Goal: Task Accomplishment & Management: Manage account settings

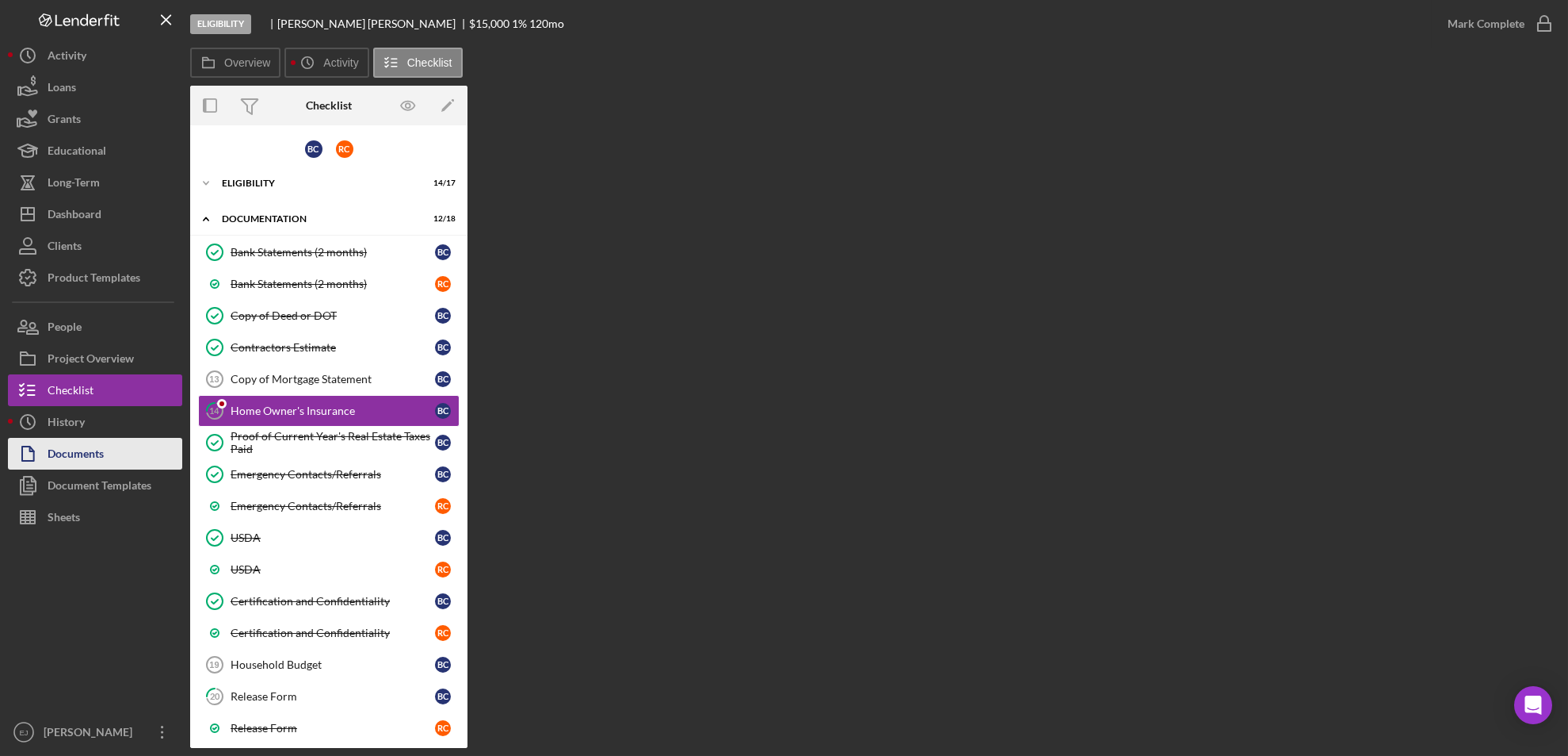
click at [57, 458] on div "Documents" at bounding box center [76, 456] width 56 height 36
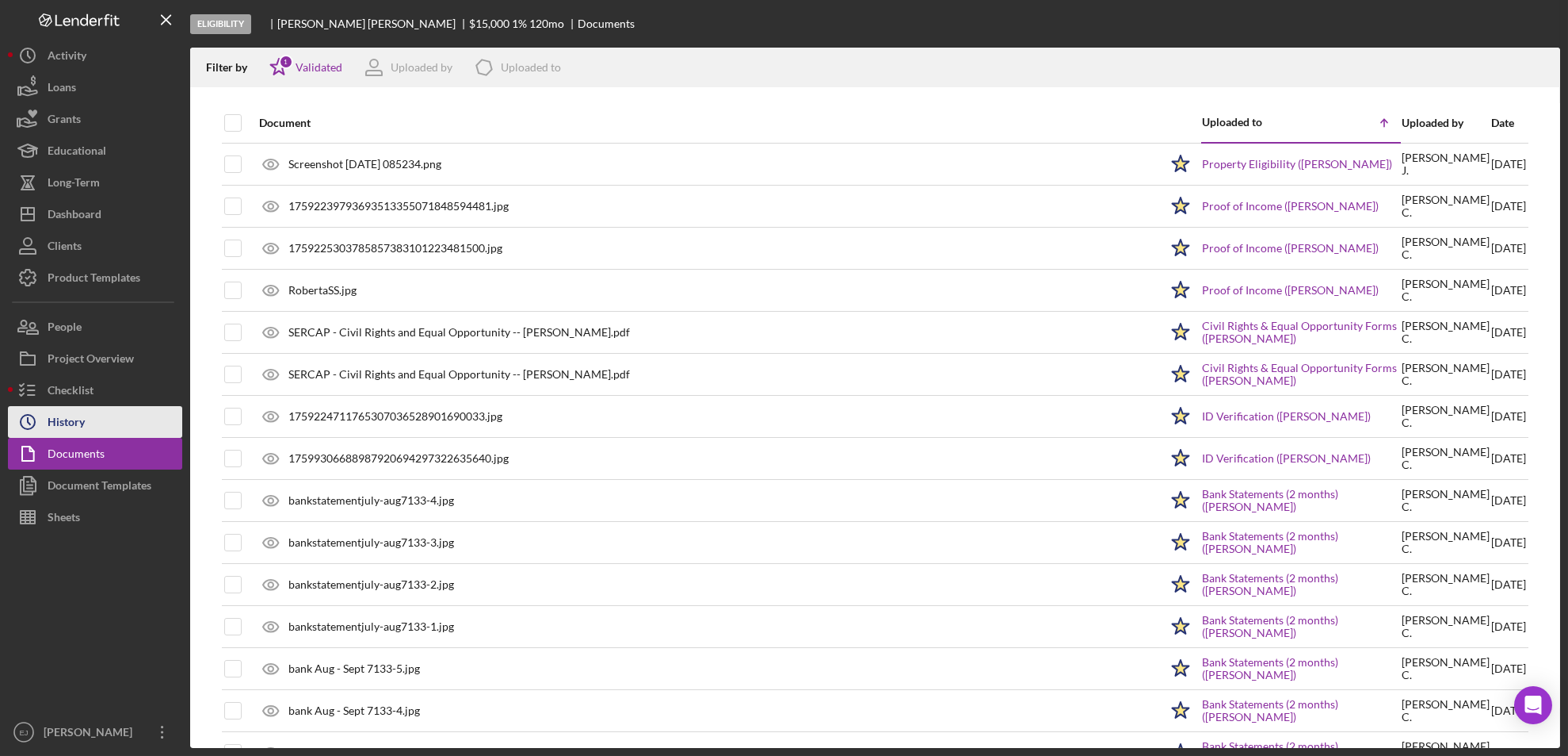
click at [56, 420] on div "History" at bounding box center [66, 425] width 37 height 36
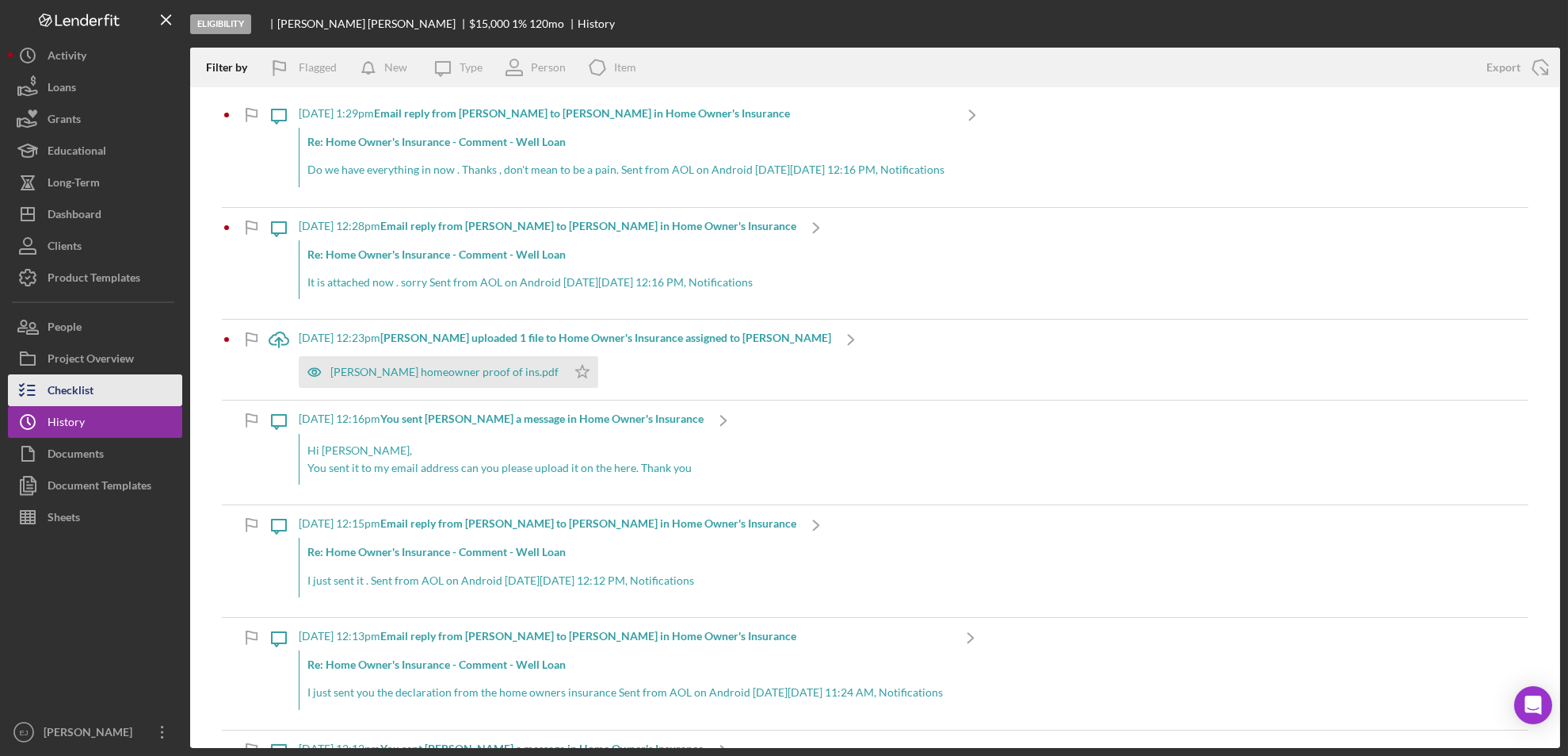
click at [58, 389] on div "Checklist" at bounding box center [70, 392] width 46 height 36
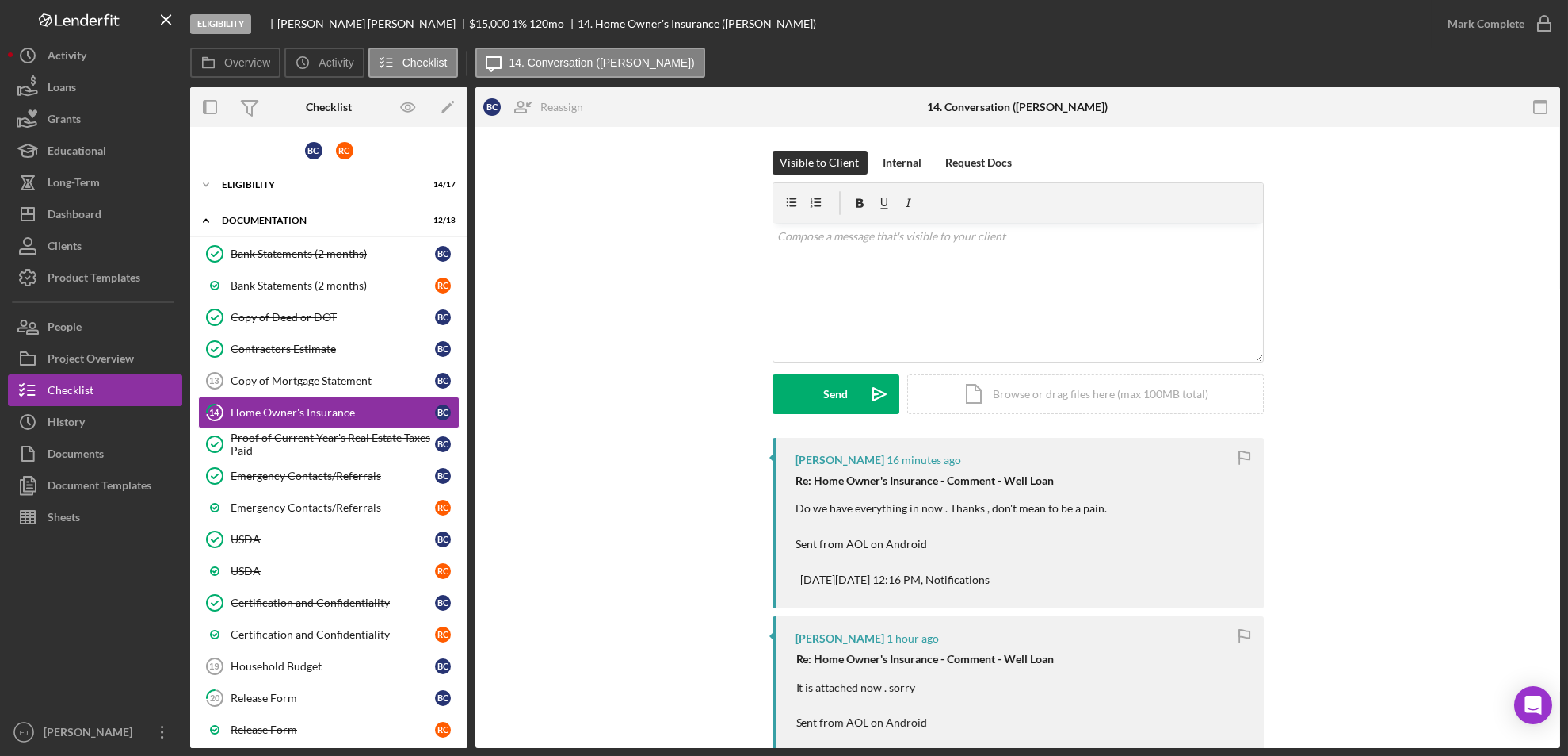
click at [468, 727] on div "Overview Internal Workflow Stage Eligibility Icon/Dropdown Arrow Archive (can u…" at bounding box center [876, 417] width 1370 height 660
click at [468, 720] on div "Overview Internal Workflow Stage Eligibility Icon/Dropdown Arrow Archive (can u…" at bounding box center [876, 417] width 1370 height 660
click at [468, 641] on div "Overview Internal Workflow Stage Eligibility Icon/Dropdown Arrow Archive (can u…" at bounding box center [876, 417] width 1370 height 660
click at [295, 411] on div "Home Owner's Insurance" at bounding box center [332, 413] width 205 height 13
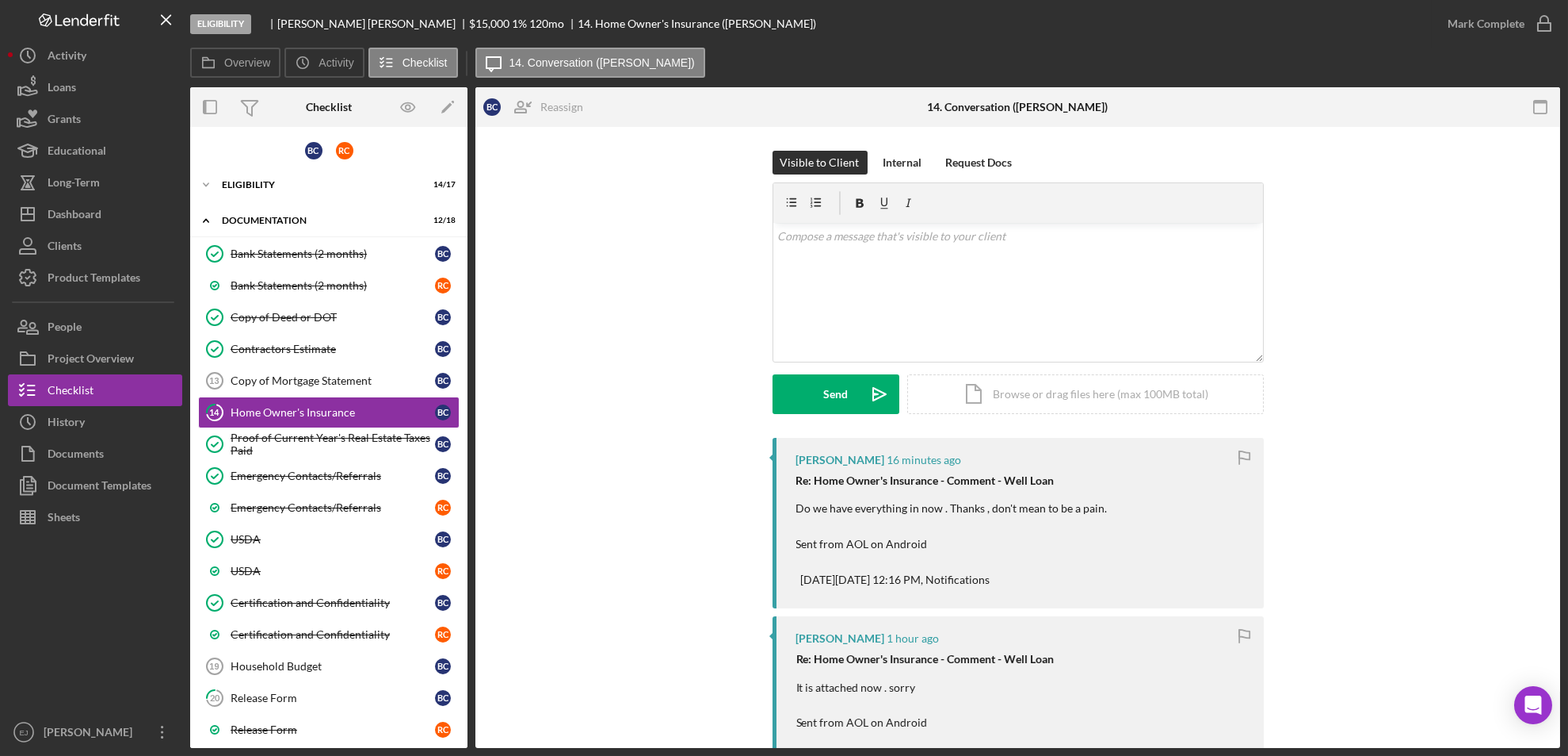
scroll to position [543, 0]
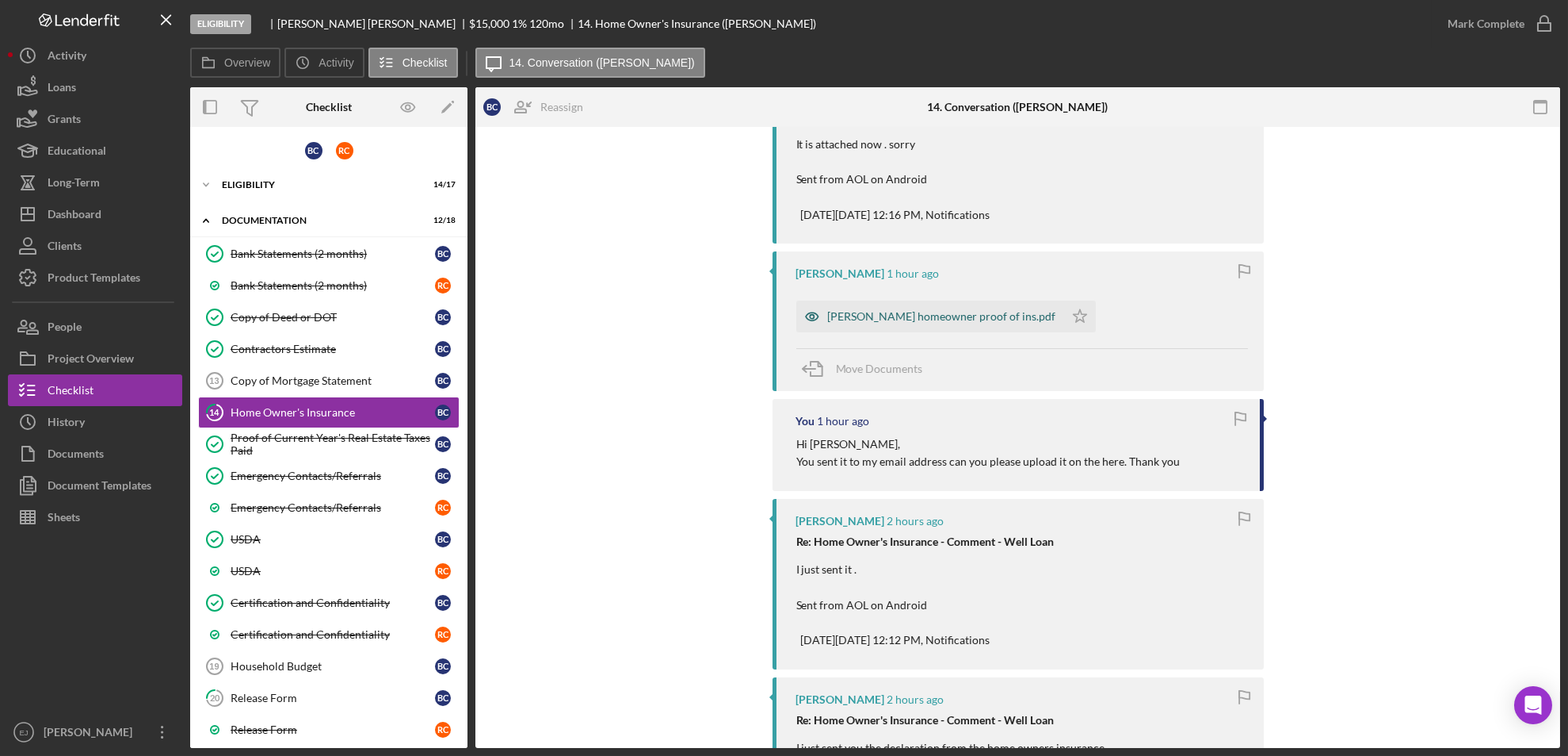
click at [880, 319] on div "CALVERT homeowner proof of ins.pdf" at bounding box center [942, 316] width 228 height 13
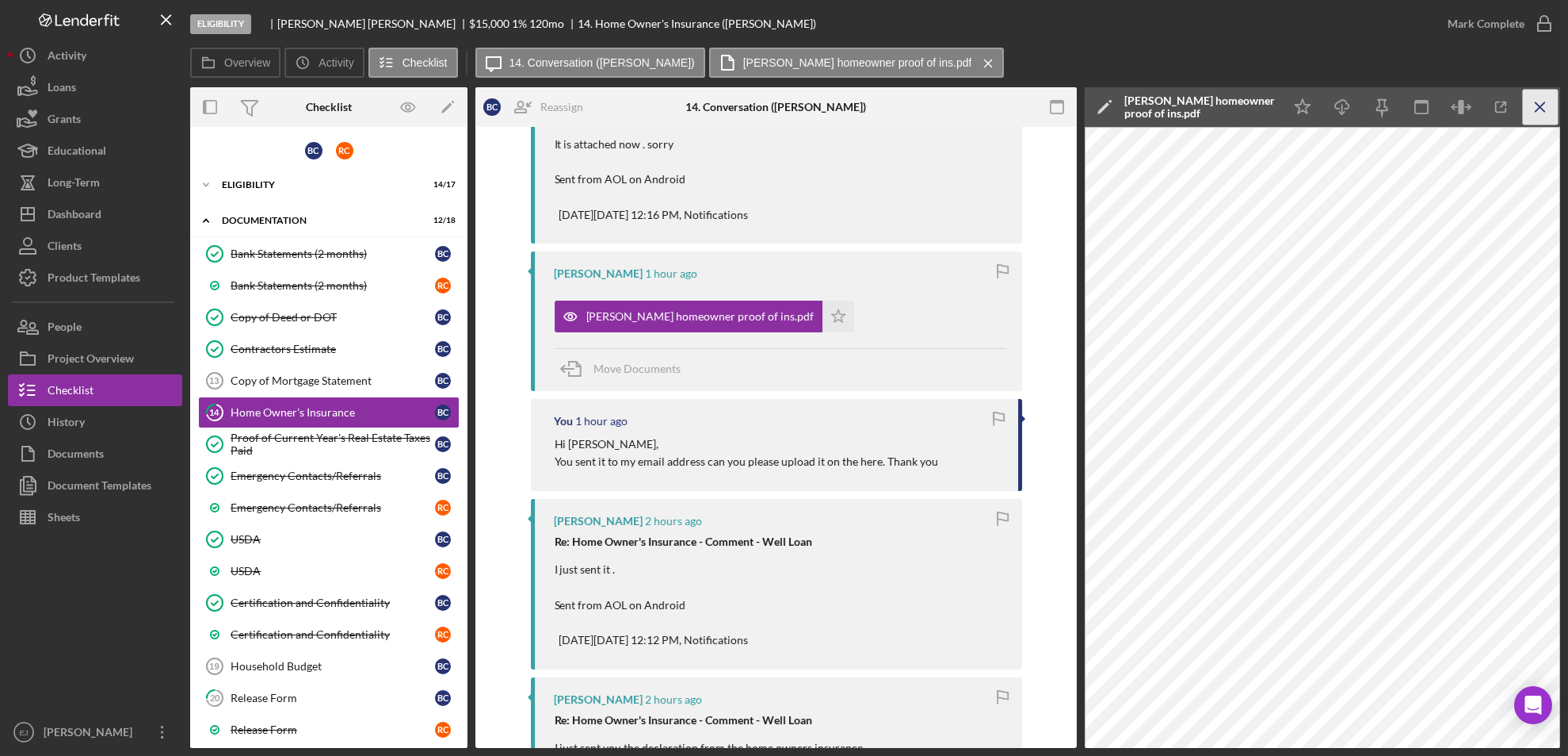
click at [1542, 101] on icon "Icon/Menu Close" at bounding box center [1541, 107] width 36 height 36
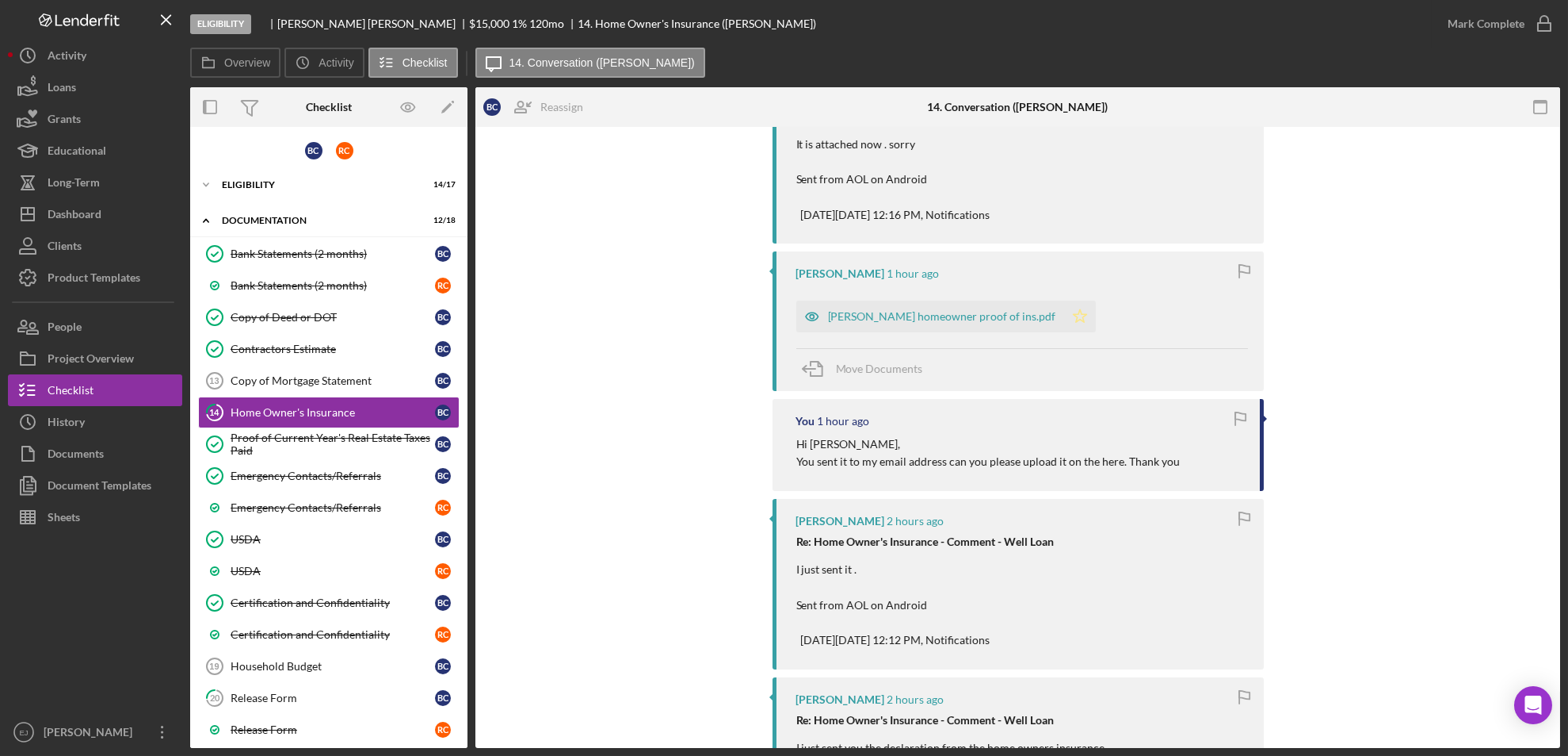
click at [1064, 315] on icon "Icon/Star" at bounding box center [1080, 316] width 32 height 32
click at [1547, 22] on icon "button" at bounding box center [1545, 23] width 40 height 40
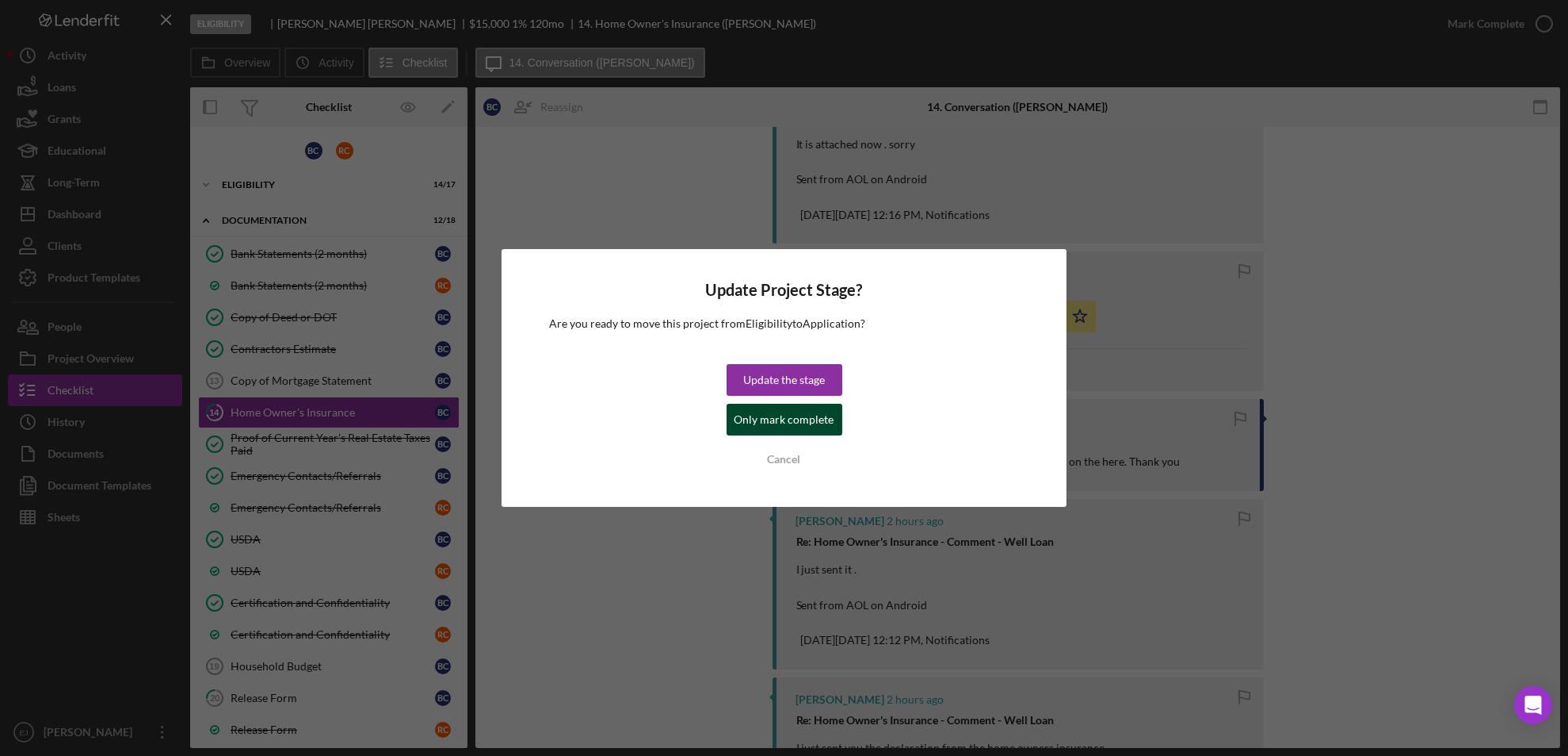
click at [783, 411] on div "Only mark complete" at bounding box center [784, 419] width 100 height 32
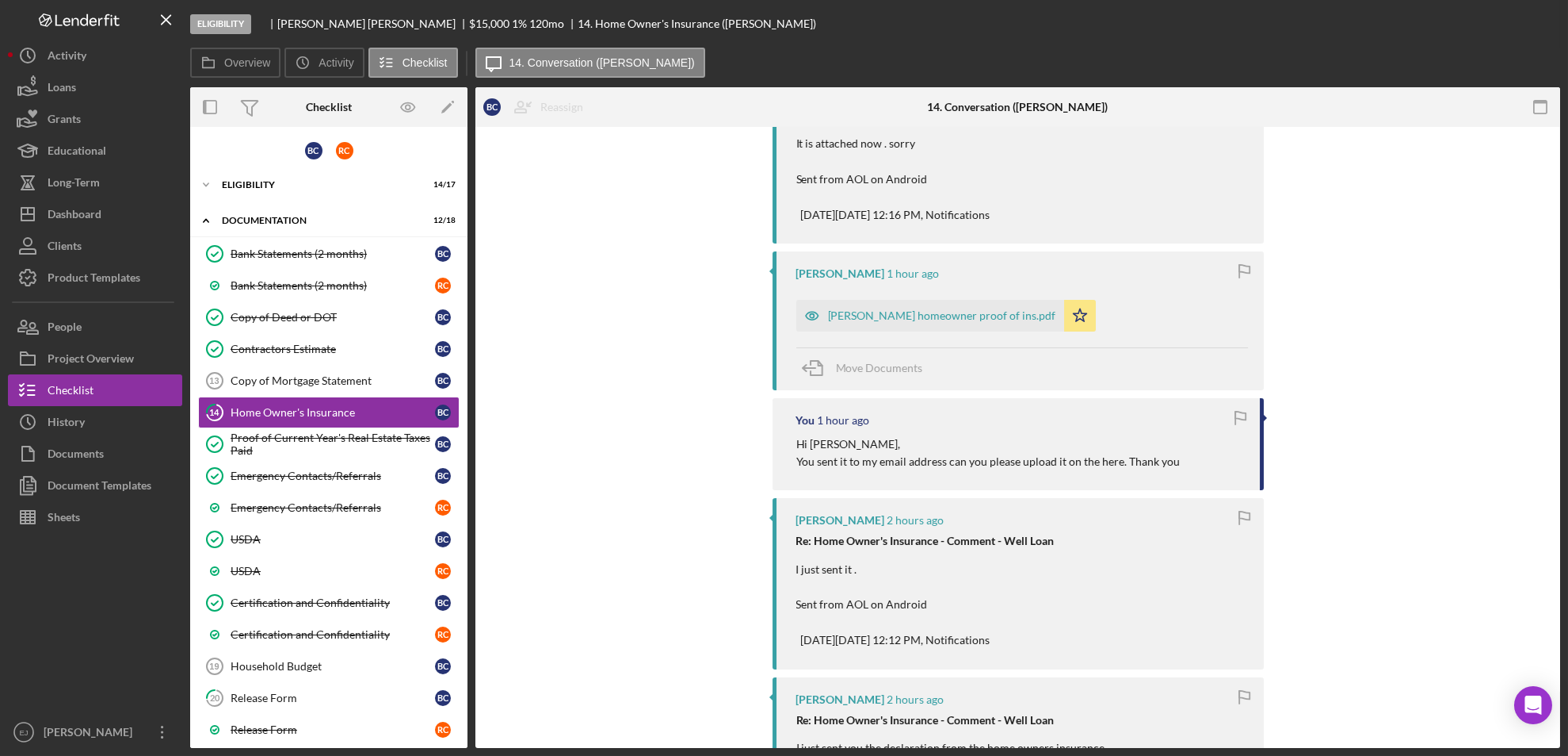
scroll to position [816, 0]
click at [286, 388] on link "Copy of Mortgage Statement 13 Copy of Mortgage Statement B C" at bounding box center [329, 380] width 262 height 32
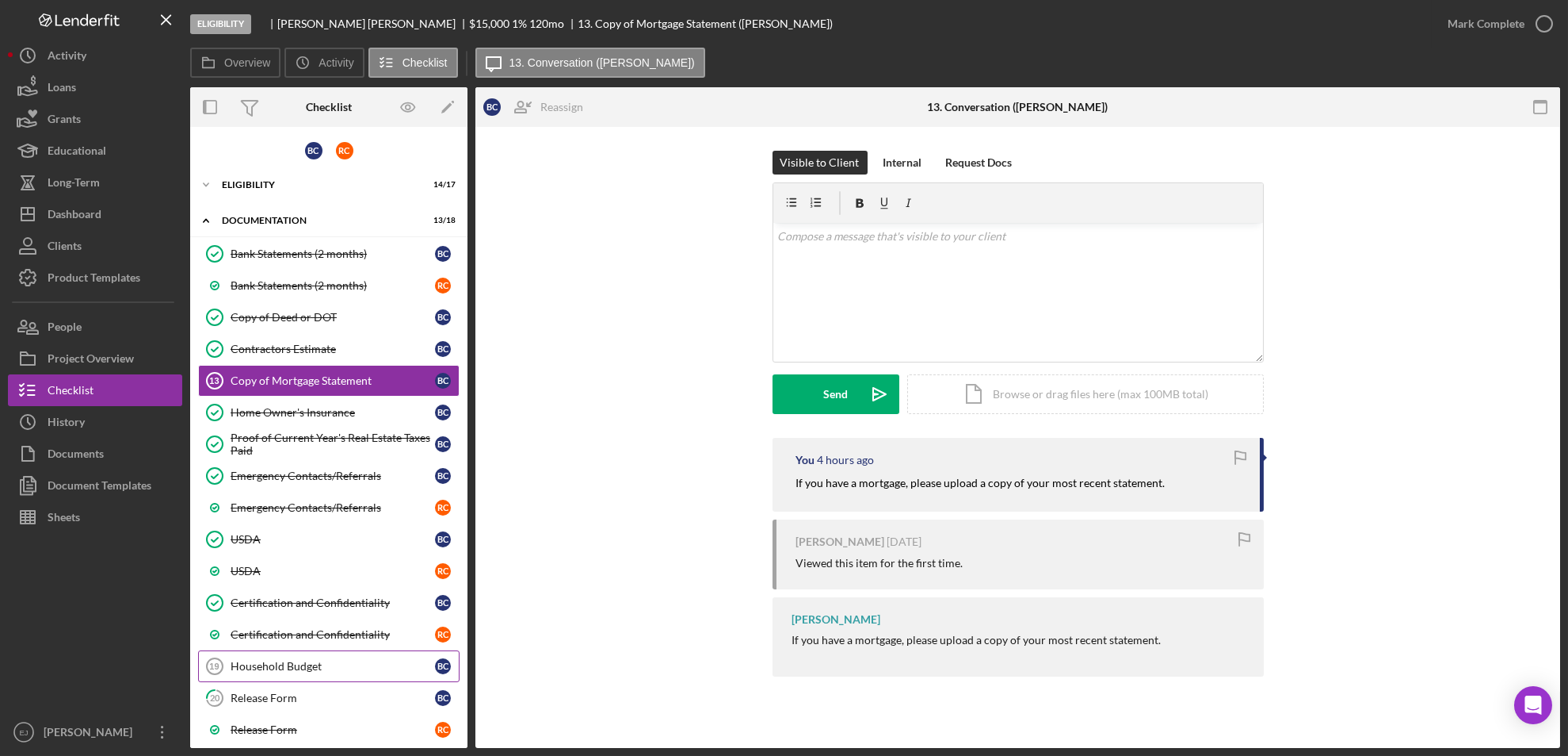
click at [328, 673] on link "Household Budget 19 Household Budget B C" at bounding box center [329, 666] width 262 height 32
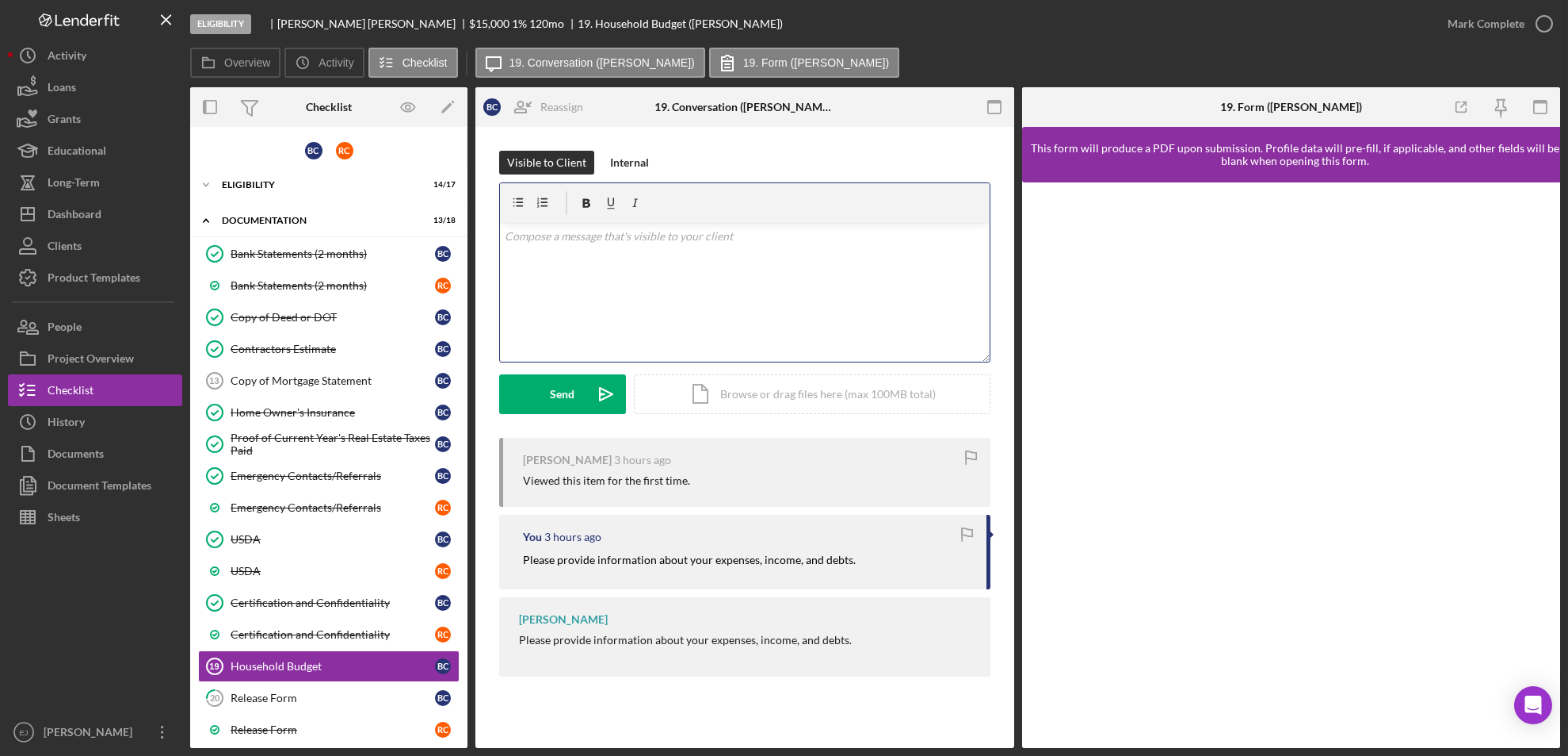
click at [558, 276] on div "v Color teal Color pink Remove color Add row above Add row below Add column bef…" at bounding box center [745, 293] width 490 height 139
click at [564, 399] on div "Send" at bounding box center [562, 394] width 24 height 40
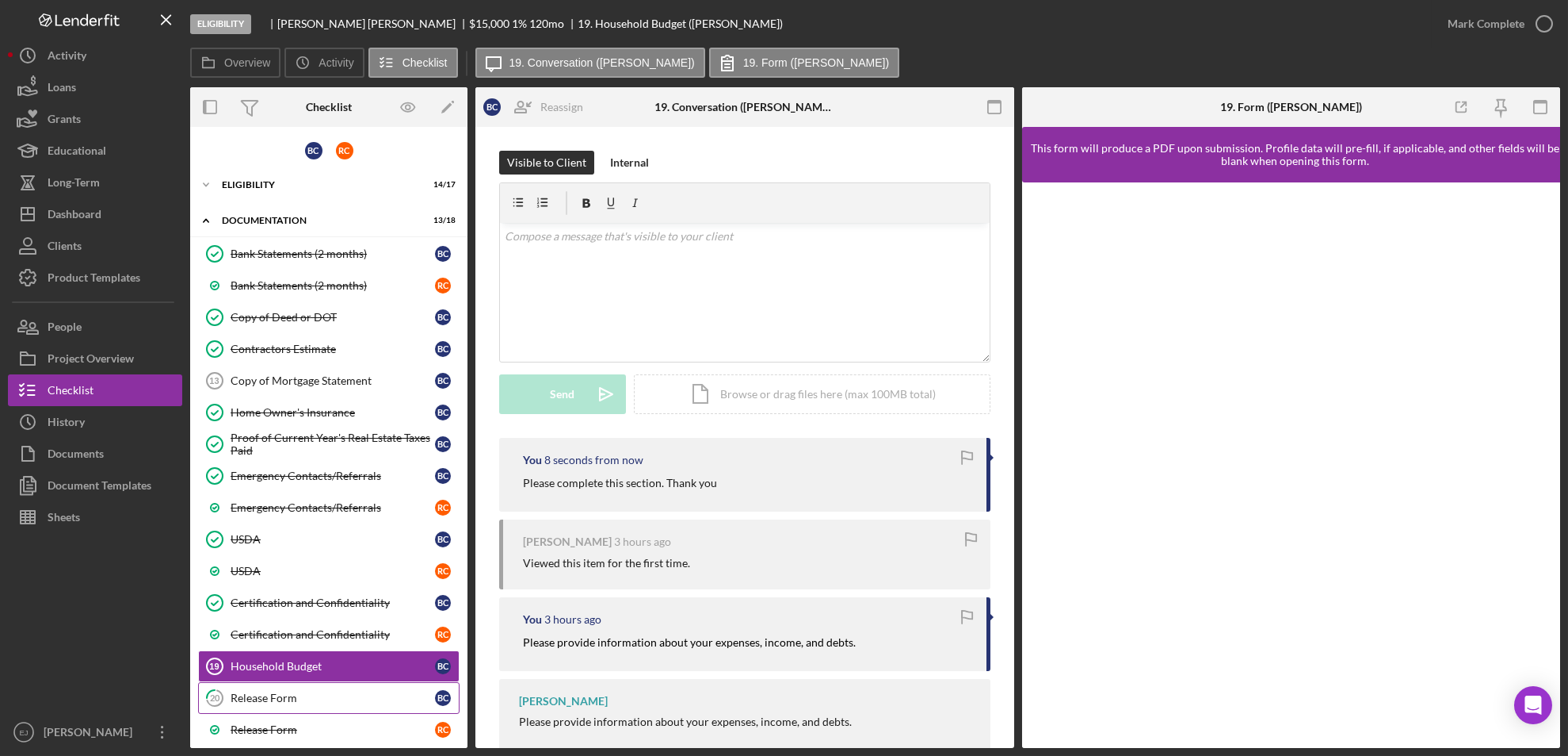
click at [328, 703] on div "Release Form" at bounding box center [332, 698] width 205 height 13
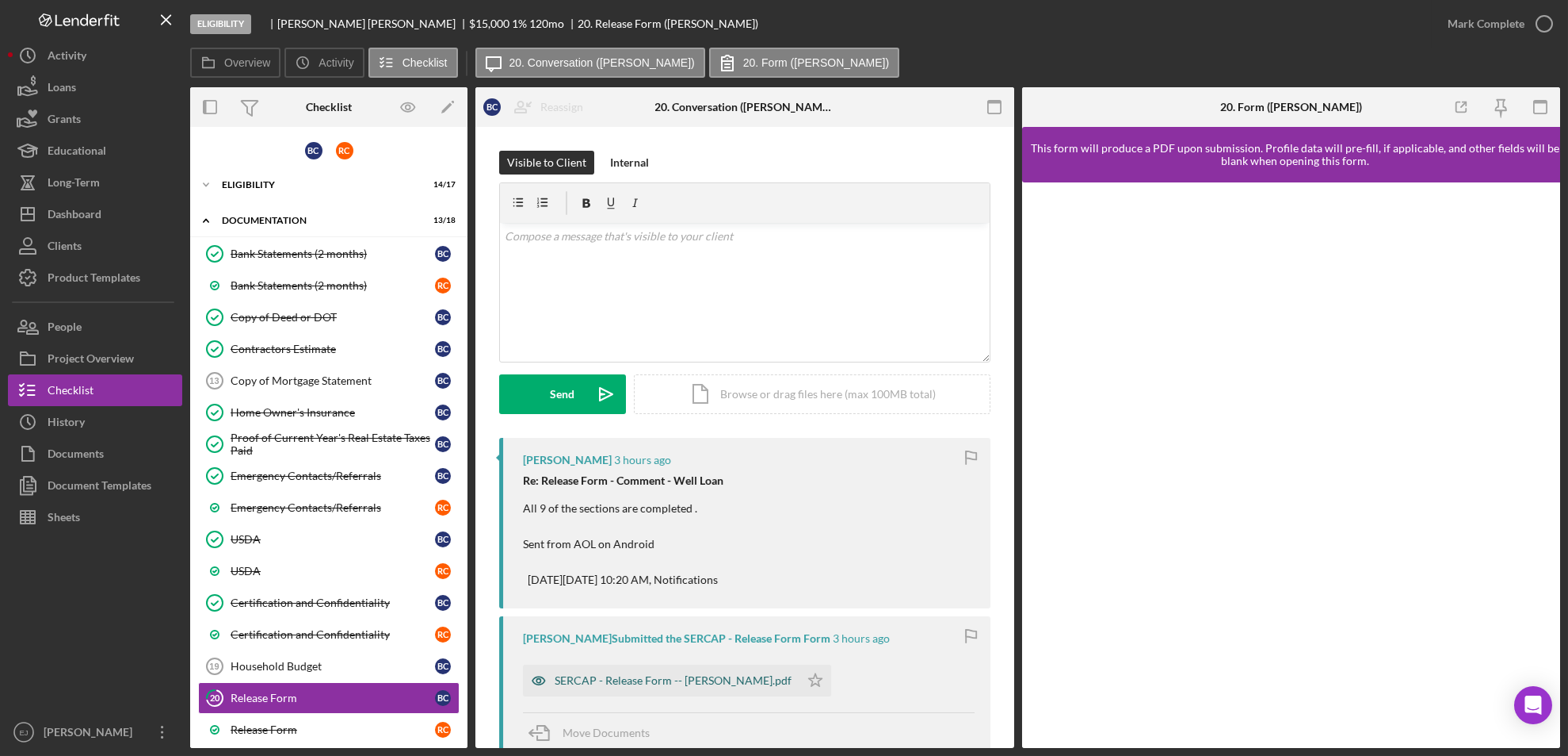
click at [711, 672] on div "SERCAP - Release Form -- Brian Calvert.pdf" at bounding box center [661, 680] width 276 height 32
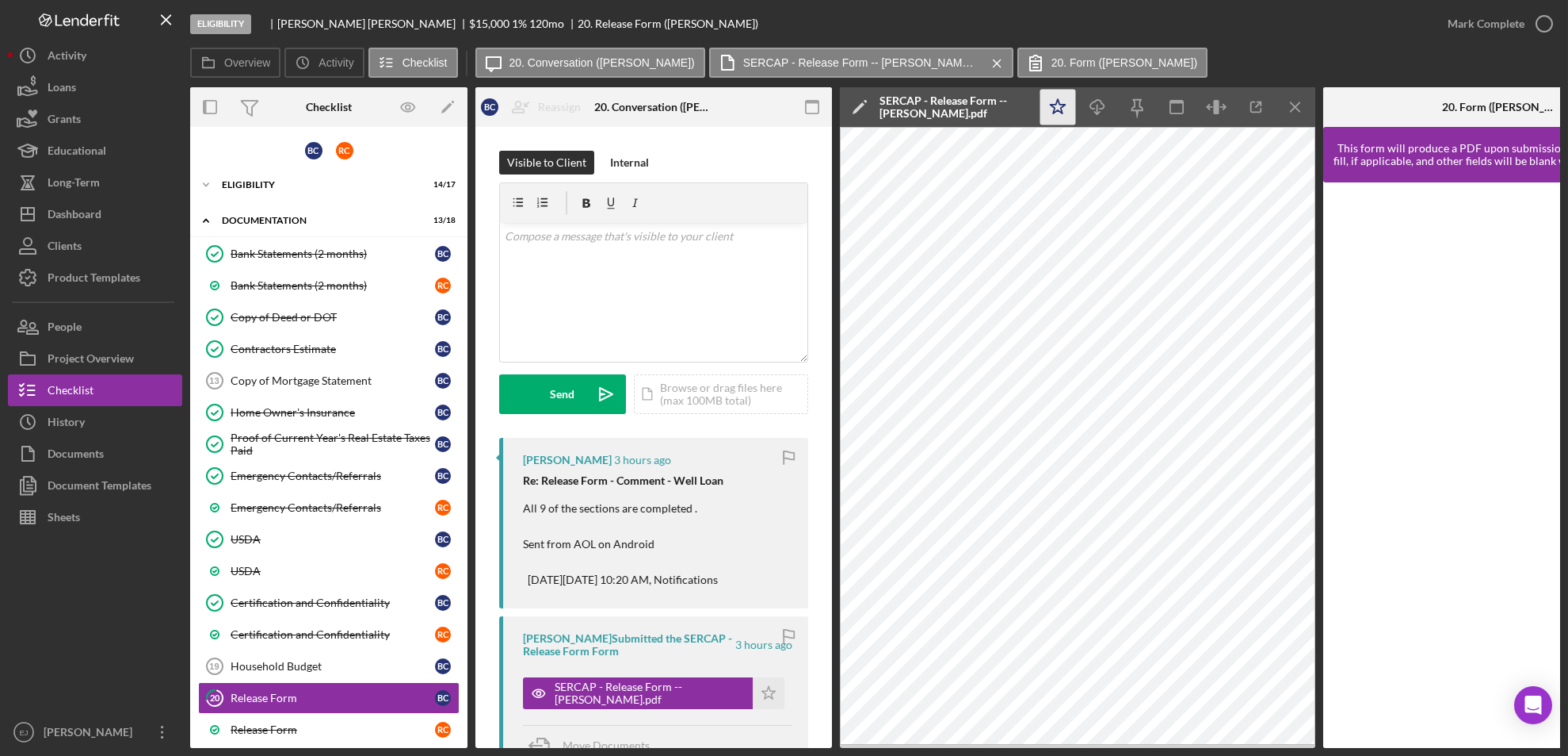
click at [1055, 98] on icon "Icon/Star" at bounding box center [1059, 107] width 36 height 36
click at [1547, 23] on icon "button" at bounding box center [1545, 23] width 40 height 40
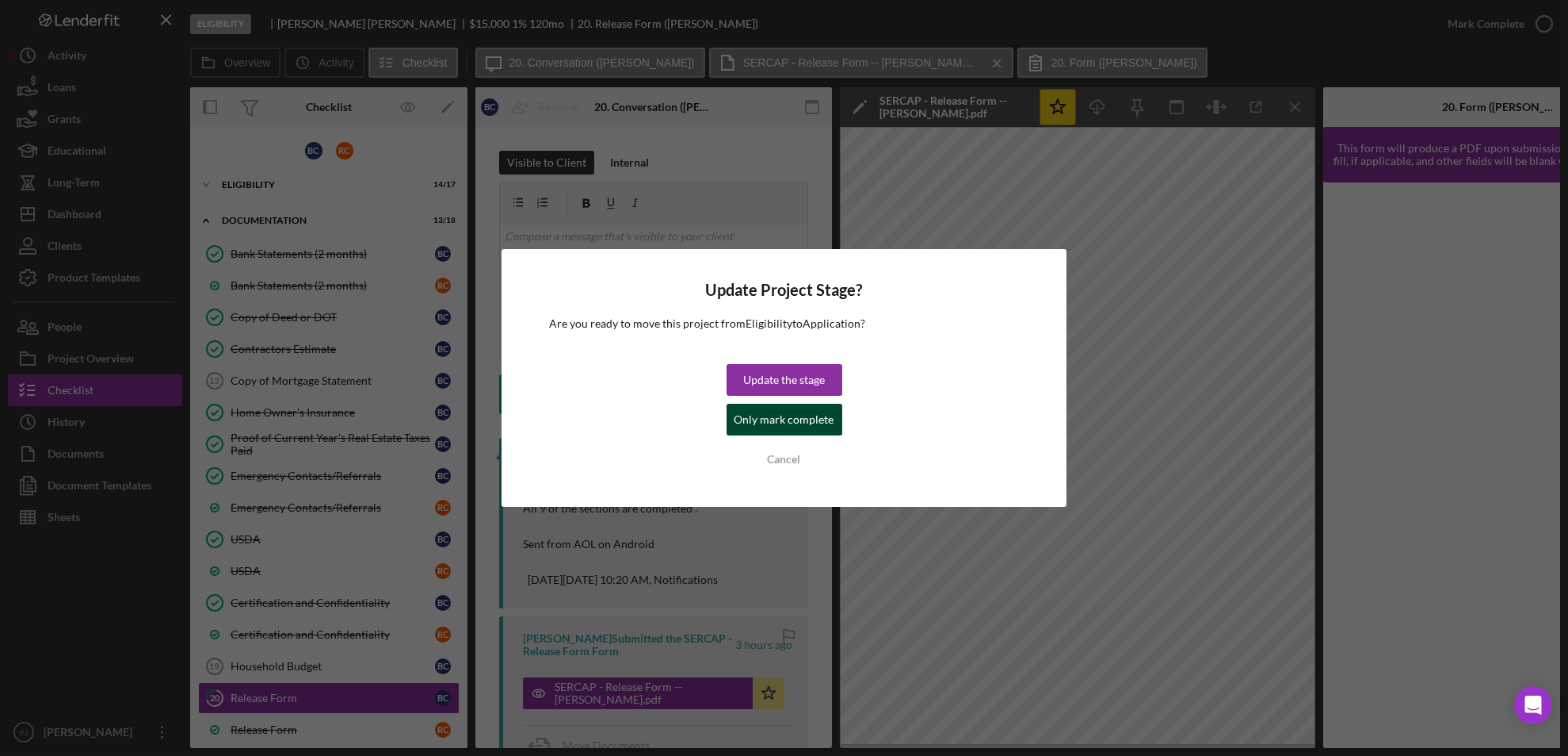
click at [803, 434] on div "Update the stage Only mark complete Cancel" at bounding box center [784, 419] width 116 height 111
click at [795, 417] on div "Only mark complete" at bounding box center [784, 419] width 100 height 32
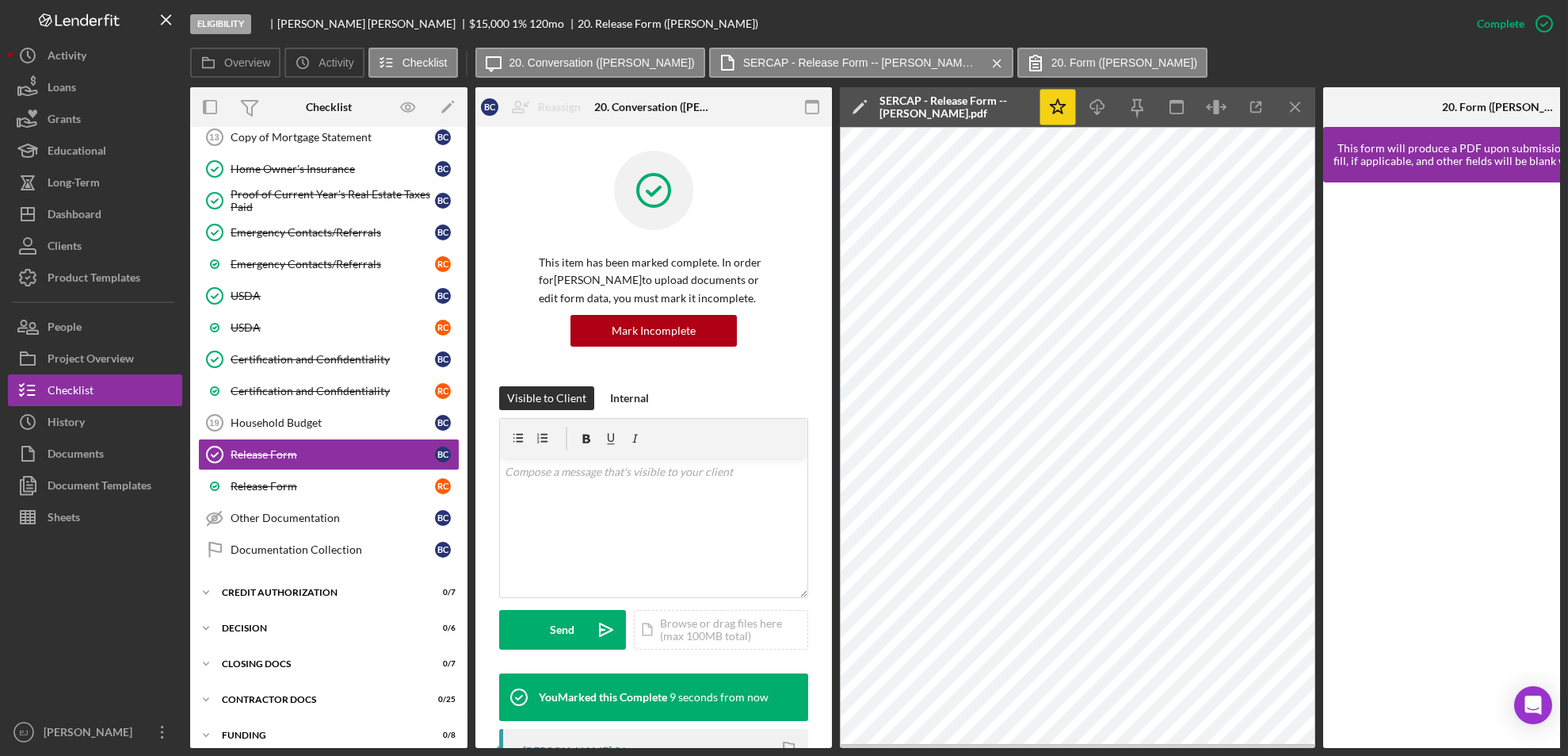
scroll to position [257, 0]
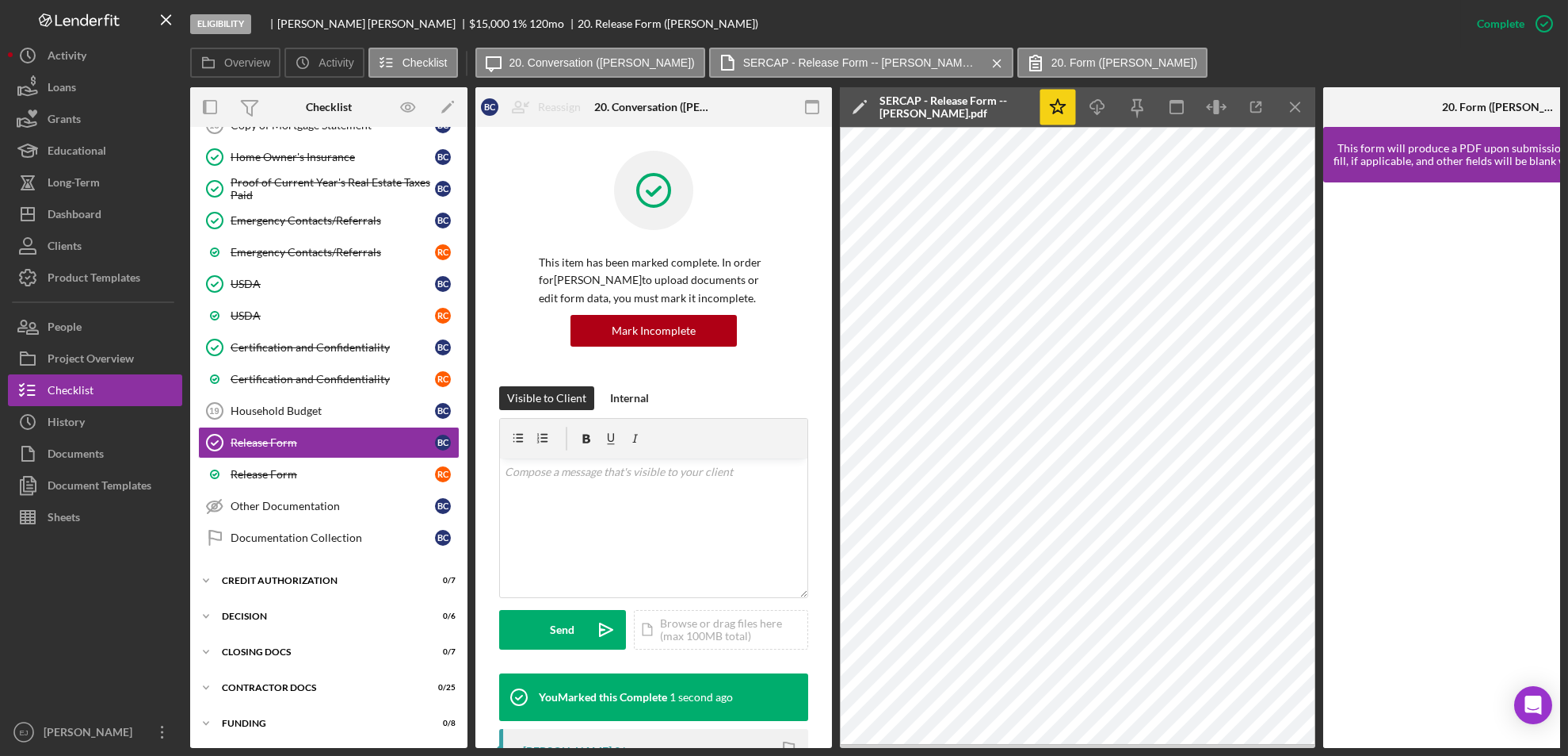
click at [469, 263] on div "Overview Internal Workflow Stage Eligibility Icon/Dropdown Arrow Archive (can u…" at bounding box center [876, 417] width 1370 height 660
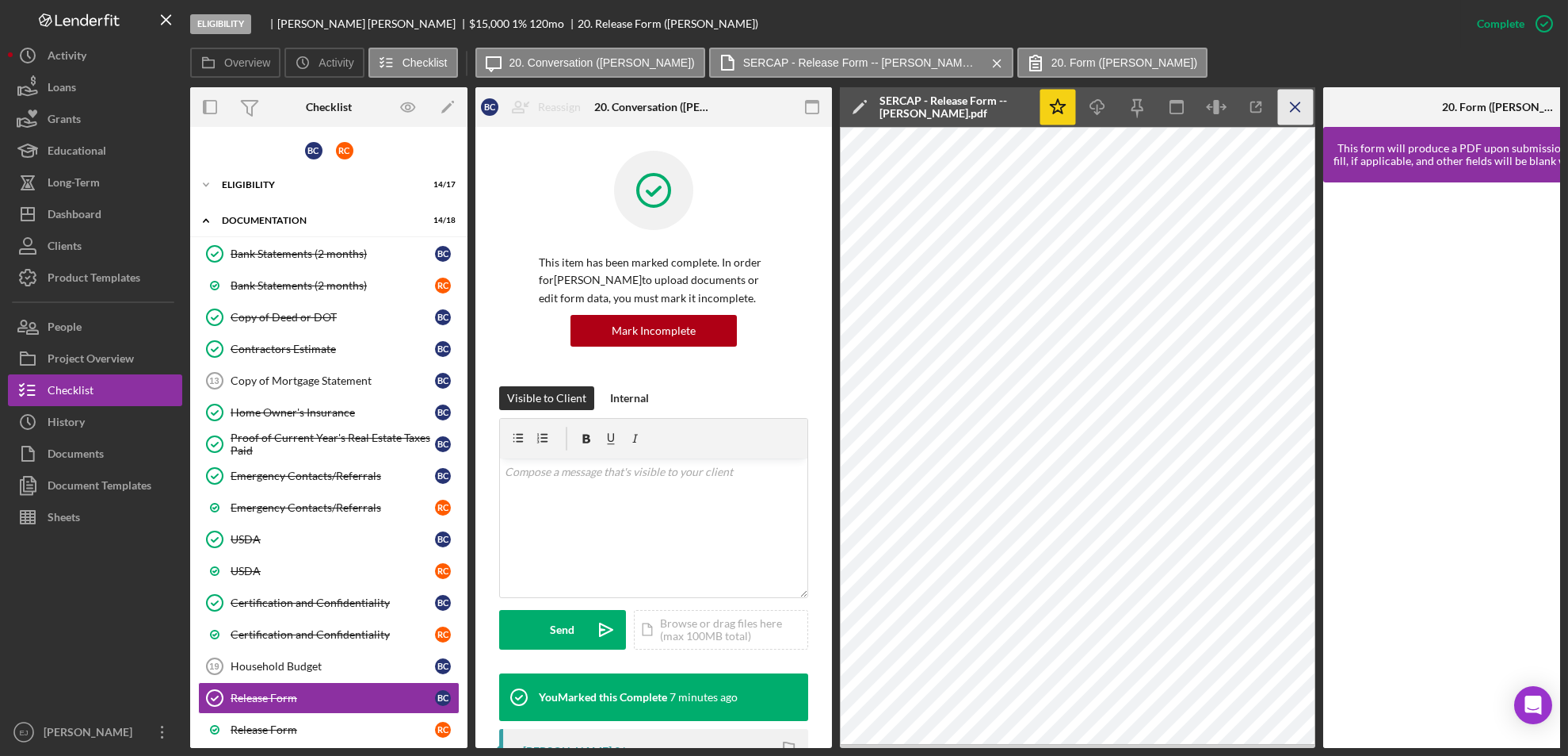
click at [1299, 106] on icon "Icon/Menu Close" at bounding box center [1296, 107] width 36 height 36
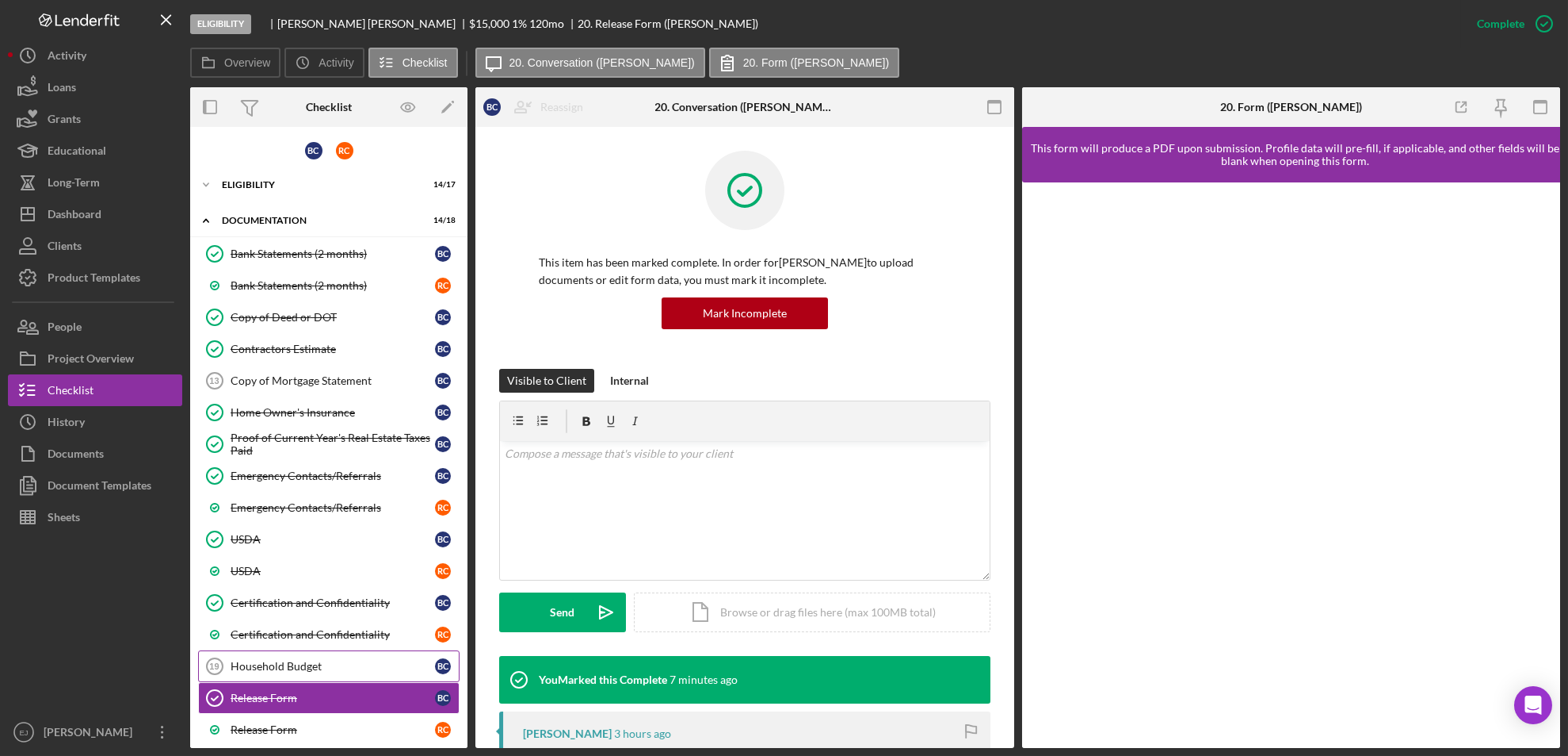
click at [294, 666] on div "Household Budget" at bounding box center [332, 666] width 205 height 13
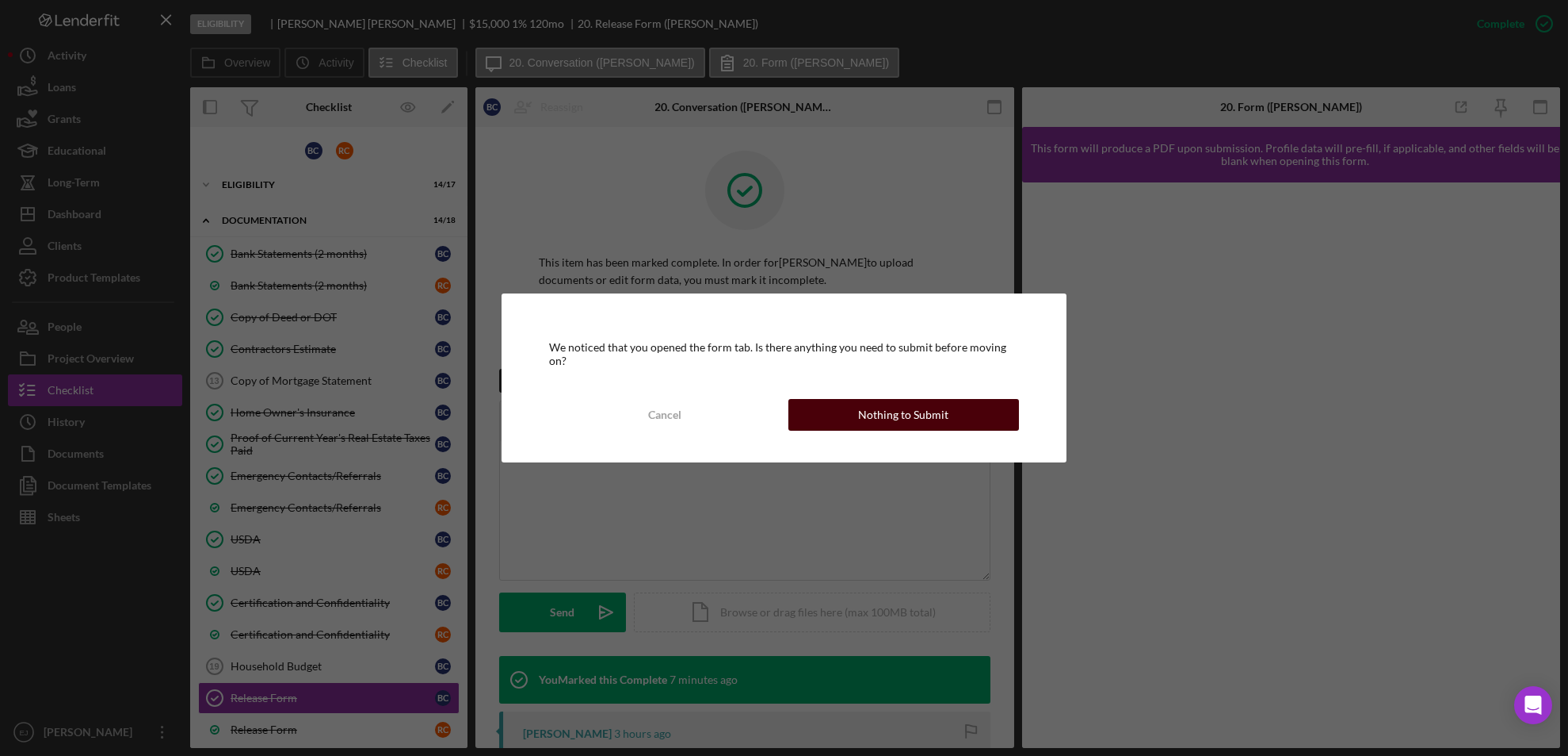
click at [913, 419] on div "Nothing to Submit" at bounding box center [904, 415] width 90 height 32
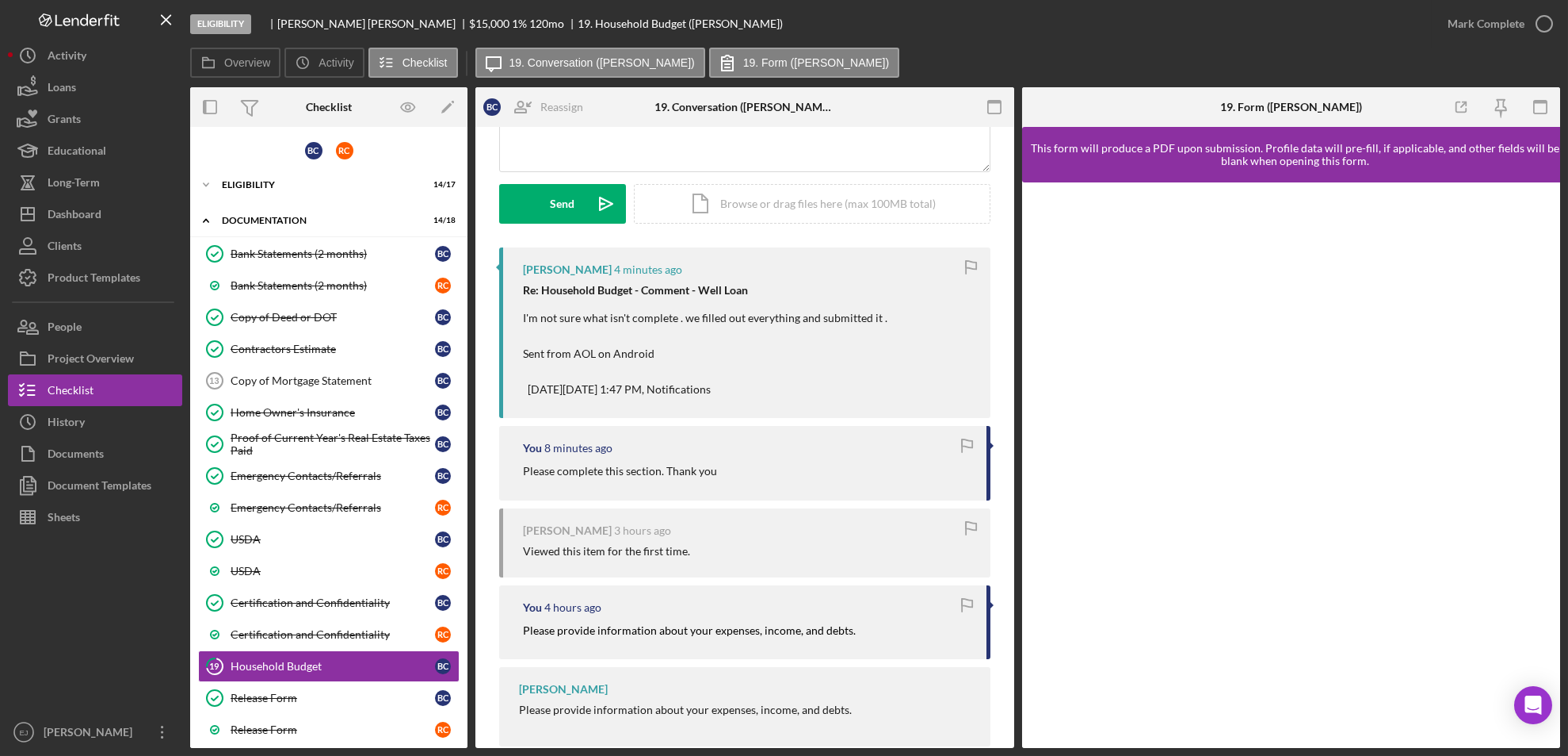
scroll to position [219, 0]
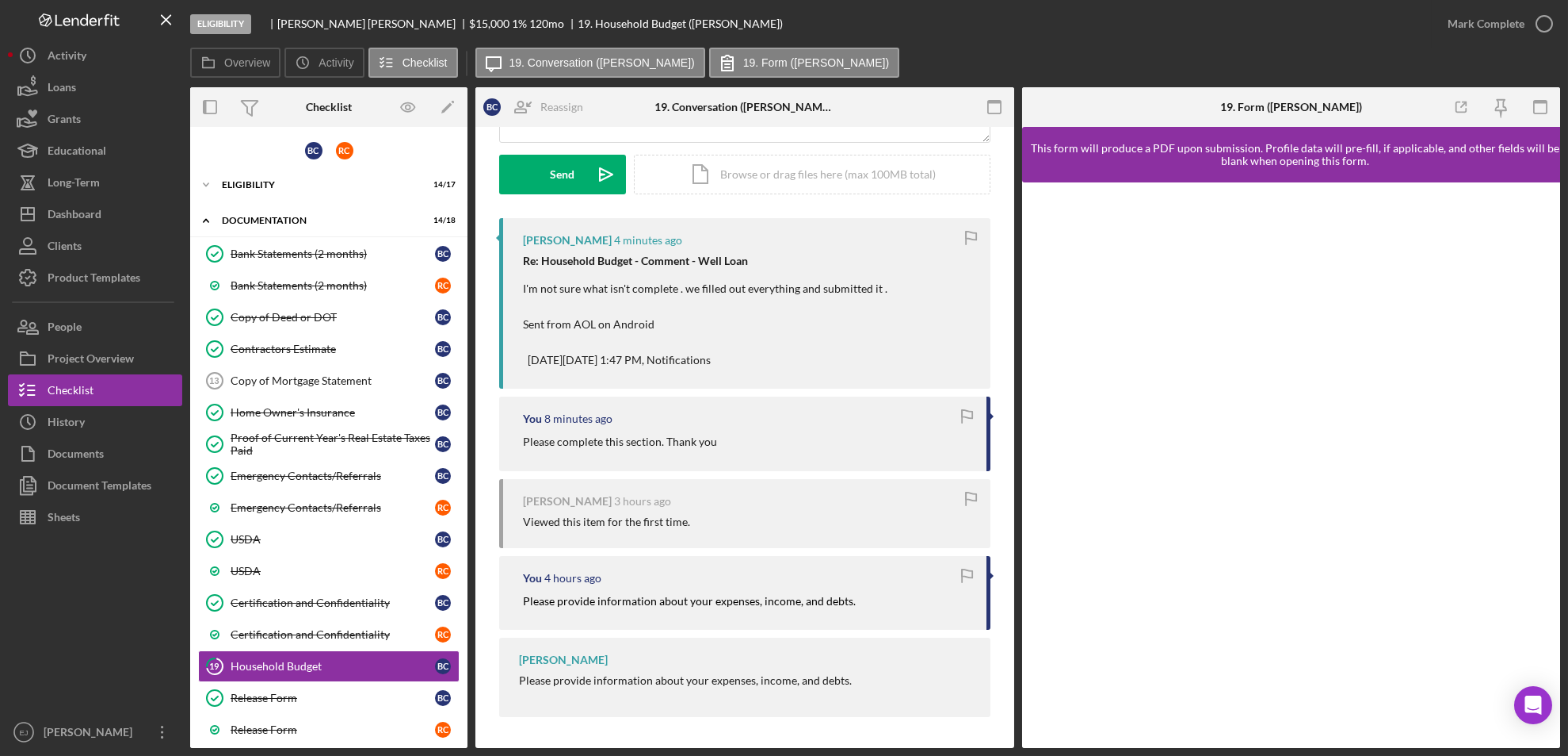
click at [1016, 205] on div "Overview Internal Workflow Stage Eligibility Icon/Dropdown Arrow Archive (can u…" at bounding box center [876, 417] width 1370 height 660
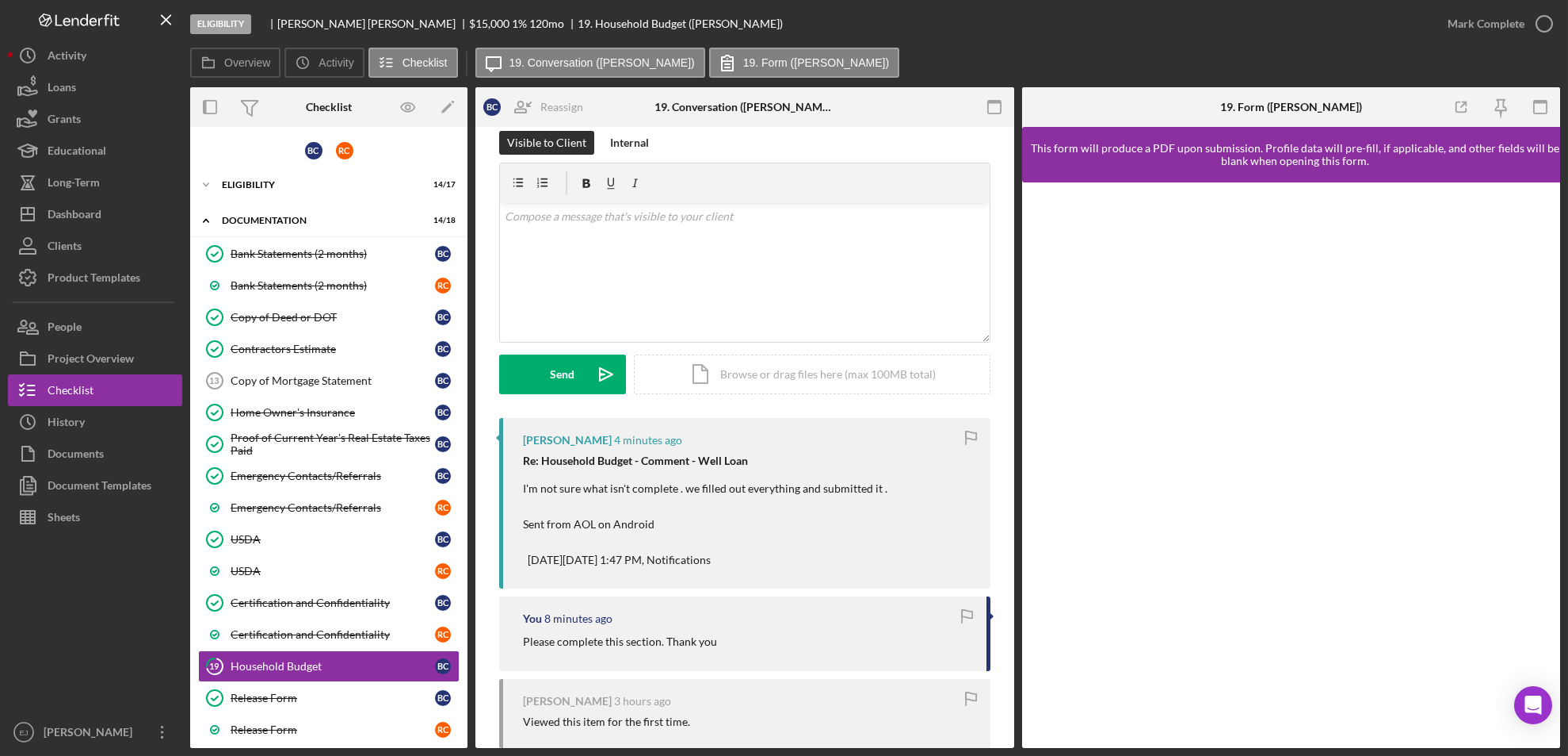
scroll to position [0, 0]
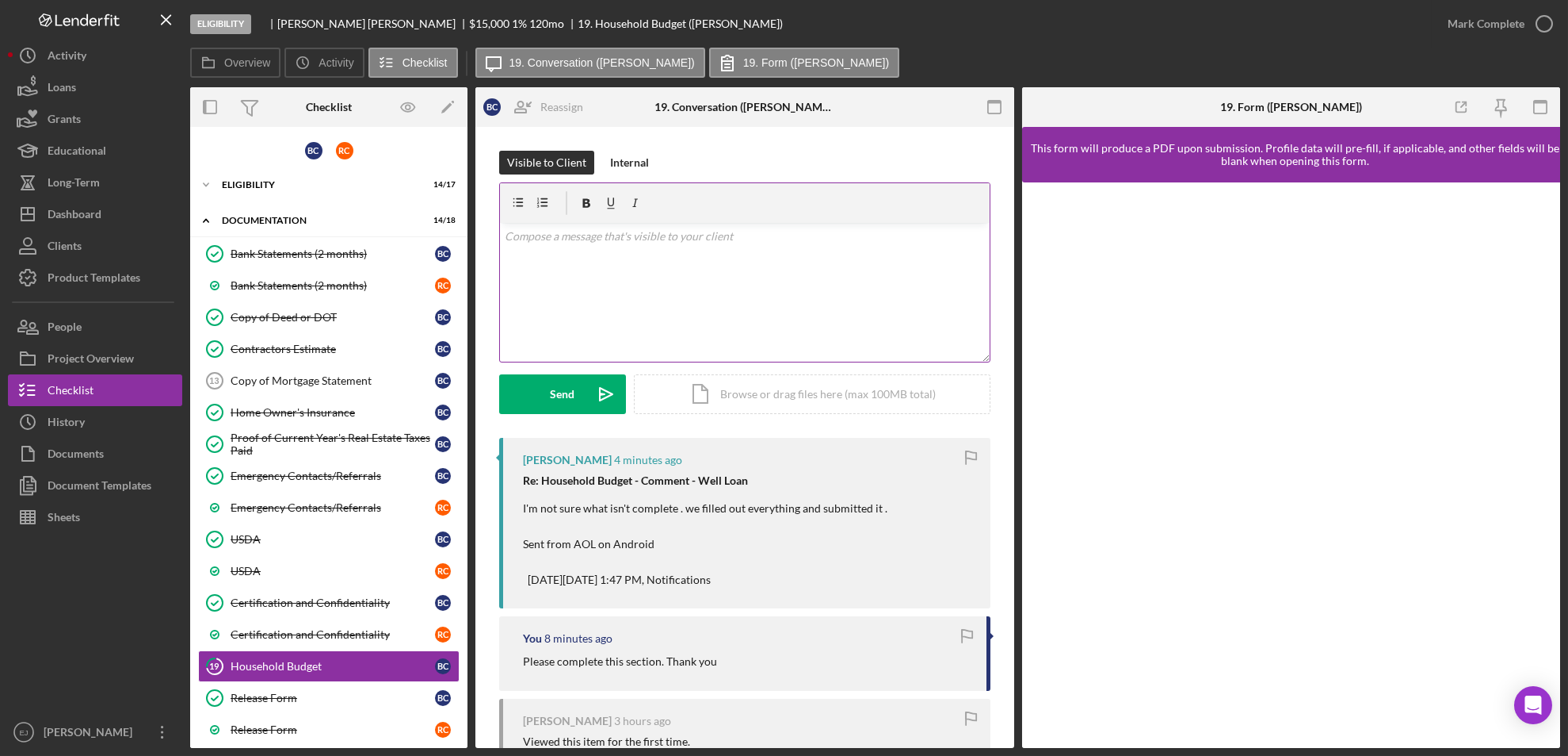
click at [682, 265] on div "v Color teal Color pink Remove color Add row above Add row below Add column bef…" at bounding box center [745, 293] width 490 height 139
click at [848, 232] on p "Please scro;ll down to the bottom of the Household Income Statement Gorm and cl…" at bounding box center [745, 236] width 480 height 17
click at [943, 232] on p "Please scroll down to the bottom of the Household Income Statement Form and cli…" at bounding box center [745, 236] width 480 height 17
click at [570, 399] on div "Send" at bounding box center [562, 394] width 24 height 40
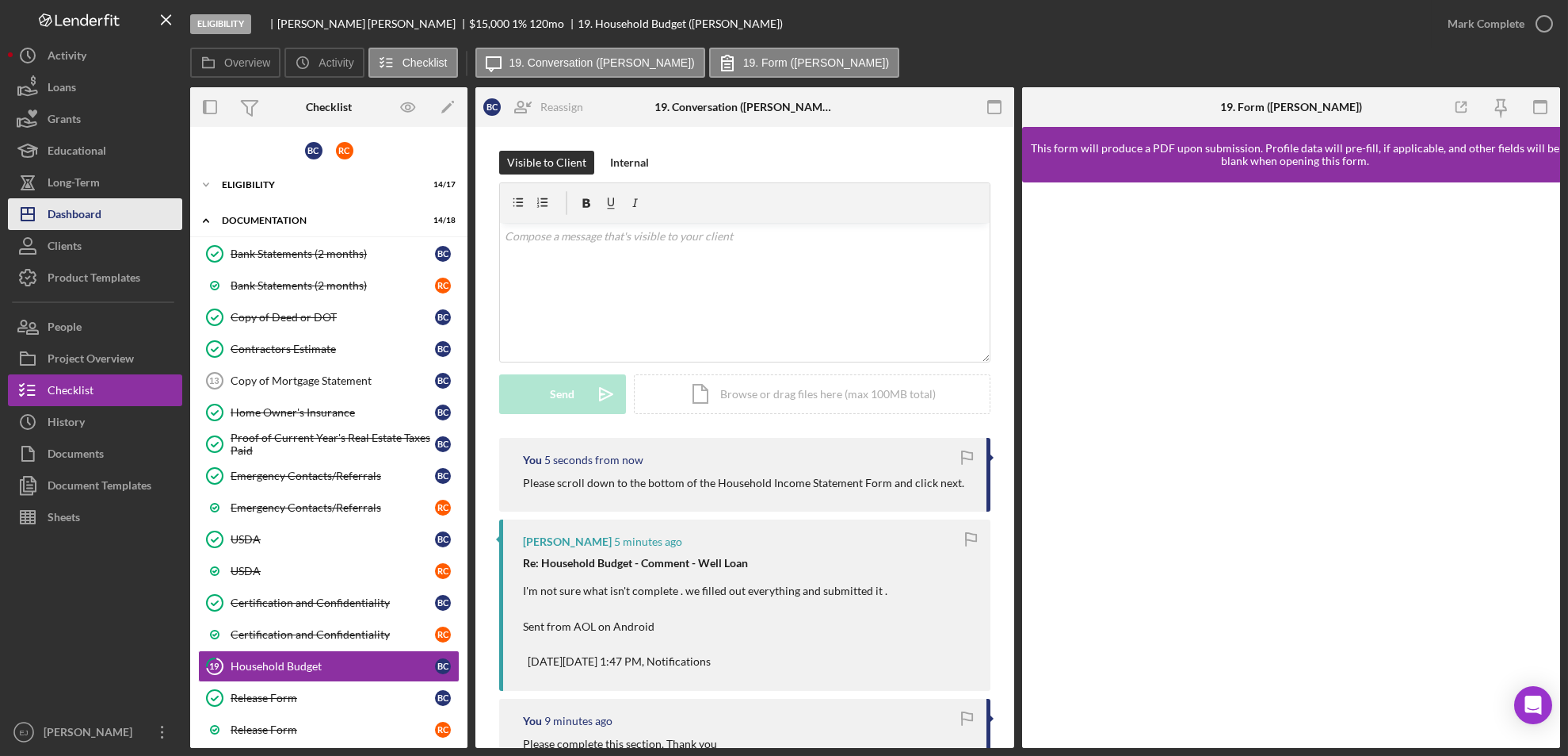
click at [107, 210] on button "Icon/Dashboard Dashboard" at bounding box center [95, 213] width 174 height 32
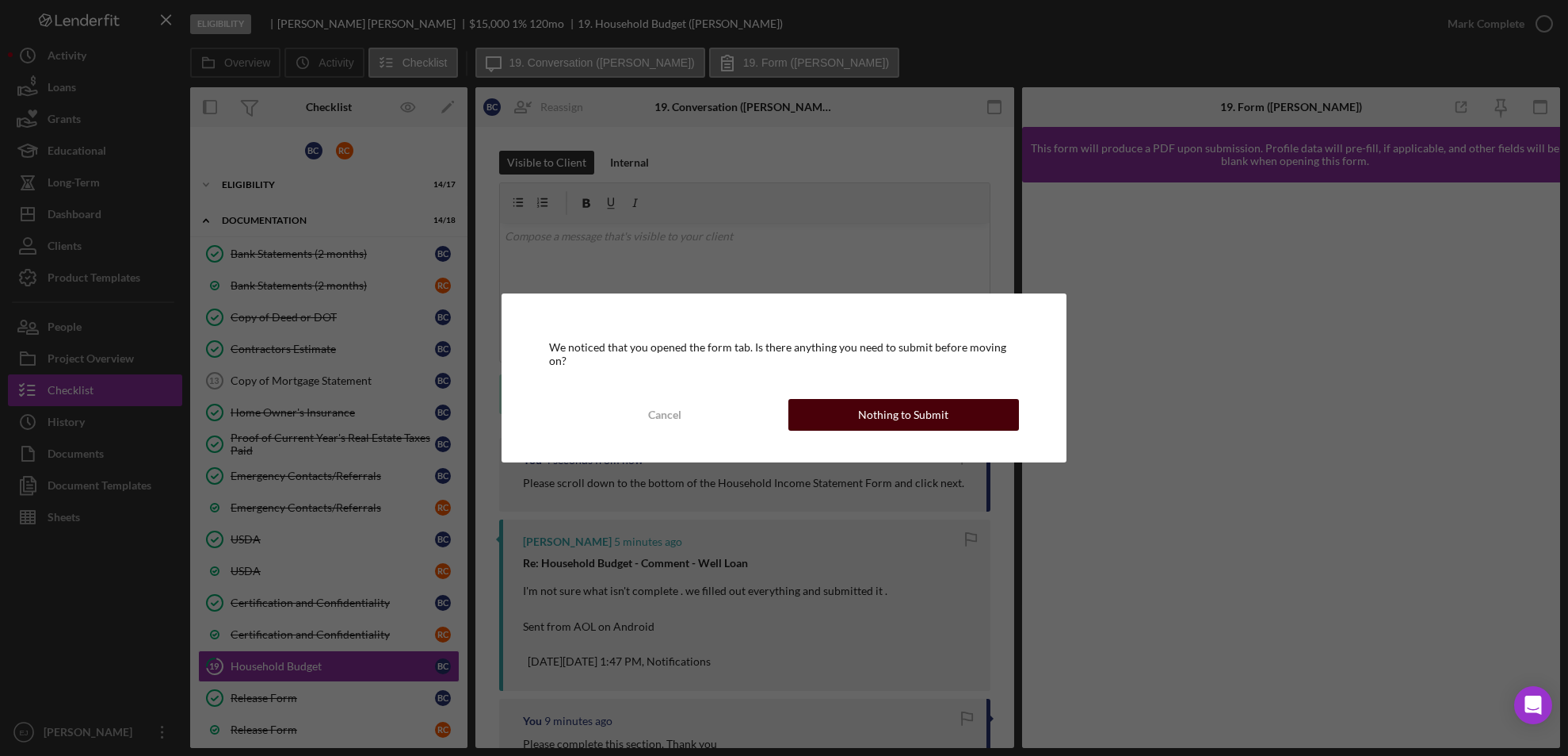
click at [976, 413] on button "Nothing to Submit" at bounding box center [905, 415] width 231 height 32
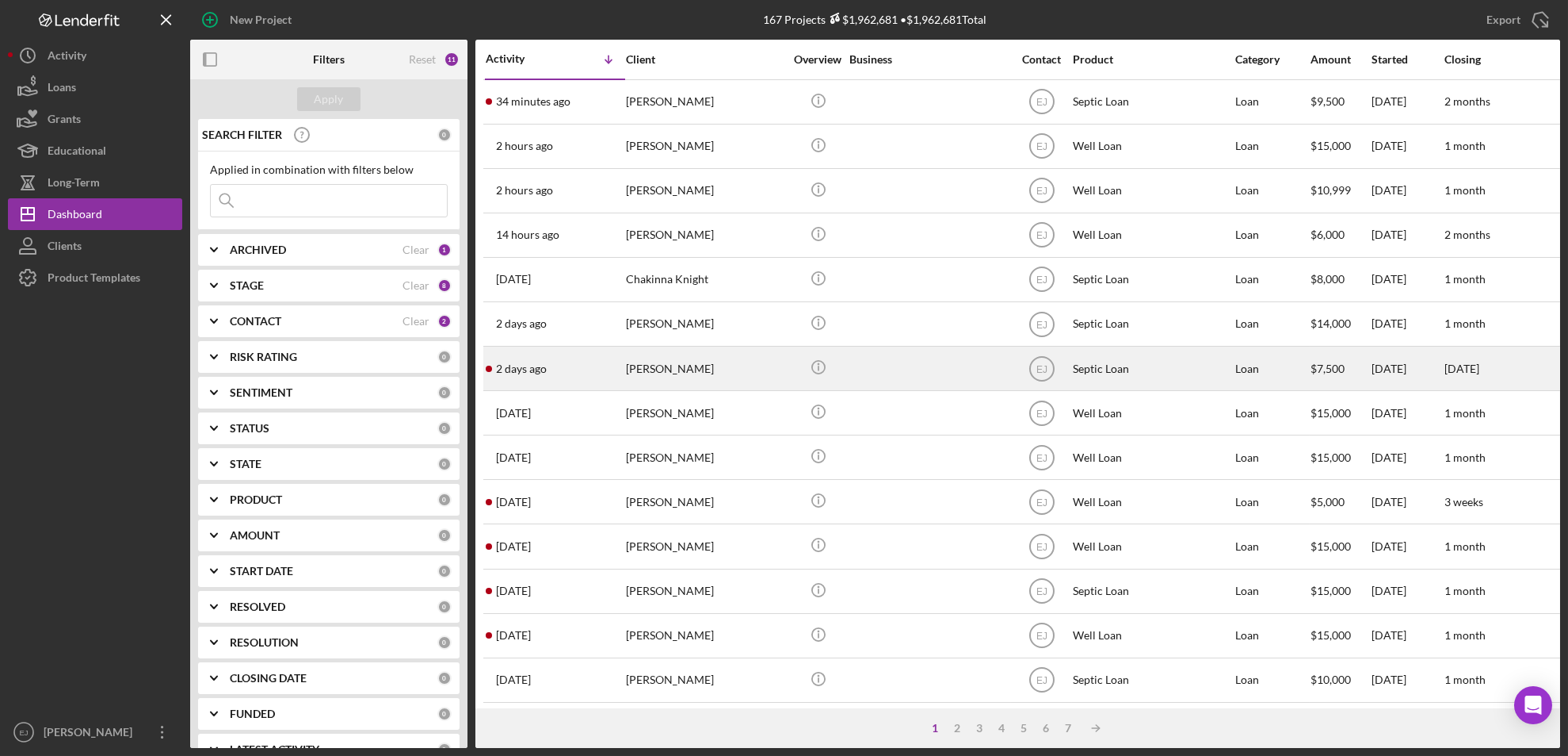
click at [635, 384] on div "[PERSON_NAME]" at bounding box center [706, 369] width 159 height 42
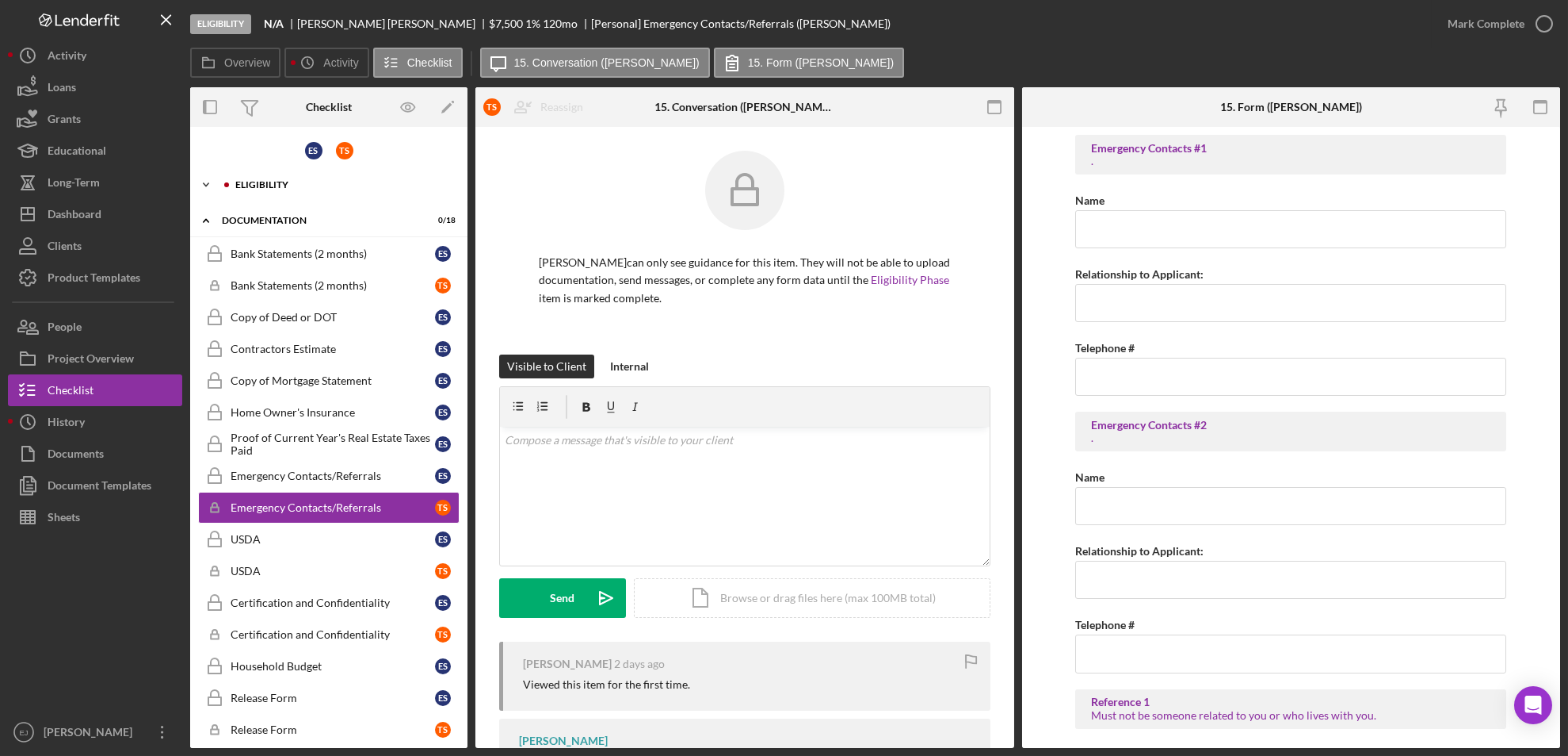
click at [218, 187] on icon "Icon/Expander" at bounding box center [206, 184] width 32 height 32
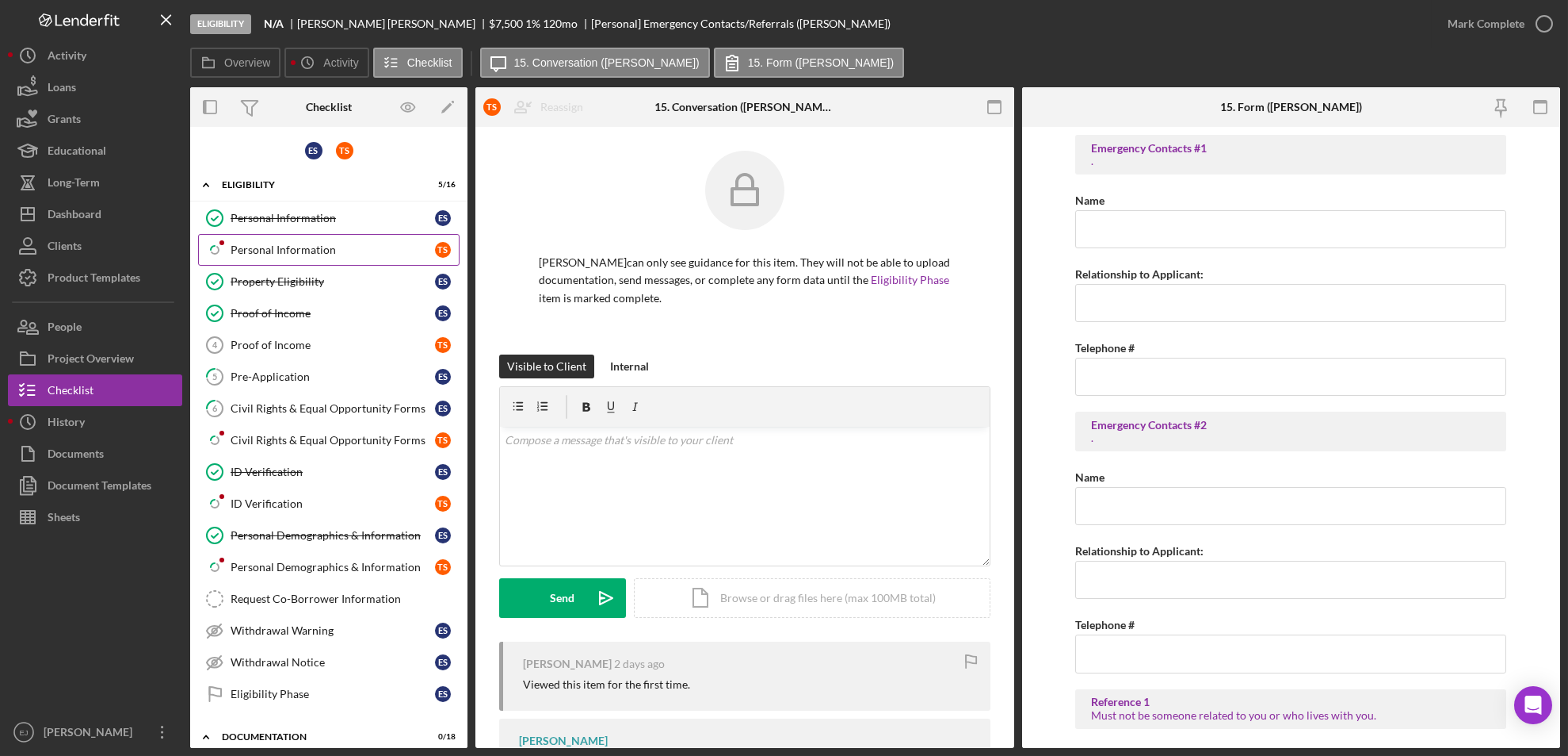
click at [279, 253] on div "Personal Information" at bounding box center [332, 250] width 205 height 13
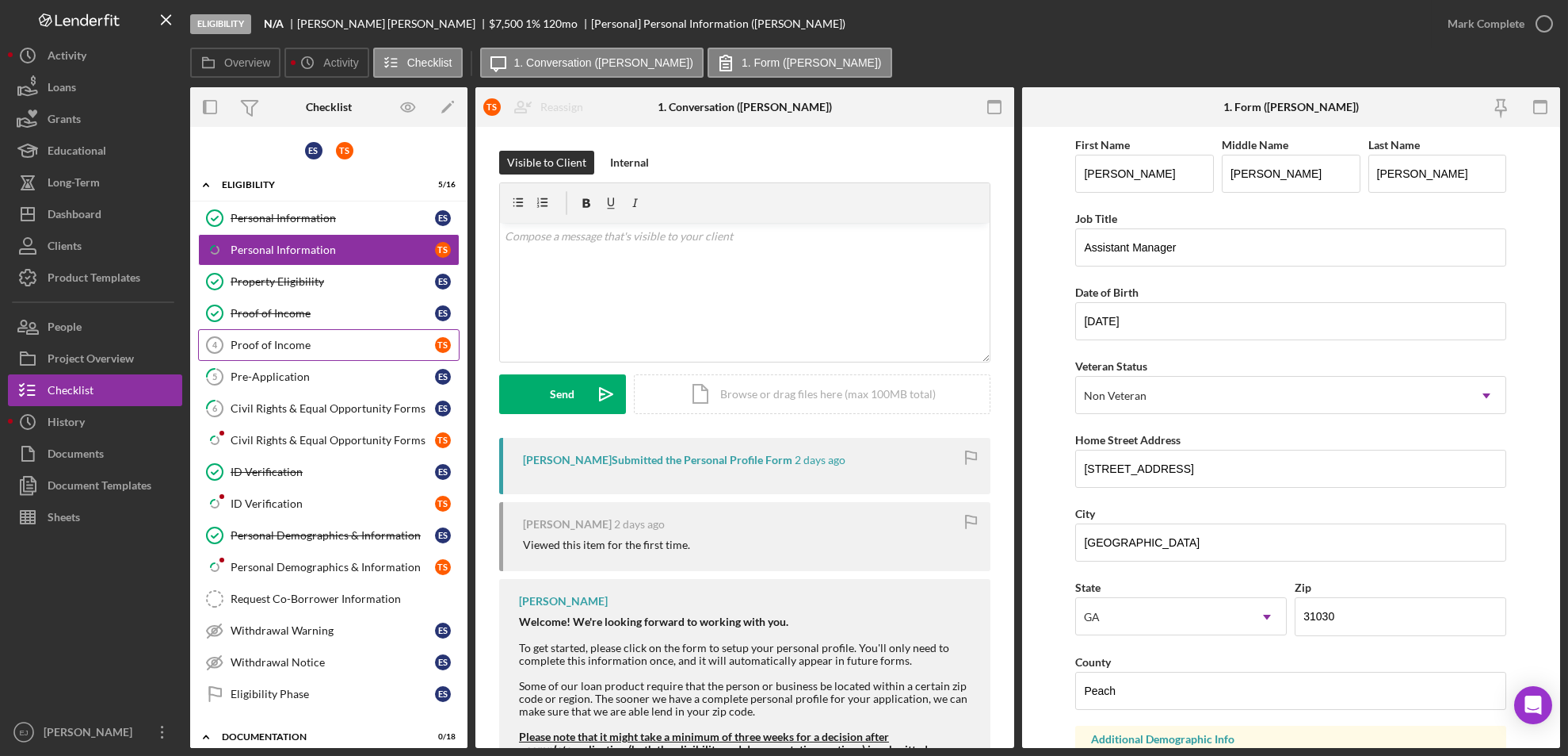
click at [313, 346] on div "Proof of Income" at bounding box center [332, 345] width 205 height 13
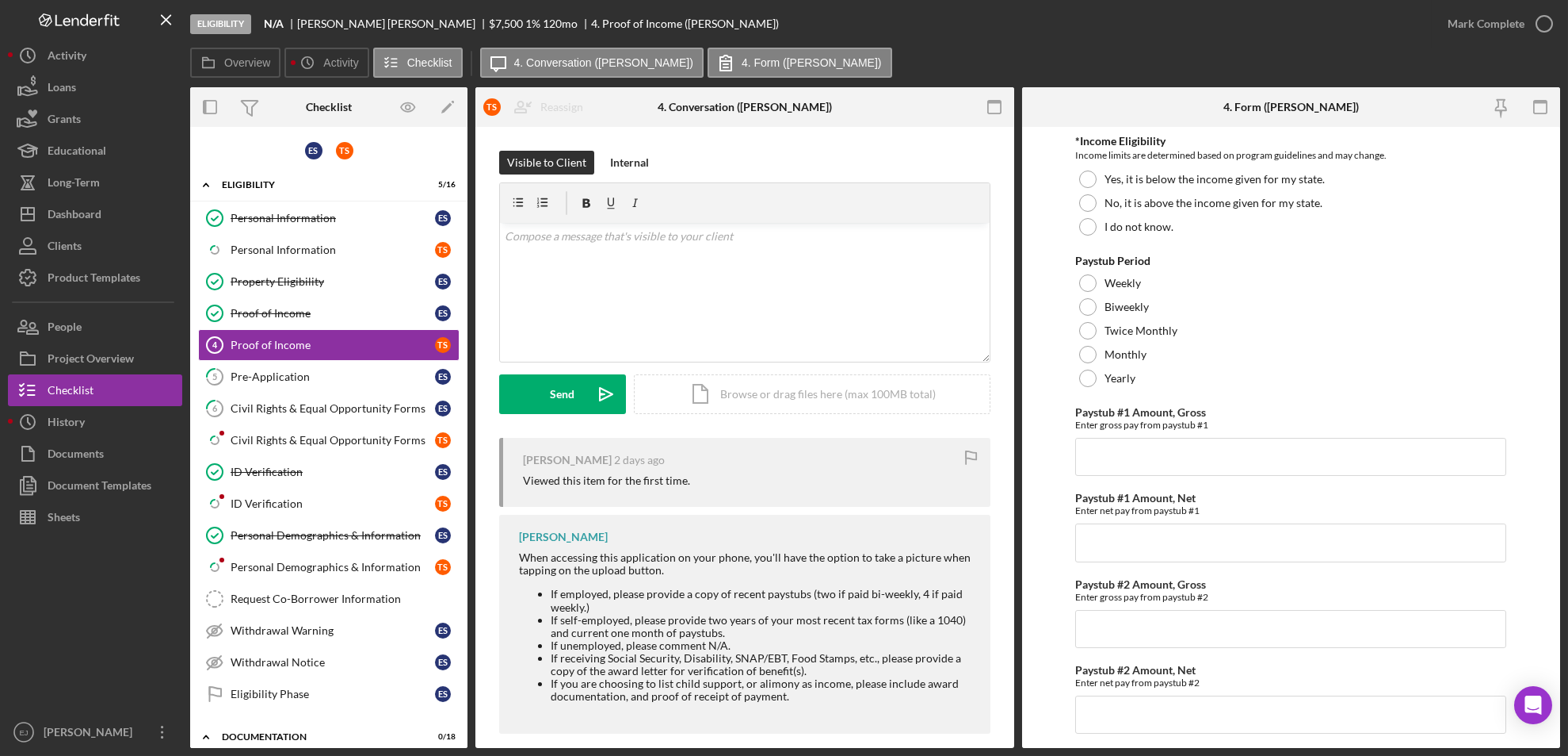
click at [1009, 419] on div "Visible to Client Internal v Color teal Color pink Remove color Add row above A…" at bounding box center [745, 445] width 539 height 639
click at [1009, 434] on div "Visible to Client Internal v Color teal Color pink Remove color Add row above A…" at bounding box center [745, 445] width 539 height 639
click at [1008, 543] on div "Visible to Client Internal v Color teal Color pink Remove color Add row above A…" at bounding box center [745, 445] width 539 height 639
click at [1009, 742] on div "Visible to Client Internal v Color teal Color pink Remove color Add row above A…" at bounding box center [745, 445] width 539 height 639
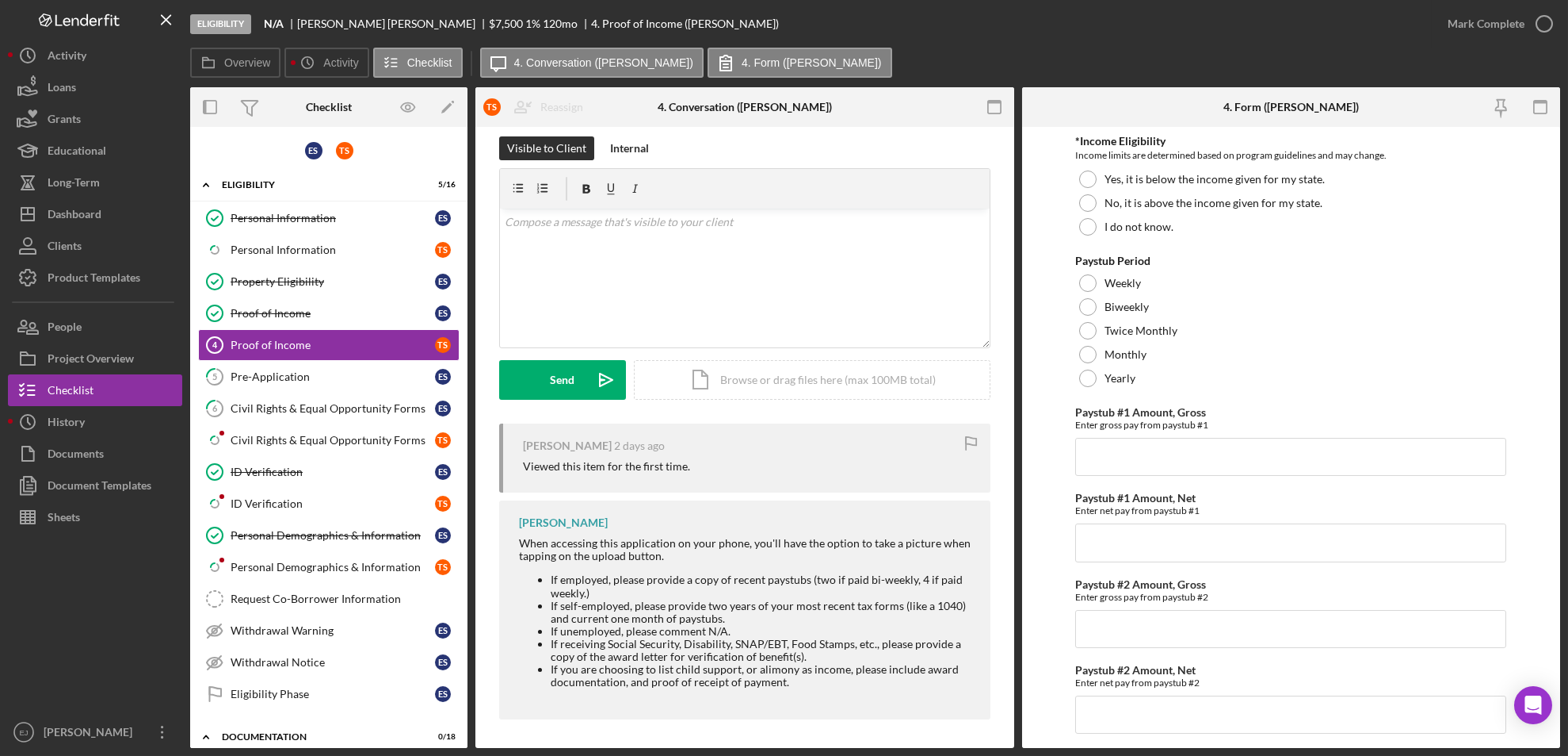
scroll to position [16, 0]
click at [341, 365] on link "5 Pre-Application E S" at bounding box center [329, 376] width 262 height 32
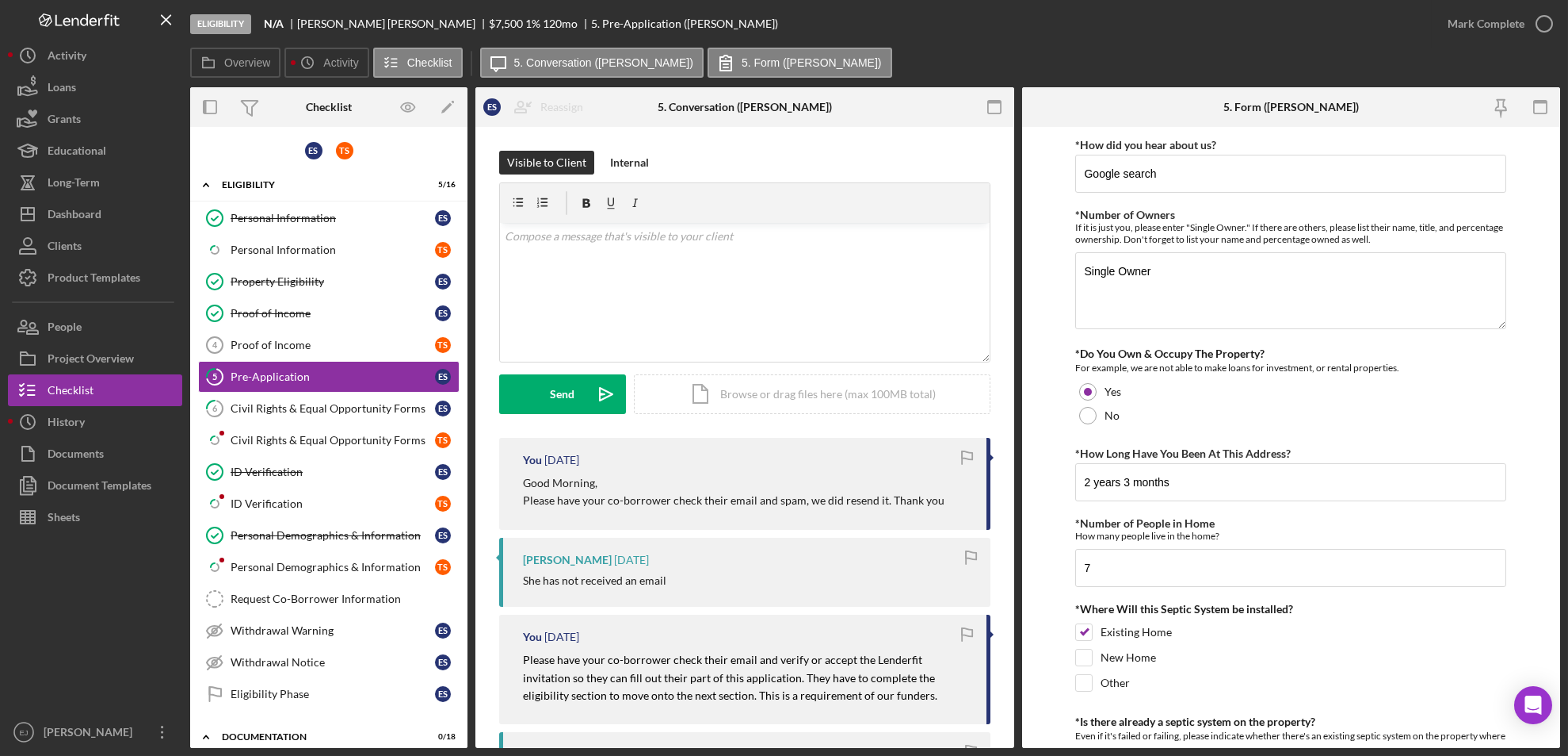
scroll to position [543, 0]
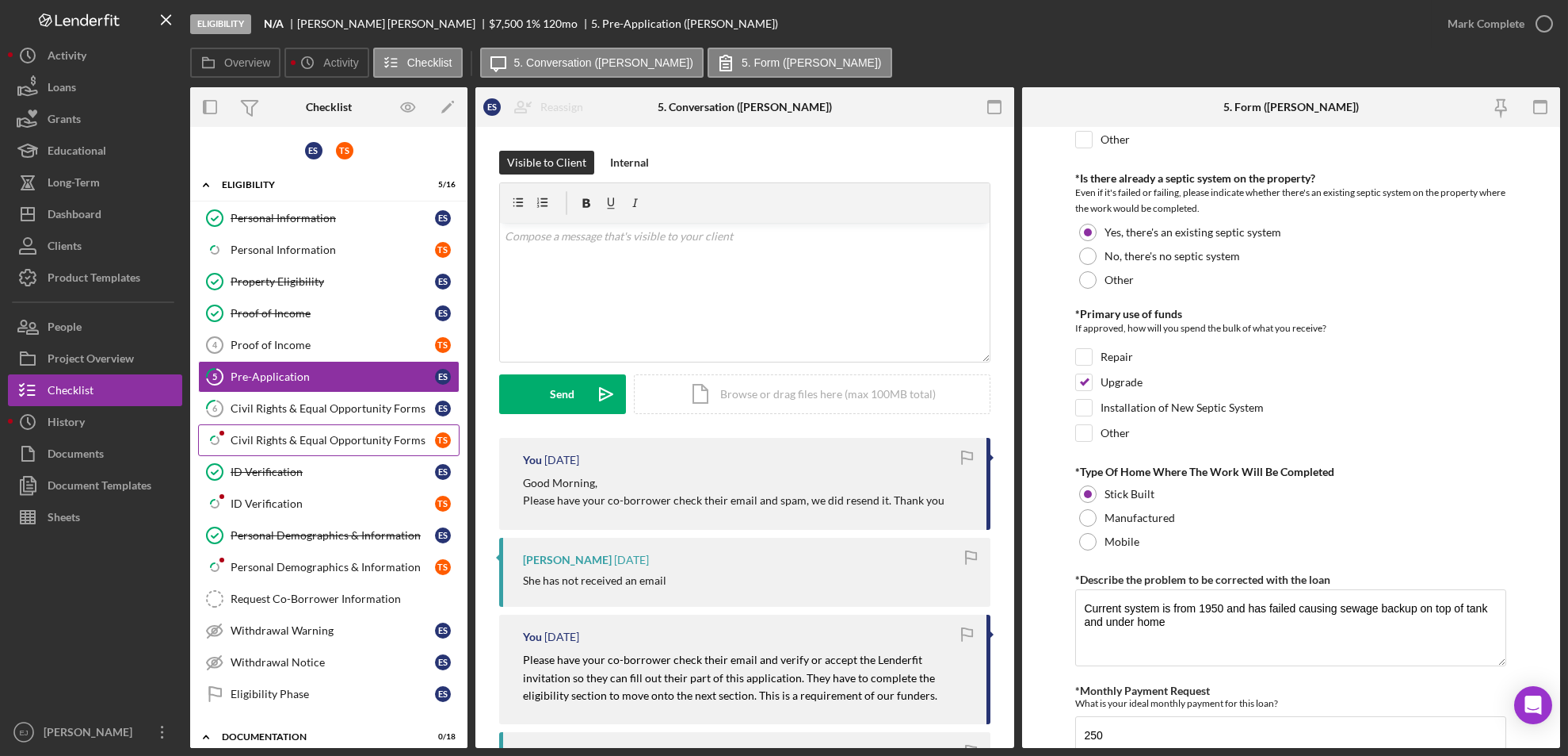
click at [346, 447] on link "Icon/Checklist Item Sub Partial Civil Rights & Equal Opportunity Forms T S" at bounding box center [329, 440] width 262 height 32
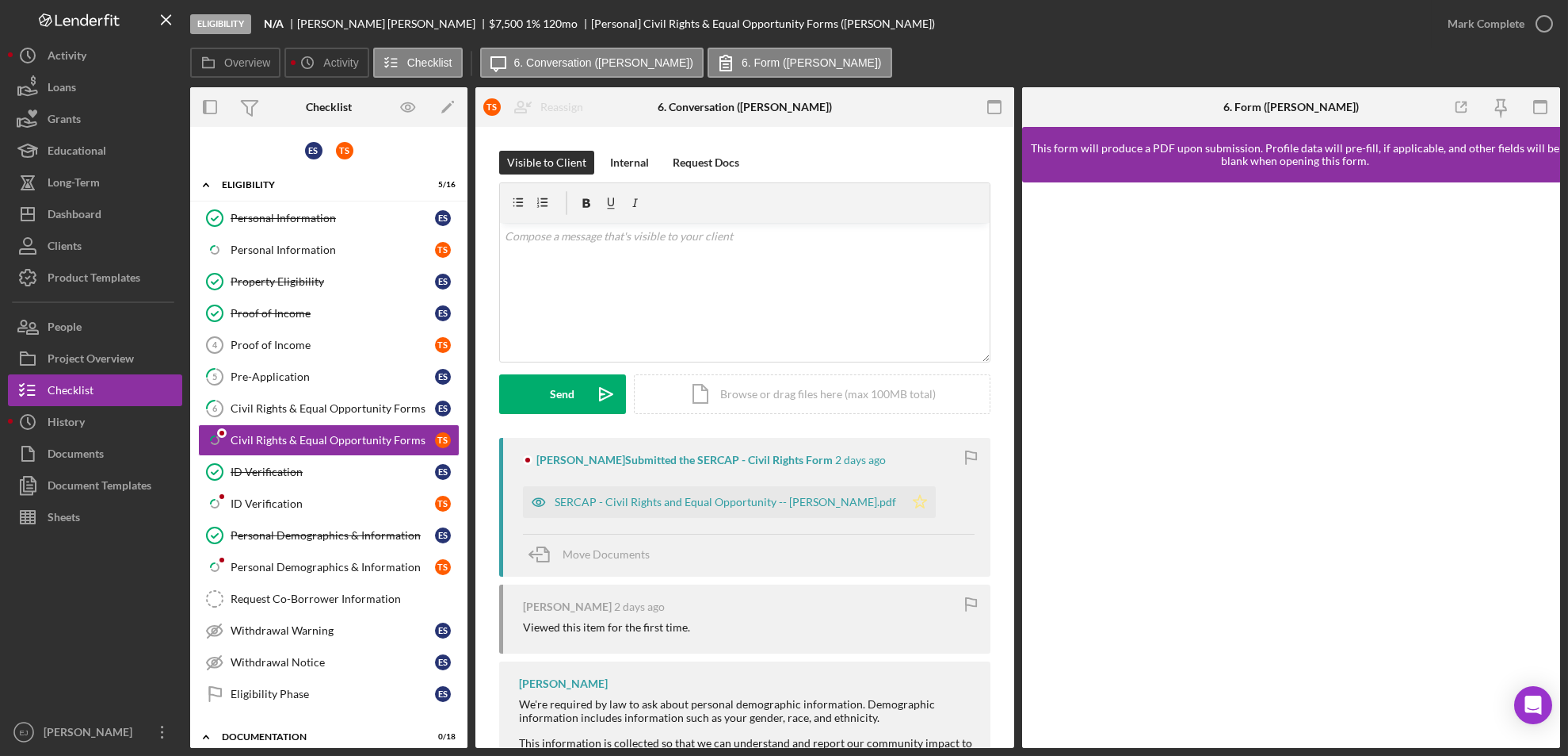
click at [905, 491] on icon "Icon/Star" at bounding box center [920, 501] width 32 height 32
click at [1550, 22] on icon "button" at bounding box center [1545, 23] width 40 height 40
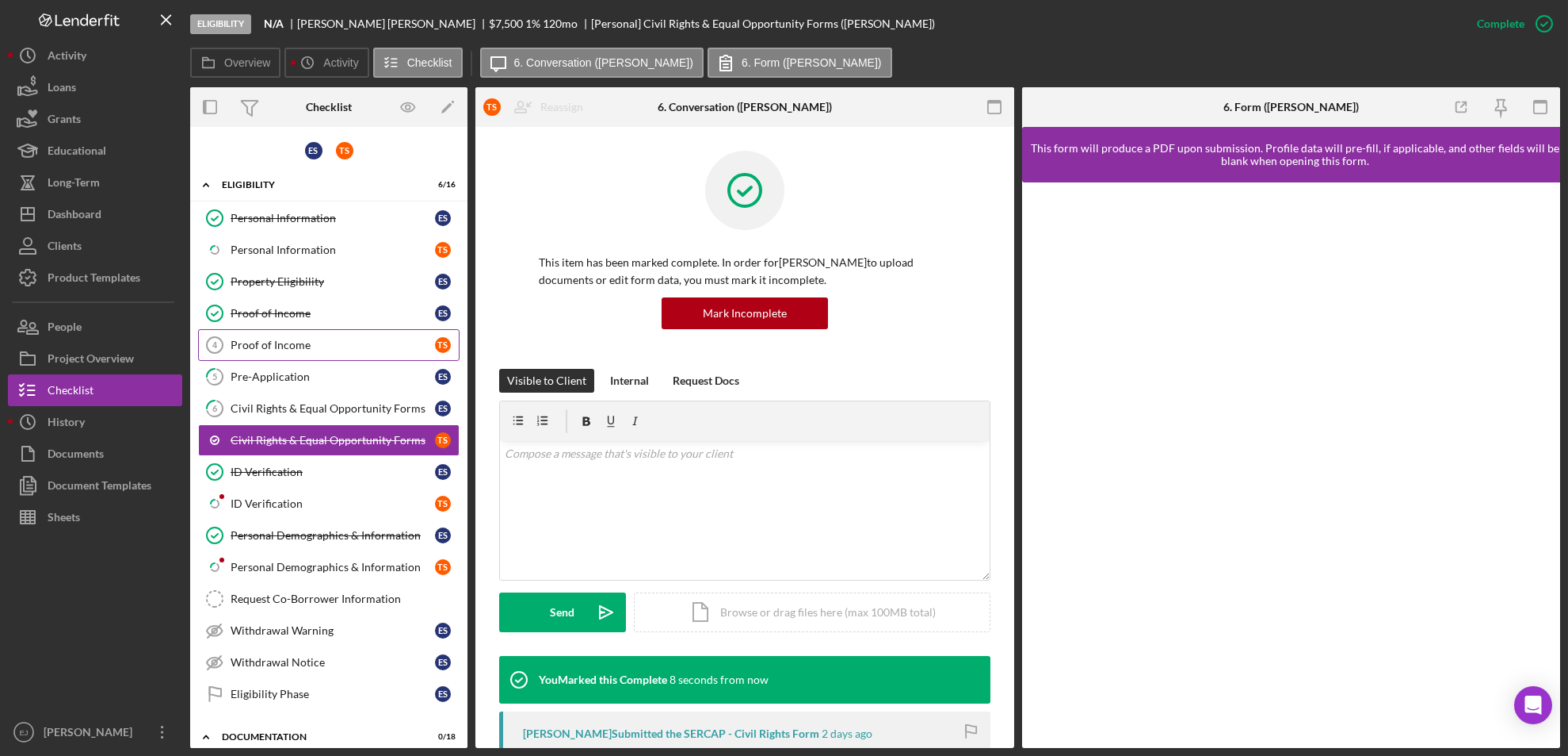
click at [292, 348] on div "Proof of Income" at bounding box center [332, 345] width 205 height 13
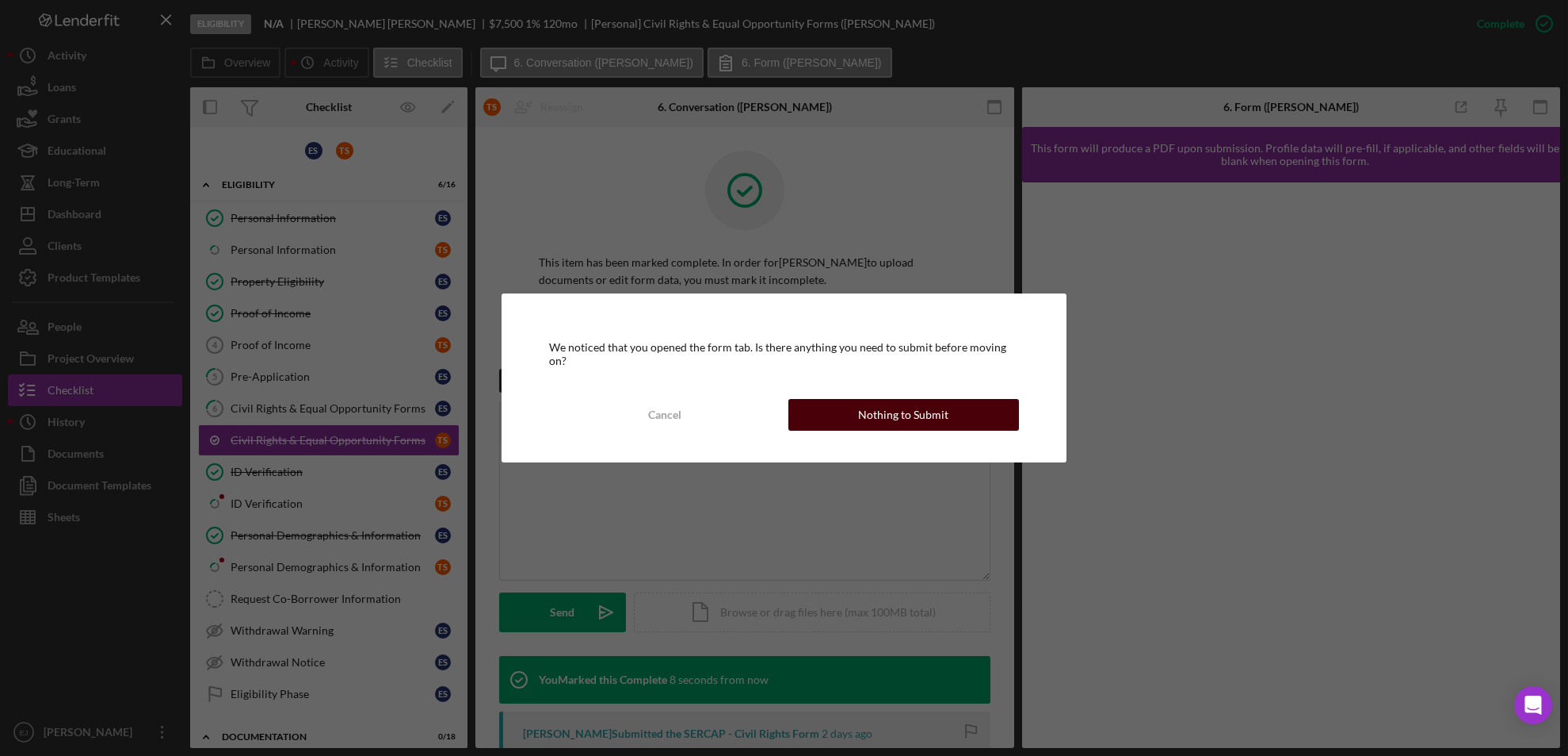
click at [880, 411] on div "Nothing to Submit" at bounding box center [904, 415] width 90 height 32
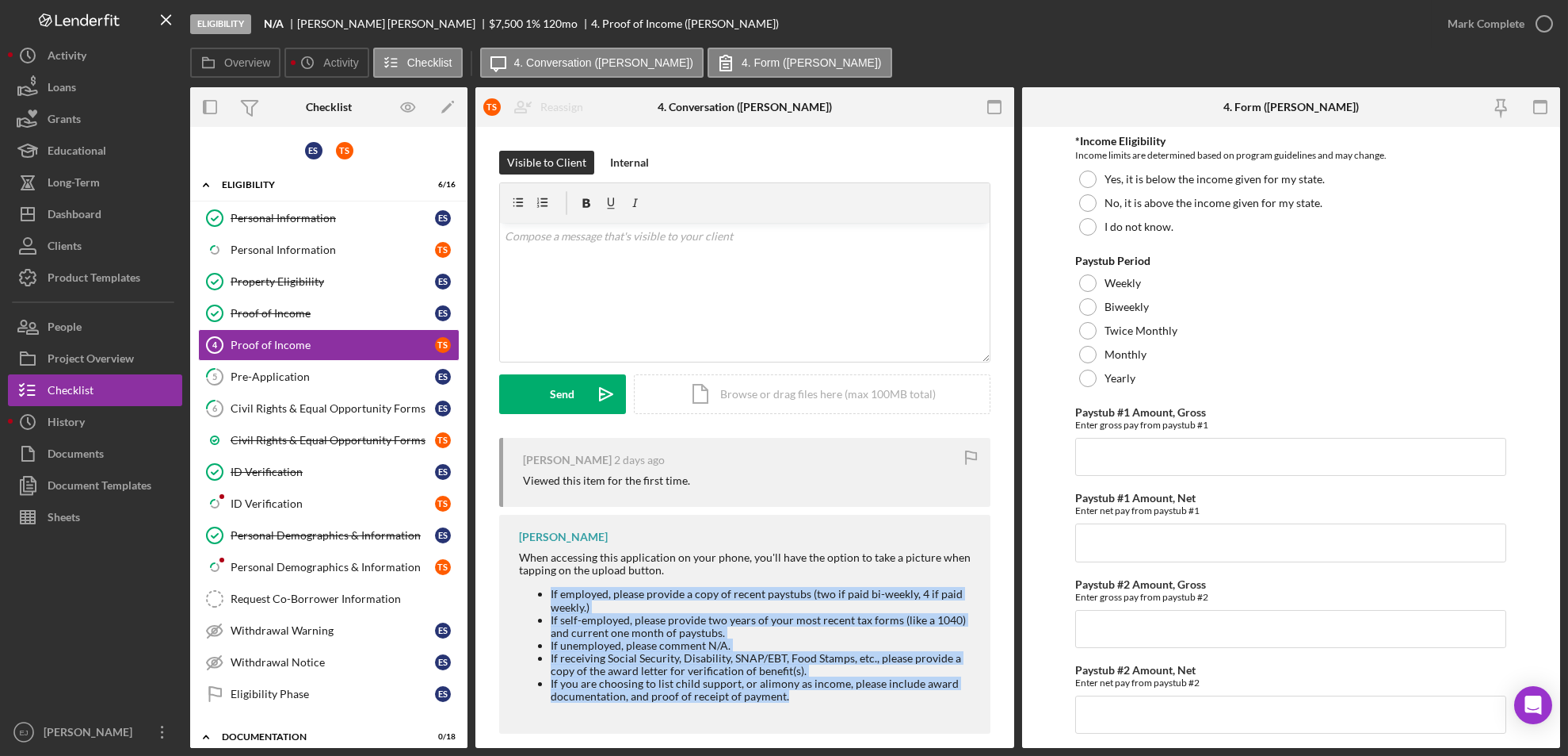
drag, startPoint x: 519, startPoint y: 594, endPoint x: 816, endPoint y: 703, distance: 316.4
click at [816, 703] on div "When accessing this application on your phone, you'll have the option to take a…" at bounding box center [747, 632] width 456 height 163
copy ul "If employed, please provide a copy of recent paystubs (two if paid bi-weekly, 4…"
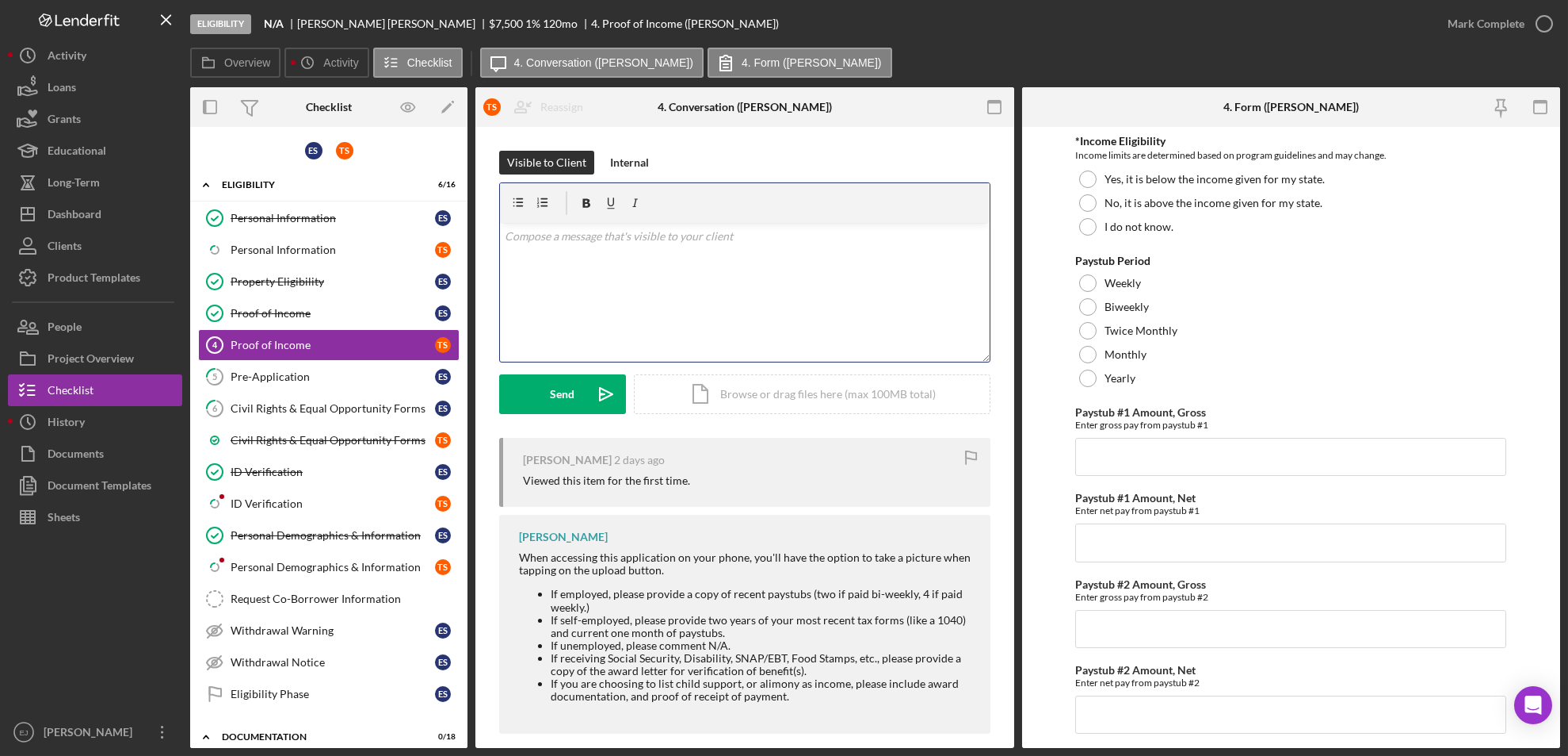
click at [550, 257] on div "v Color teal Color pink Remove color Add row above Add row below Add column bef…" at bounding box center [745, 293] width 490 height 139
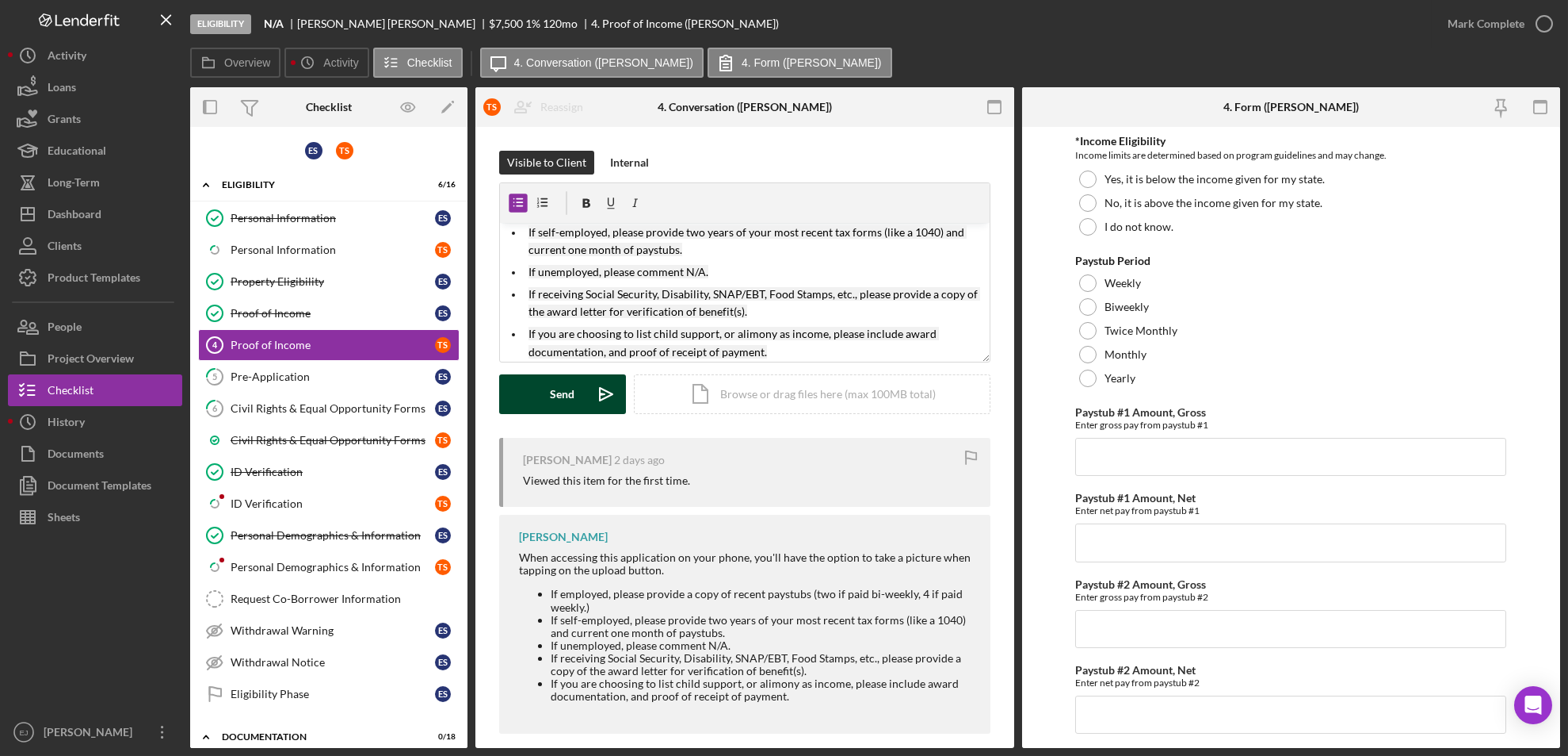
click at [555, 384] on div "Send" at bounding box center [562, 394] width 24 height 40
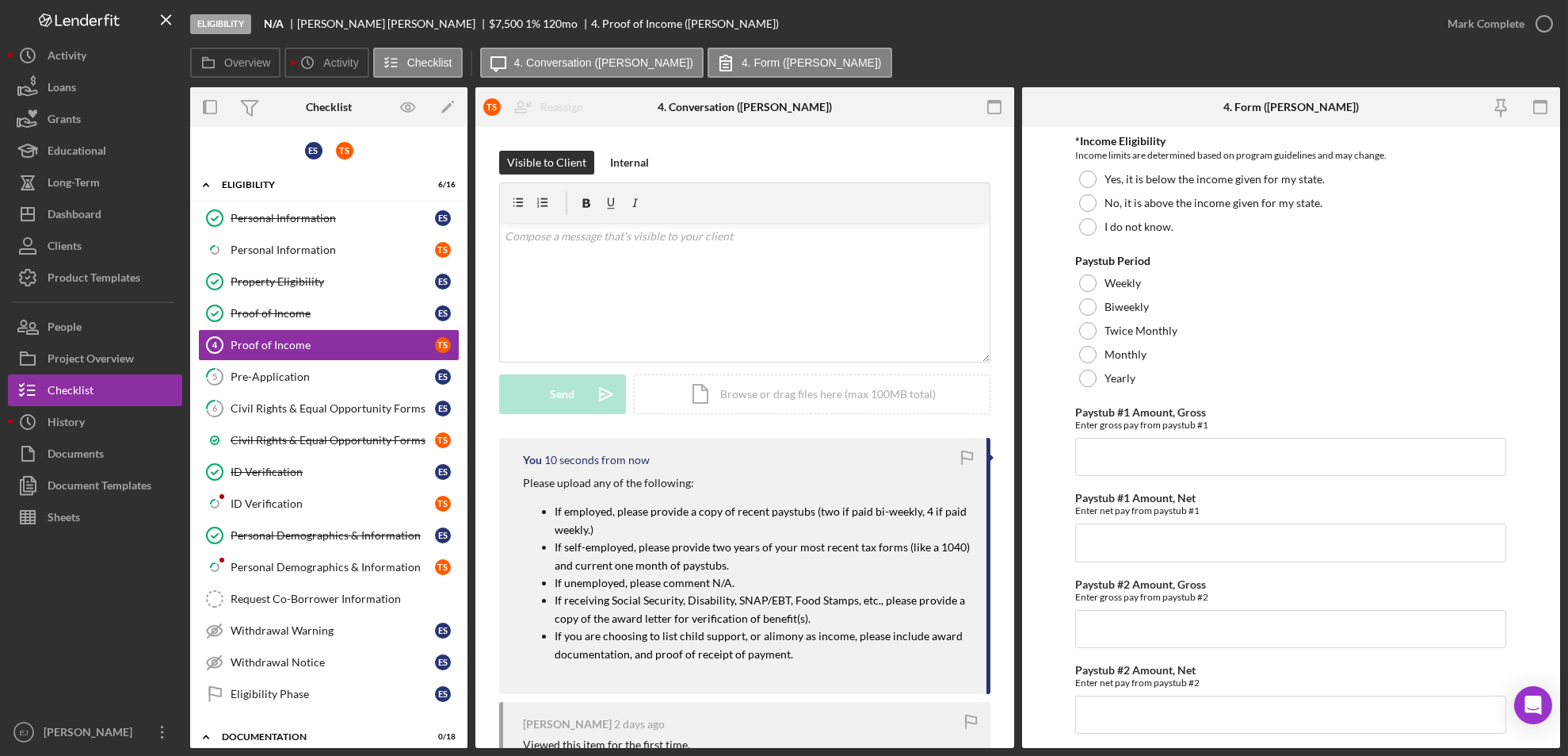
scroll to position [0, 0]
click at [295, 370] on div "Pre-Application" at bounding box center [332, 377] width 205 height 13
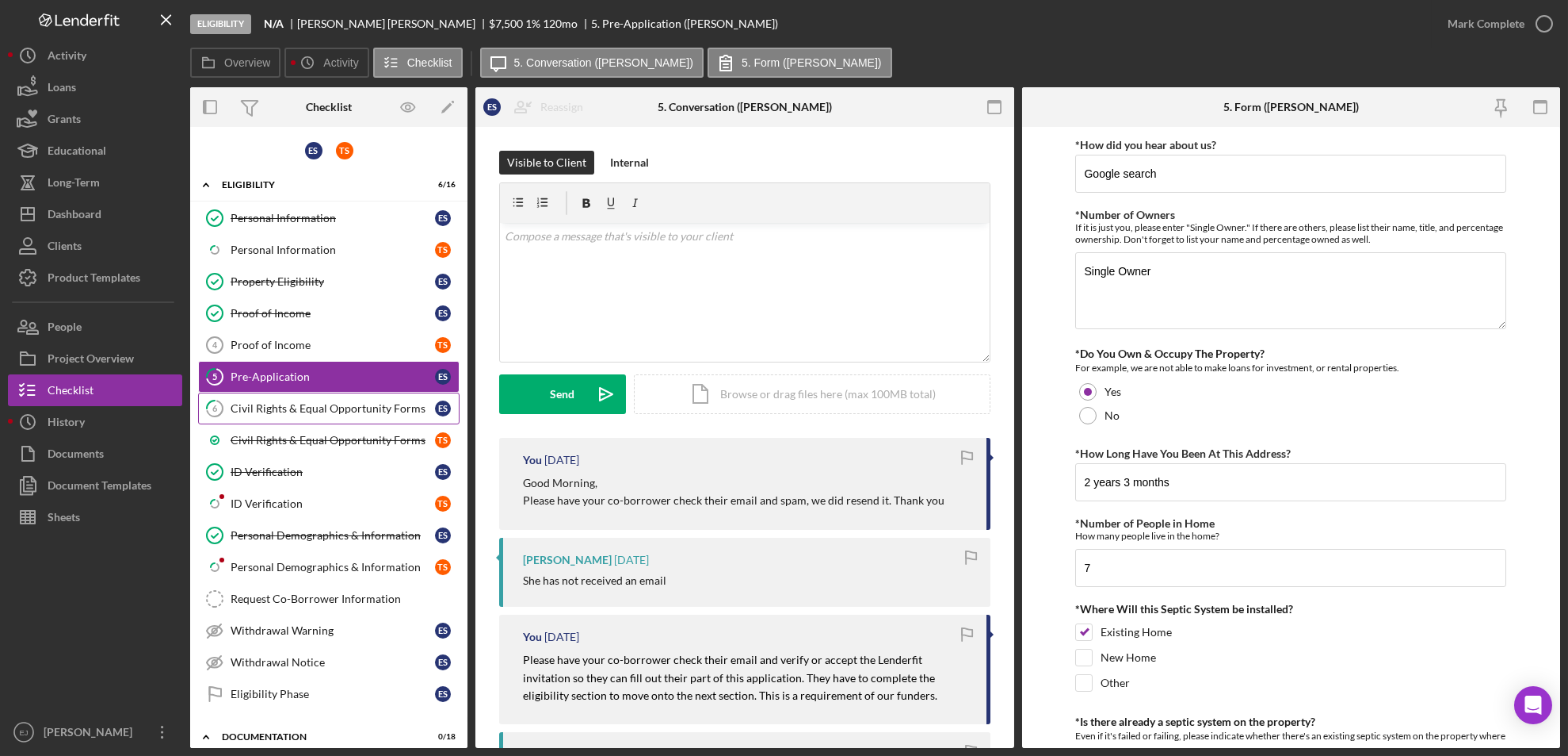
click at [275, 404] on div "Civil Rights & Equal Opportunity Forms" at bounding box center [332, 408] width 205 height 13
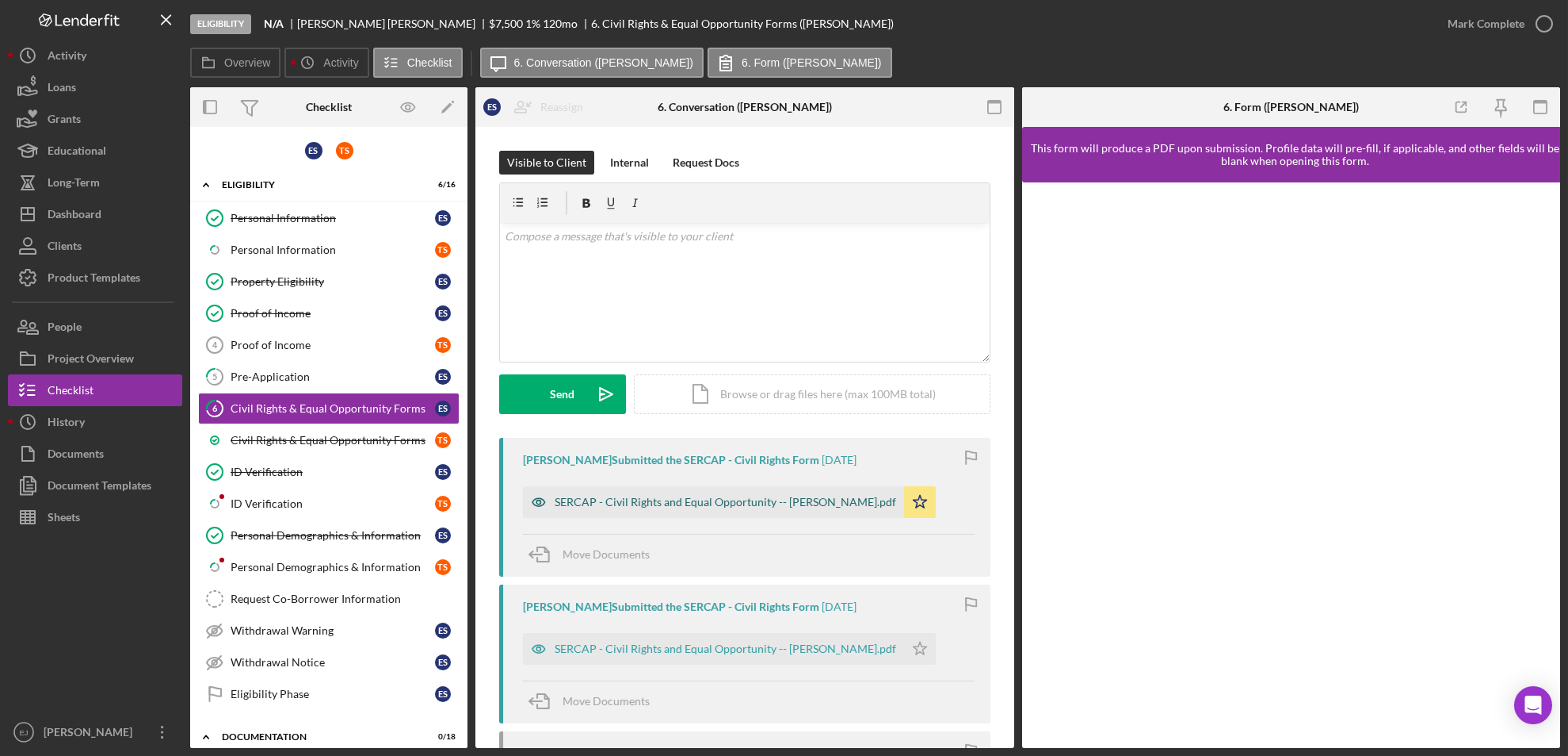
click at [712, 500] on div "SERCAP - Civil Rights and Equal Opportunity -- Ervin Scott.pdf" at bounding box center [726, 502] width 341 height 13
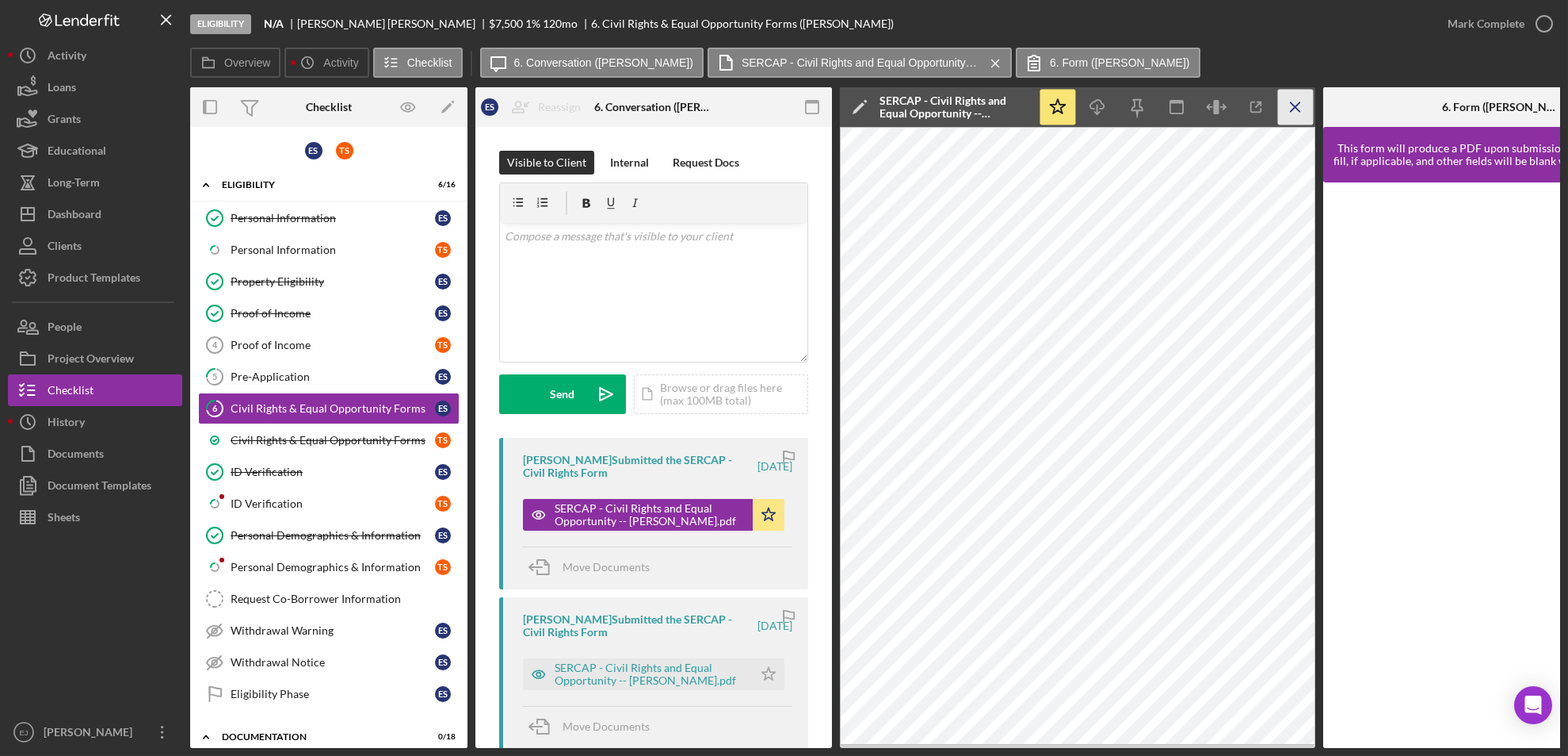
click at [1293, 120] on icon "Icon/Menu Close" at bounding box center [1296, 107] width 36 height 36
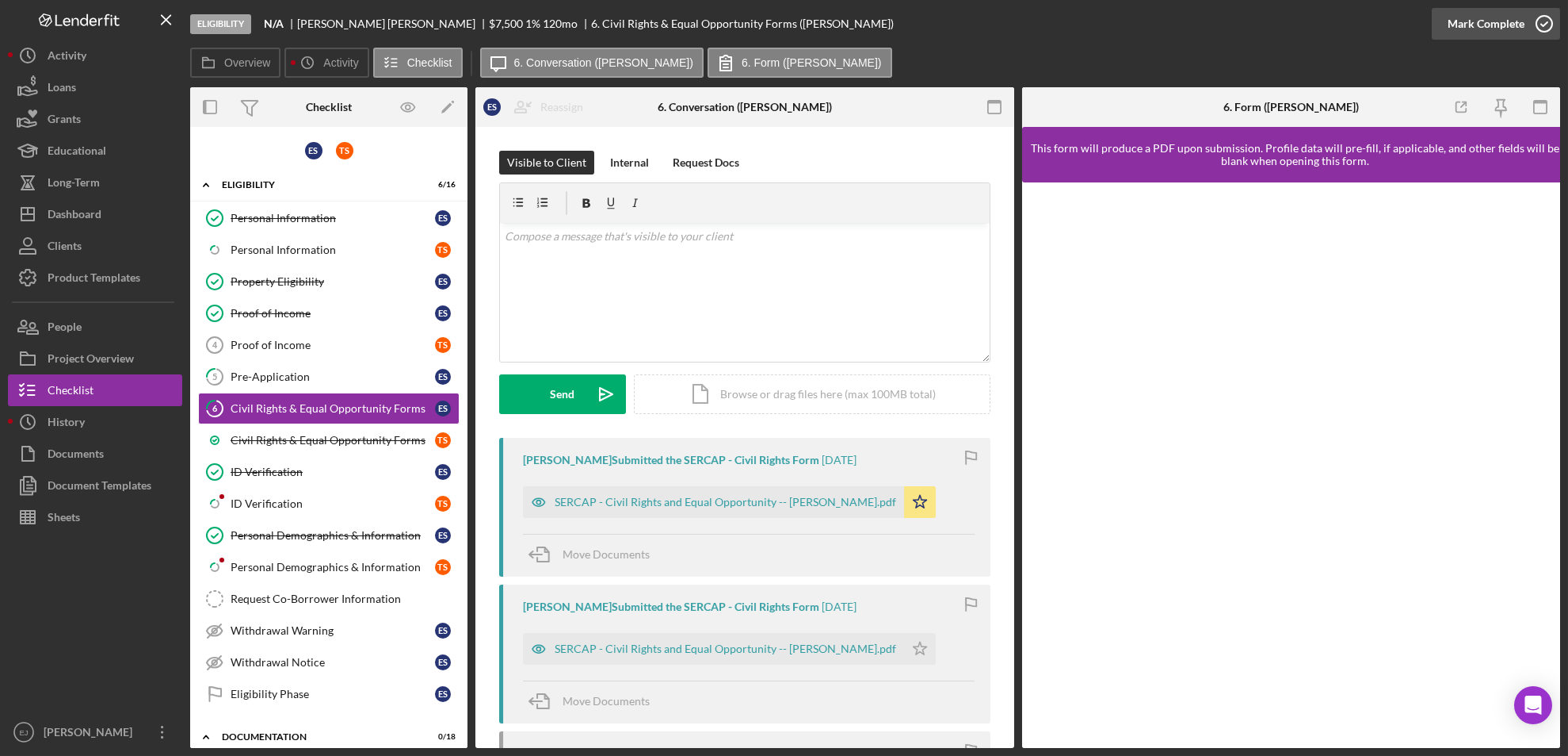
click at [1540, 10] on icon "button" at bounding box center [1545, 23] width 40 height 40
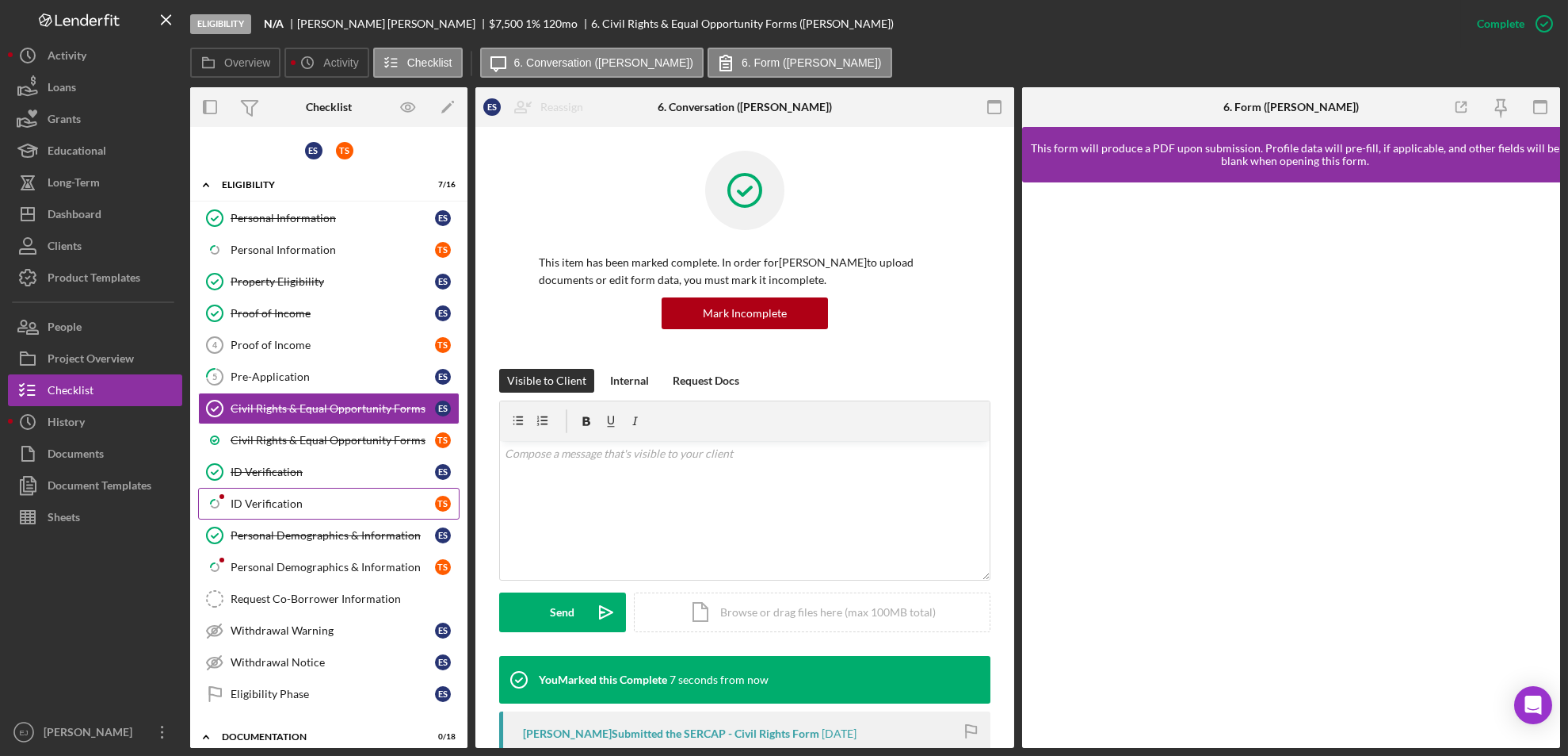
click at [321, 501] on div "ID Verification" at bounding box center [332, 503] width 205 height 13
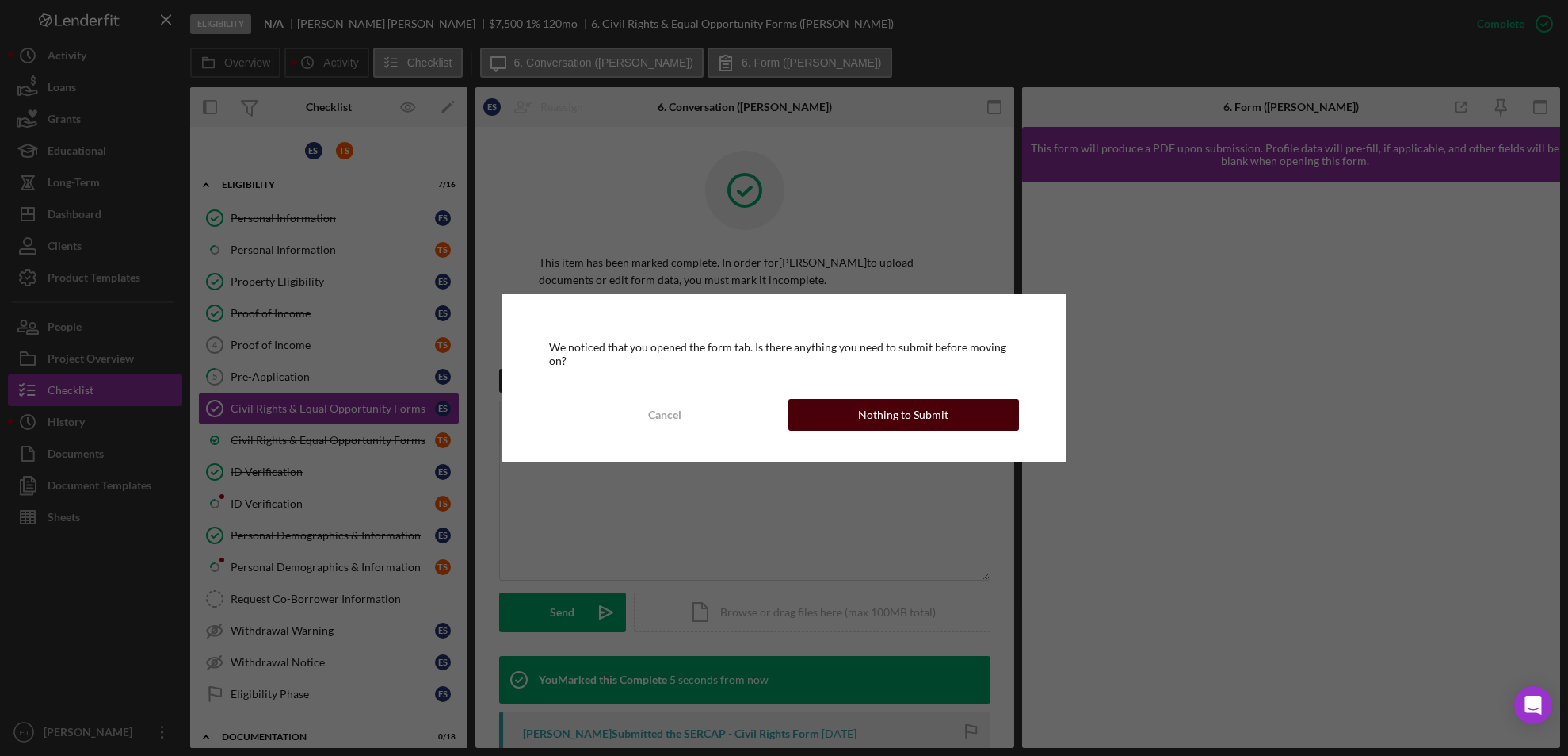
click at [848, 419] on button "Nothing to Submit" at bounding box center [905, 415] width 231 height 32
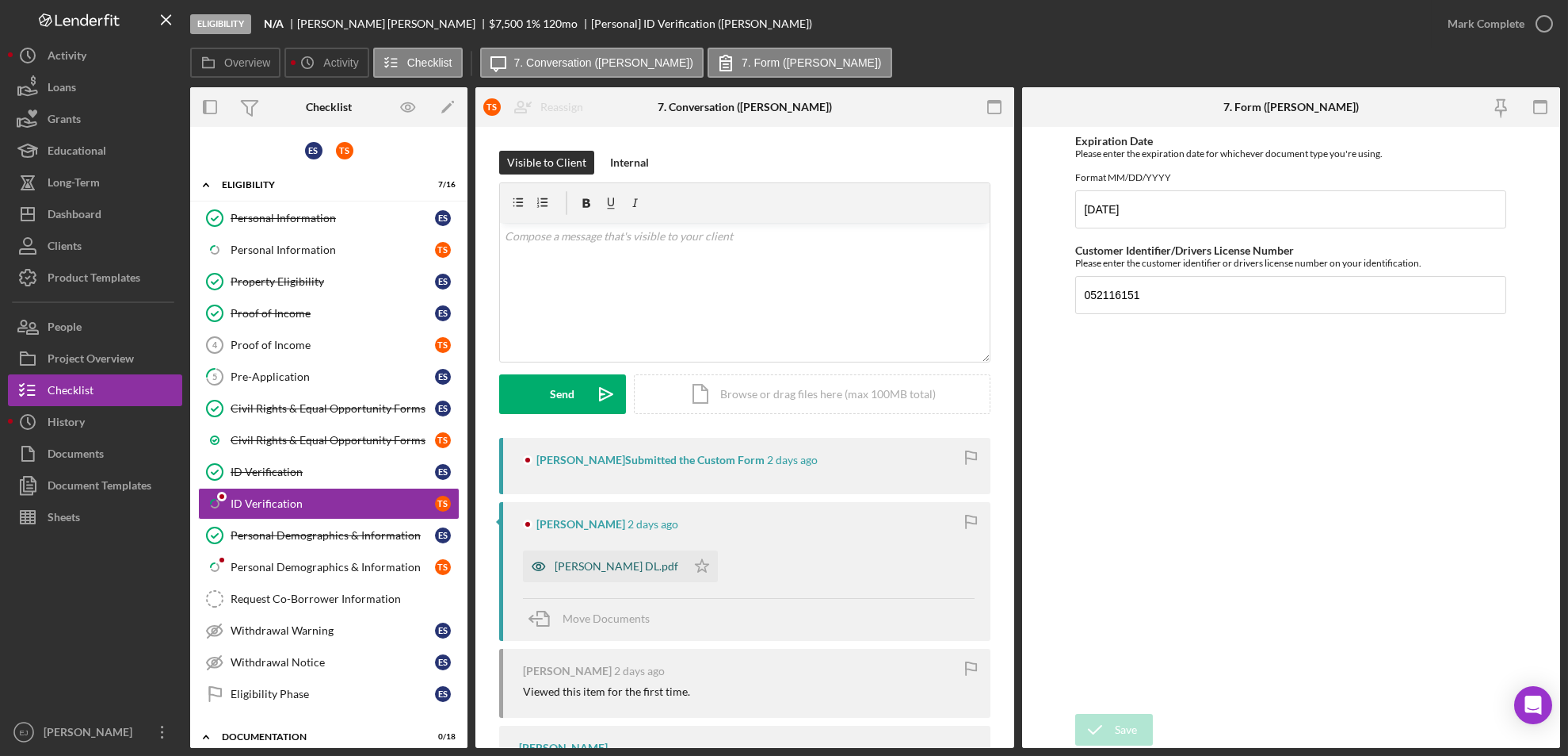
click at [569, 562] on div "Toni DL.pdf" at bounding box center [617, 566] width 124 height 13
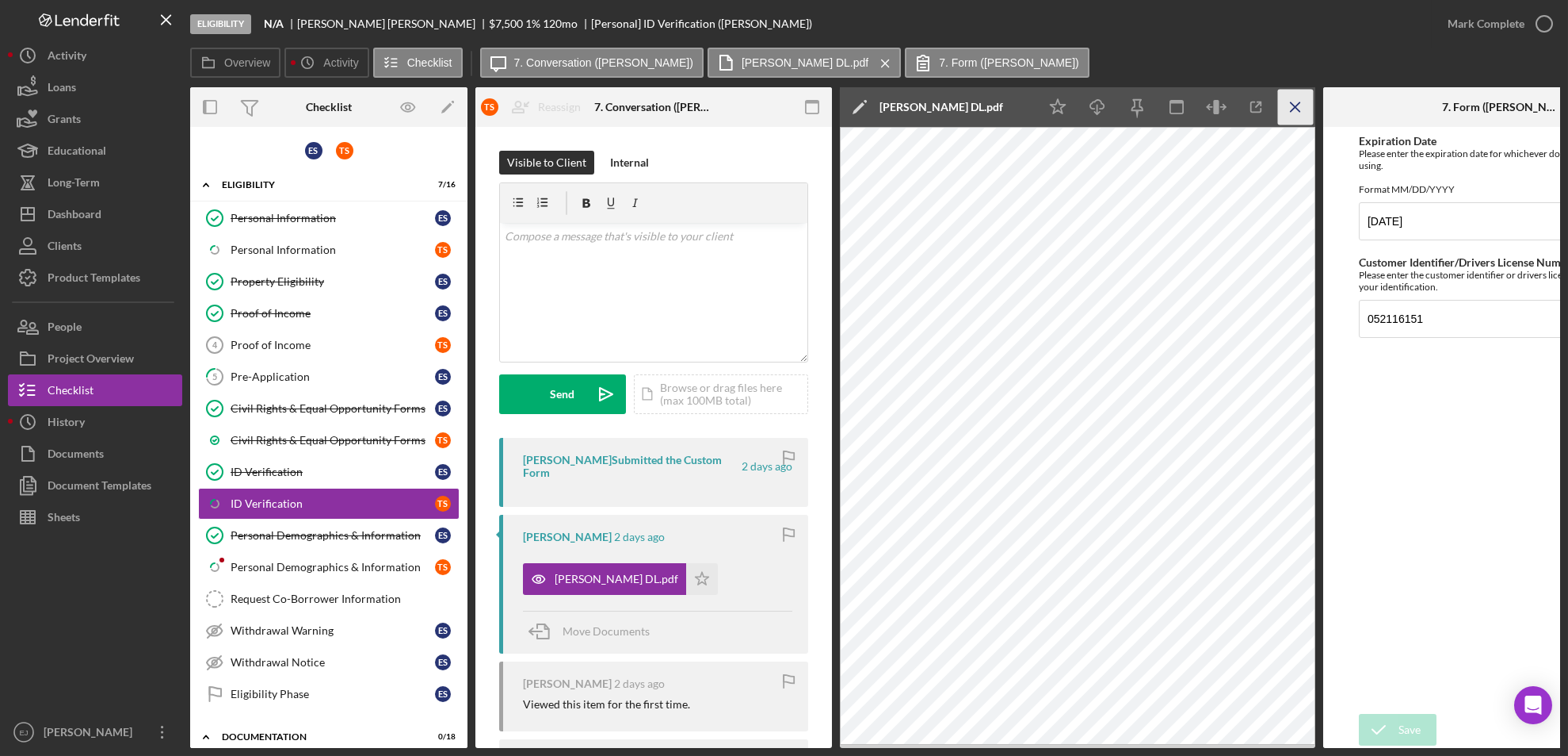
click at [1289, 117] on icon "Icon/Menu Close" at bounding box center [1296, 107] width 36 height 36
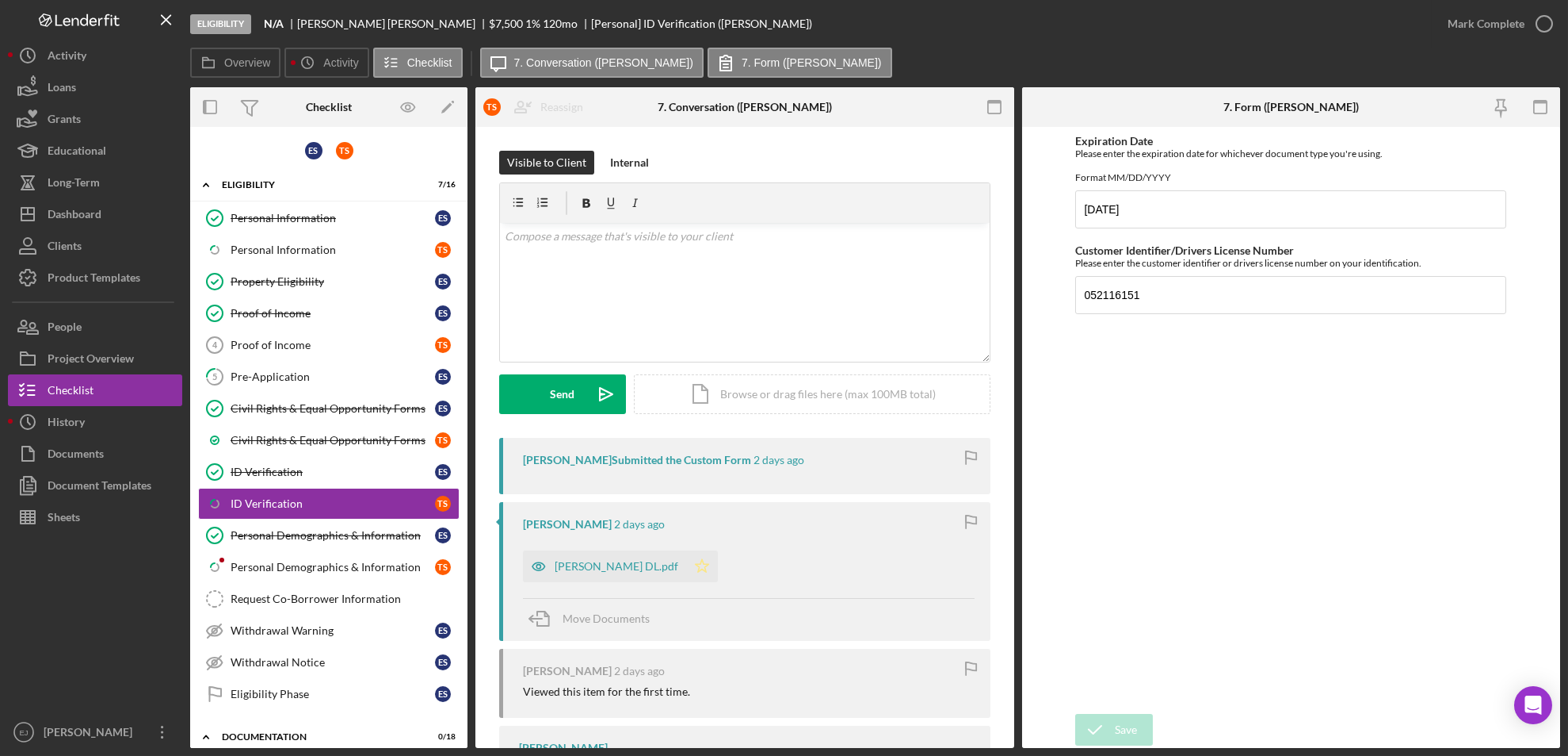
click at [686, 574] on icon "Icon/Star" at bounding box center [701, 565] width 32 height 32
click at [1544, 19] on icon "button" at bounding box center [1545, 23] width 40 height 40
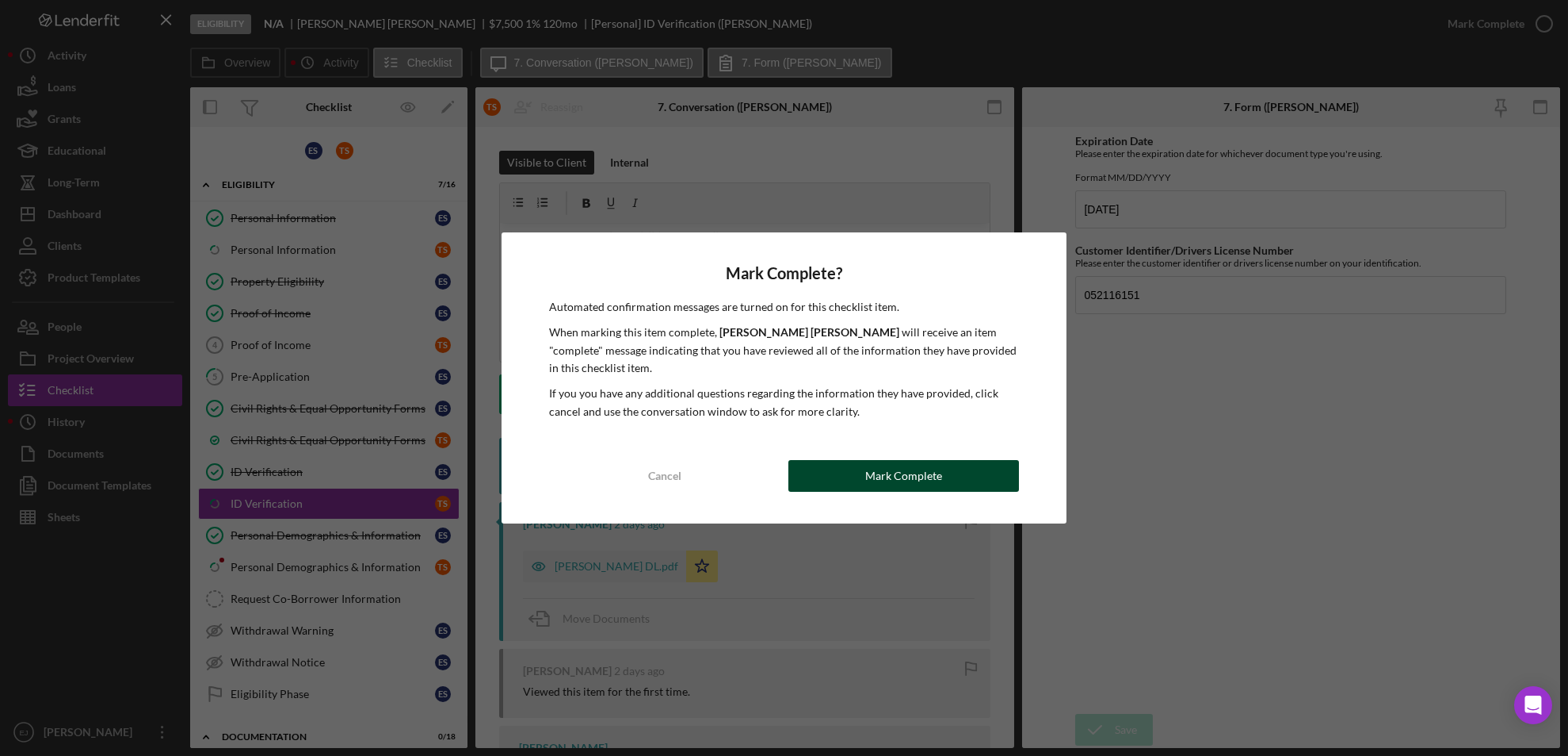
click at [892, 465] on div "Mark Complete" at bounding box center [904, 475] width 77 height 32
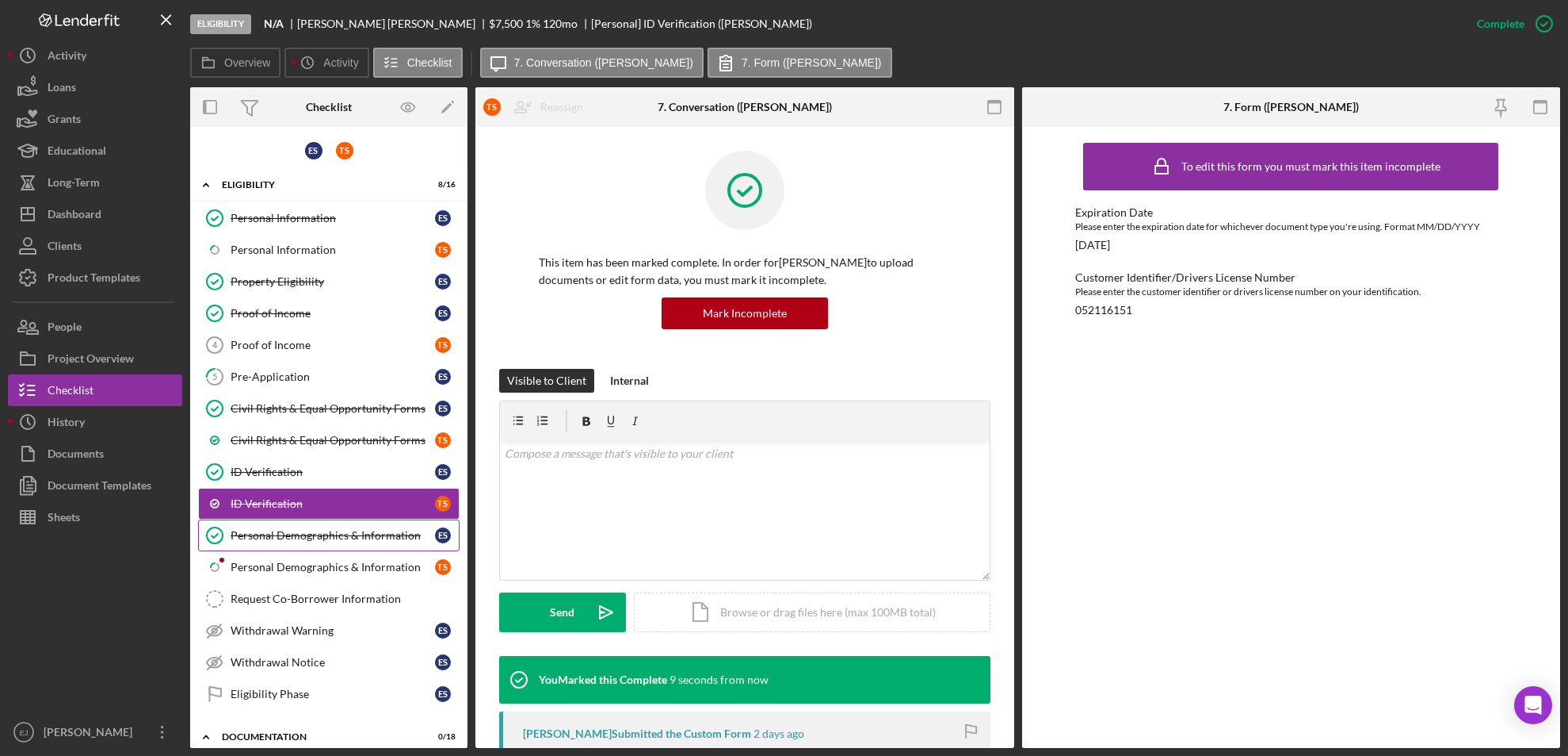
click at [324, 545] on link "Personal Demographics & Information Personal Demographics & Information E S" at bounding box center [329, 535] width 262 height 32
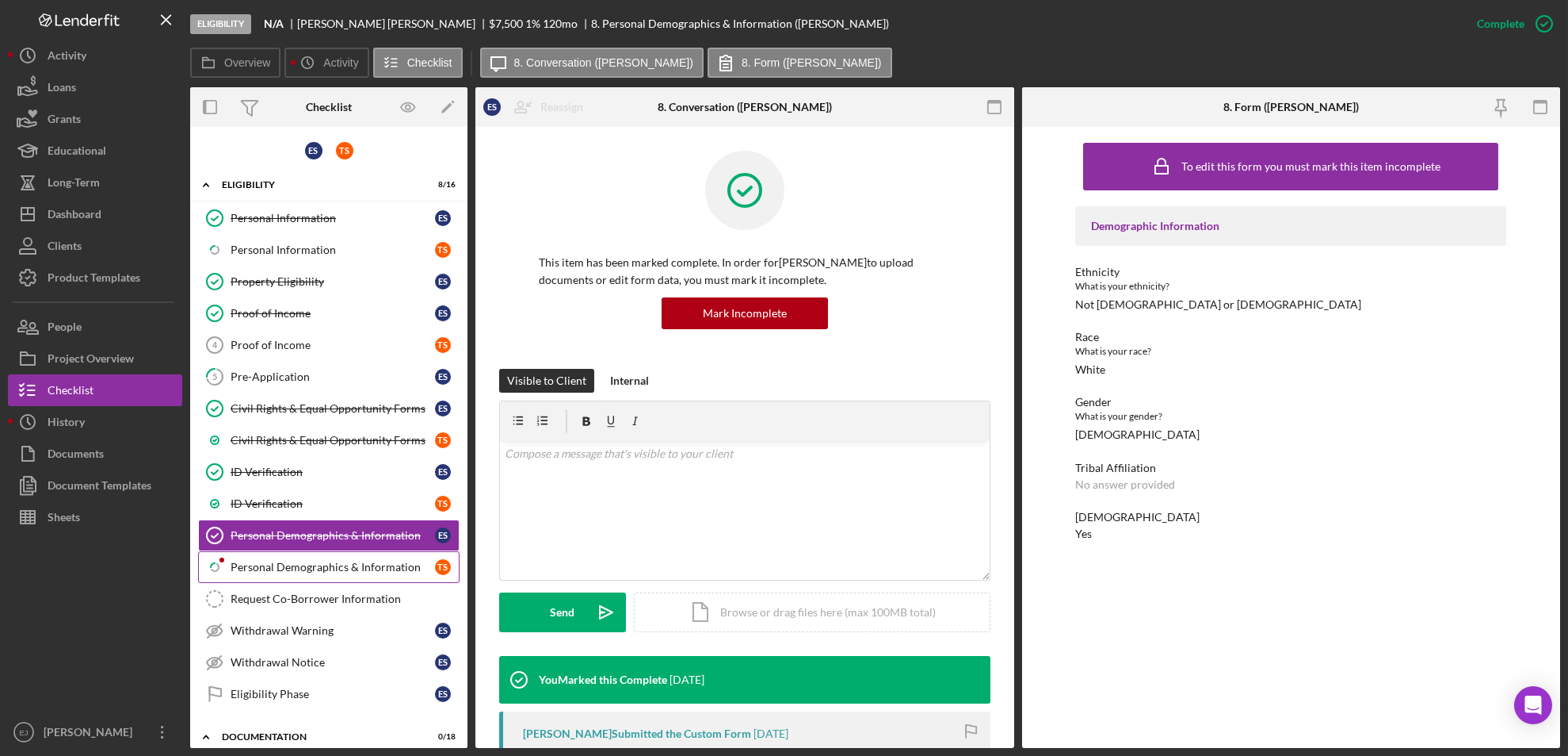
click at [334, 570] on div "Personal Demographics & Information" at bounding box center [332, 567] width 205 height 13
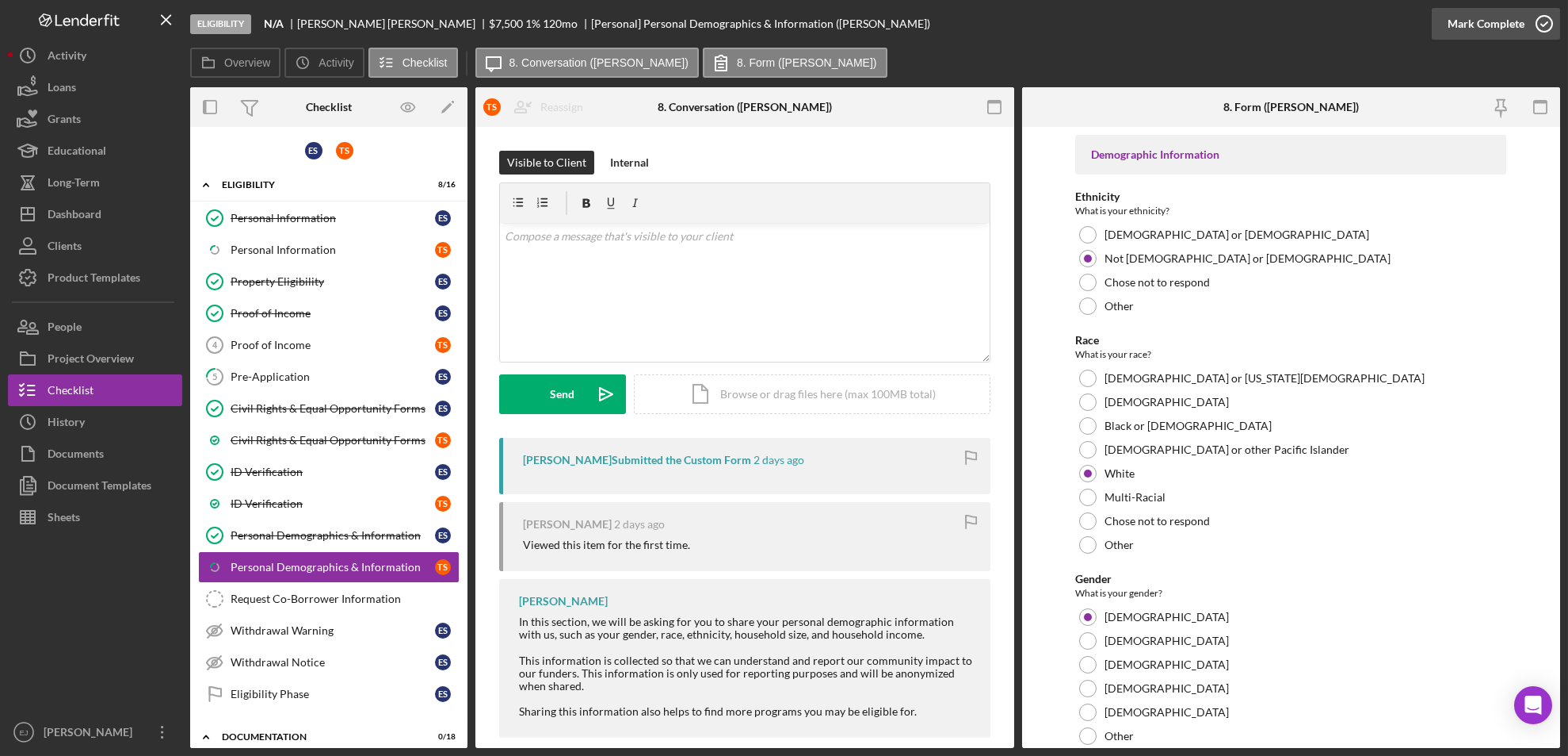
click at [1553, 30] on icon "button" at bounding box center [1545, 23] width 40 height 40
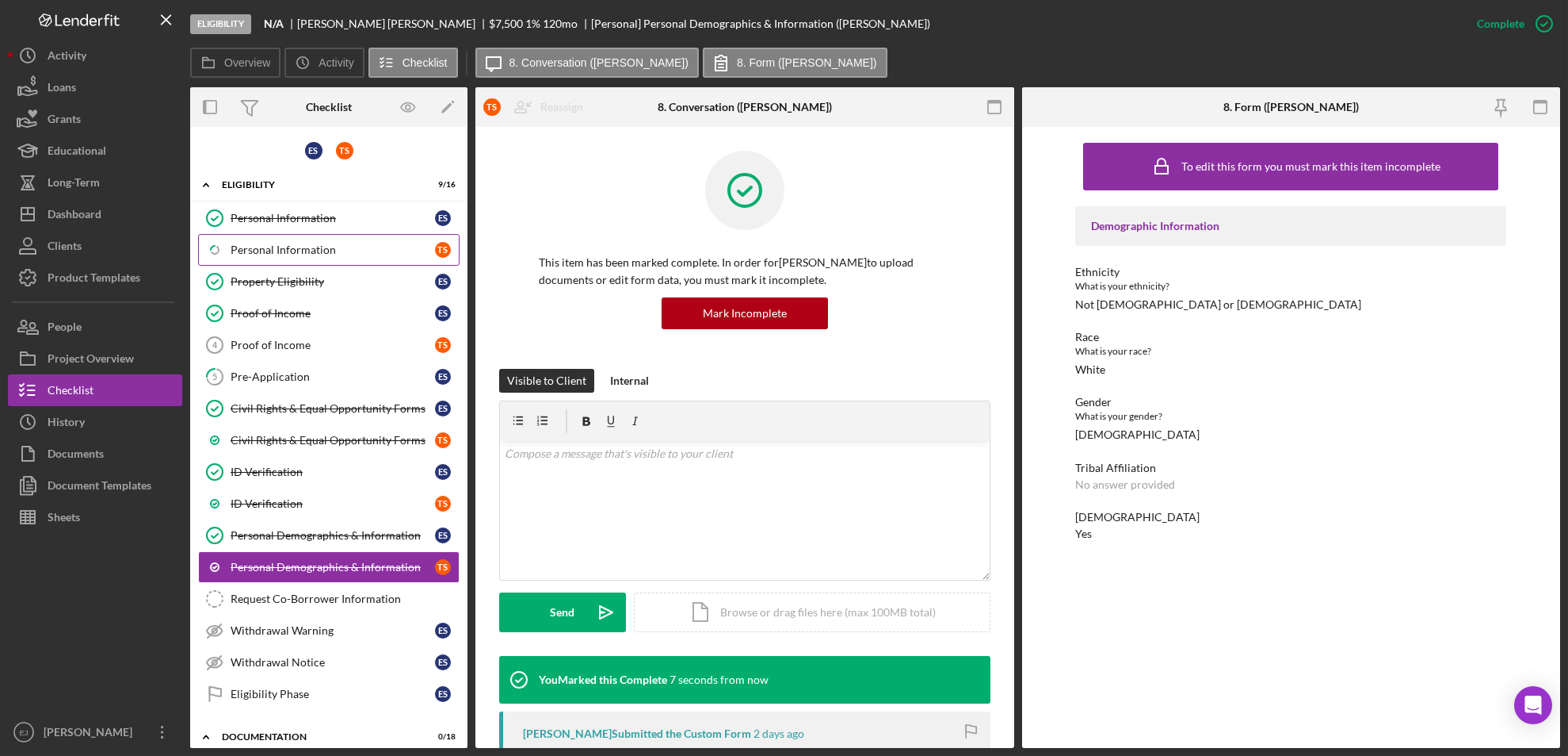
click at [309, 245] on div "Personal Information" at bounding box center [332, 250] width 205 height 13
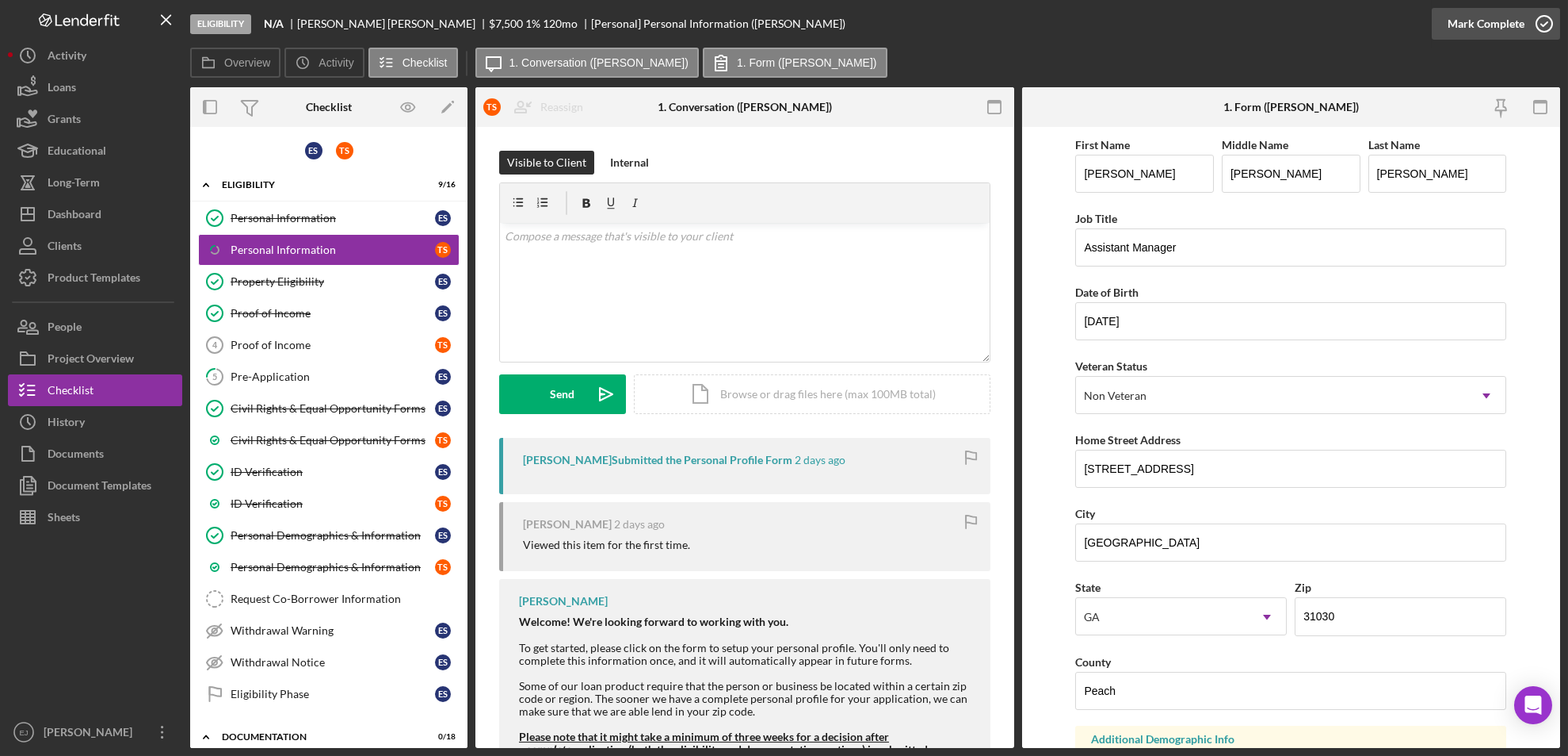
click at [1545, 23] on icon "button" at bounding box center [1545, 23] width 40 height 40
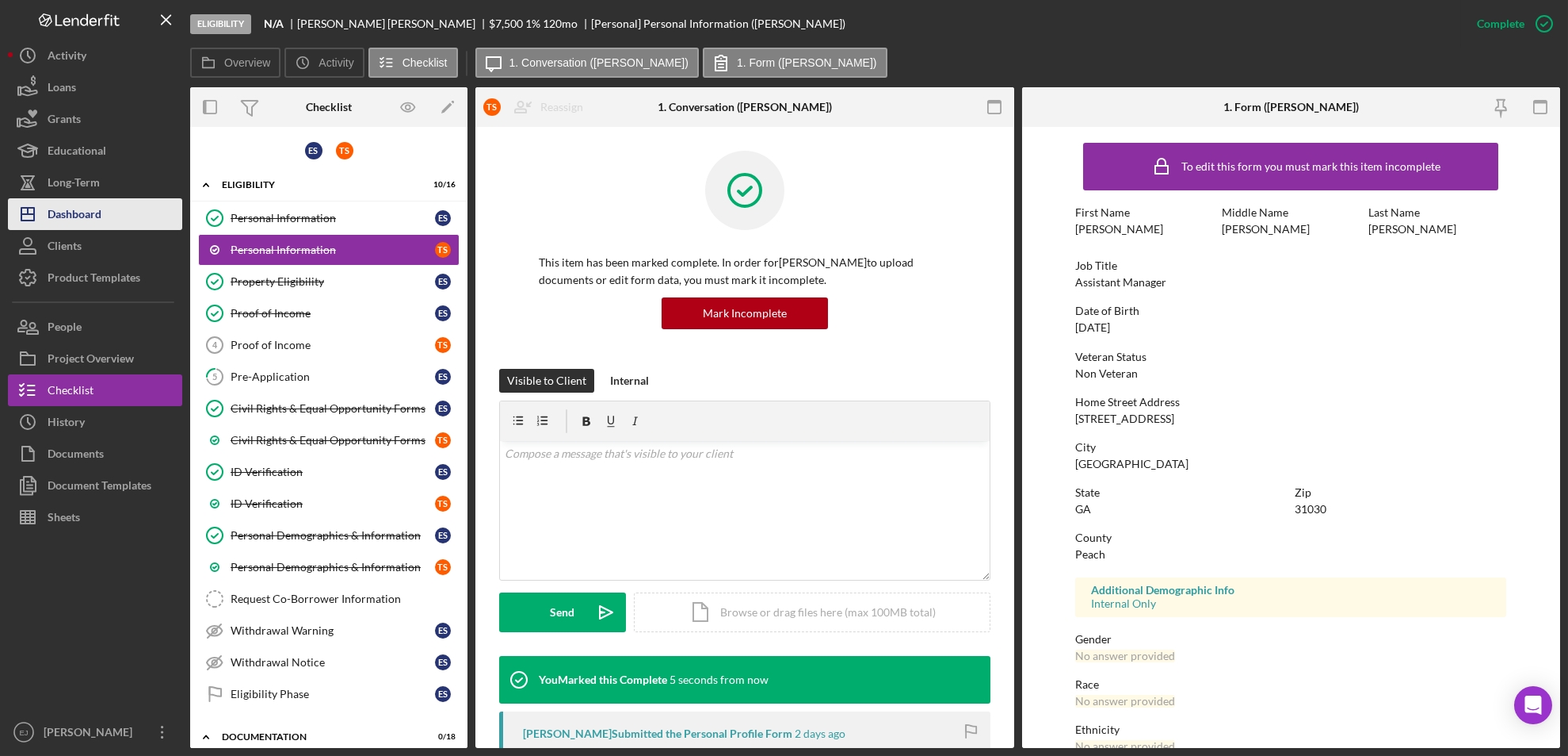
click at [90, 206] on div "Dashboard" at bounding box center [75, 216] width 54 height 36
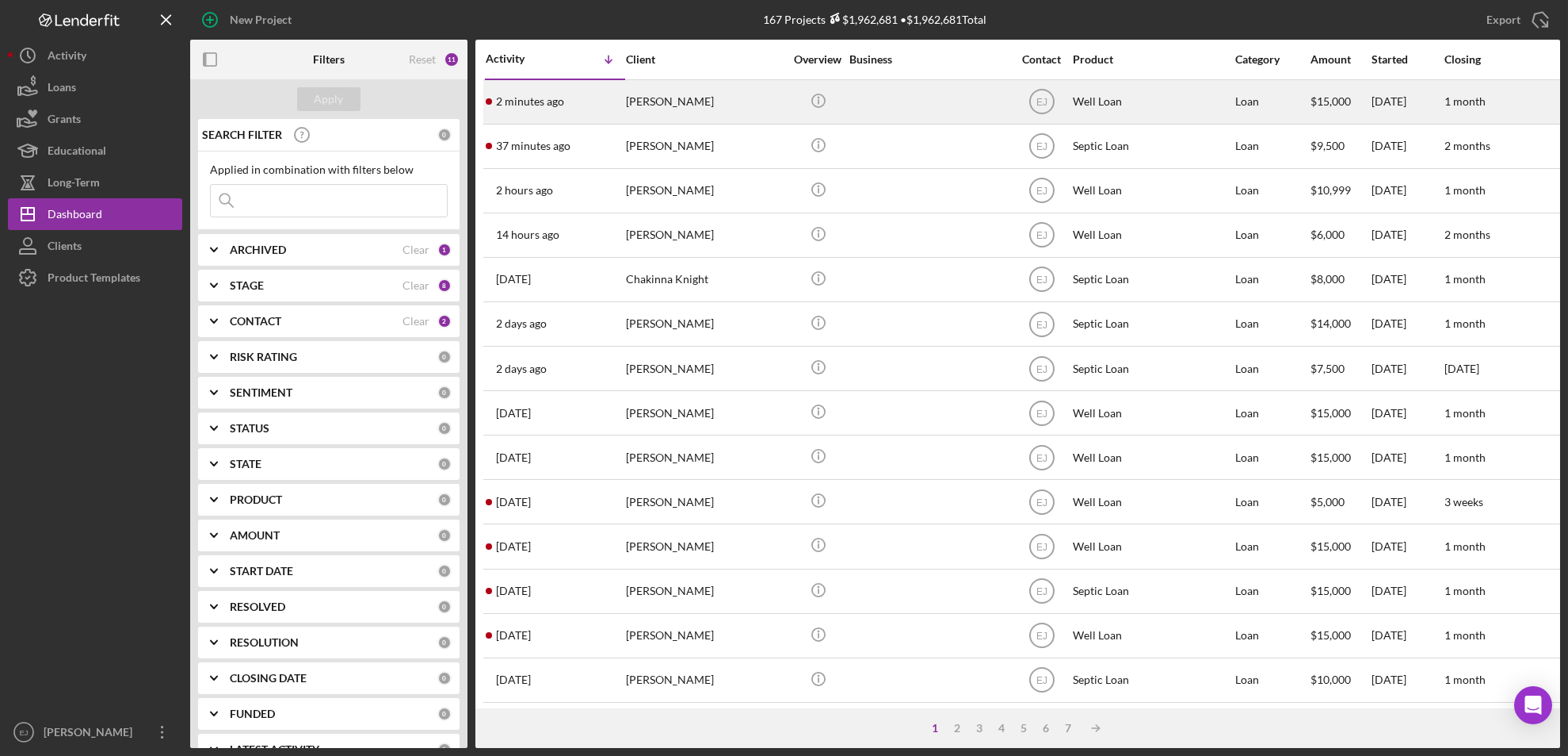
click at [673, 104] on div "Brian Calvert" at bounding box center [706, 102] width 159 height 42
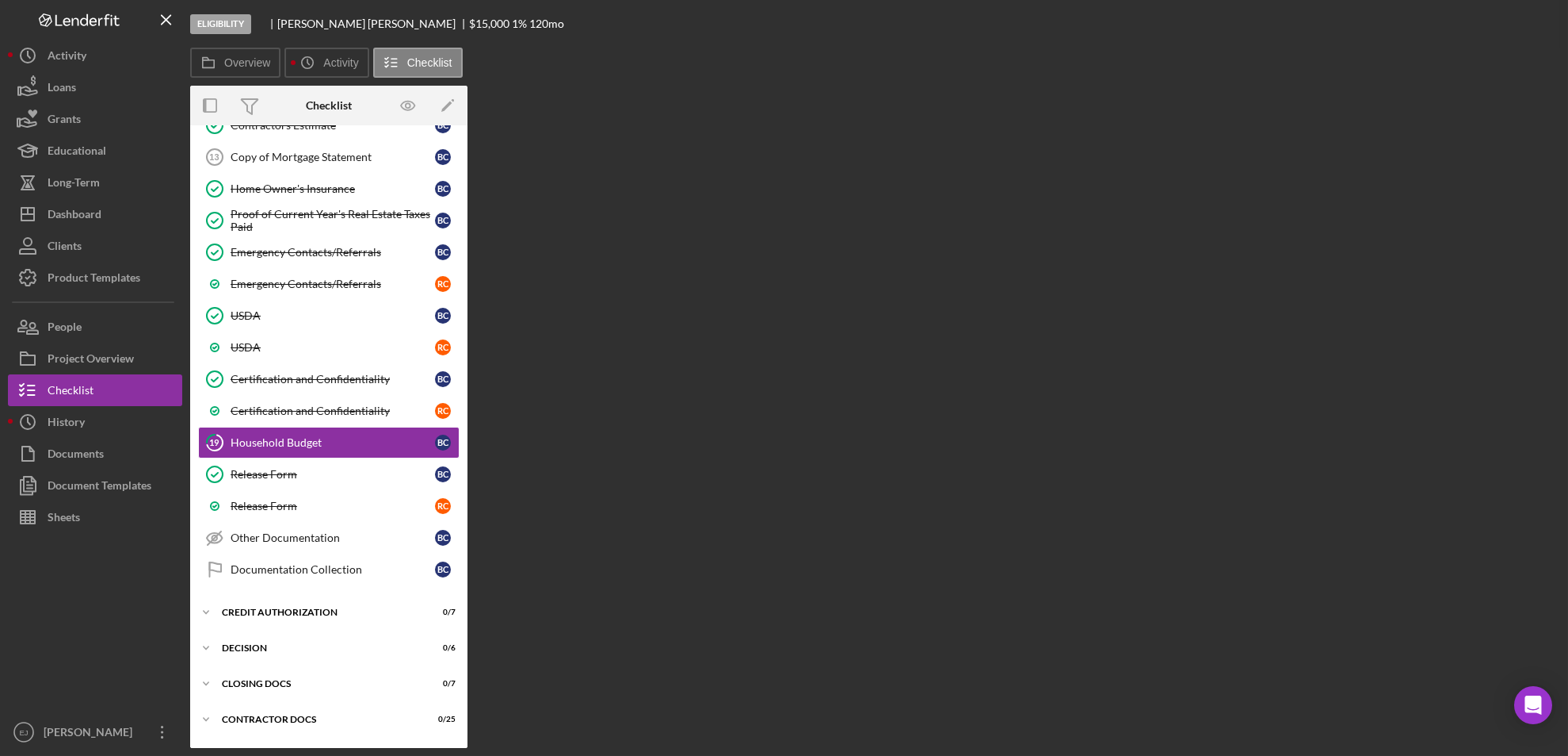
scroll to position [226, 0]
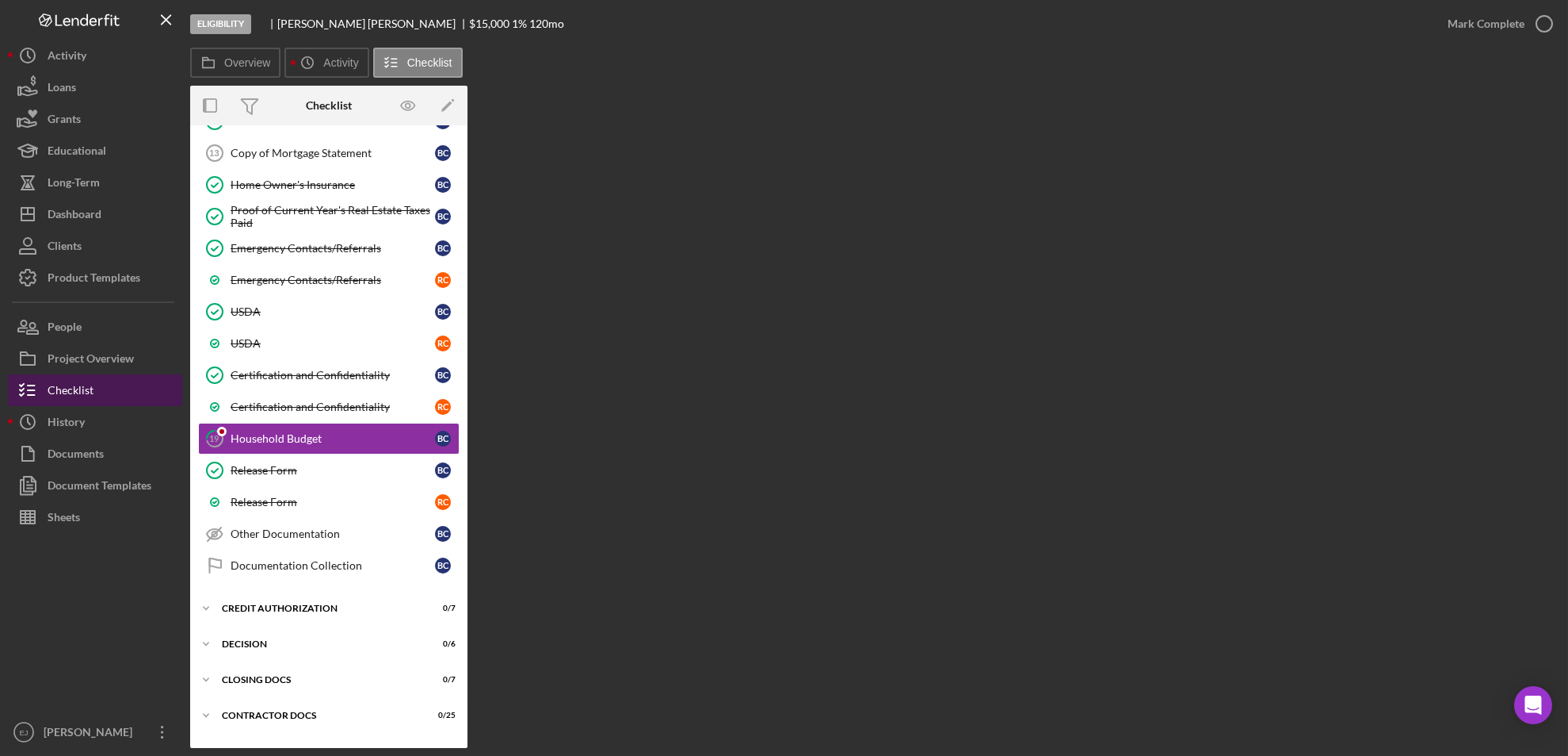
click at [80, 400] on div "Checklist" at bounding box center [70, 392] width 46 height 36
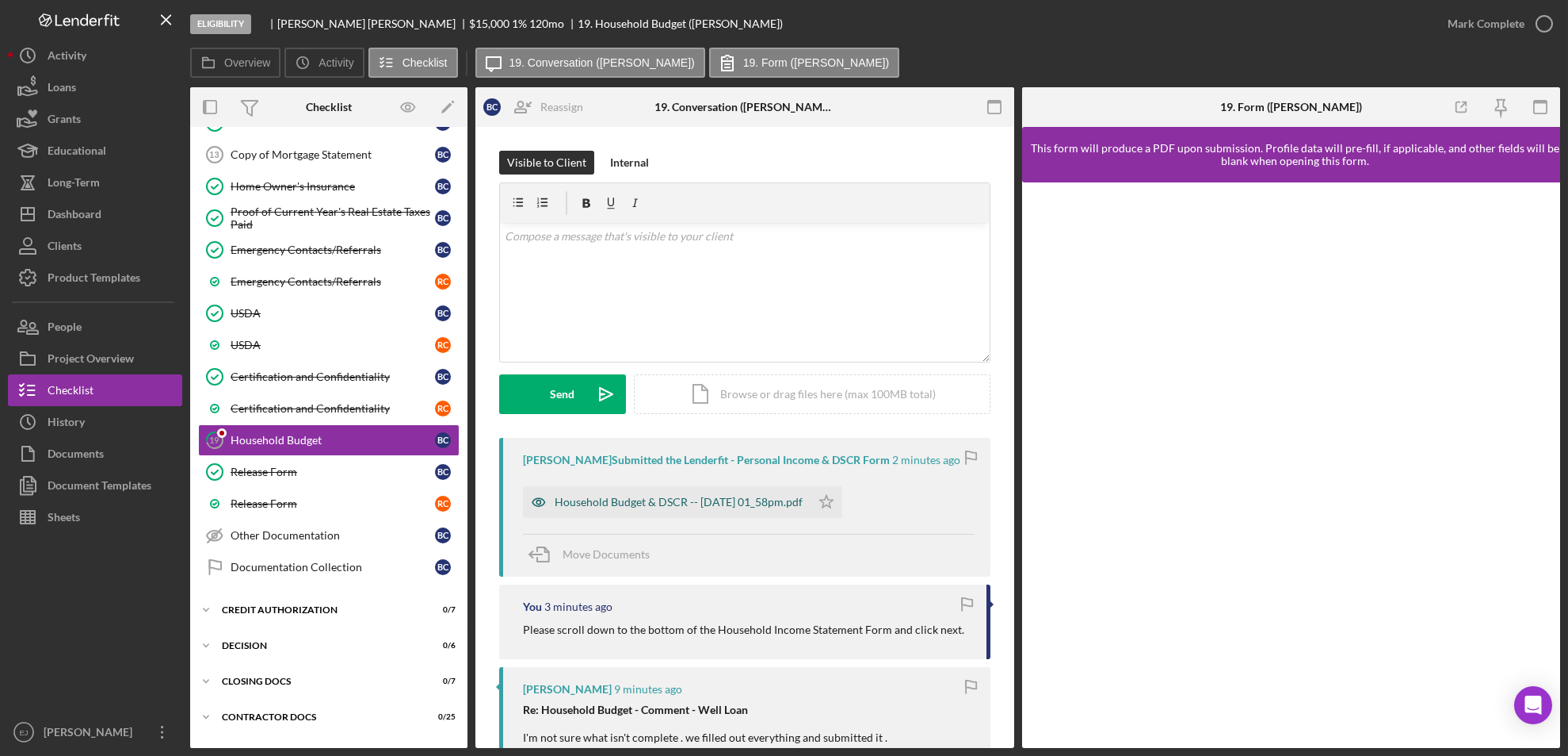
click at [700, 504] on div "Household Budget & DSCR -- 2025-10-08 01_58pm.pdf" at bounding box center [679, 502] width 248 height 13
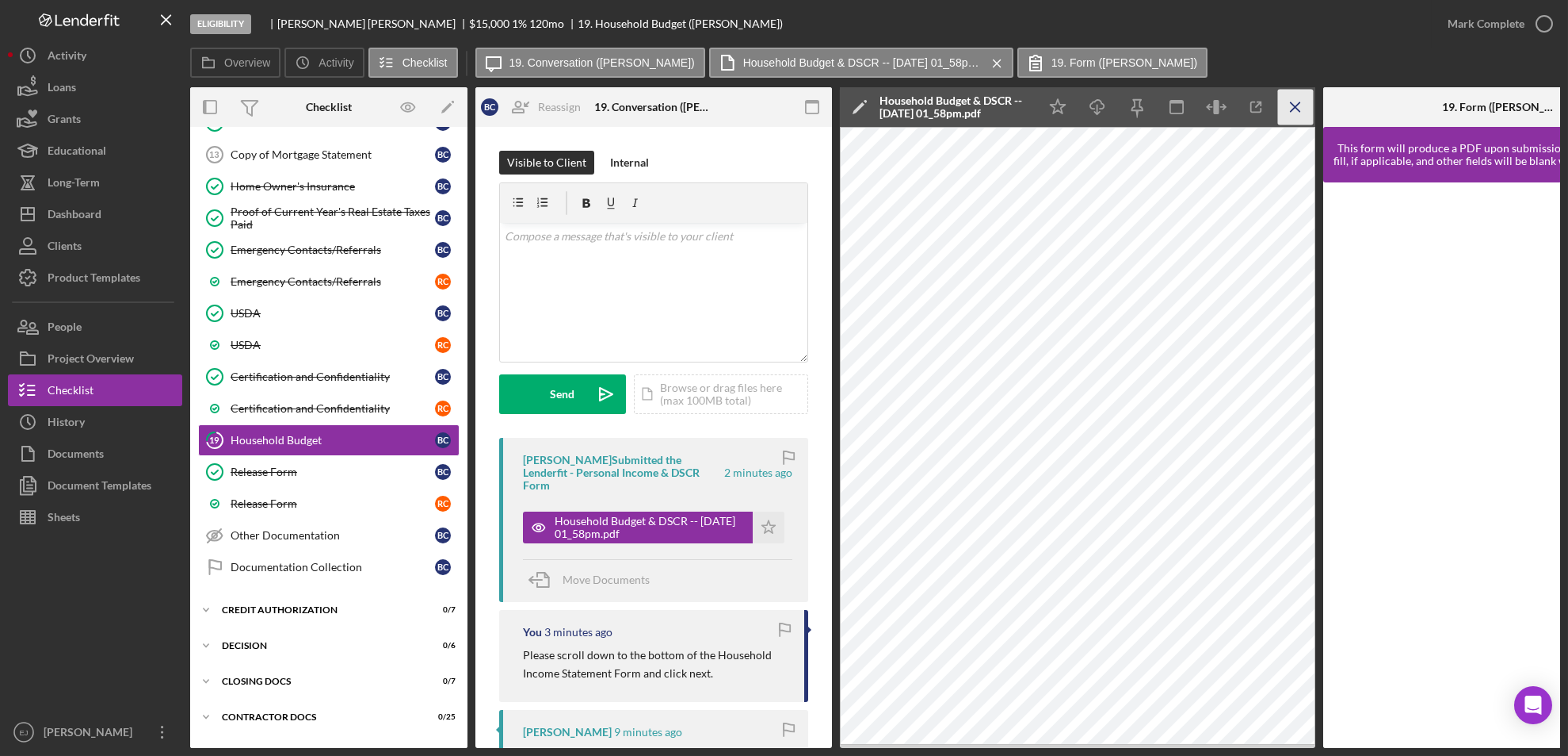
click at [1292, 94] on icon "Icon/Menu Close" at bounding box center [1296, 107] width 36 height 36
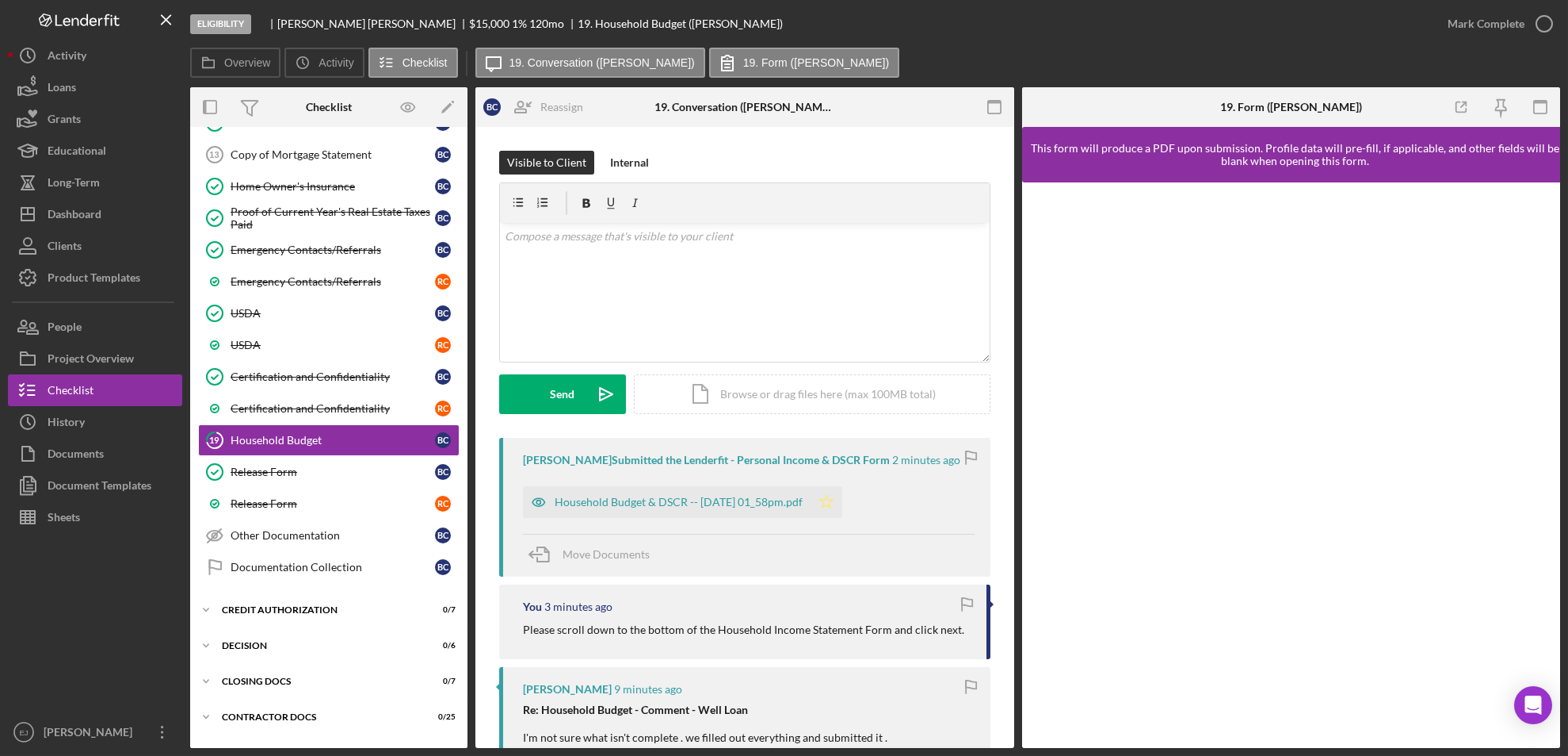
click at [842, 500] on icon "Icon/Star" at bounding box center [826, 501] width 32 height 32
click at [1540, 23] on icon "button" at bounding box center [1545, 23] width 40 height 40
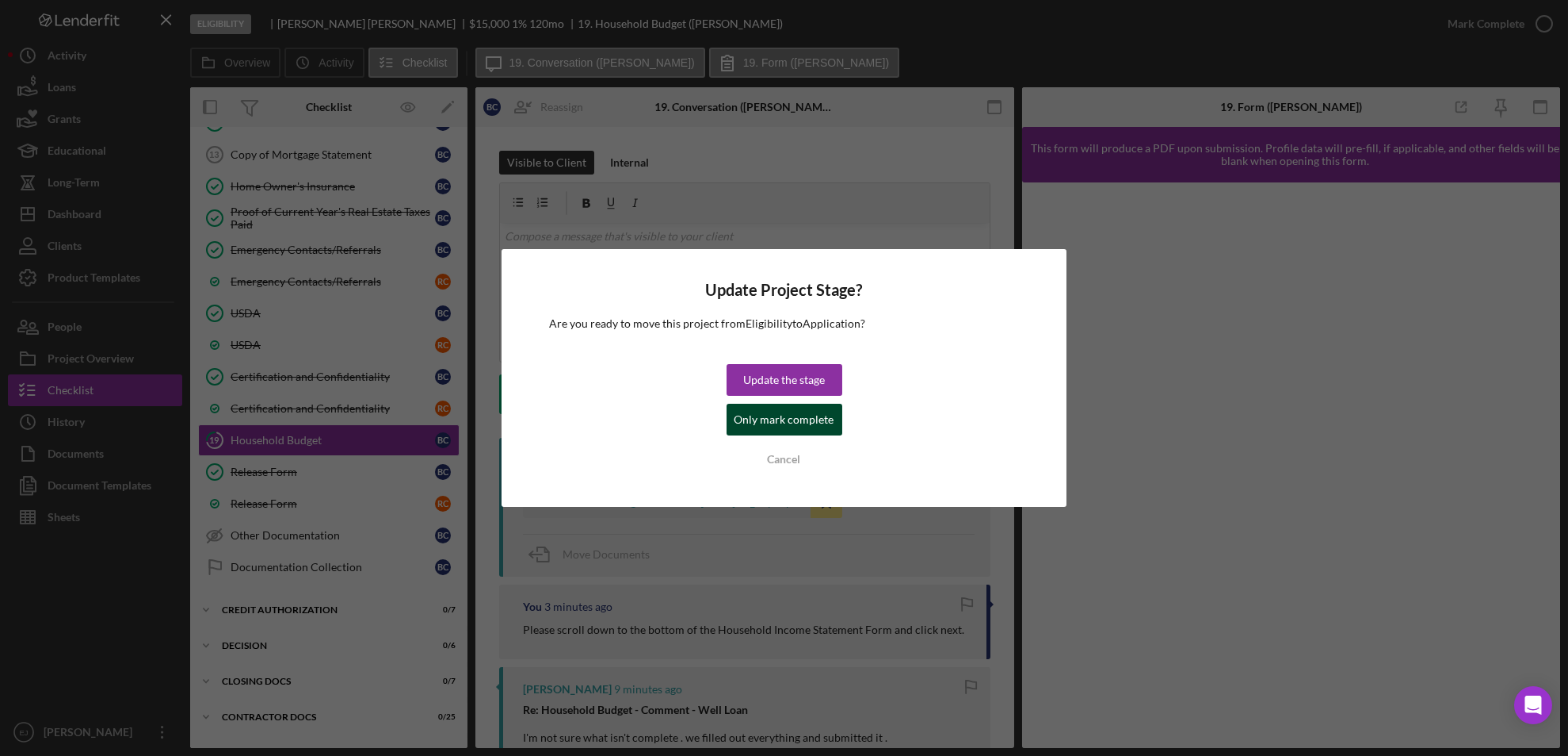
click at [739, 419] on div "Only mark complete" at bounding box center [784, 419] width 100 height 32
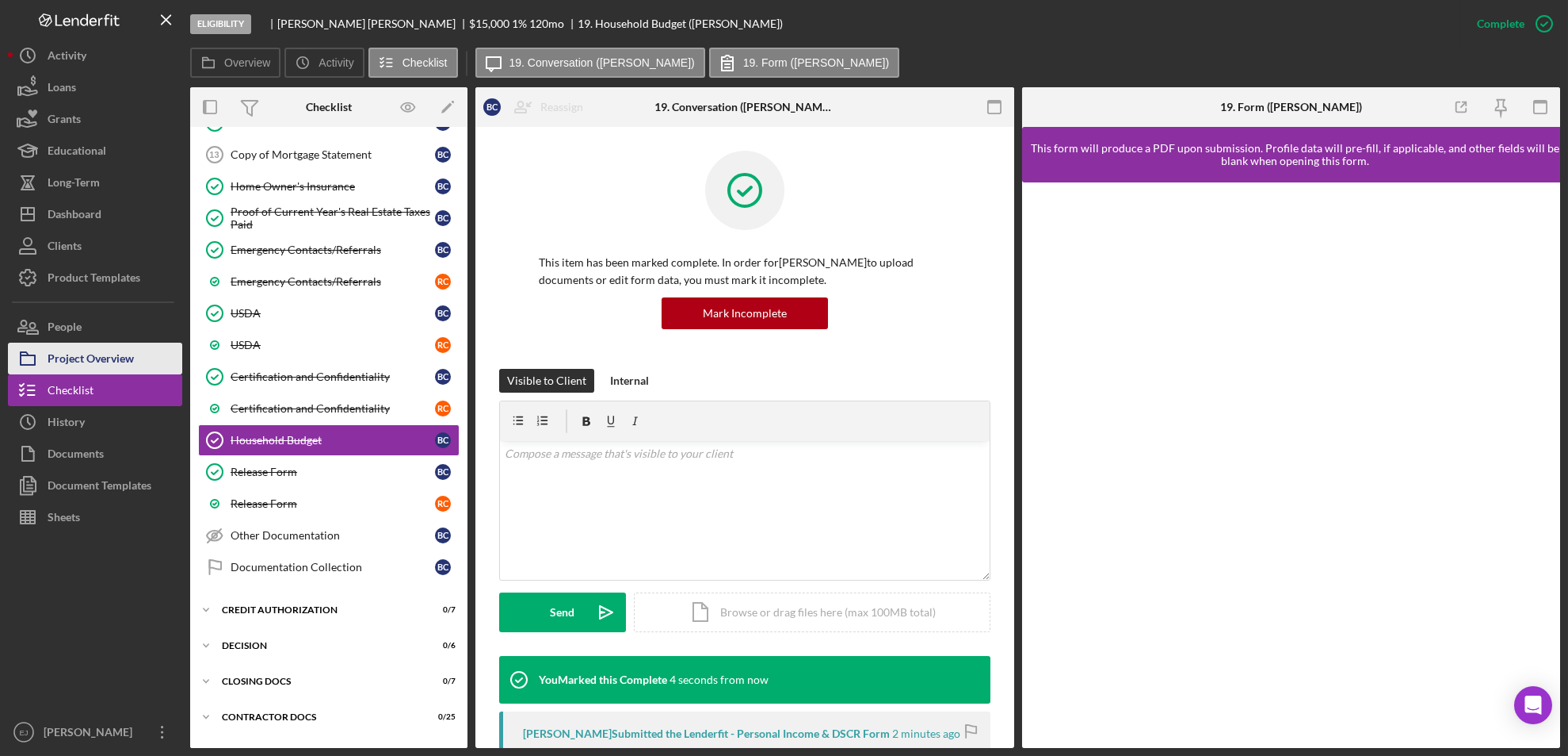
click at [119, 345] on div "Project Overview" at bounding box center [91, 360] width 87 height 36
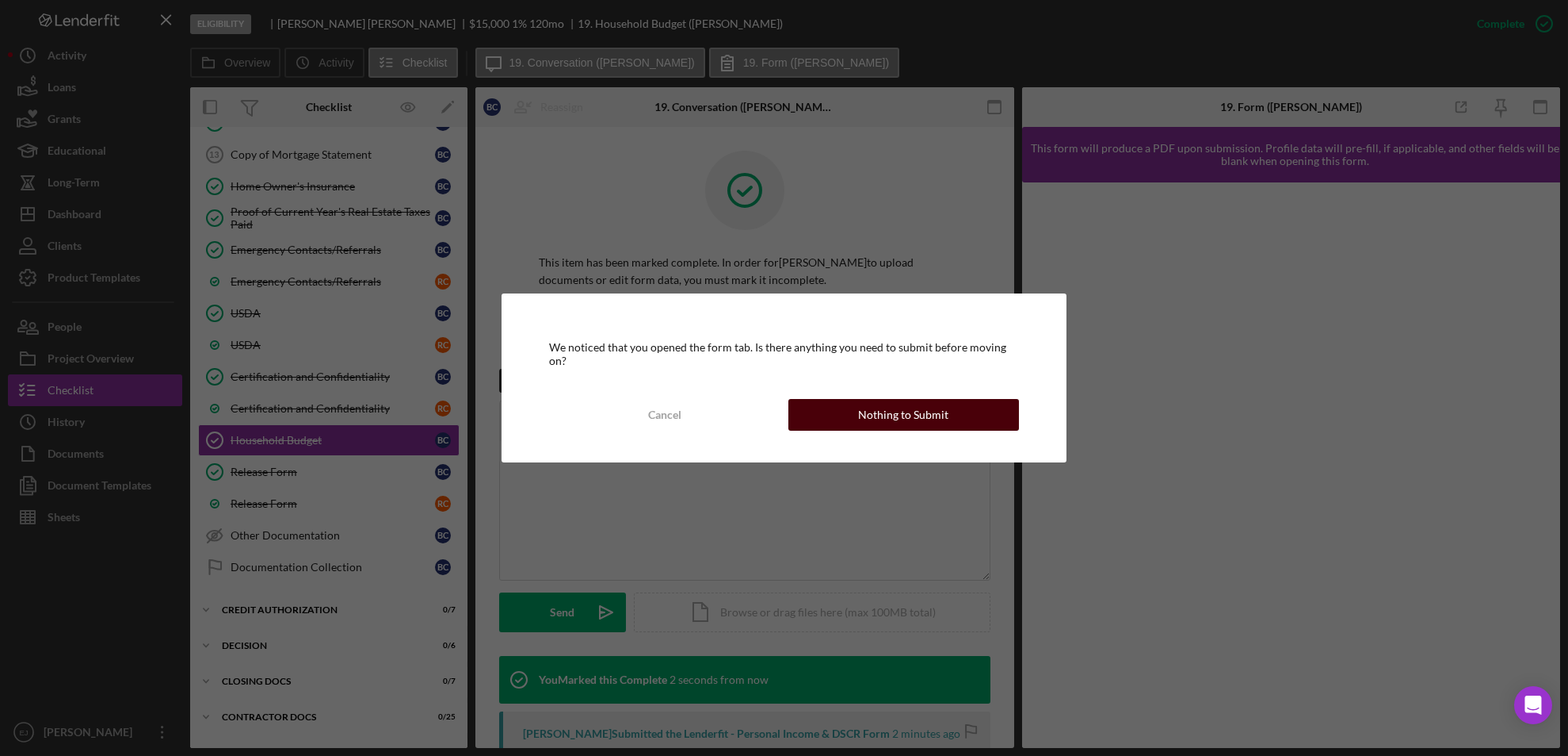
click at [897, 415] on div "Nothing to Submit" at bounding box center [904, 415] width 90 height 32
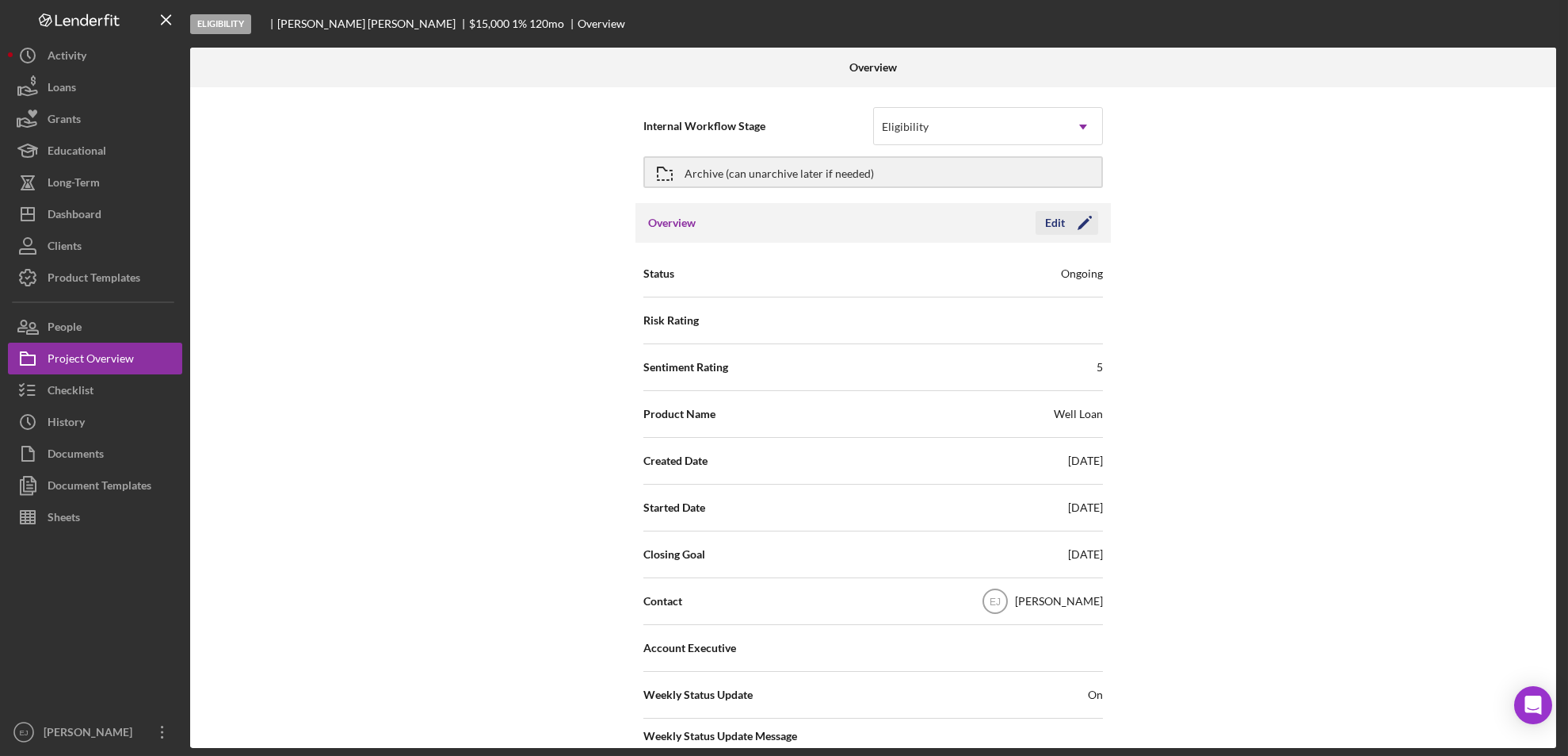
click at [1045, 221] on div "Edit" at bounding box center [1055, 223] width 20 height 23
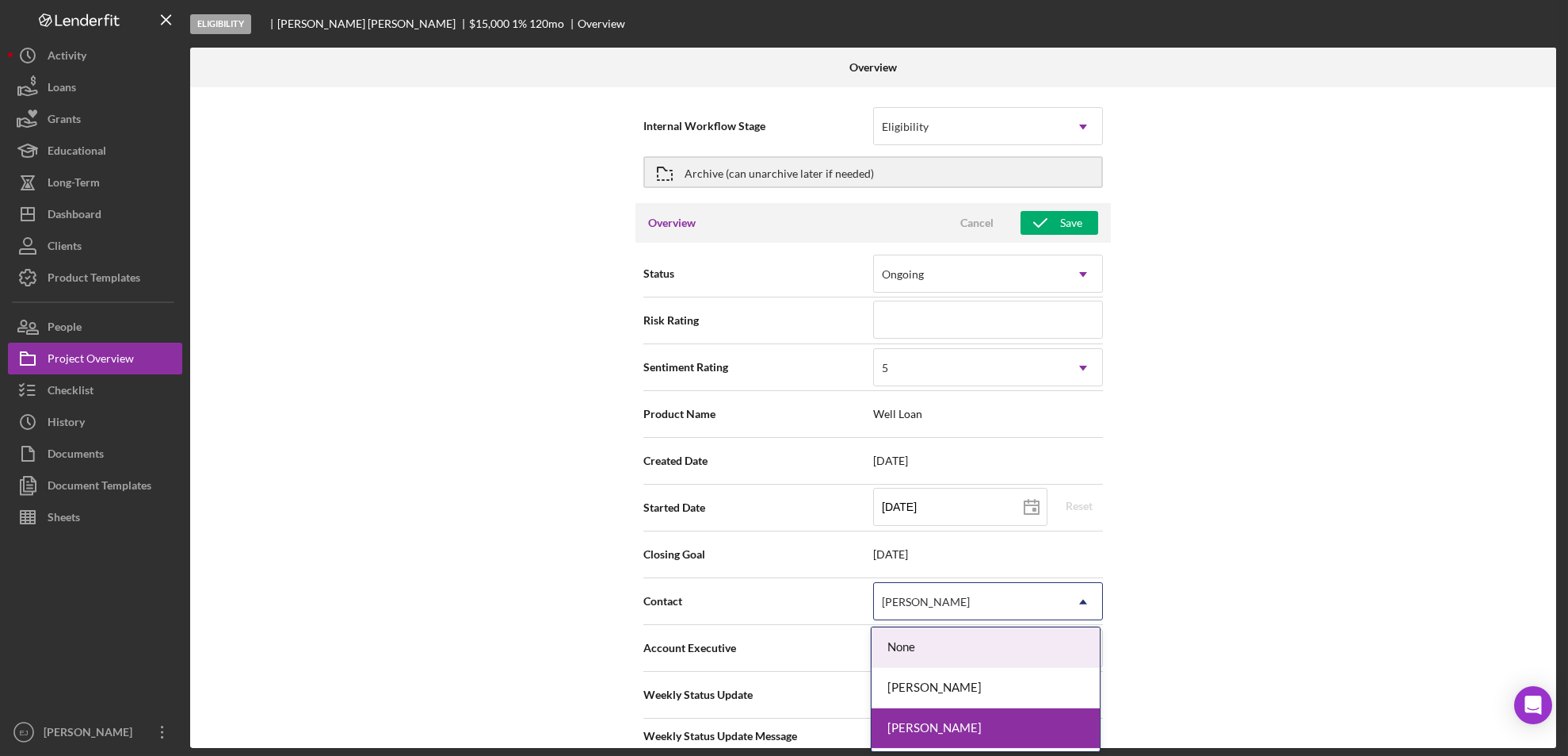
click at [1080, 600] on icon "Icon/Dropdown Arrow" at bounding box center [1083, 602] width 38 height 38
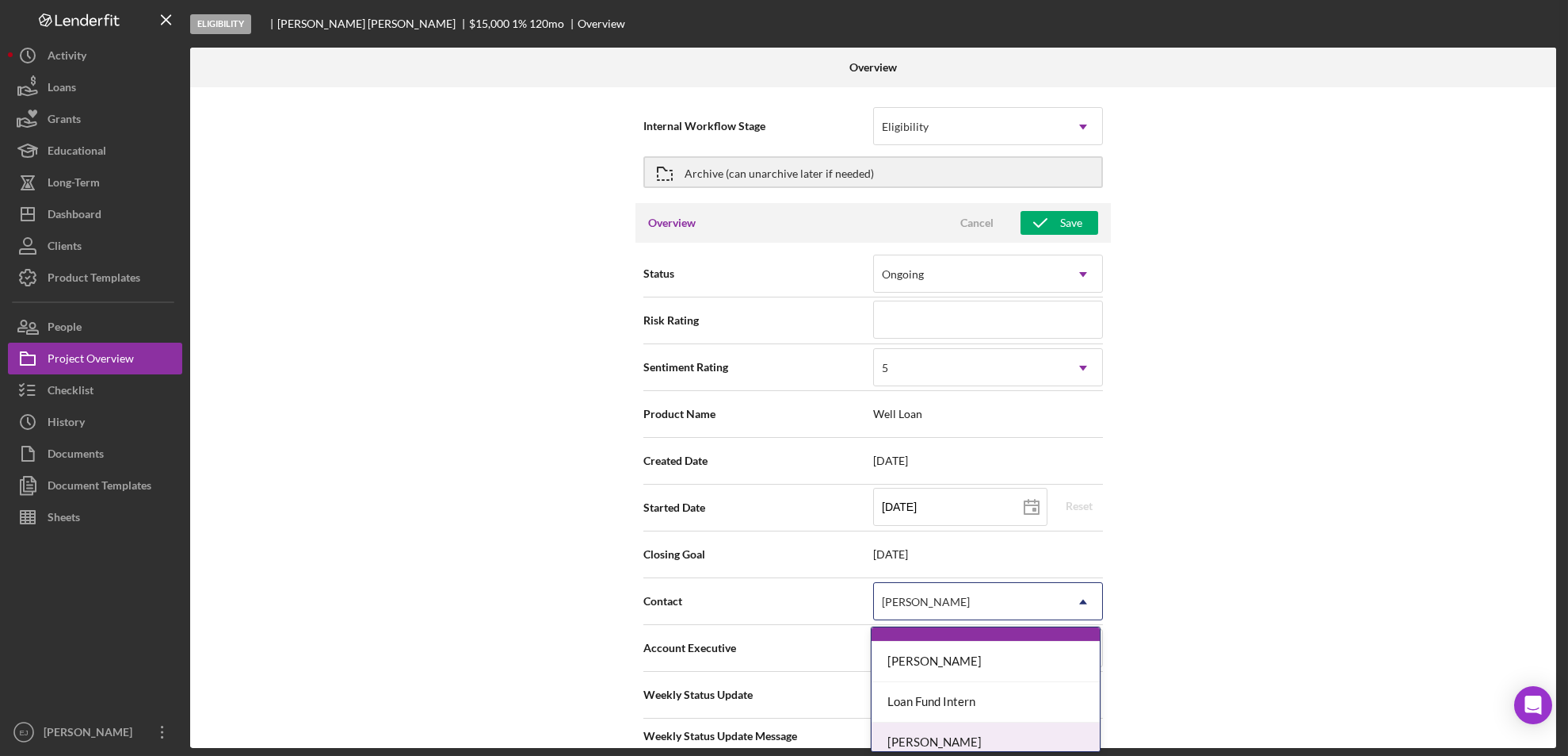
click at [1055, 729] on div "Lois Miller" at bounding box center [986, 742] width 228 height 41
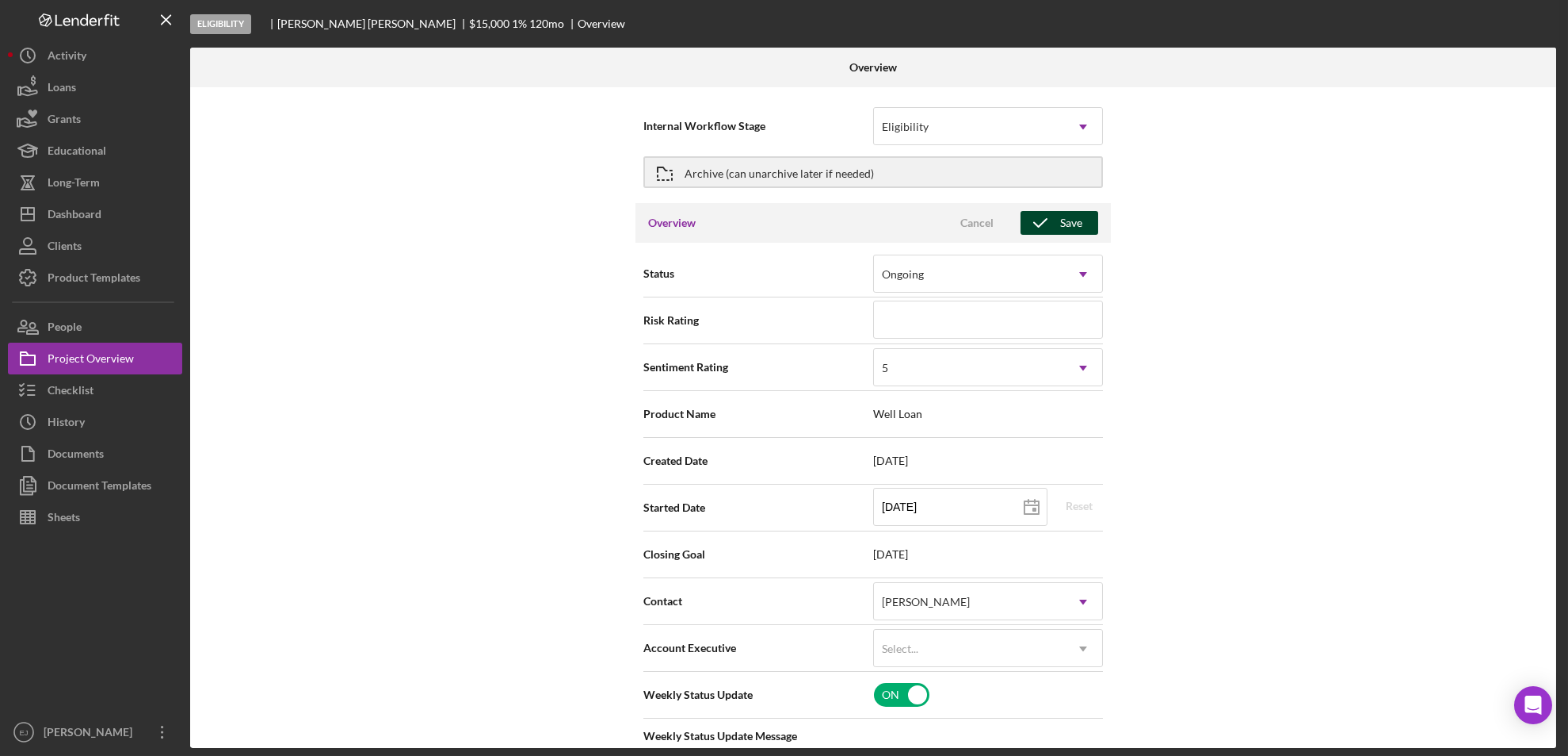
click at [1069, 224] on div "Save" at bounding box center [1072, 223] width 23 height 23
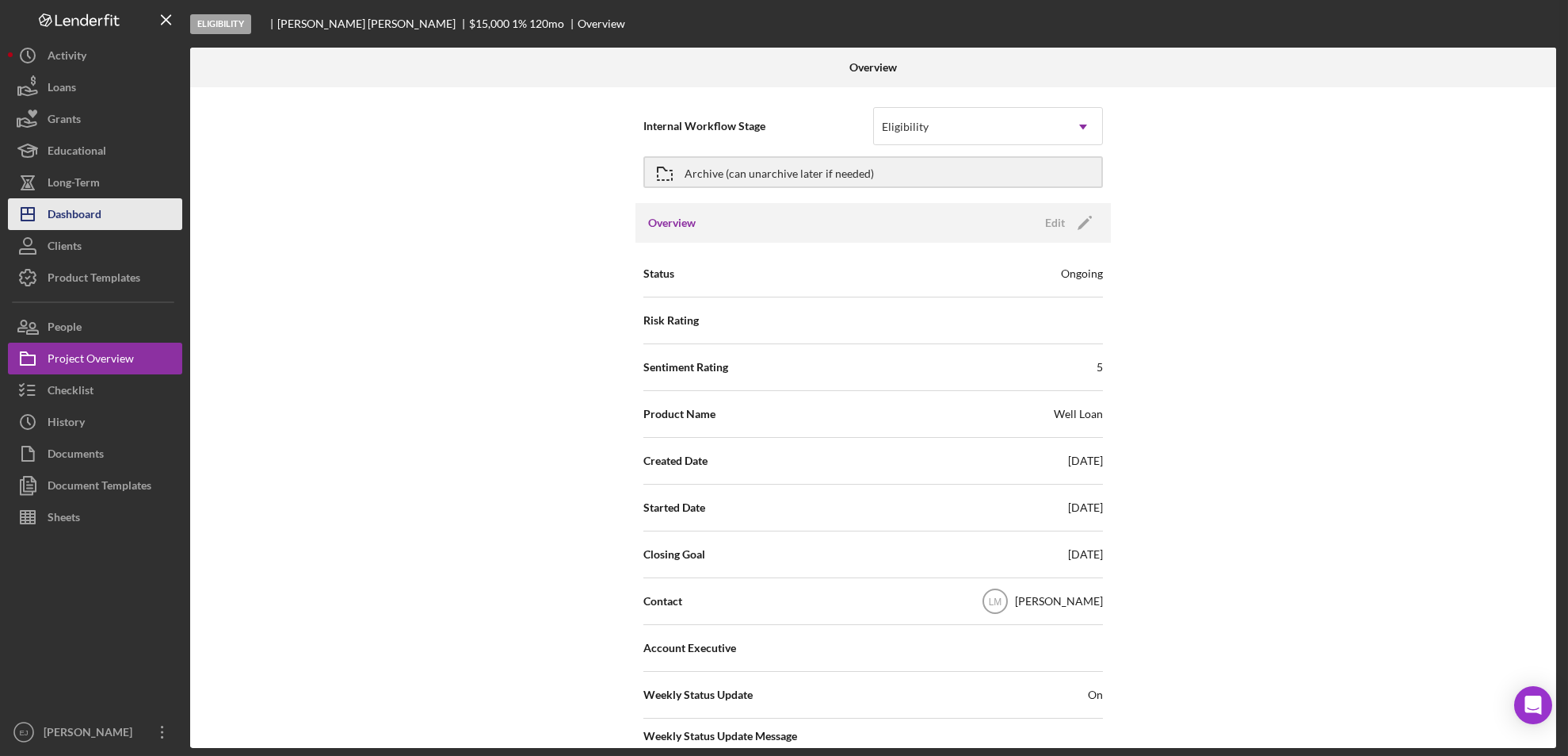
click at [55, 216] on div "Dashboard" at bounding box center [75, 216] width 54 height 36
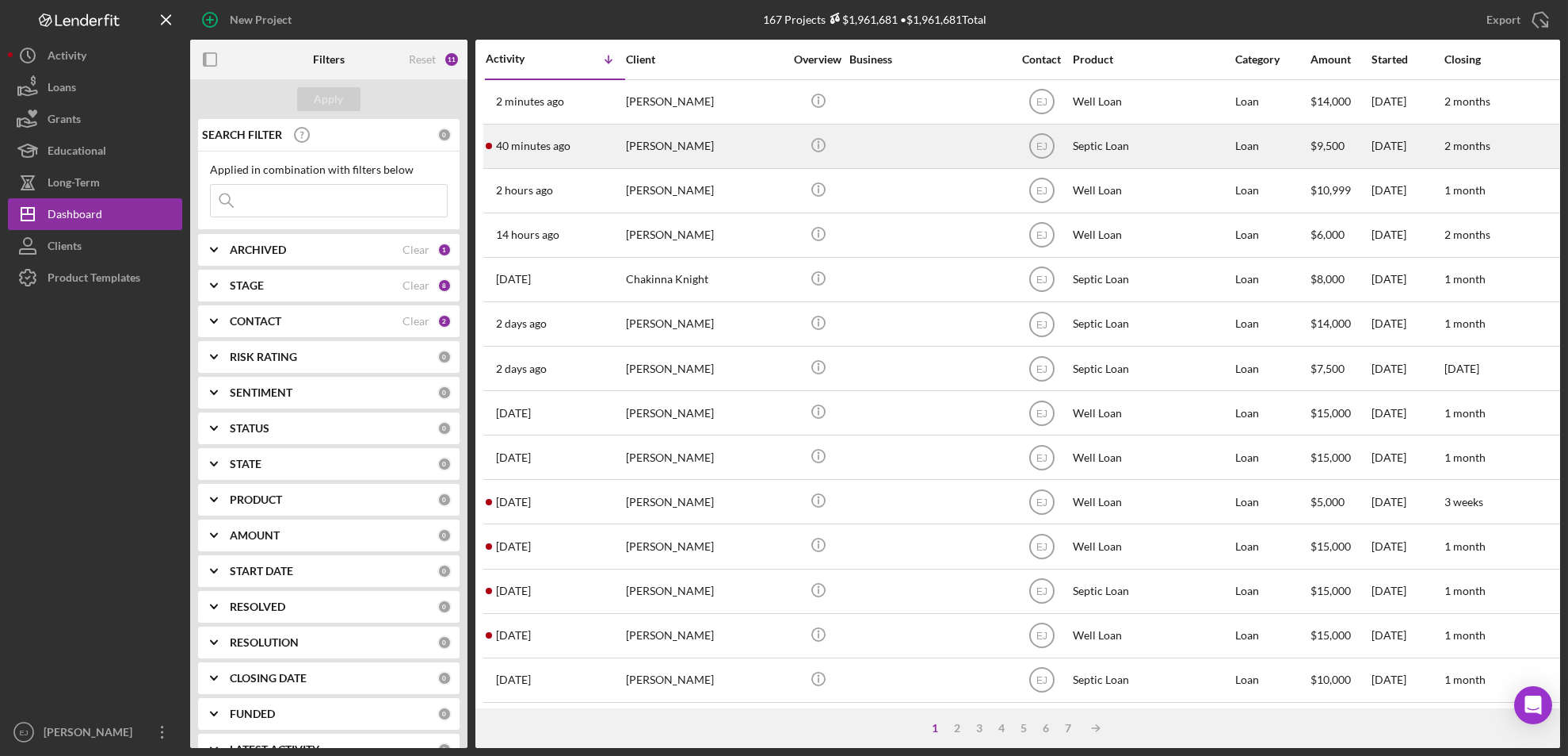
click at [689, 152] on div "Adam Walker" at bounding box center [706, 146] width 159 height 42
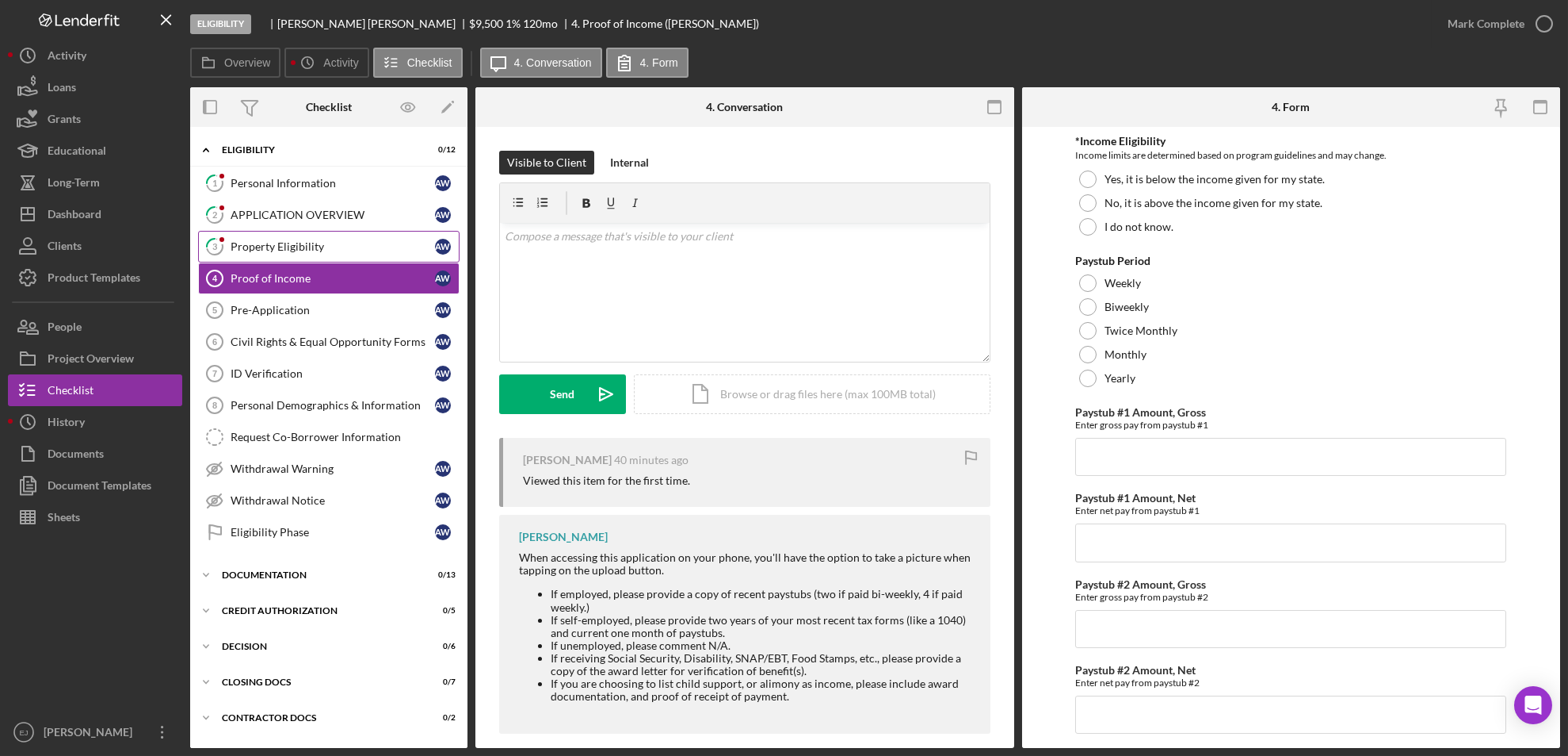
click at [281, 249] on div "Property Eligibility" at bounding box center [332, 247] width 205 height 13
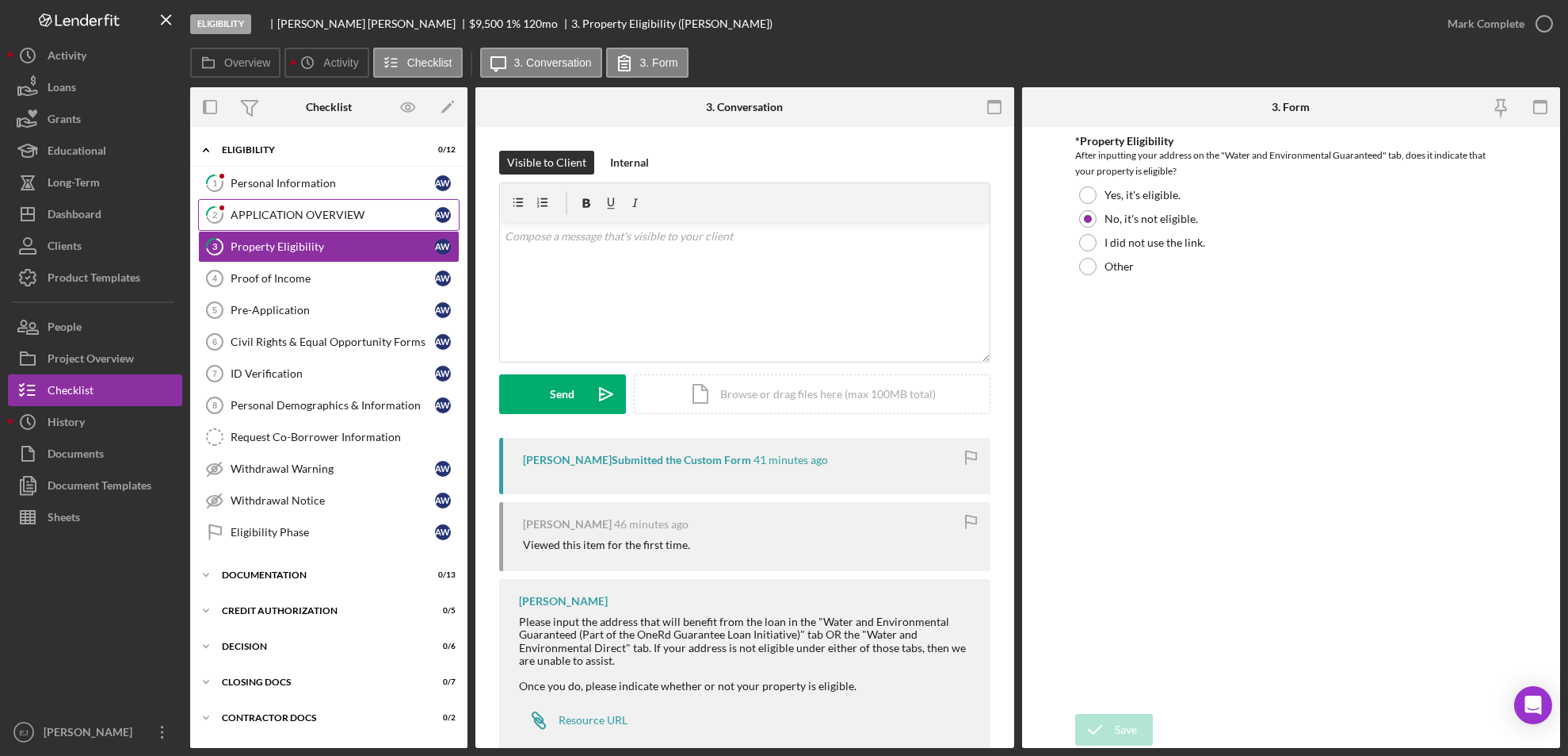
click at [349, 210] on div "APPLICATION OVERVIEW" at bounding box center [332, 215] width 205 height 13
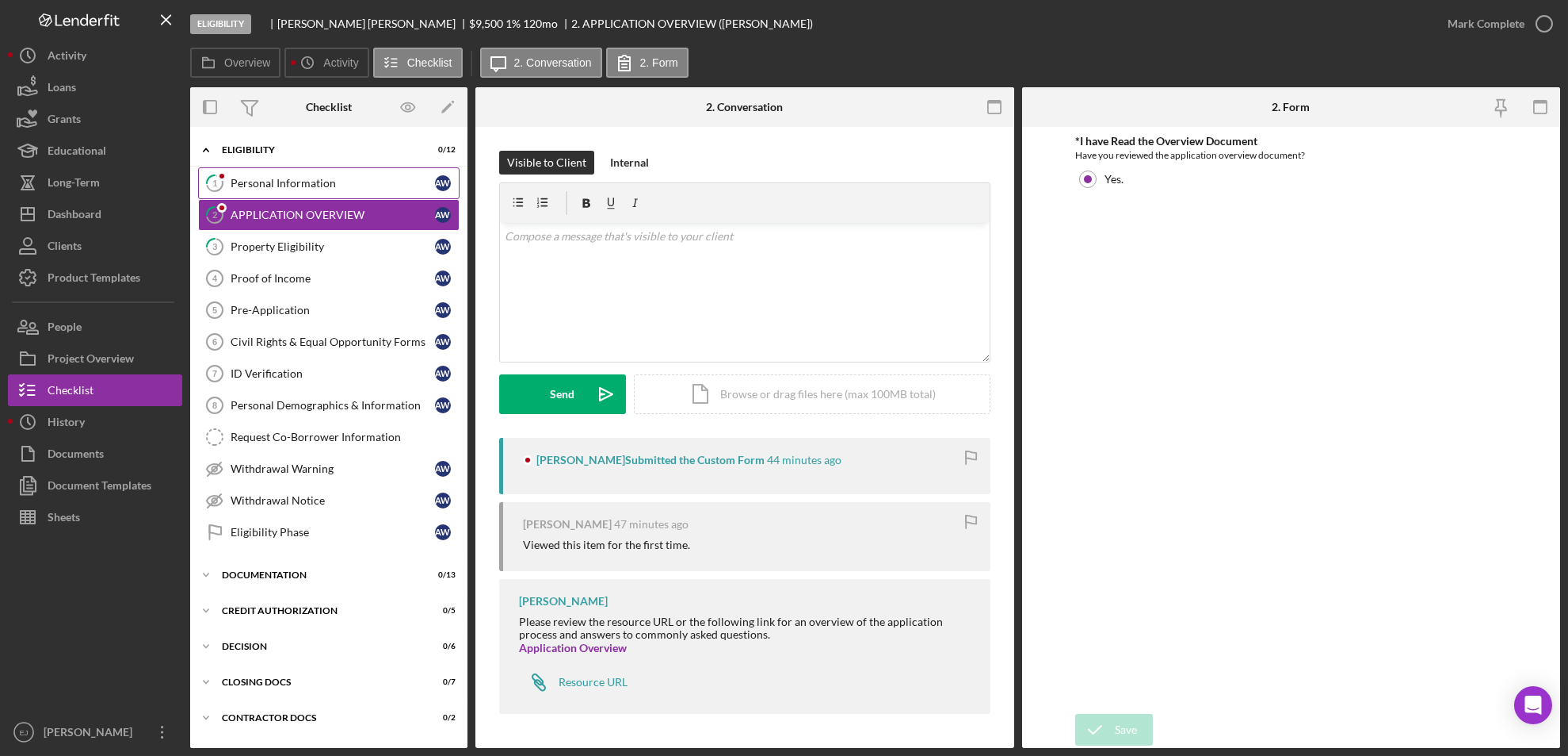
click at [310, 180] on div "Personal Information" at bounding box center [332, 183] width 205 height 13
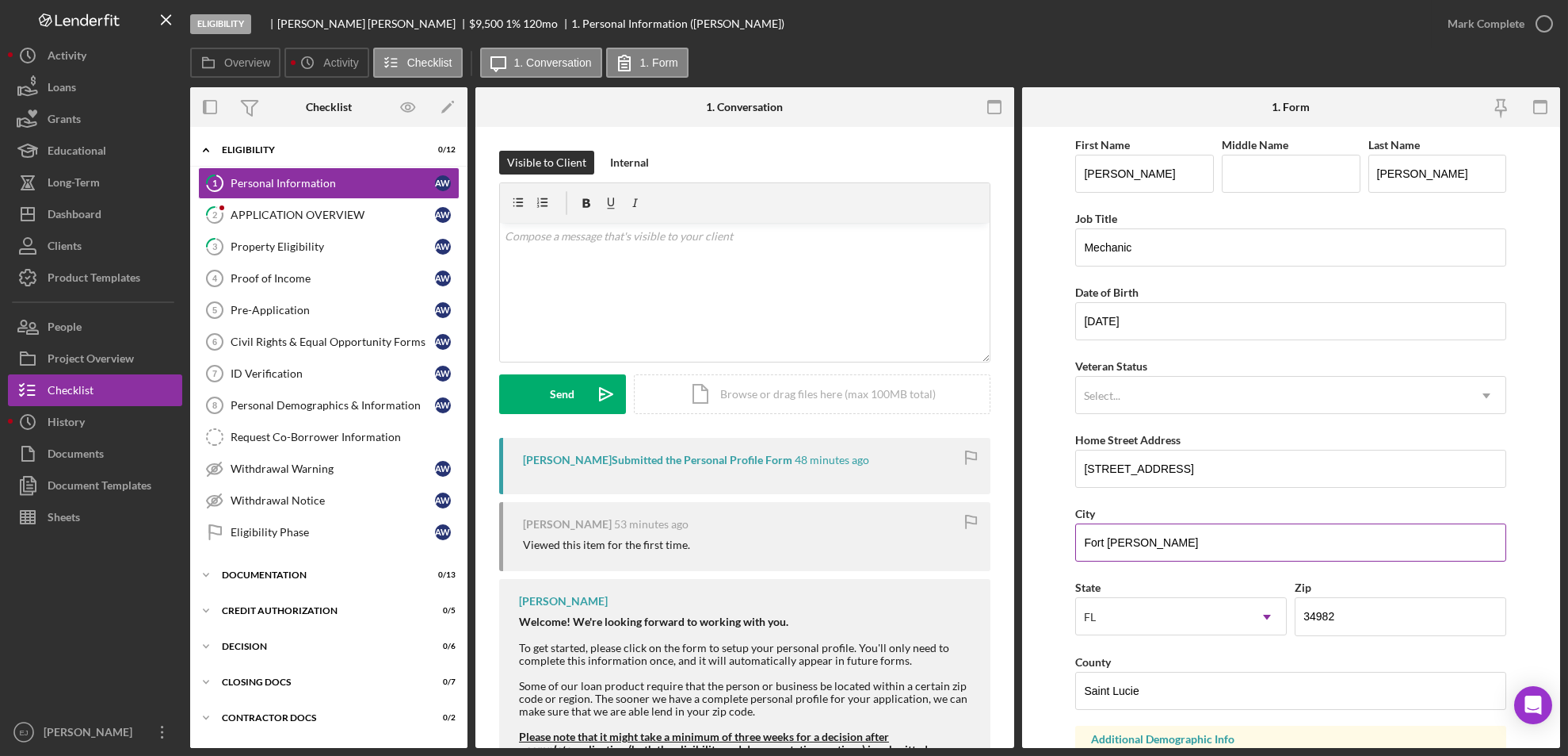
drag, startPoint x: 1075, startPoint y: 536, endPoint x: 1173, endPoint y: 537, distance: 98.0
click at [1173, 537] on input "Fort pierce" at bounding box center [1291, 542] width 431 height 38
click at [1053, 544] on form "First Name Adam Middle Name Last Name Walker Job Title Mechanic Date of Birth 1…" at bounding box center [1292, 436] width 539 height 621
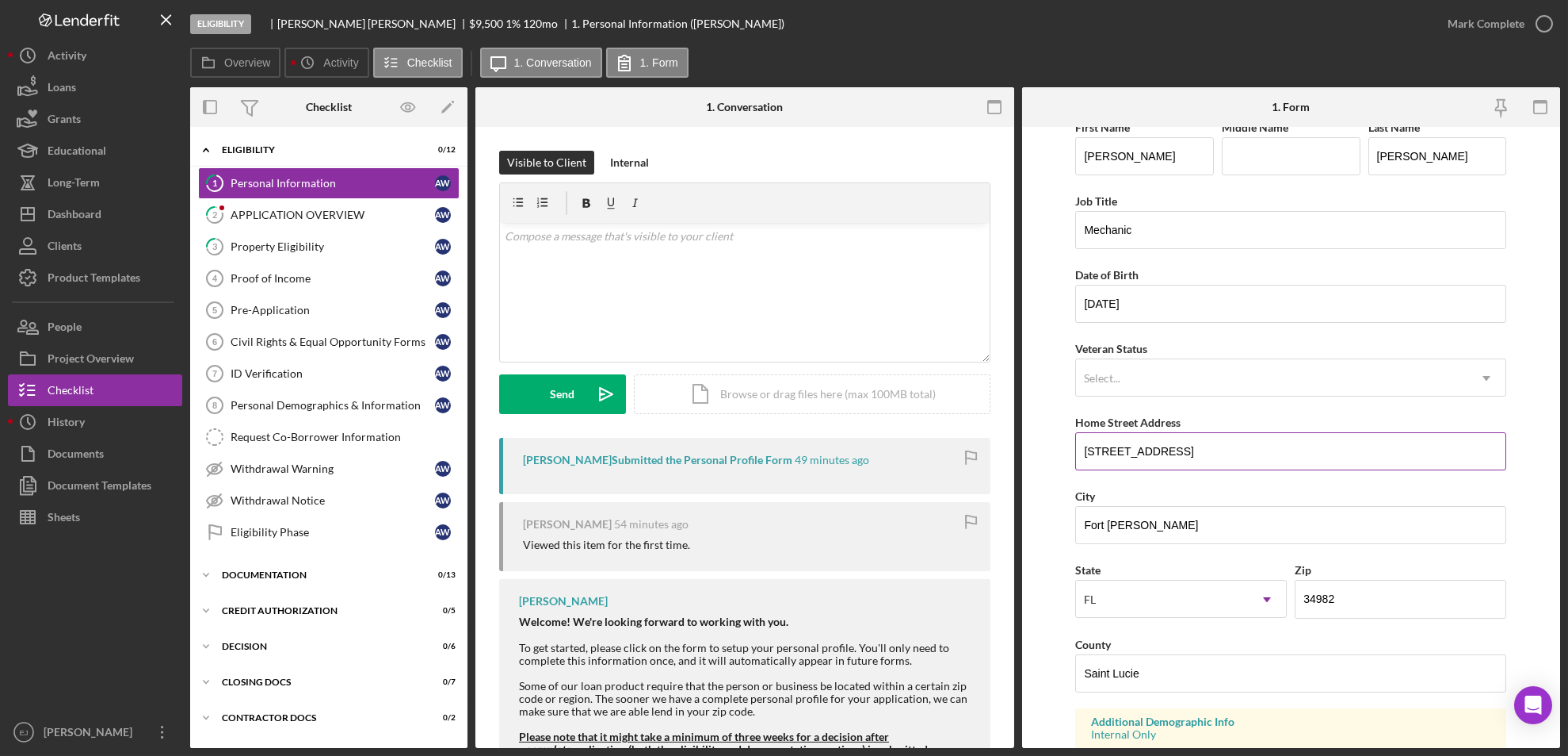
drag, startPoint x: 1076, startPoint y: 446, endPoint x: 1198, endPoint y: 449, distance: 122.0
click at [1198, 449] on input "1103 Heron Ave" at bounding box center [1291, 451] width 431 height 38
click at [296, 243] on div "Property Eligibility" at bounding box center [332, 247] width 205 height 13
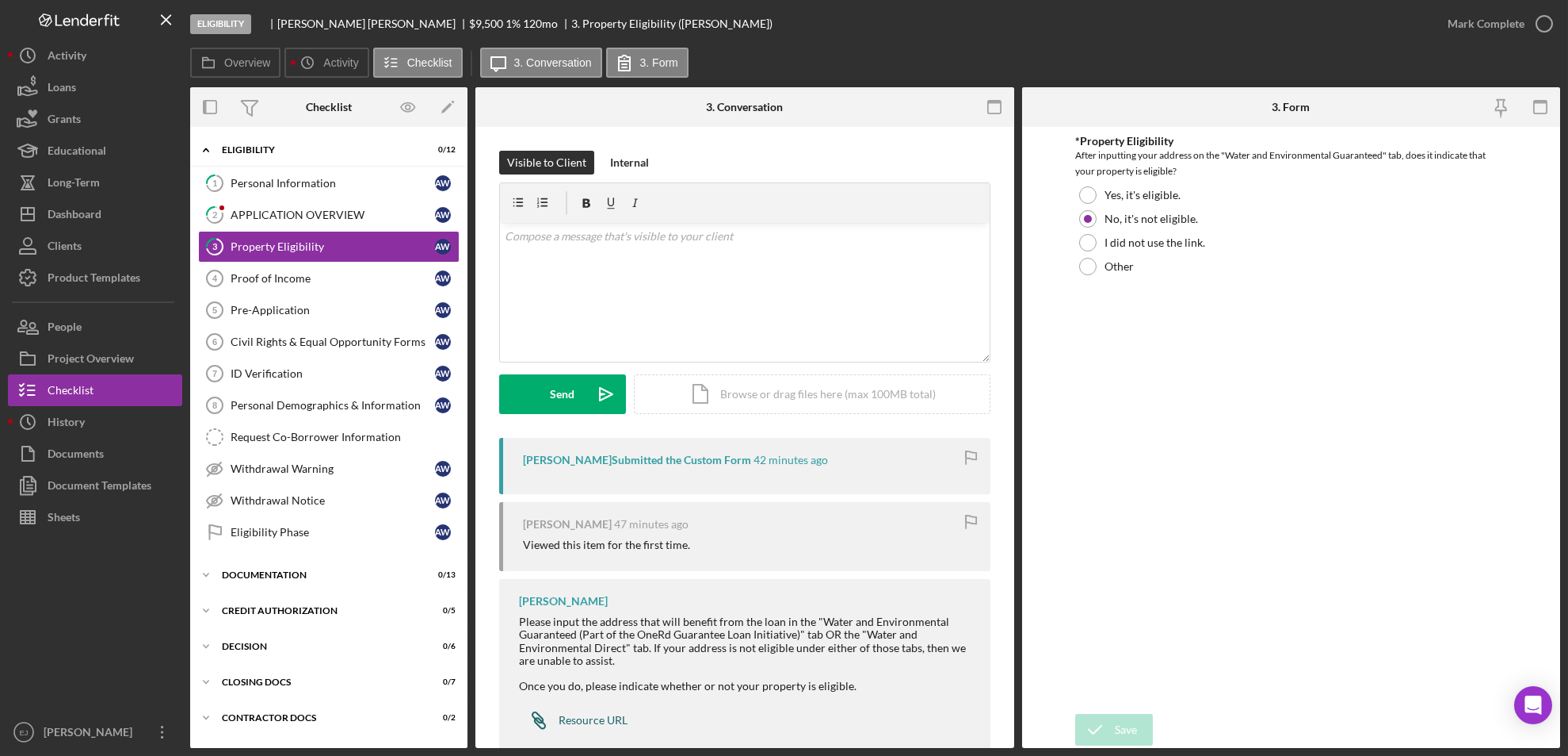
click at [589, 710] on link "Icon/Link Resource URL" at bounding box center [573, 720] width 108 height 32
click at [798, 393] on div "Icon/Document Browse or drag files here (max 100MB total) Tap to choose files o…" at bounding box center [812, 394] width 357 height 40
click at [597, 396] on icon "Icon/Upload" at bounding box center [607, 394] width 40 height 40
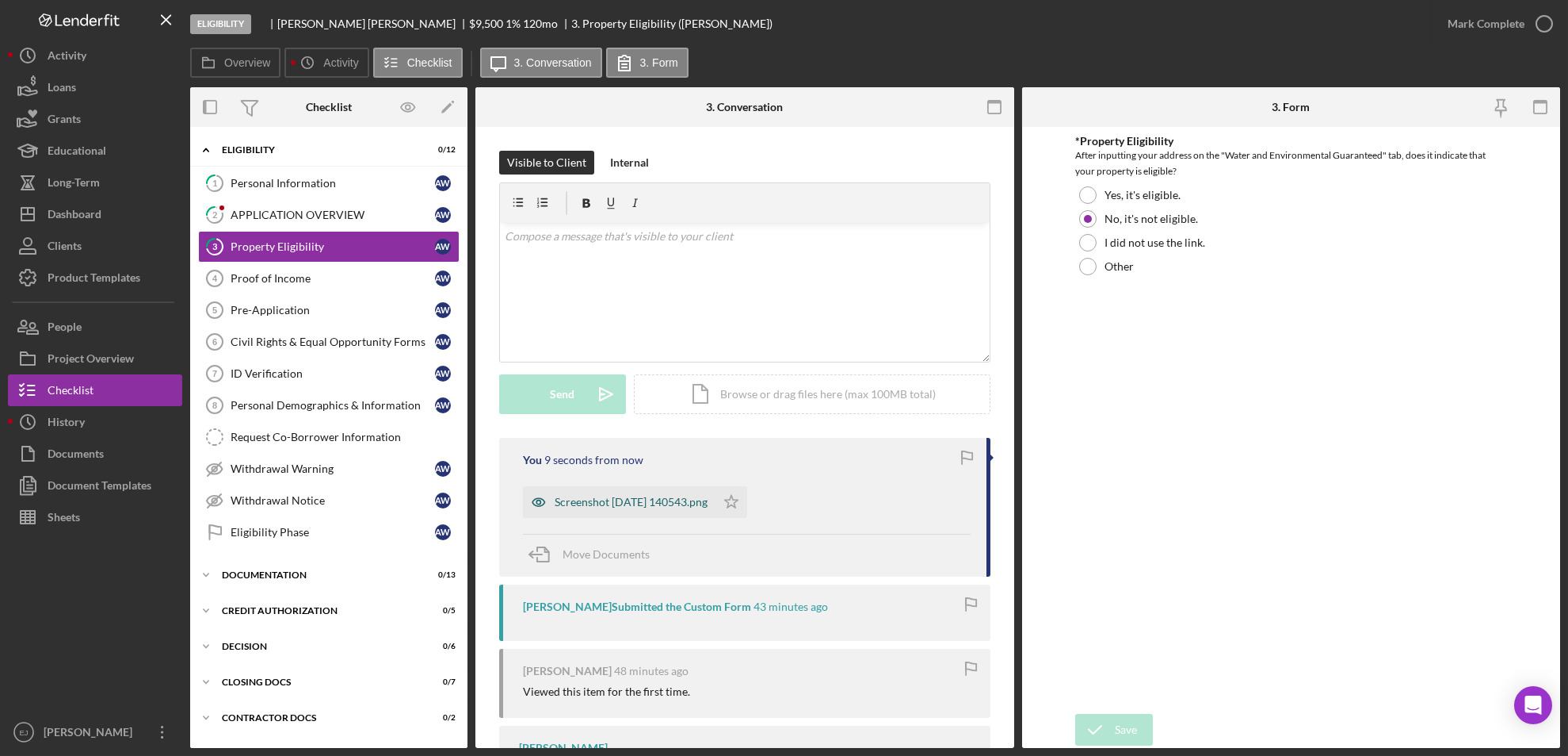
click at [675, 499] on div "Screenshot 2025-10-08 140543.png" at bounding box center [631, 502] width 153 height 13
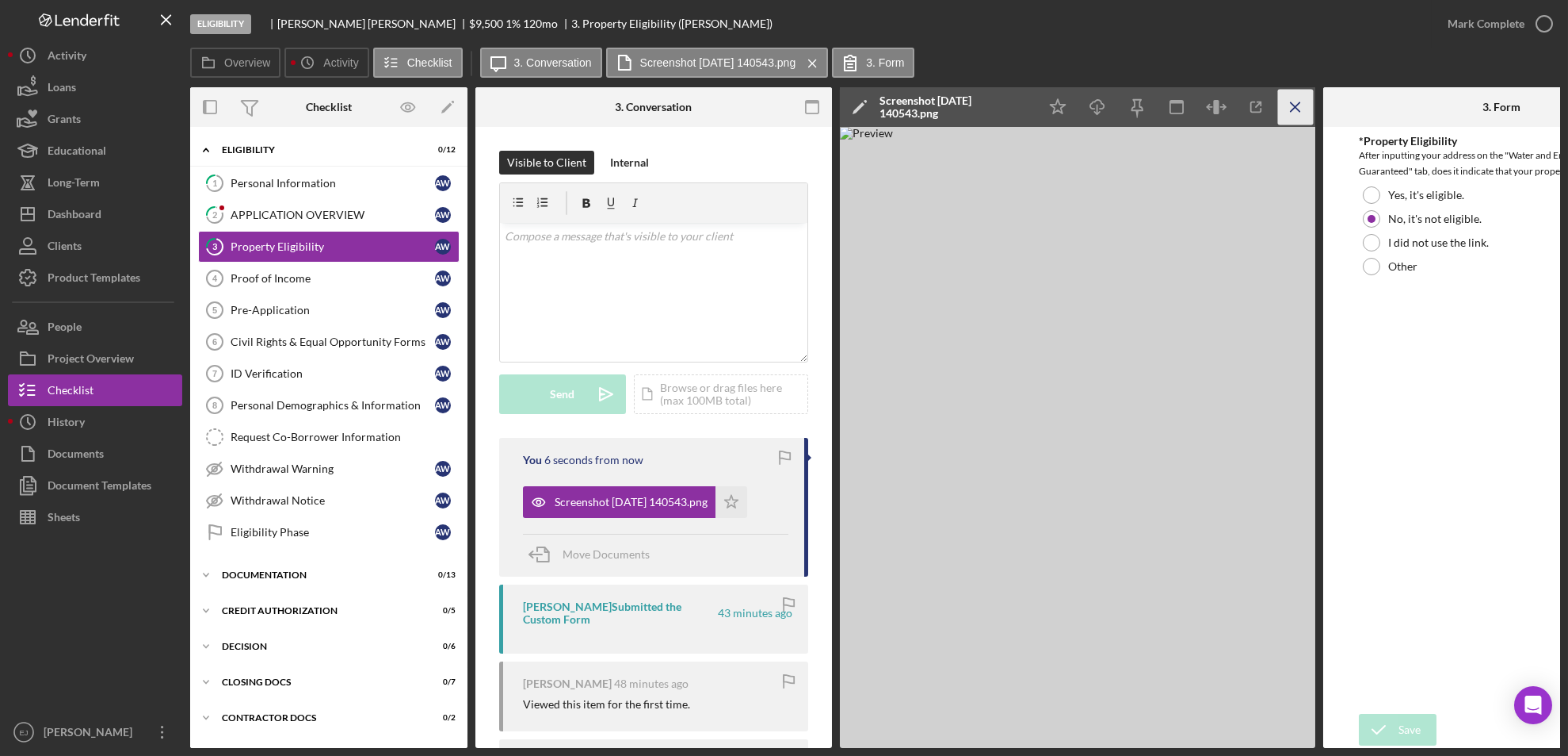
click at [1302, 103] on icon "Icon/Menu Close" at bounding box center [1296, 107] width 36 height 36
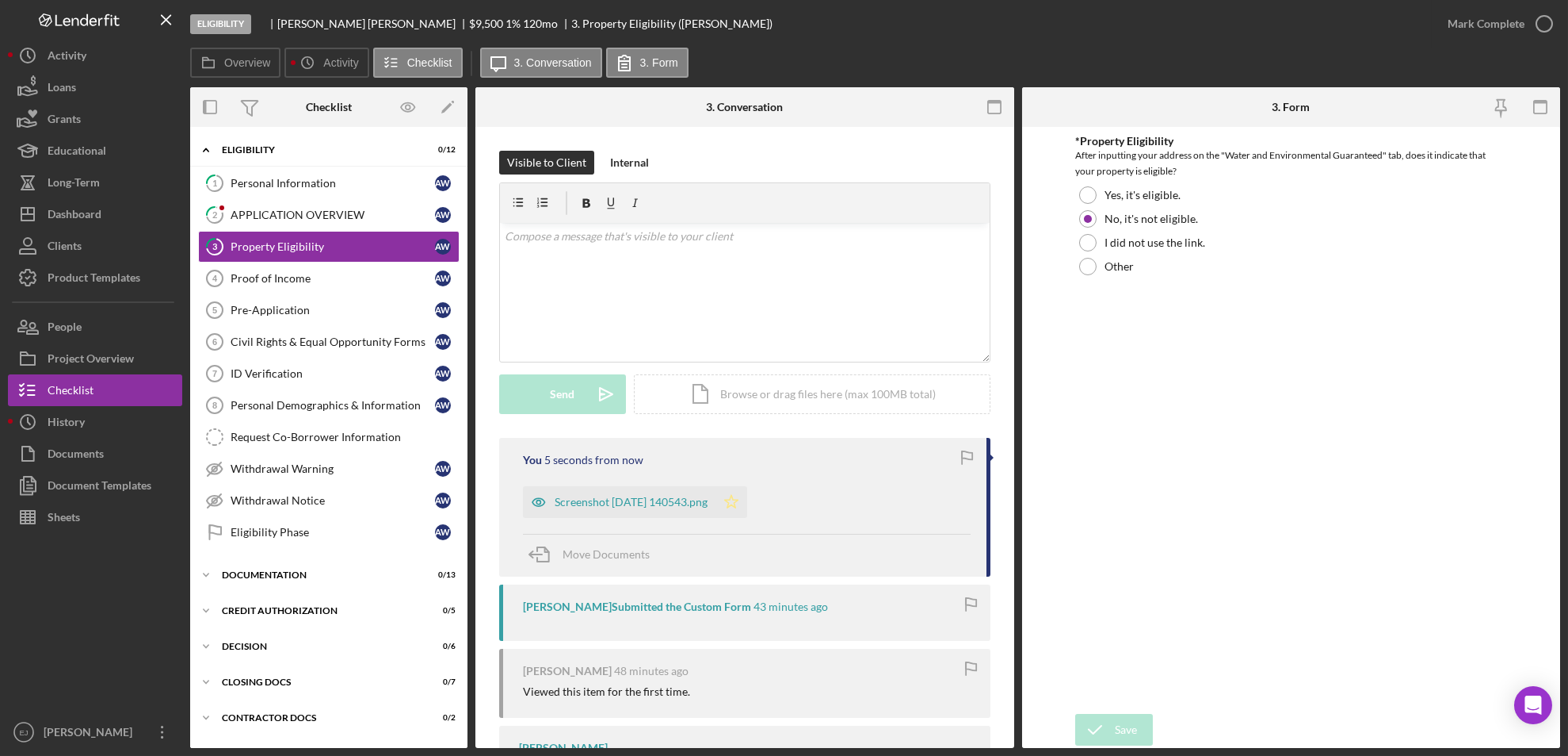
click at [747, 502] on icon "Icon/Star" at bounding box center [731, 501] width 32 height 32
click at [1547, 26] on icon "button" at bounding box center [1545, 23] width 40 height 40
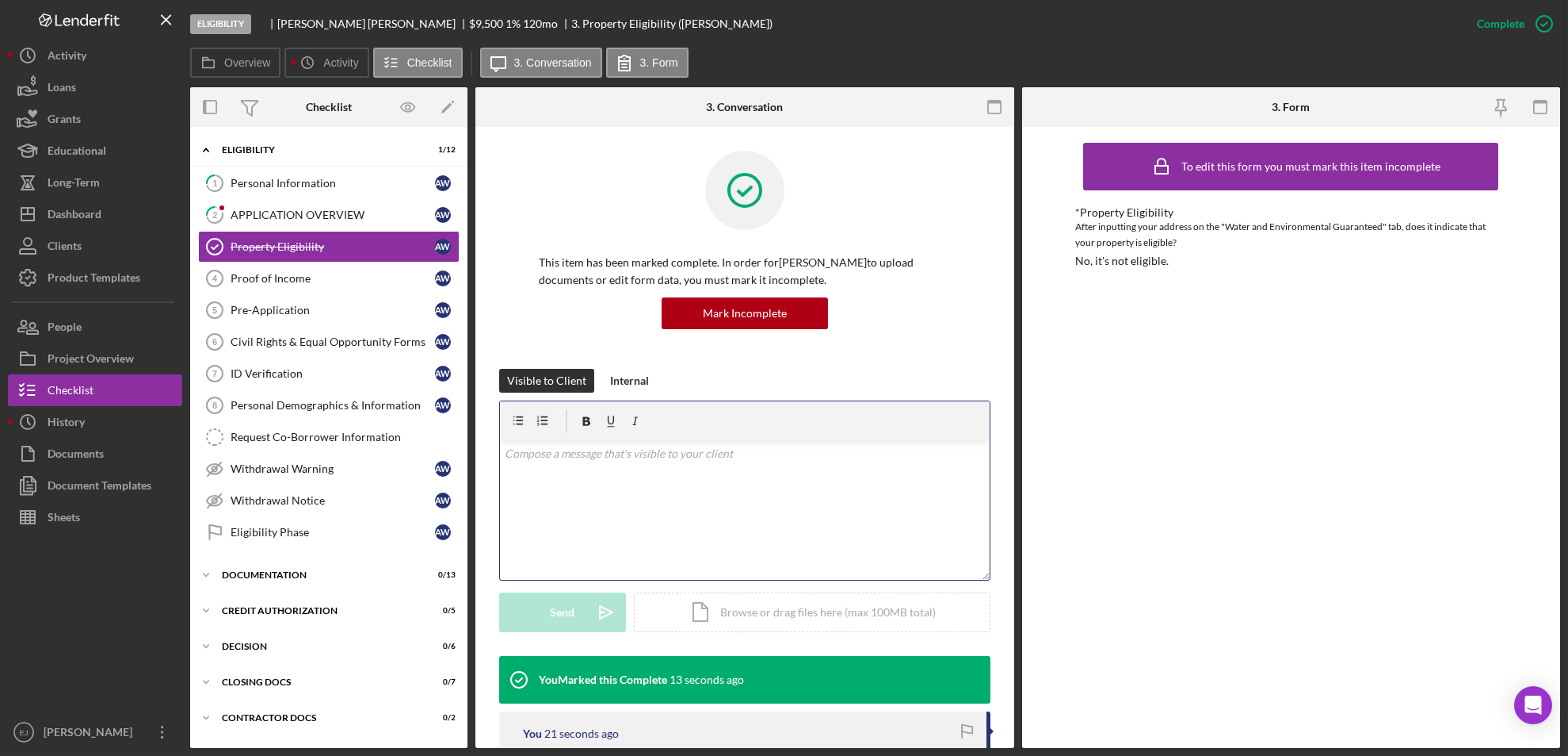
click at [693, 472] on div "v Color teal Color pink Remove color Add row above Add row below Add column bef…" at bounding box center [745, 510] width 490 height 139
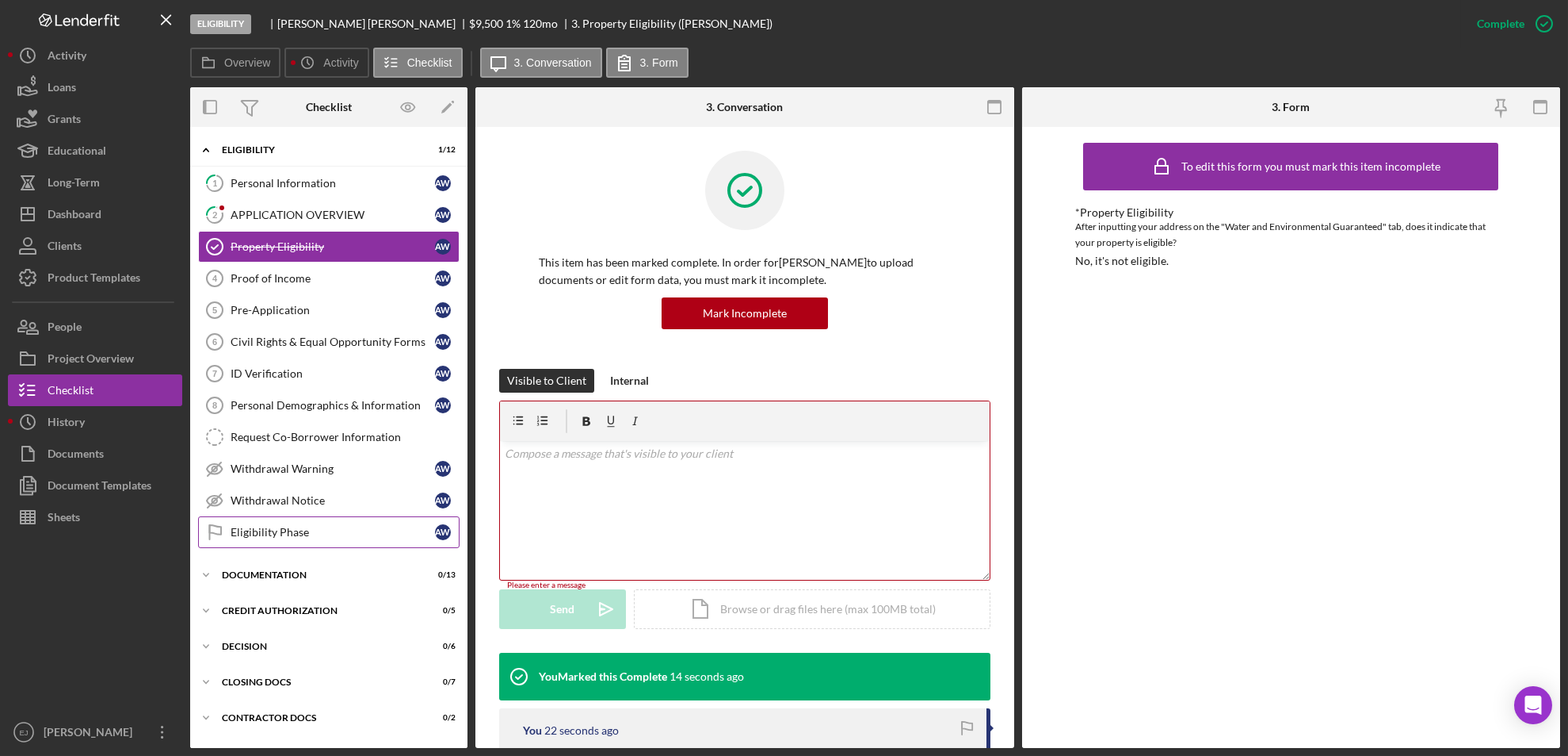
click at [318, 539] on link "Eligibility Phase Eligibility Phase A W" at bounding box center [329, 532] width 262 height 32
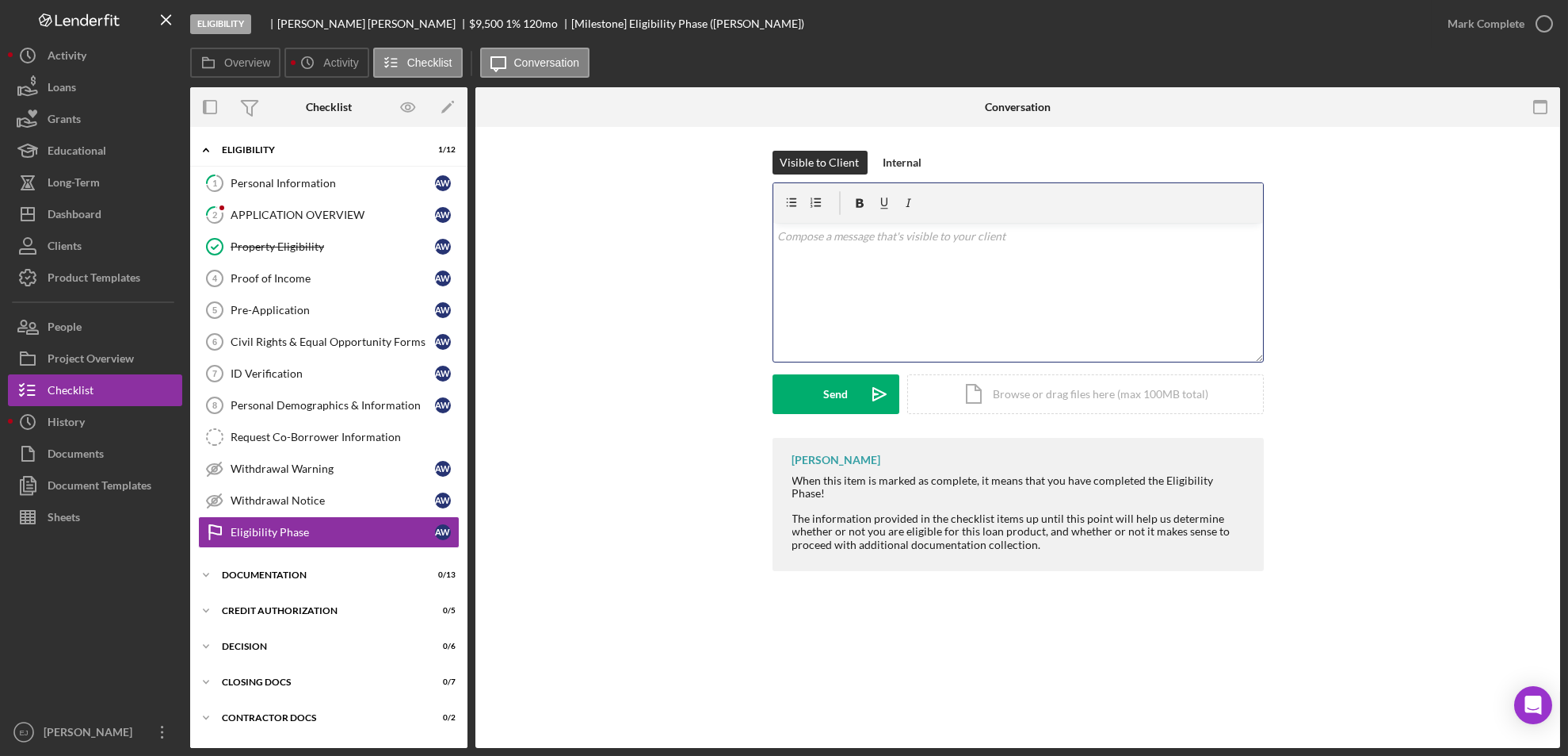
click at [825, 253] on div "v Color teal Color pink Remove color Add row above Add row below Add column bef…" at bounding box center [1018, 293] width 490 height 139
click at [968, 249] on div "v Color teal Color pink Remove color Add row above Add row below Add column bef…" at bounding box center [1018, 293] width 490 height 139
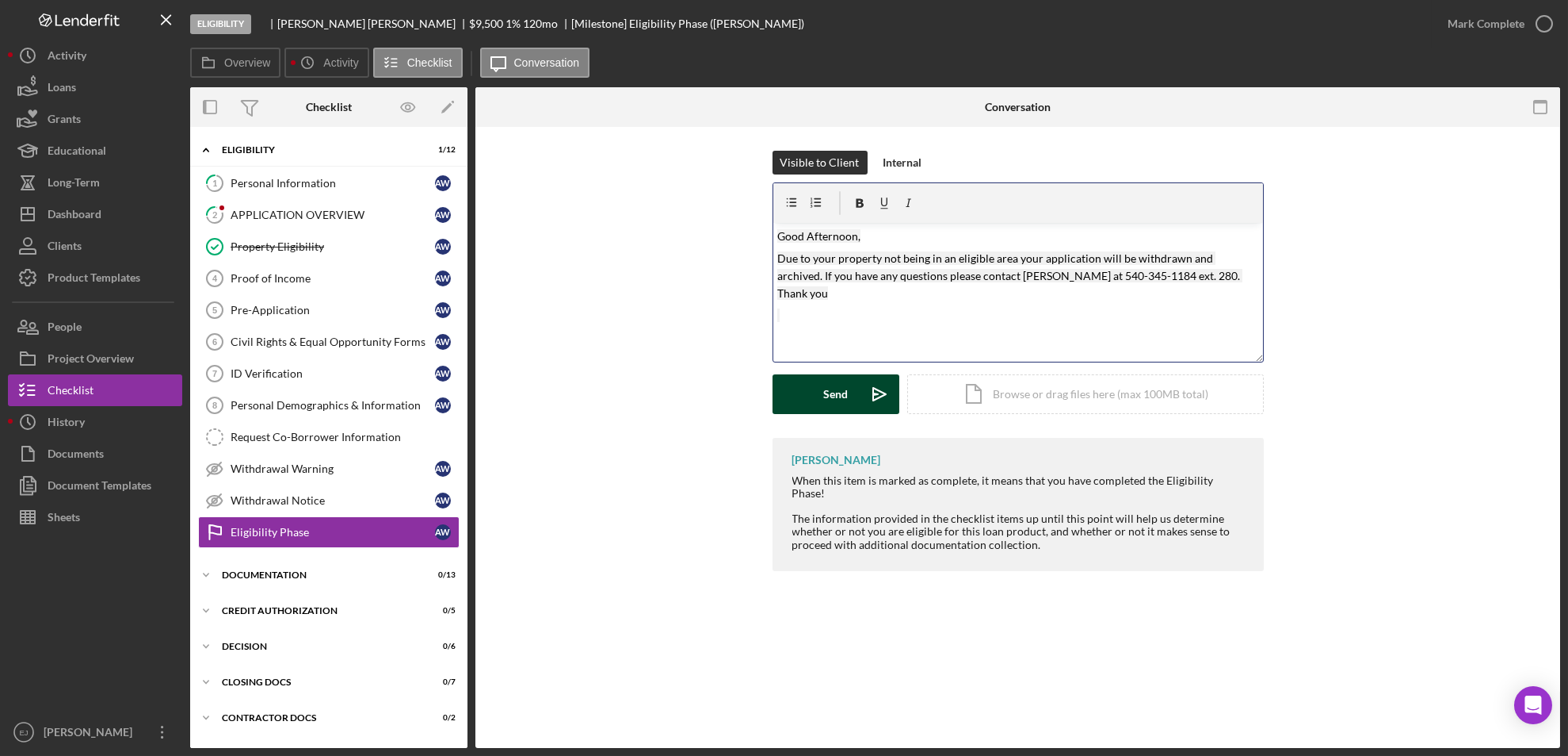
click at [855, 380] on button "Send Icon/icon-invite-send" at bounding box center [836, 394] width 126 height 40
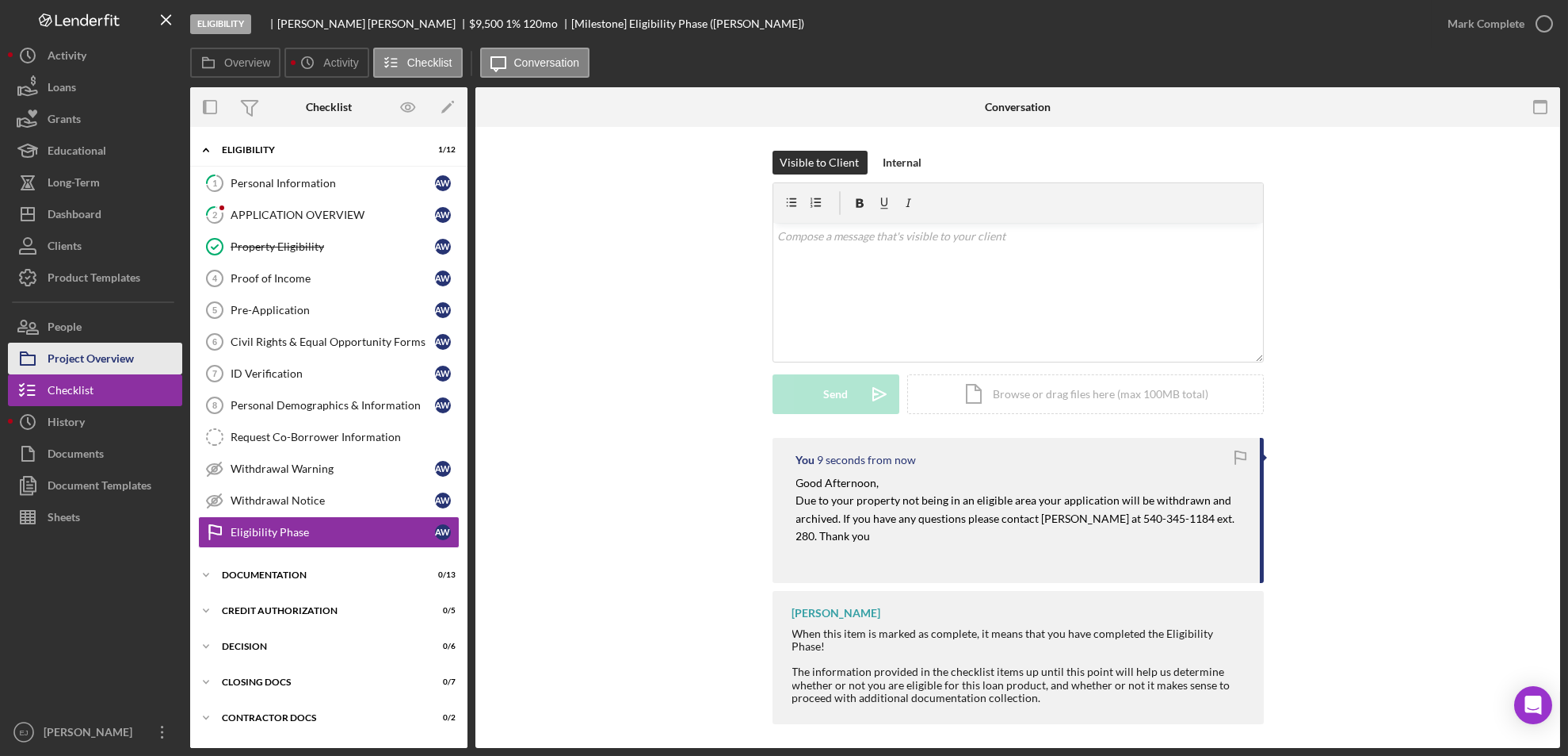
click at [91, 367] on div "Project Overview" at bounding box center [91, 360] width 87 height 36
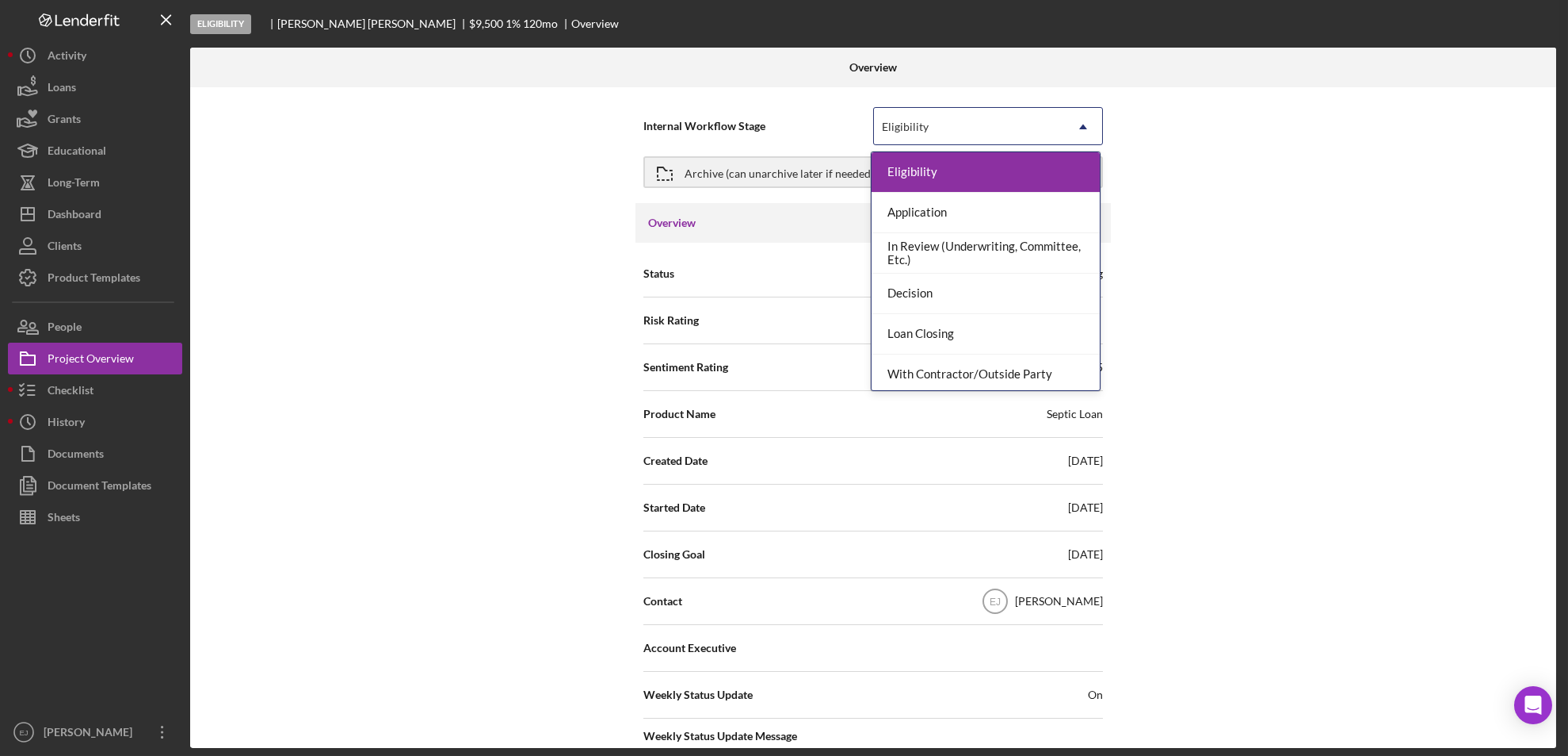
click at [1088, 126] on icon "Icon/Dropdown Arrow" at bounding box center [1083, 126] width 38 height 38
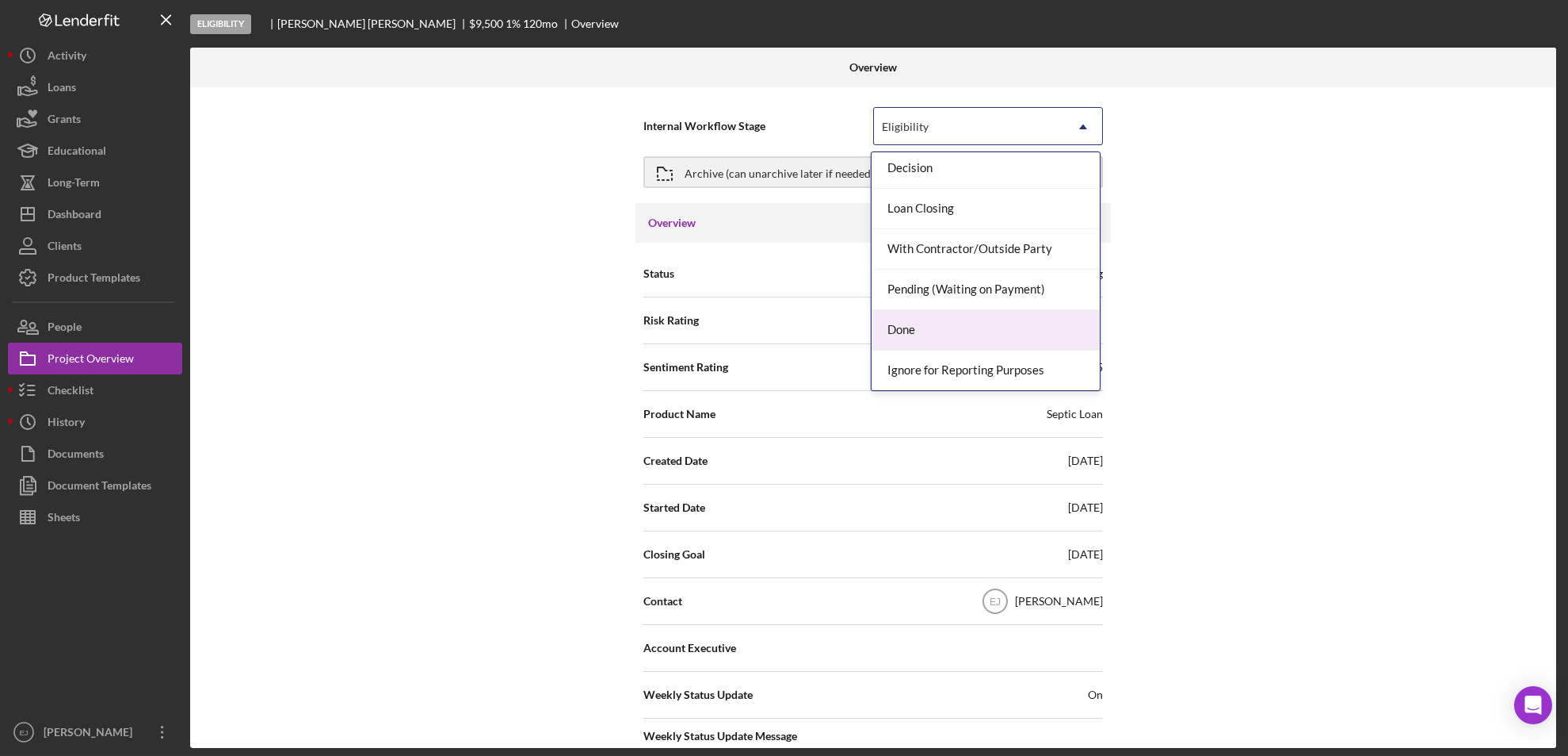
click at [1002, 325] on div "Done" at bounding box center [986, 330] width 228 height 41
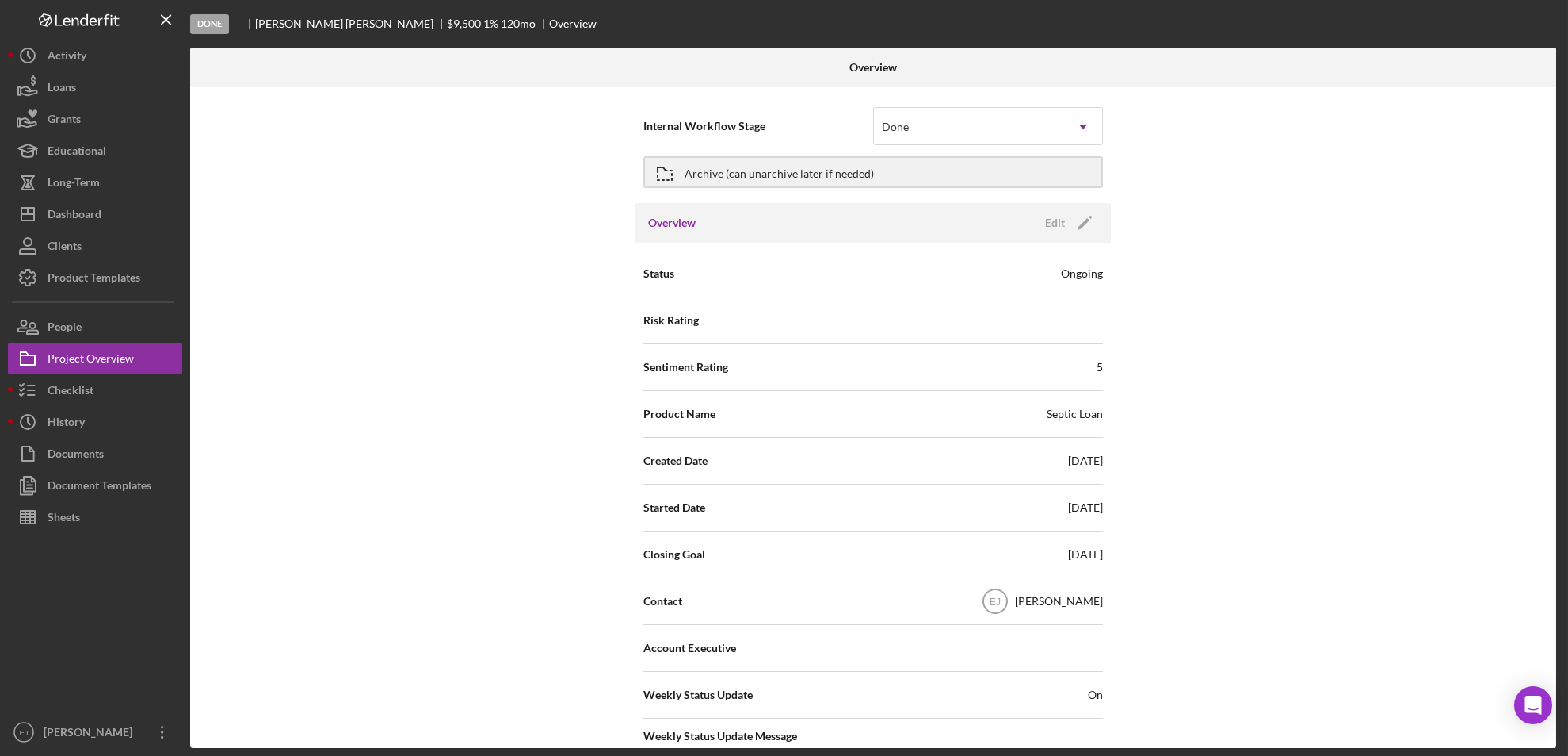
click at [1556, 611] on div "Overview Internal Workflow Stage option Done, selected. Done Icon/Dropdown Arro…" at bounding box center [876, 397] width 1370 height 700
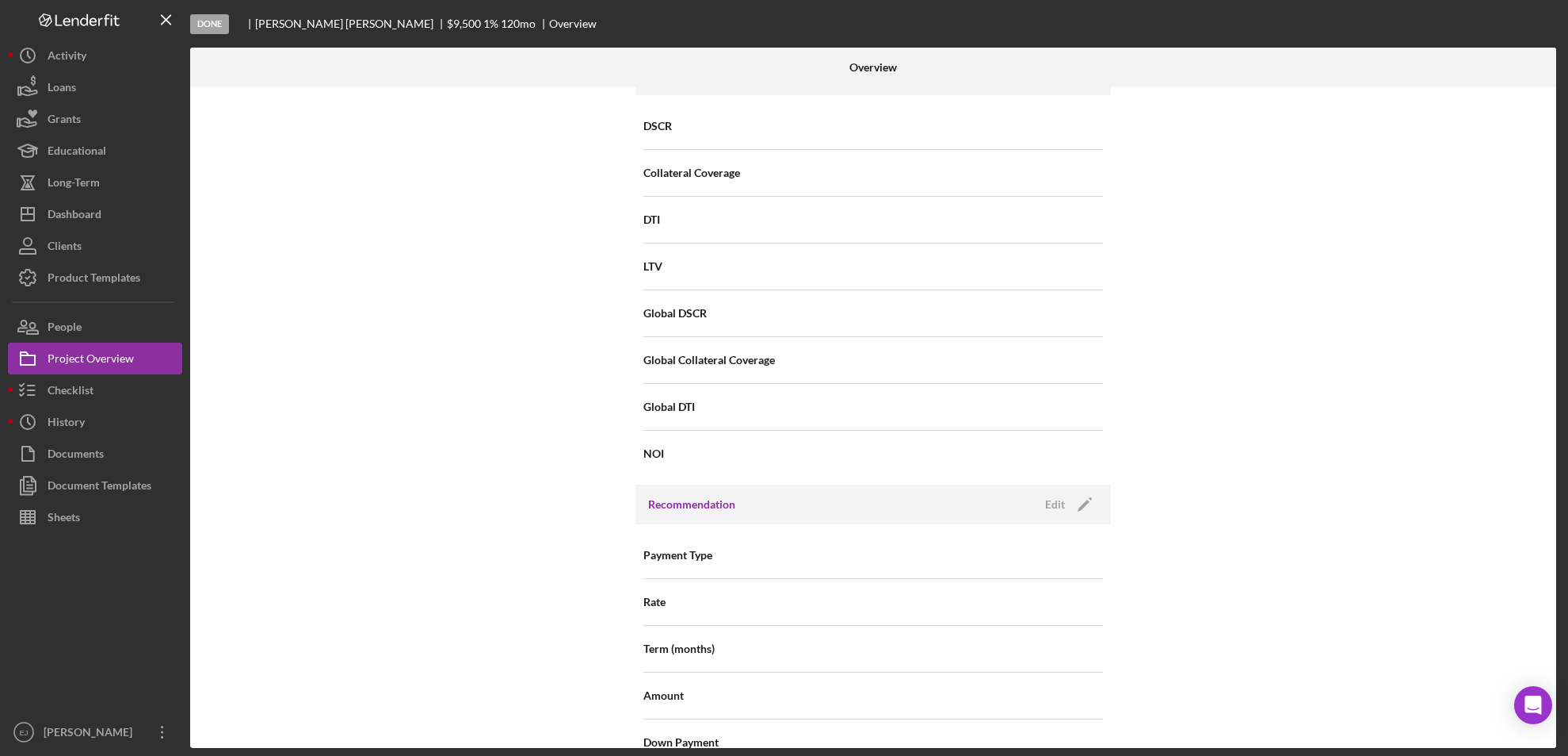
scroll to position [1696, 0]
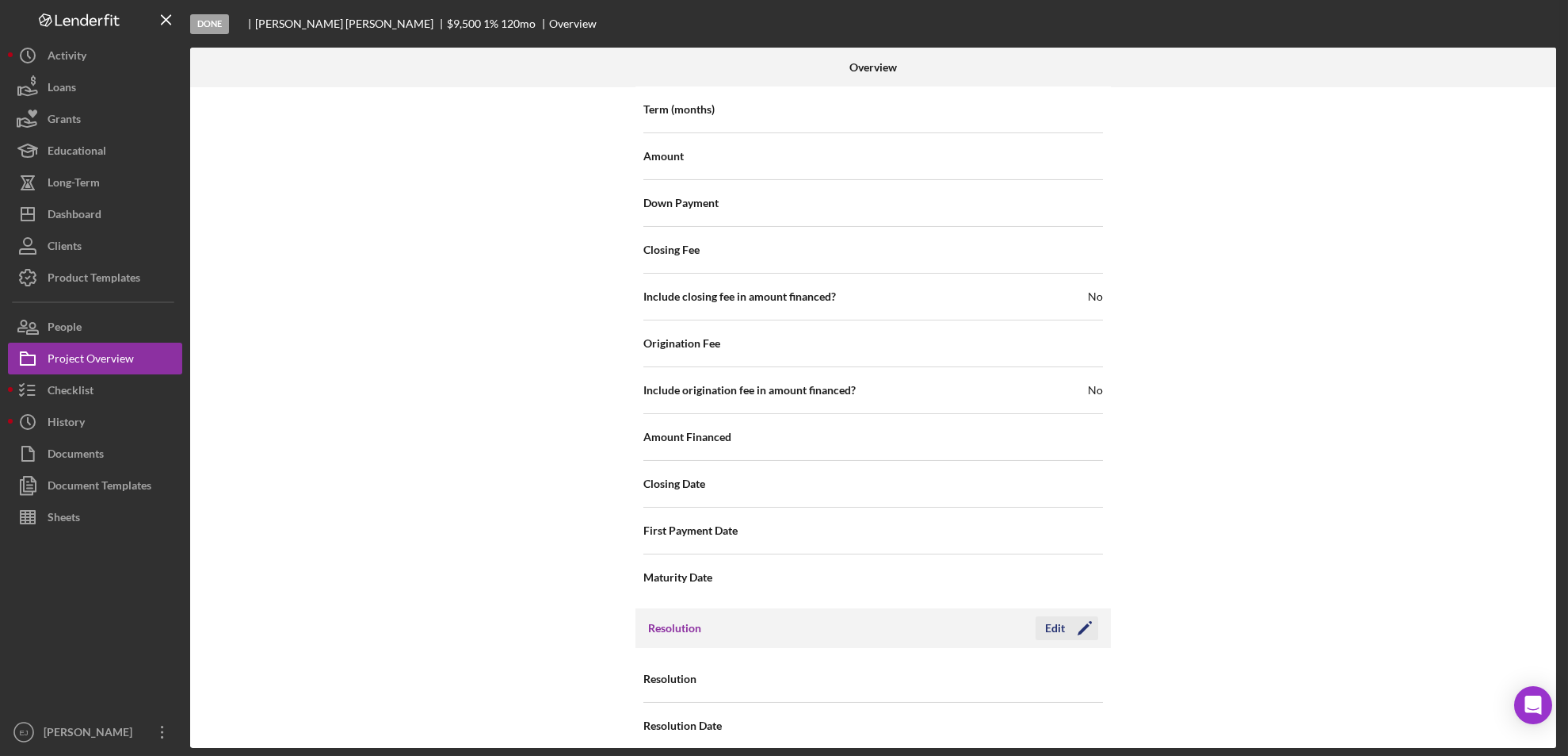
click at [1059, 616] on div "Edit" at bounding box center [1055, 628] width 20 height 23
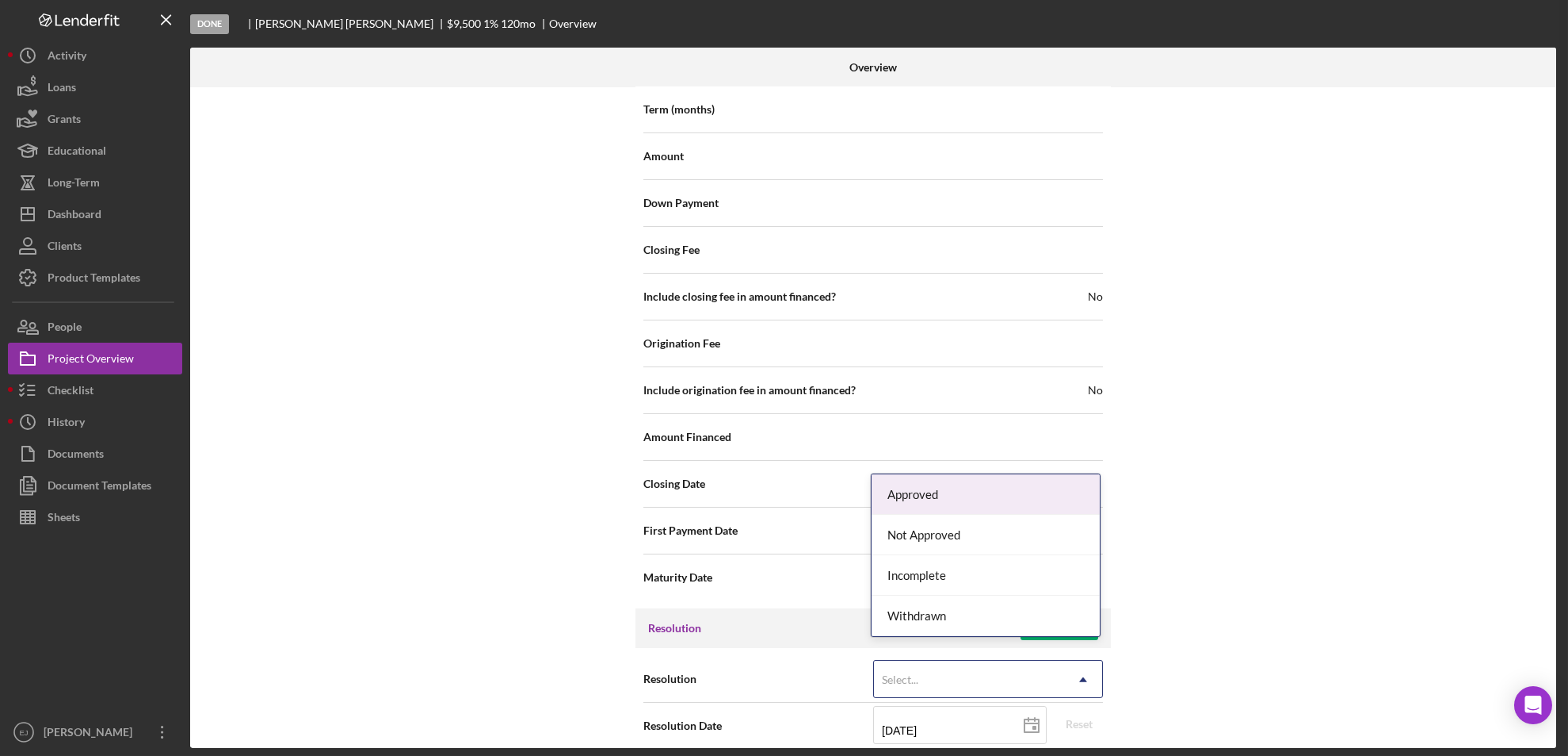
click at [1081, 677] on use at bounding box center [1083, 679] width 8 height 5
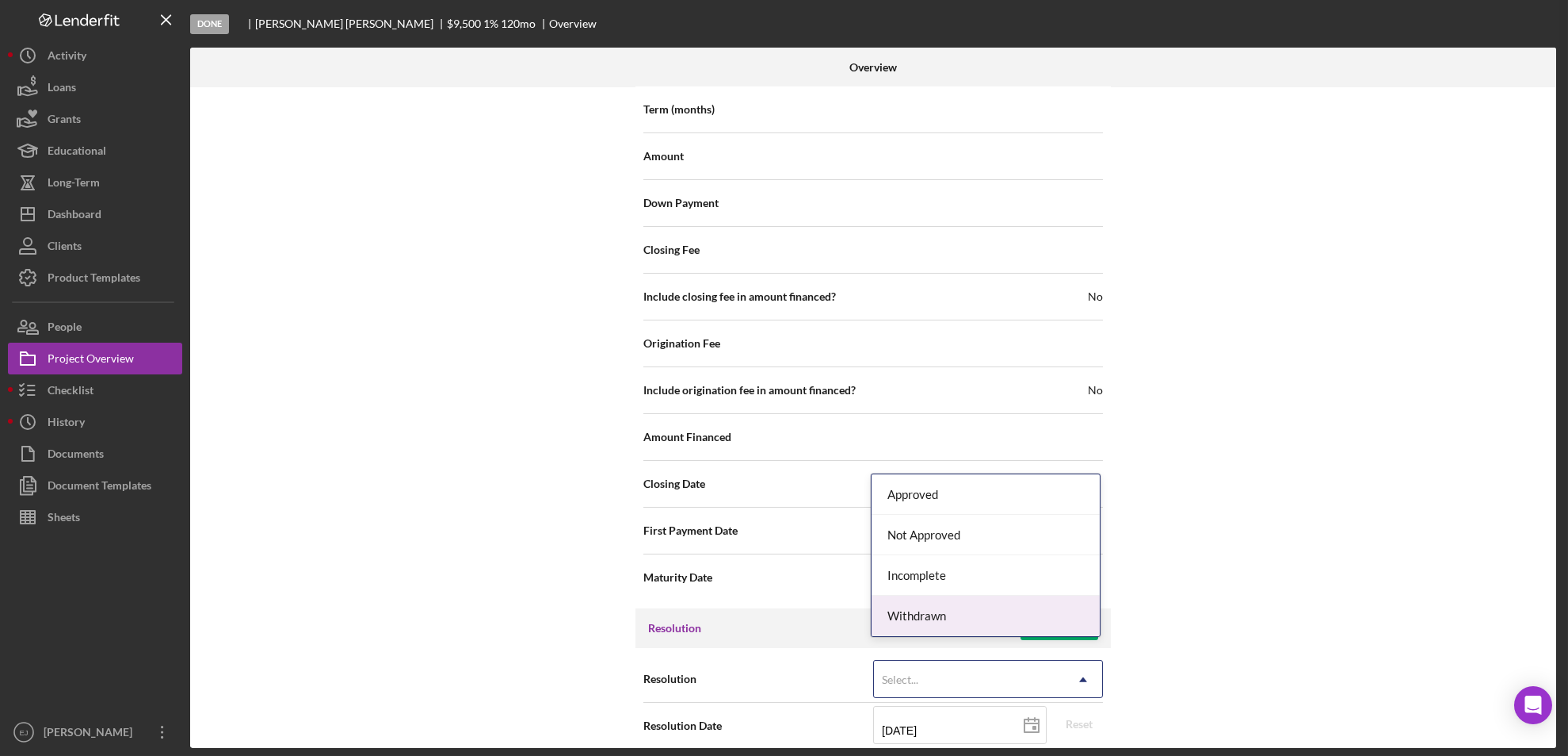
click at [1037, 609] on div "Withdrawn" at bounding box center [986, 615] width 228 height 41
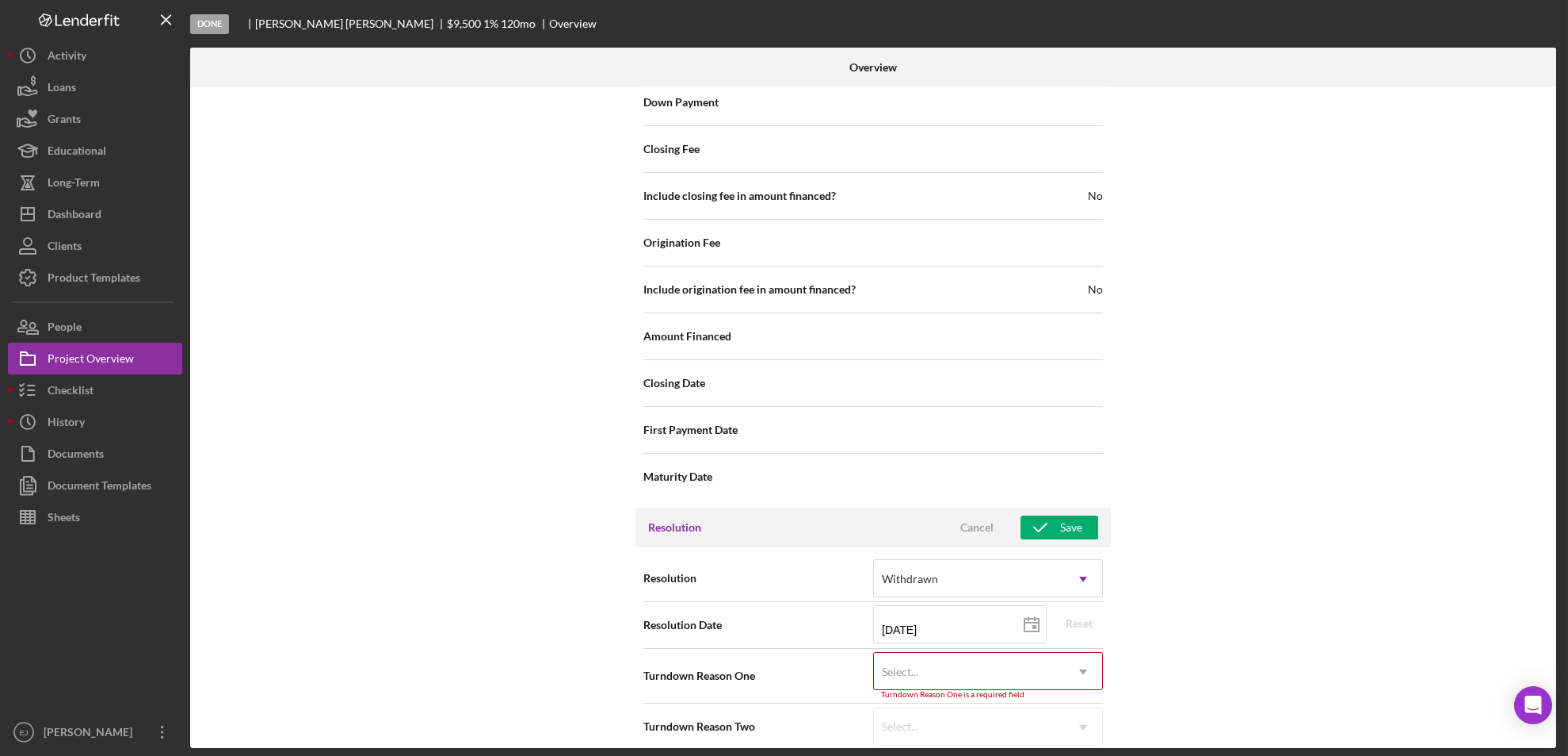
drag, startPoint x: 1084, startPoint y: 737, endPoint x: 1486, endPoint y: 174, distance: 691.8
click at [1486, 174] on div "Internal Workflow Stage Done Icon/Dropdown Arrow Archive (can unarchive later i…" at bounding box center [874, 417] width 1367 height 660
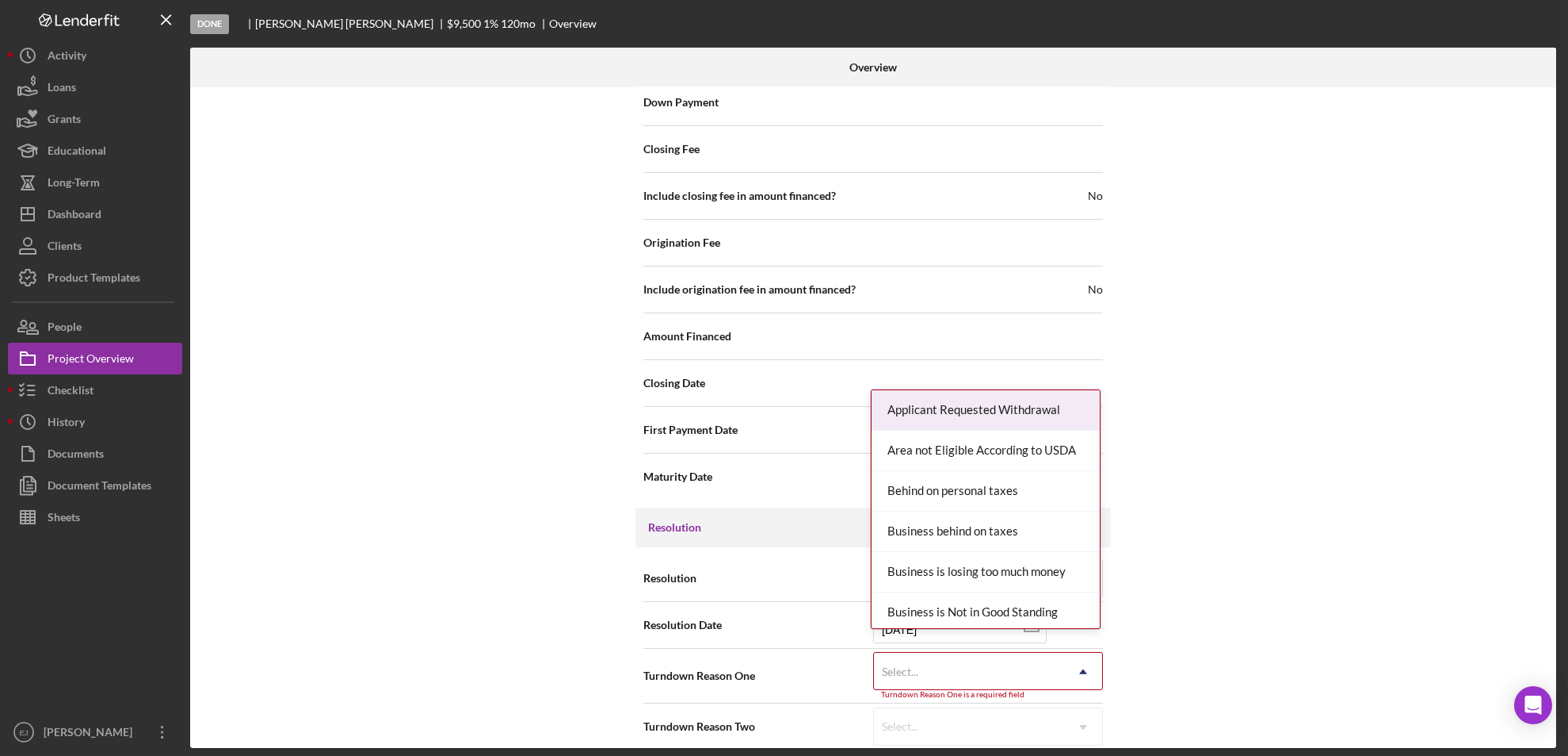
click at [1084, 654] on icon "Icon/Dropdown Arrow" at bounding box center [1083, 672] width 38 height 38
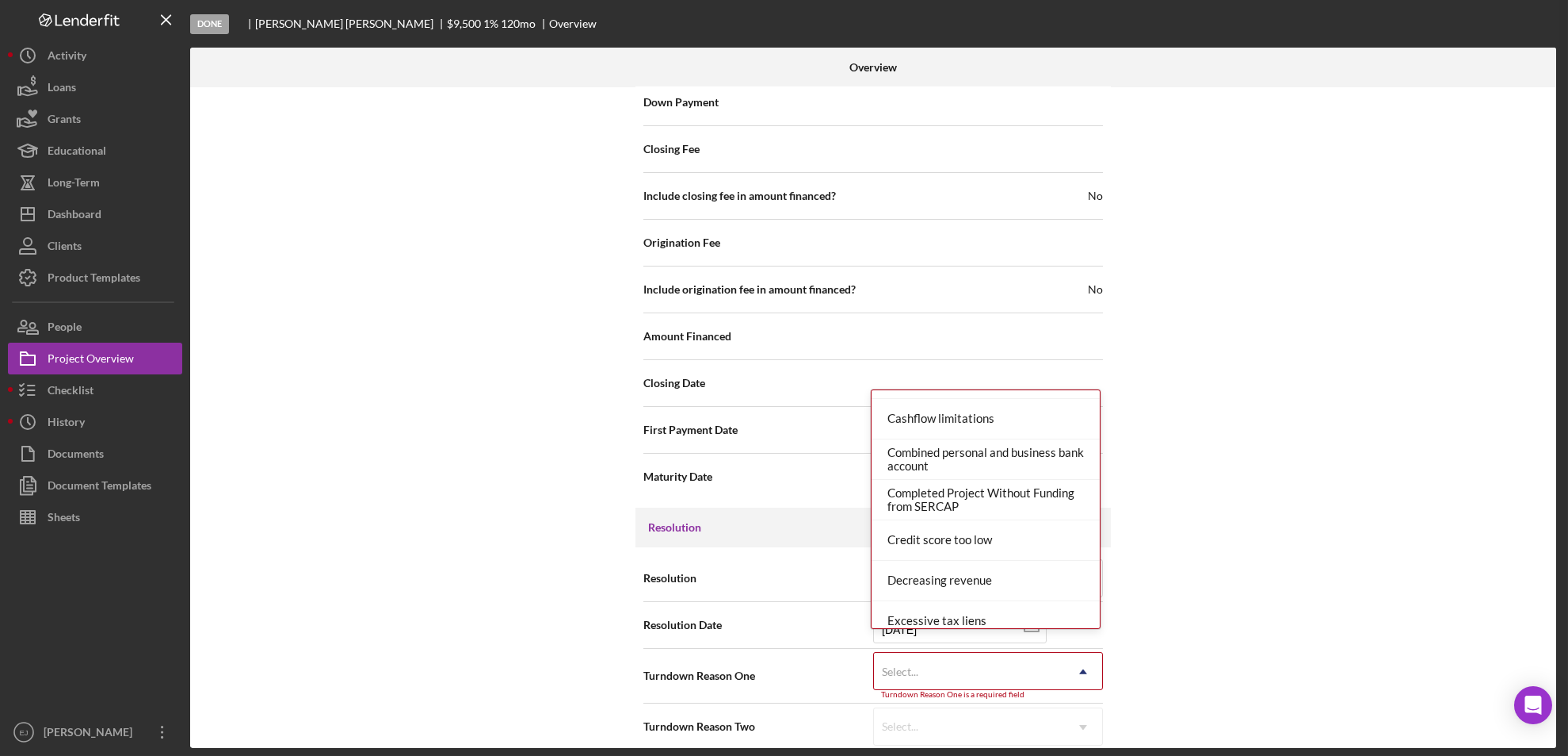
scroll to position [0, 0]
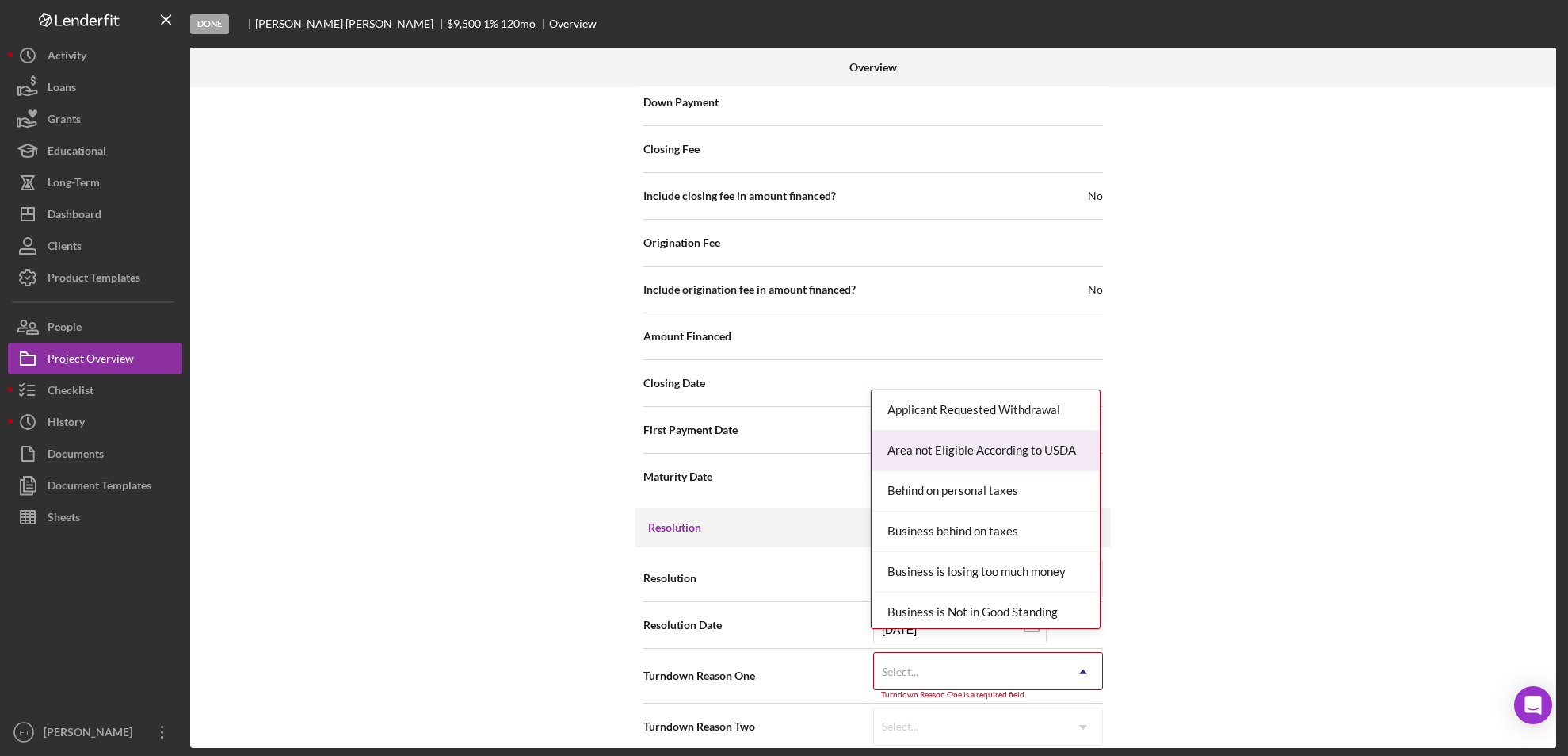
click at [993, 458] on div "Area not Eligible According to USDA" at bounding box center [986, 451] width 228 height 41
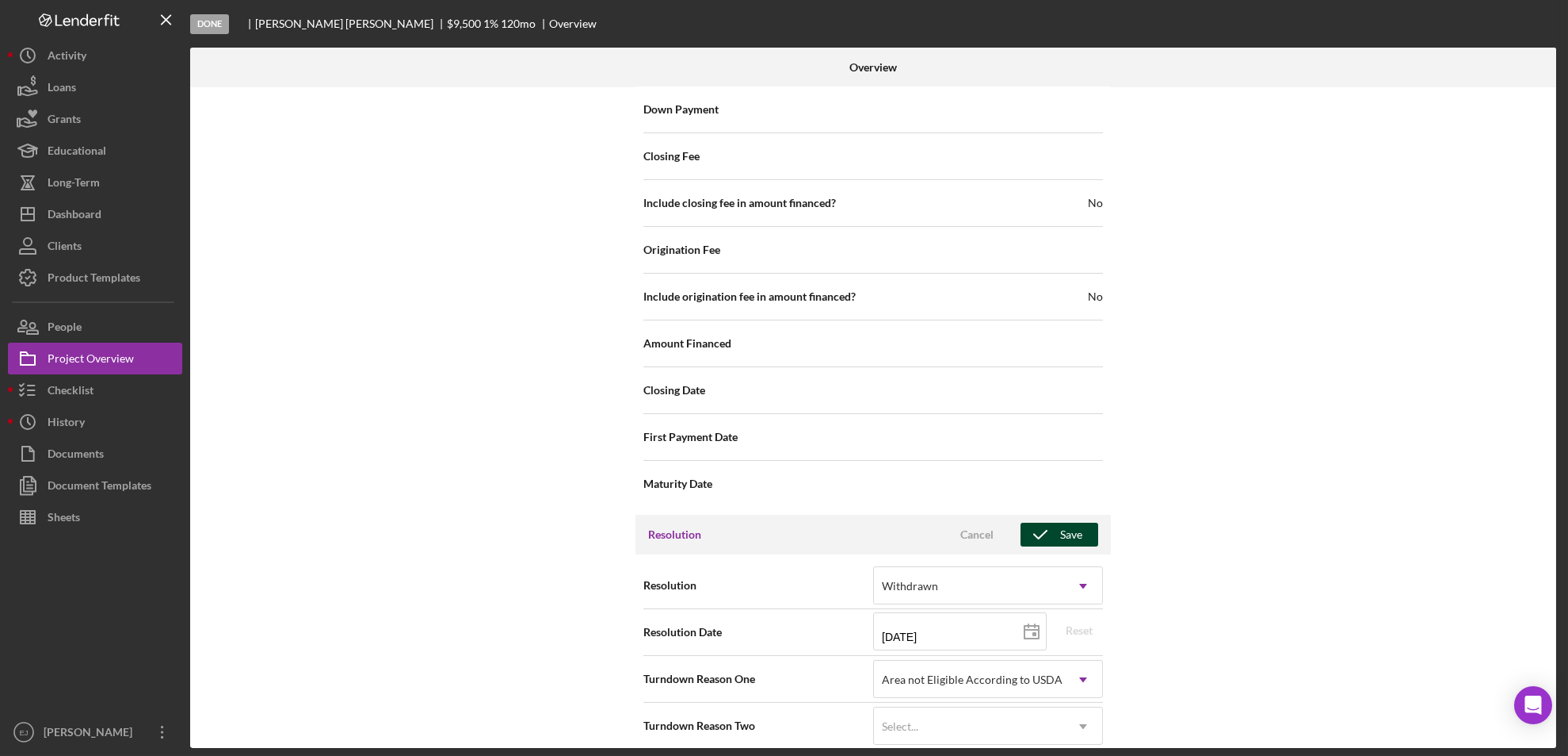
click at [1072, 523] on div "Save" at bounding box center [1072, 535] width 23 height 23
click at [1547, 185] on div "Internal Workflow Stage Done Icon/Dropdown Arrow Archive (can unarchive later i…" at bounding box center [874, 417] width 1367 height 660
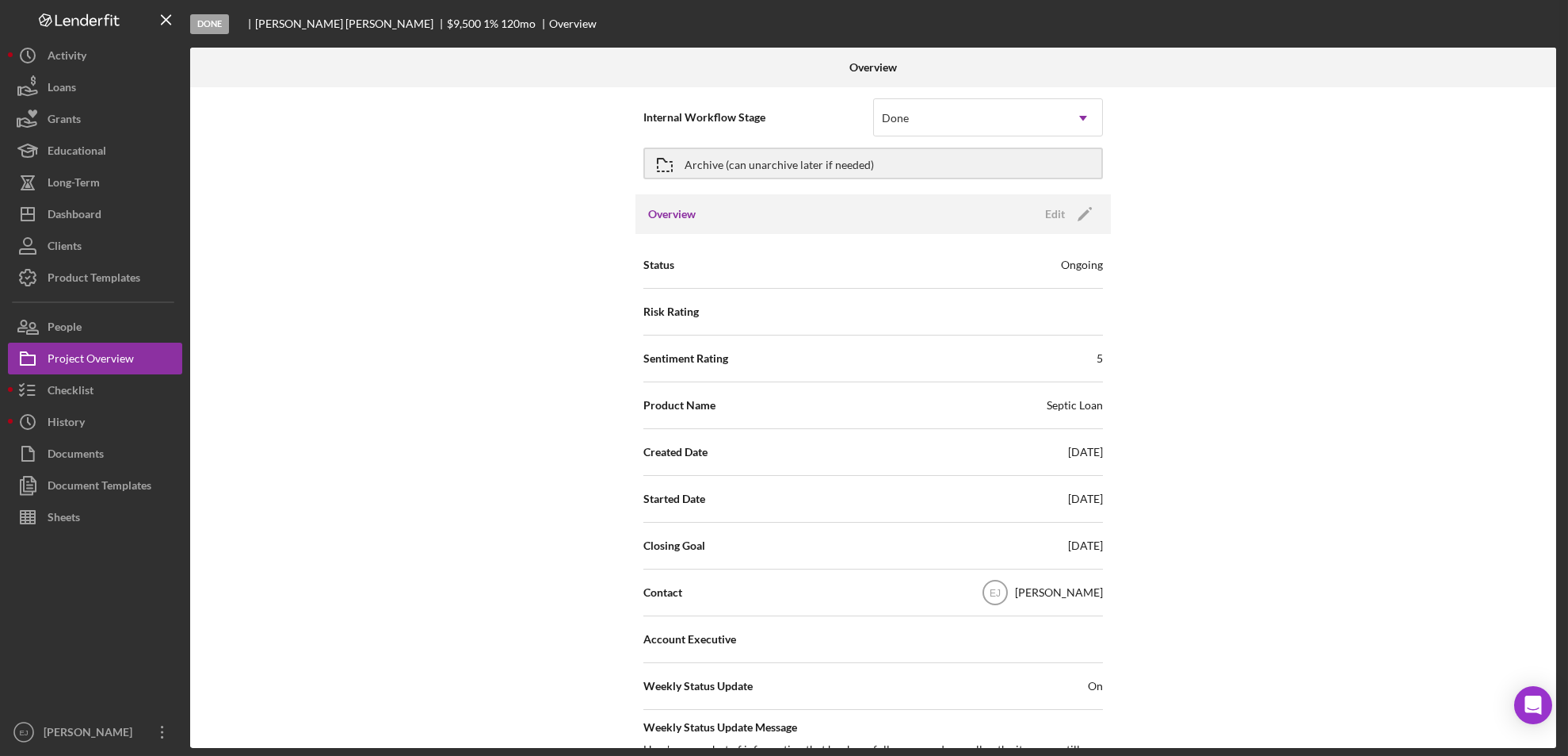
scroll to position [0, 0]
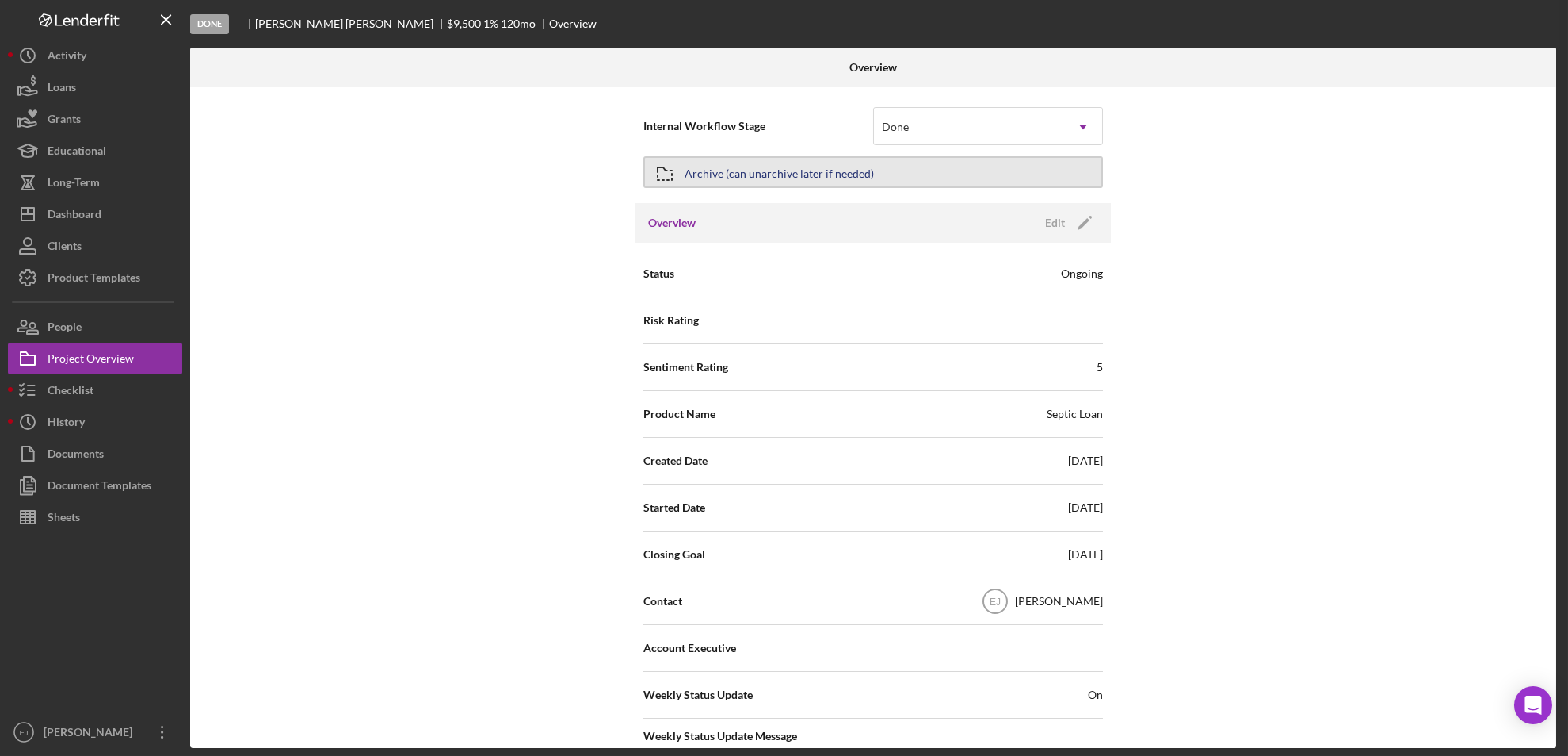
click at [877, 172] on button "Archive (can unarchive later if needed)" at bounding box center [873, 172] width 459 height 32
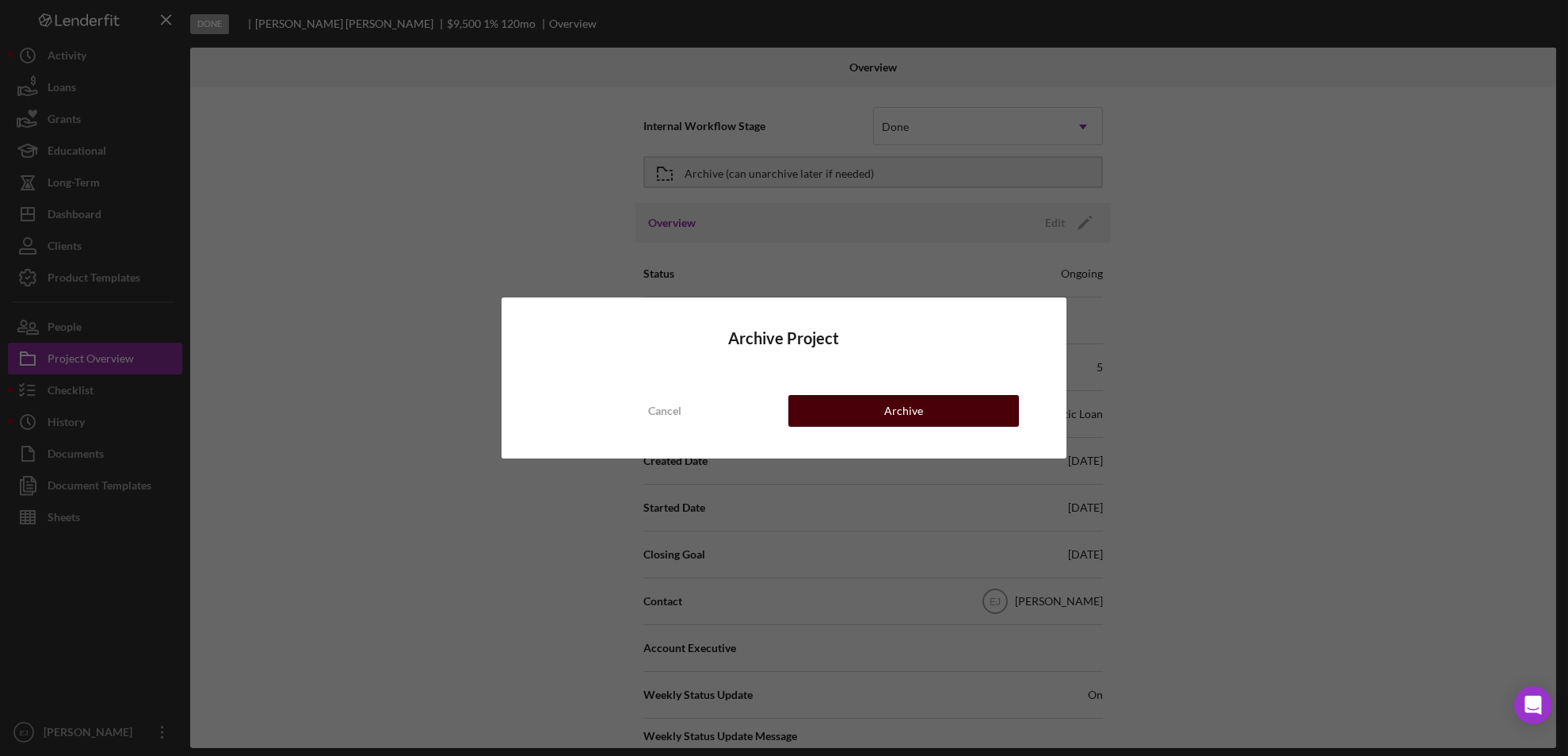
click at [924, 419] on button "Archive" at bounding box center [905, 410] width 231 height 32
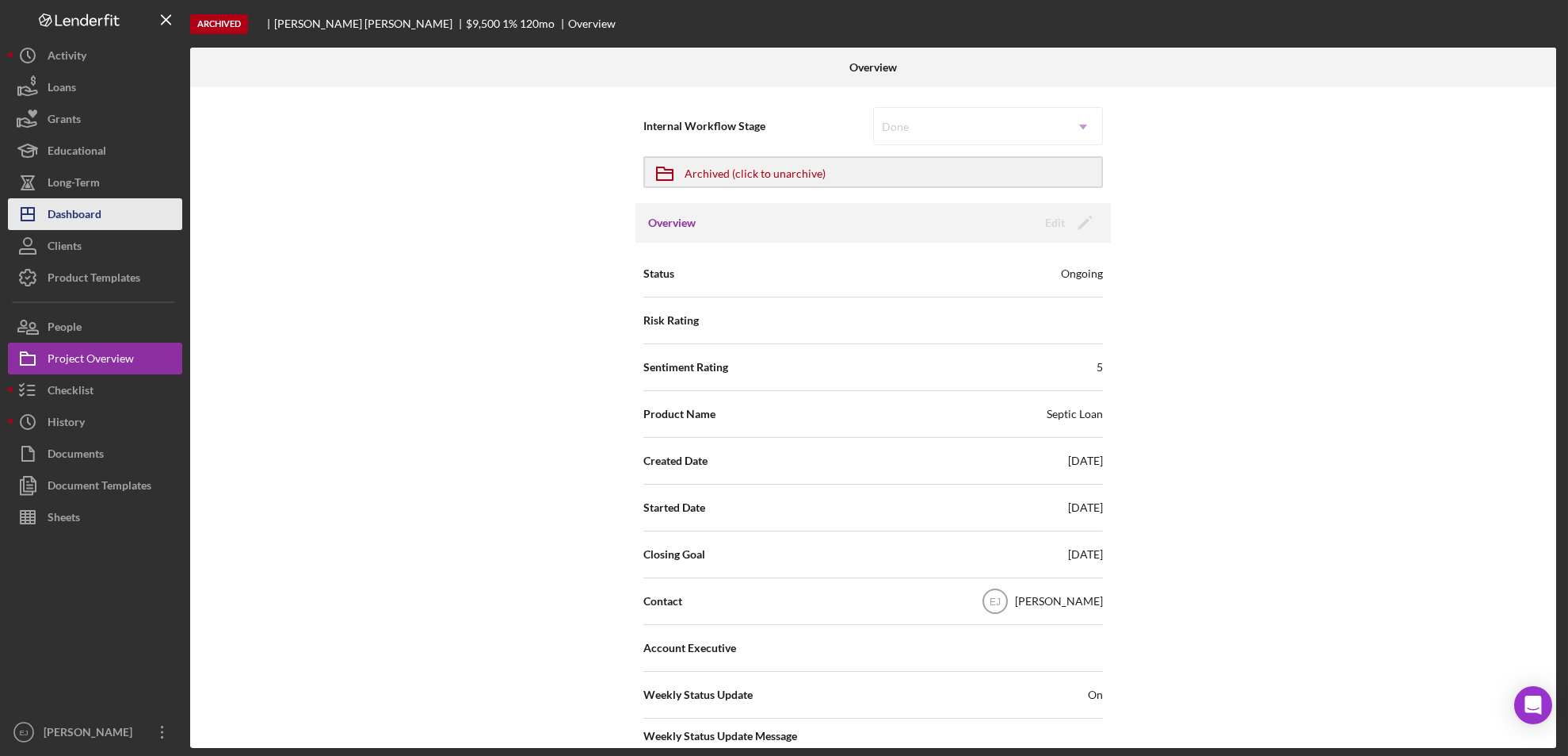
click at [126, 212] on button "Icon/Dashboard Dashboard" at bounding box center [95, 213] width 174 height 32
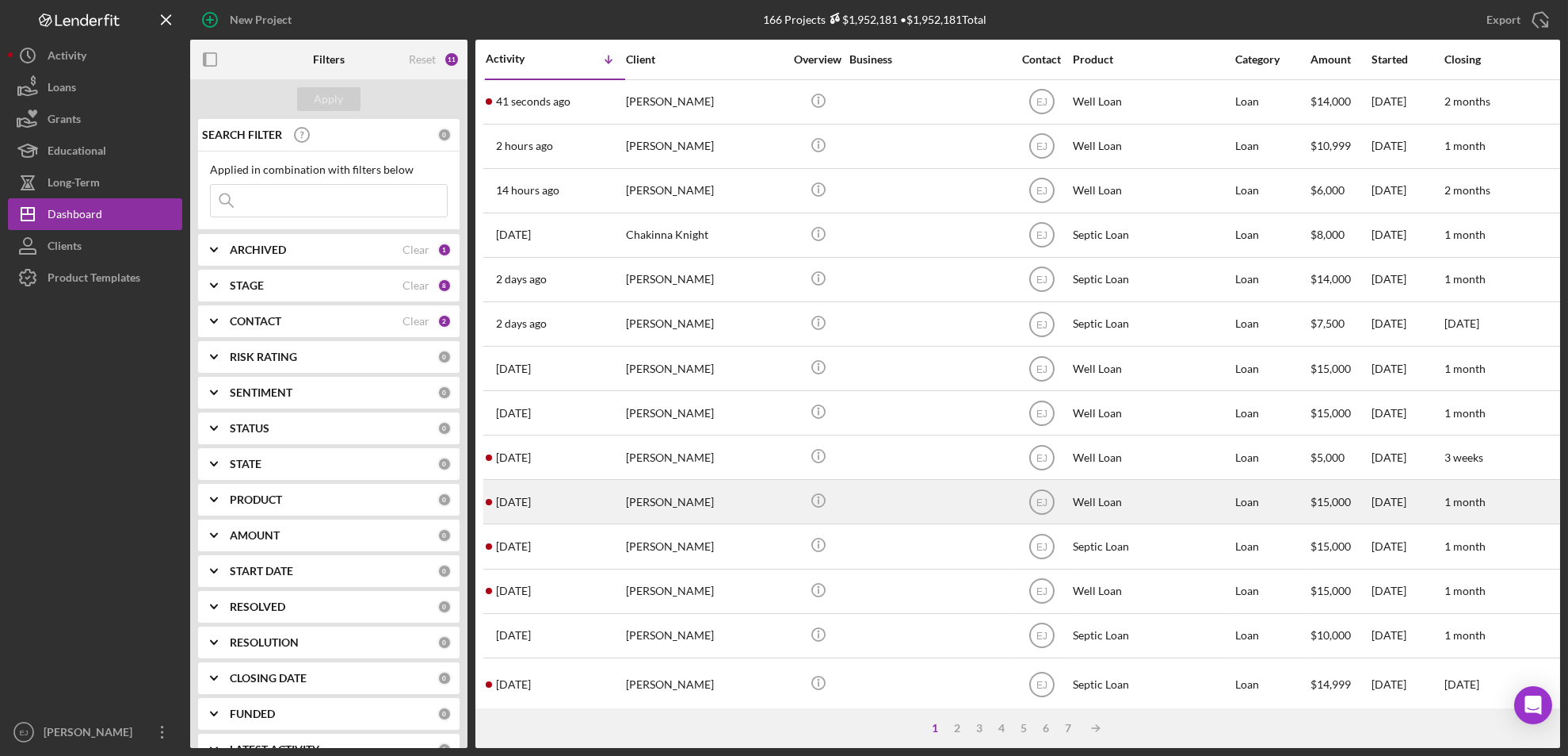
click at [653, 514] on div "Kyanna Scott" at bounding box center [706, 501] width 159 height 42
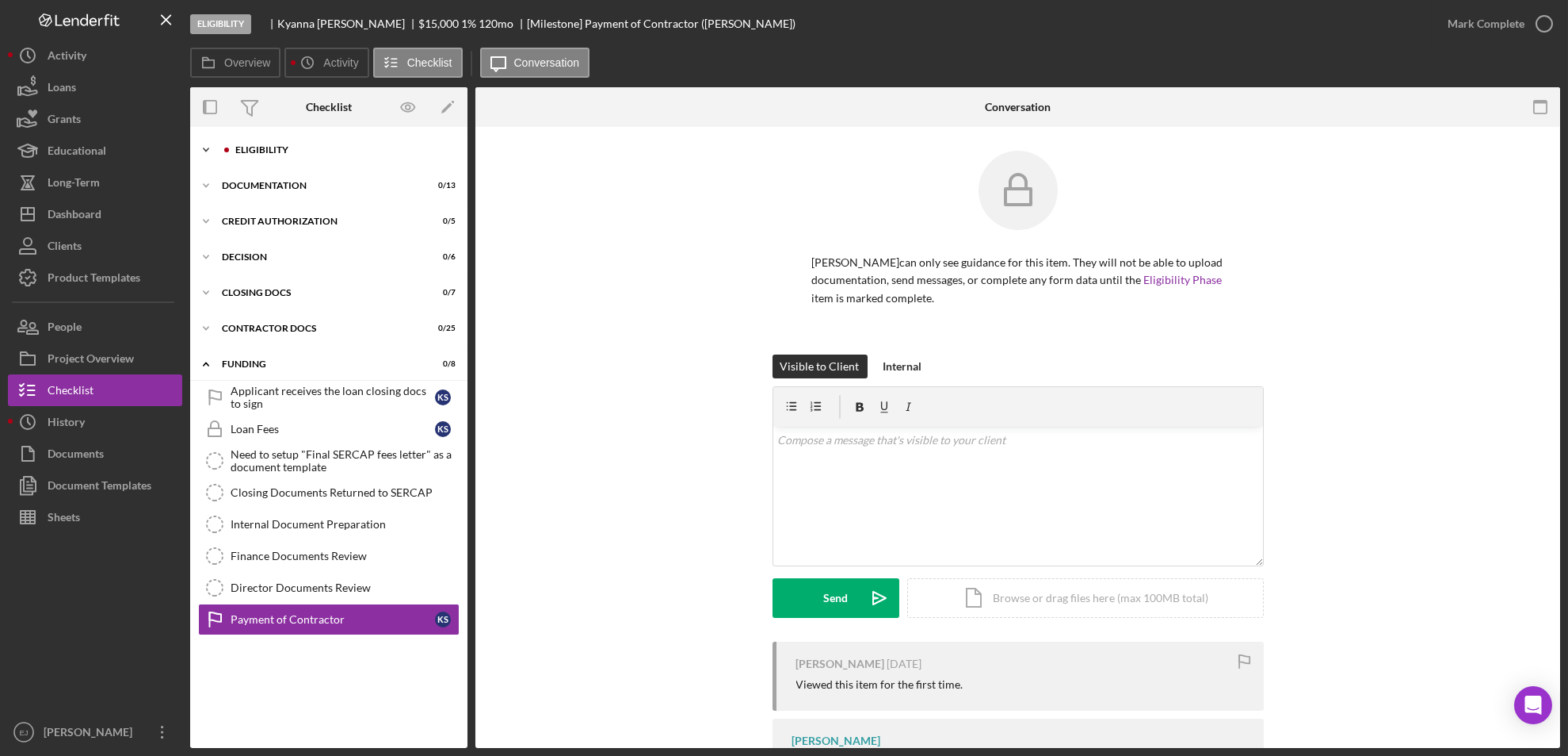
click at [208, 152] on icon "Icon/Expander" at bounding box center [206, 149] width 32 height 32
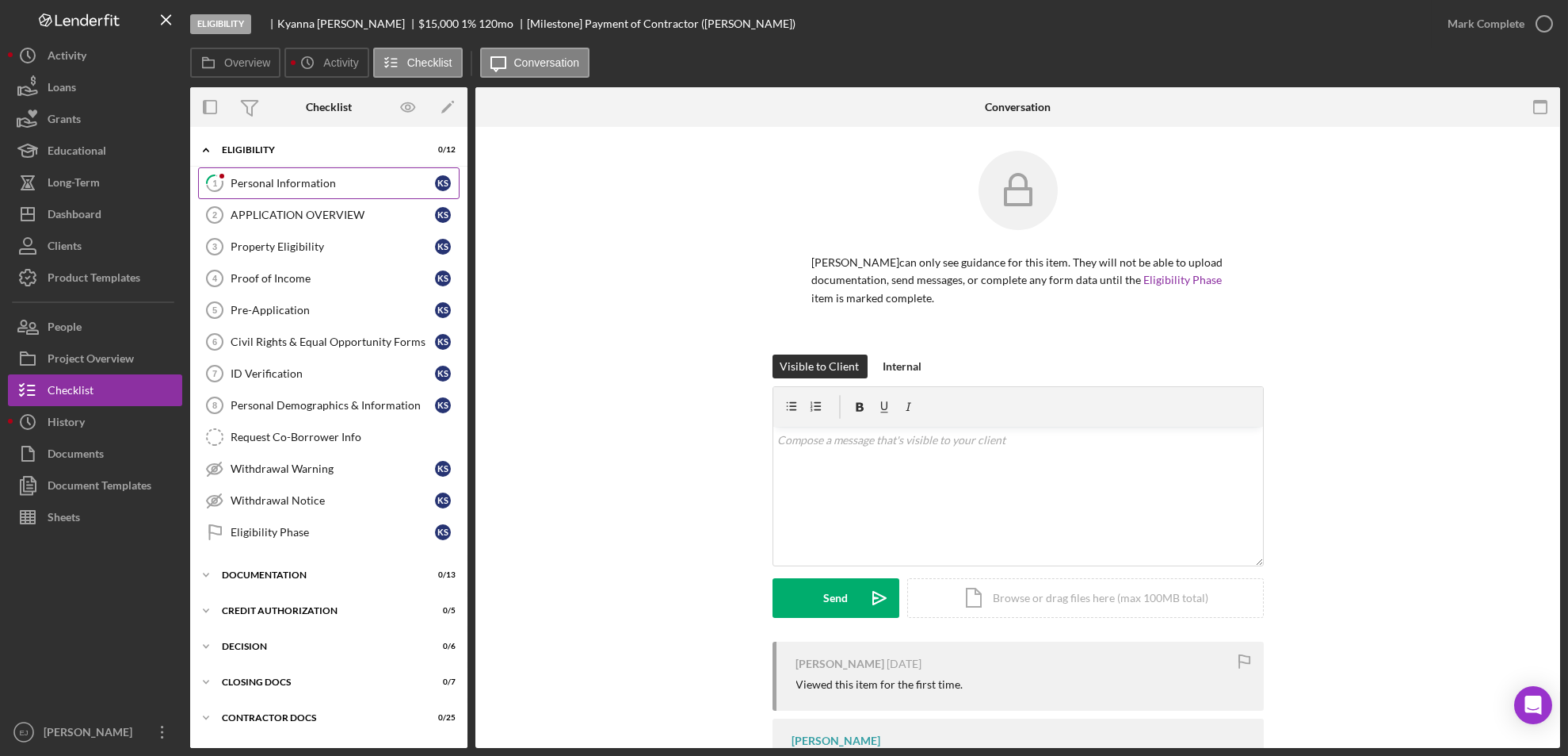
click at [250, 190] on link "1 Personal Information K S" at bounding box center [329, 182] width 262 height 32
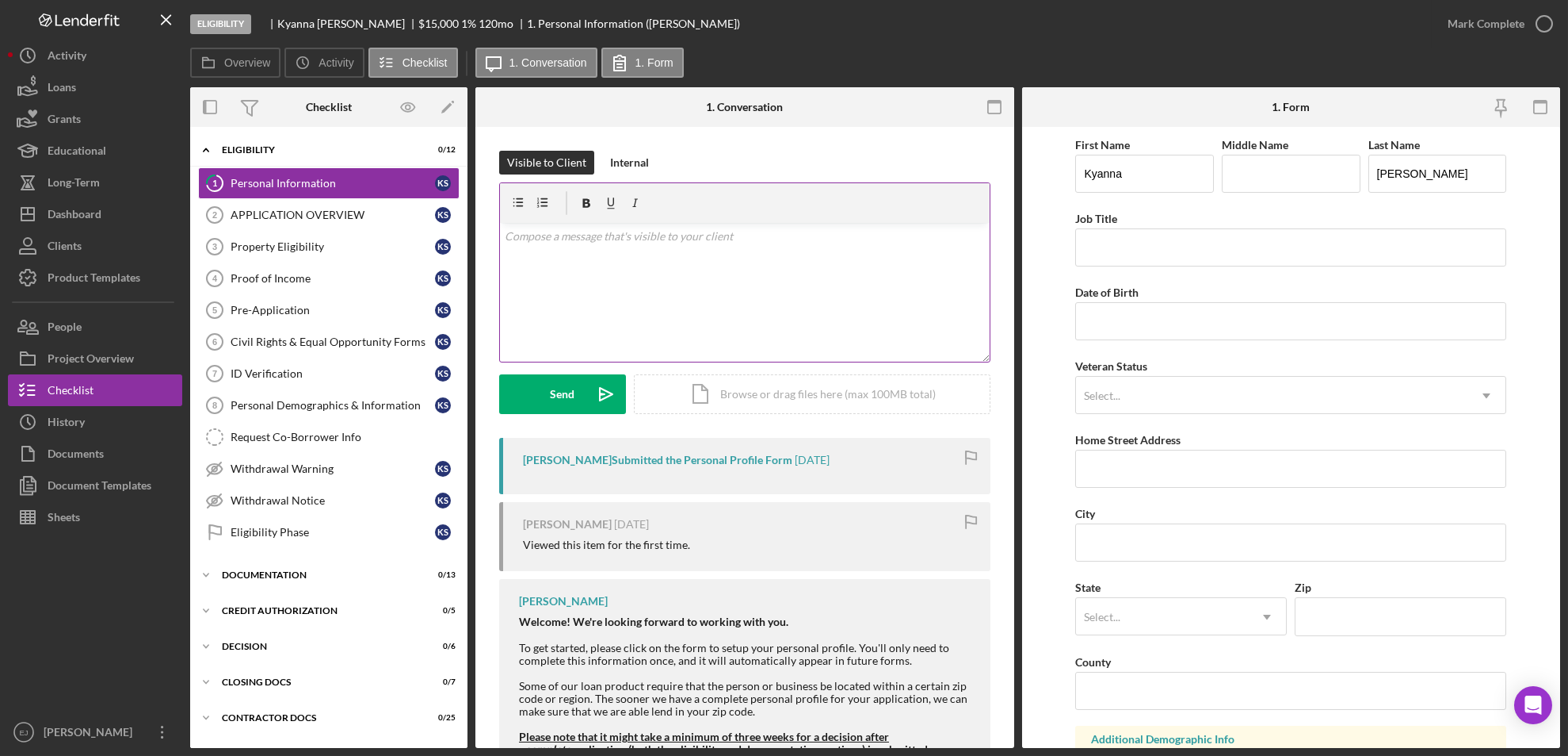
click at [624, 257] on div "v Color teal Color pink Remove color Add row above Add row below Add column bef…" at bounding box center [745, 293] width 490 height 139
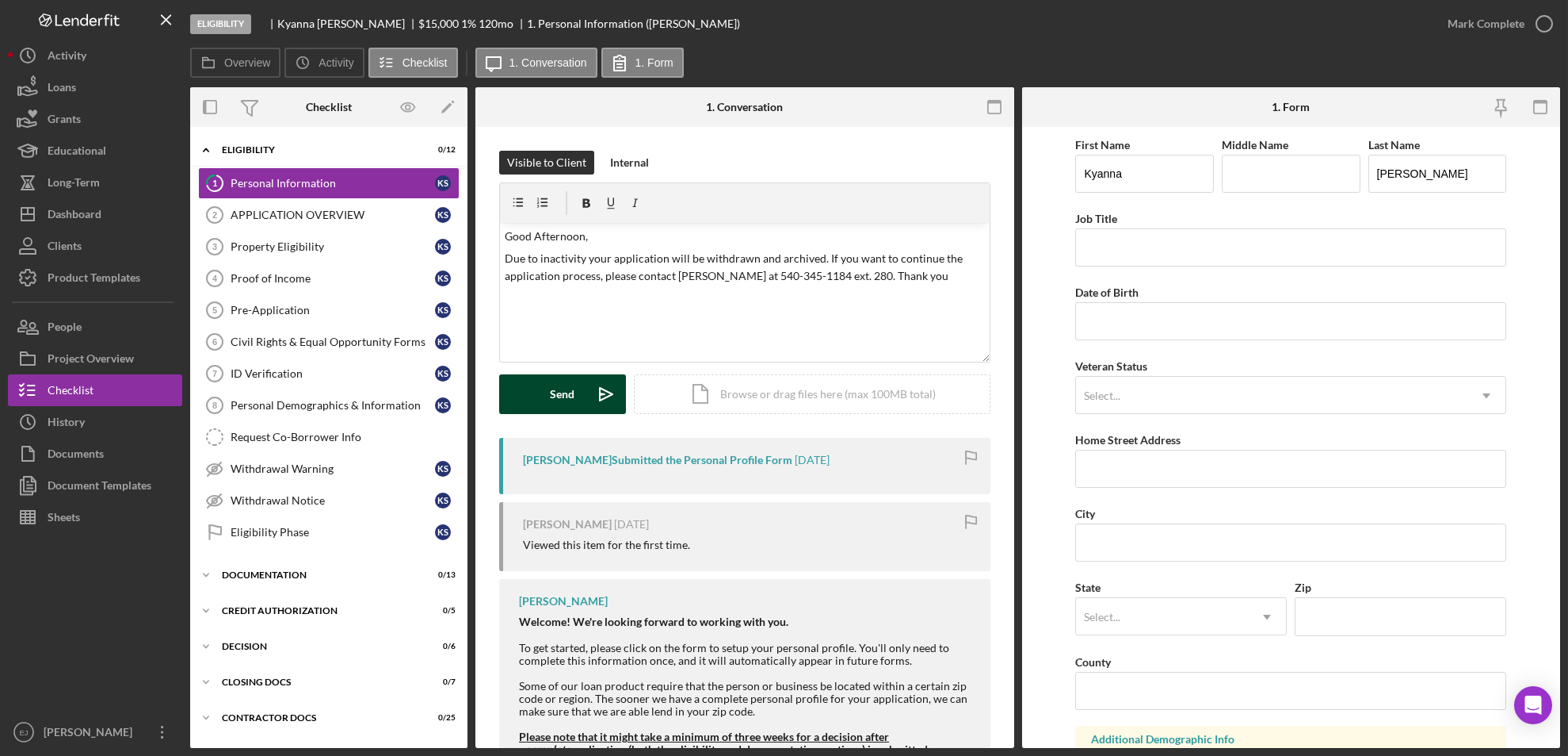
click at [544, 389] on button "Send Icon/icon-invite-send" at bounding box center [562, 394] width 126 height 40
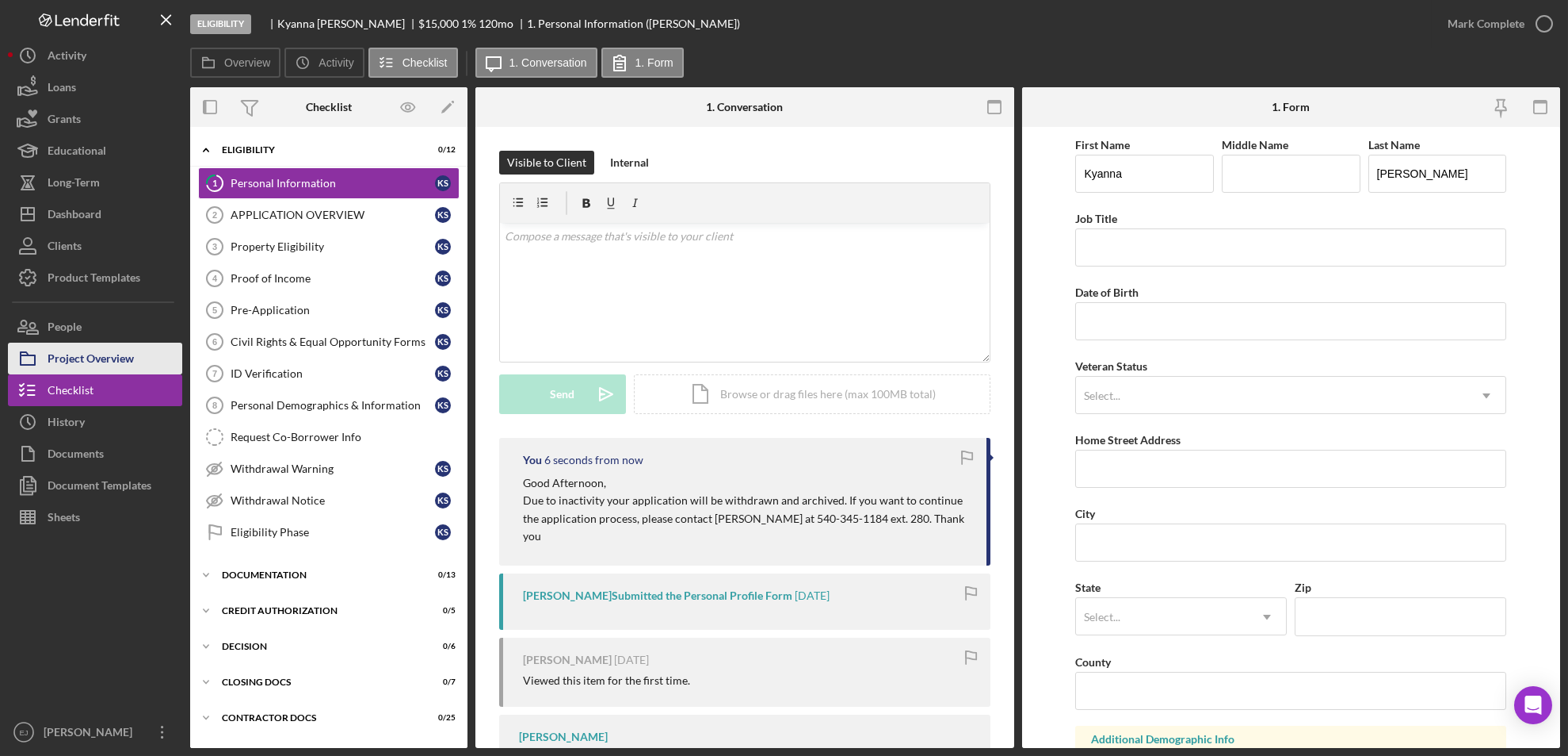
click at [77, 355] on div "Project Overview" at bounding box center [91, 360] width 87 height 36
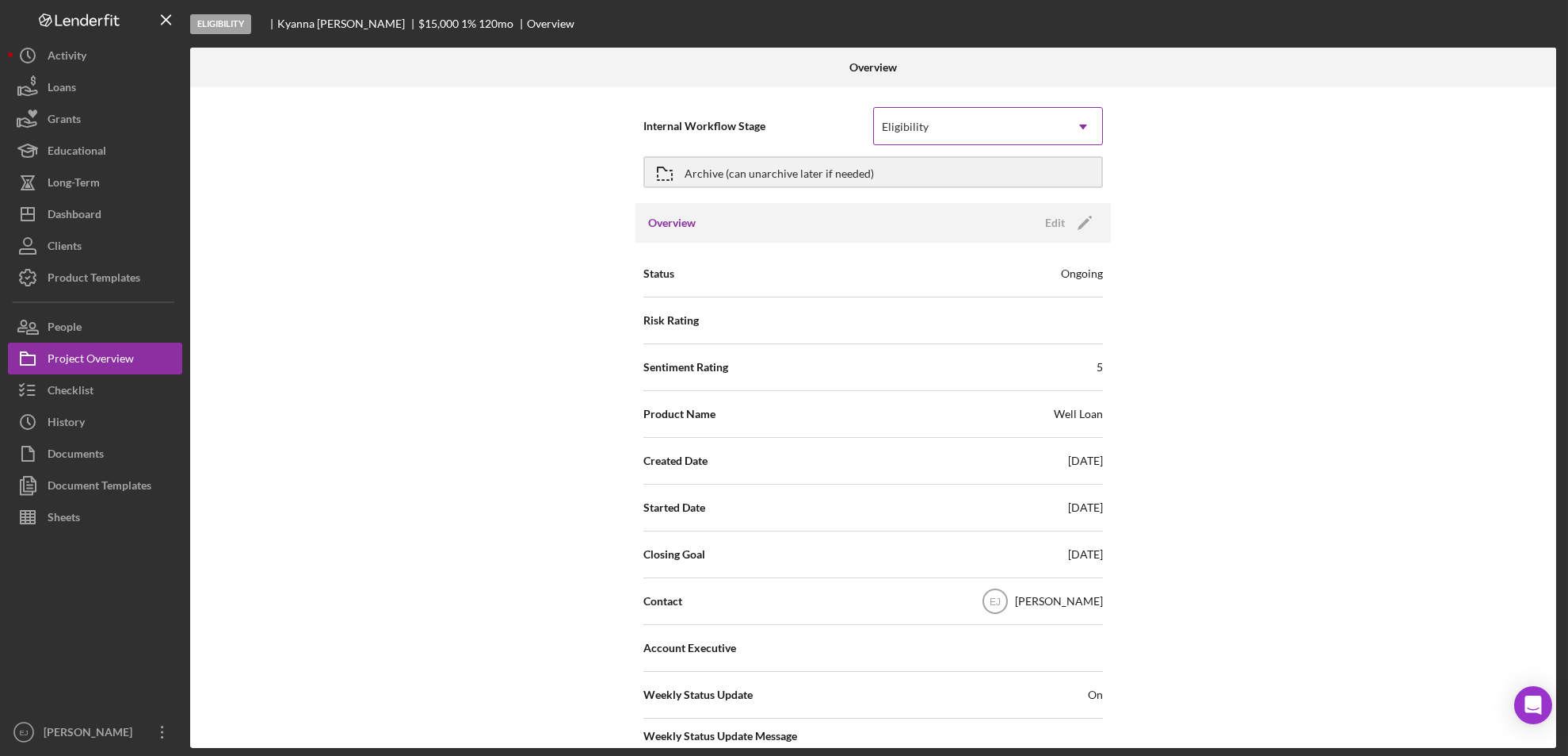
click at [1067, 129] on icon "Icon/Dropdown Arrow" at bounding box center [1083, 126] width 38 height 38
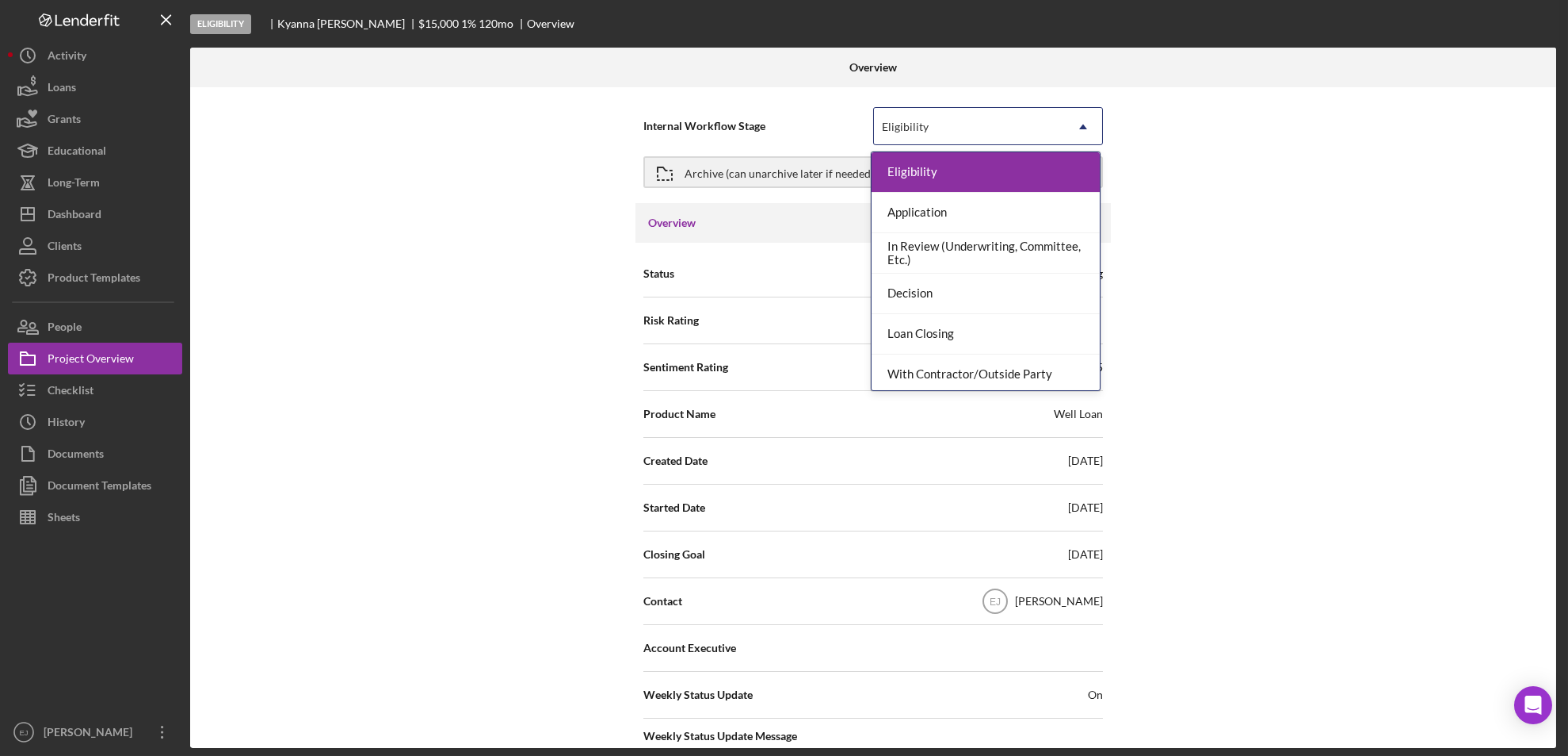
scroll to position [126, 0]
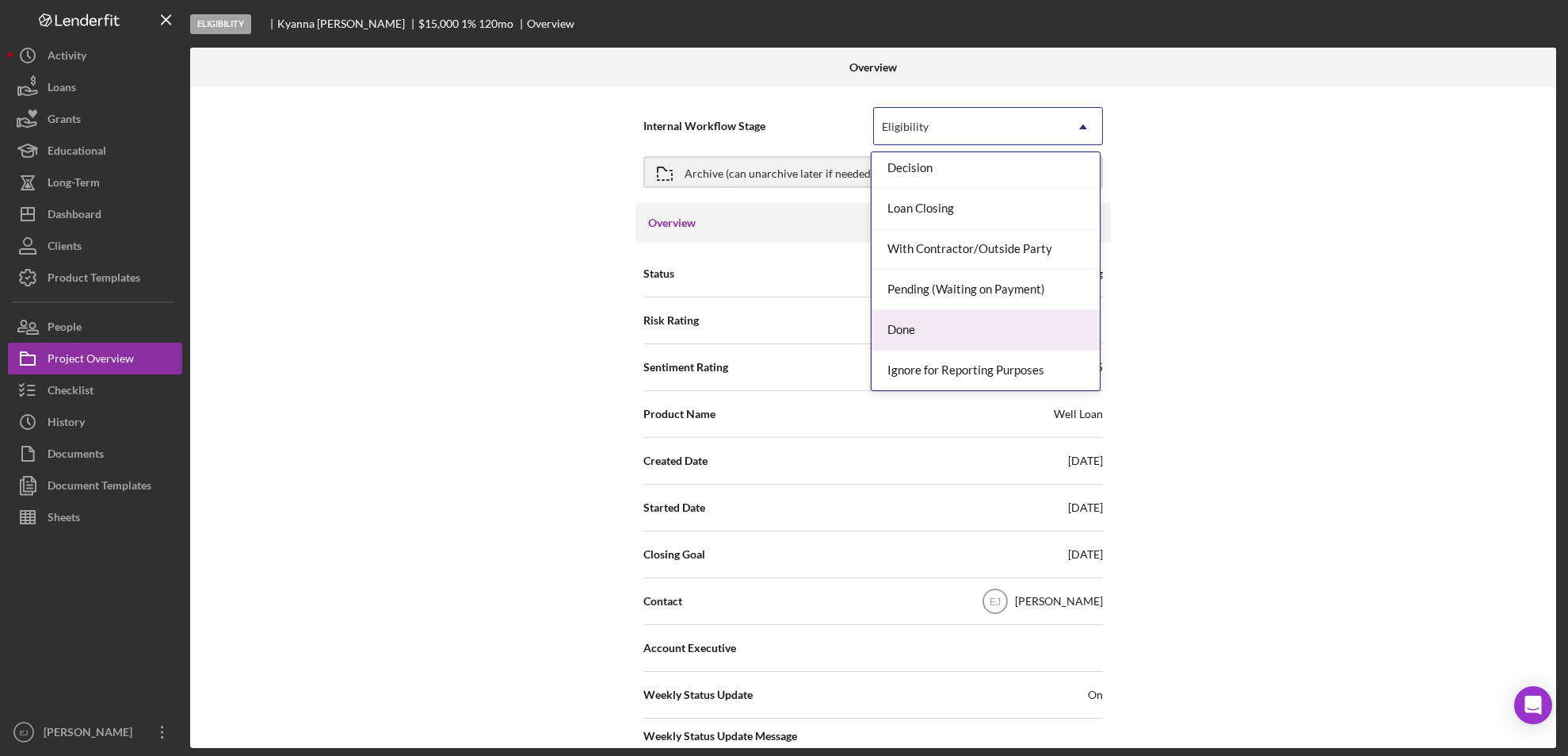
click at [1035, 340] on div "Done" at bounding box center [986, 330] width 228 height 41
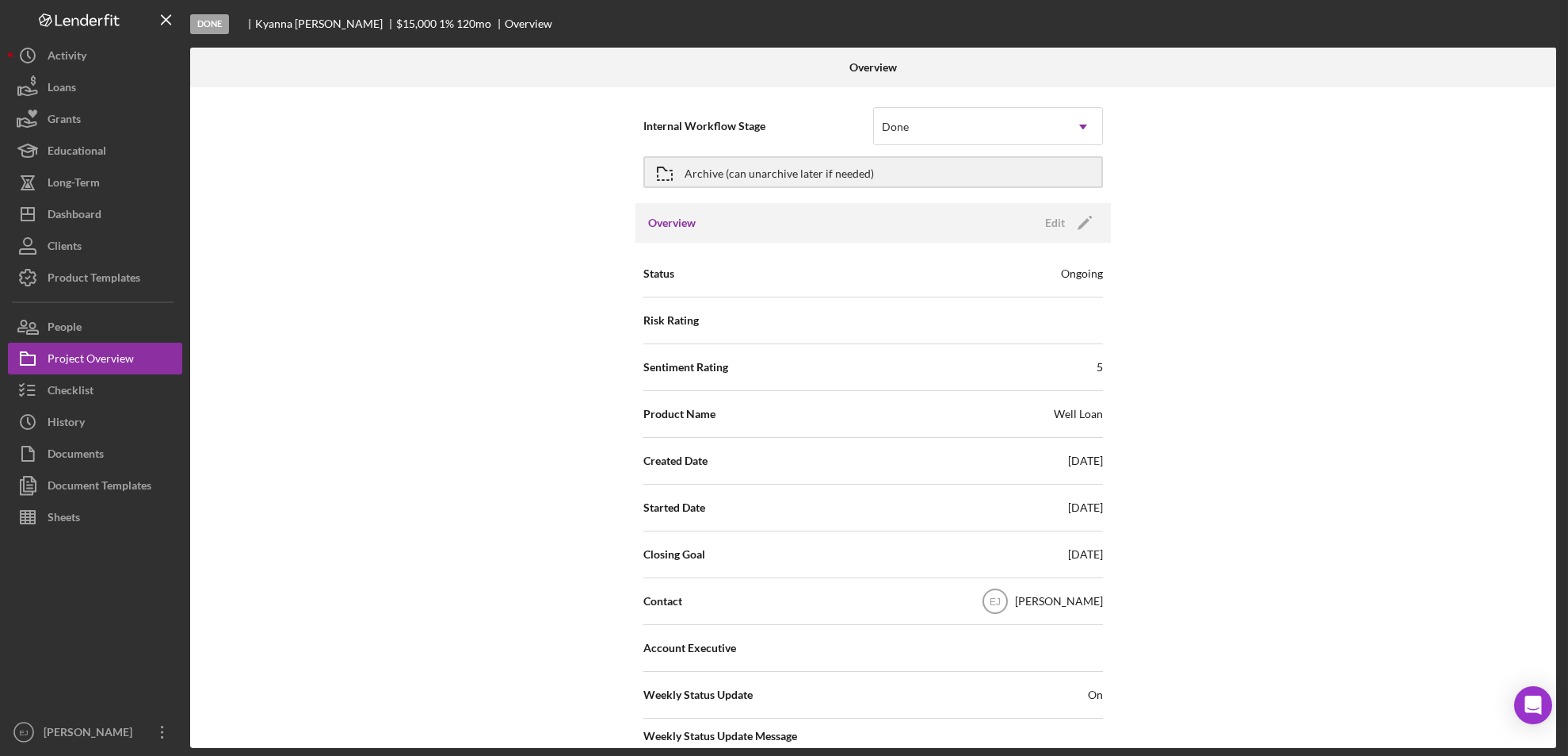
click at [1552, 514] on div "Internal Workflow Stage Done Icon/Dropdown Arrow Archive (can unarchive later i…" at bounding box center [874, 417] width 1367 height 660
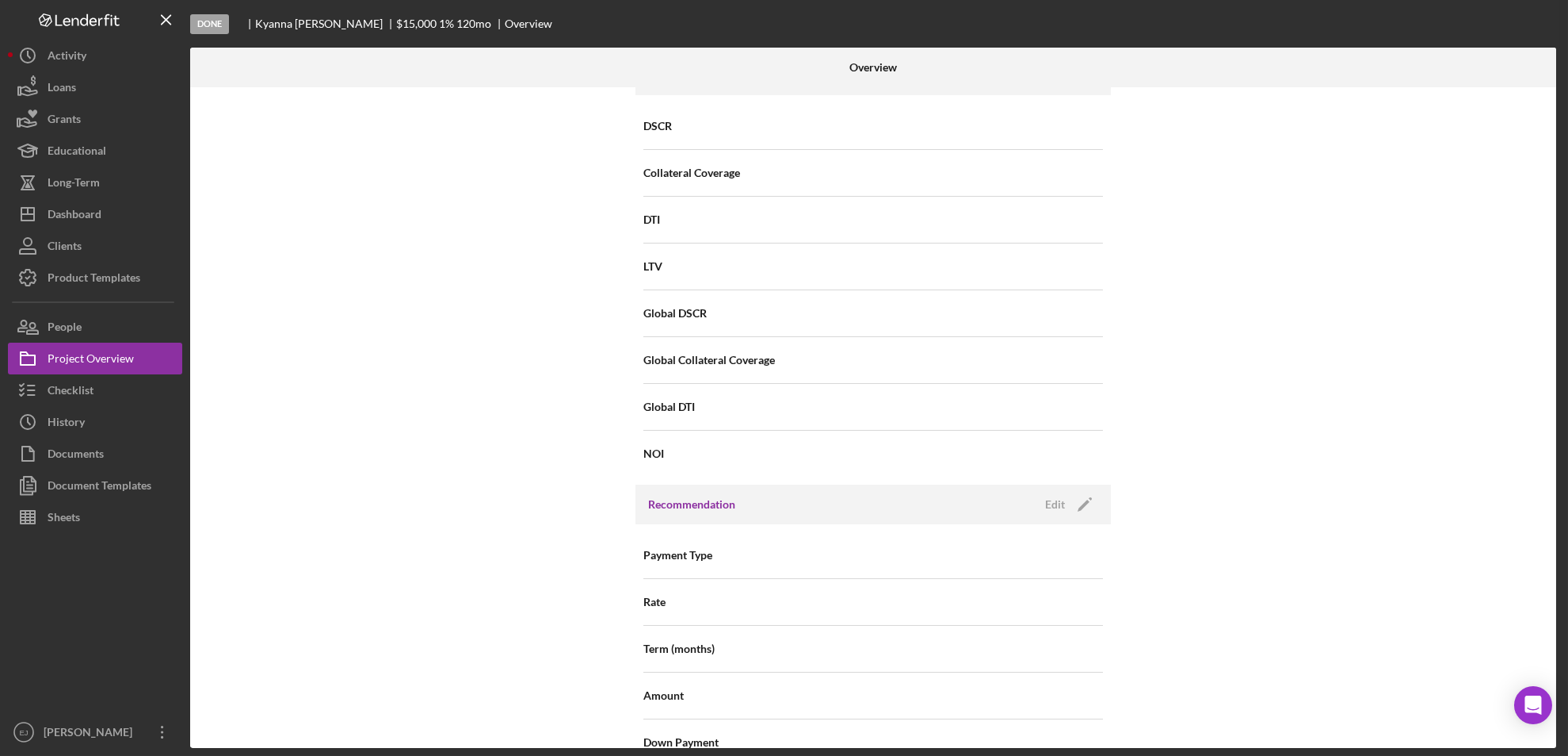
scroll to position [1696, 0]
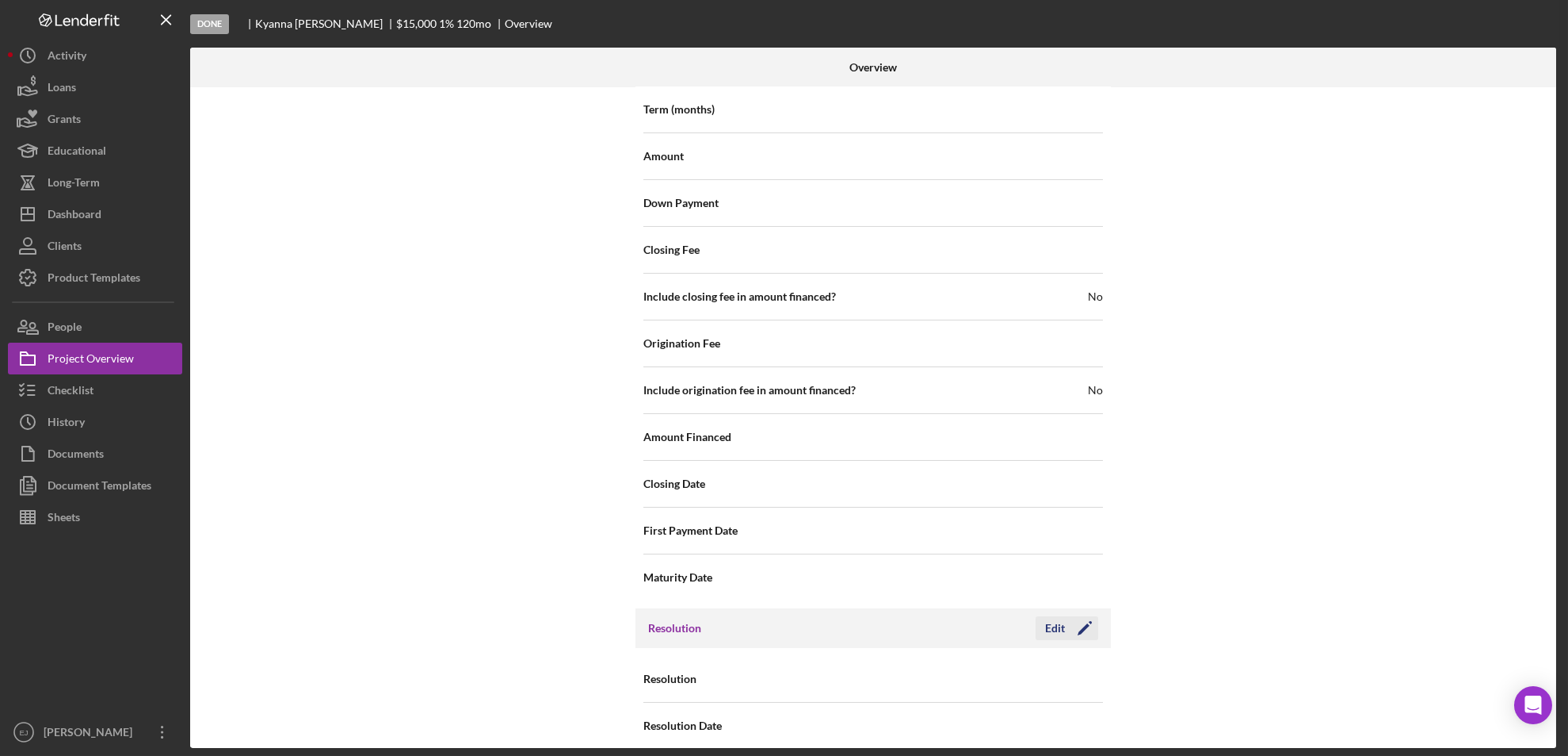
click at [1047, 617] on div "Edit" at bounding box center [1055, 628] width 20 height 23
click at [1088, 666] on icon "Icon/Dropdown Arrow" at bounding box center [1083, 679] width 38 height 38
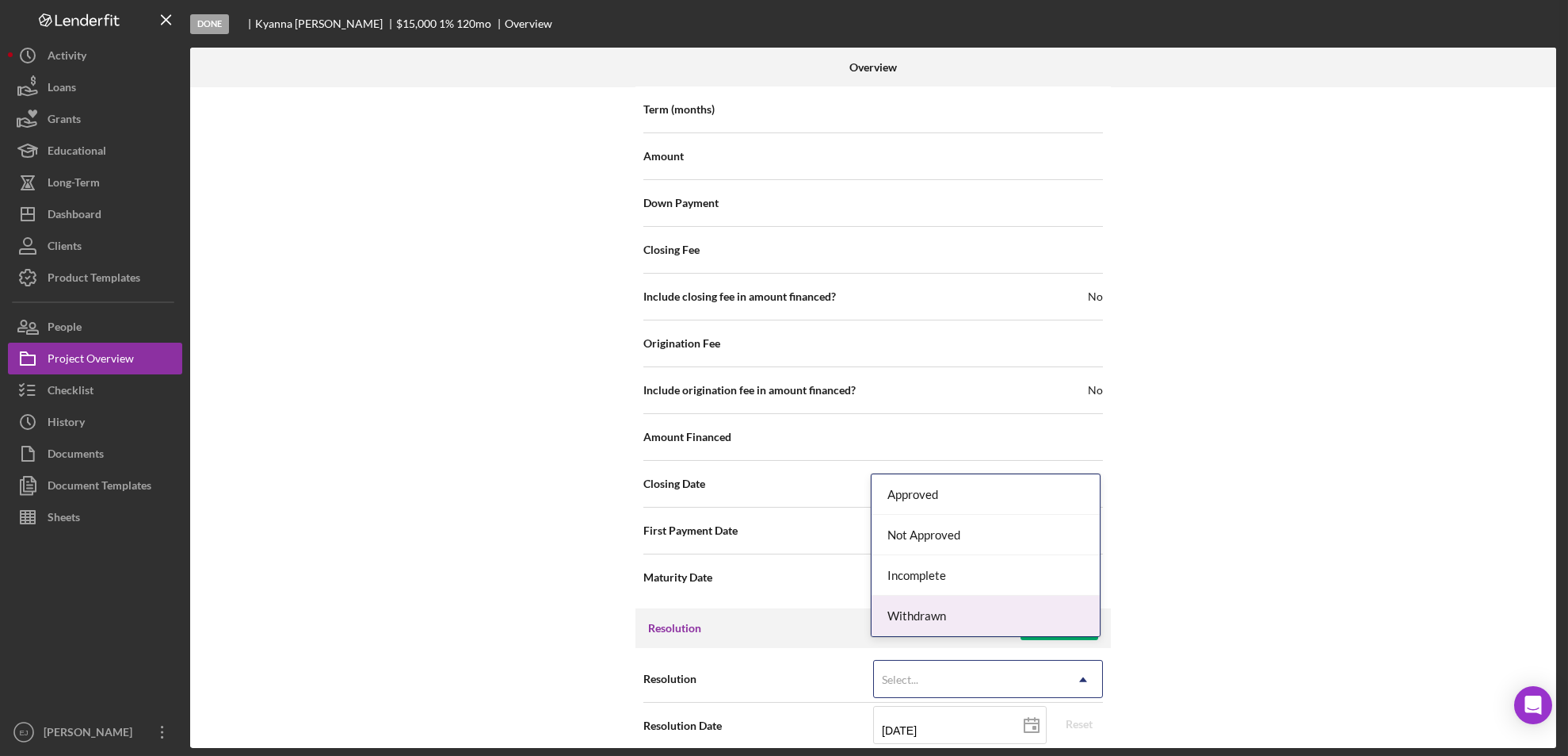
click at [1010, 622] on div "Withdrawn" at bounding box center [986, 615] width 228 height 41
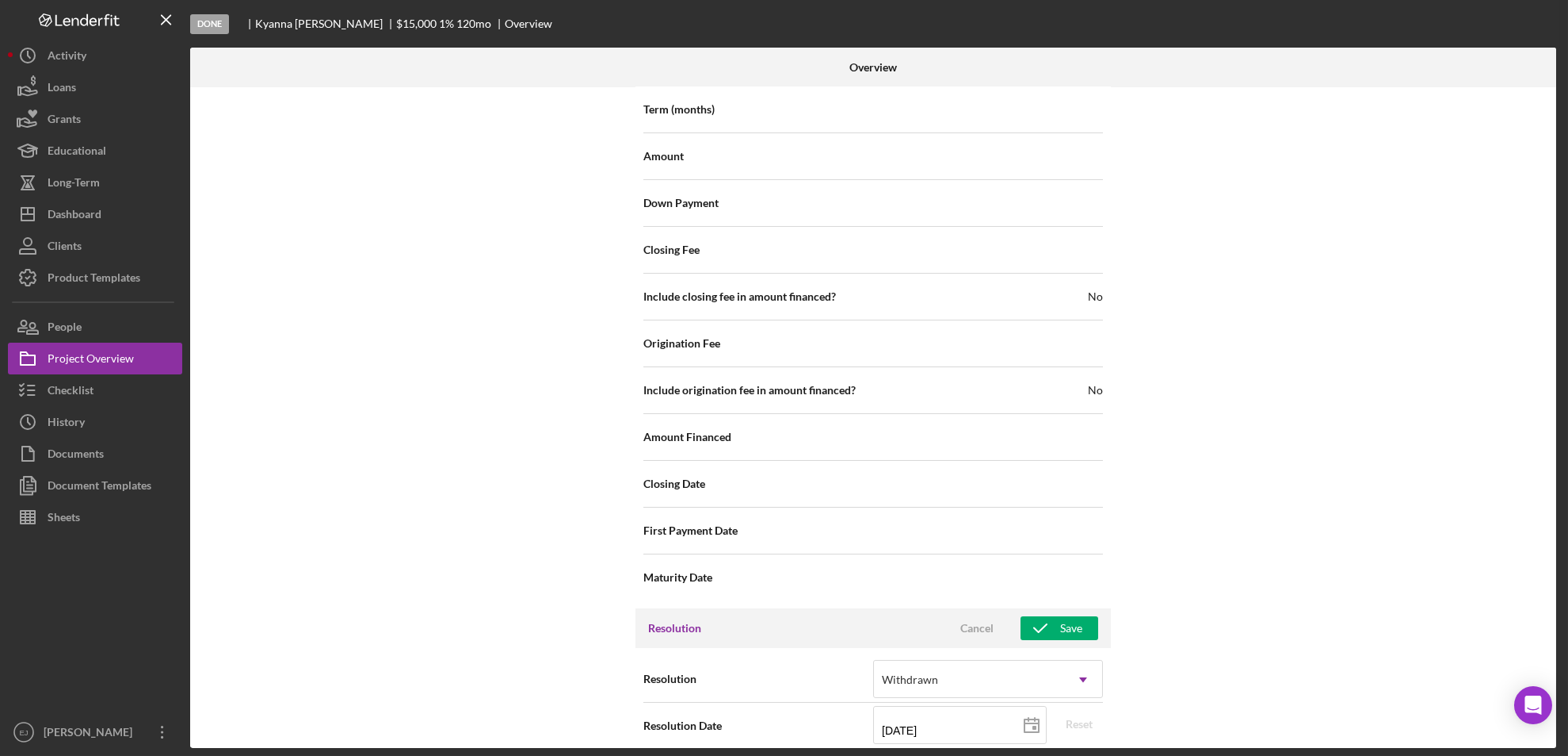
scroll to position [1797, 0]
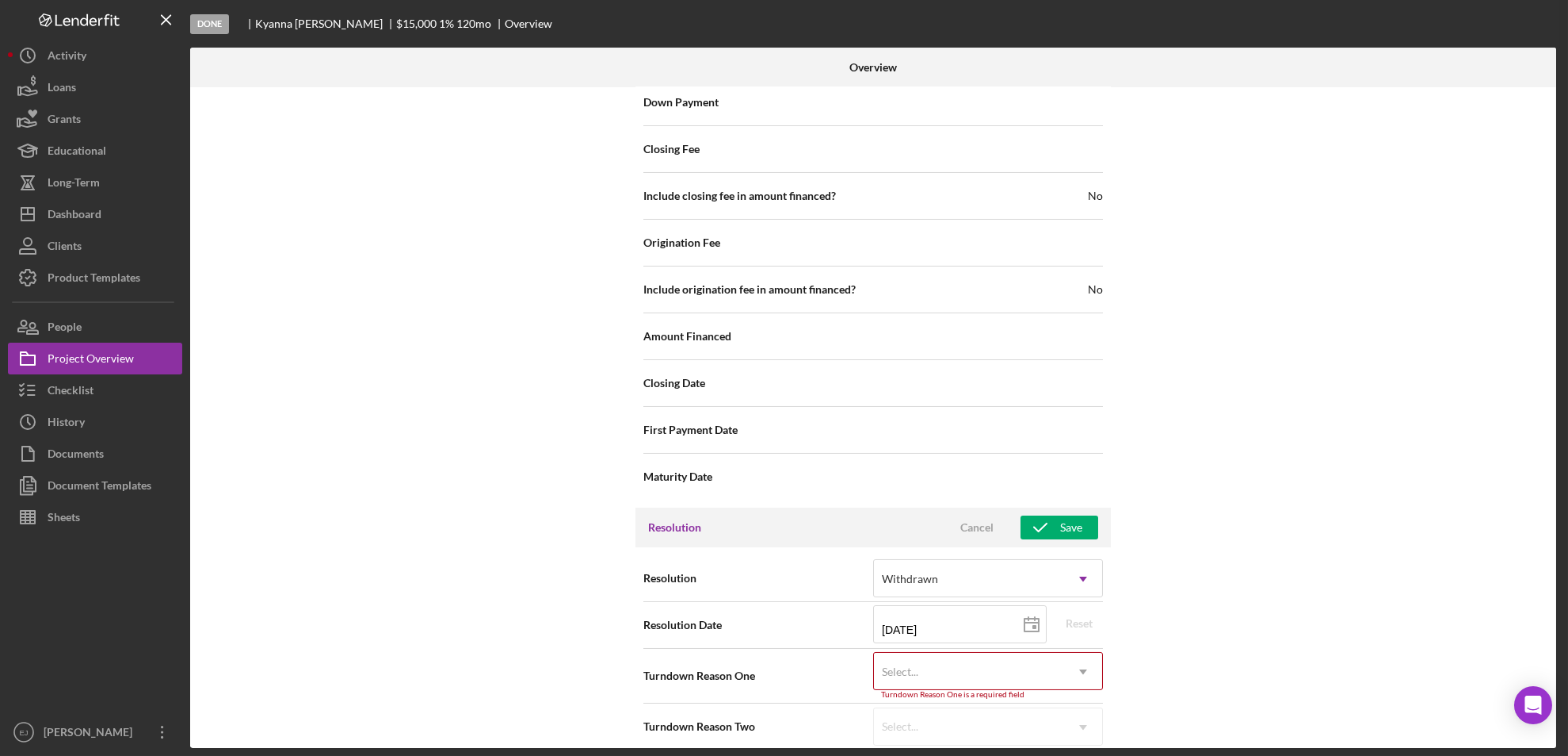
click at [1093, 742] on div "Internal Workflow Stage Done Icon/Dropdown Arrow Archive (can unarchive later i…" at bounding box center [874, 417] width 1367 height 660
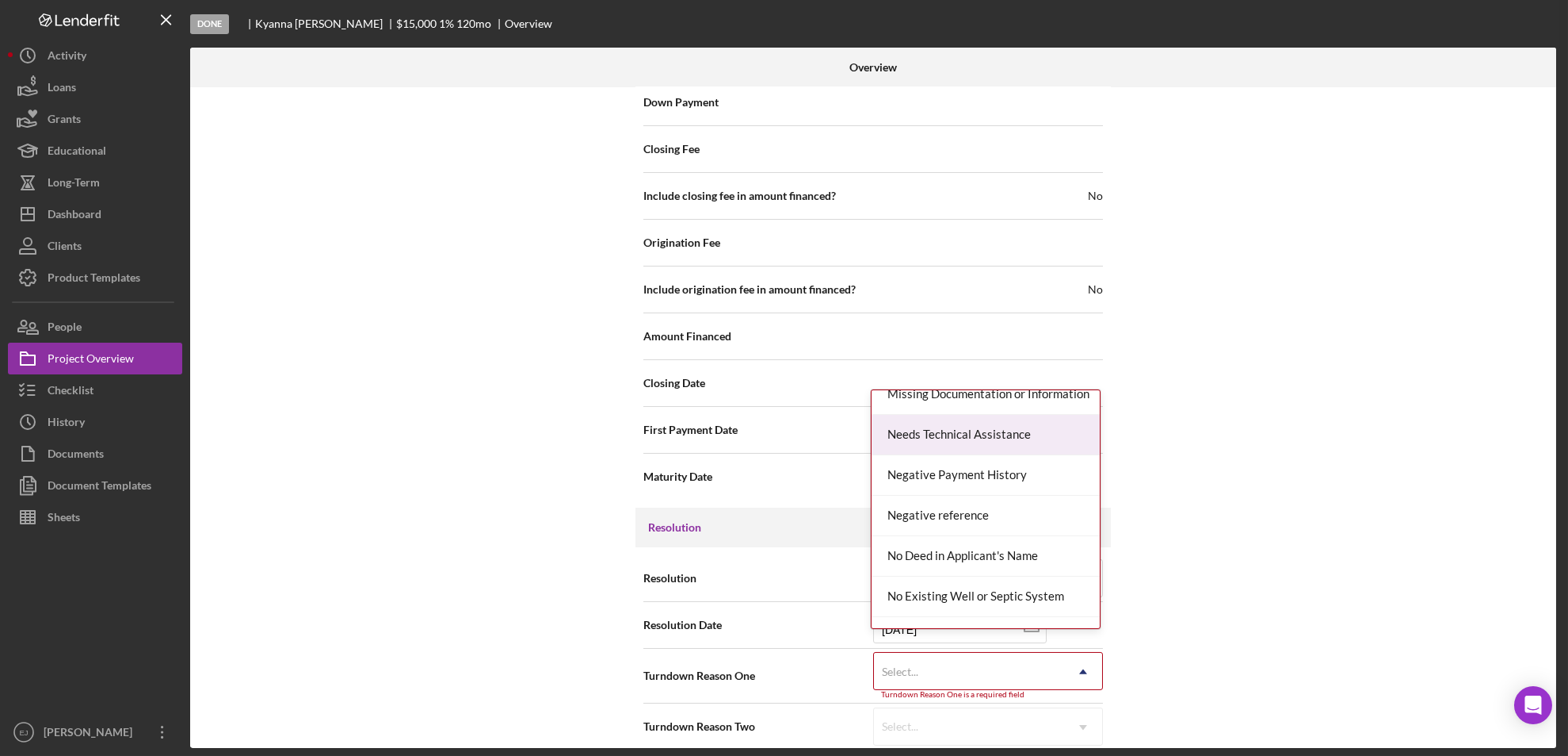
scroll to position [1065, 0]
click at [1036, 433] on div "Missing Documentation or Information" at bounding box center [986, 437] width 228 height 41
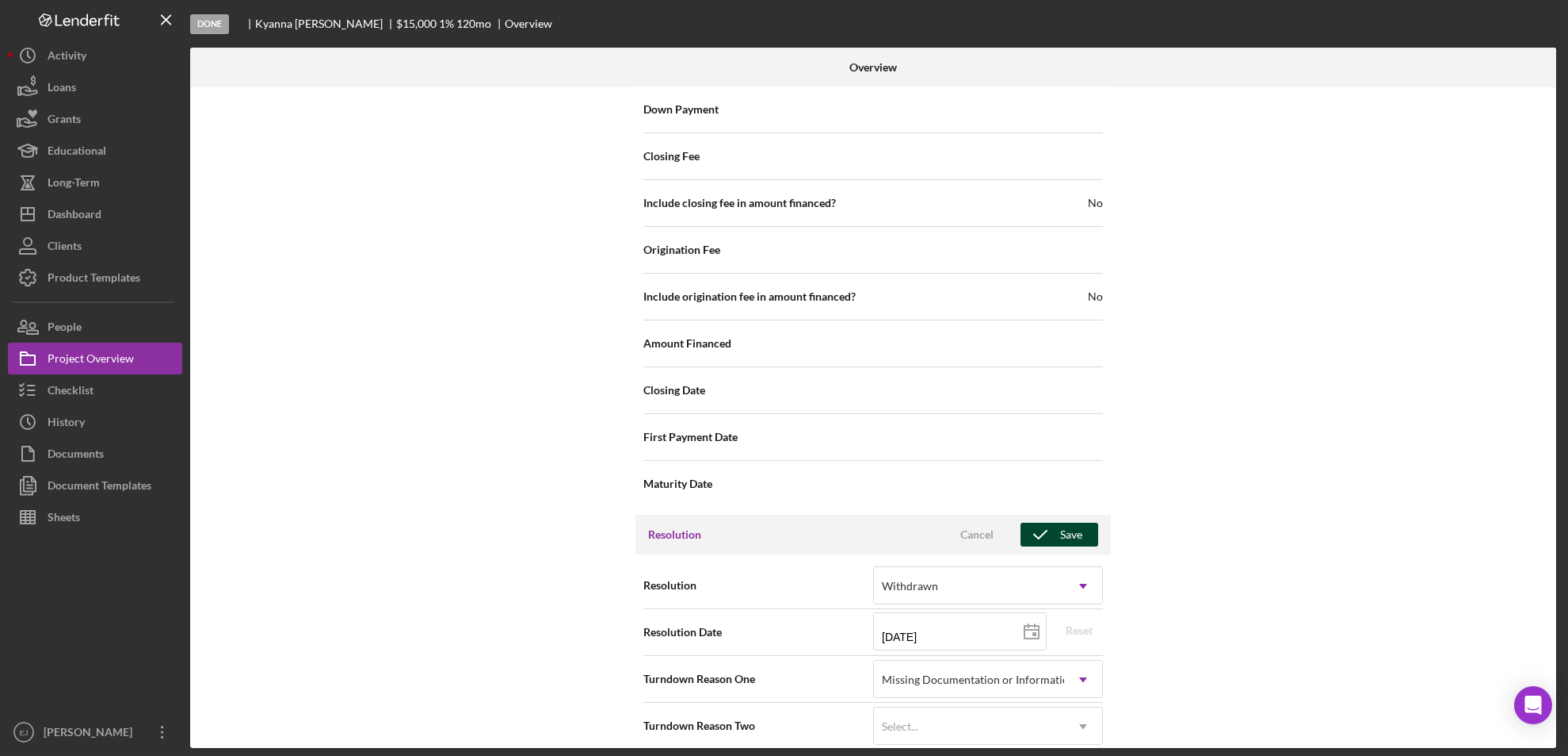
click at [1085, 523] on button "Save" at bounding box center [1060, 535] width 78 height 23
click at [1549, 109] on div "Internal Workflow Stage Done Icon/Dropdown Arrow Archive (can unarchive later i…" at bounding box center [874, 417] width 1367 height 660
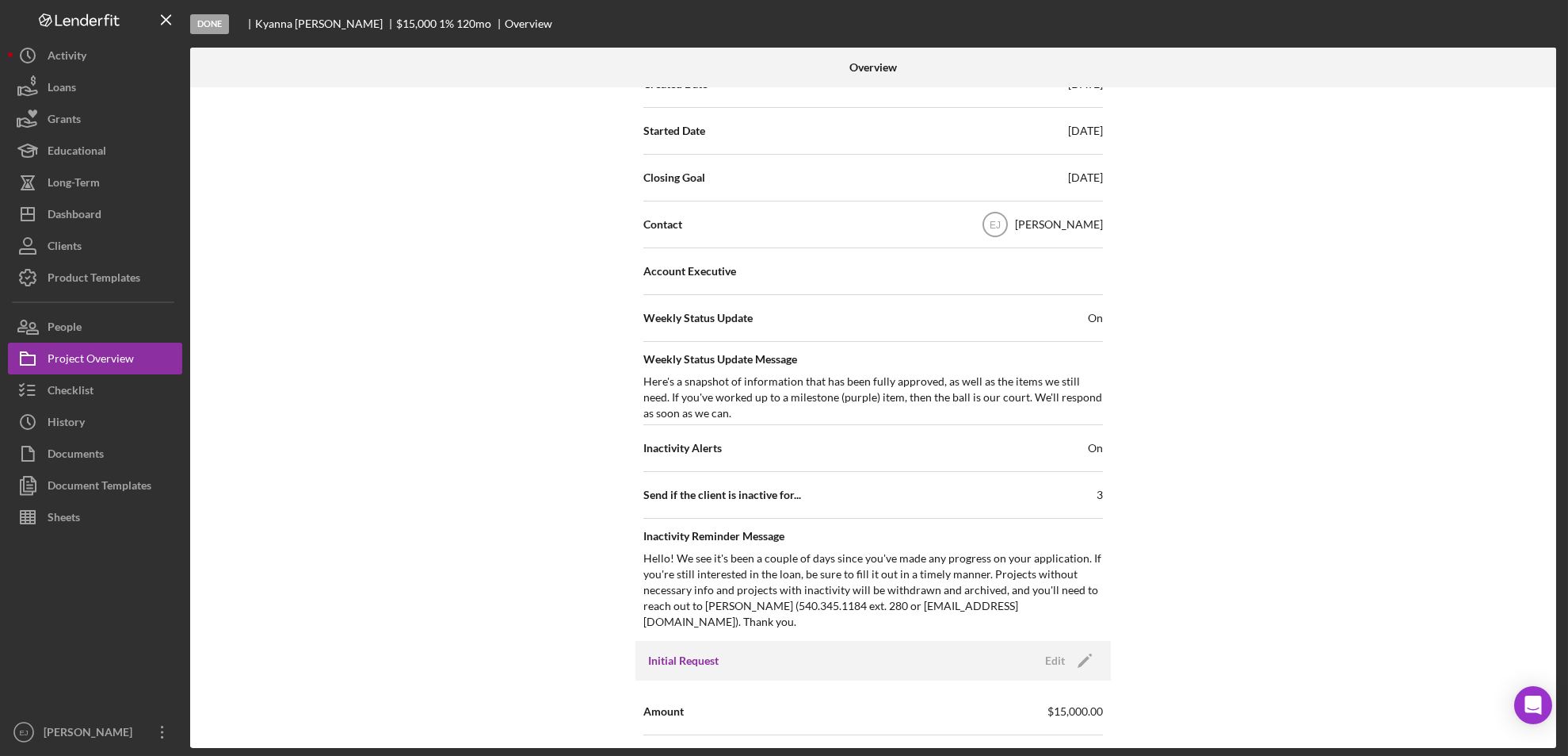
scroll to position [0, 0]
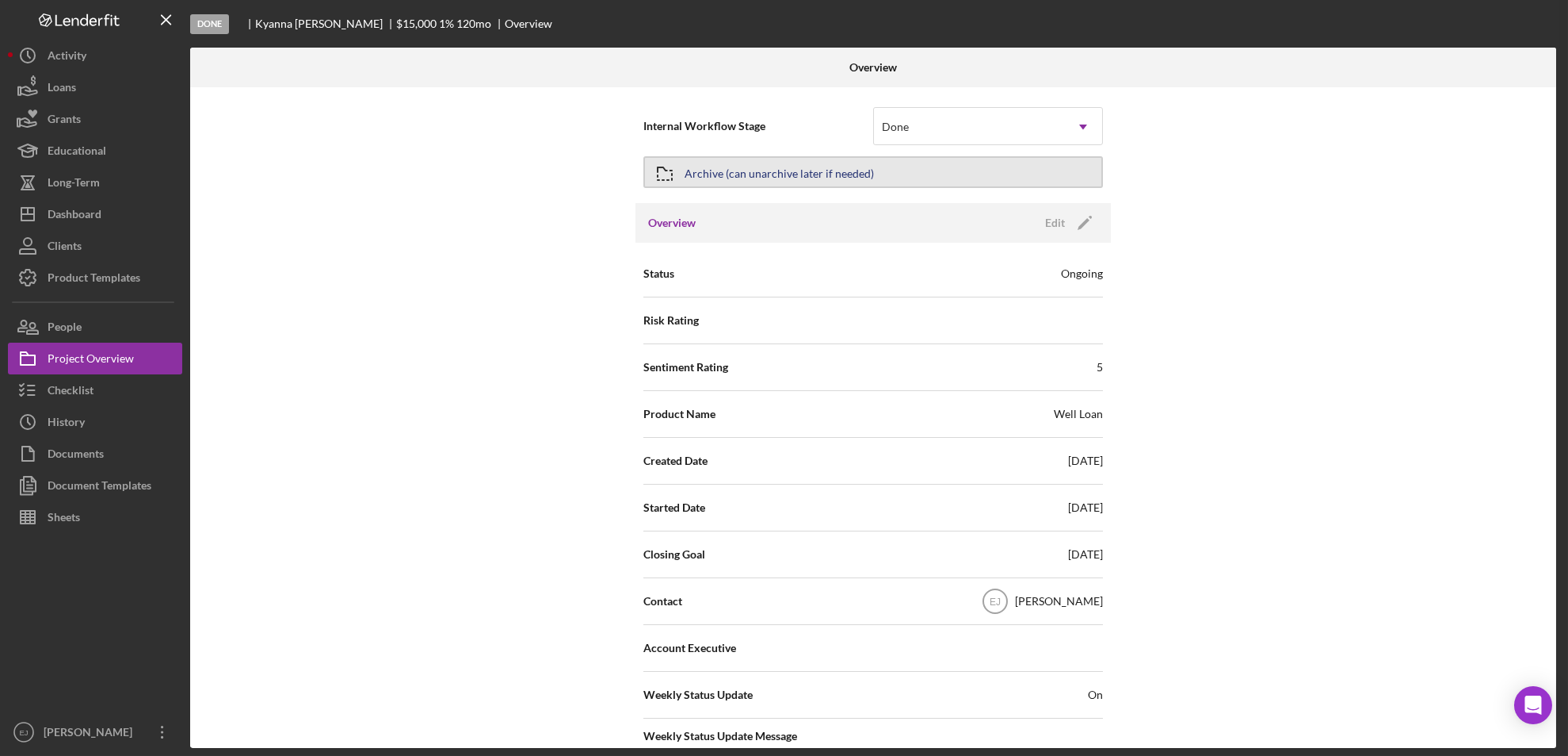
click at [653, 185] on div "Archive (can unarchive later if needed)" at bounding box center [873, 173] width 459 height 40
click at [658, 173] on icon "button" at bounding box center [665, 173] width 40 height 40
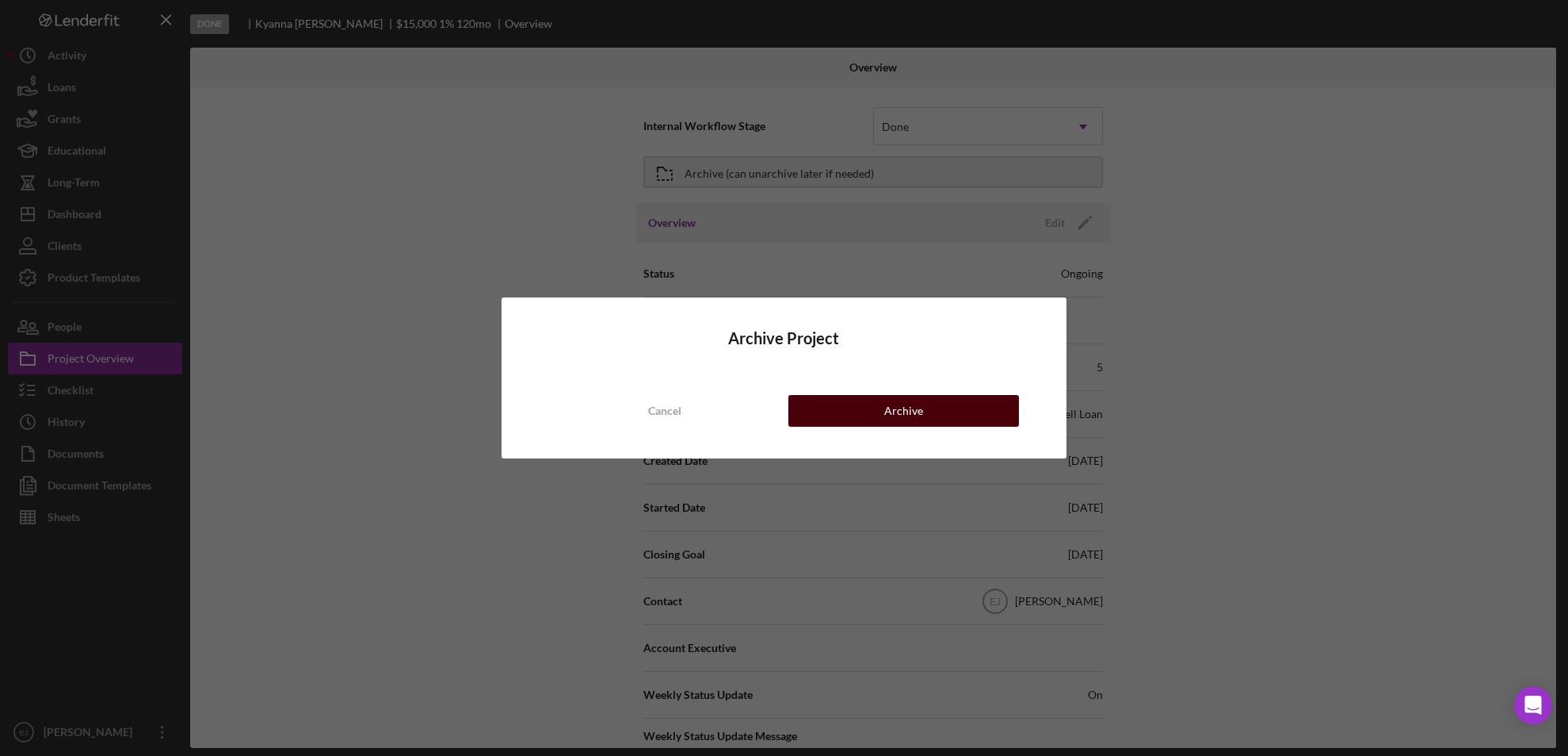
click at [831, 399] on button "Archive" at bounding box center [905, 410] width 231 height 32
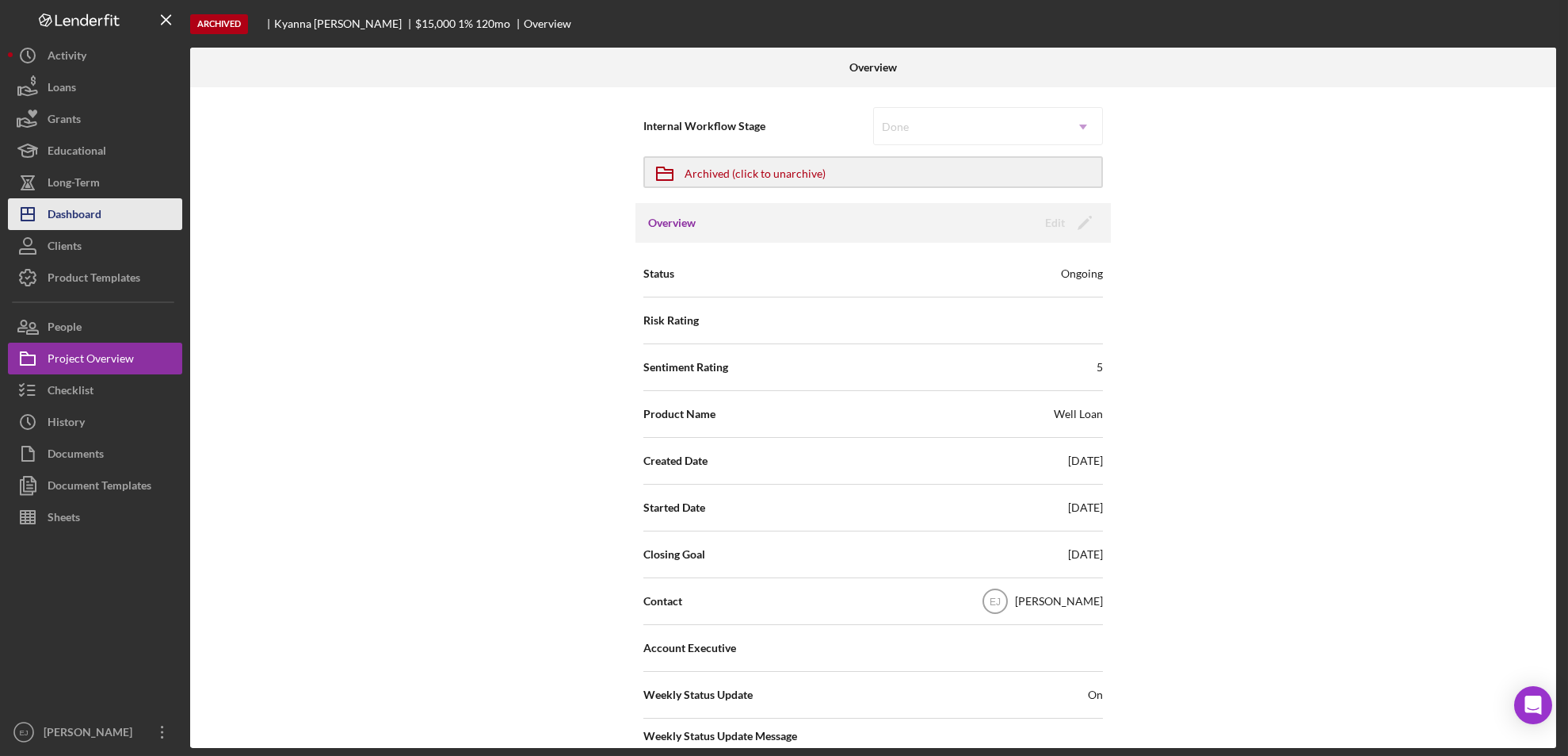
click at [71, 210] on div "Dashboard" at bounding box center [75, 216] width 54 height 36
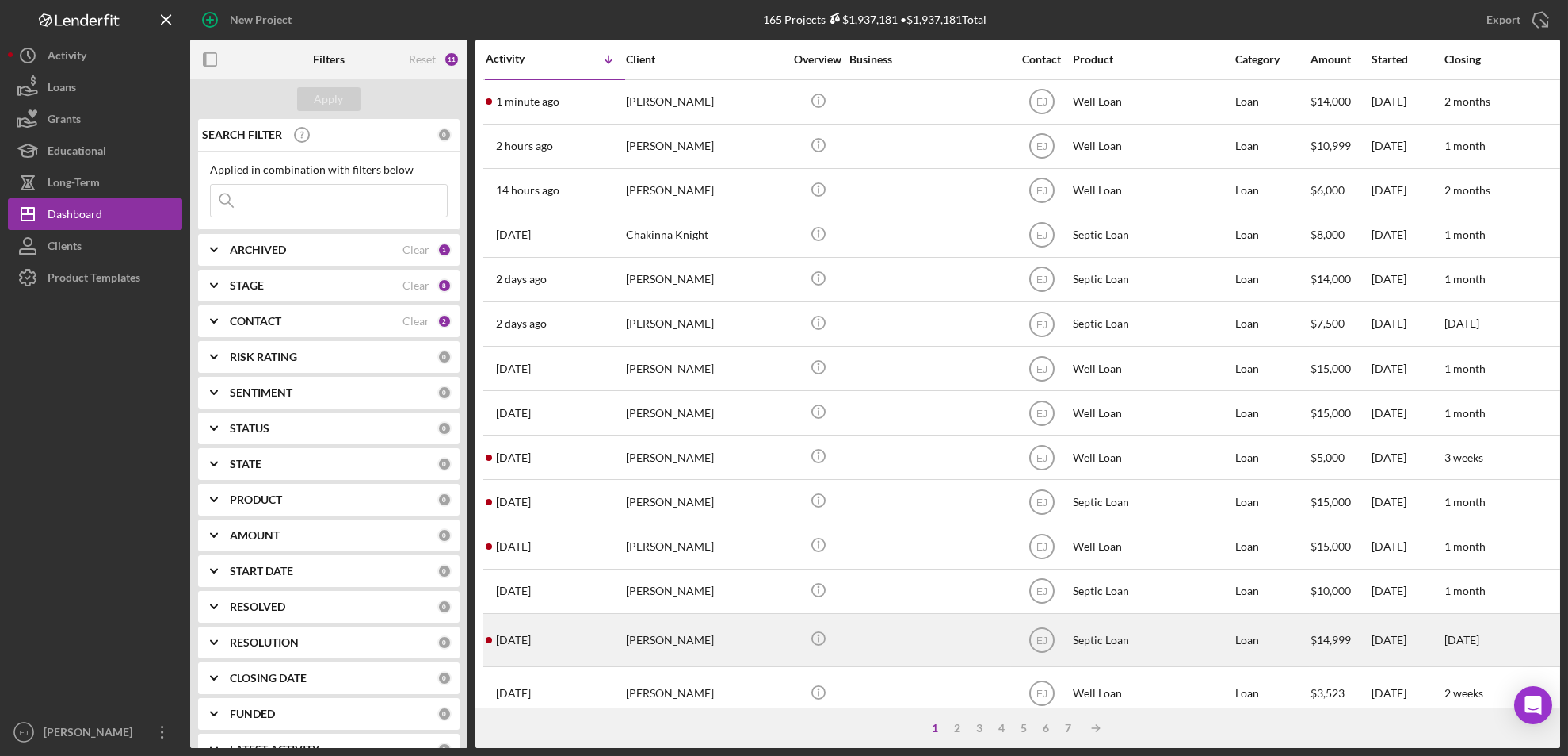
click at [673, 647] on div "Rebecca Maguire" at bounding box center [706, 639] width 159 height 51
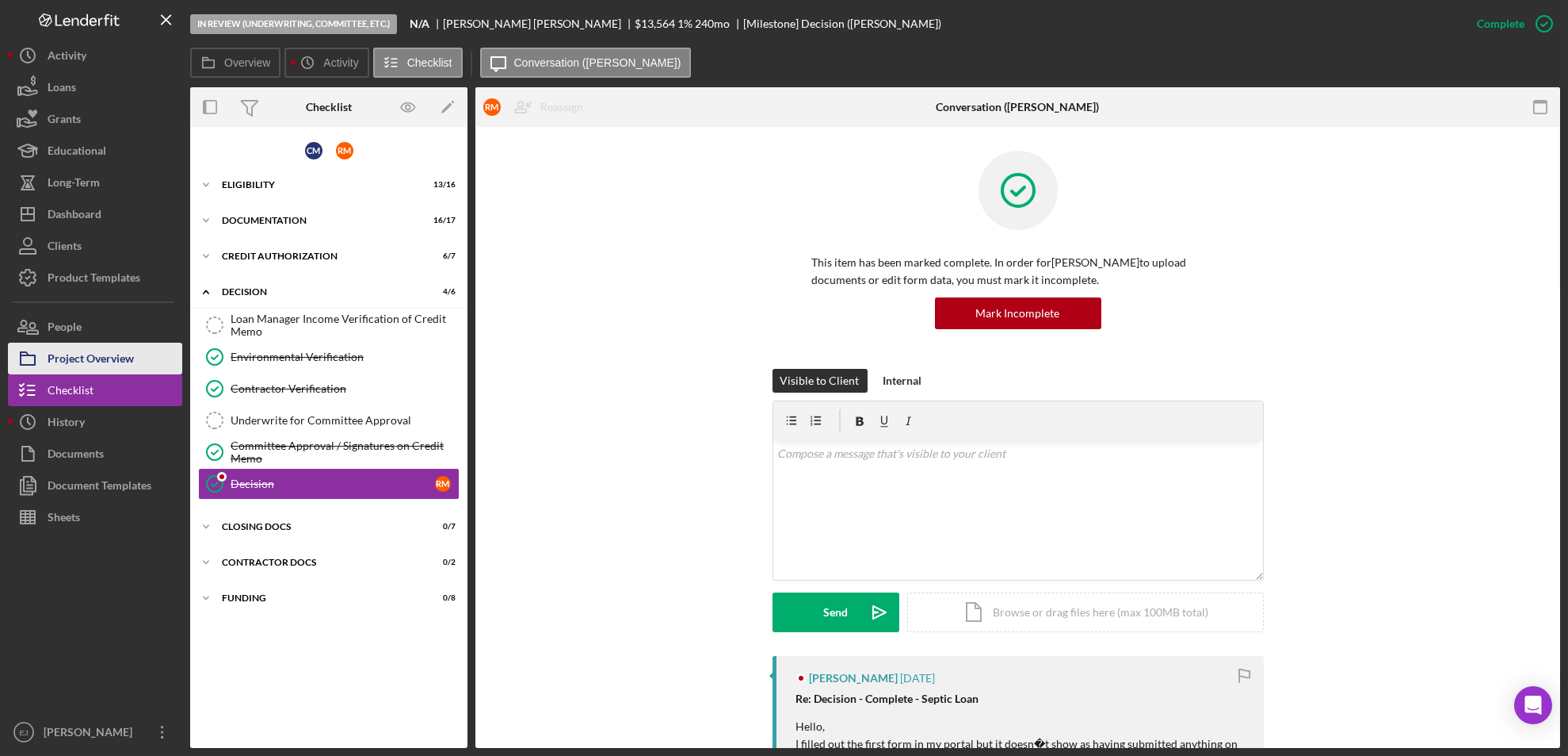
click at [88, 349] on div "Project Overview" at bounding box center [91, 360] width 87 height 36
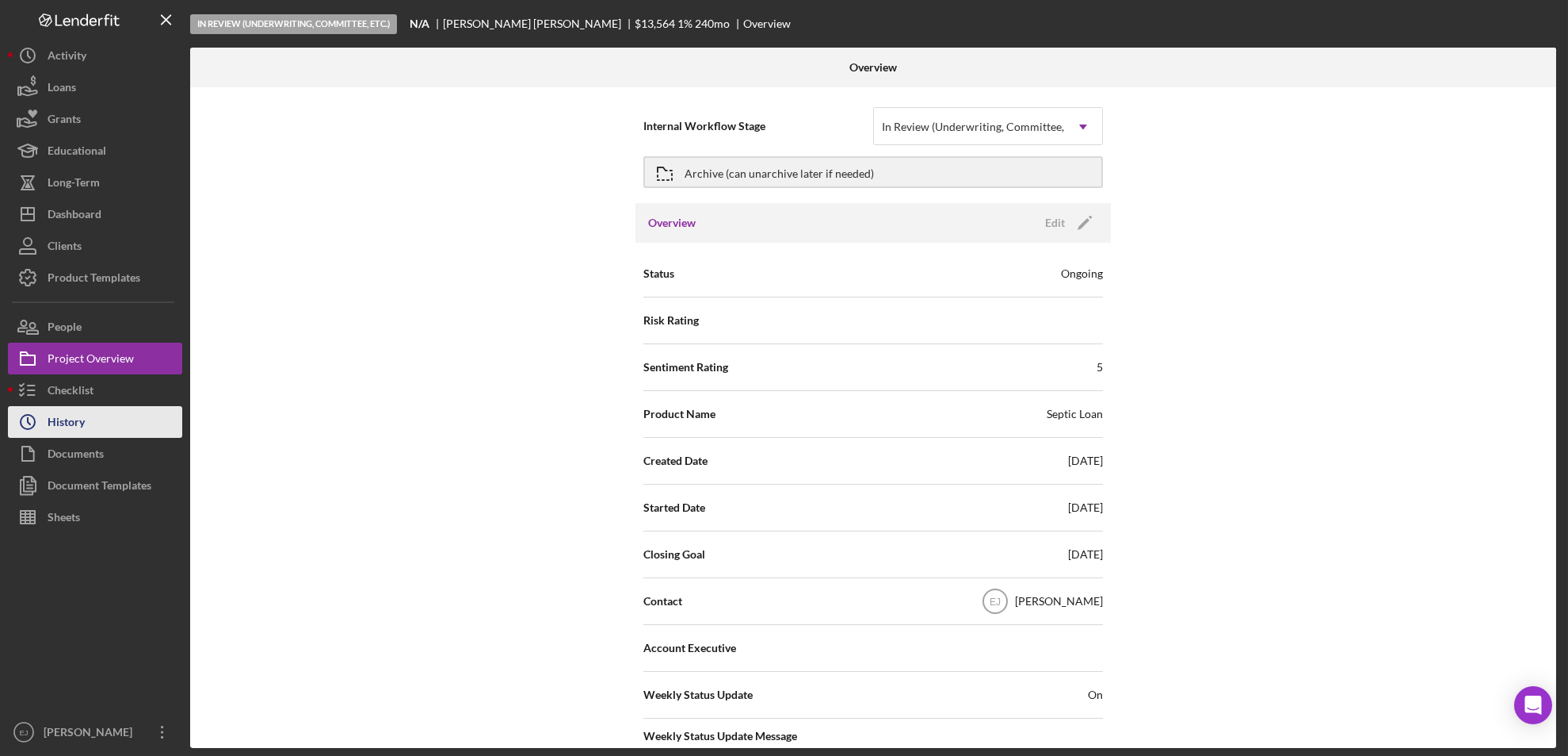
click at [88, 420] on button "Icon/History History" at bounding box center [95, 422] width 174 height 32
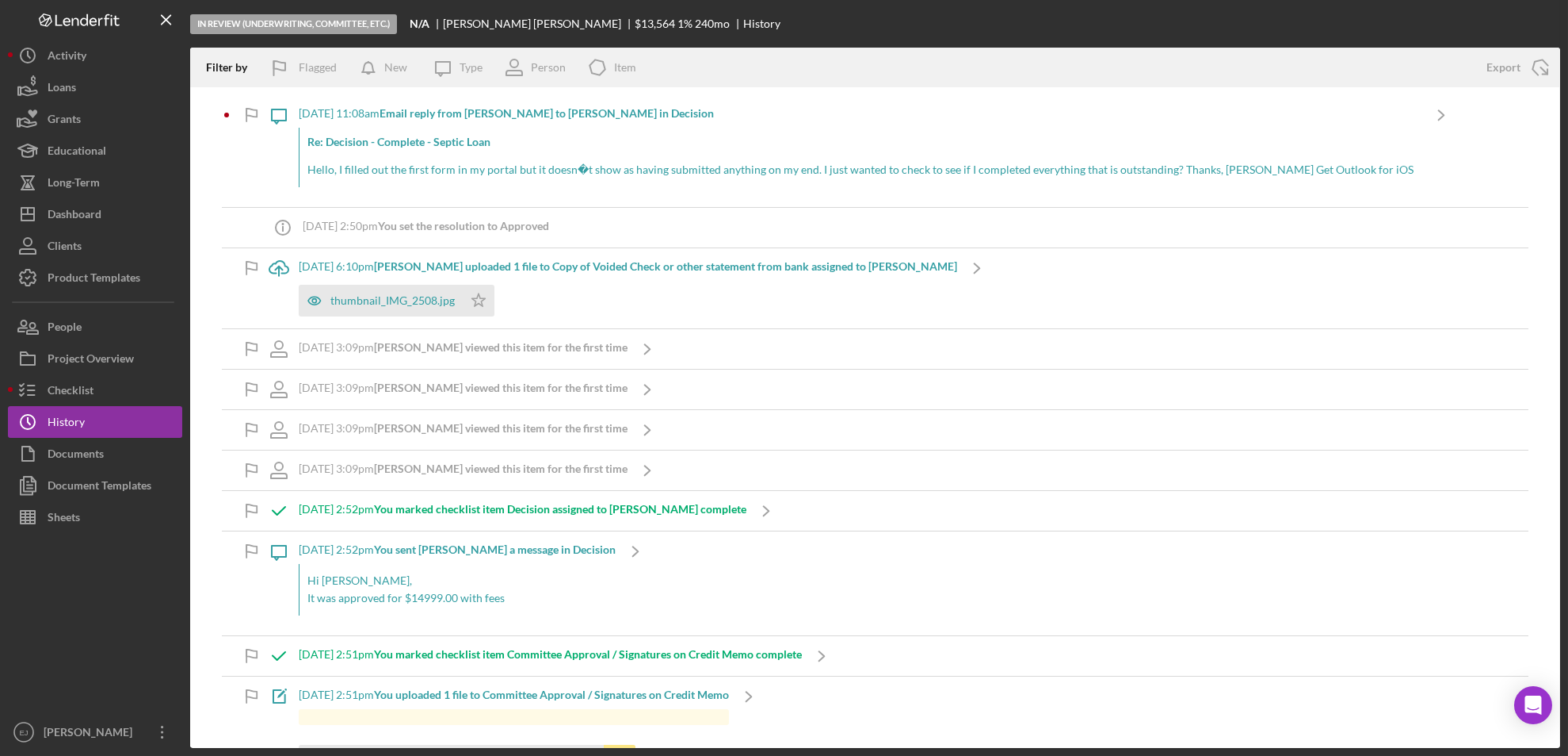
click at [1562, 724] on div "In Review (Underwriting, Committee, Etc.) N/A Rebecca Maguire $13,564 1 % 240 m…" at bounding box center [784, 378] width 1568 height 756
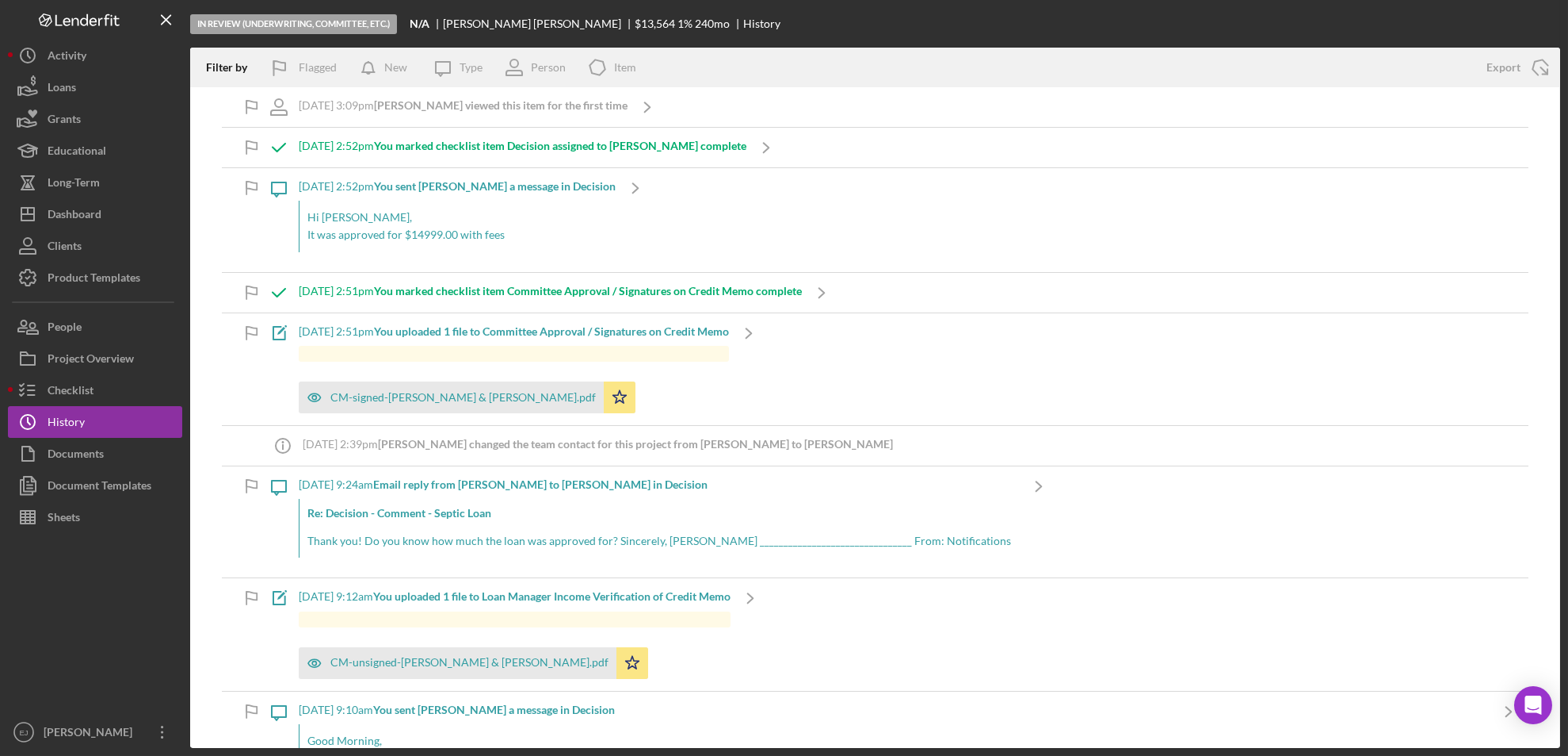
scroll to position [380, 0]
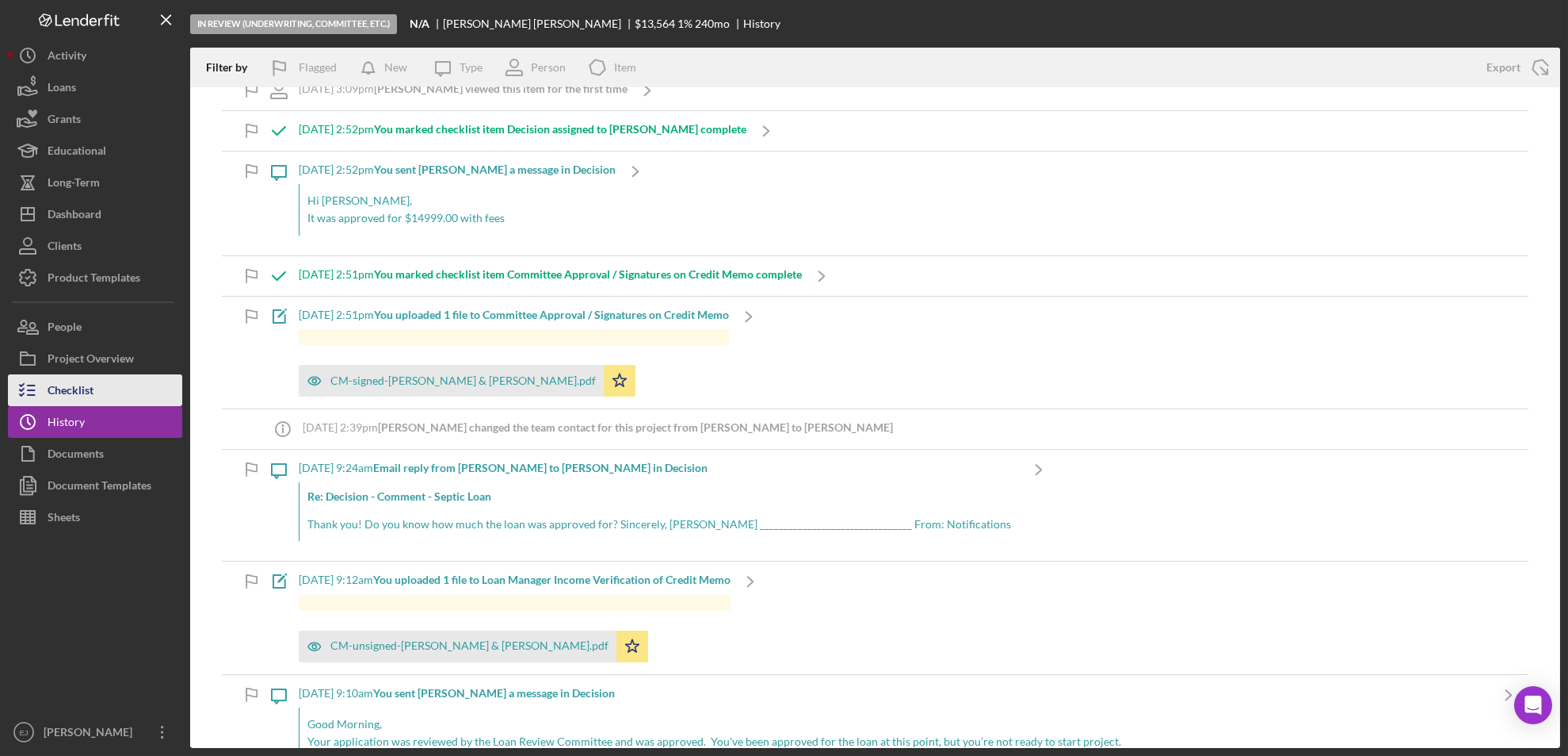
click at [86, 391] on div "Checklist" at bounding box center [70, 392] width 46 height 36
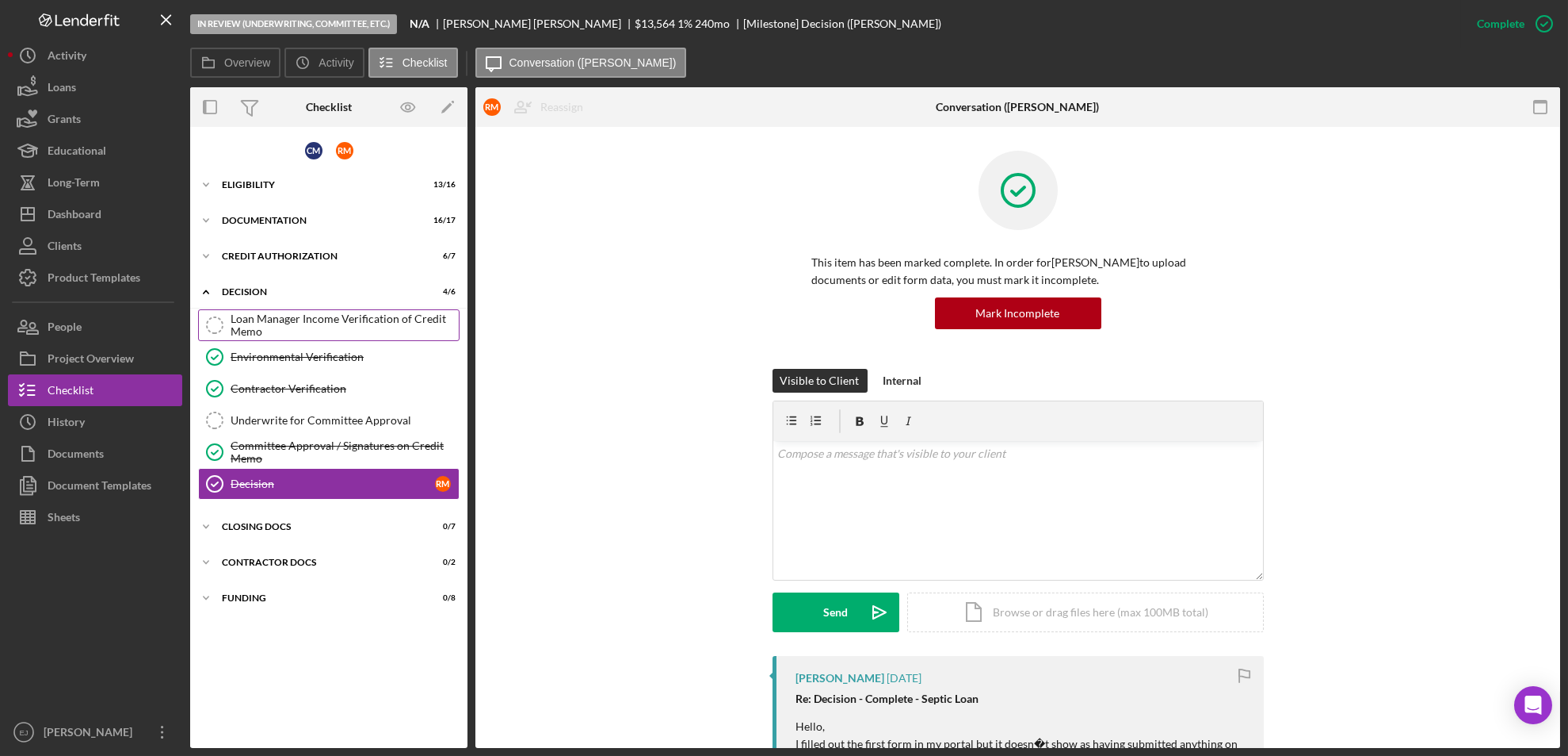
click at [414, 321] on div "Loan Manager Income Verification of Credit Memo" at bounding box center [344, 325] width 228 height 25
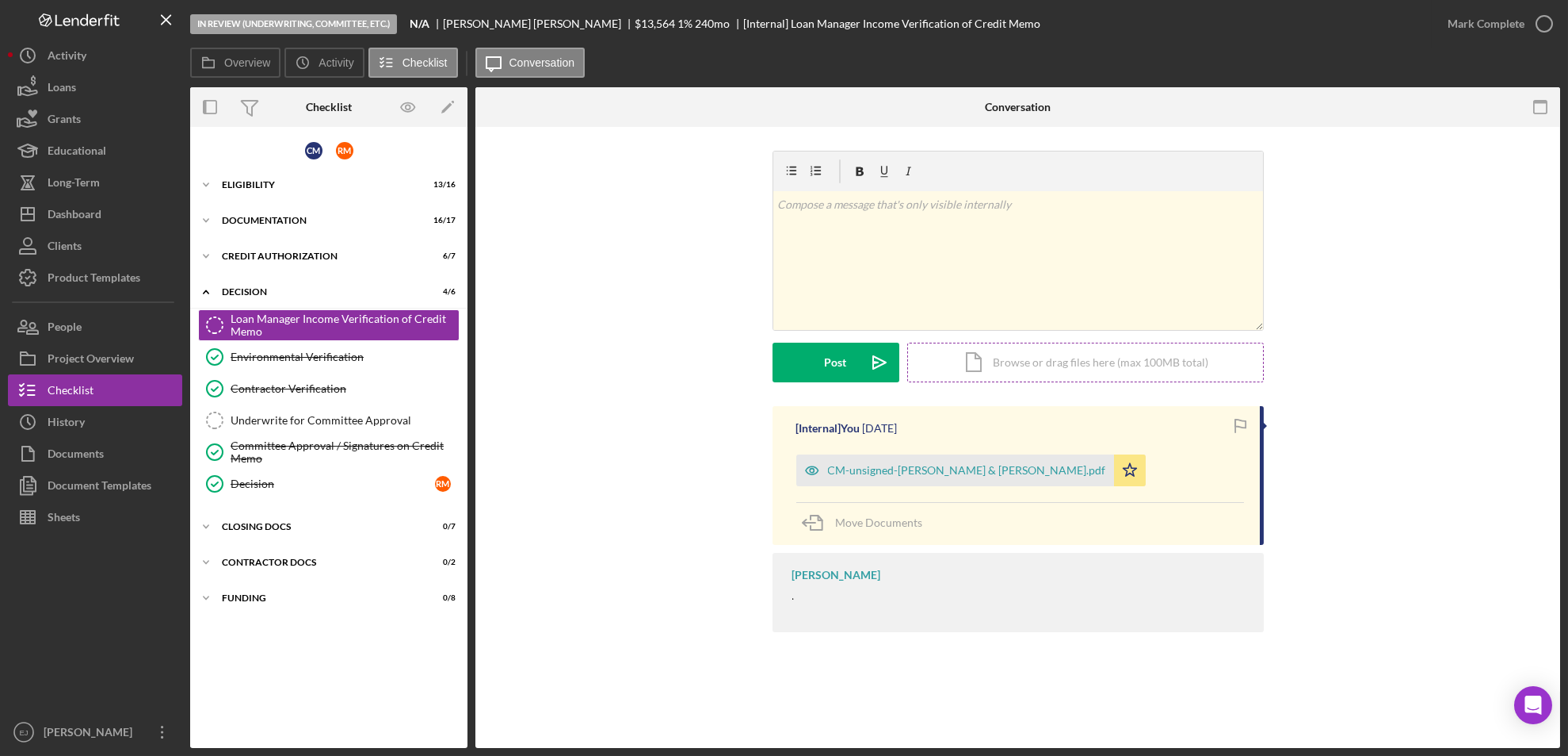
click at [998, 359] on div "Icon/Document Browse or drag files here (max 100MB total) Tap to choose files o…" at bounding box center [1085, 362] width 357 height 40
click at [94, 368] on div "Project Overview" at bounding box center [91, 360] width 87 height 36
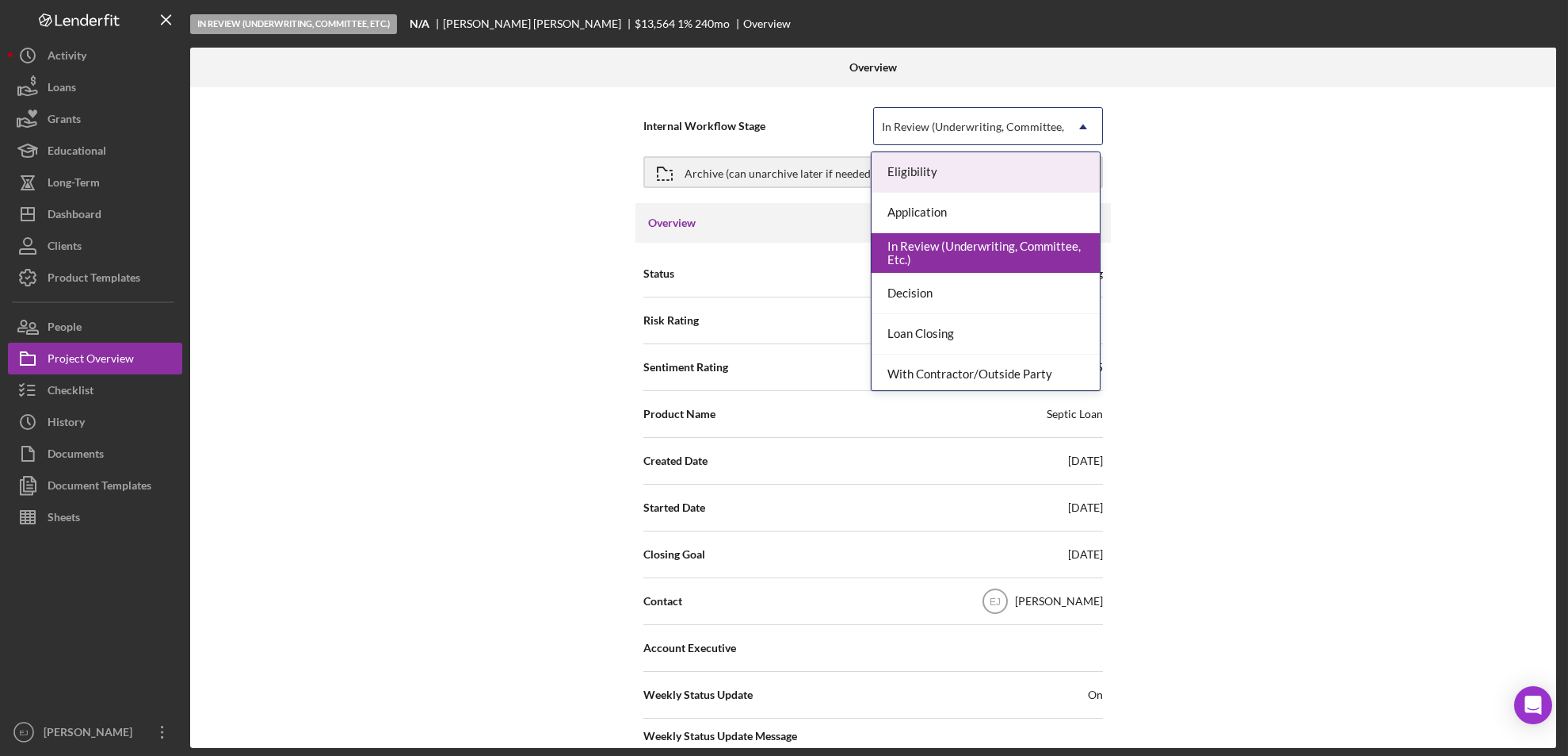
click at [1088, 136] on icon "Icon/Dropdown Arrow" at bounding box center [1083, 126] width 38 height 38
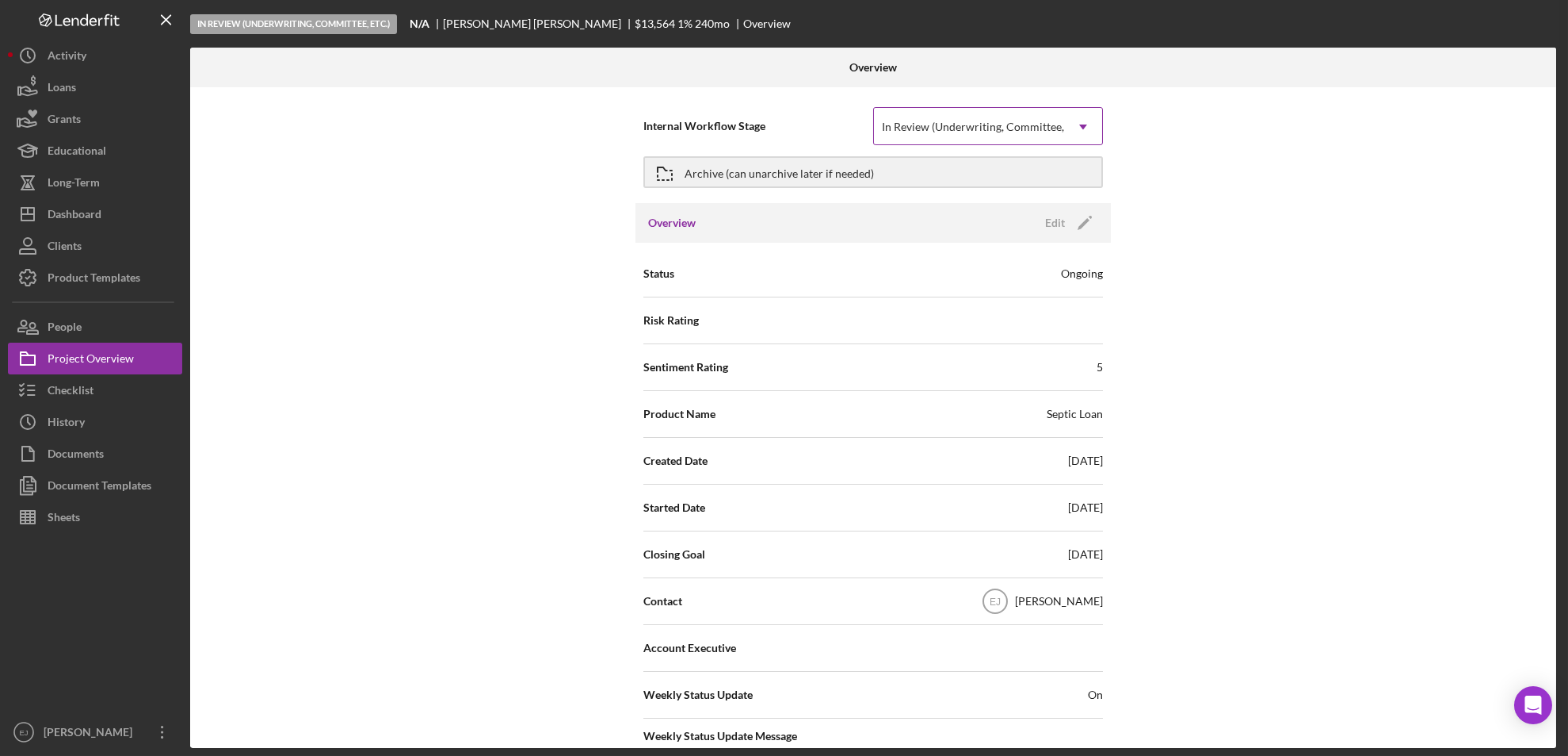
click at [1088, 136] on icon "Icon/Dropdown Arrow" at bounding box center [1083, 126] width 38 height 38
click at [1045, 217] on div "Edit" at bounding box center [1055, 223] width 20 height 23
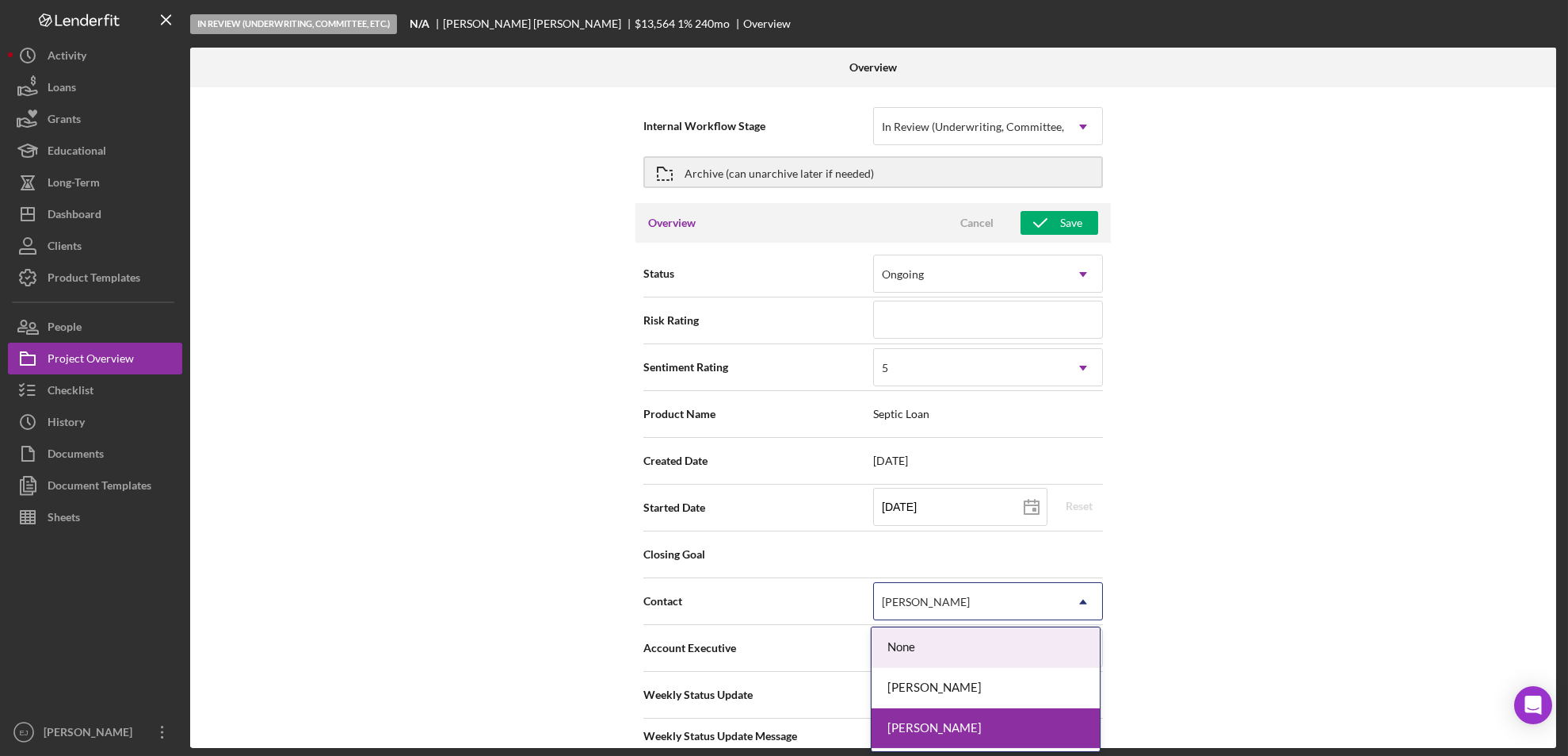
click at [1078, 598] on icon "Icon/Dropdown Arrow" at bounding box center [1083, 602] width 38 height 38
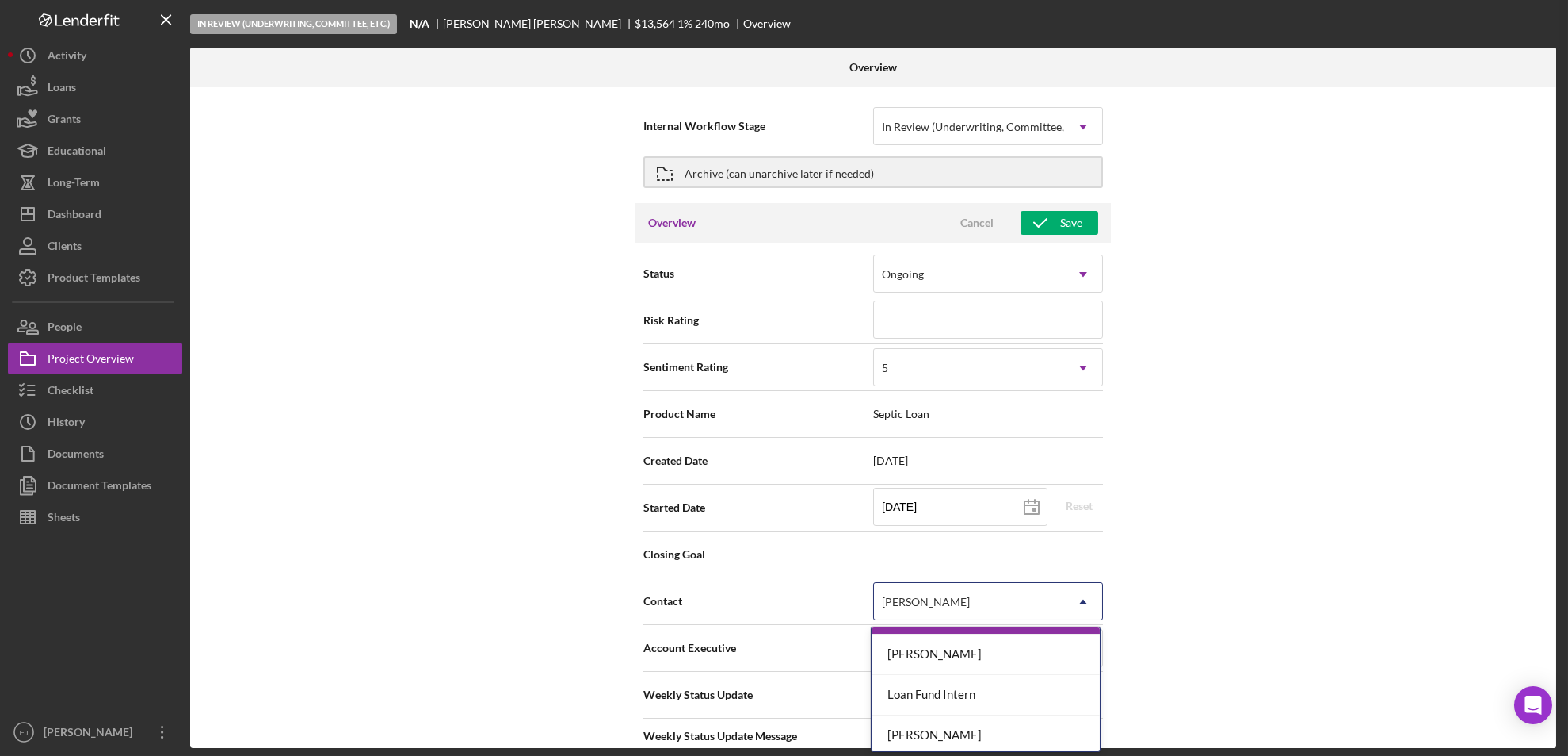
scroll to position [73, 0]
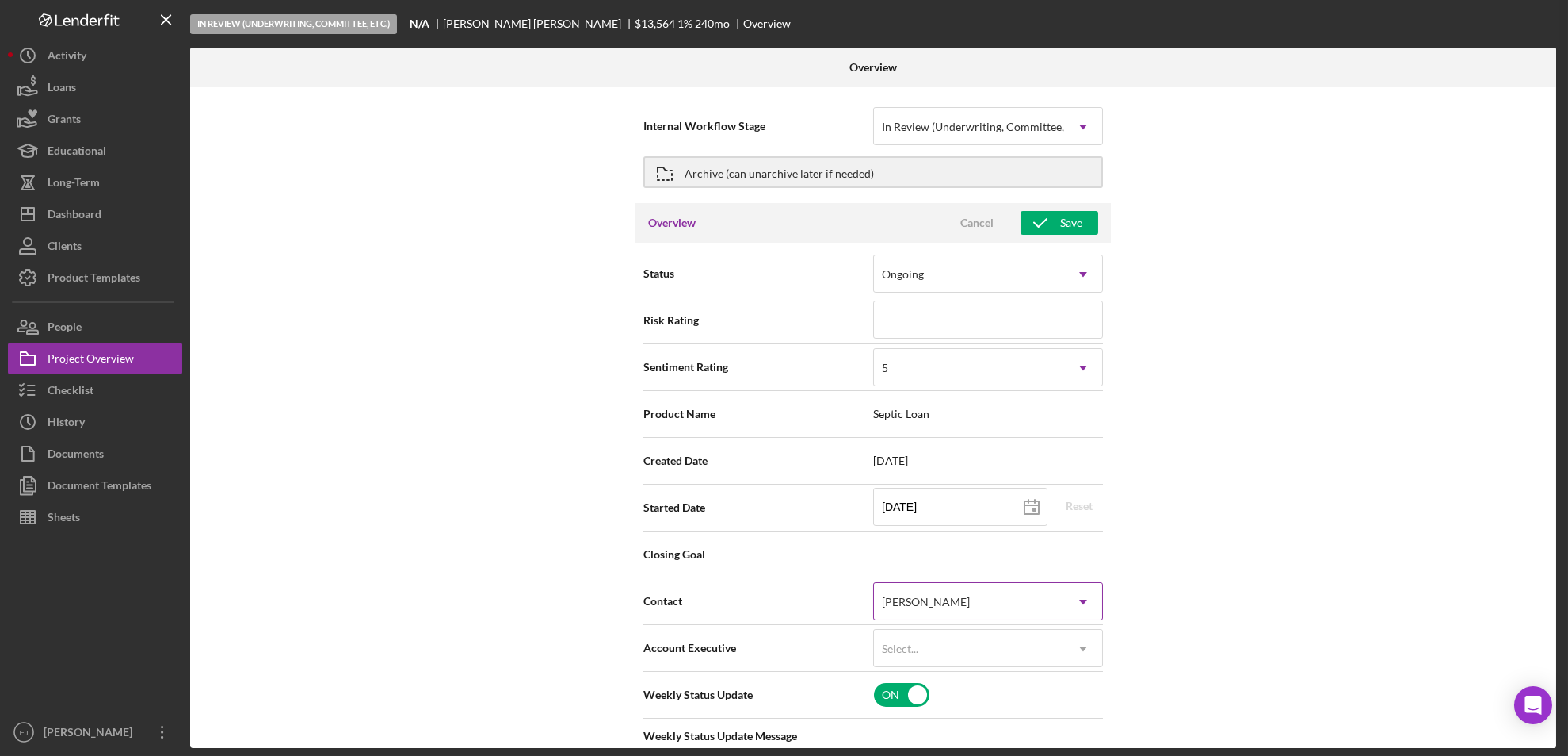
click at [1078, 598] on icon "Icon/Dropdown Arrow" at bounding box center [1083, 602] width 38 height 38
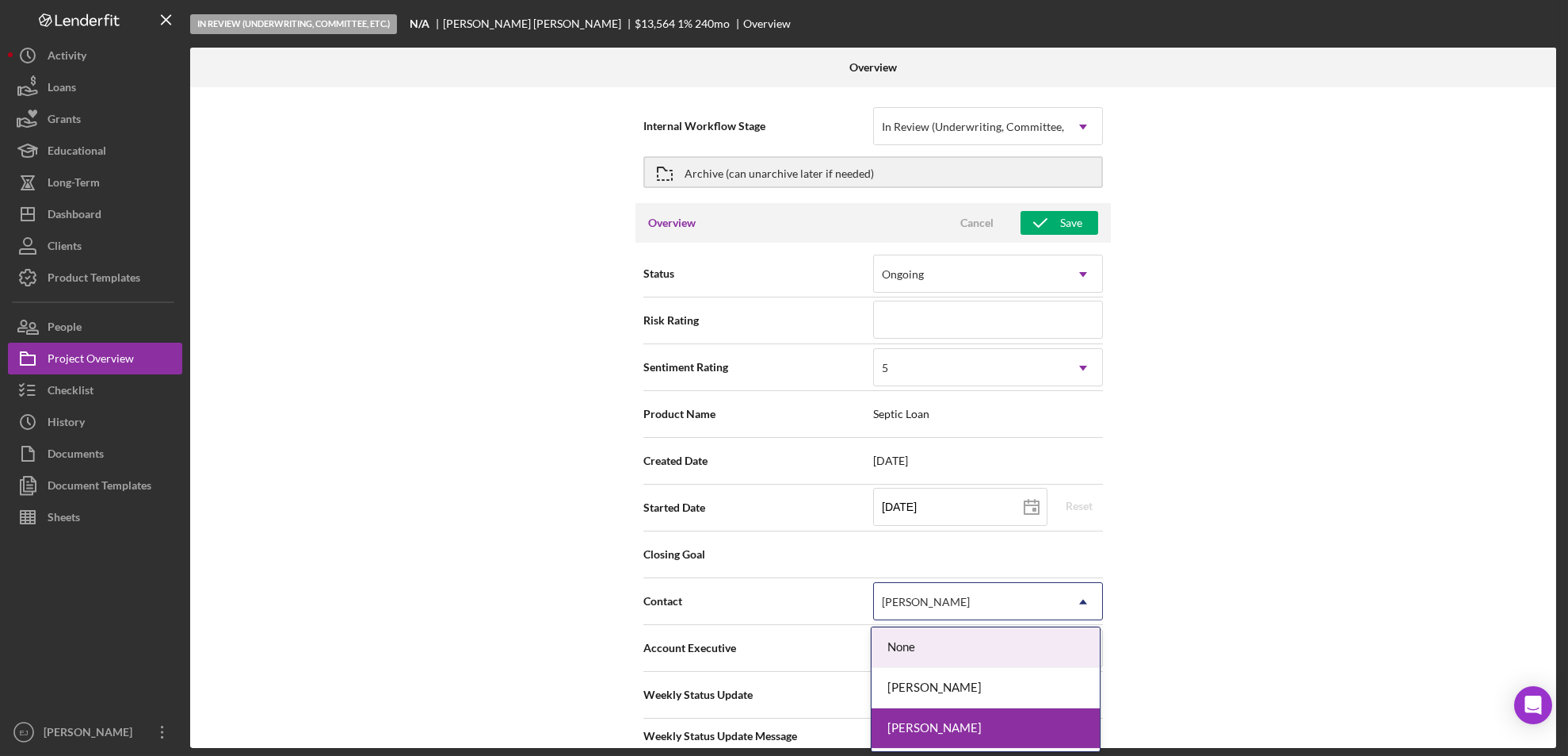
click at [1084, 607] on icon "Icon/Dropdown Arrow" at bounding box center [1083, 602] width 38 height 38
click at [1044, 685] on div "Beth Pusha" at bounding box center [986, 687] width 228 height 41
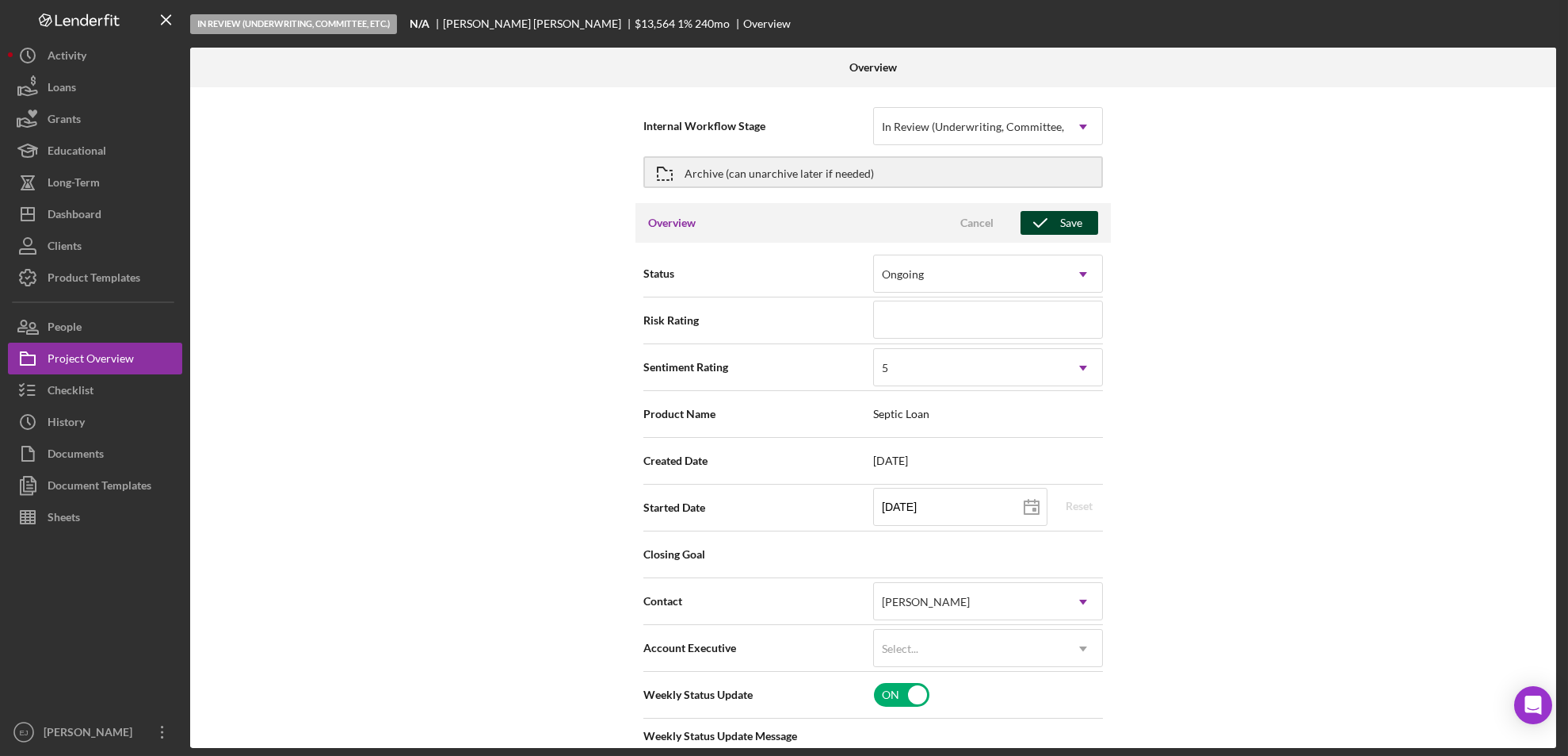
click at [1076, 221] on div "Save" at bounding box center [1072, 223] width 23 height 23
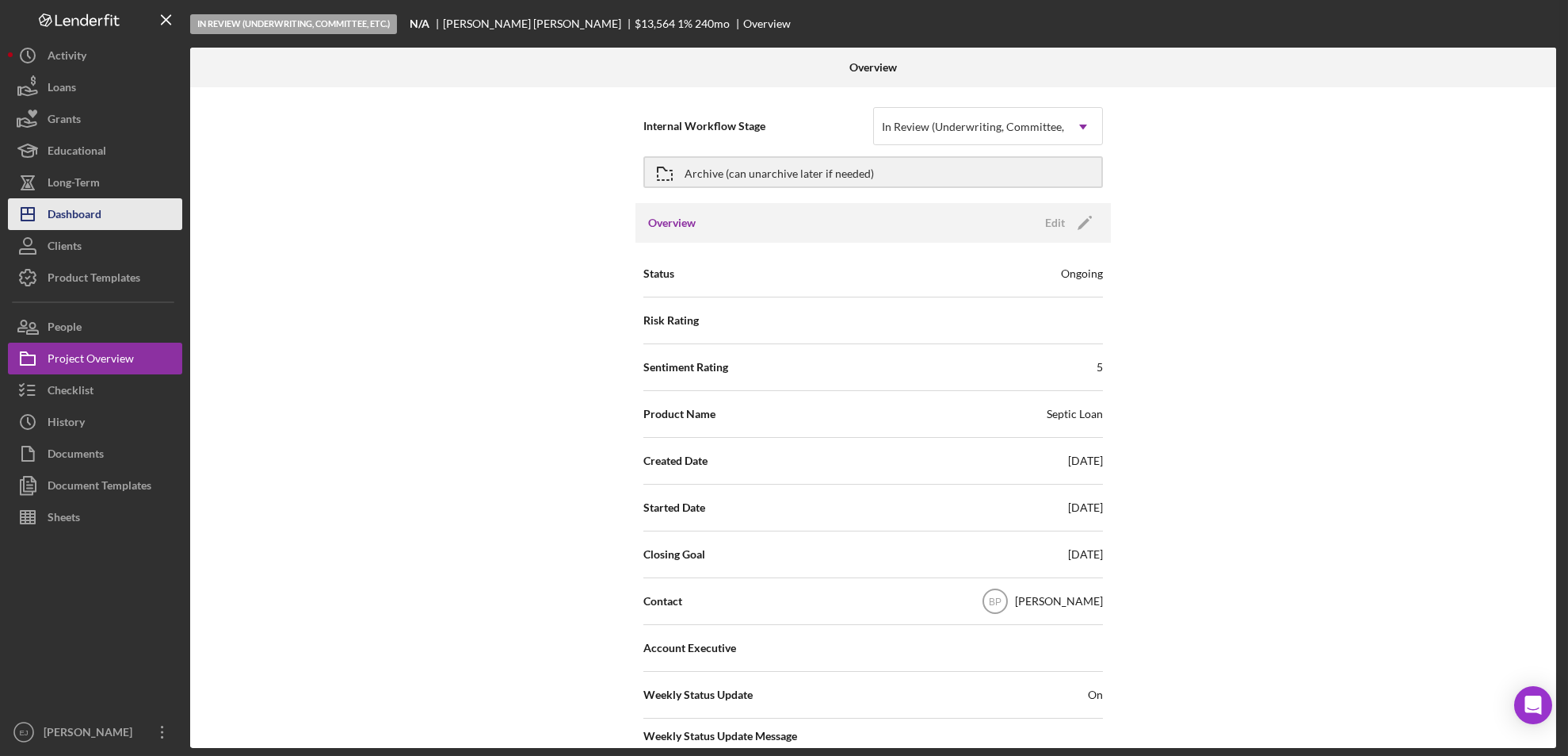
click at [101, 210] on div "Dashboard" at bounding box center [75, 216] width 54 height 36
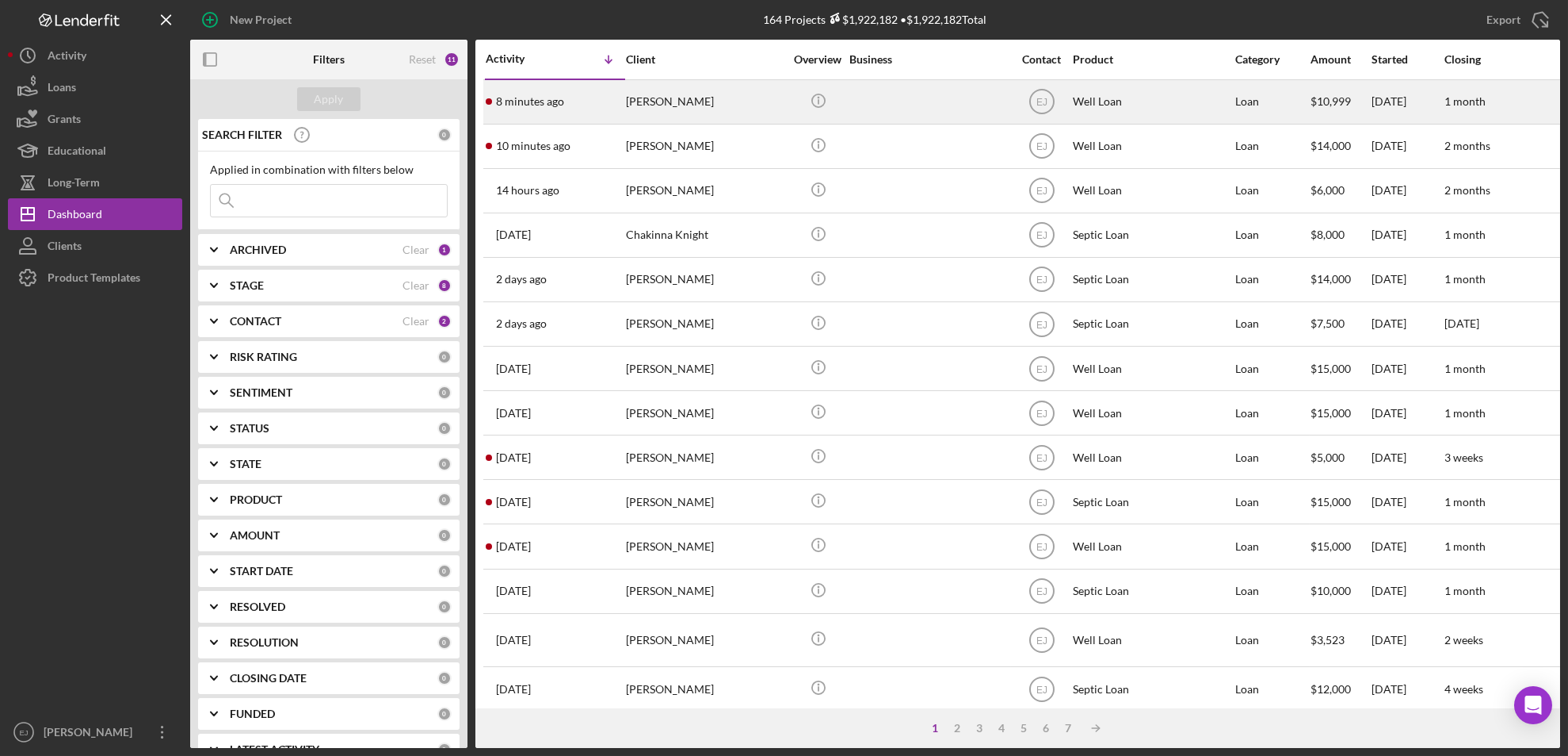
click at [717, 99] on div "[PERSON_NAME]" at bounding box center [706, 102] width 159 height 42
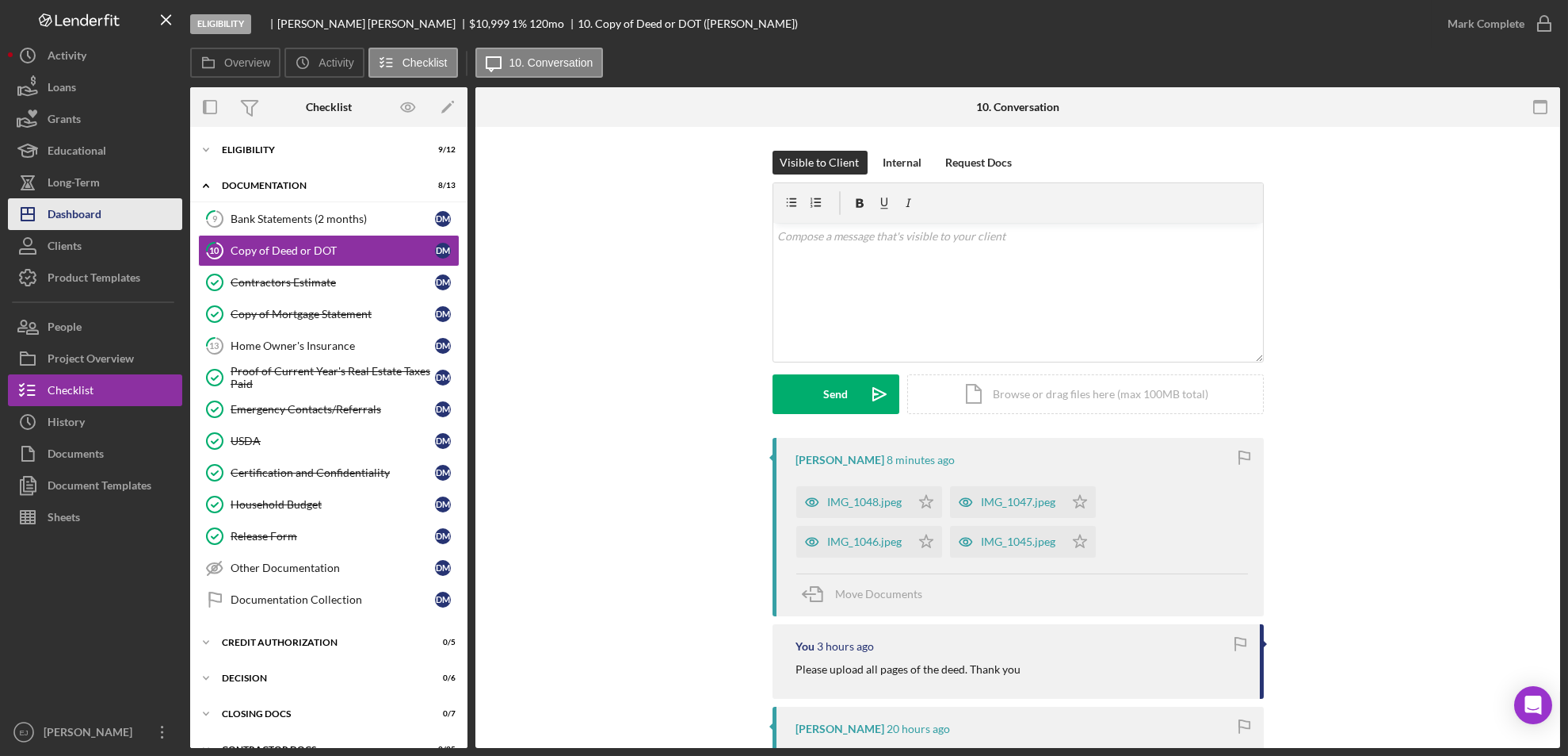
click at [120, 224] on button "Icon/Dashboard Dashboard" at bounding box center [95, 213] width 174 height 32
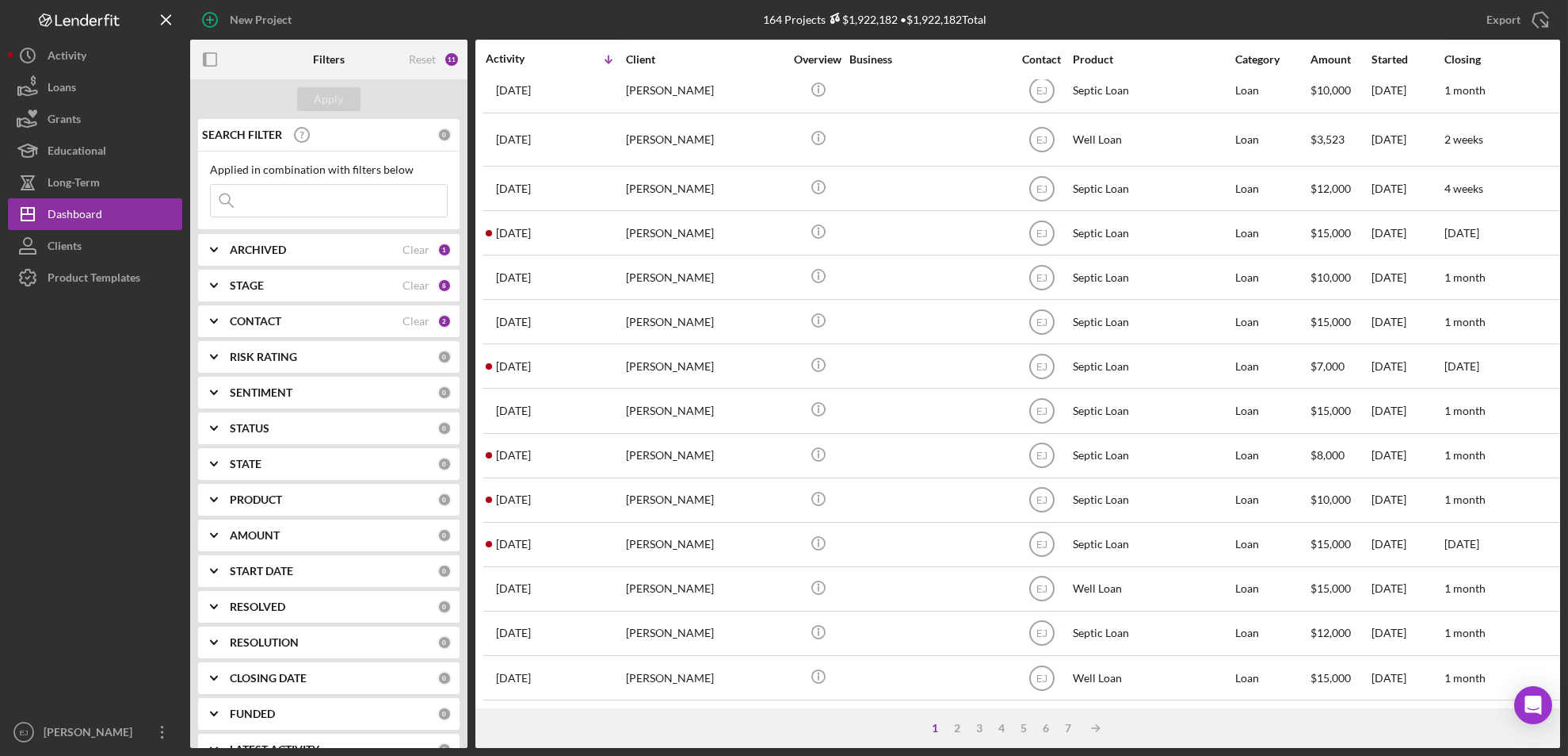
scroll to position [525, 0]
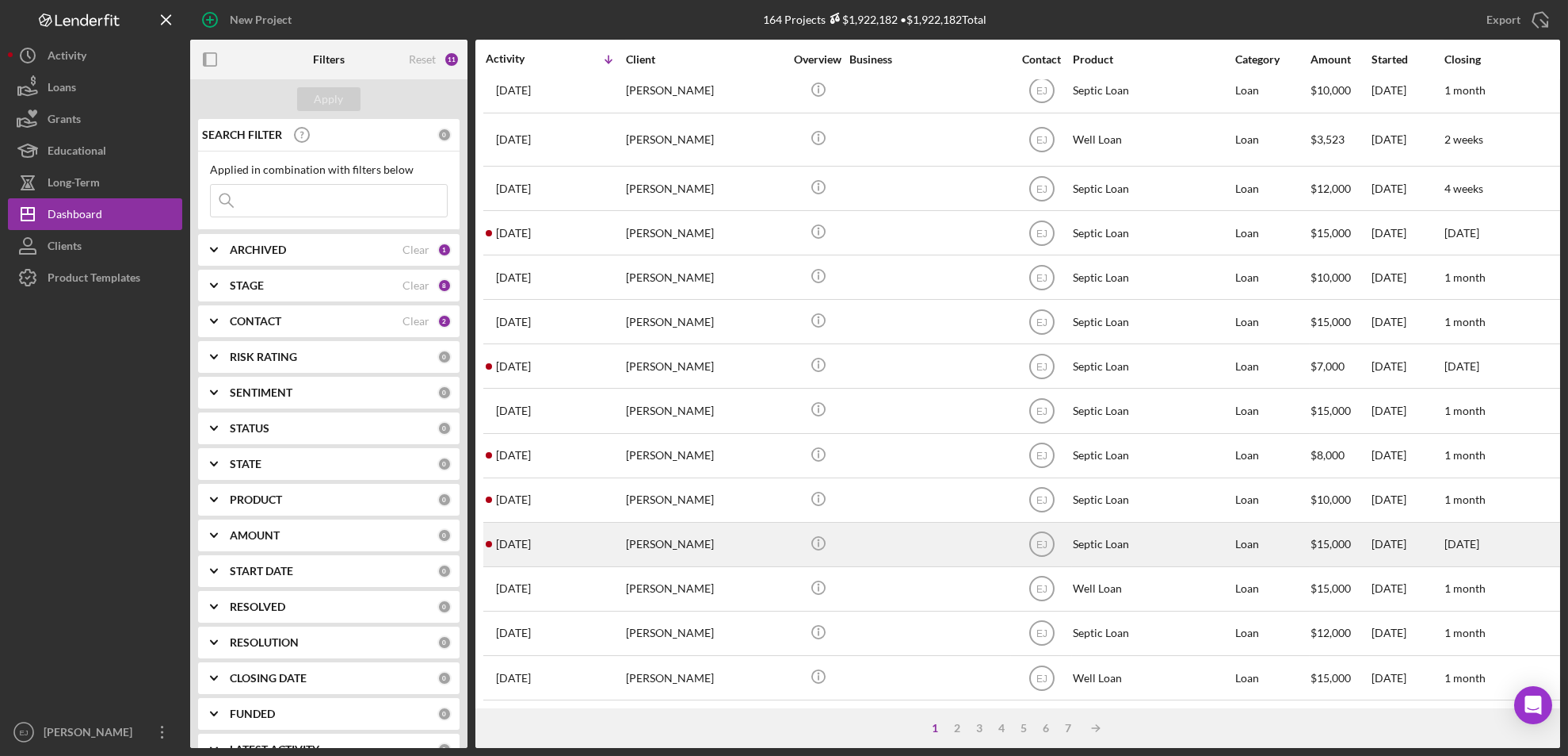
click at [691, 524] on div "carl lehman" at bounding box center [706, 544] width 159 height 42
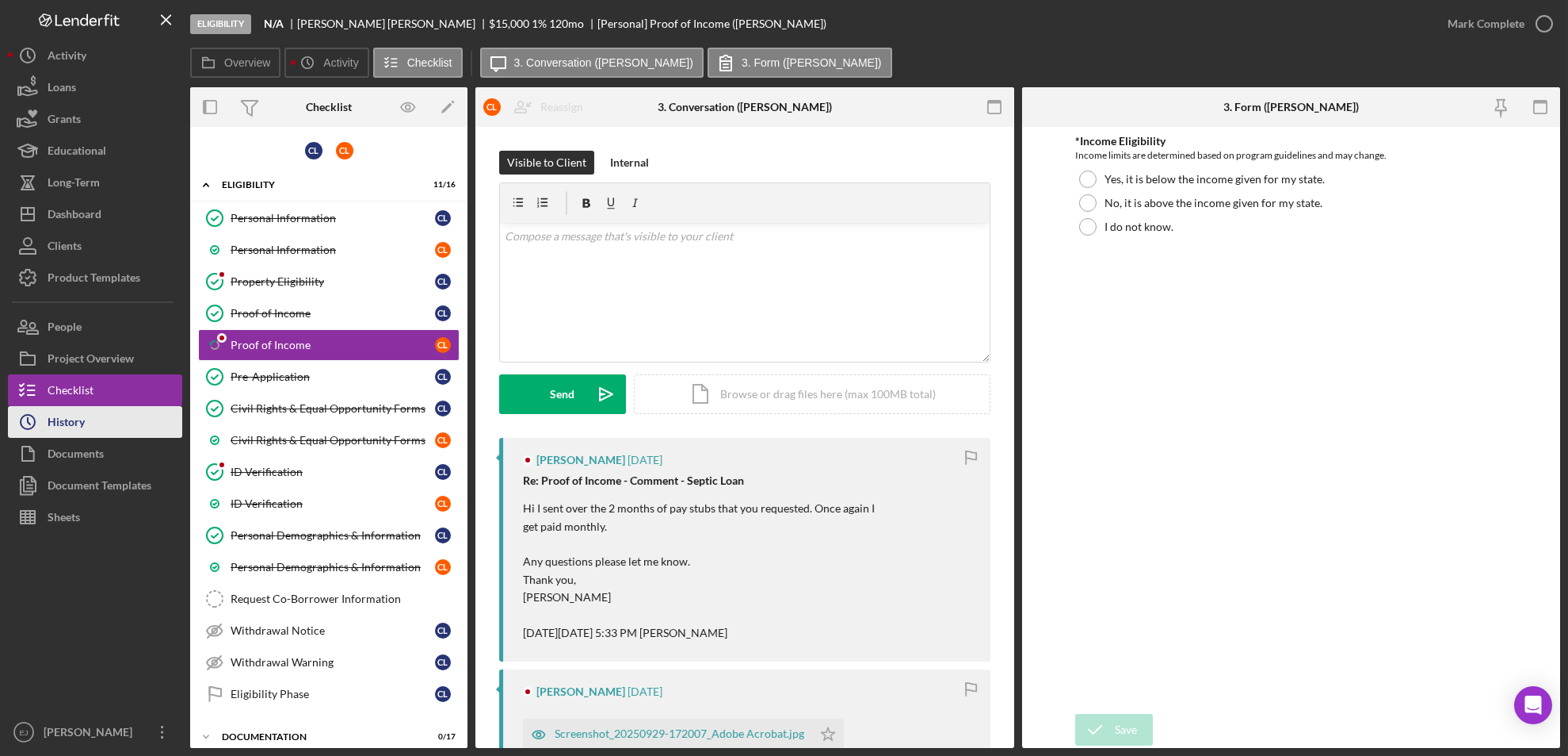
click at [116, 419] on button "Icon/History History" at bounding box center [95, 422] width 174 height 32
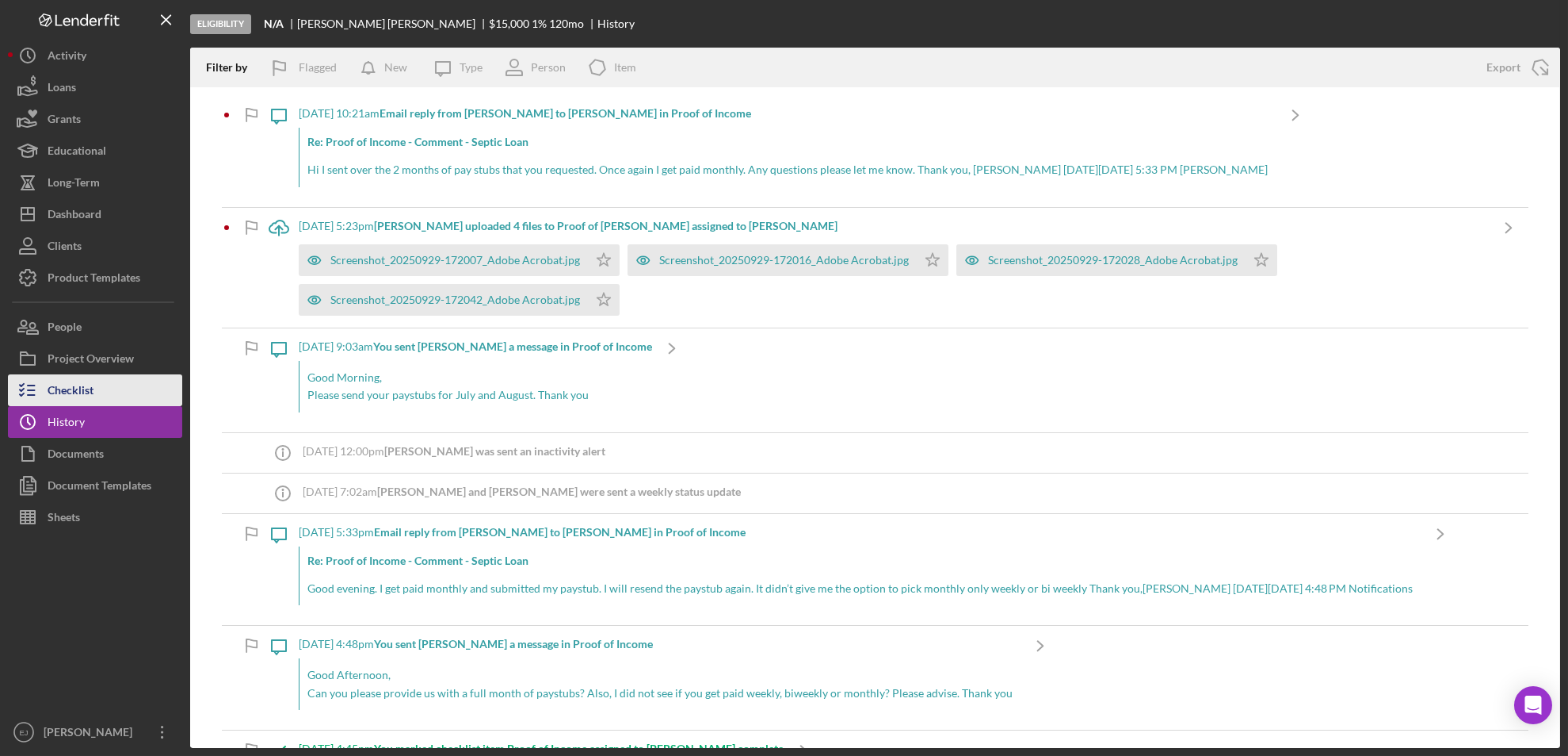
click at [59, 391] on div "Checklist" at bounding box center [70, 392] width 46 height 36
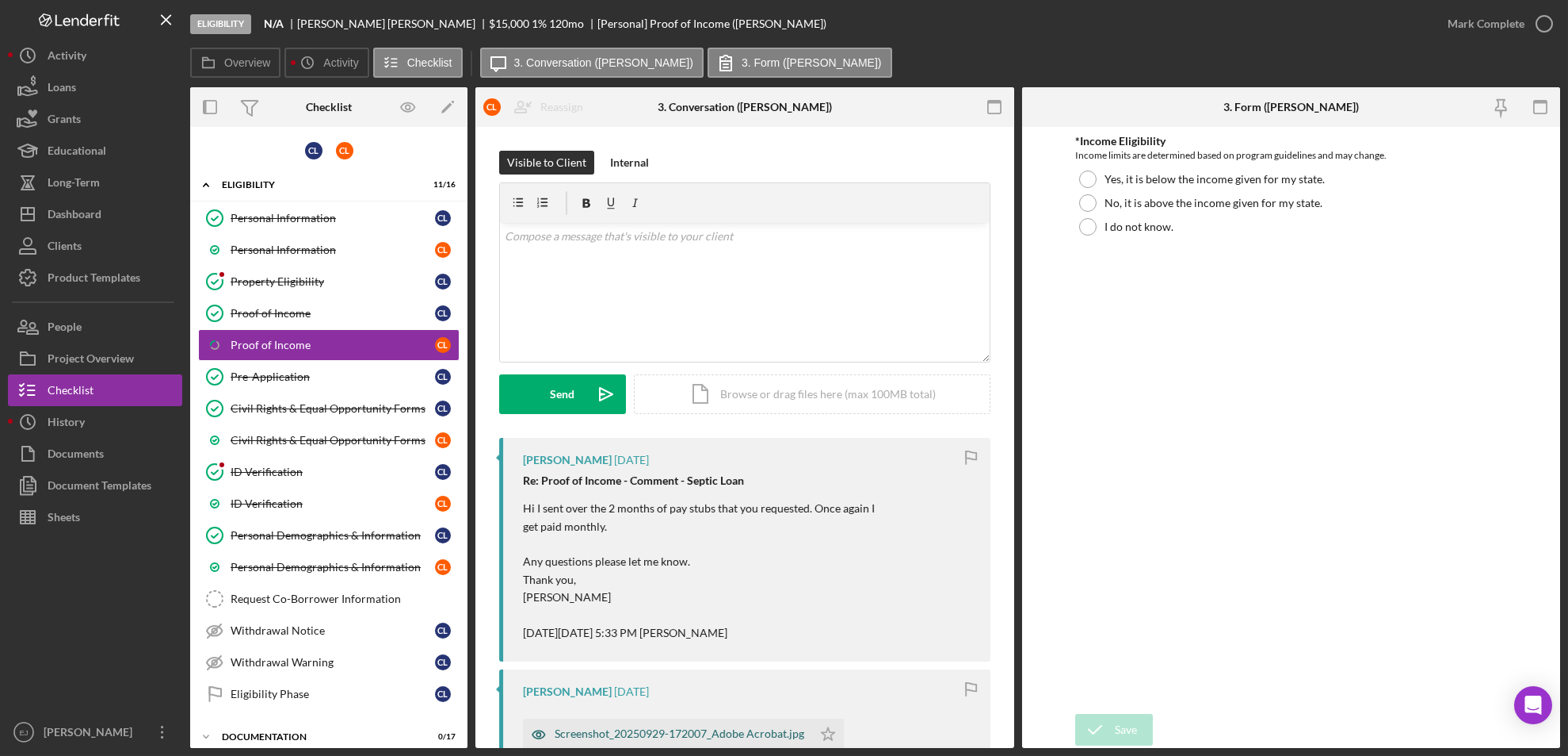
click at [704, 733] on div "Screenshot_20250929-172007_Adobe Acrobat.jpg" at bounding box center [680, 733] width 250 height 13
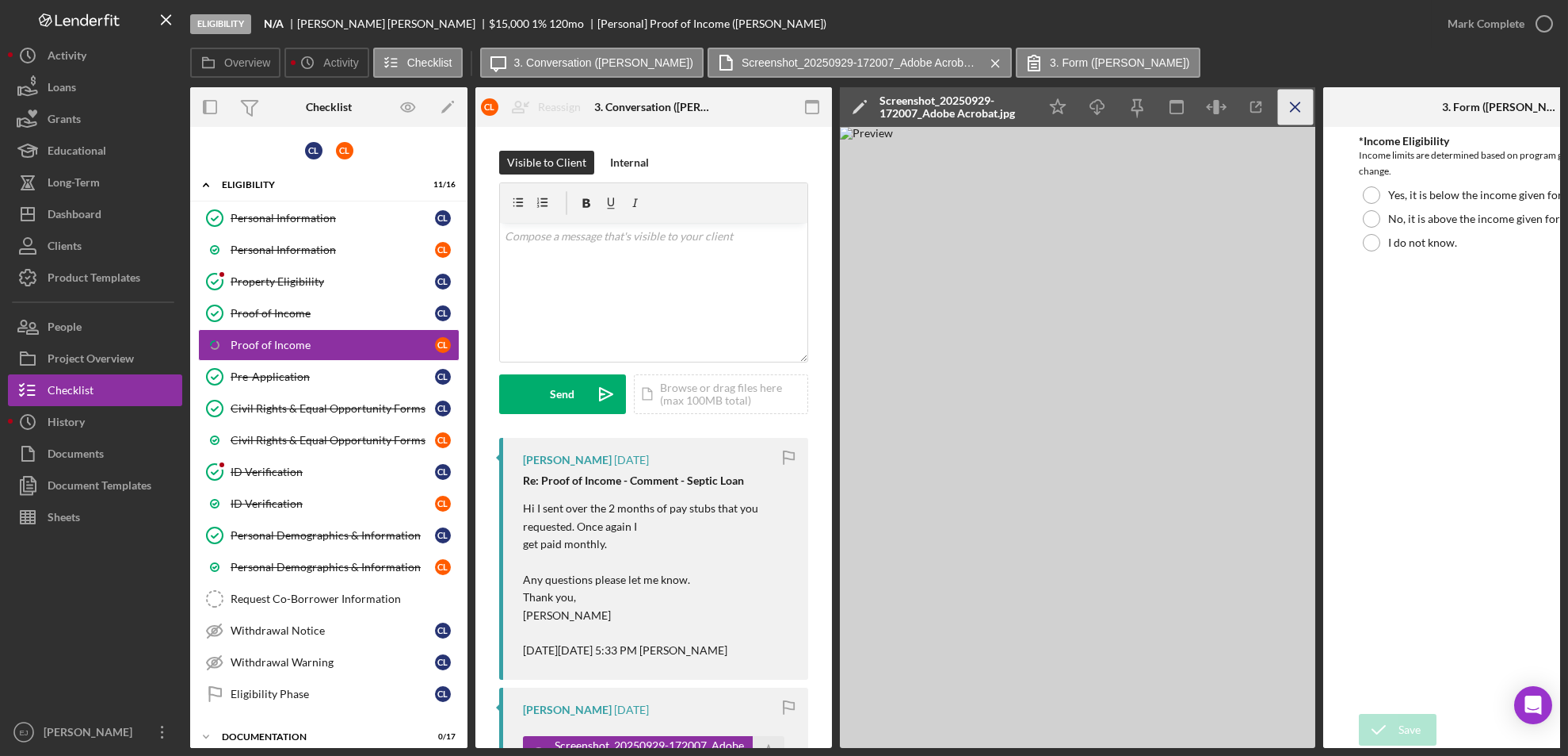
click at [1292, 101] on icon "Icon/Menu Close" at bounding box center [1296, 107] width 36 height 36
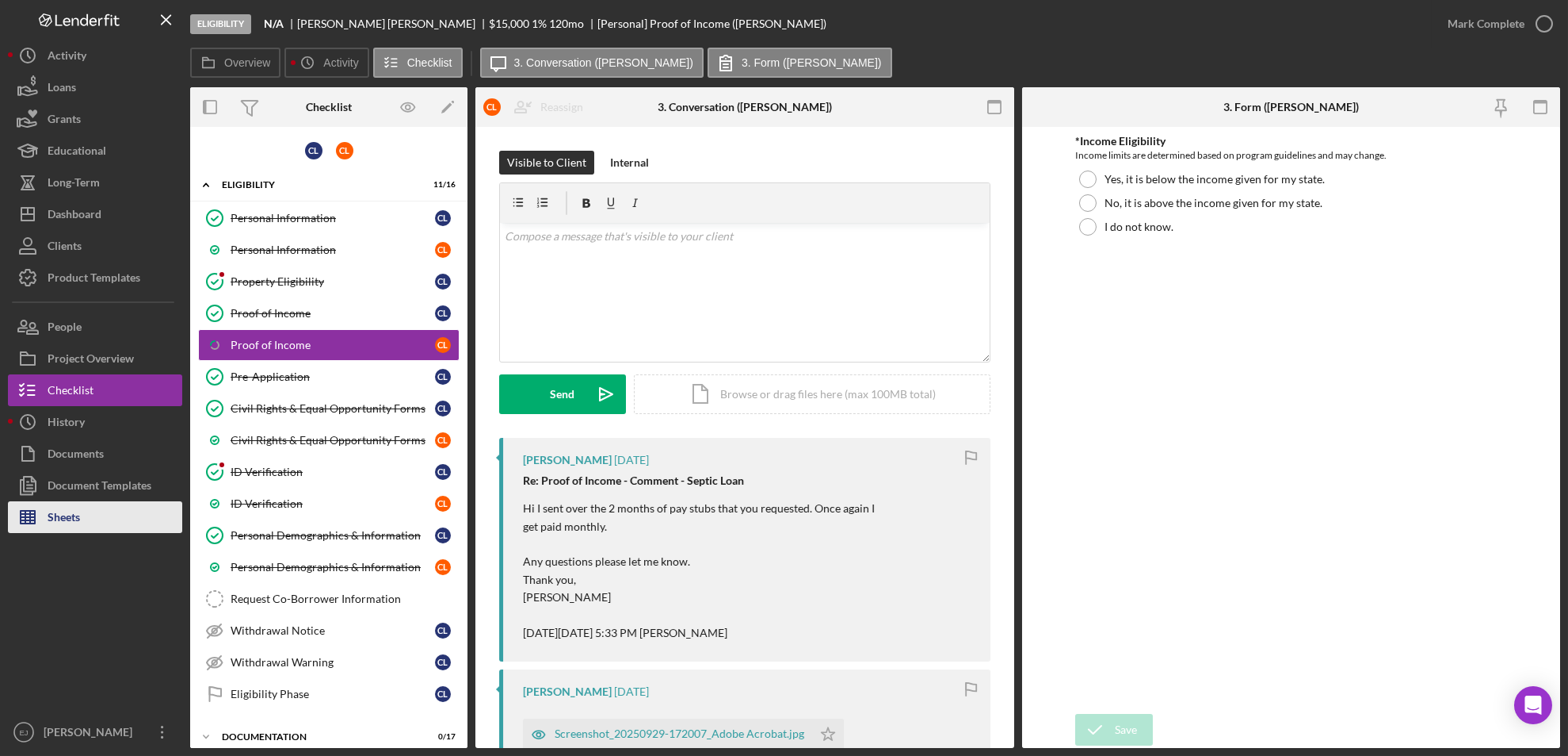
click at [50, 518] on div "Sheets" at bounding box center [64, 519] width 32 height 36
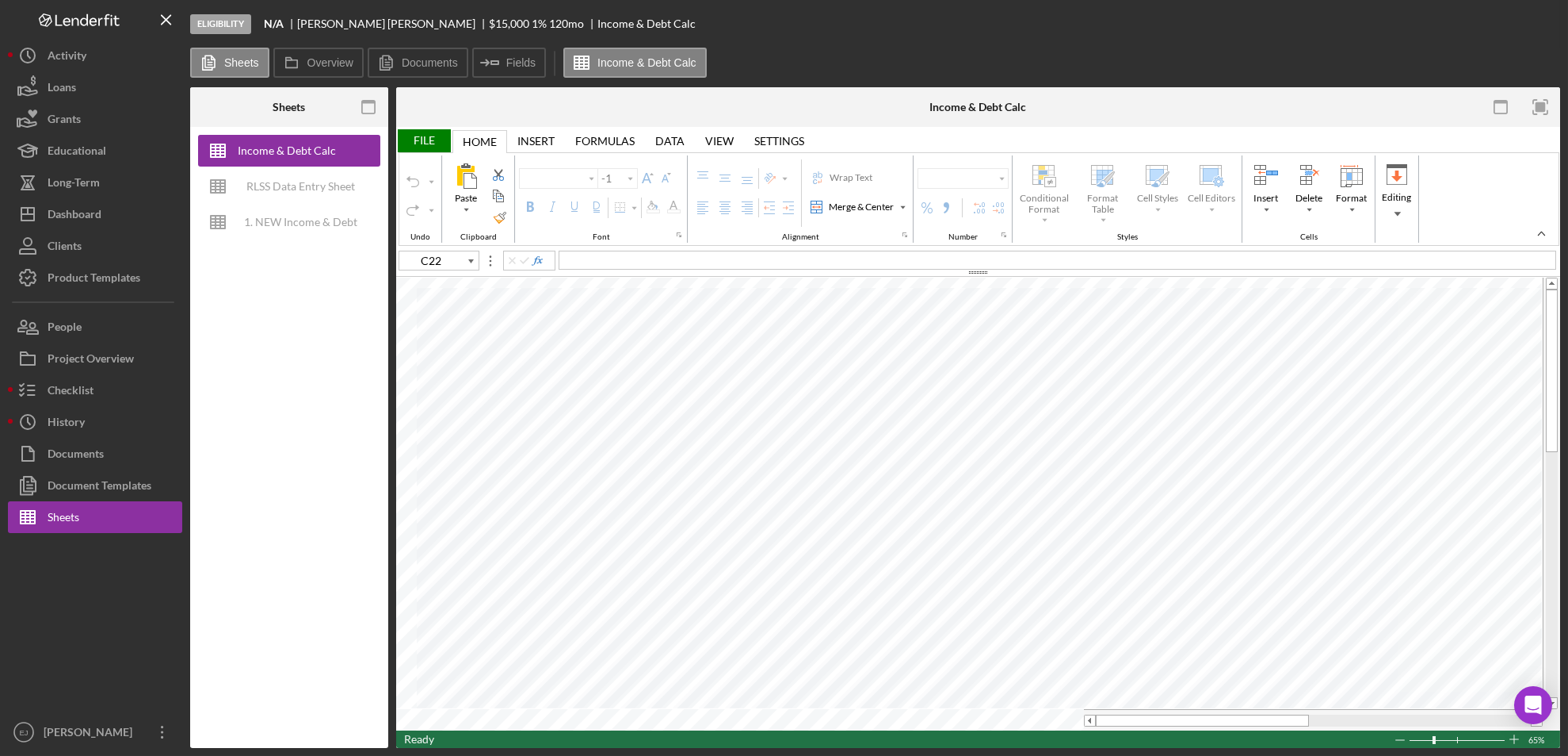
type input "Aptos Narrow"
type input "11"
click at [360, 320] on div "Income & Debt Calc RLSS Data Entry Sheet (NEW) (template)1 1. NEW Income & Debt…" at bounding box center [289, 436] width 198 height 621
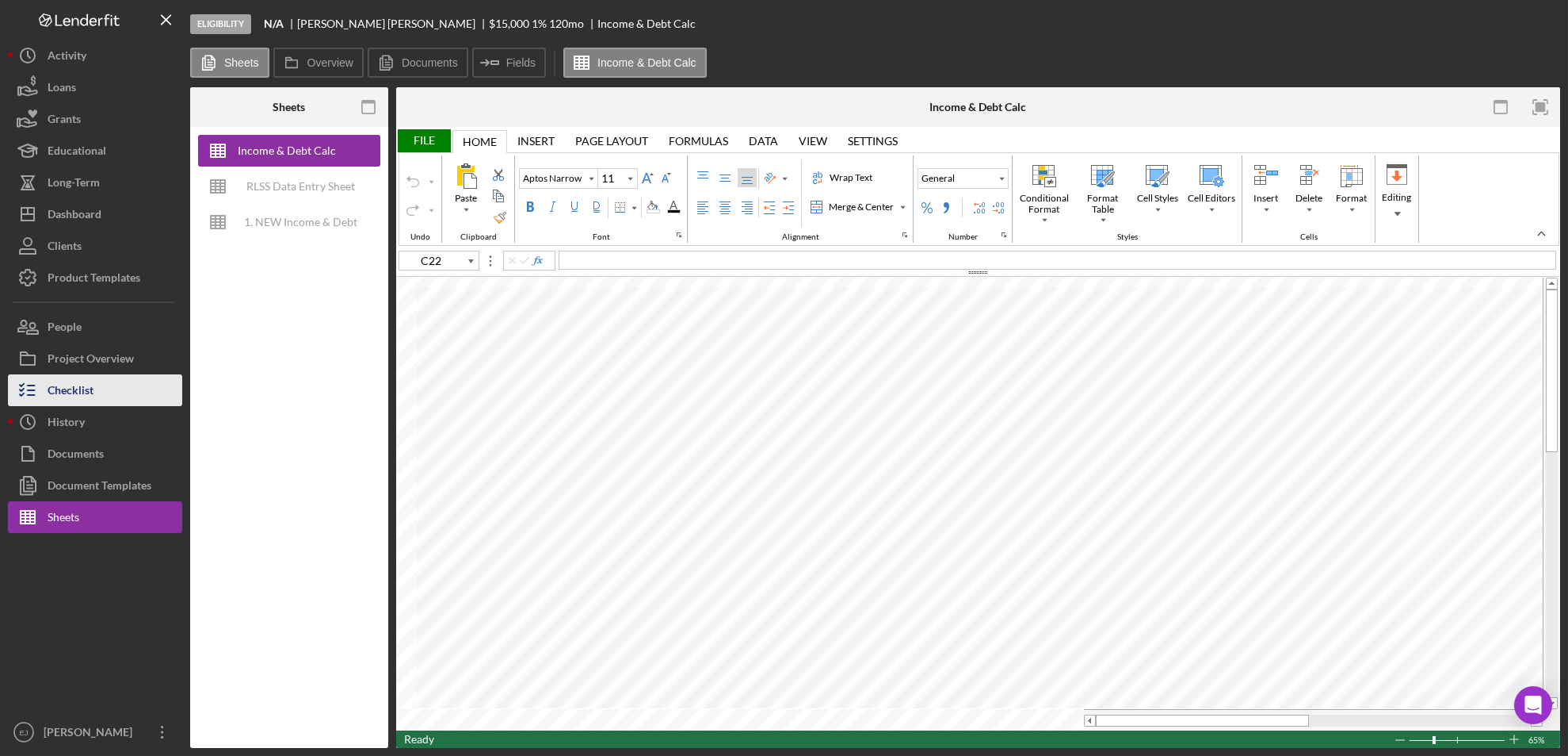
click at [75, 388] on div "Checklist" at bounding box center [70, 392] width 46 height 36
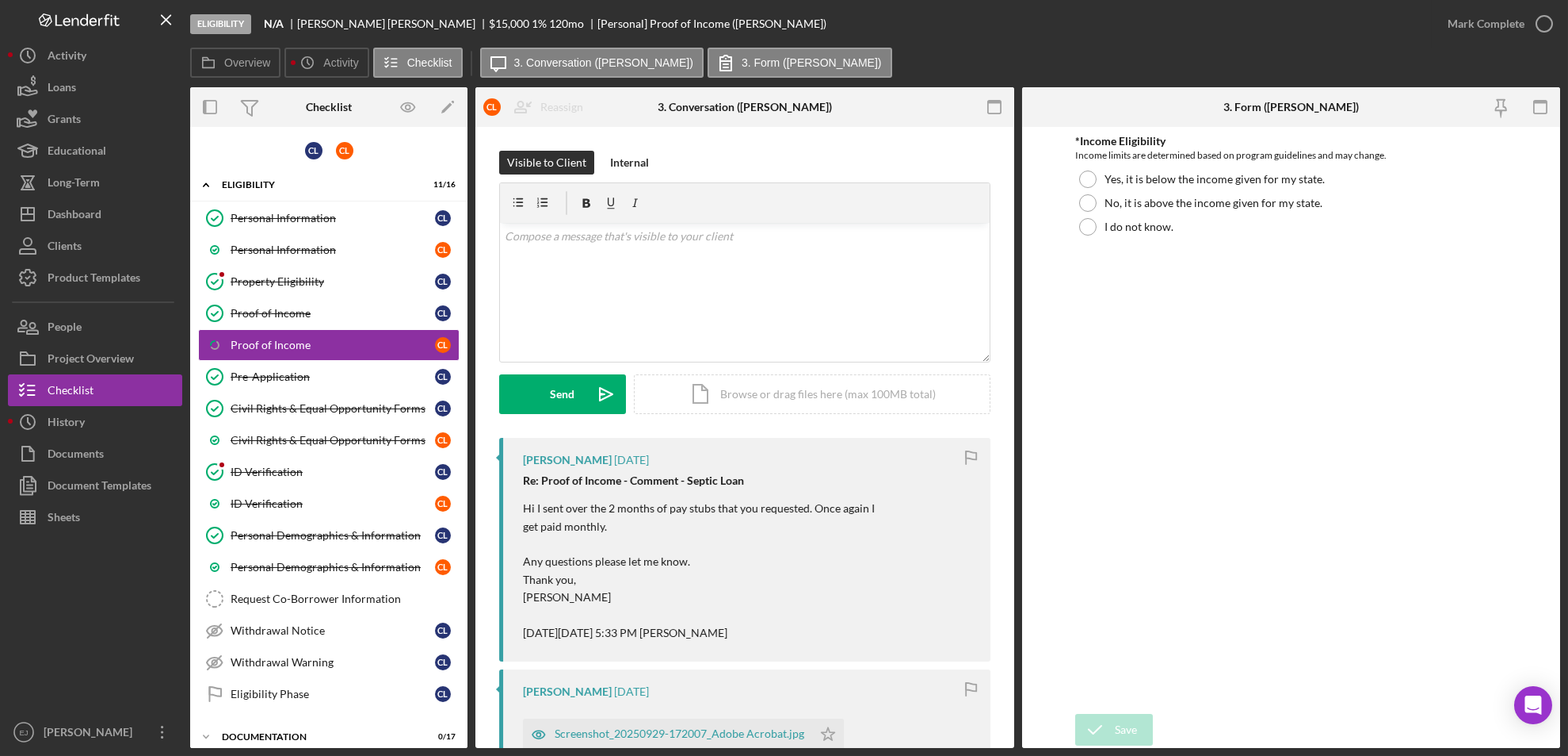
click at [1014, 407] on div "Overview Internal Workflow Stage Eligibility Icon/Dropdown Arrow Archive (can u…" at bounding box center [876, 417] width 1370 height 660
click at [713, 731] on div "Screenshot_20250929-172007_Adobe Acrobat.jpg" at bounding box center [680, 733] width 250 height 13
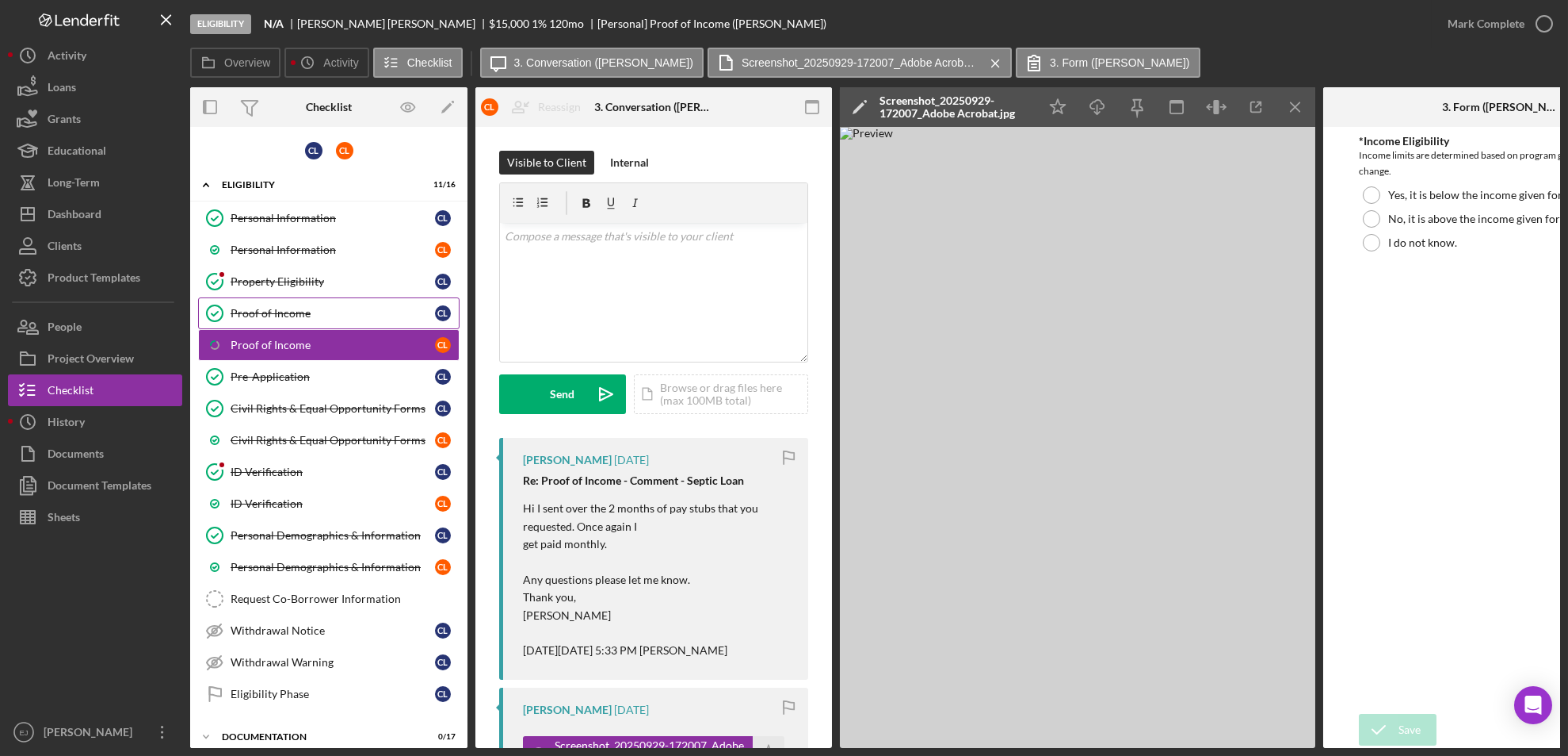
click at [262, 301] on link "Proof of Income Proof of Income c l" at bounding box center [329, 313] width 262 height 32
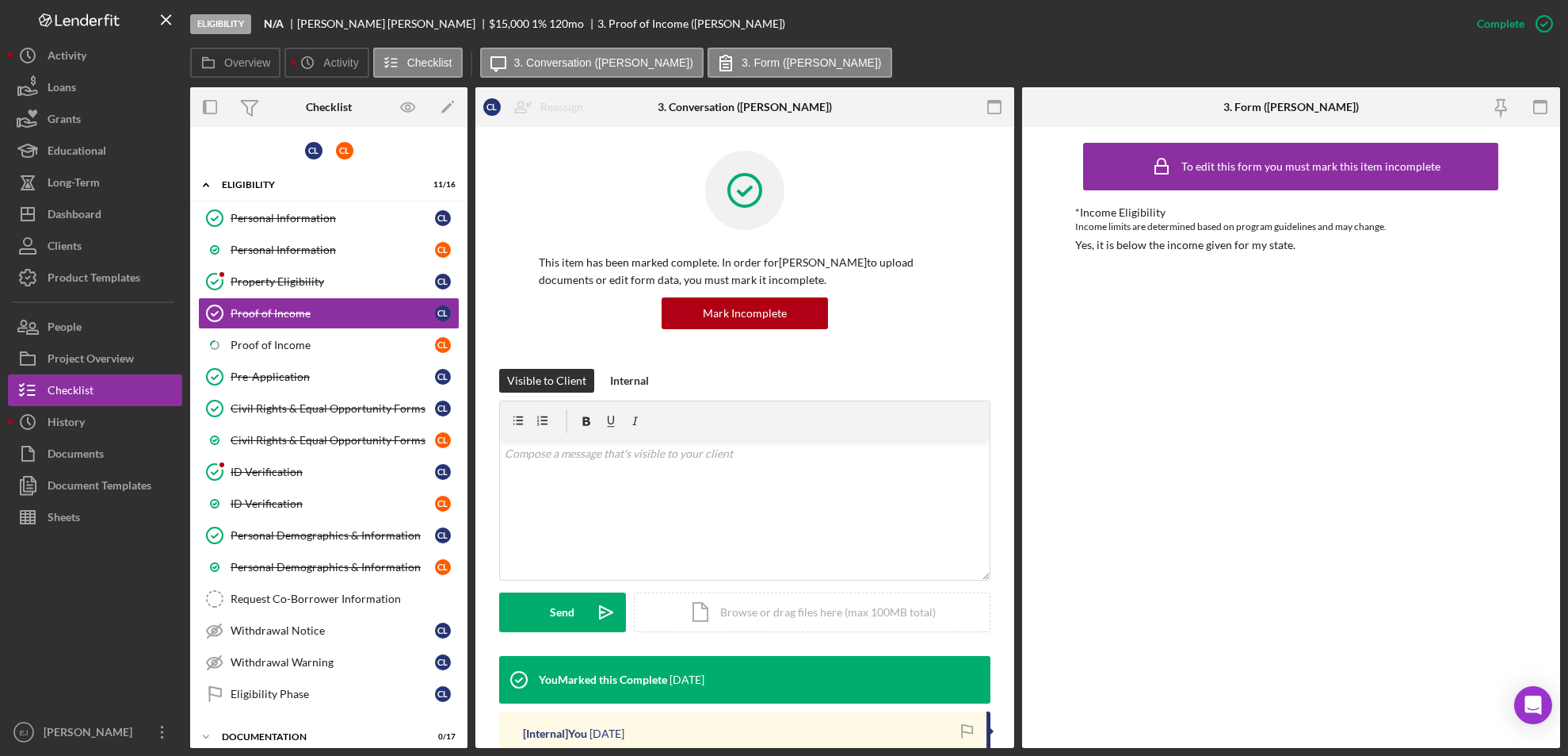
click at [1015, 645] on div "Overview Internal Workflow Stage Eligibility Icon/Dropdown Arrow Archive (can u…" at bounding box center [876, 417] width 1370 height 660
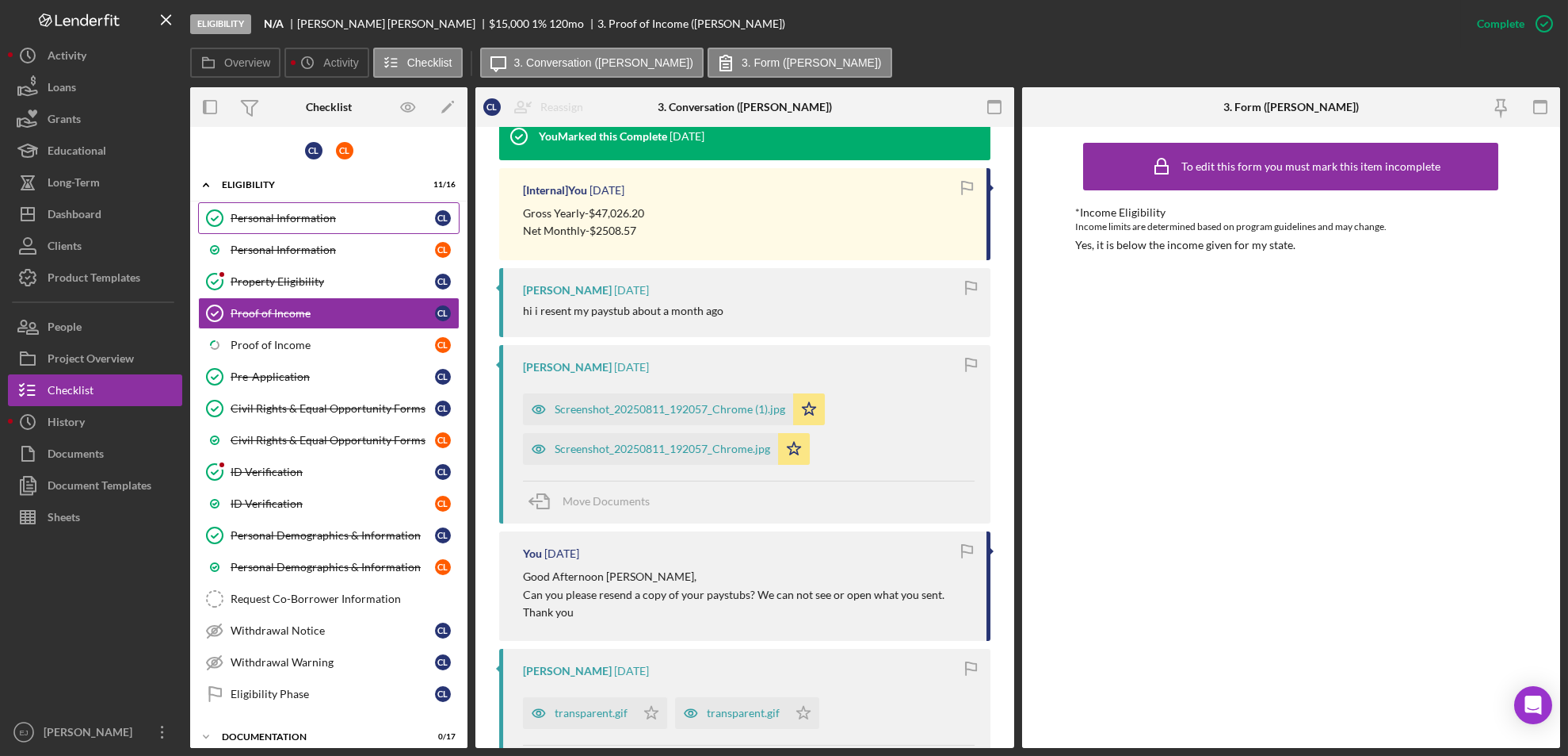
click at [269, 218] on div "Personal Information" at bounding box center [332, 218] width 205 height 13
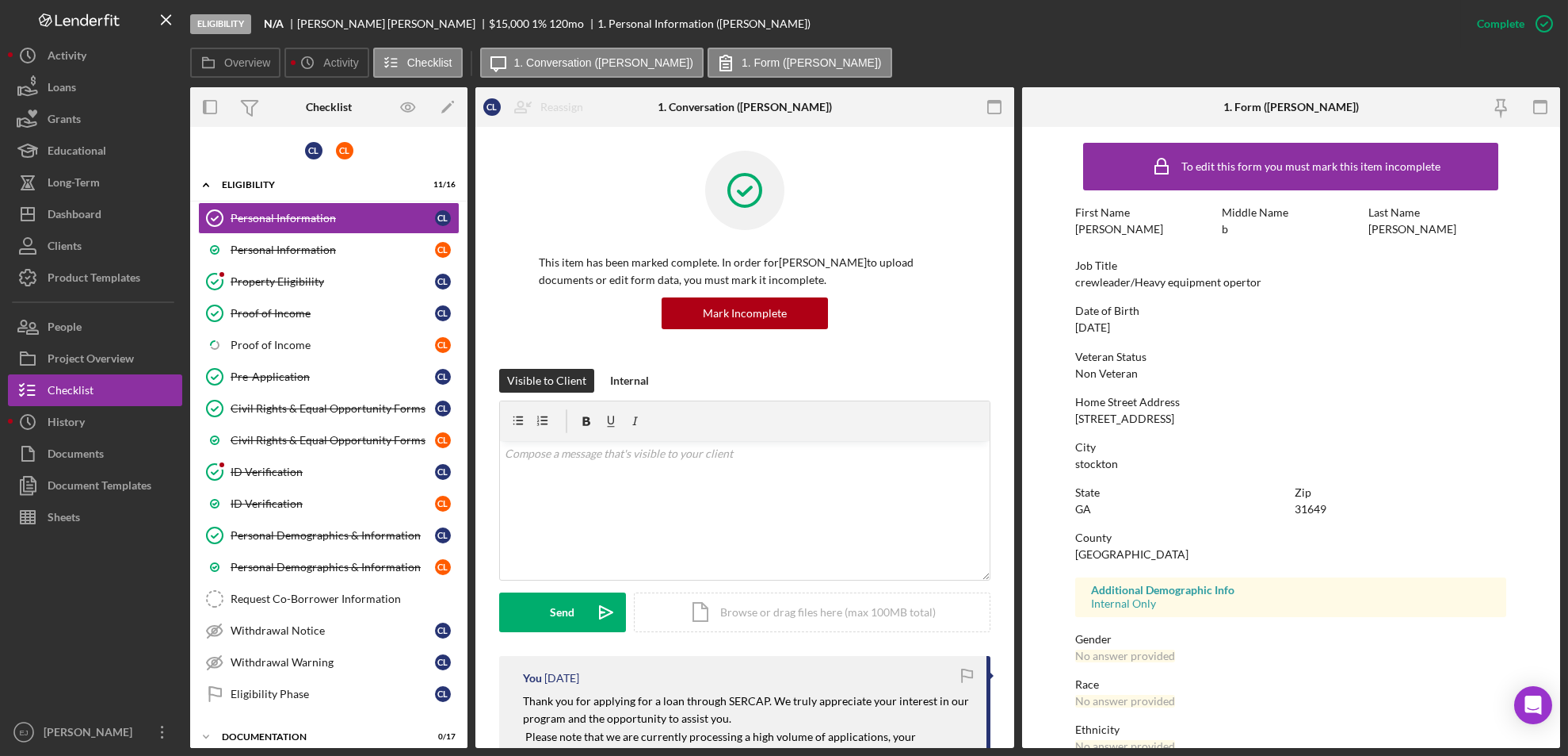
scroll to position [191, 0]
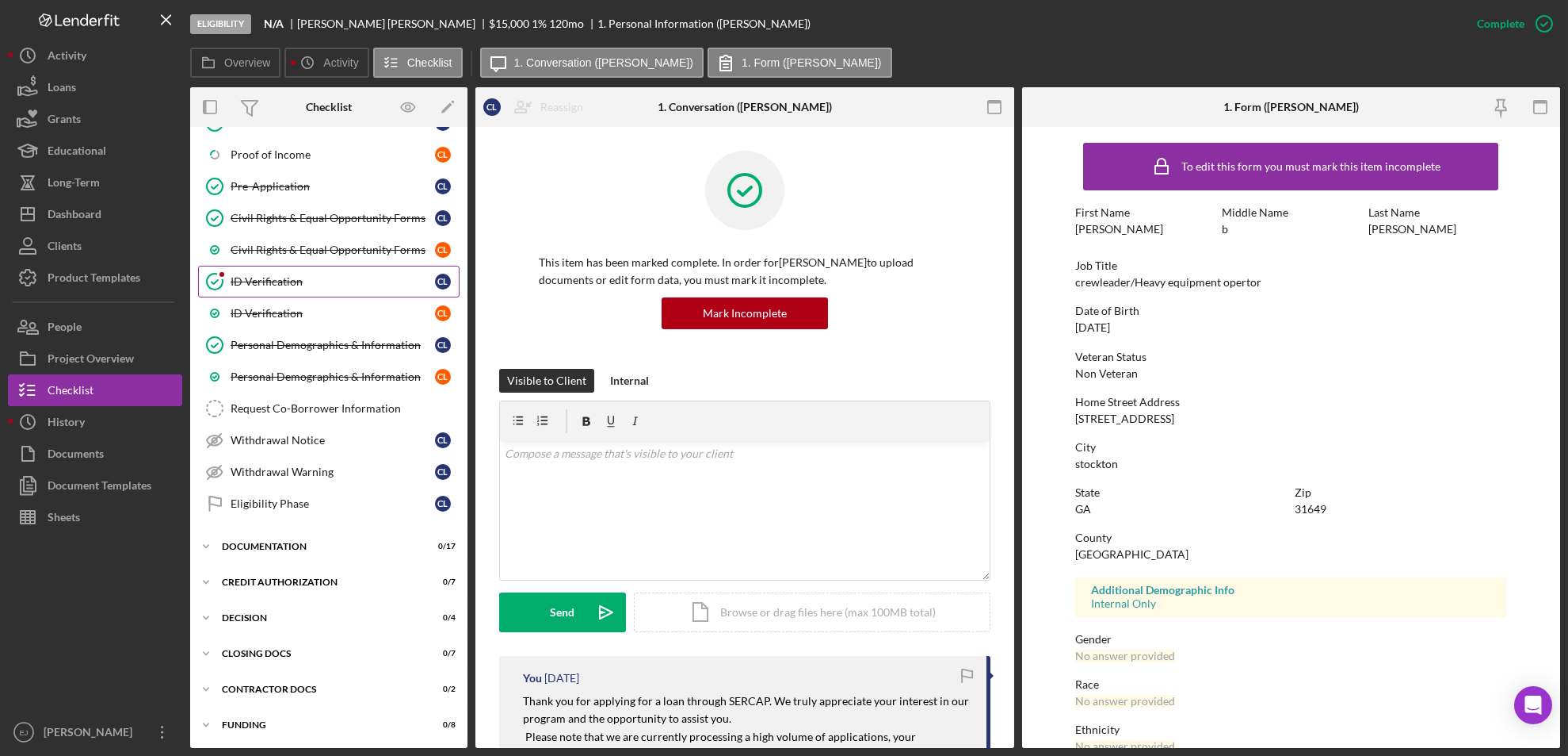
click at [270, 277] on div "ID Verification" at bounding box center [332, 282] width 205 height 13
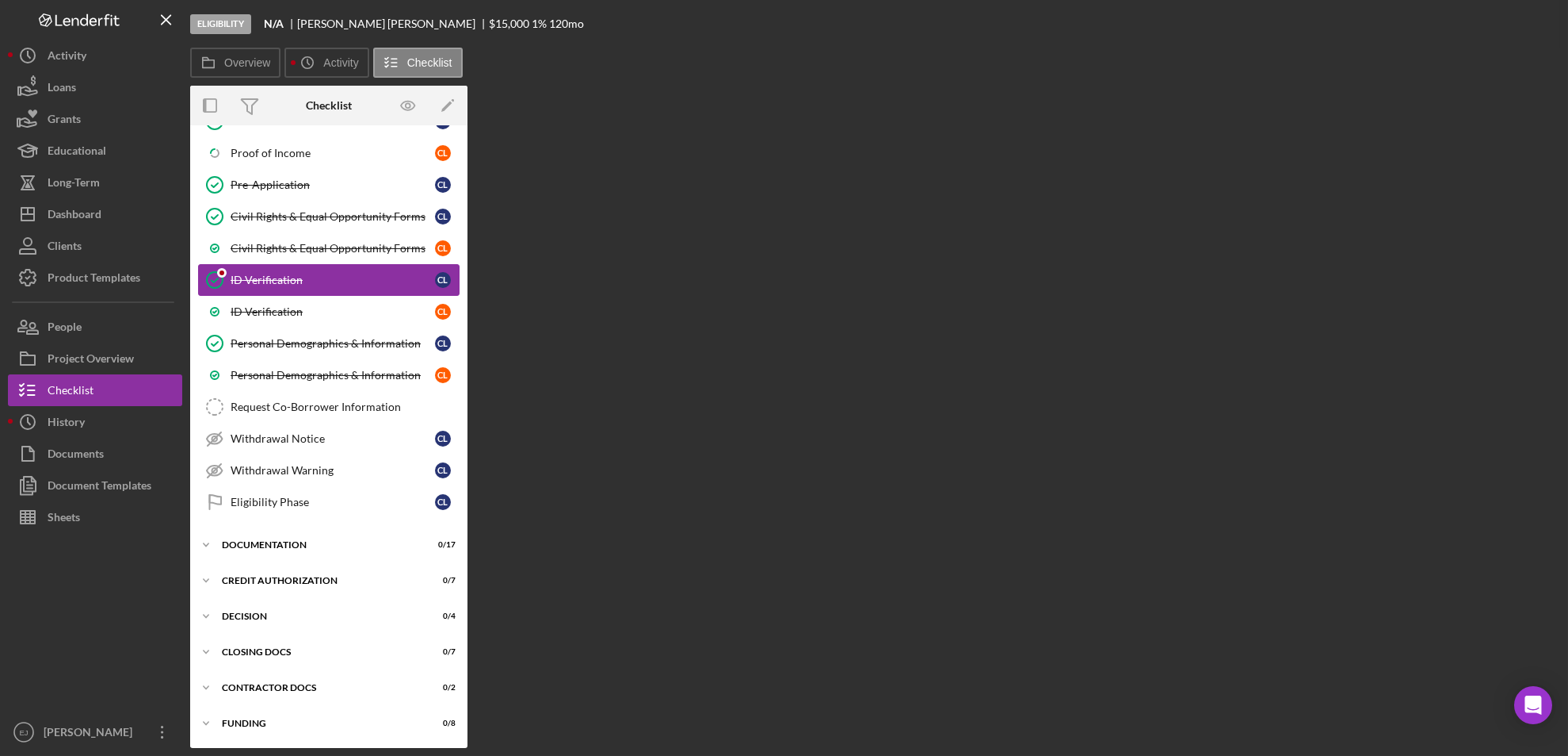
scroll to position [191, 0]
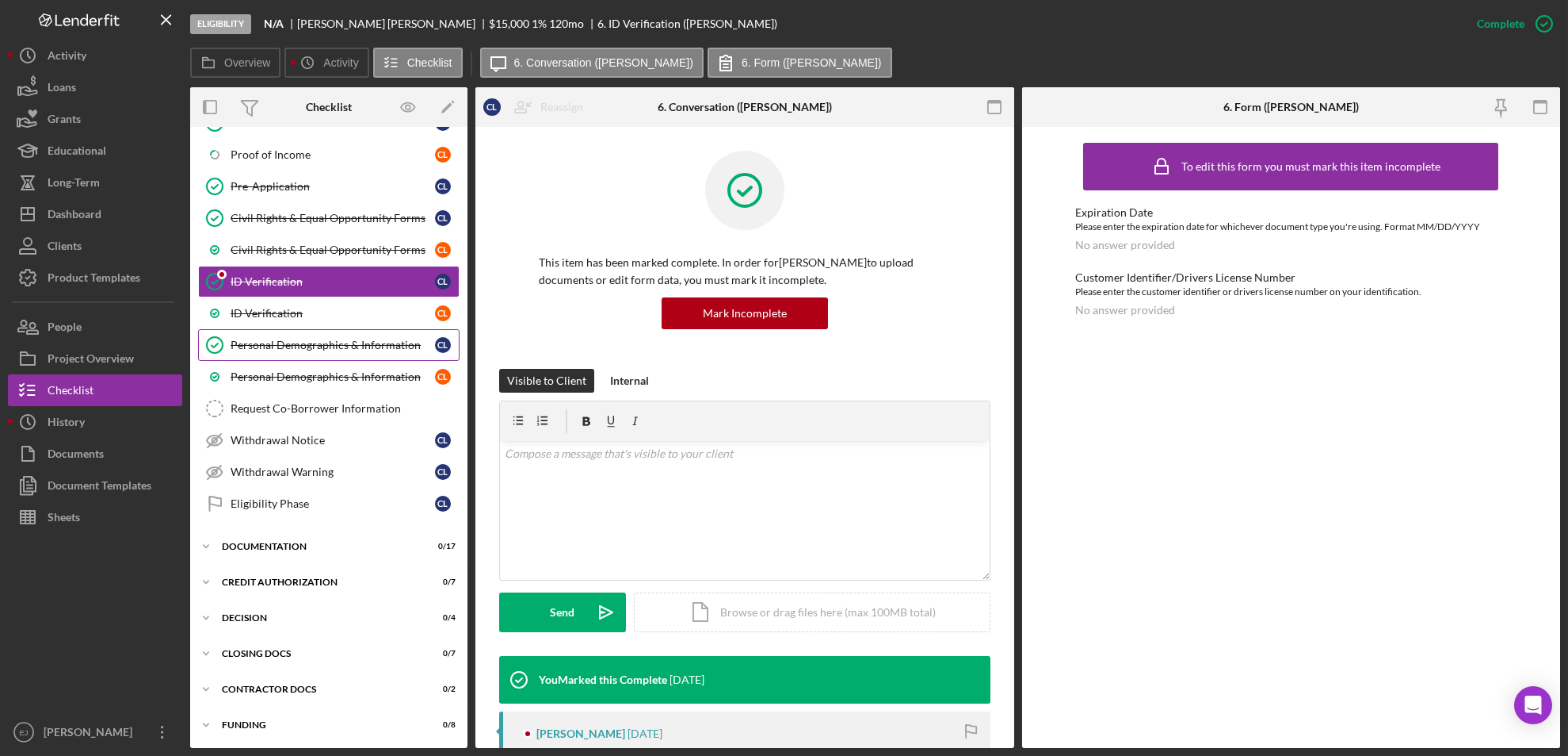
click at [276, 339] on div "Personal Demographics & Information" at bounding box center [332, 345] width 205 height 13
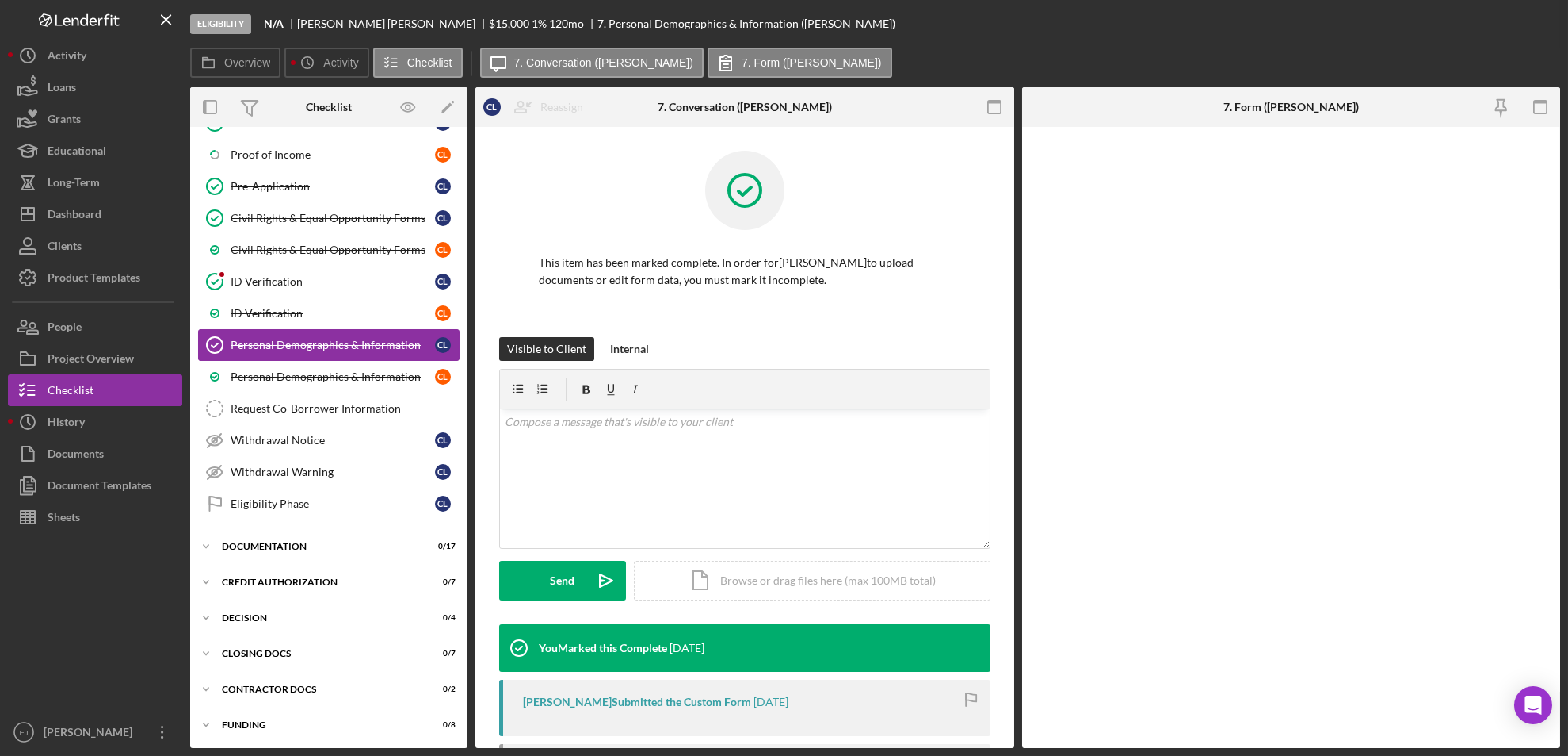
scroll to position [191, 0]
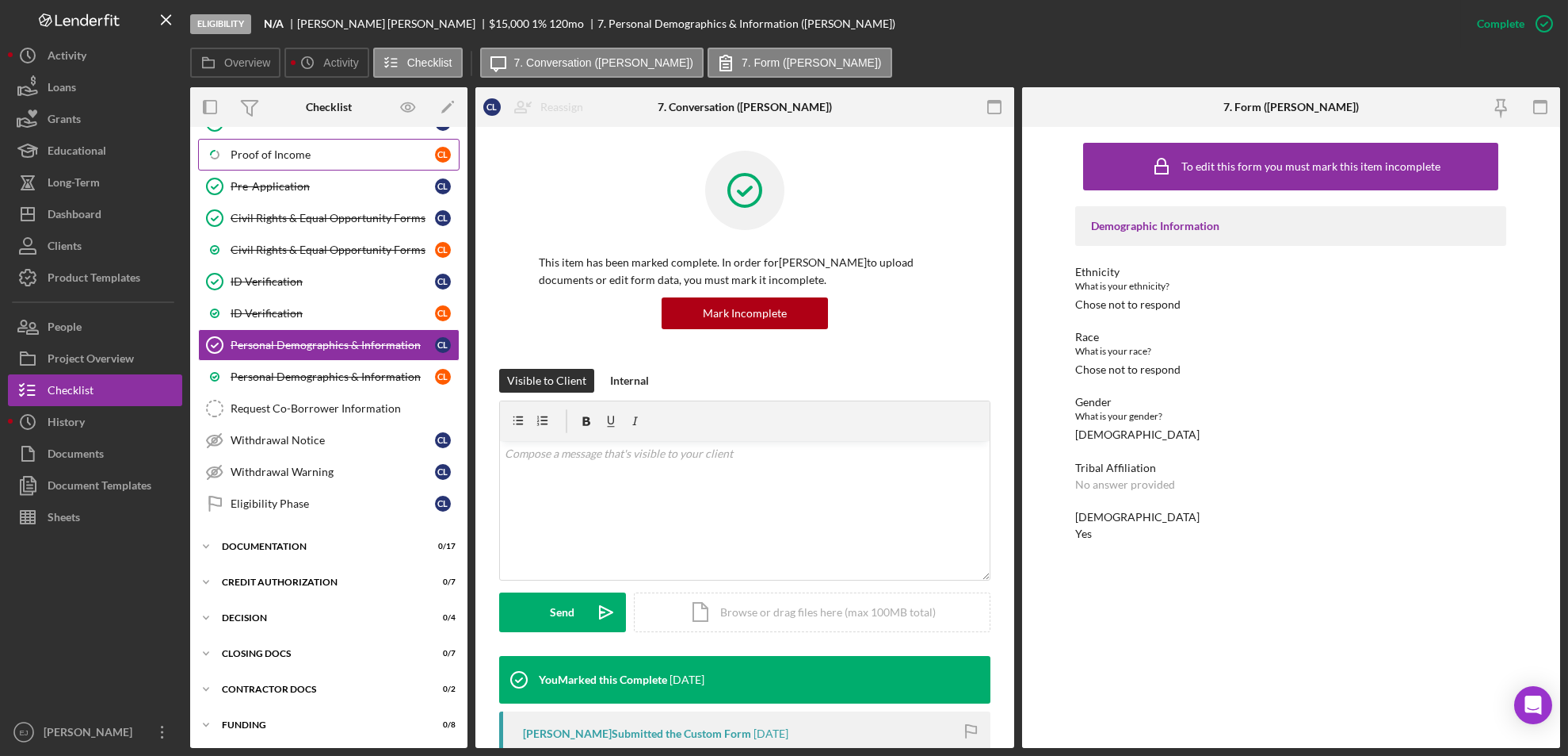
click at [324, 162] on link "Icon/Checklist Item Sub Partial Proof of Income C L" at bounding box center [329, 154] width 262 height 32
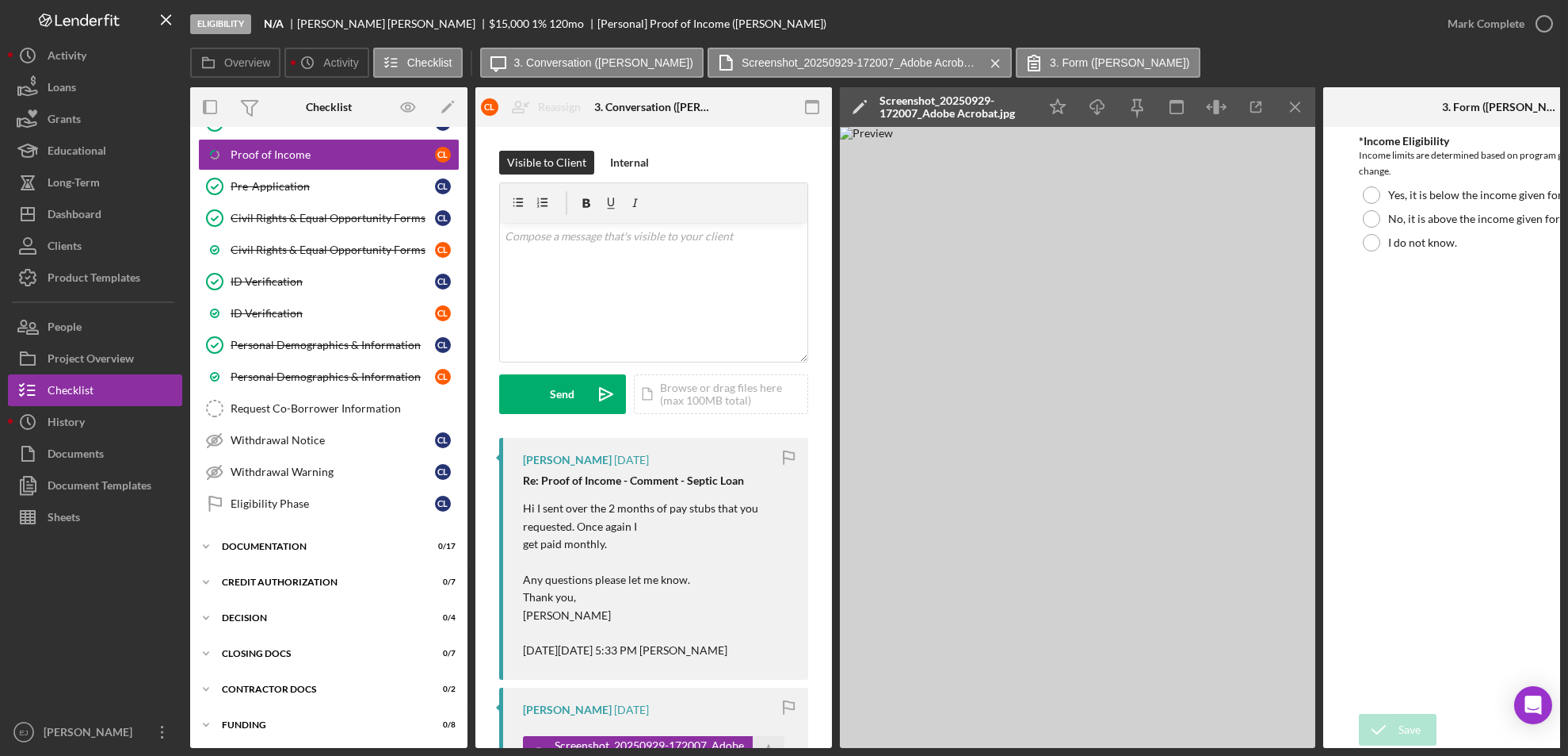
scroll to position [540, 0]
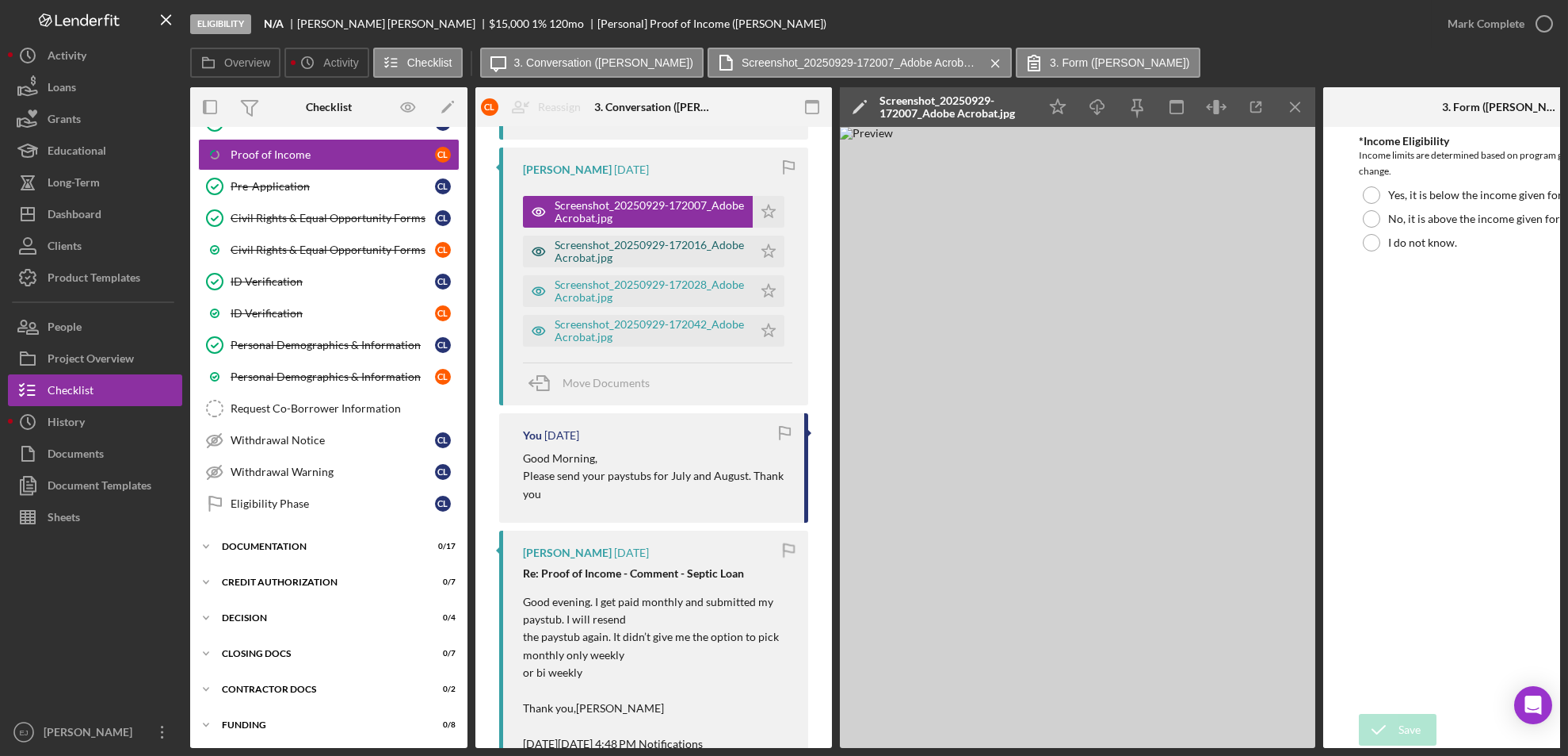
click at [603, 252] on div "Screenshot_20250929-172016_Adobe Acrobat.jpg" at bounding box center [650, 251] width 190 height 25
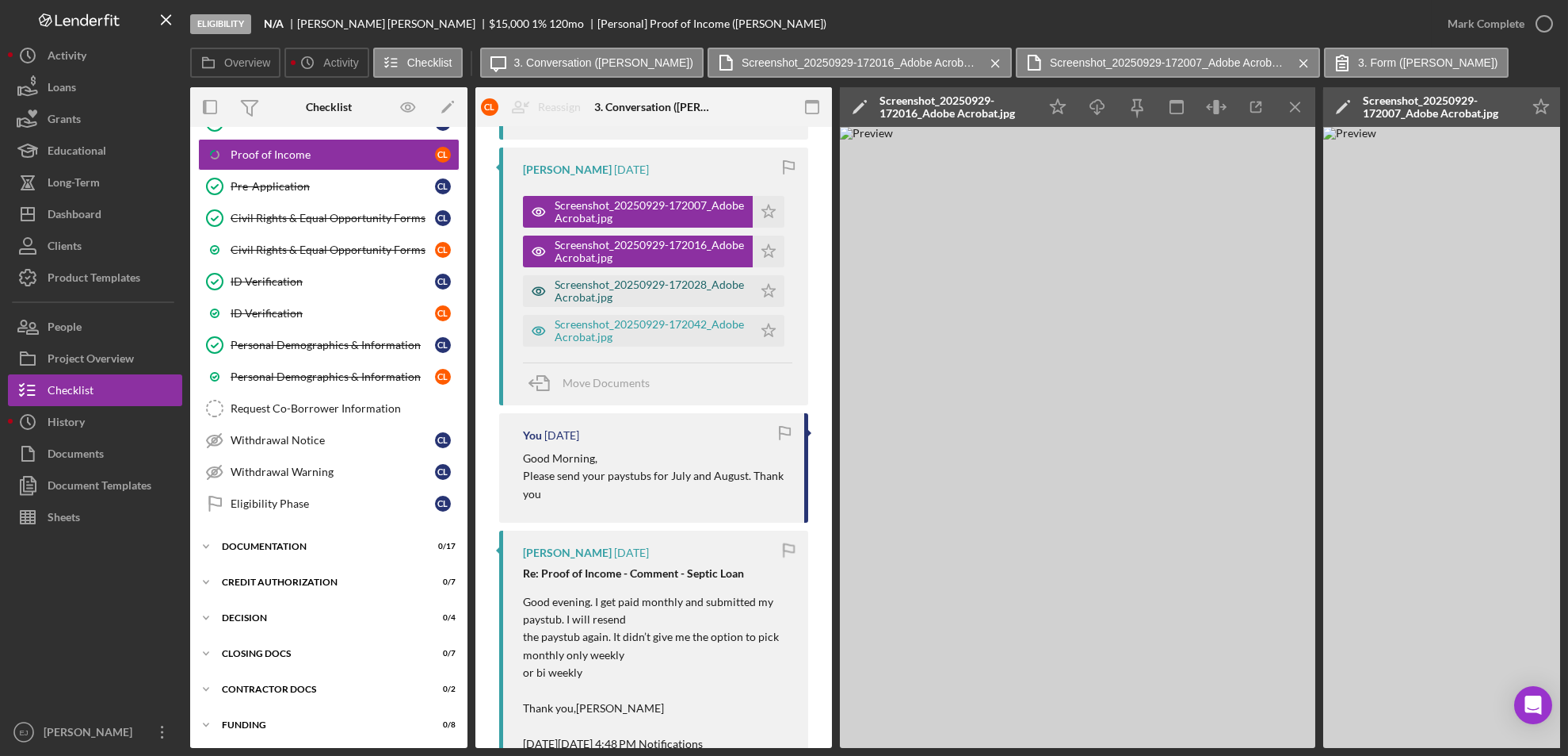
click at [633, 289] on div "Screenshot_20250929-172028_Adobe Acrobat.jpg" at bounding box center [650, 291] width 190 height 25
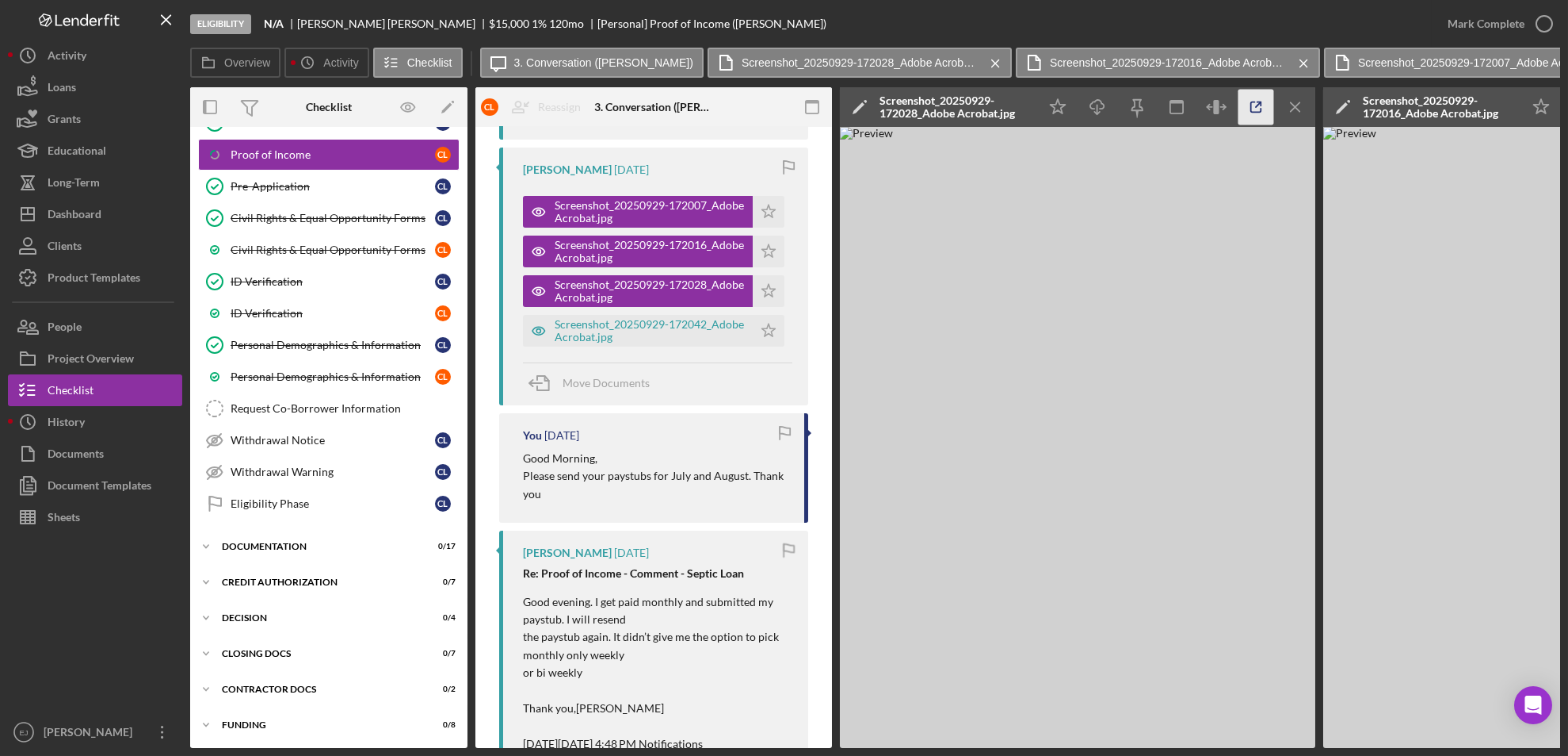
click at [1257, 94] on icon "button" at bounding box center [1257, 107] width 36 height 36
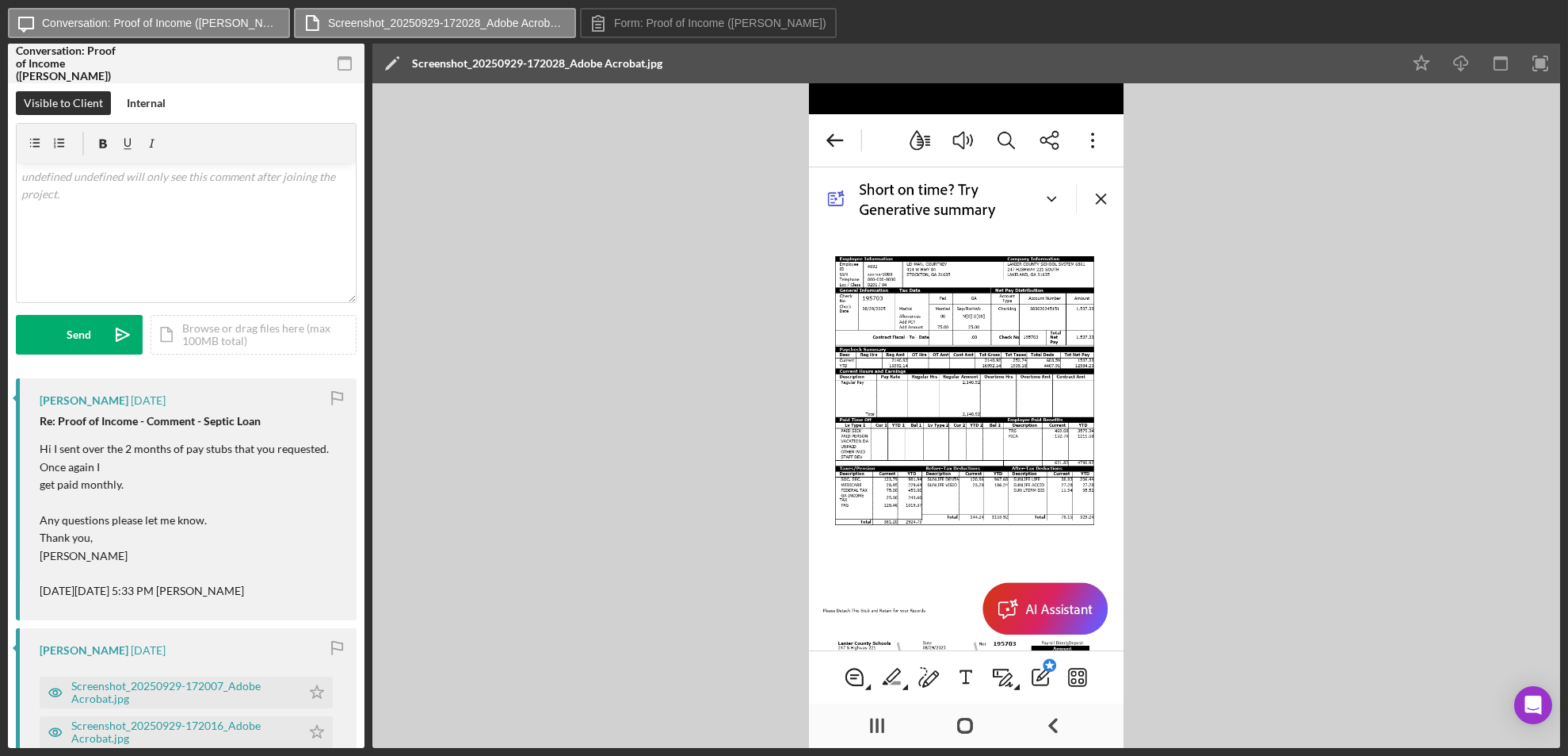
click at [364, 348] on div "Icon/Checklist Item Sub Partial Proof of Income Visible to Client Internal v Co…" at bounding box center [186, 415] width 357 height 665
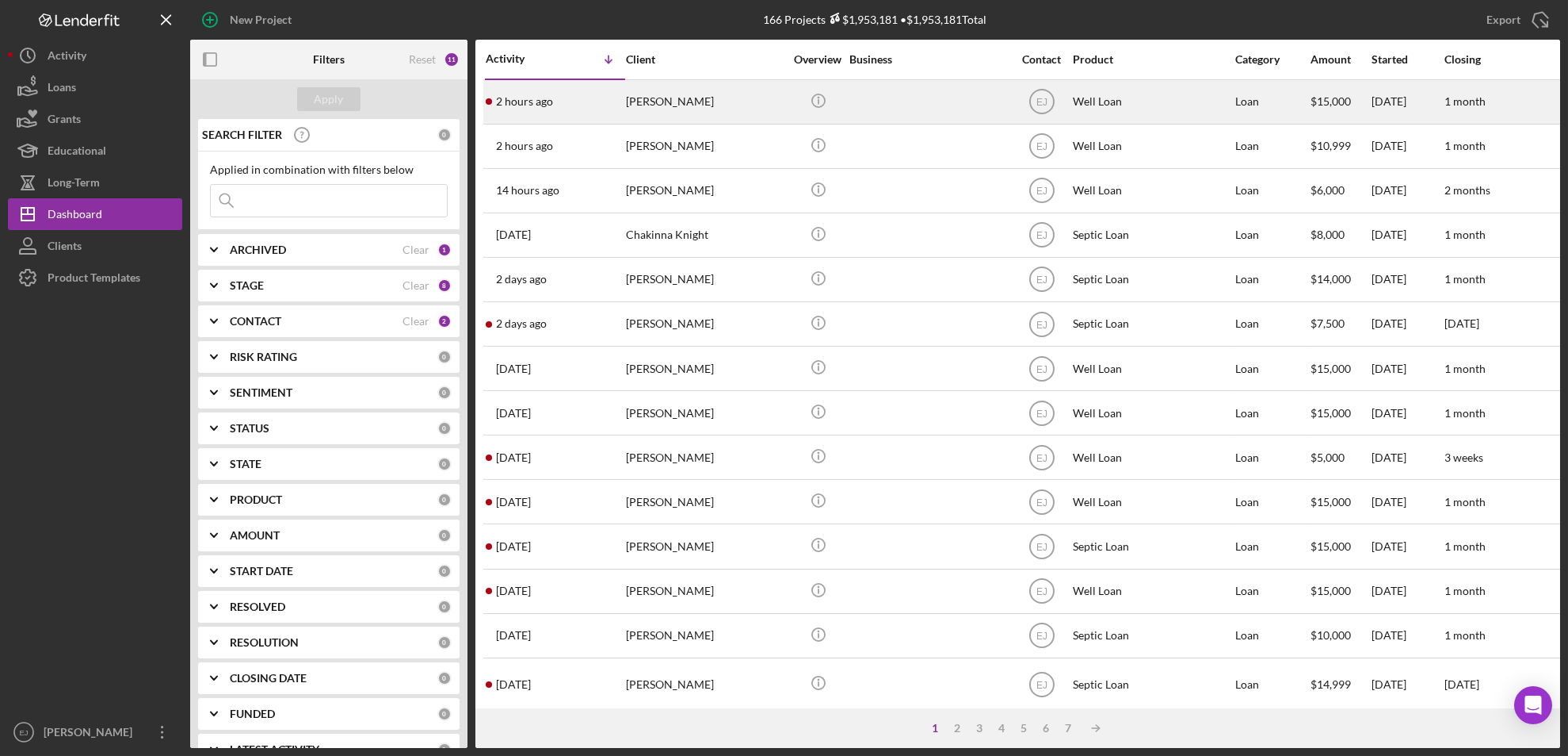
click at [679, 101] on div "Brian Calvert" at bounding box center [706, 102] width 159 height 42
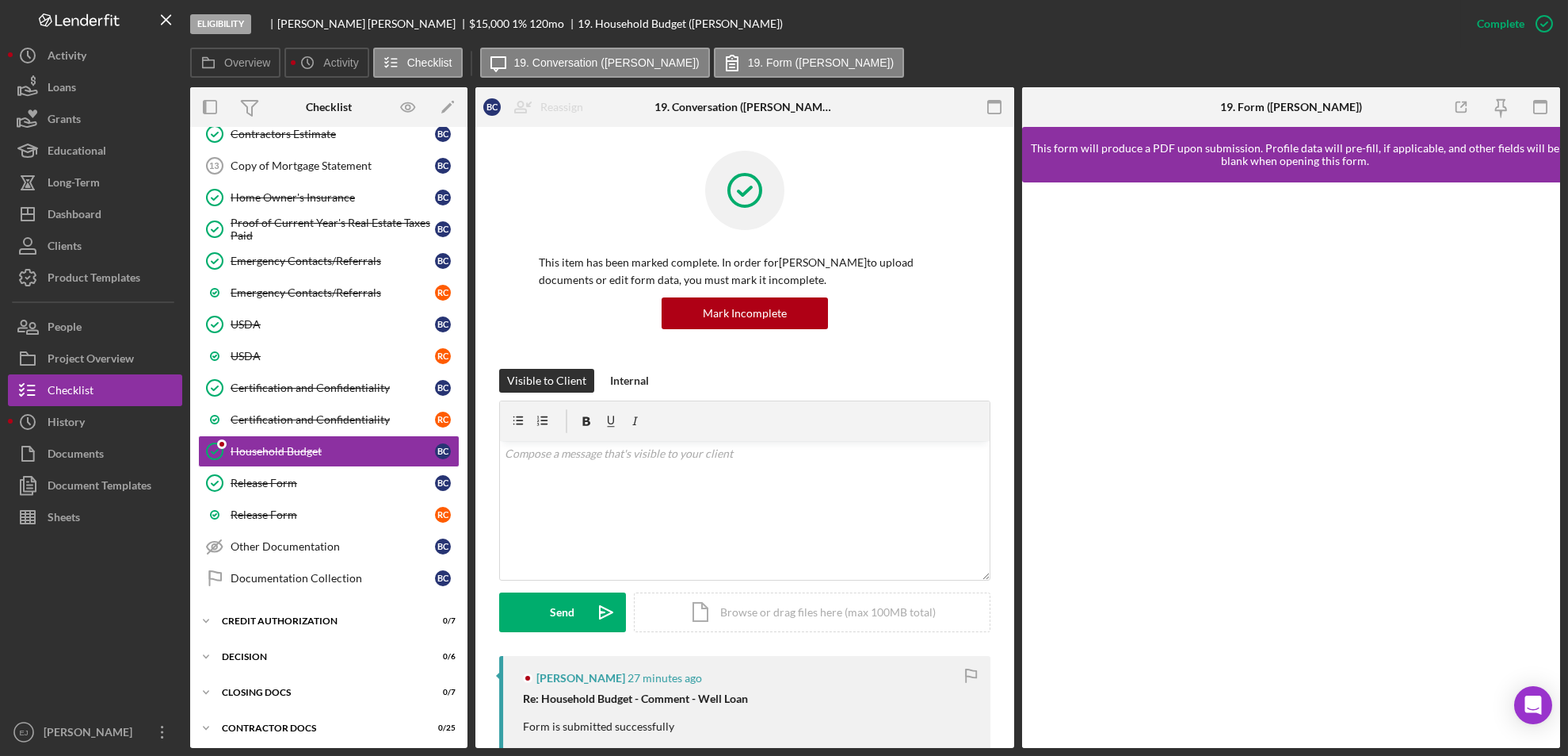
scroll to position [226, 0]
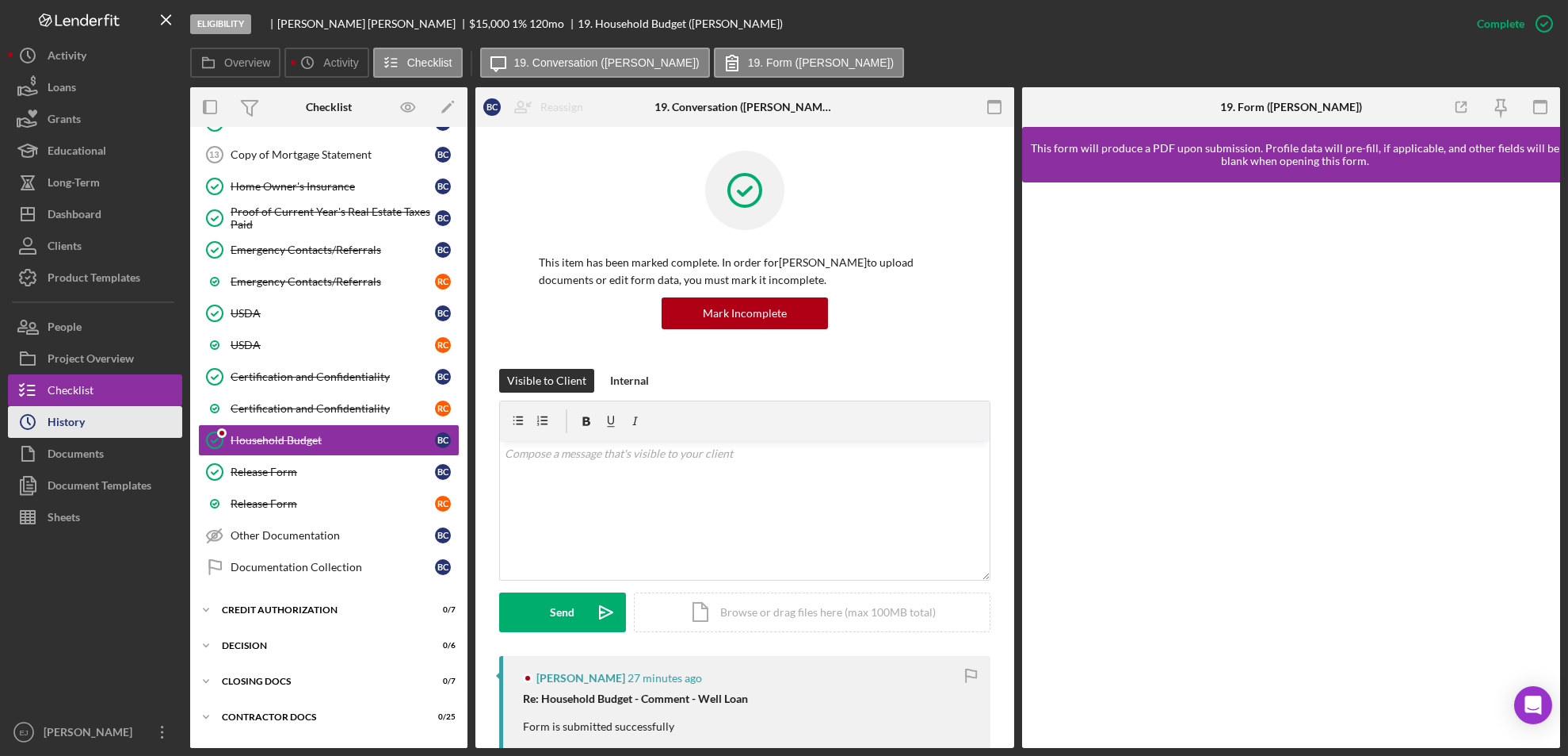
click at [88, 418] on button "Icon/History History" at bounding box center [95, 422] width 174 height 32
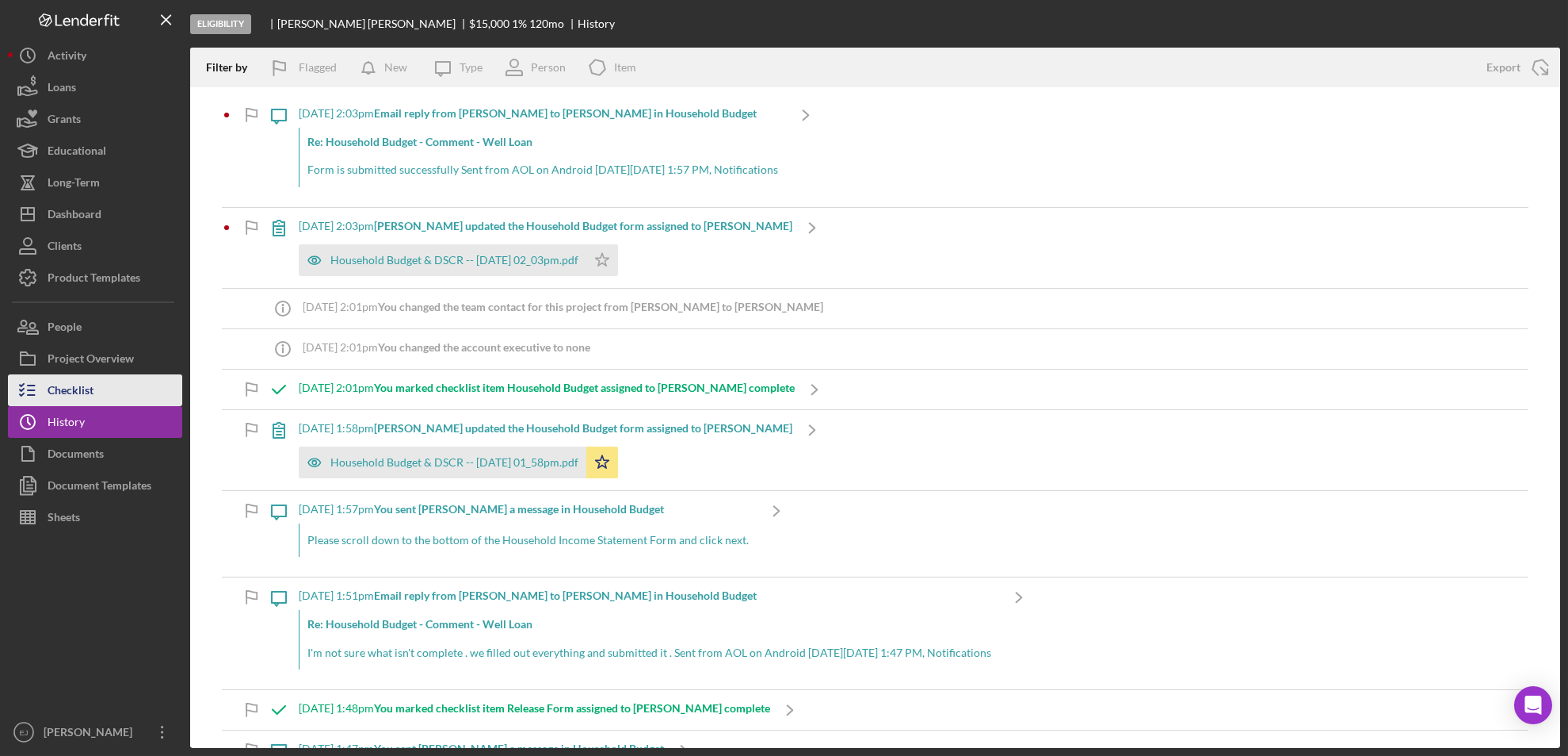
click at [53, 395] on div "Checklist" at bounding box center [70, 392] width 46 height 36
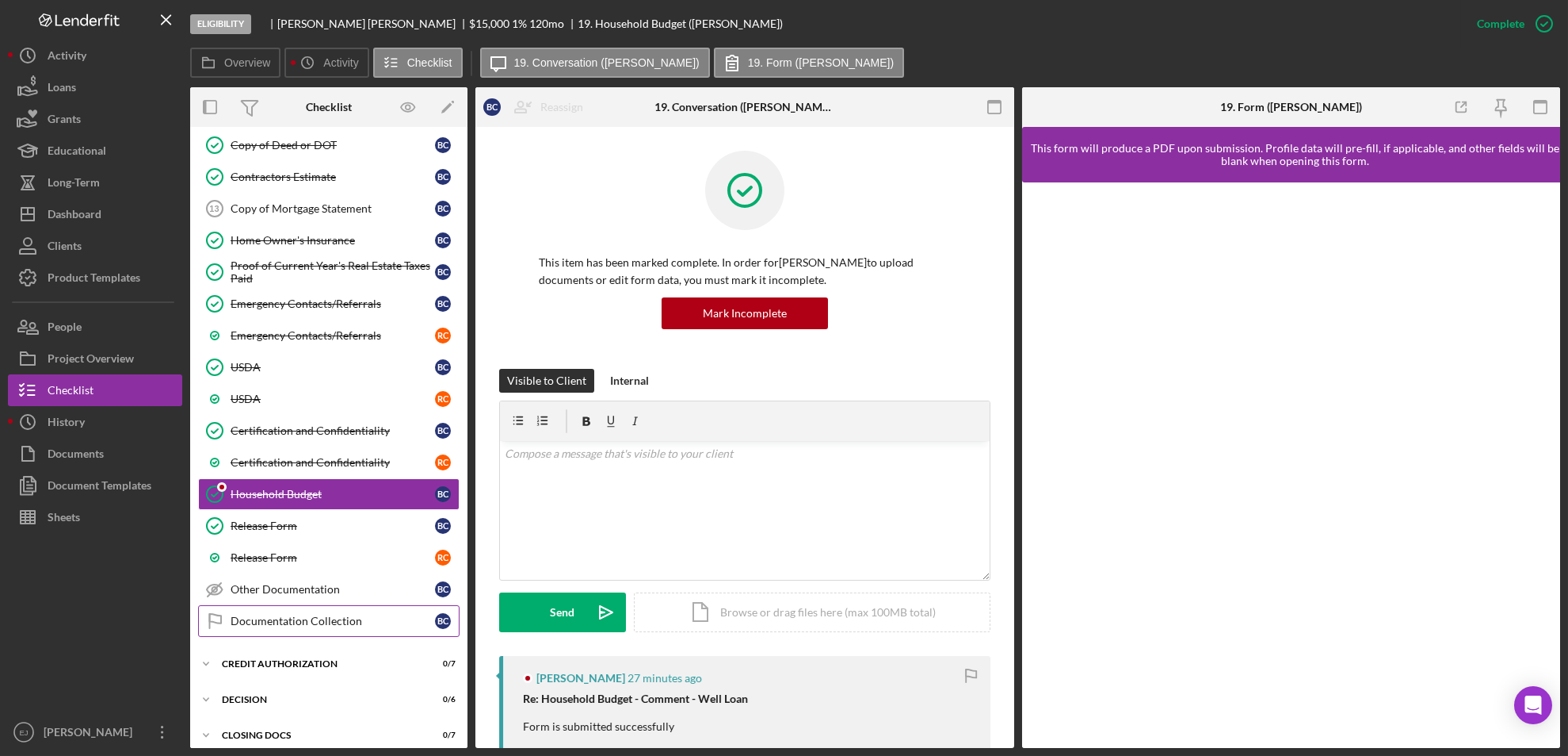
scroll to position [226, 0]
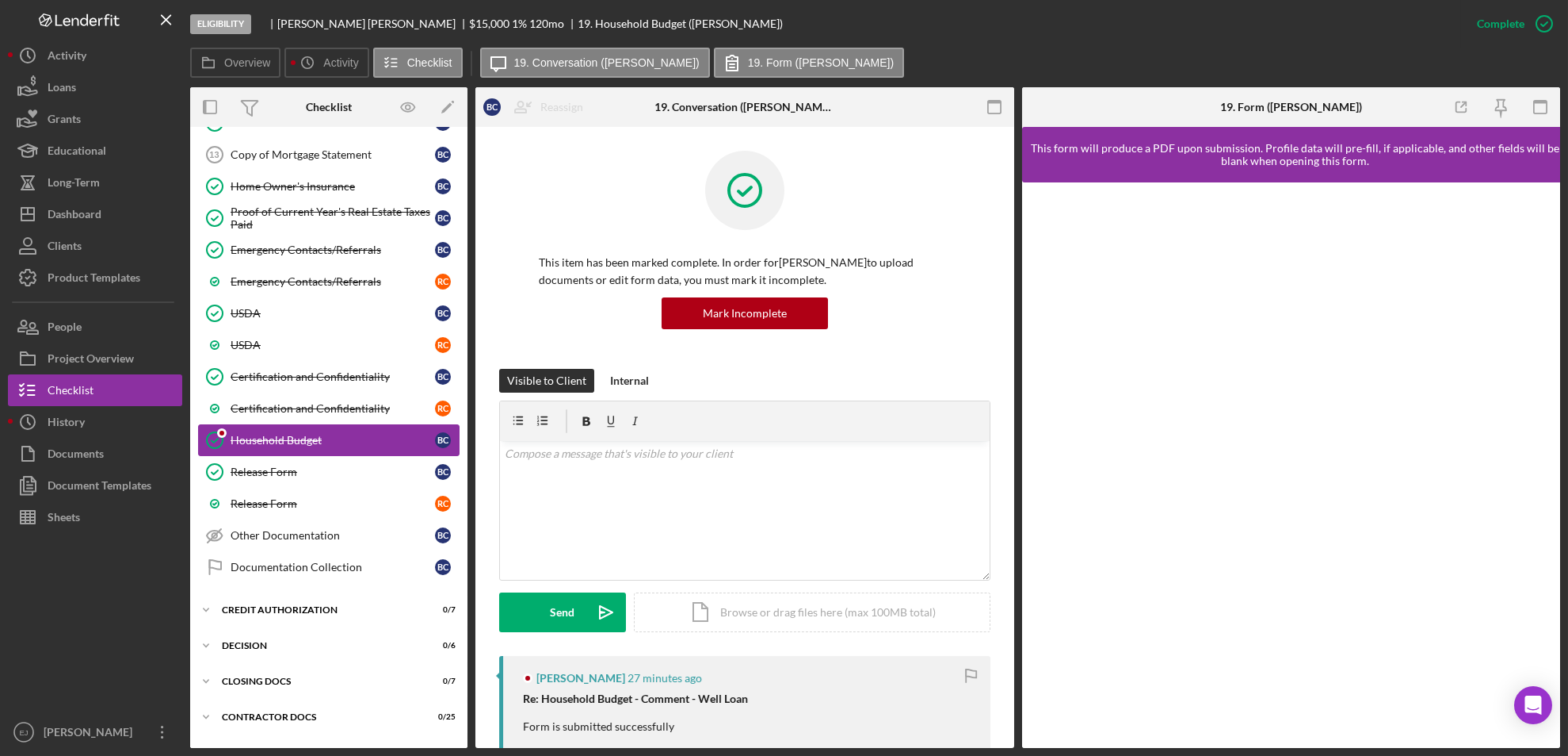
click at [305, 436] on div "Household Budget" at bounding box center [332, 440] width 205 height 13
click at [227, 445] on icon "Household Budget" at bounding box center [215, 440] width 40 height 40
click at [311, 507] on div "Release Form" at bounding box center [332, 503] width 205 height 13
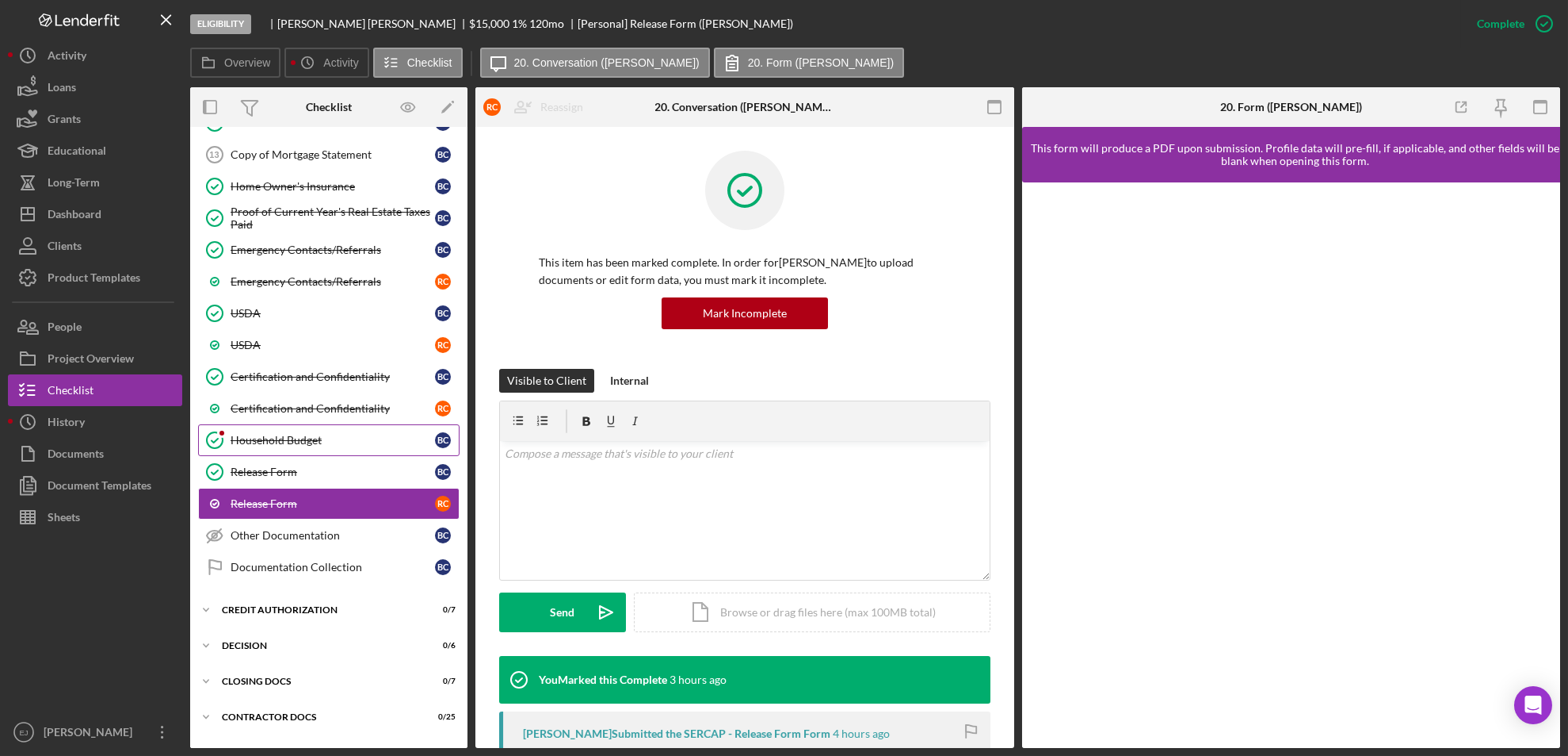
click at [283, 442] on div "Household Budget" at bounding box center [332, 440] width 205 height 13
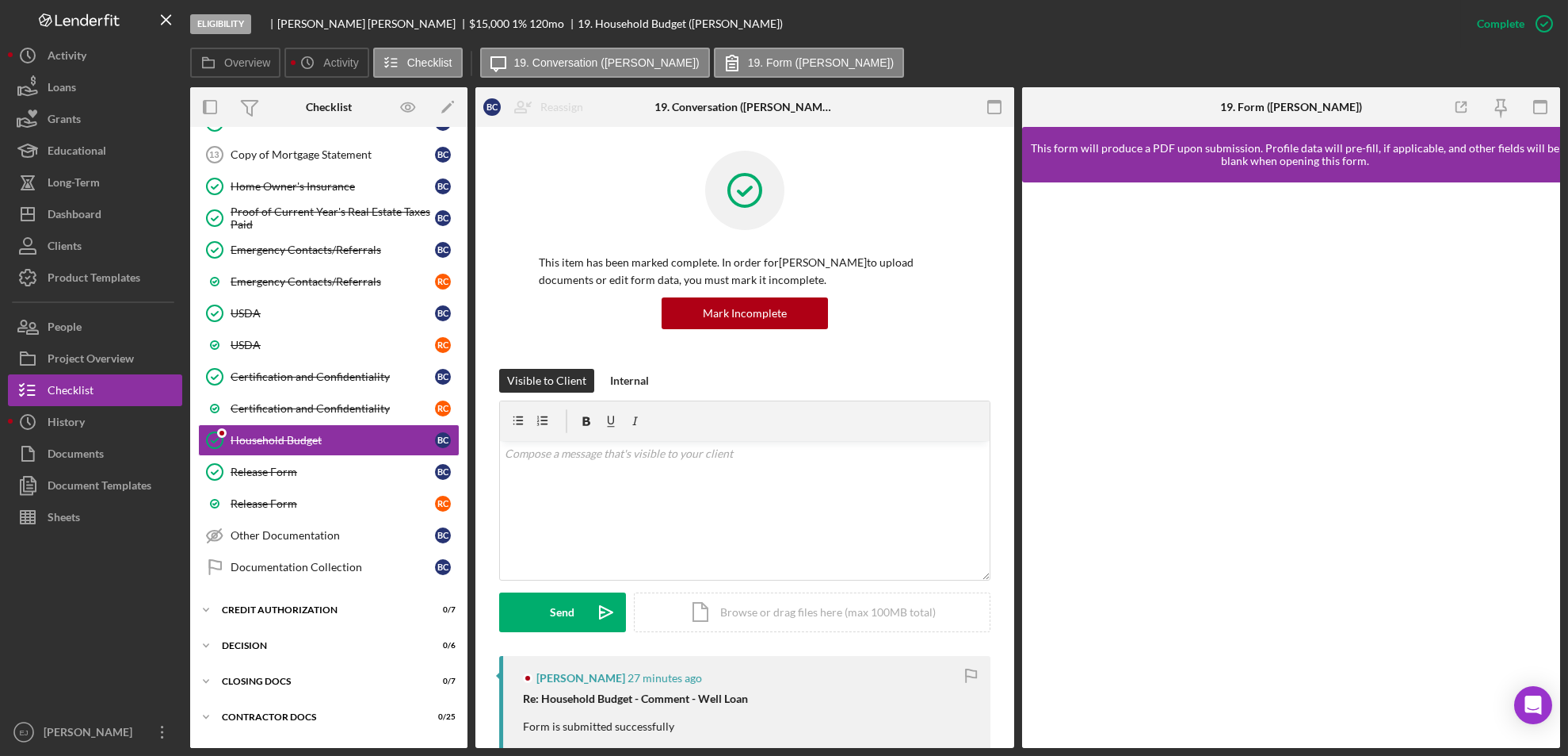
click at [1014, 669] on div "Overview Internal Workflow Stage Eligibility Icon/Dropdown Arrow Archive (can u…" at bounding box center [876, 417] width 1370 height 660
click at [1014, 670] on div "Overview Internal Workflow Stage Eligibility Icon/Dropdown Arrow Archive (can u…" at bounding box center [876, 417] width 1370 height 660
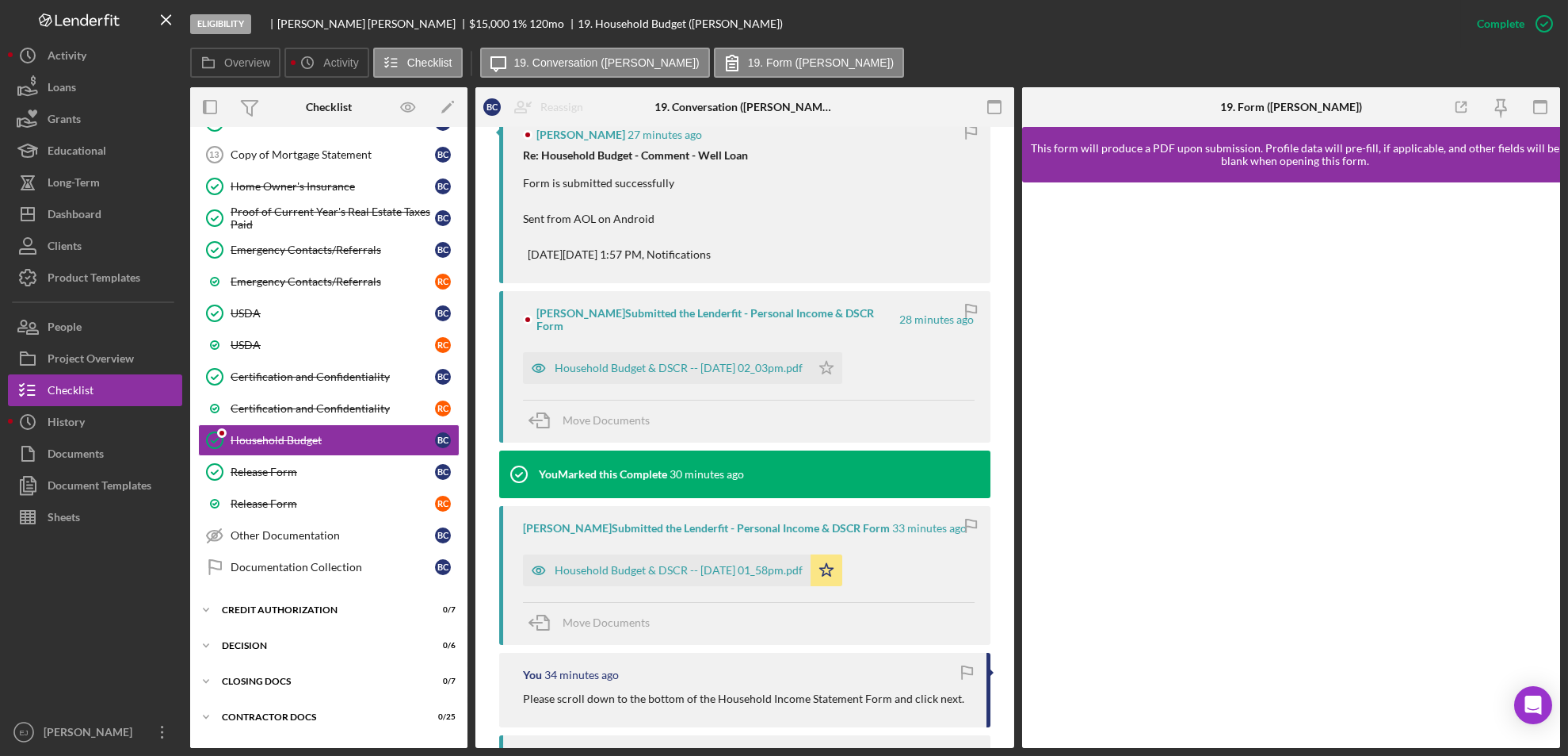
scroll to position [1048, 0]
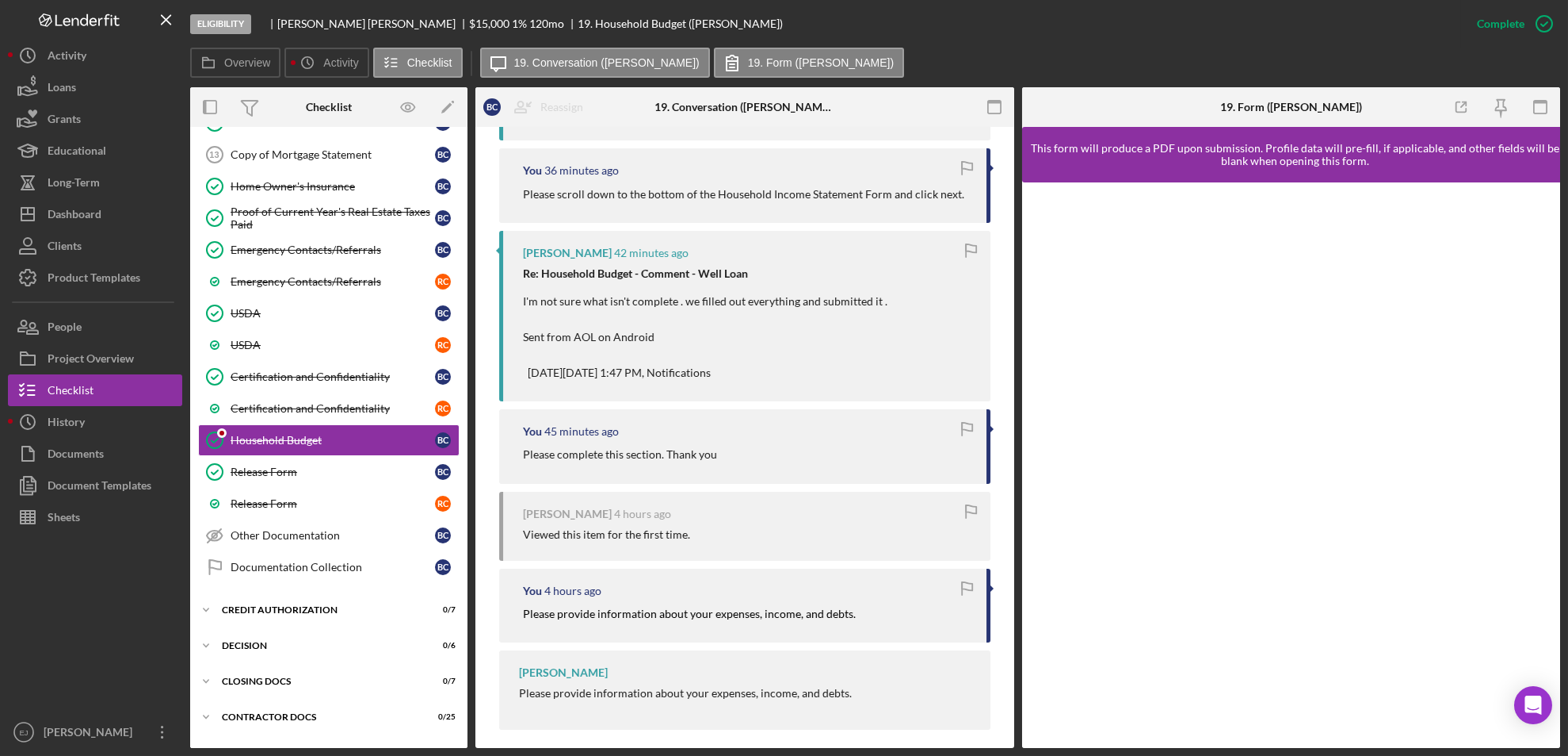
click at [647, 445] on p "Please complete this section. Thank you" at bounding box center [619, 453] width 194 height 17
click at [356, 439] on div "Household Budget" at bounding box center [332, 440] width 205 height 13
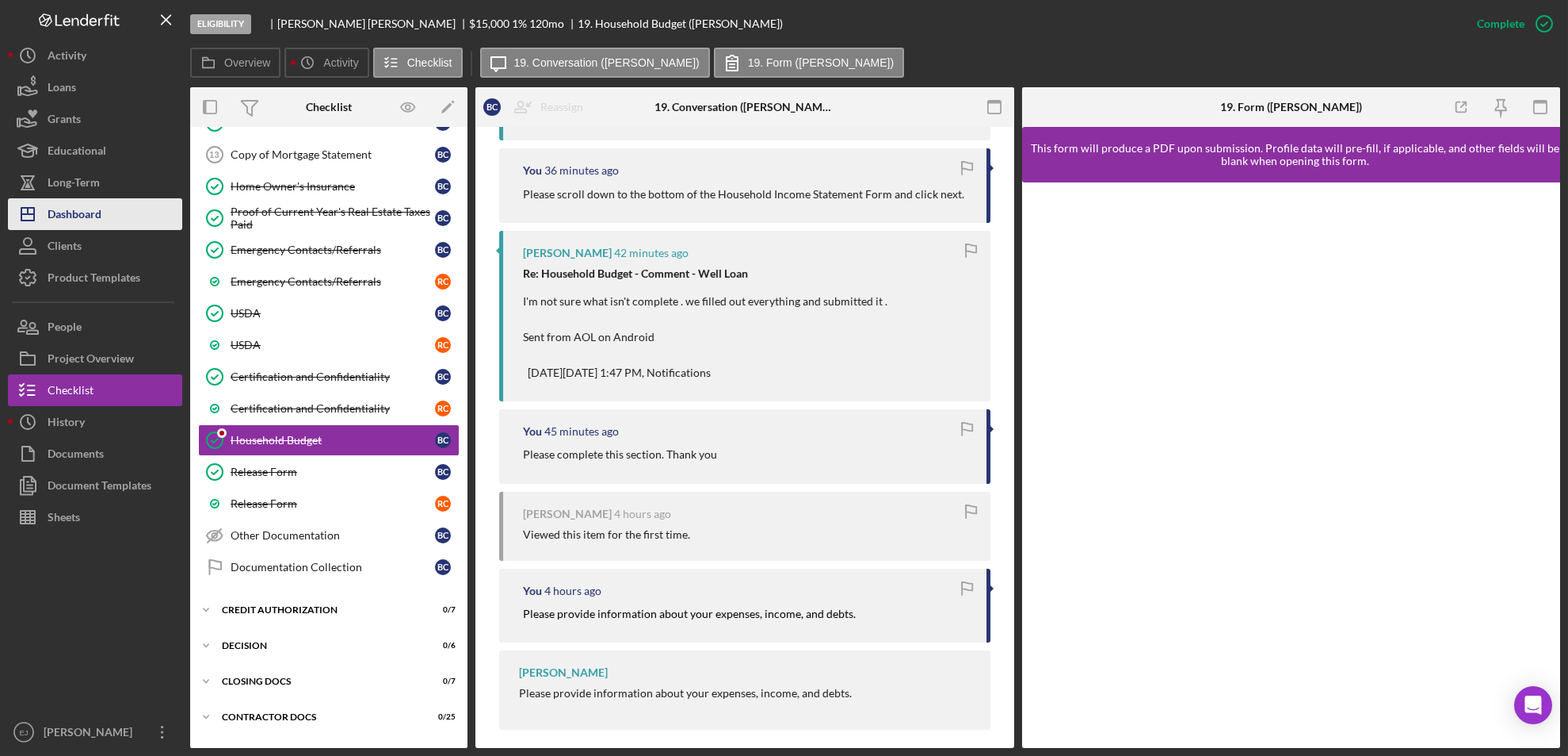
click at [144, 223] on button "Icon/Dashboard Dashboard" at bounding box center [95, 213] width 174 height 32
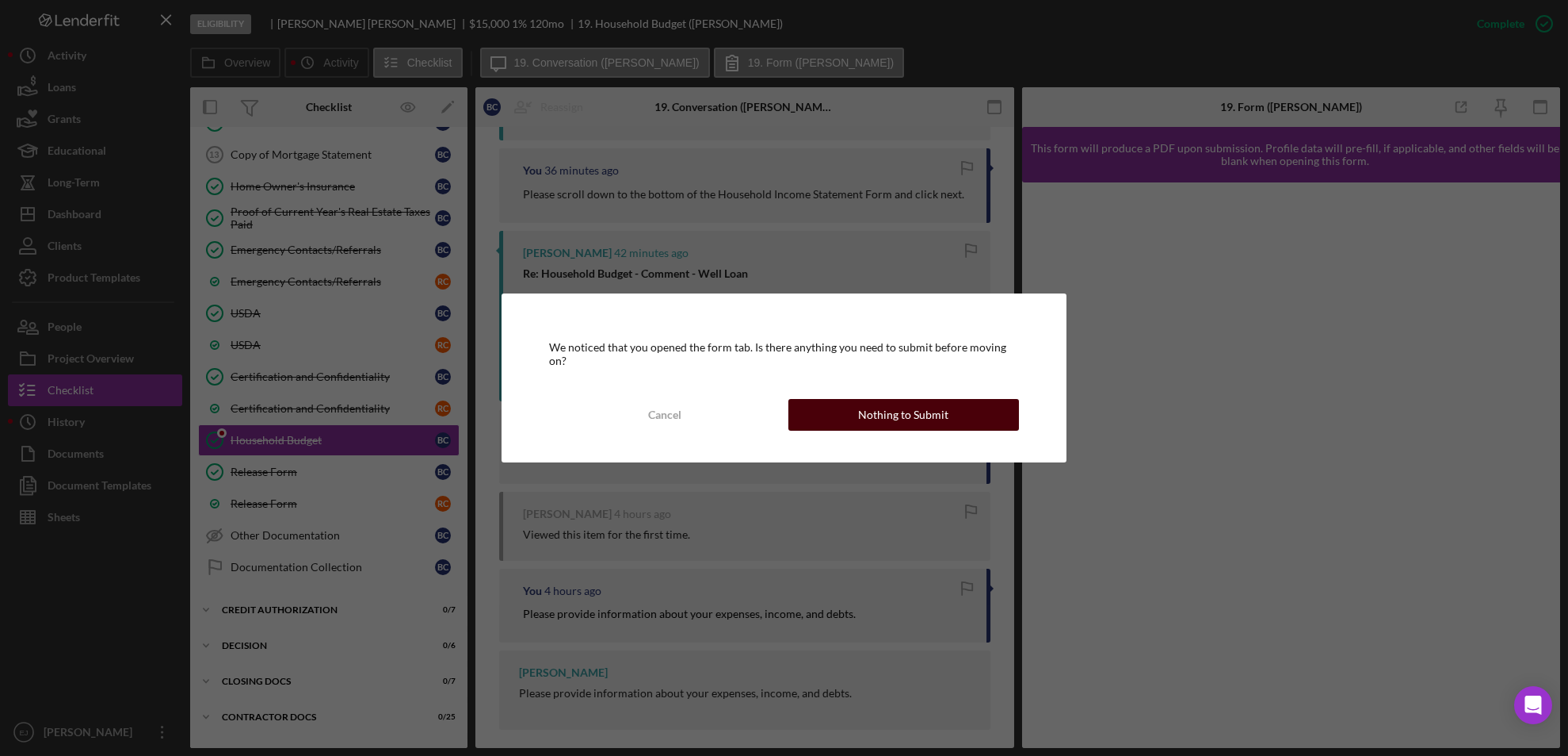
click at [822, 406] on button "Nothing to Submit" at bounding box center [905, 415] width 231 height 32
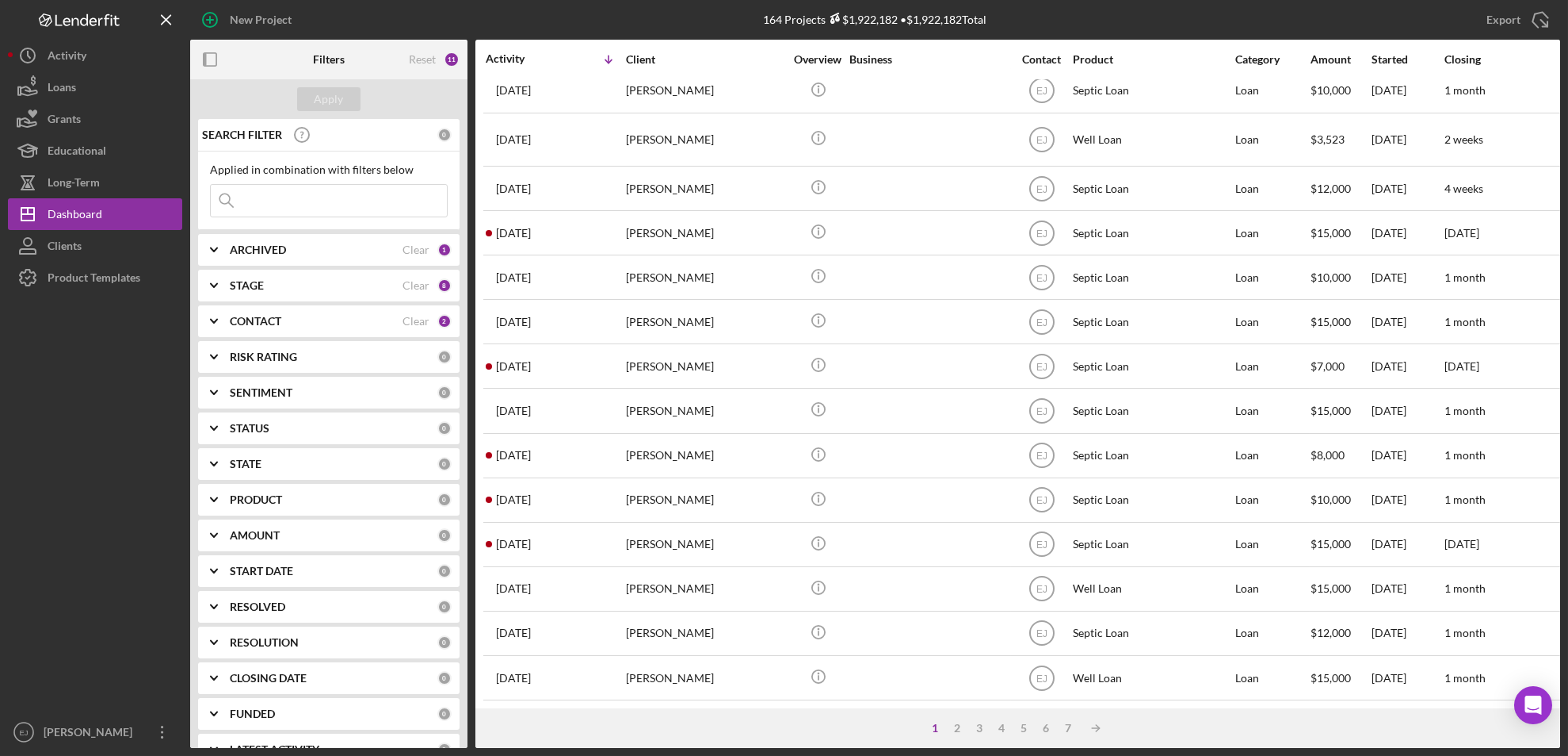
scroll to position [525, 0]
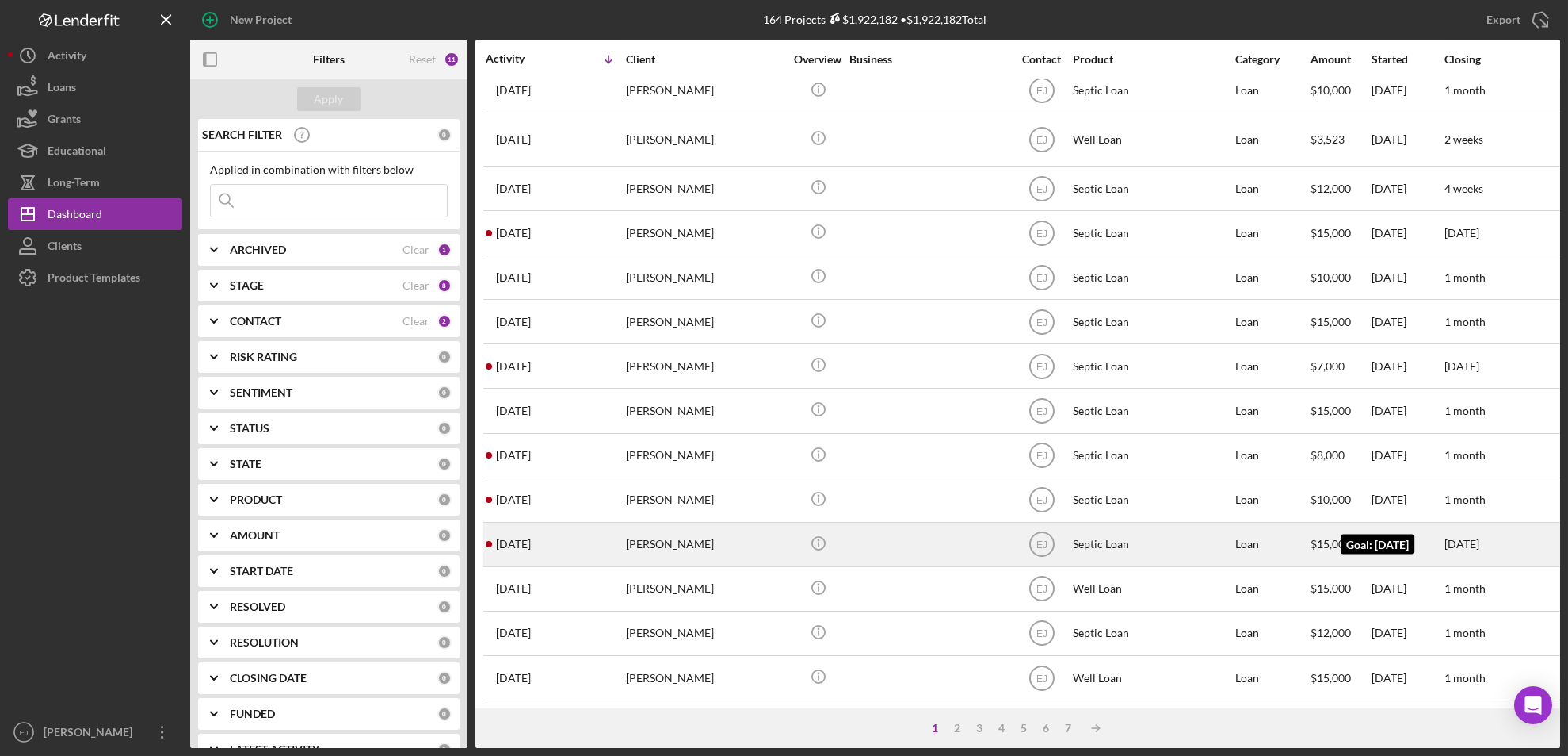
click at [1446, 537] on time "[DATE]" at bounding box center [1462, 543] width 35 height 14
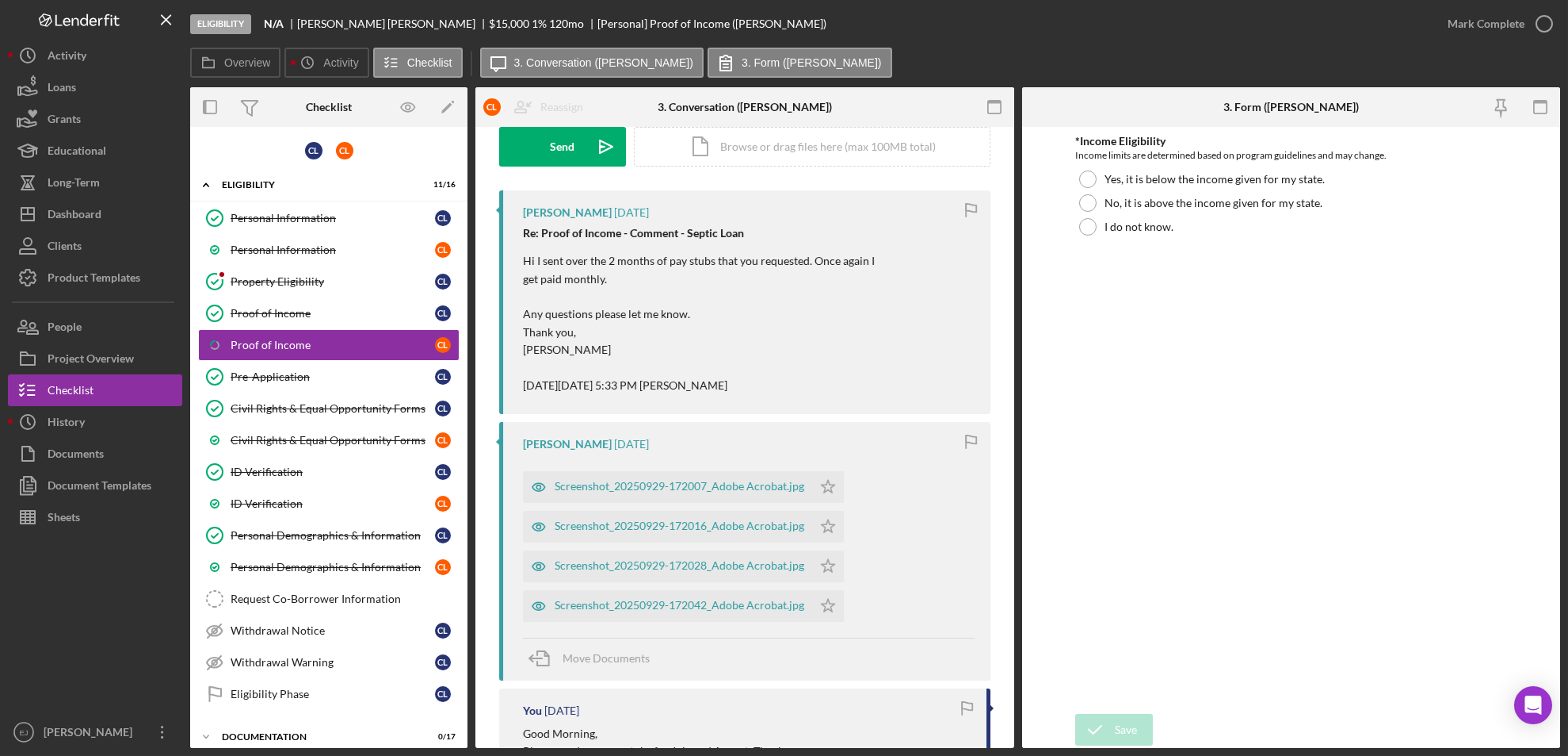
scroll to position [250, 0]
click at [706, 484] on div "Screenshot_20250929-172007_Adobe Acrobat.jpg" at bounding box center [680, 483] width 250 height 13
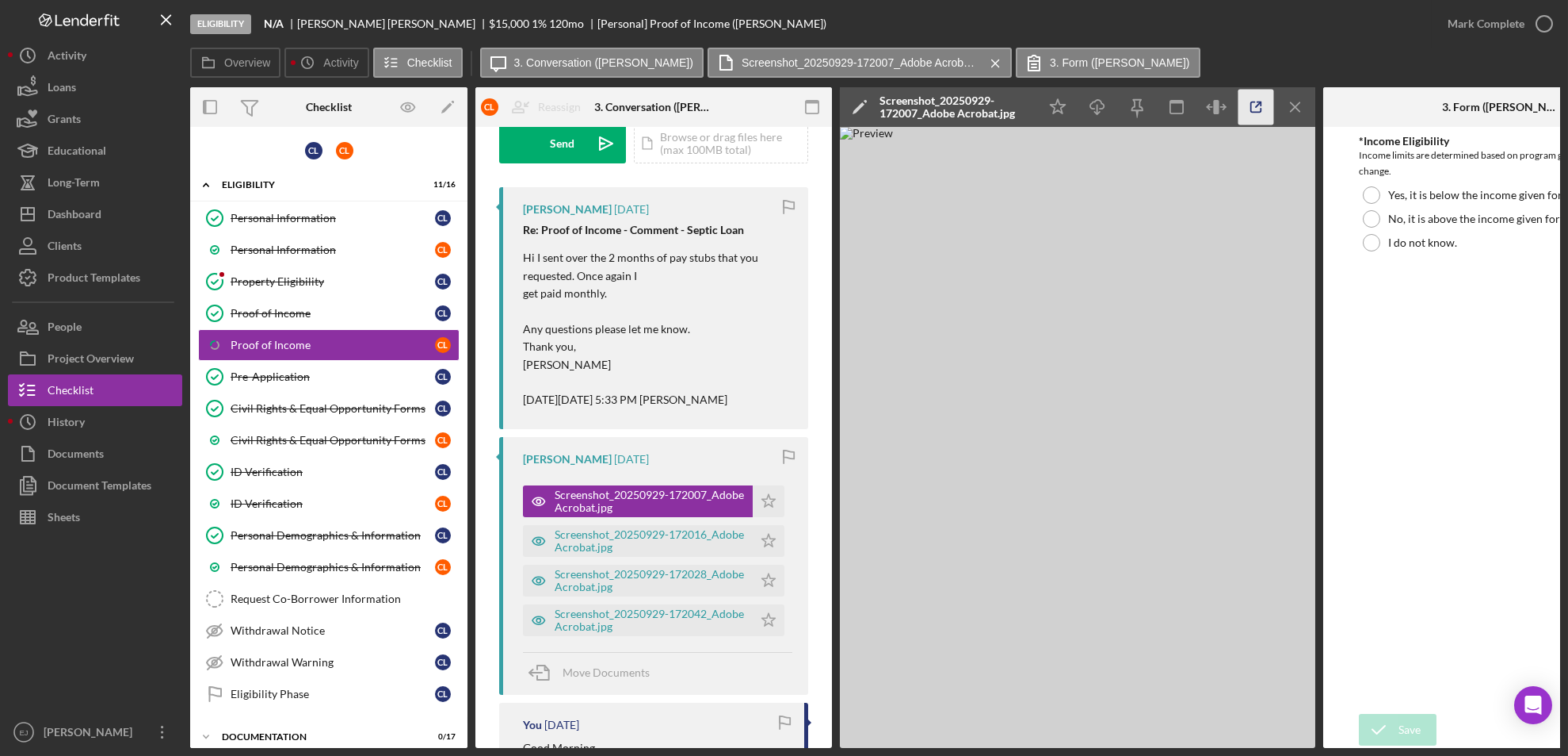
click at [1261, 100] on icon "button" at bounding box center [1257, 107] width 36 height 36
click at [1300, 102] on line "button" at bounding box center [1295, 107] width 9 height 9
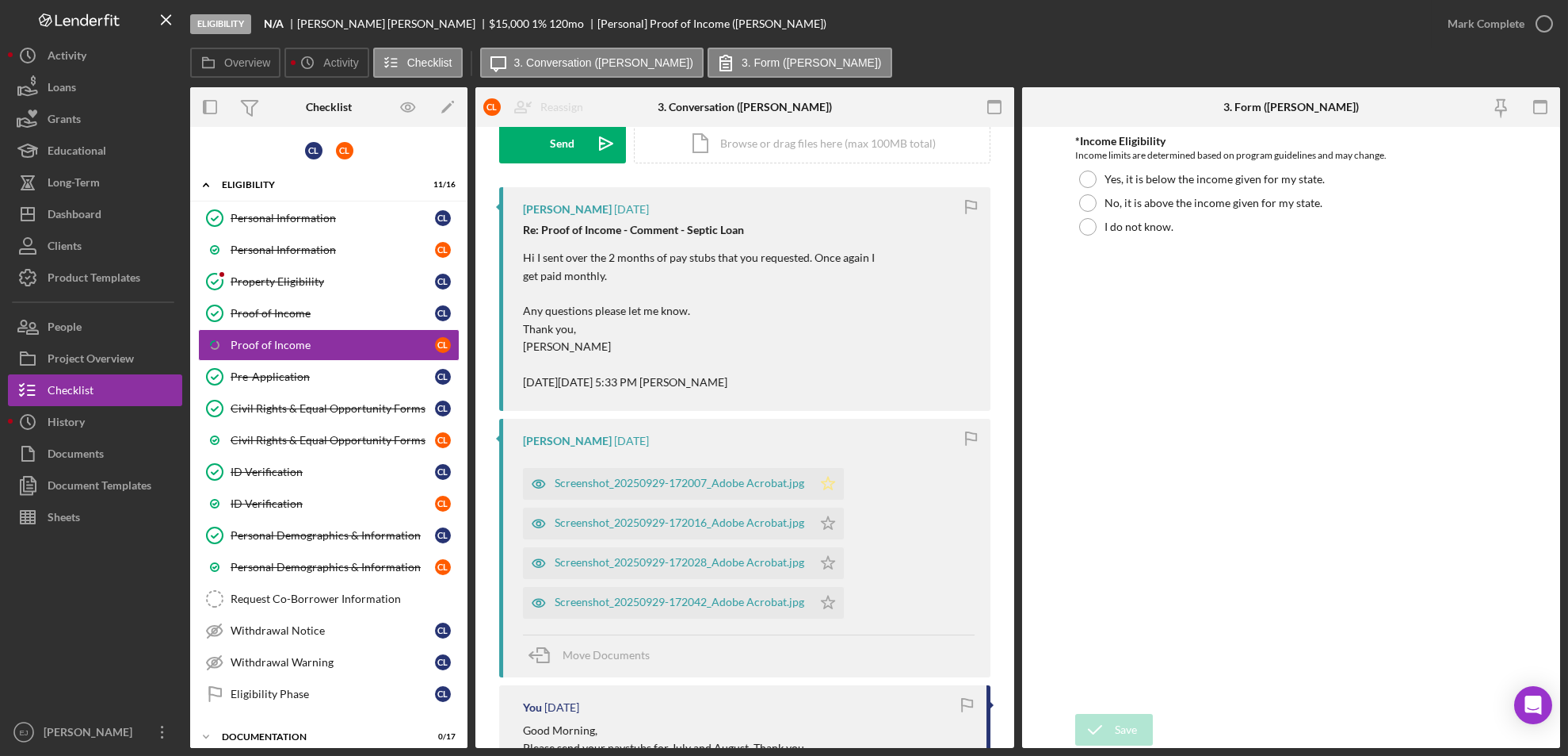
click at [825, 490] on icon "Icon/Star" at bounding box center [828, 483] width 32 height 32
click at [835, 522] on icon "Icon/Star" at bounding box center [828, 523] width 32 height 32
click at [826, 567] on icon "Icon/Star" at bounding box center [828, 563] width 32 height 32
click at [823, 596] on polygon "button" at bounding box center [828, 602] width 14 height 13
click at [1014, 725] on div "Overview Internal Workflow Stage Eligibility Icon/Dropdown Arrow Archive (can u…" at bounding box center [876, 417] width 1370 height 660
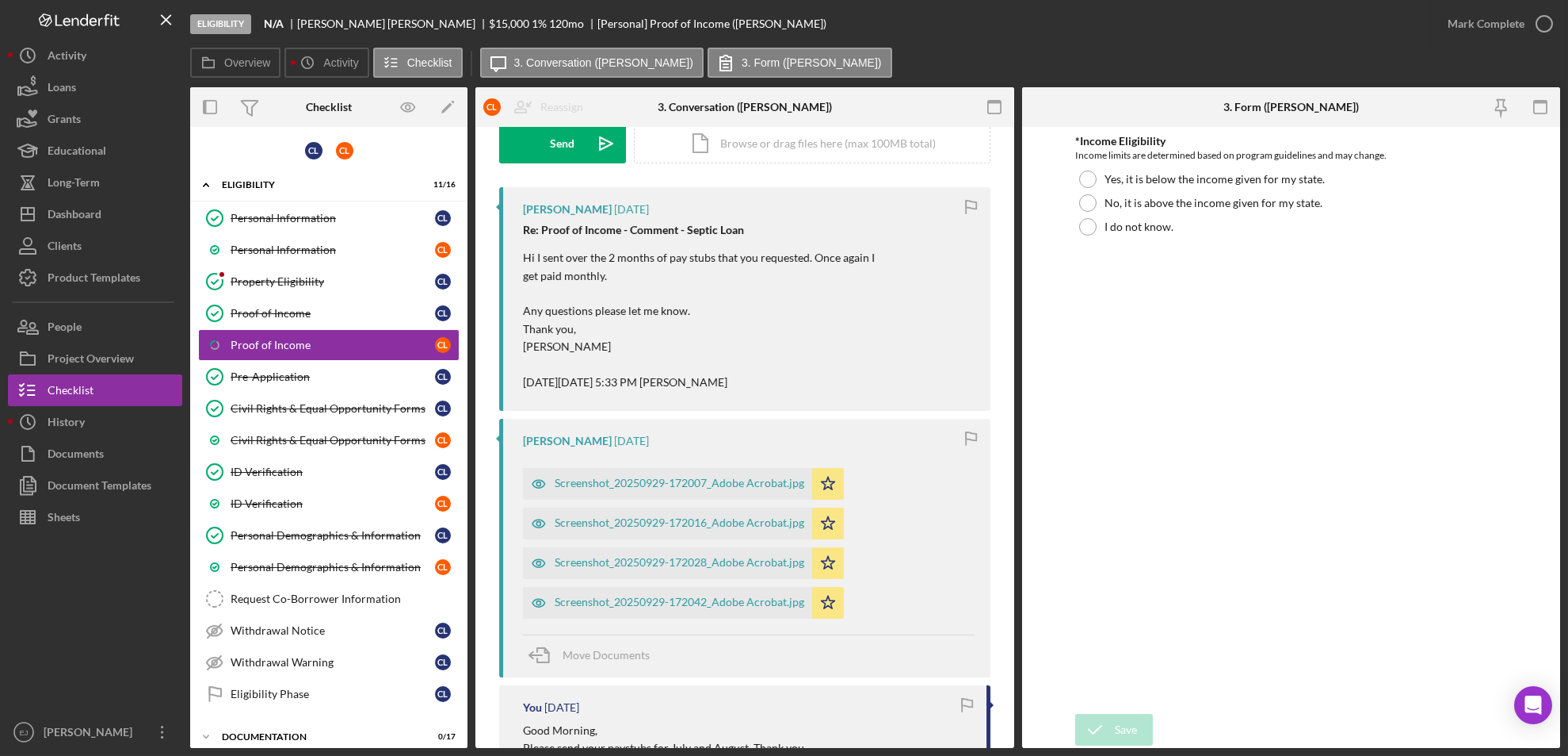
click at [1014, 738] on div "Overview Internal Workflow Stage Eligibility Icon/Dropdown Arrow Archive (can u…" at bounding box center [876, 417] width 1370 height 660
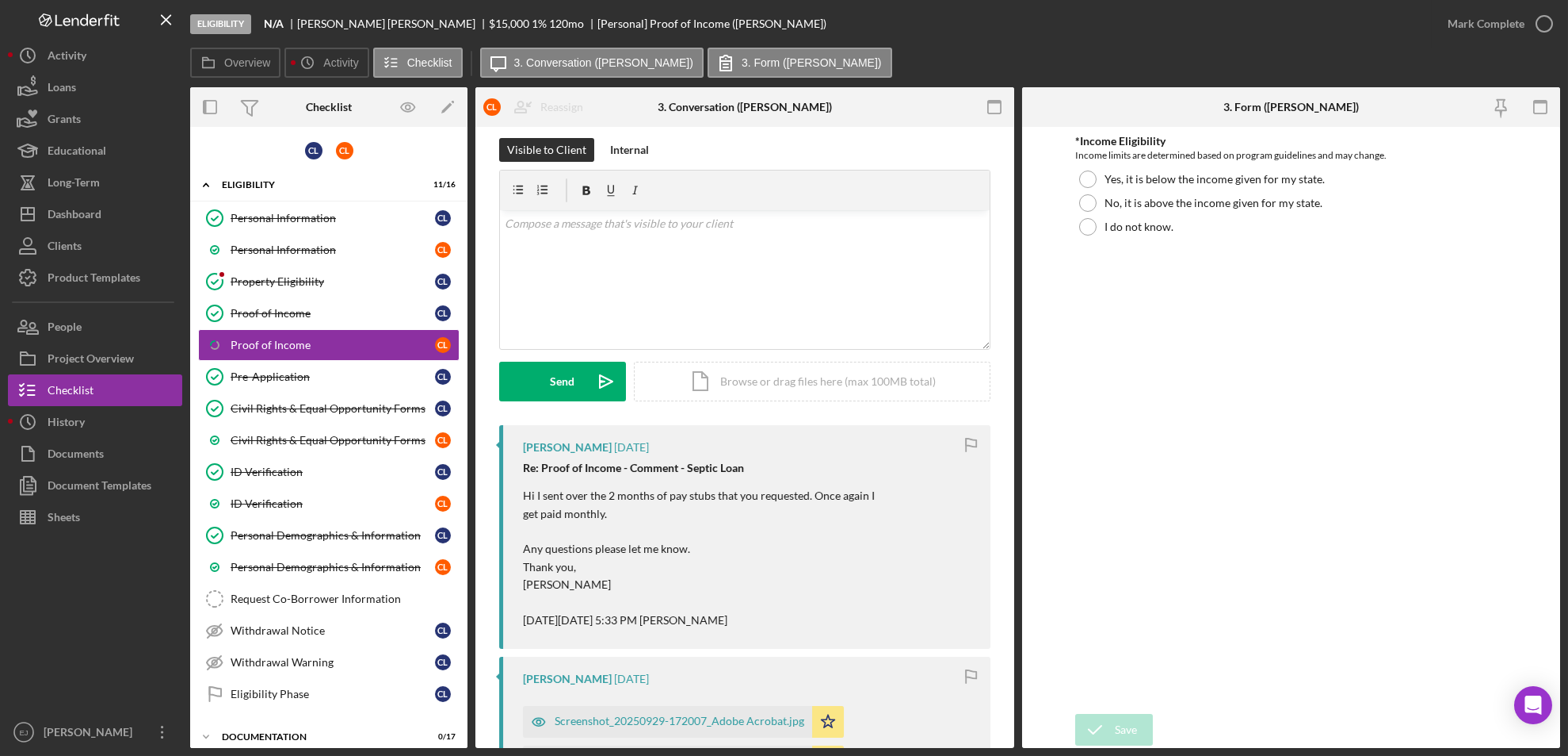
scroll to position [0, 0]
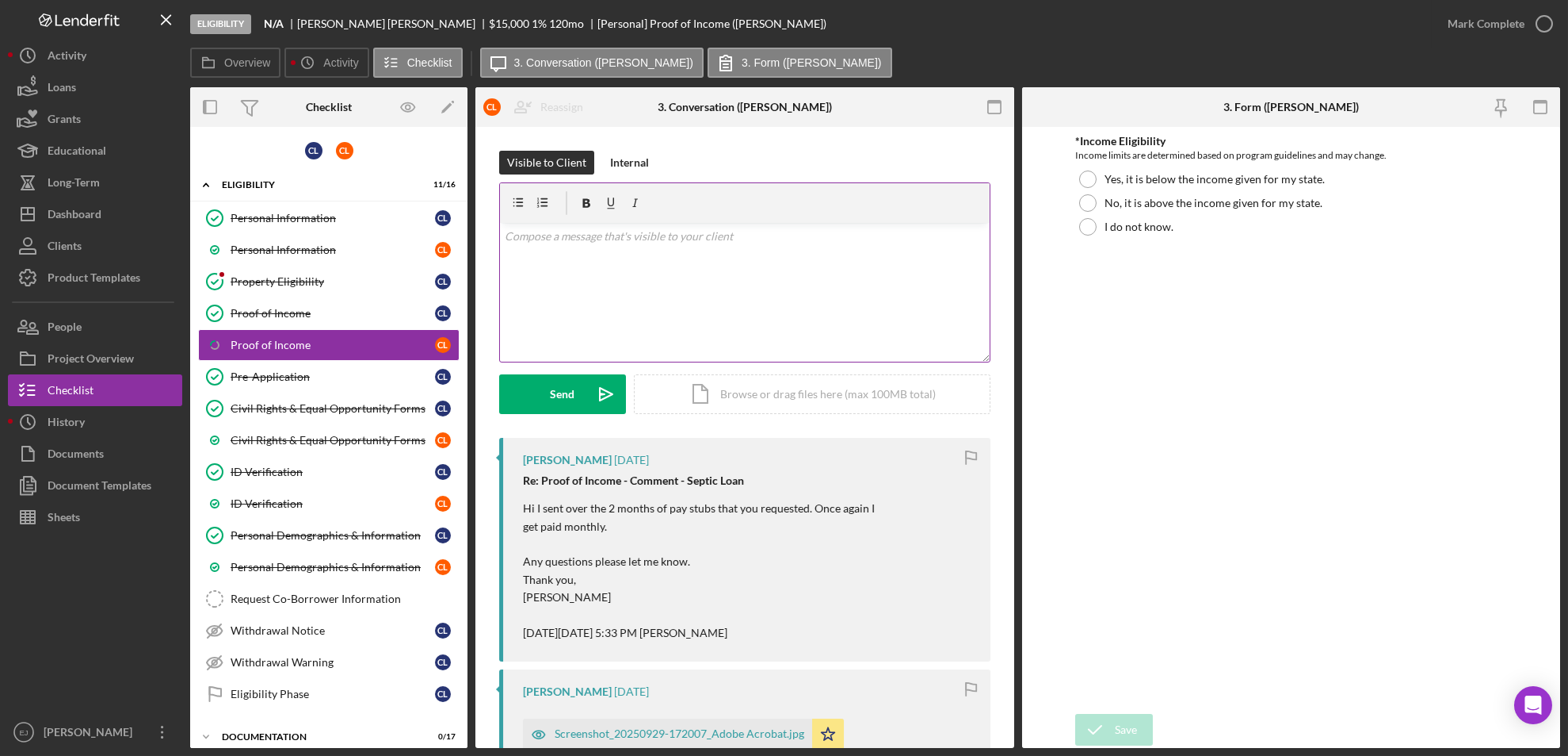
click at [524, 238] on p at bounding box center [745, 236] width 480 height 17
click at [622, 159] on div "Internal" at bounding box center [629, 163] width 39 height 23
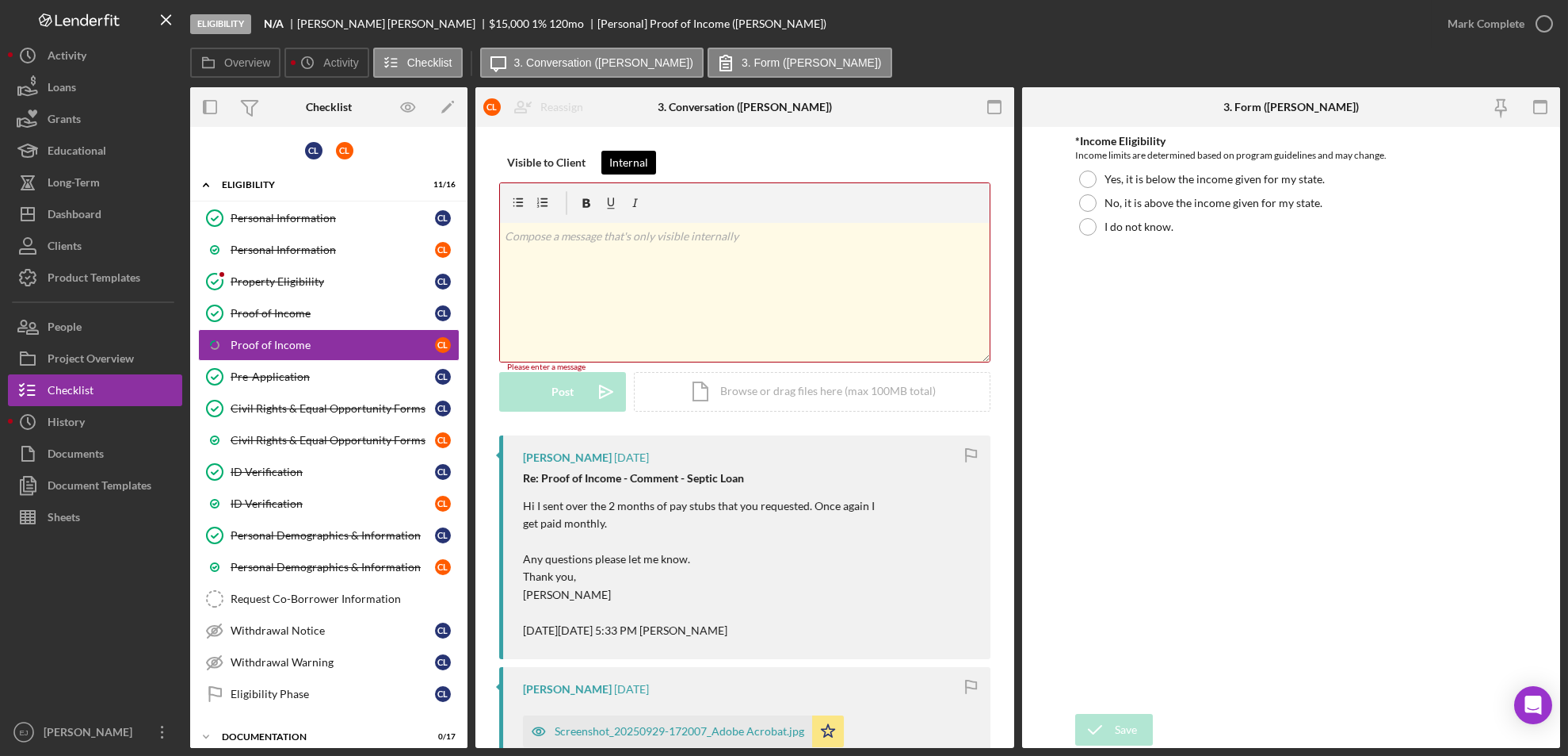
click at [601, 151] on button "Internal" at bounding box center [628, 163] width 55 height 23
click at [565, 249] on div "v Color teal Color pink Remove color Add row above Add row below Add column bef…" at bounding box center [745, 293] width 490 height 139
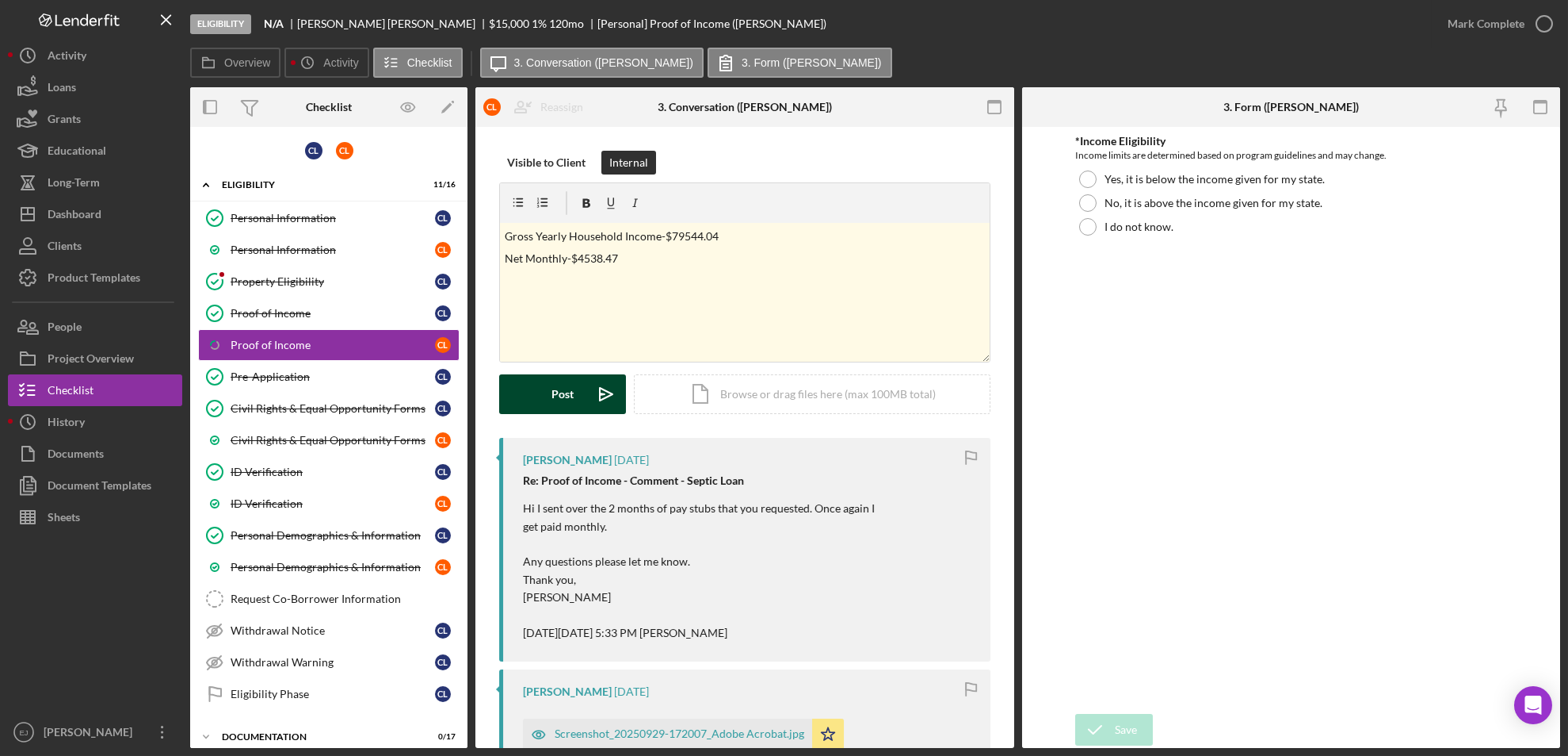
click at [565, 387] on div "Post" at bounding box center [562, 394] width 23 height 40
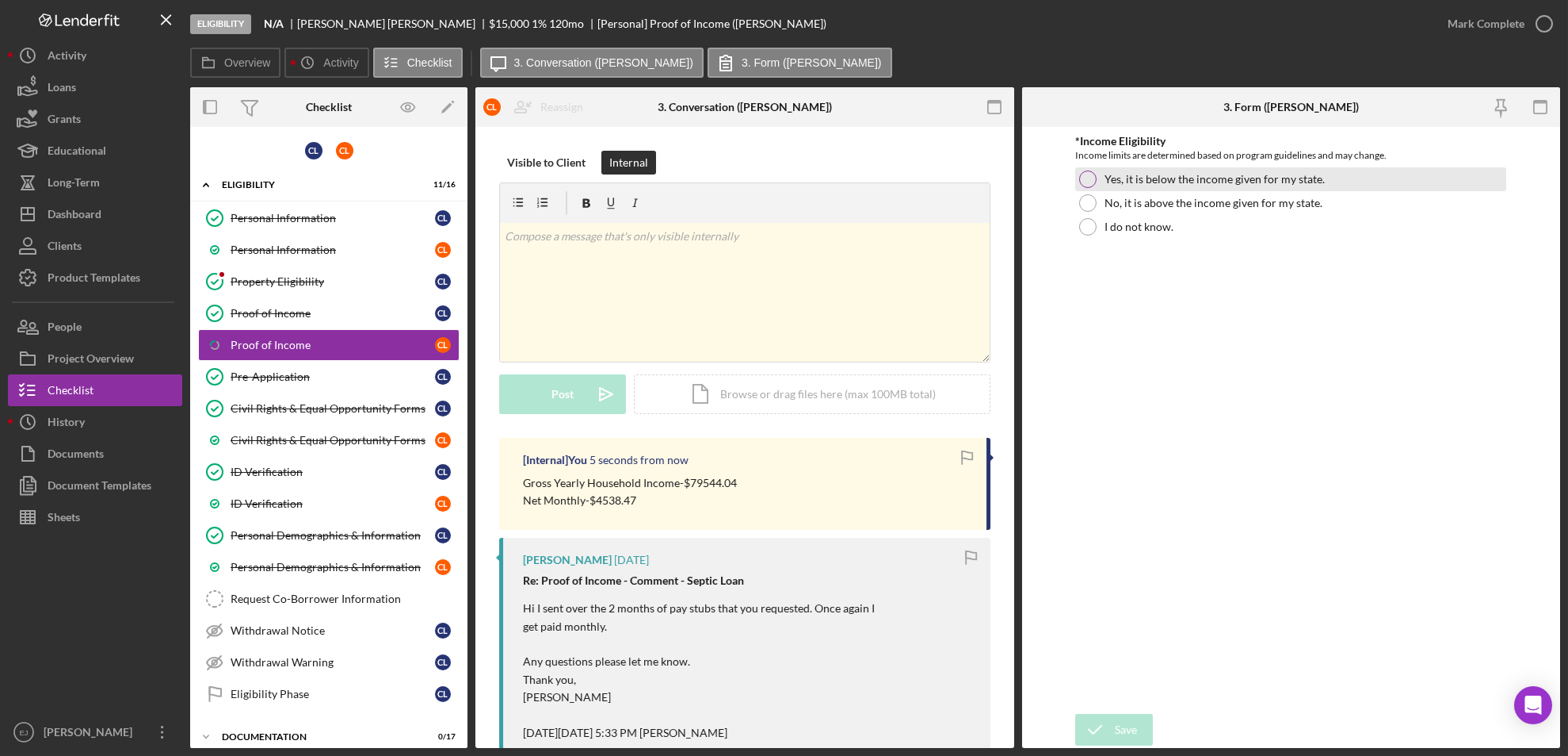
click at [1085, 182] on div at bounding box center [1088, 179] width 17 height 17
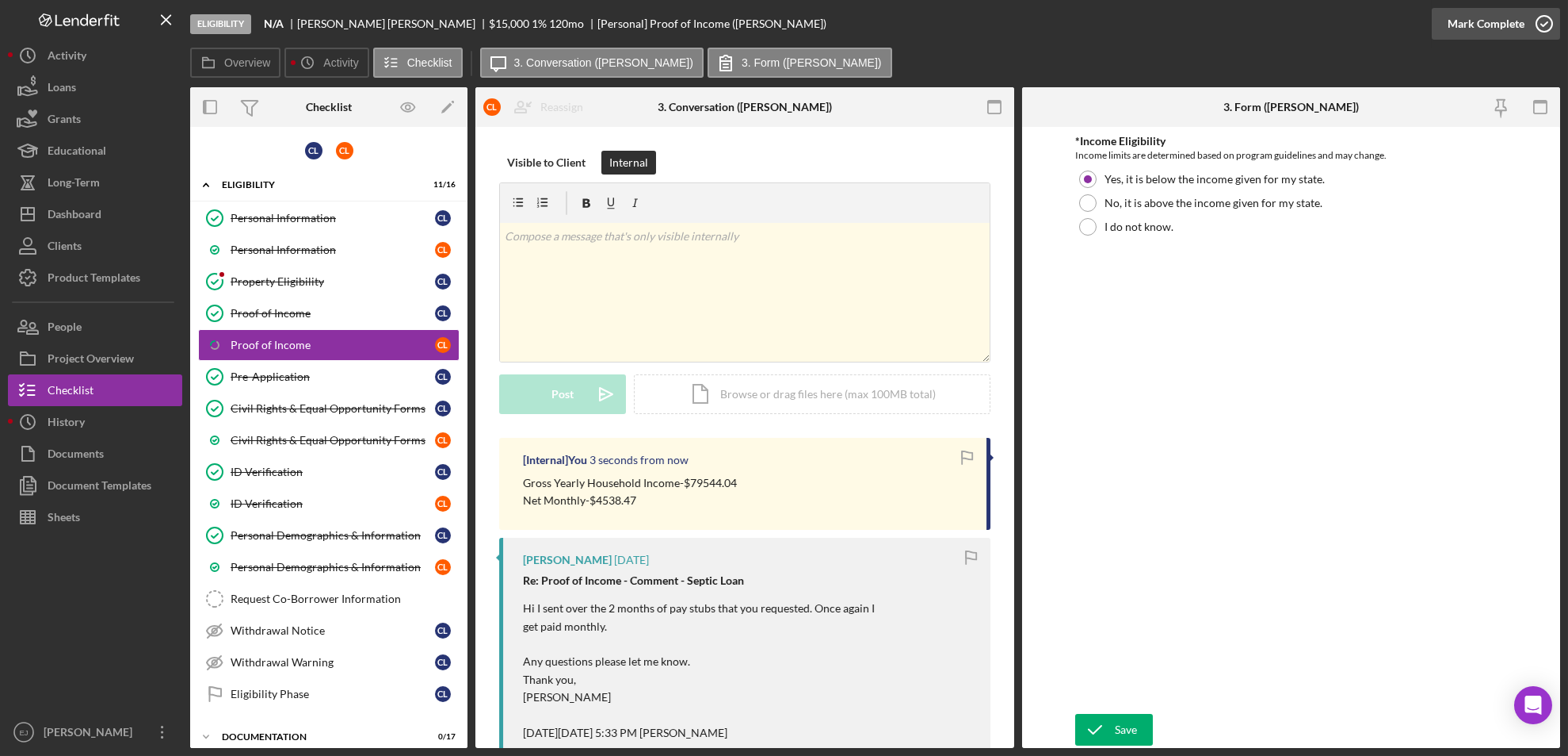
click at [1542, 16] on circle "button" at bounding box center [1545, 24] width 16 height 16
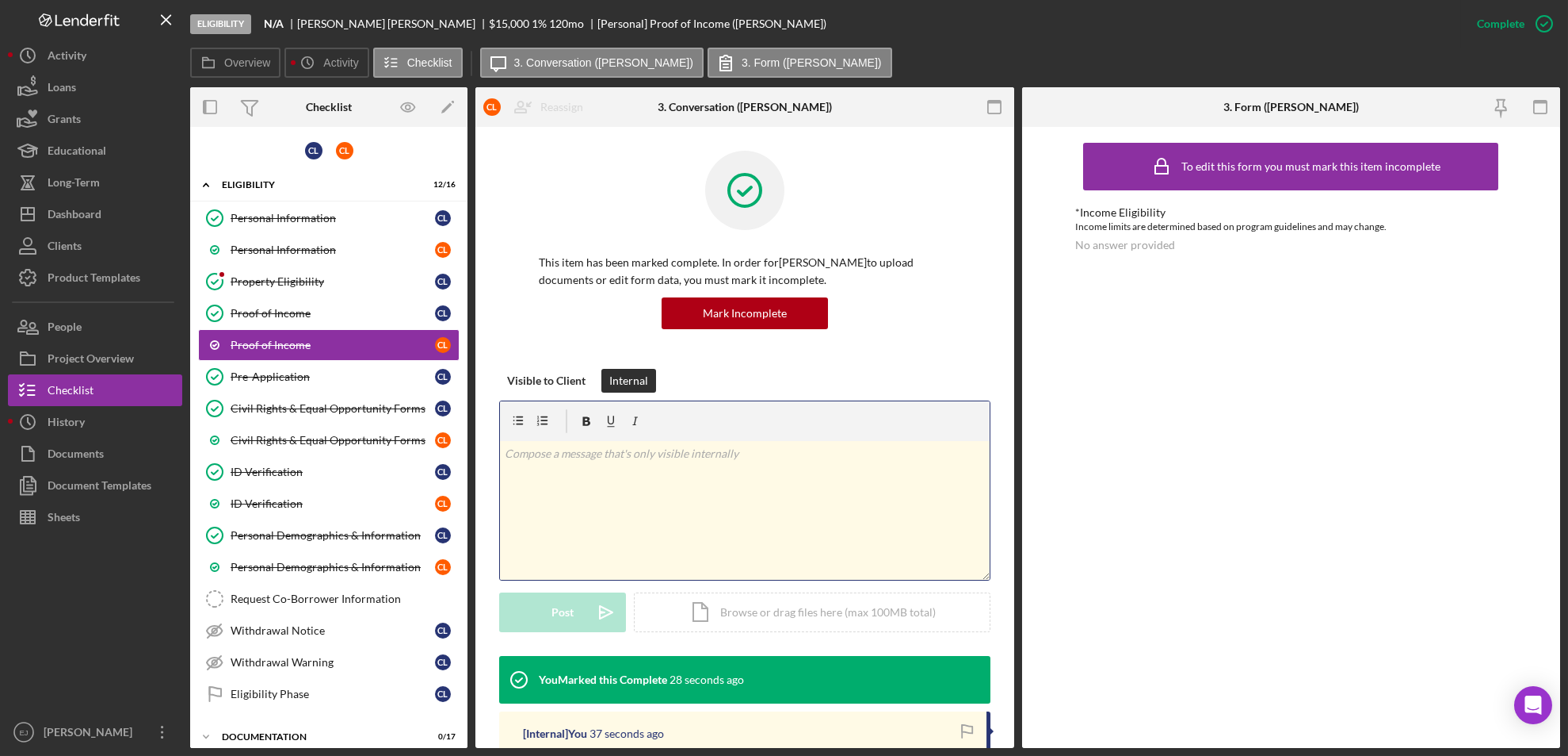
click at [554, 466] on div "v Color teal Color pink Remove color Add row above Add row below Add column bef…" at bounding box center [745, 510] width 490 height 139
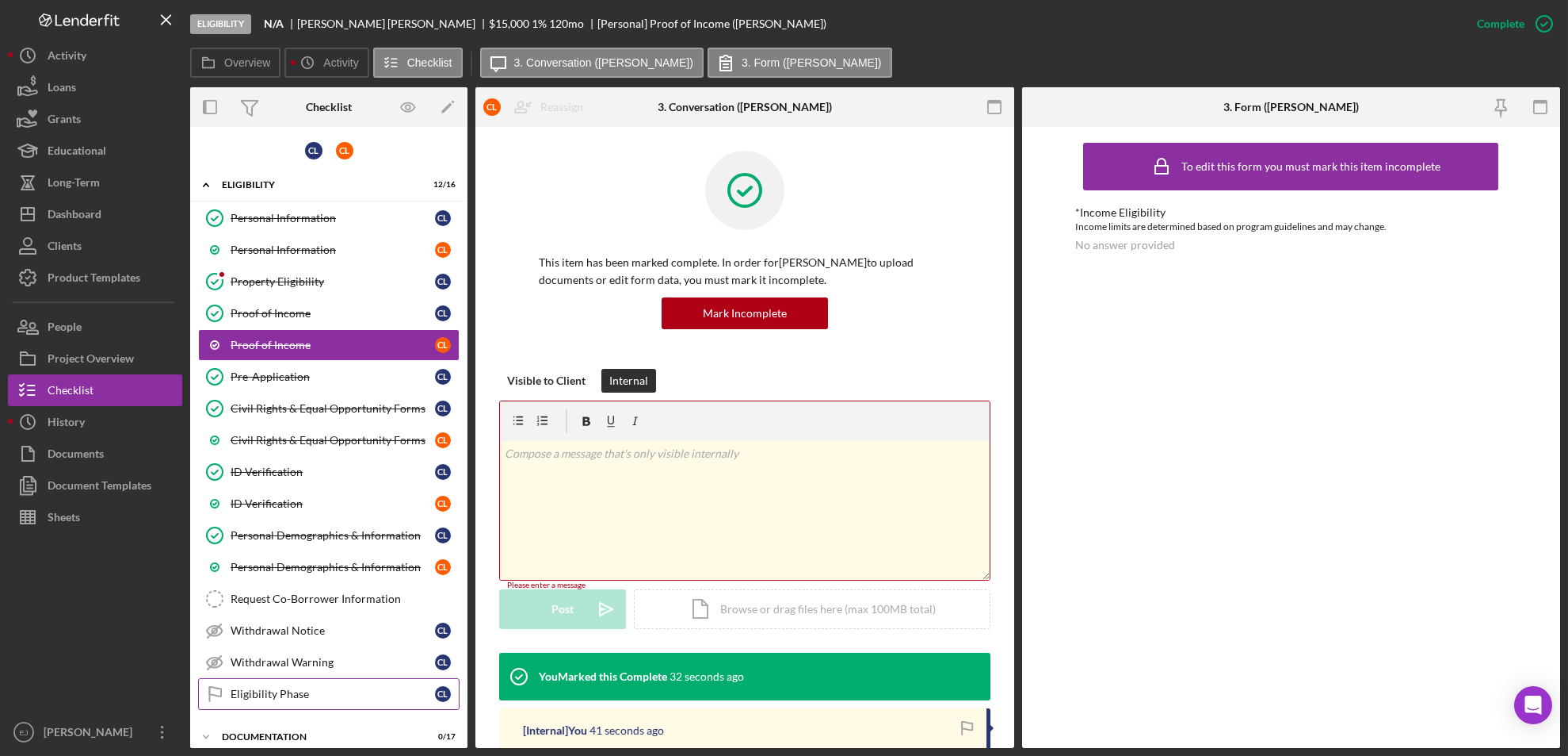
click at [330, 686] on link "Eligibility Phase Eligibility Phase c l" at bounding box center [329, 694] width 262 height 32
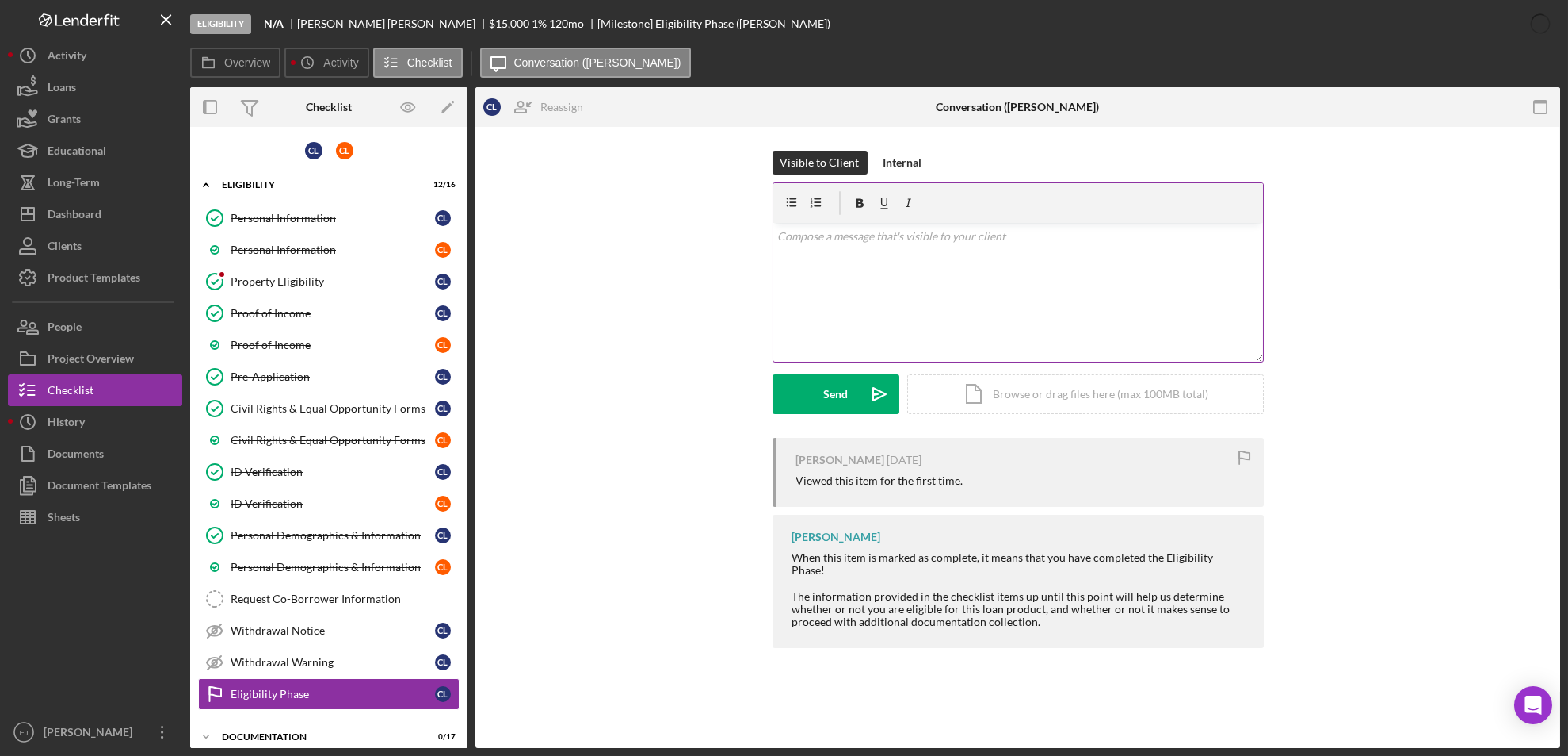
click at [803, 254] on div "v Color teal Color pink Remove color Add row above Add row below Add column bef…" at bounding box center [1018, 293] width 490 height 139
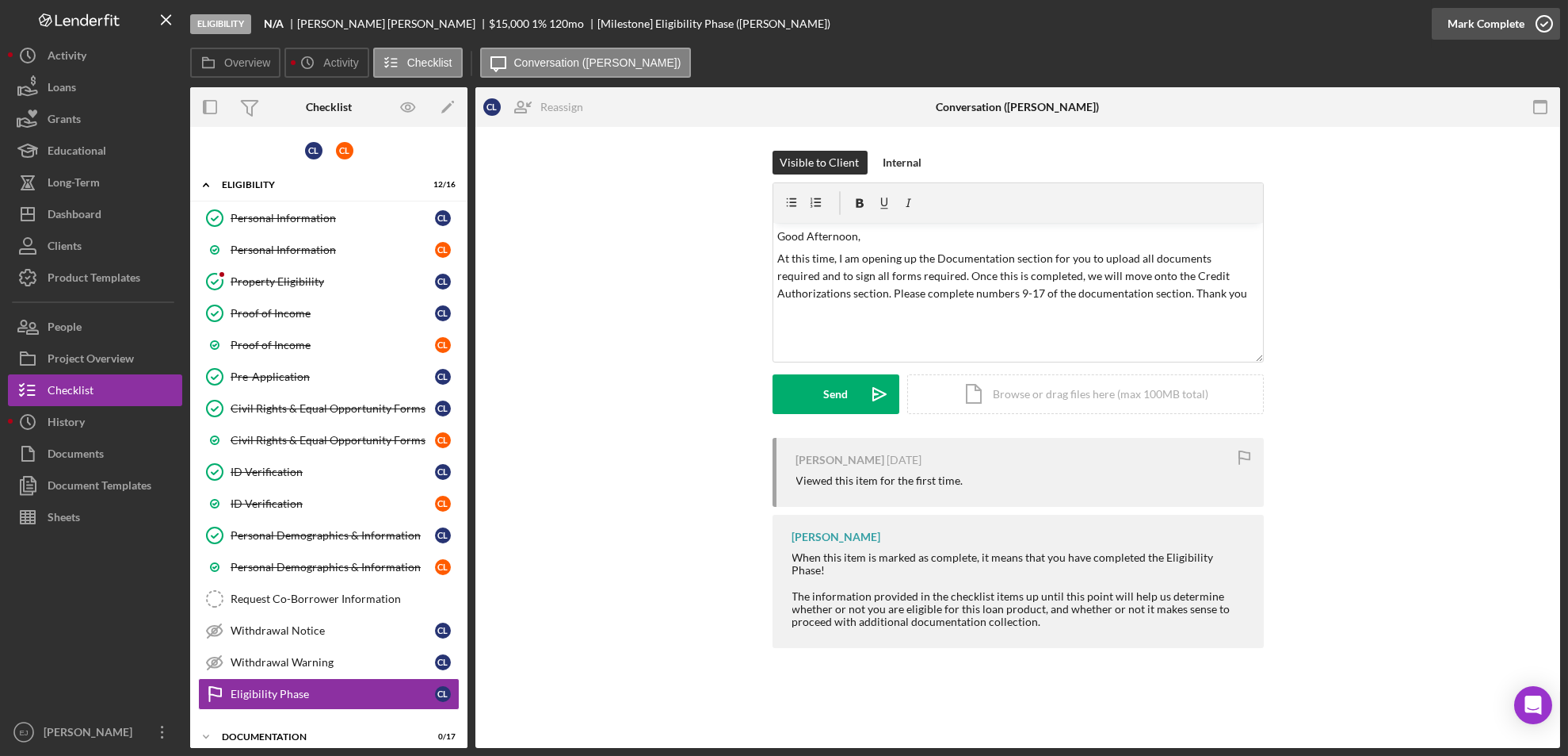
click at [1552, 18] on icon "button" at bounding box center [1545, 23] width 40 height 40
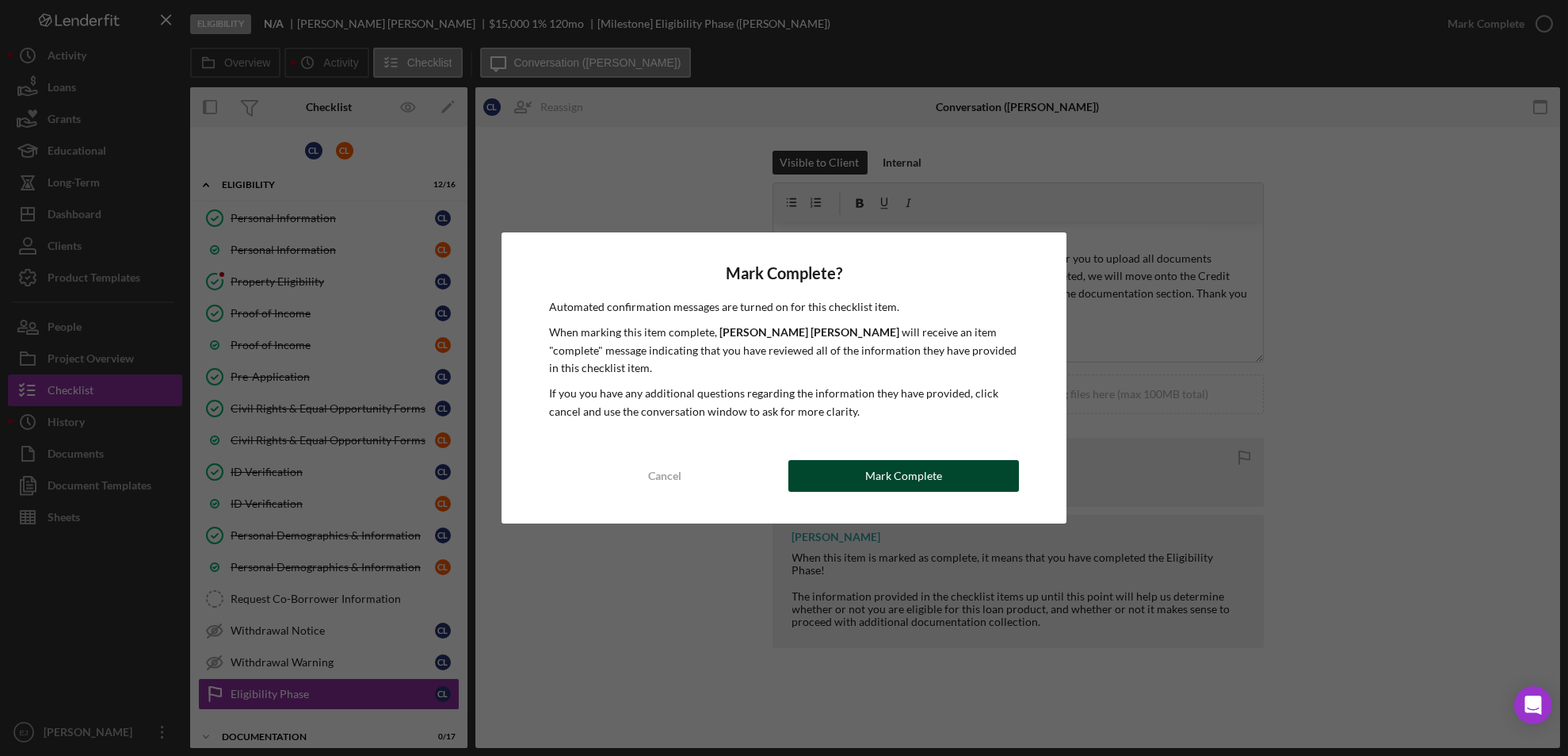
click at [908, 471] on div "Mark Complete" at bounding box center [904, 475] width 77 height 32
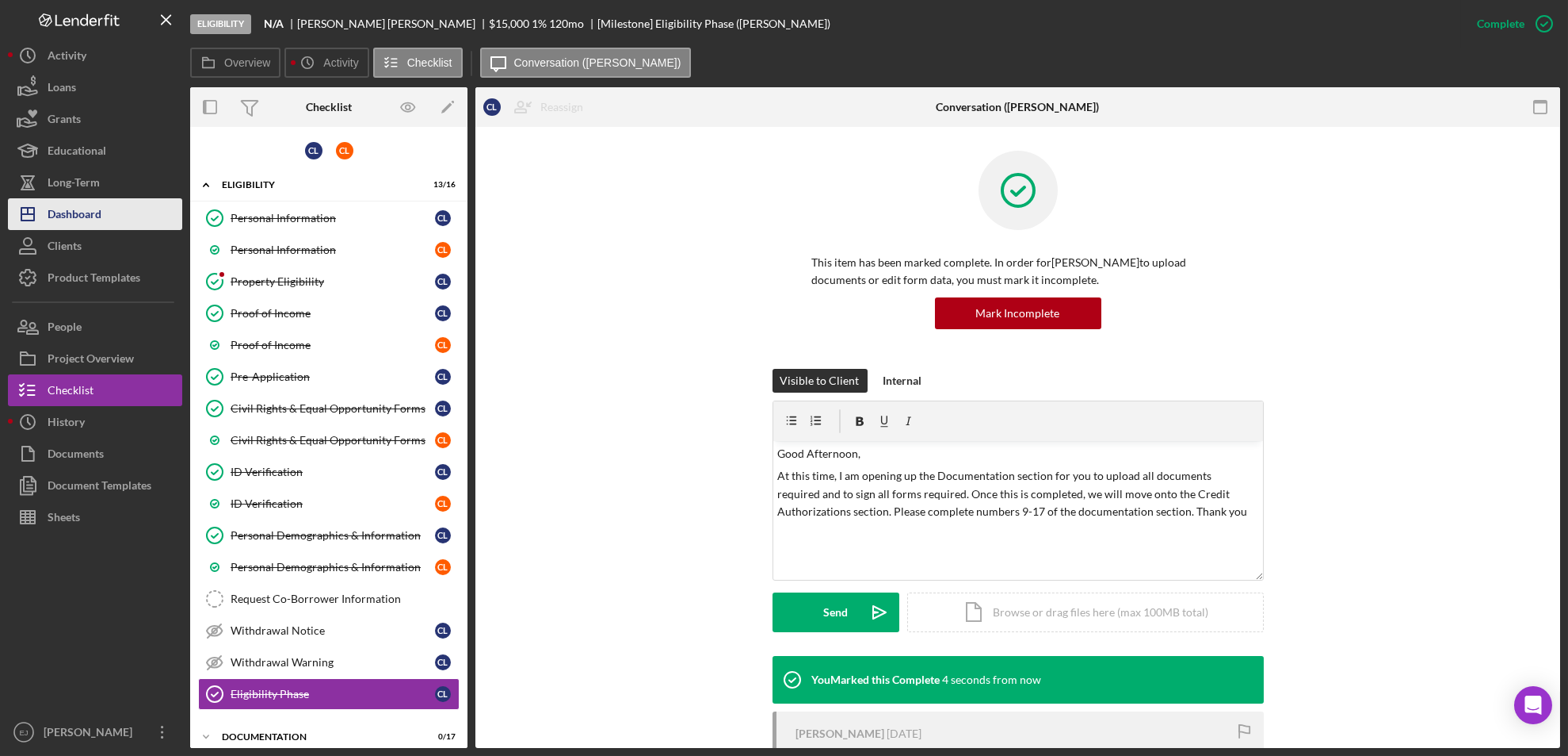
click at [107, 219] on button "Icon/Dashboard Dashboard" at bounding box center [95, 213] width 174 height 32
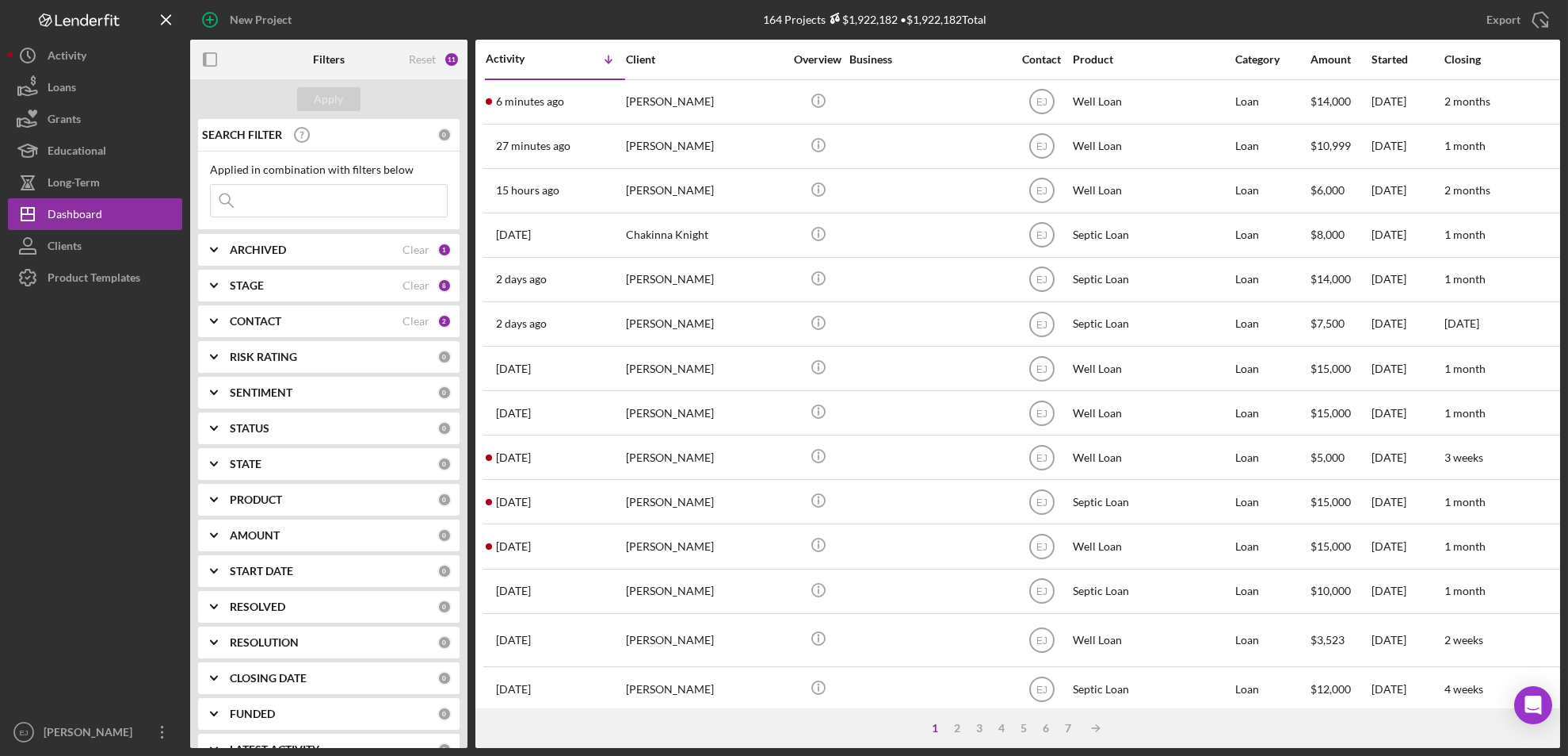
scroll to position [525, 0]
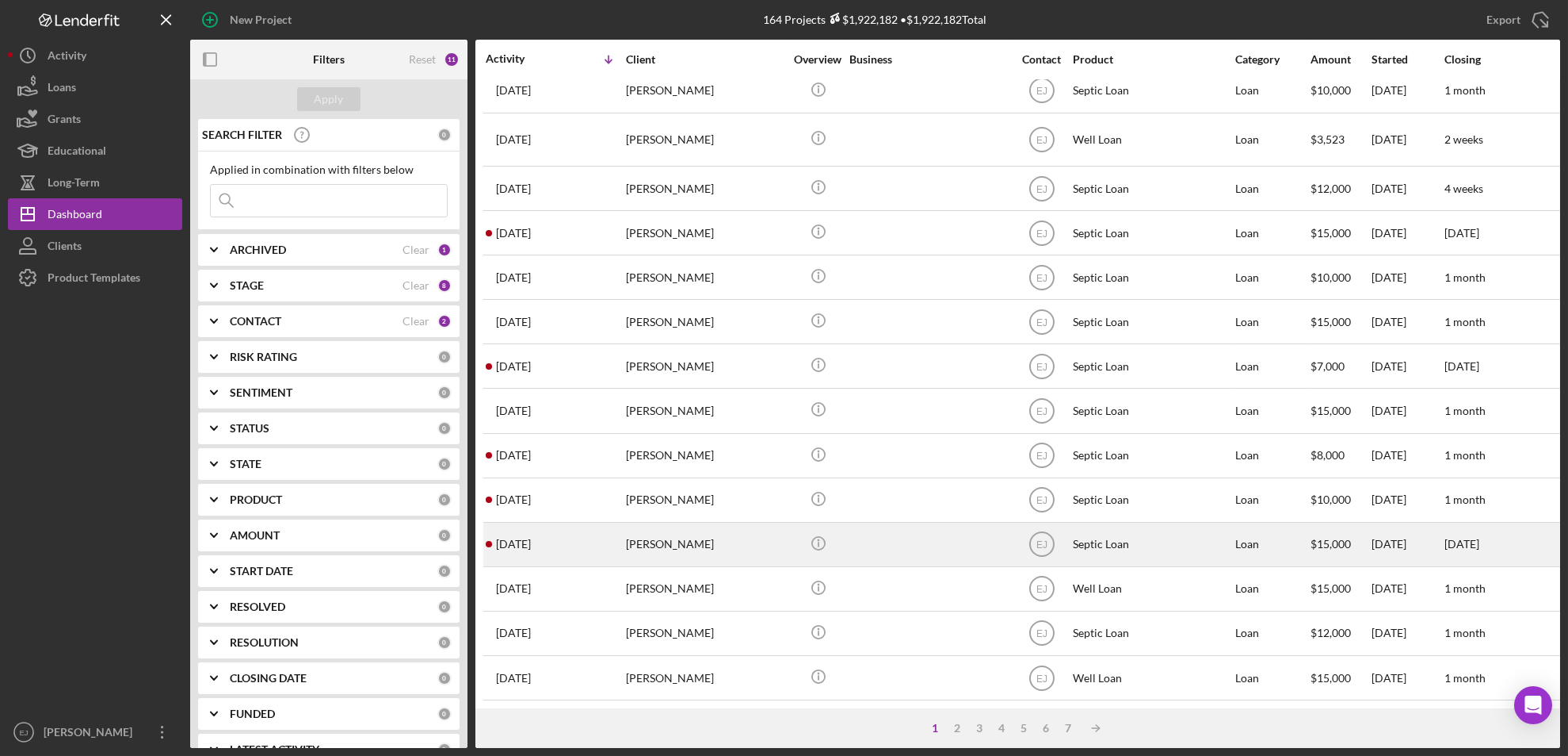
click at [620, 529] on div "1 week ago carl lehman" at bounding box center [555, 544] width 139 height 42
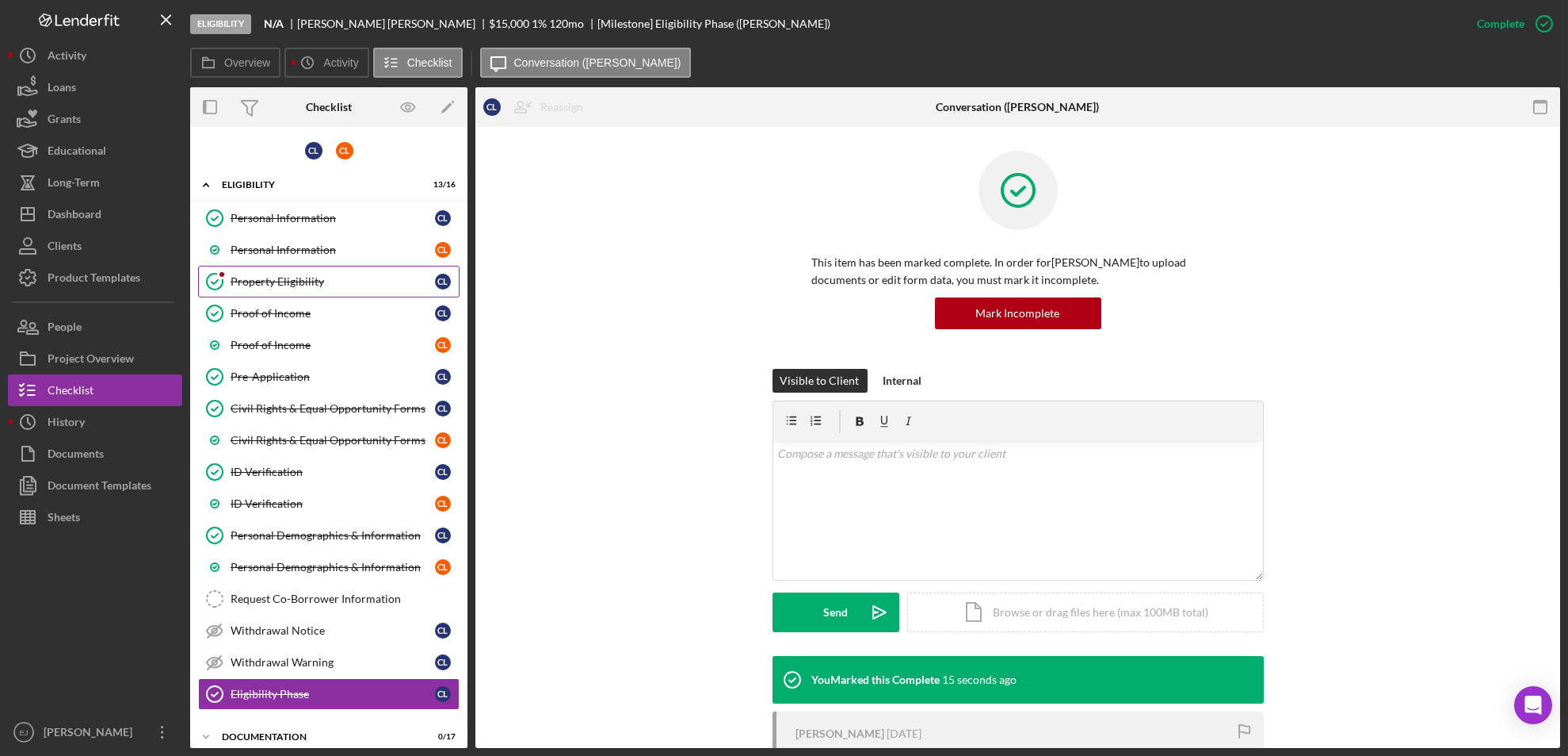
click at [272, 285] on div "Property Eligibility" at bounding box center [332, 282] width 205 height 13
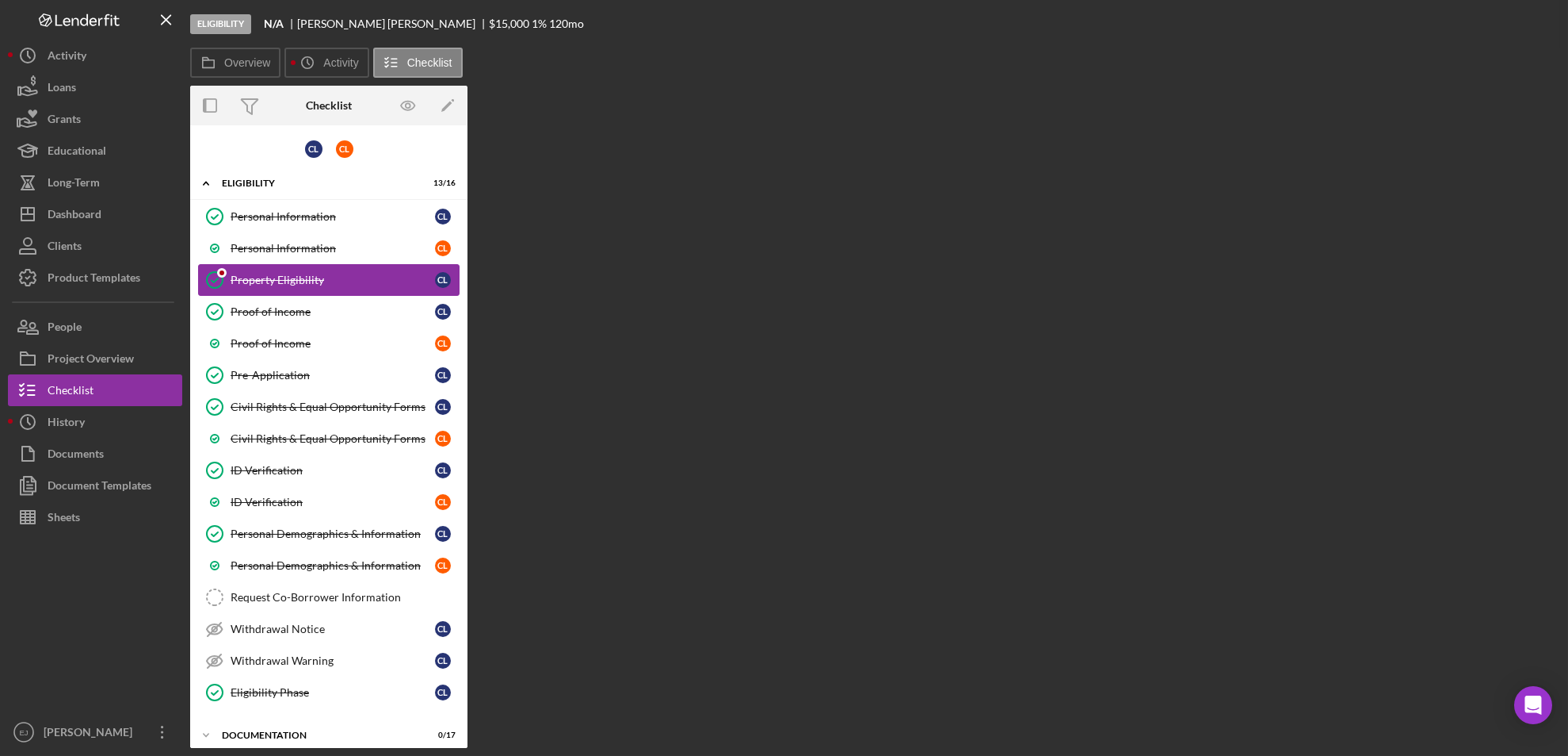
click at [272, 285] on link "Property Eligibility Property Eligibility c l" at bounding box center [329, 279] width 262 height 32
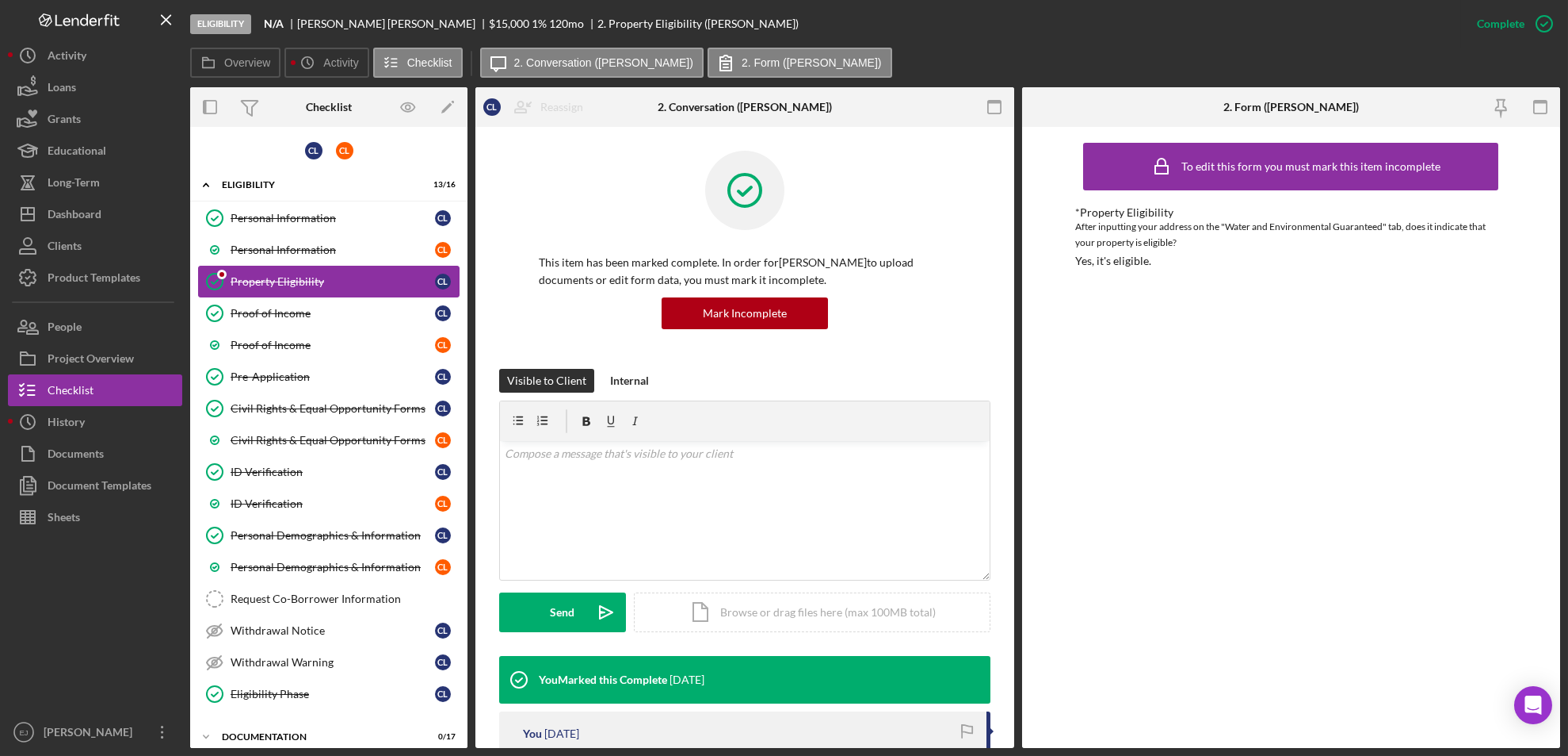
click at [247, 276] on div "Property Eligibility" at bounding box center [332, 282] width 205 height 13
click at [1005, 607] on div "This item has been marked complete. In order for carl lehman to upload document…" at bounding box center [745, 696] width 539 height 1141
click at [1018, 614] on div "Overview Internal Workflow Stage Eligibility Icon/Dropdown Arrow Archive (can u…" at bounding box center [876, 417] width 1370 height 660
click at [295, 272] on link "Property Eligibility Property Eligibility c l" at bounding box center [329, 281] width 262 height 32
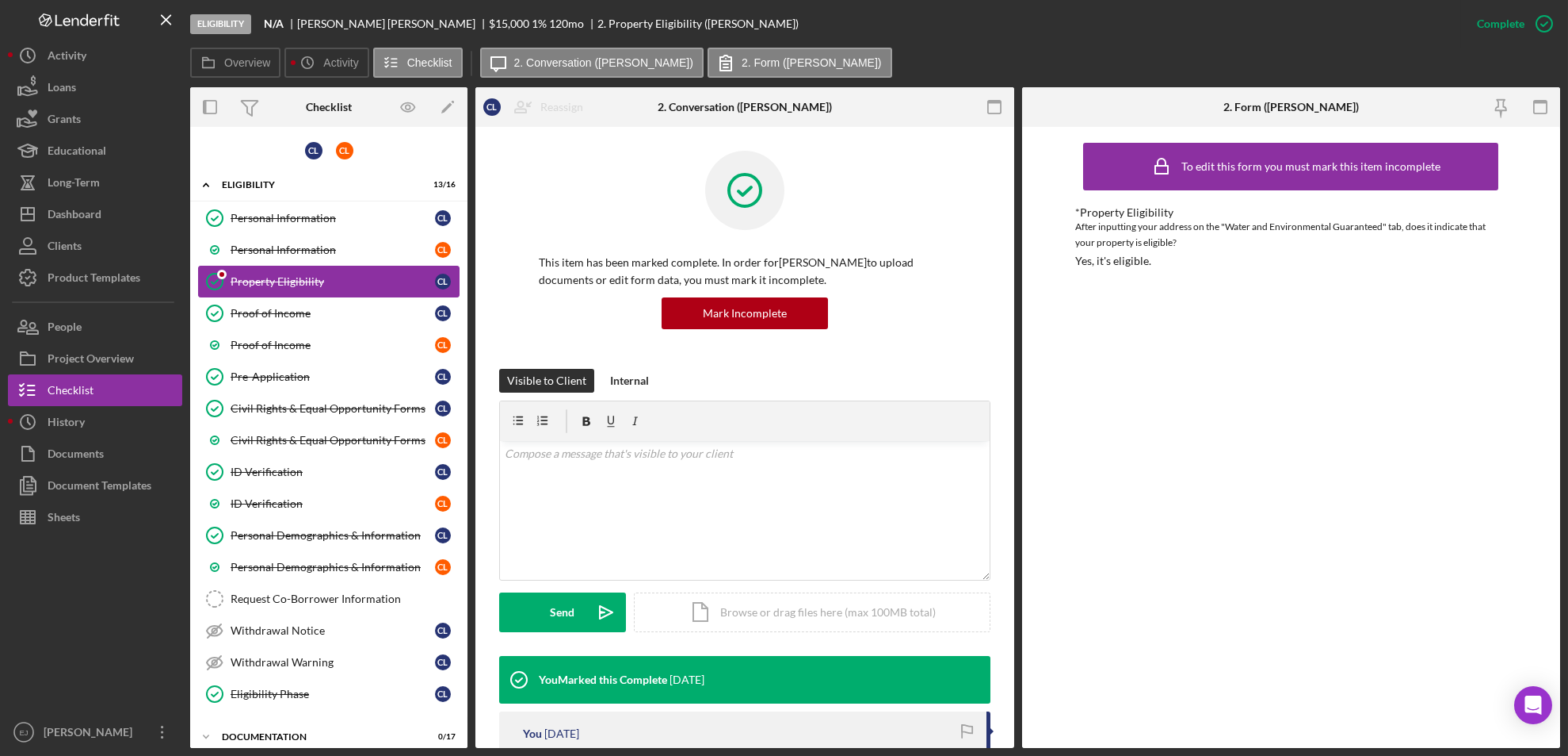
click at [295, 272] on link "Property Eligibility Property Eligibility c l" at bounding box center [329, 281] width 262 height 32
click at [1534, 31] on icon "button" at bounding box center [1545, 23] width 40 height 40
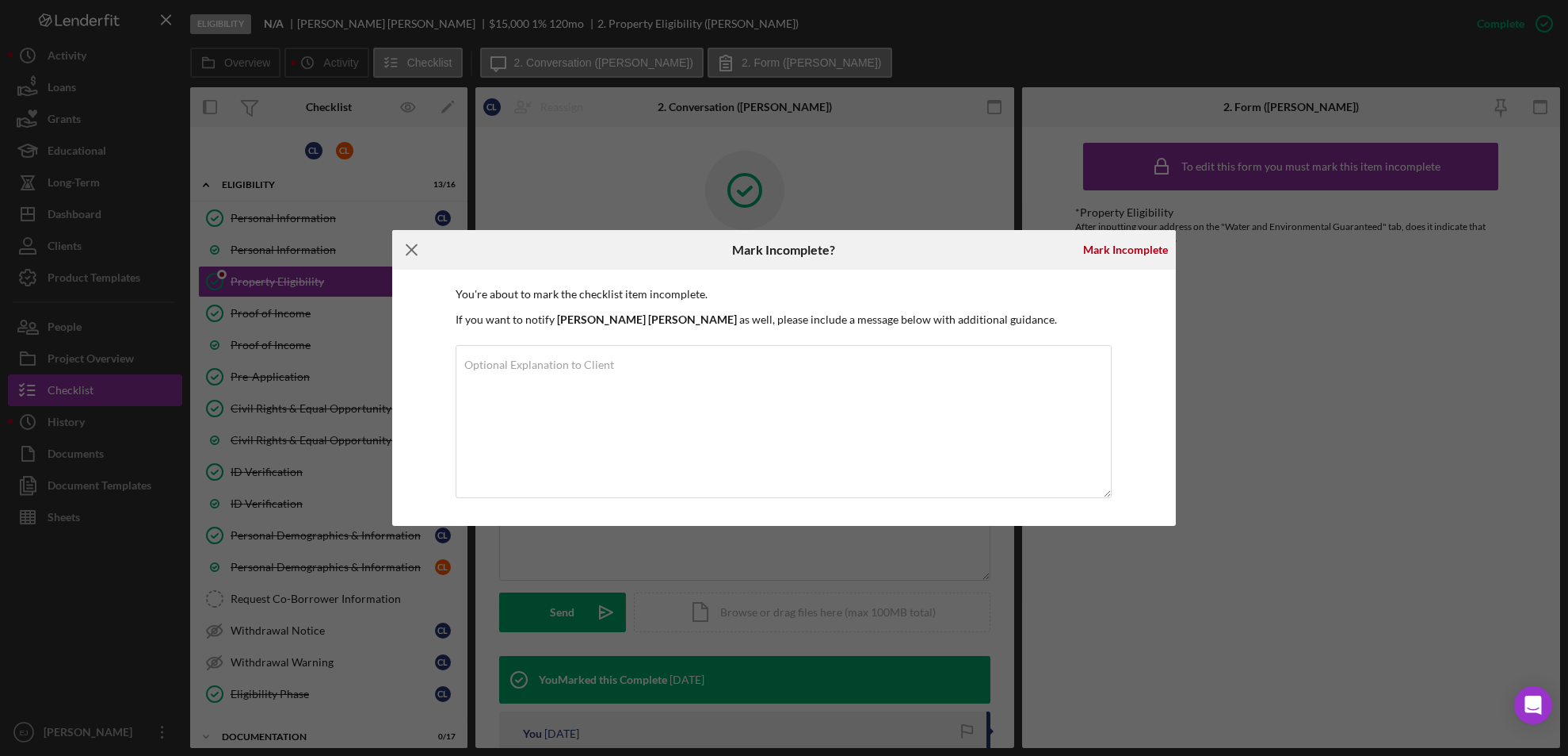
click at [413, 251] on line at bounding box center [411, 249] width 10 height 10
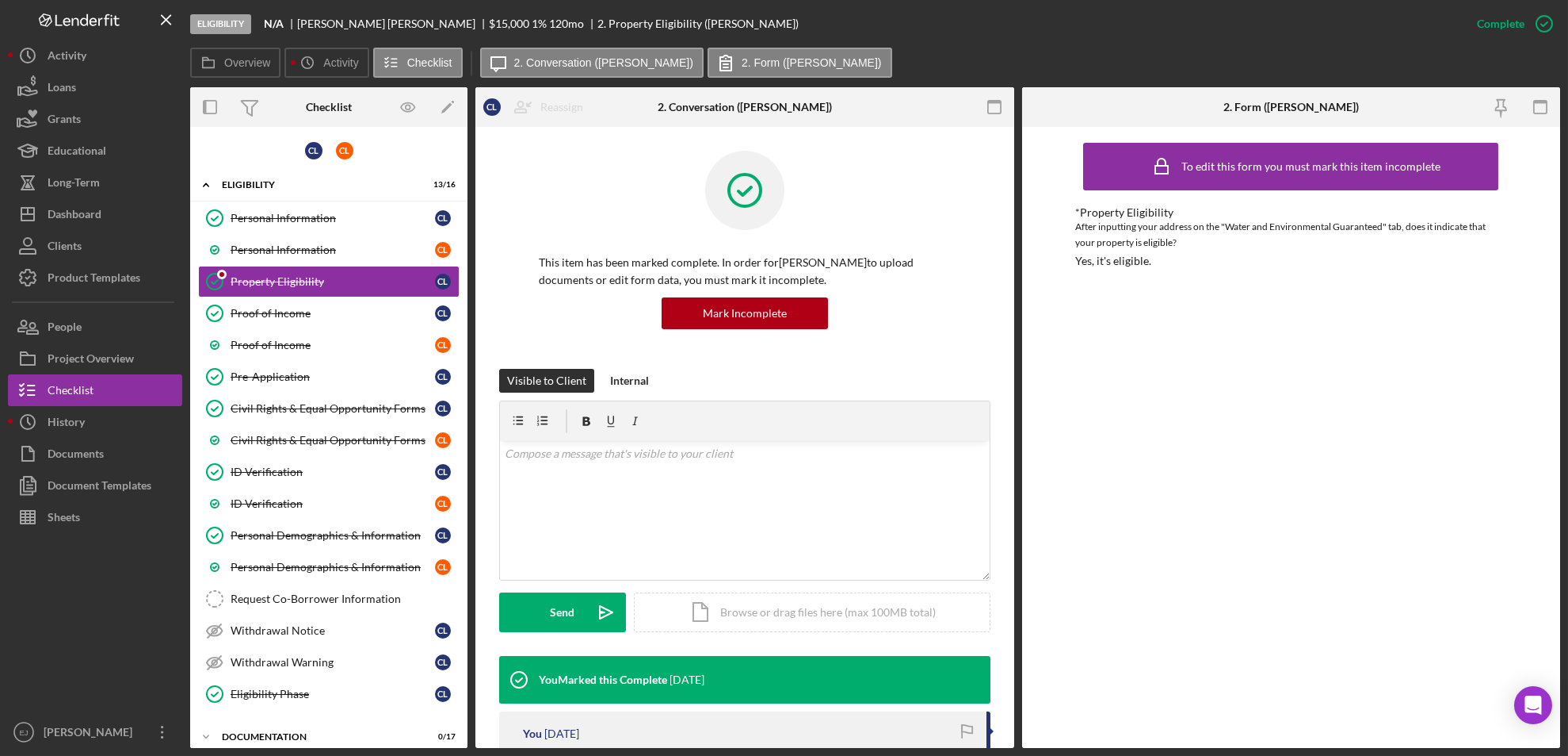
click at [1015, 712] on div "Overview Internal Workflow Stage Eligibility Icon/Dropdown Arrow Archive (can u…" at bounding box center [876, 417] width 1370 height 660
click at [1014, 711] on div "Overview Internal Workflow Stage Eligibility Icon/Dropdown Arrow Archive (can u…" at bounding box center [876, 417] width 1370 height 660
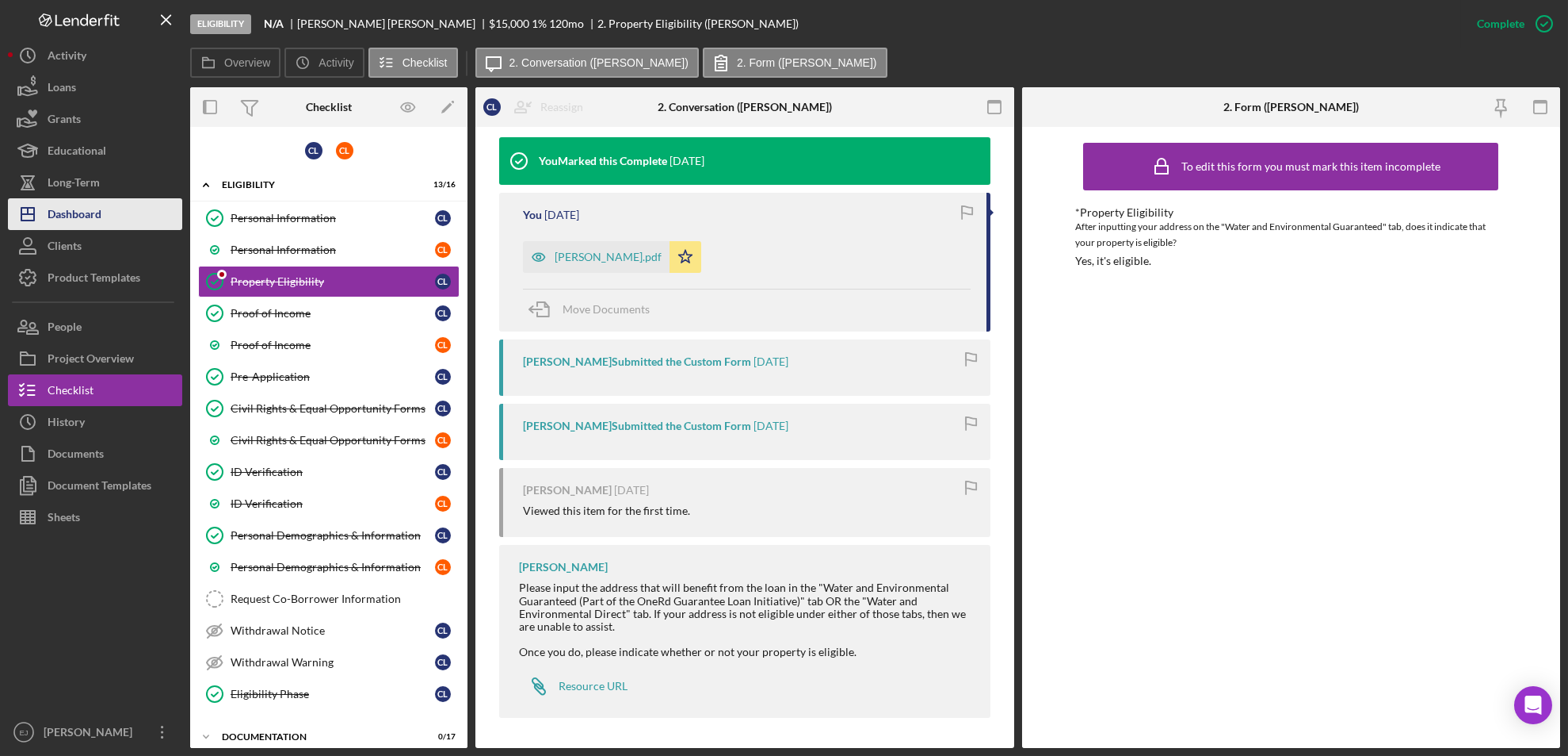
click at [77, 219] on div "Dashboard" at bounding box center [75, 216] width 54 height 36
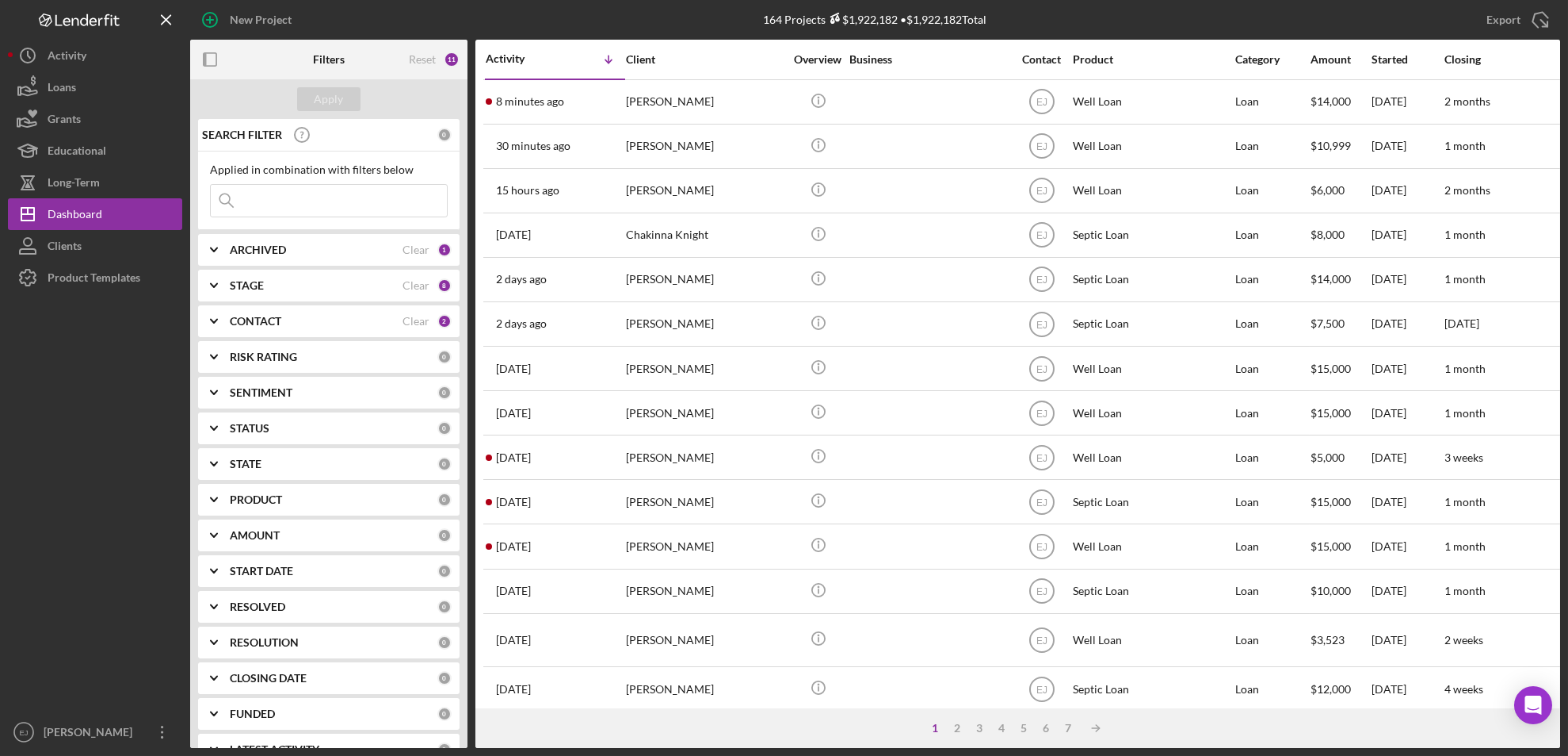
scroll to position [525, 0]
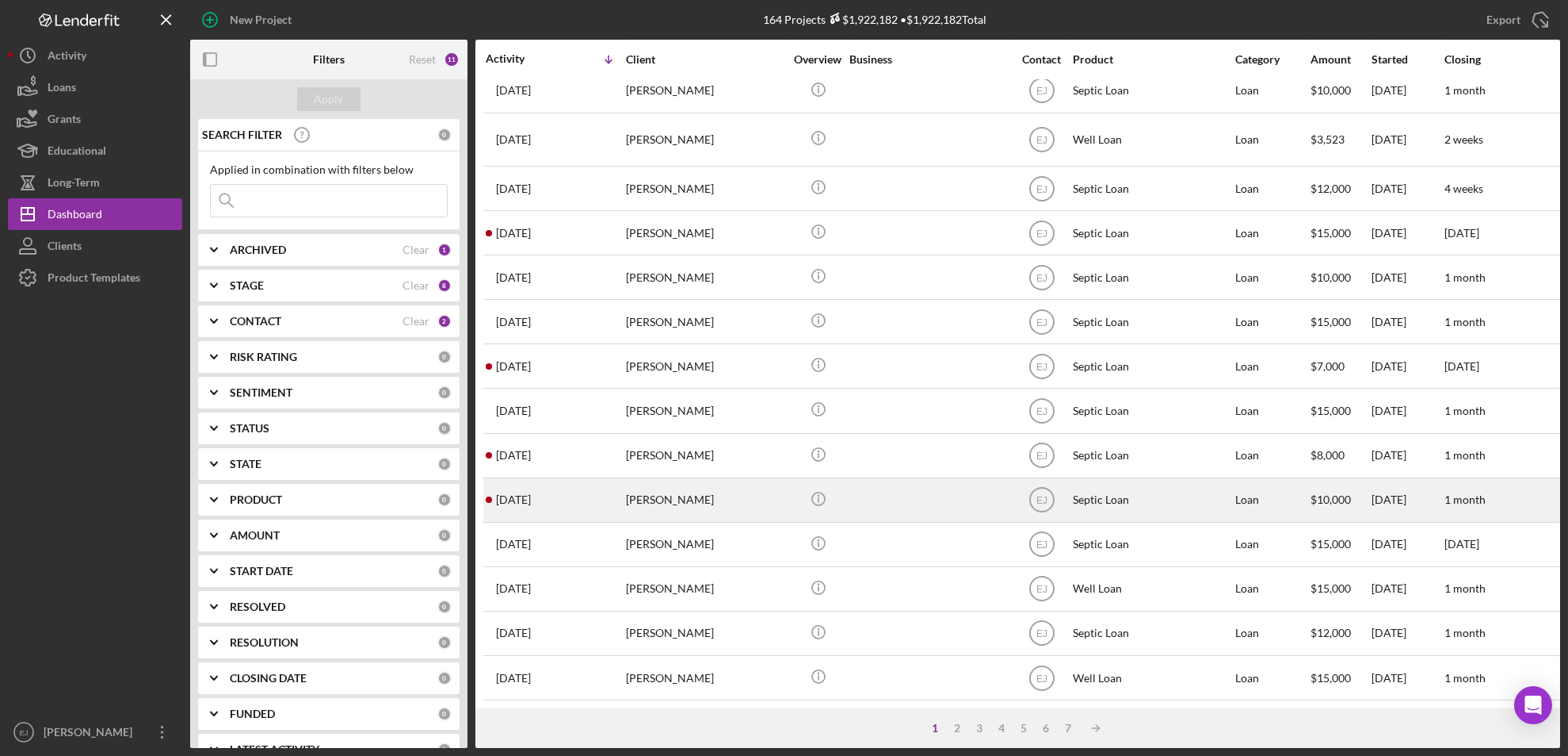
click at [684, 480] on div "Christopher Kendrick" at bounding box center [706, 499] width 159 height 42
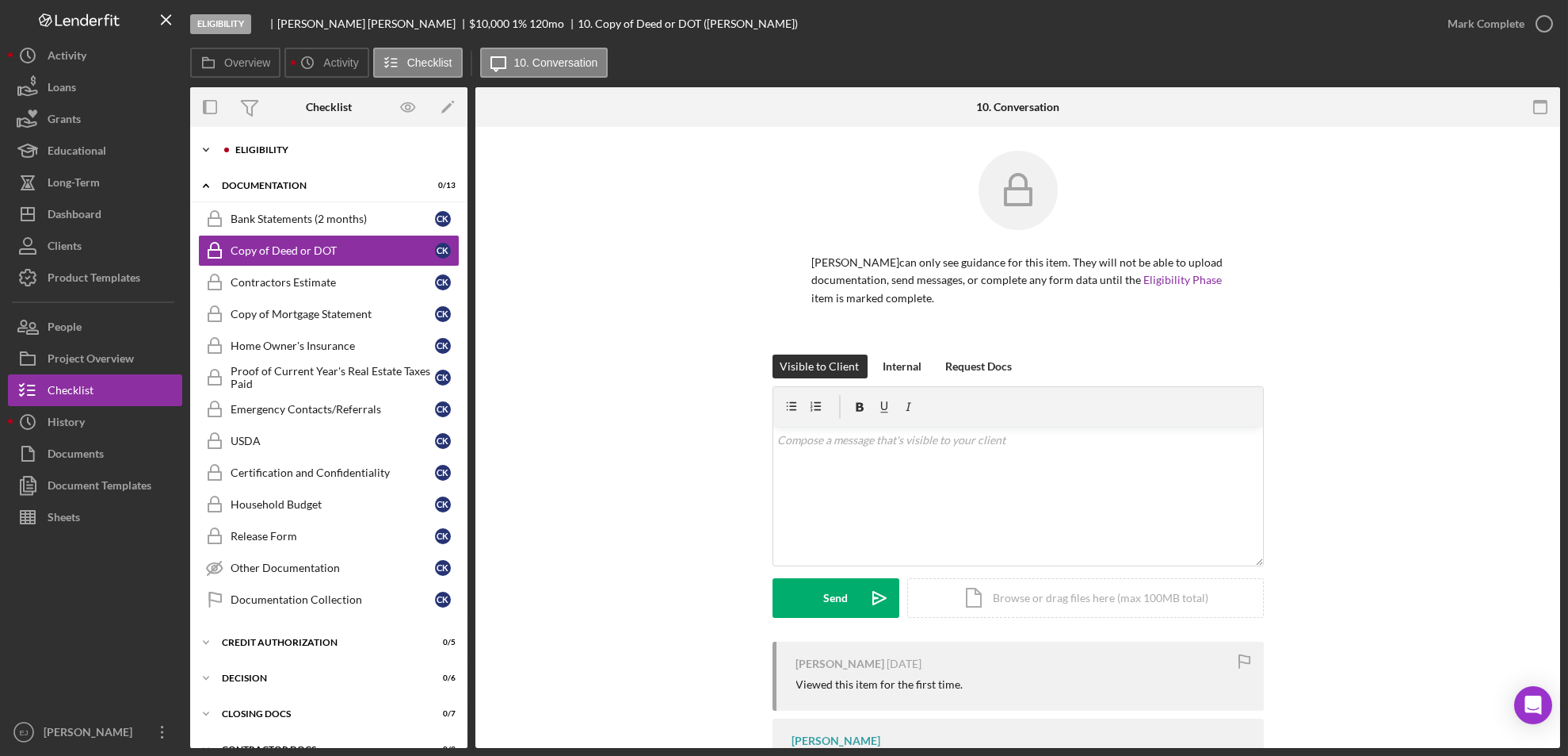
click at [208, 145] on icon "Icon/Expander" at bounding box center [206, 149] width 32 height 32
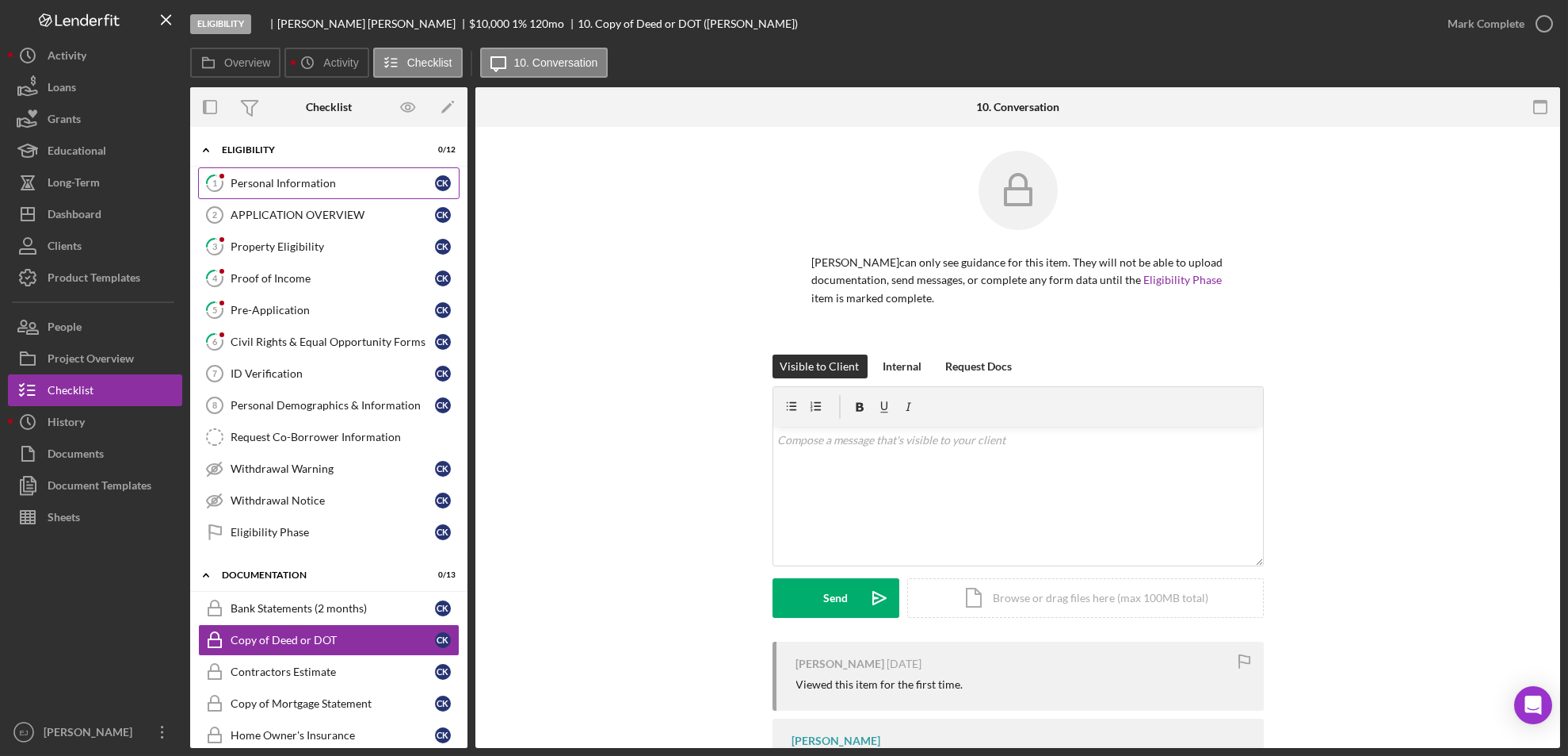
click at [297, 179] on div "Personal Information" at bounding box center [332, 183] width 205 height 13
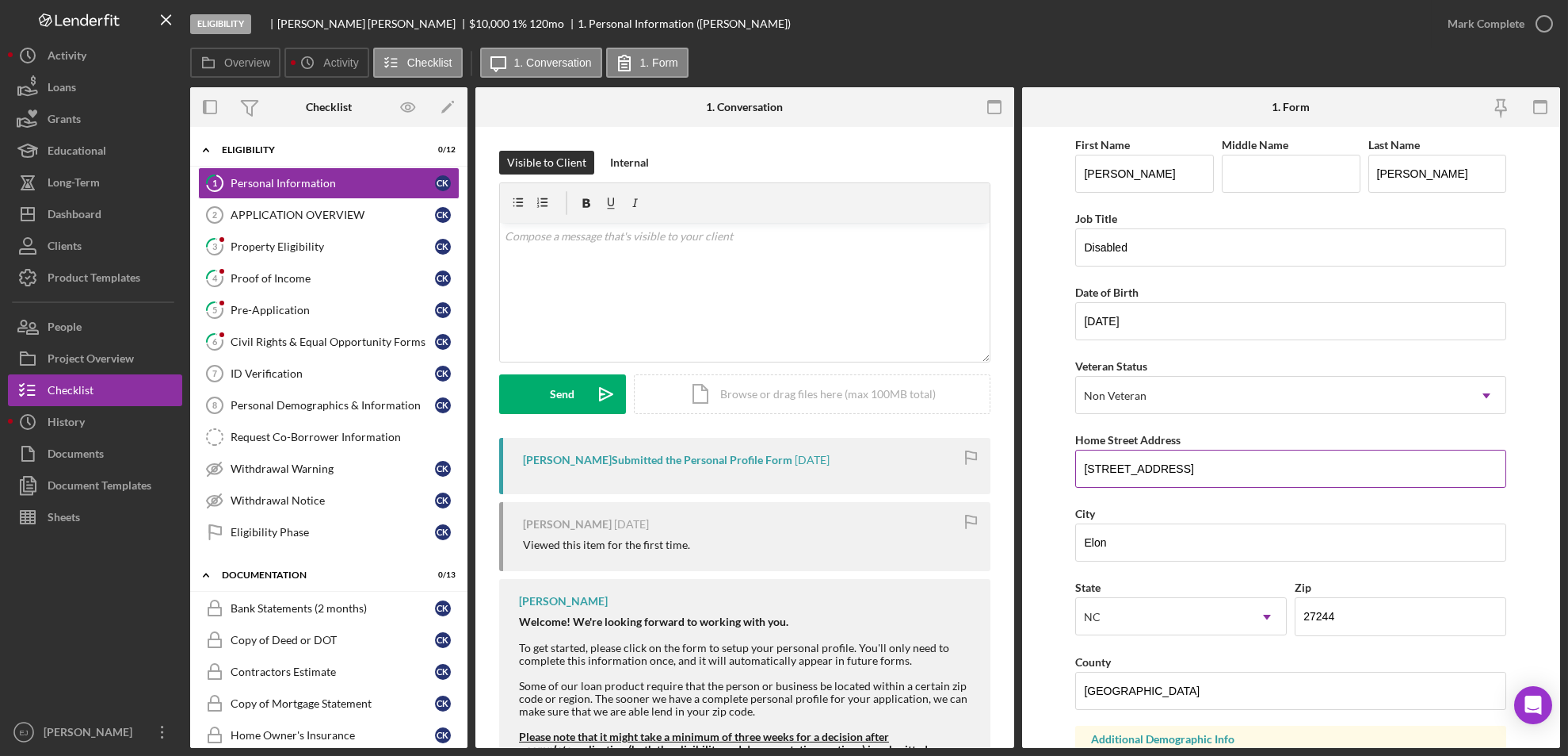
click at [1080, 474] on input "8302 Kerrs Chapel road" at bounding box center [1291, 469] width 431 height 38
type input "8302 Kerrs Chapel road"
click at [1240, 471] on input "8302 Kerrs Chapel road" at bounding box center [1291, 469] width 431 height 38
drag, startPoint x: 1081, startPoint y: 464, endPoint x: 1239, endPoint y: 454, distance: 158.3
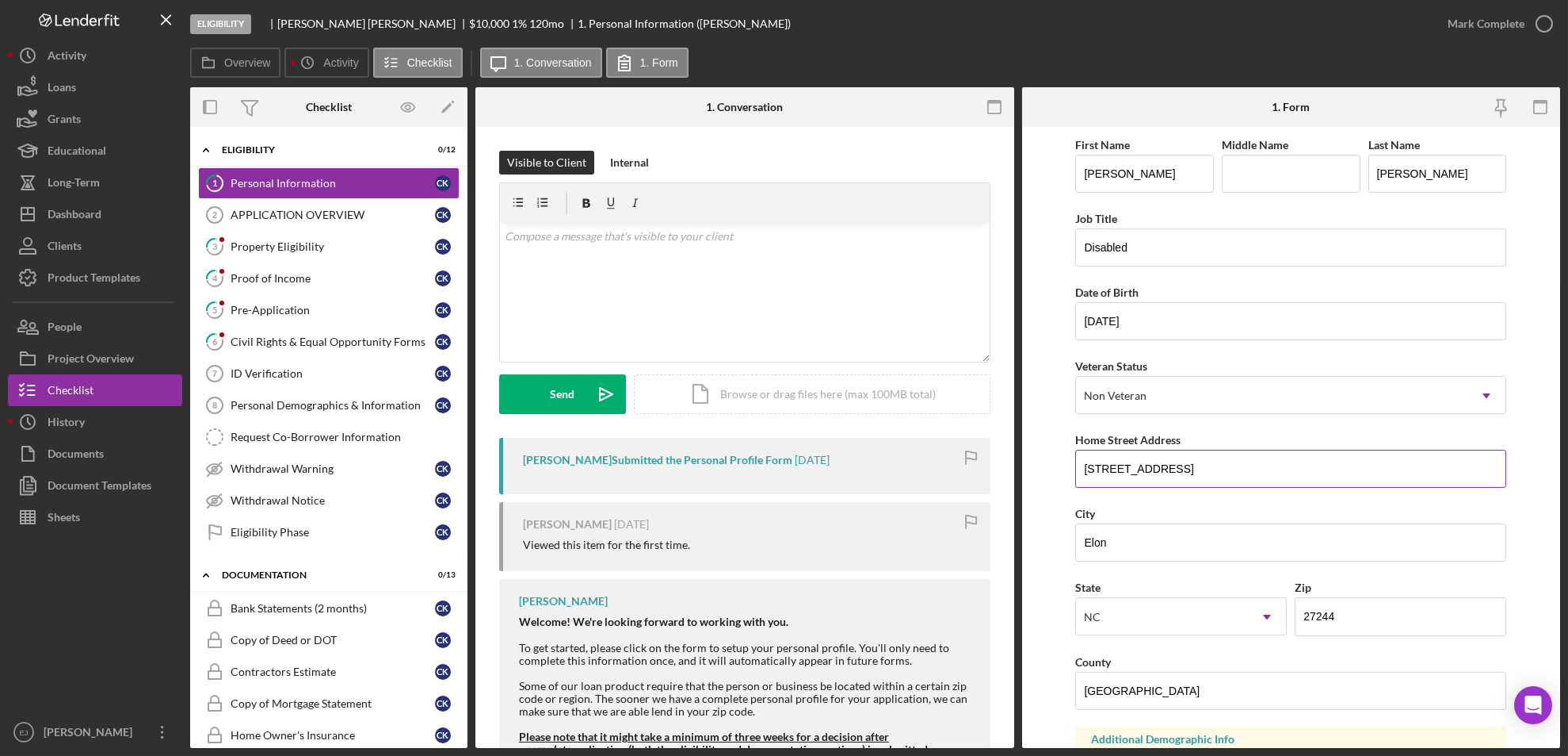
click at [1239, 454] on input "8302 Kerrs Chapel road" at bounding box center [1291, 469] width 431 height 38
click at [325, 250] on div "Property Eligibility" at bounding box center [332, 247] width 205 height 13
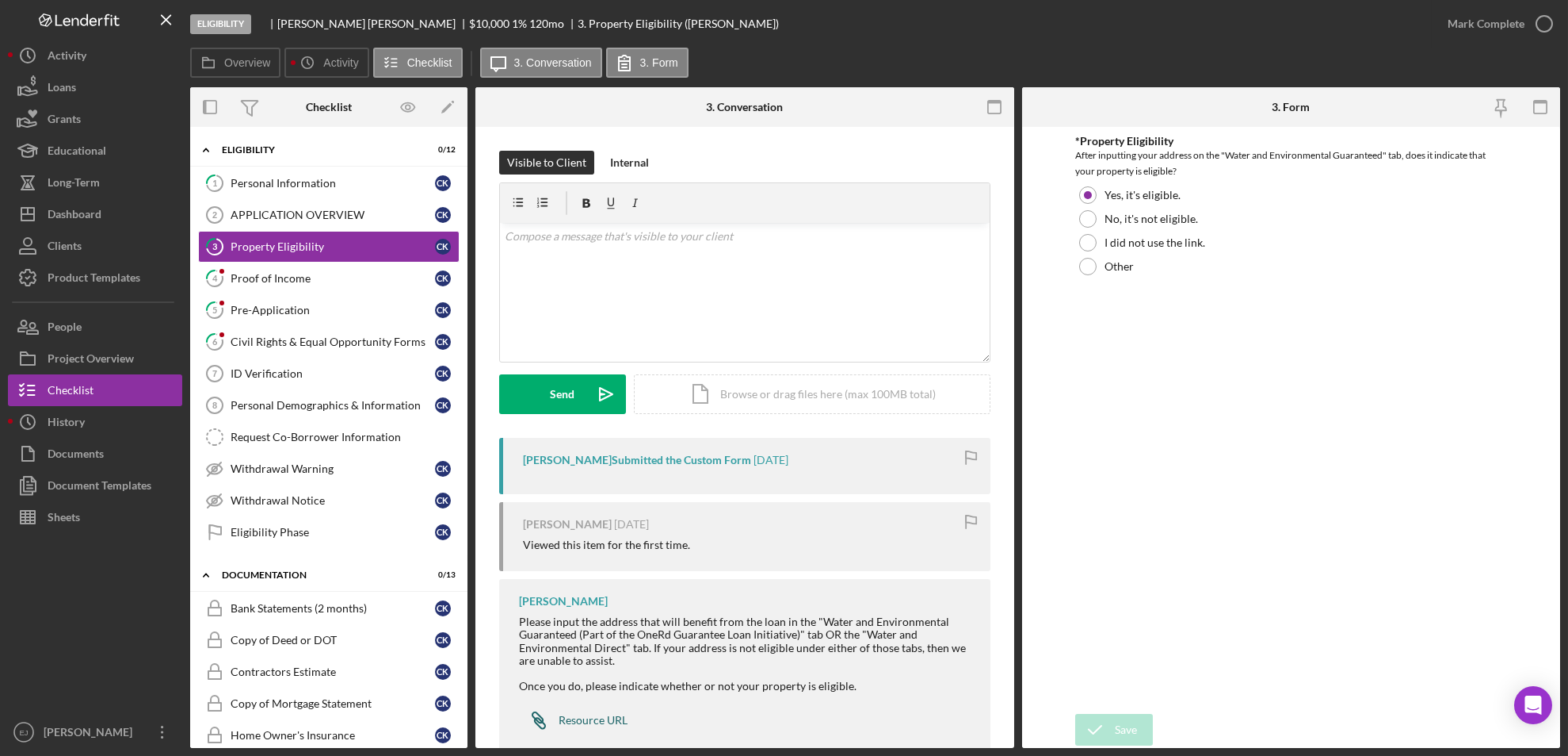
click at [589, 722] on div "Resource URL" at bounding box center [593, 720] width 69 height 13
click at [803, 394] on div "Icon/Document Browse or drag files here (max 100MB total) Tap to choose files o…" at bounding box center [812, 394] width 357 height 40
click at [549, 377] on div "Upload" at bounding box center [563, 394] width 36 height 40
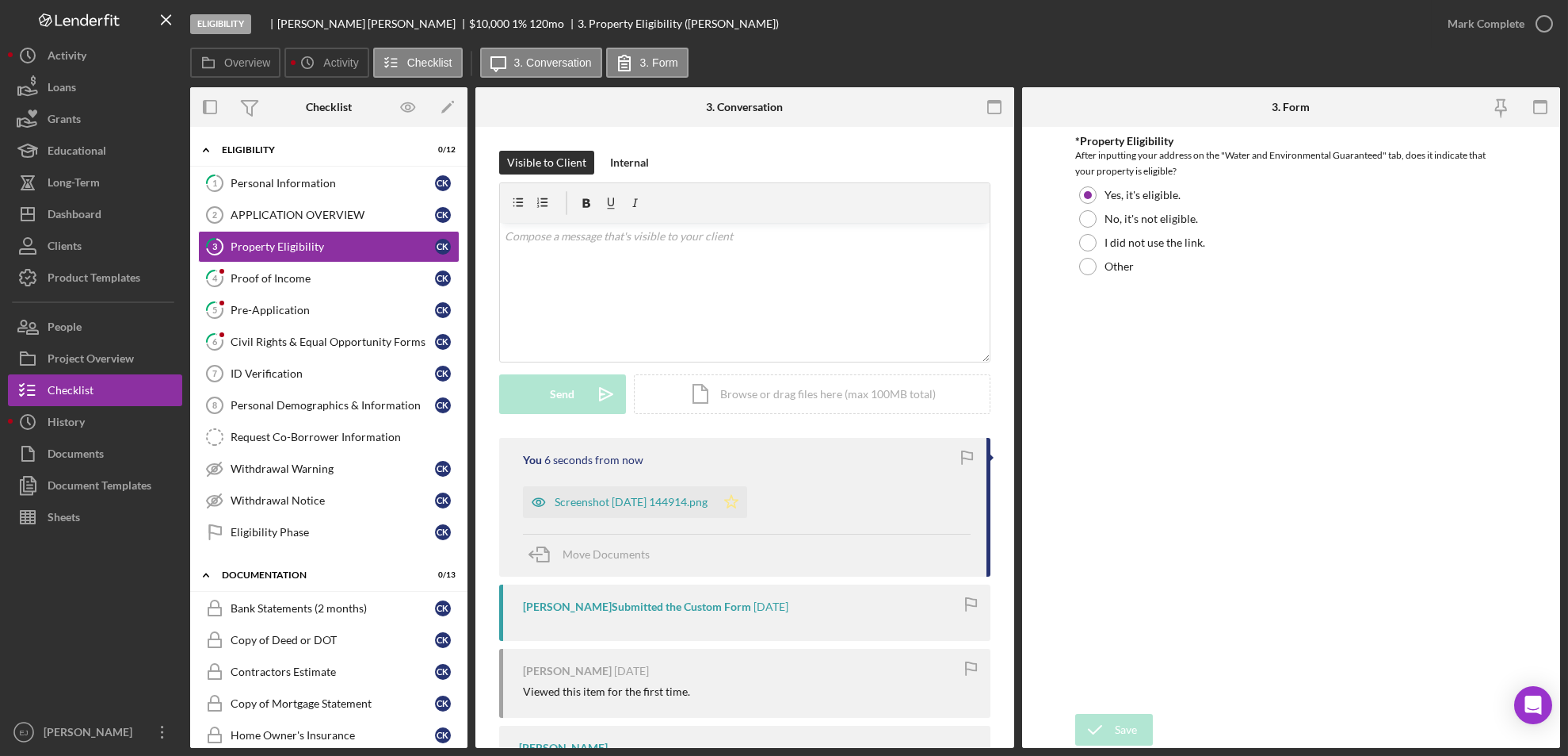
click at [747, 506] on icon "Icon/Star" at bounding box center [731, 501] width 32 height 32
click at [1544, 23] on icon "button" at bounding box center [1545, 23] width 40 height 40
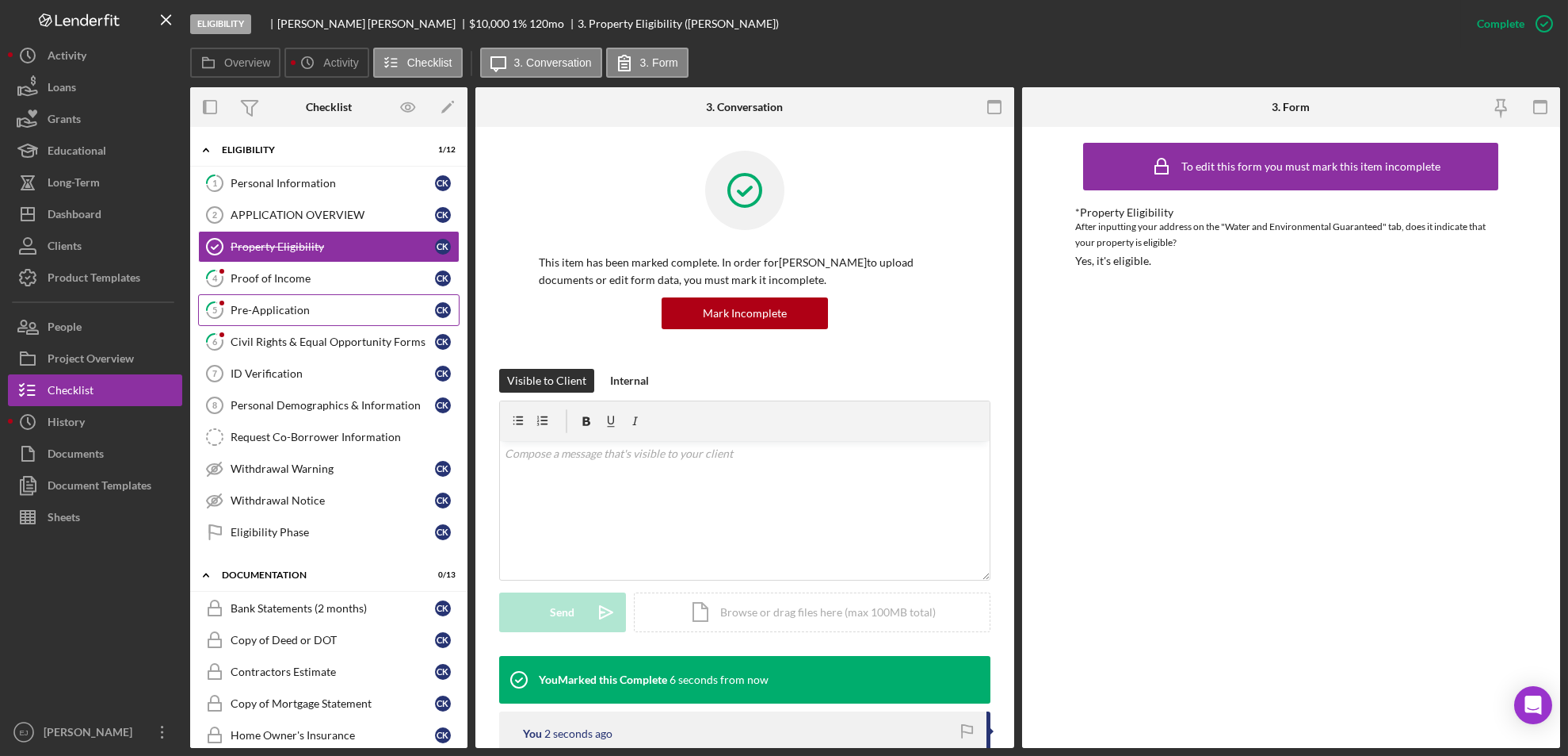
click at [276, 309] on div "Pre-Application" at bounding box center [332, 310] width 205 height 13
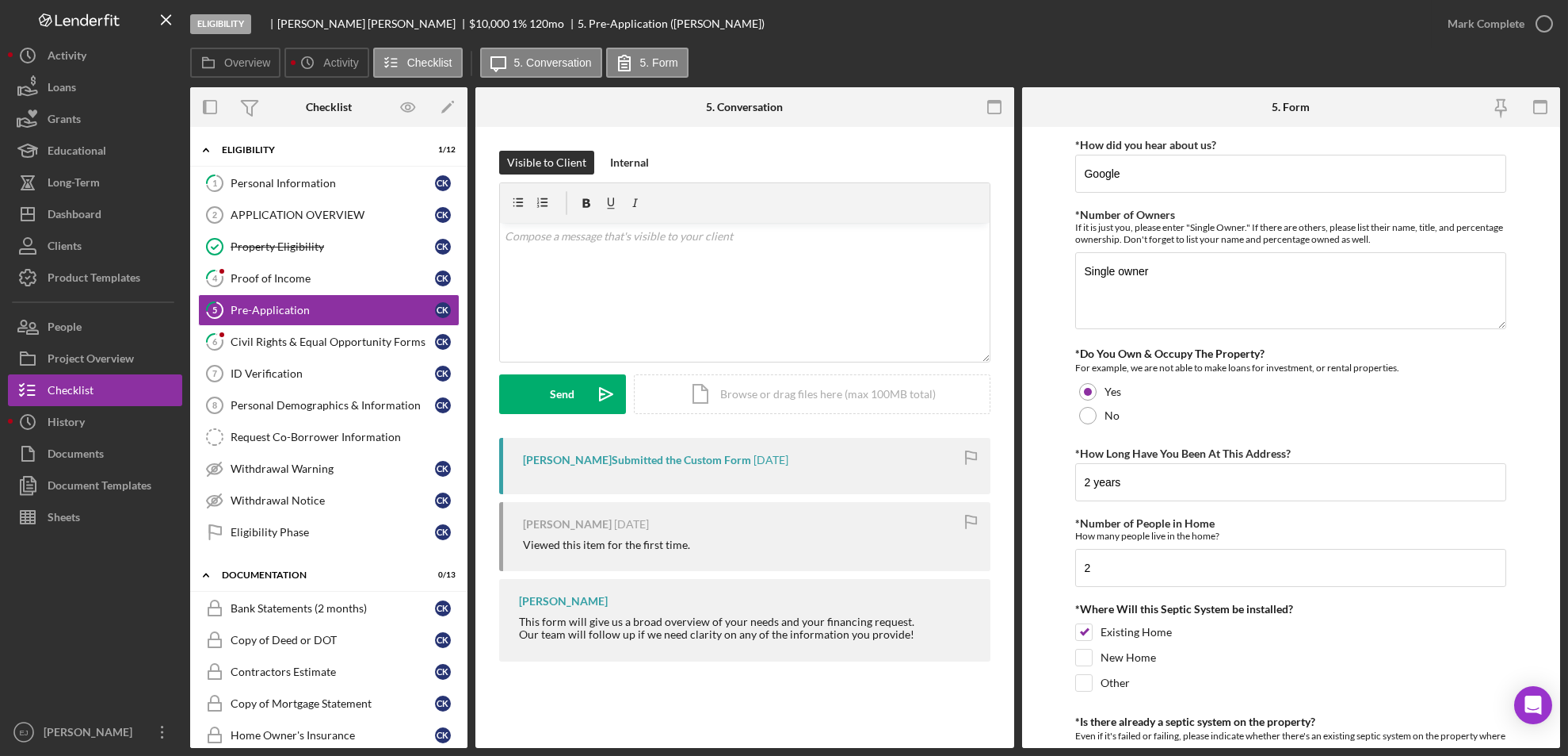
click at [1563, 411] on div "Eligibility Christopher Kendrick $10,000 $10,000 1 % 120 mo 5. Pre-Application …" at bounding box center [784, 378] width 1568 height 756
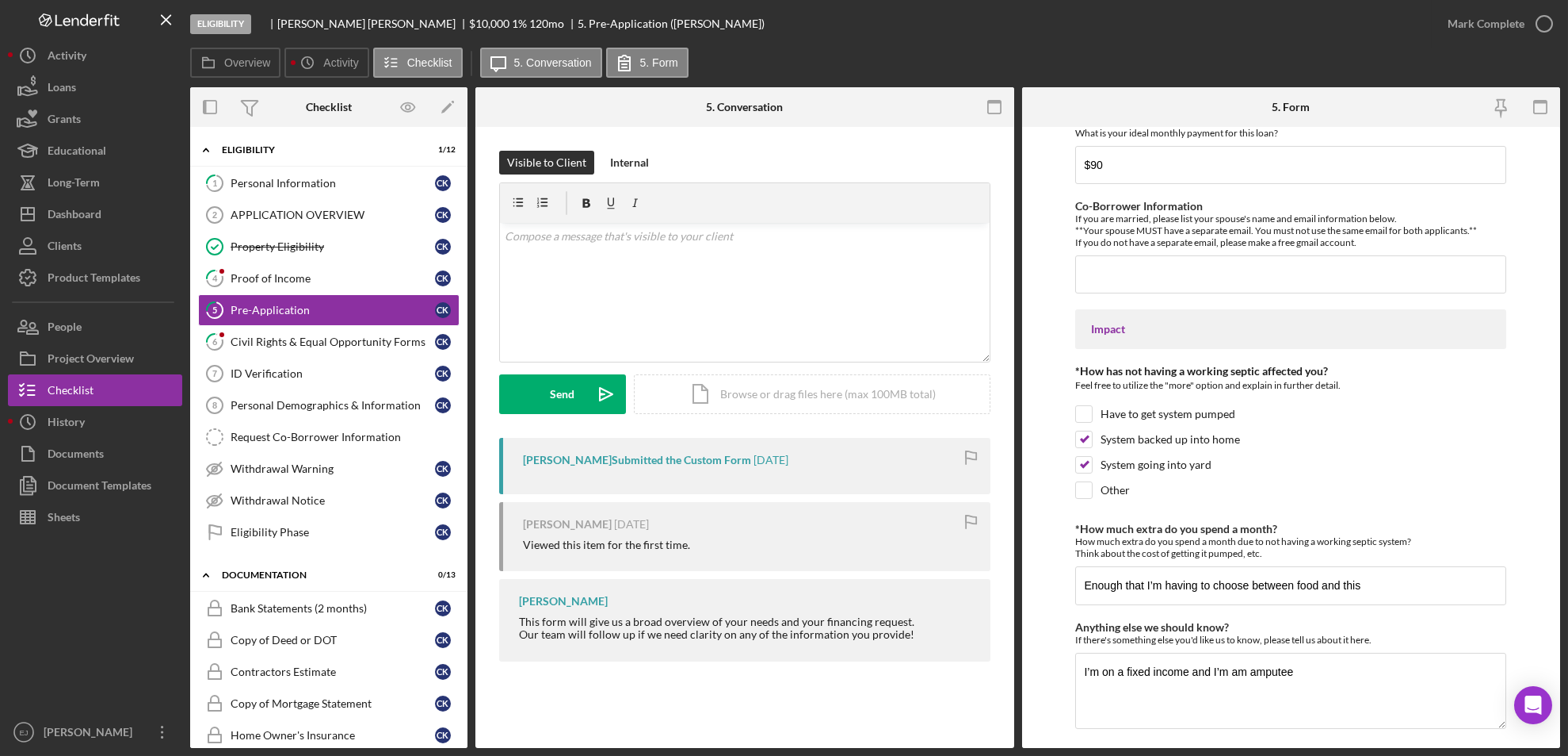
scroll to position [1171, 0]
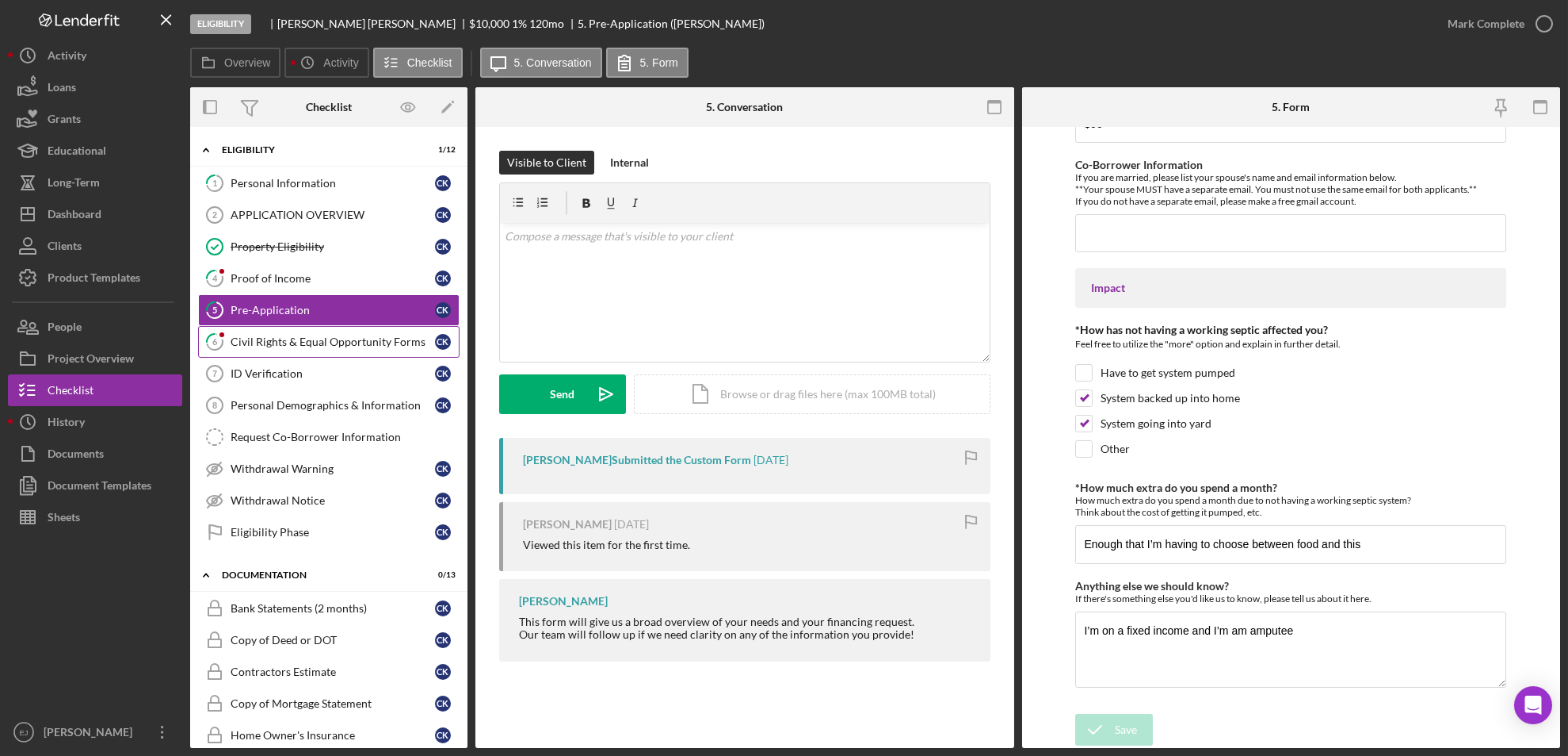
click at [278, 341] on div "Civil Rights & Equal Opportunity Forms" at bounding box center [332, 341] width 205 height 13
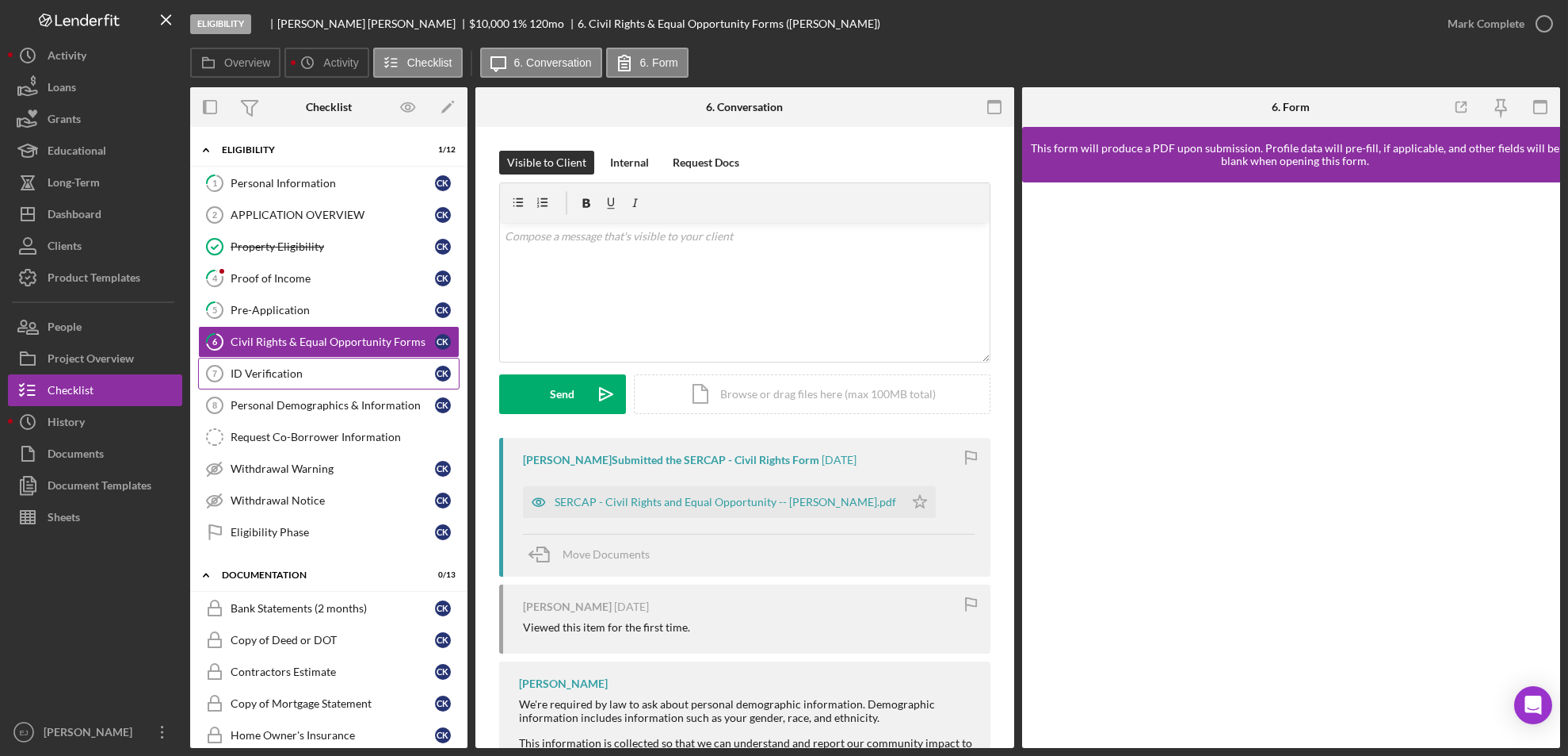
click at [283, 366] on link "ID Verification 7 ID Verification C K" at bounding box center [329, 373] width 262 height 32
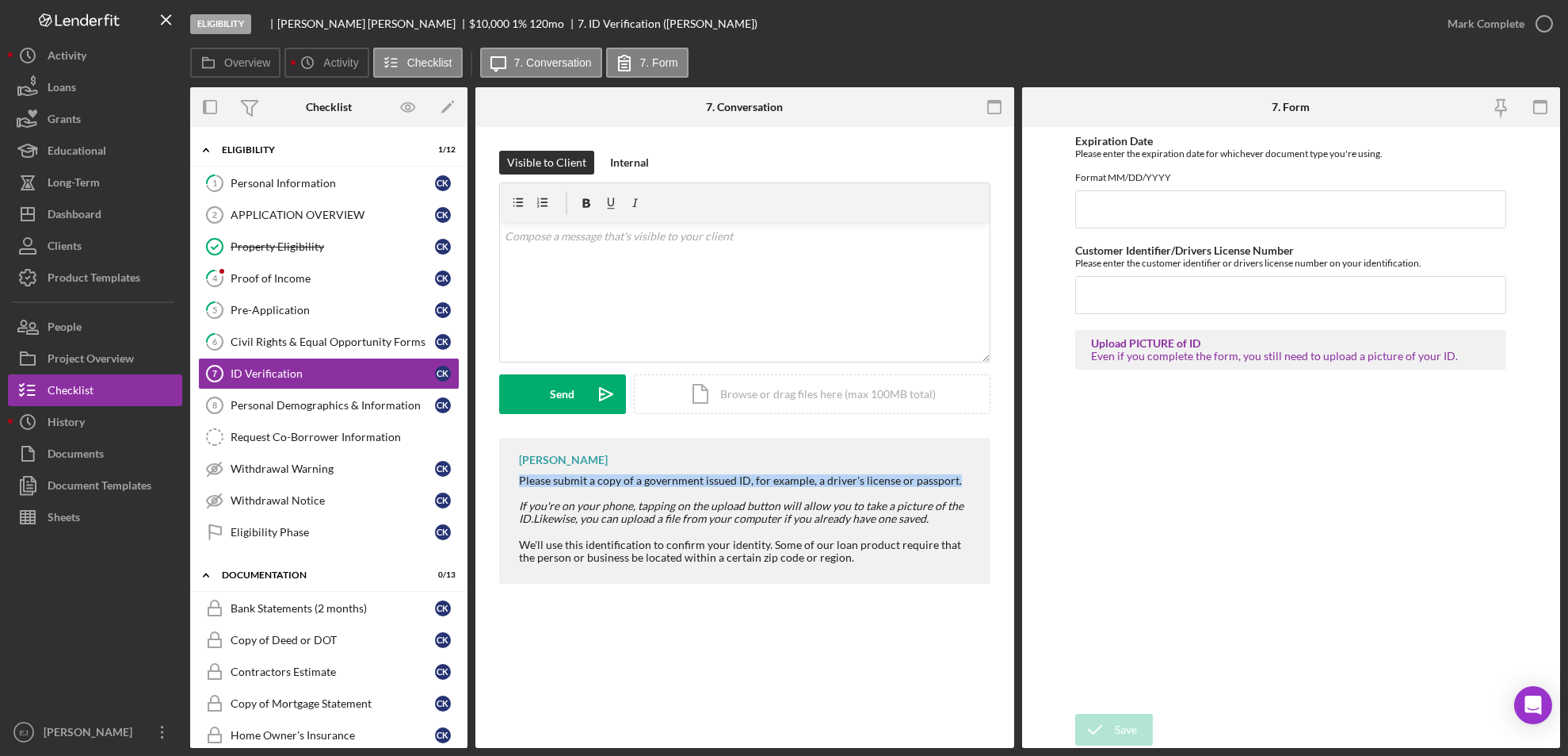
drag, startPoint x: 515, startPoint y: 480, endPoint x: 959, endPoint y: 484, distance: 444.0
click at [959, 484] on div "Erica Jenkins Please submit a copy of a government issued ID, for example, a dr…" at bounding box center [745, 511] width 491 height 146
copy div "Please submit a copy of a government issued ID, for example, a driver's license…"
click at [959, 484] on div "Please submit a copy of a government issued ID, for example, a driver's license…" at bounding box center [747, 518] width 456 height 89
click at [663, 260] on div "v Color teal Color pink Remove color Add row above Add row below Add column bef…" at bounding box center [745, 293] width 490 height 139
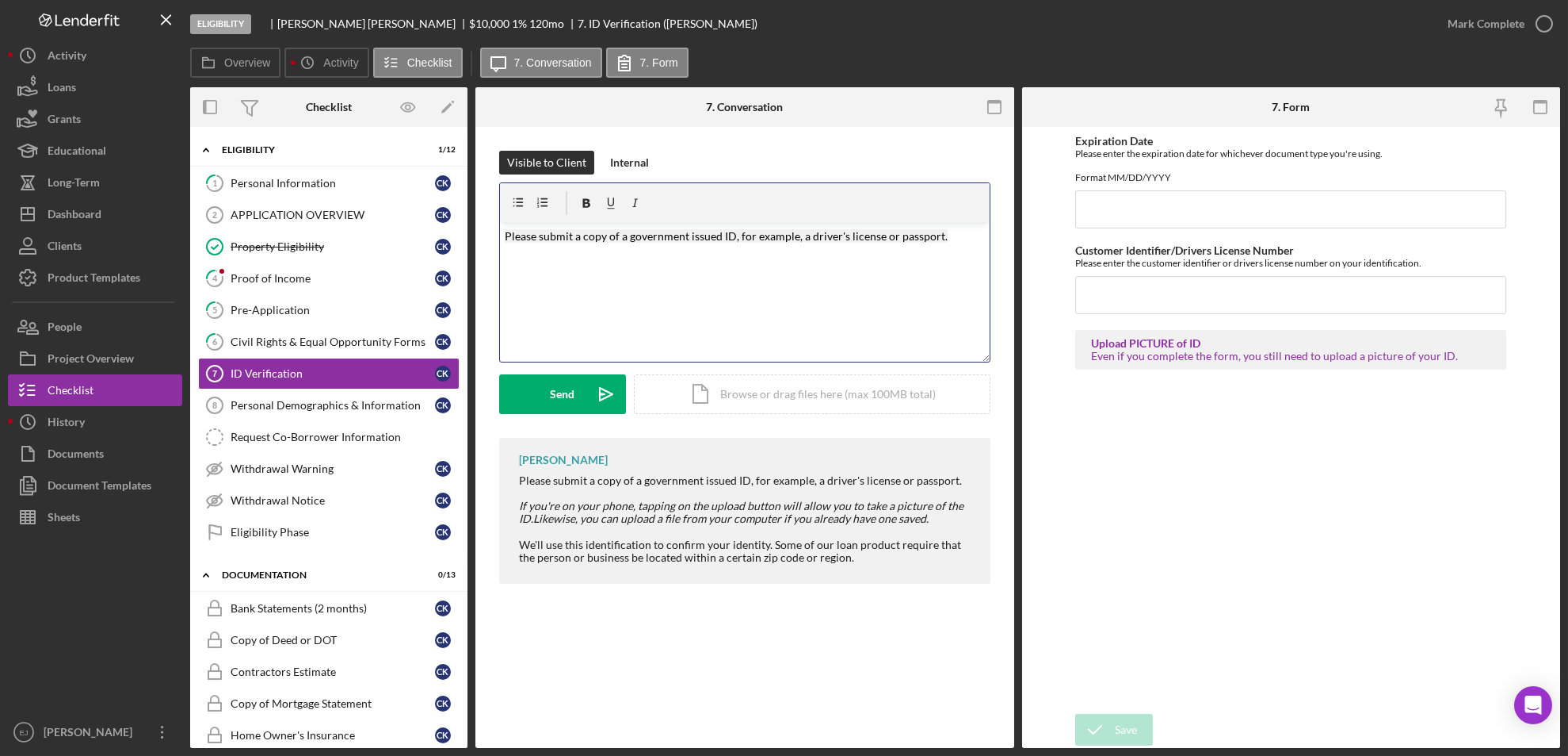
click at [663, 260] on div "v Color teal Color pink Remove color Add row above Add row below Add column bef…" at bounding box center [745, 293] width 490 height 139
click at [569, 229] on mark "Please submit a copy of a government issued ID, for example, a driver's license…" at bounding box center [726, 236] width 443 height 14
click at [961, 232] on p "Please upload a copy of a government issued ID, for example, a driver's license…" at bounding box center [745, 236] width 480 height 17
click at [584, 389] on button "Send Icon/icon-invite-send" at bounding box center [562, 394] width 126 height 40
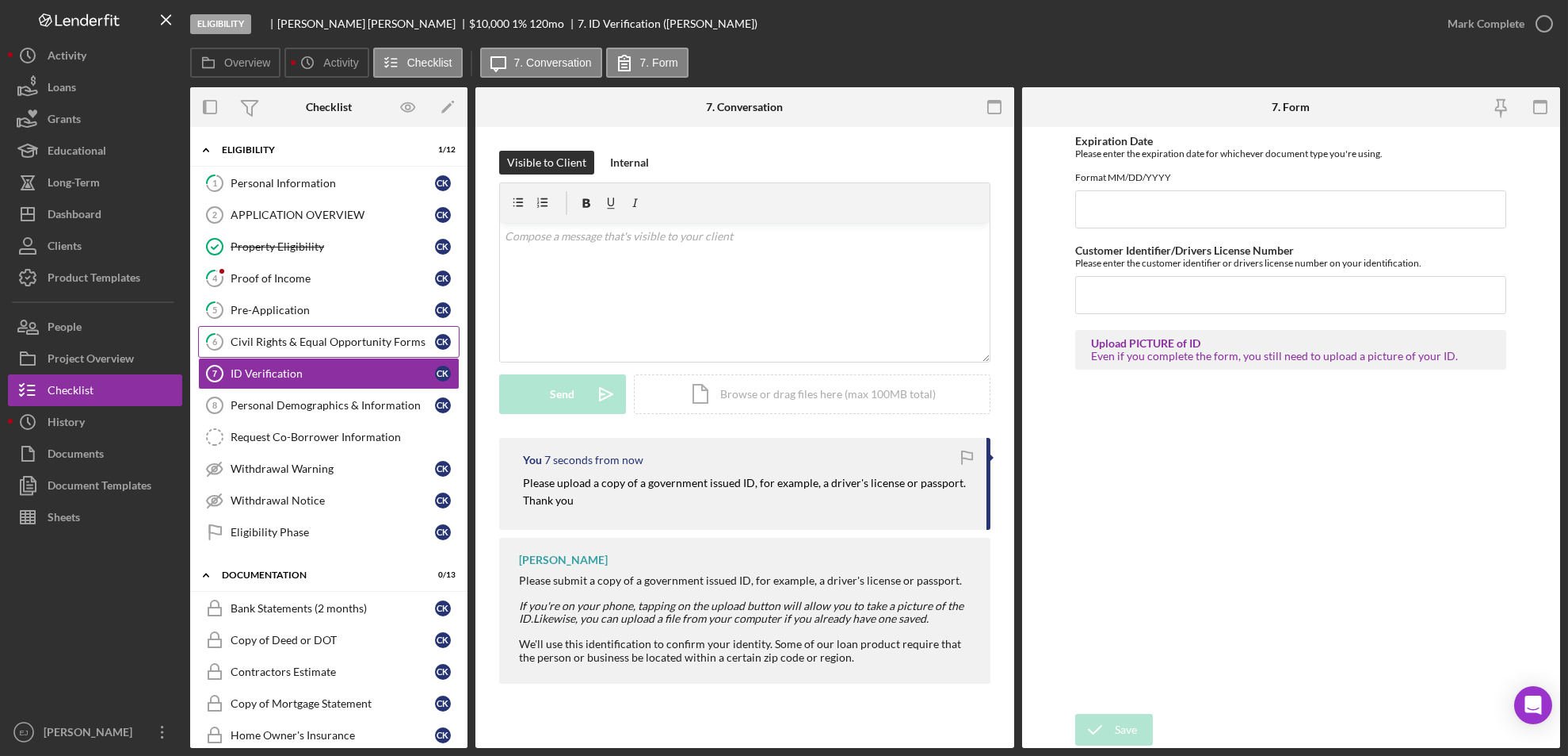
click at [324, 346] on div "Civil Rights & Equal Opportunity Forms" at bounding box center [332, 341] width 205 height 13
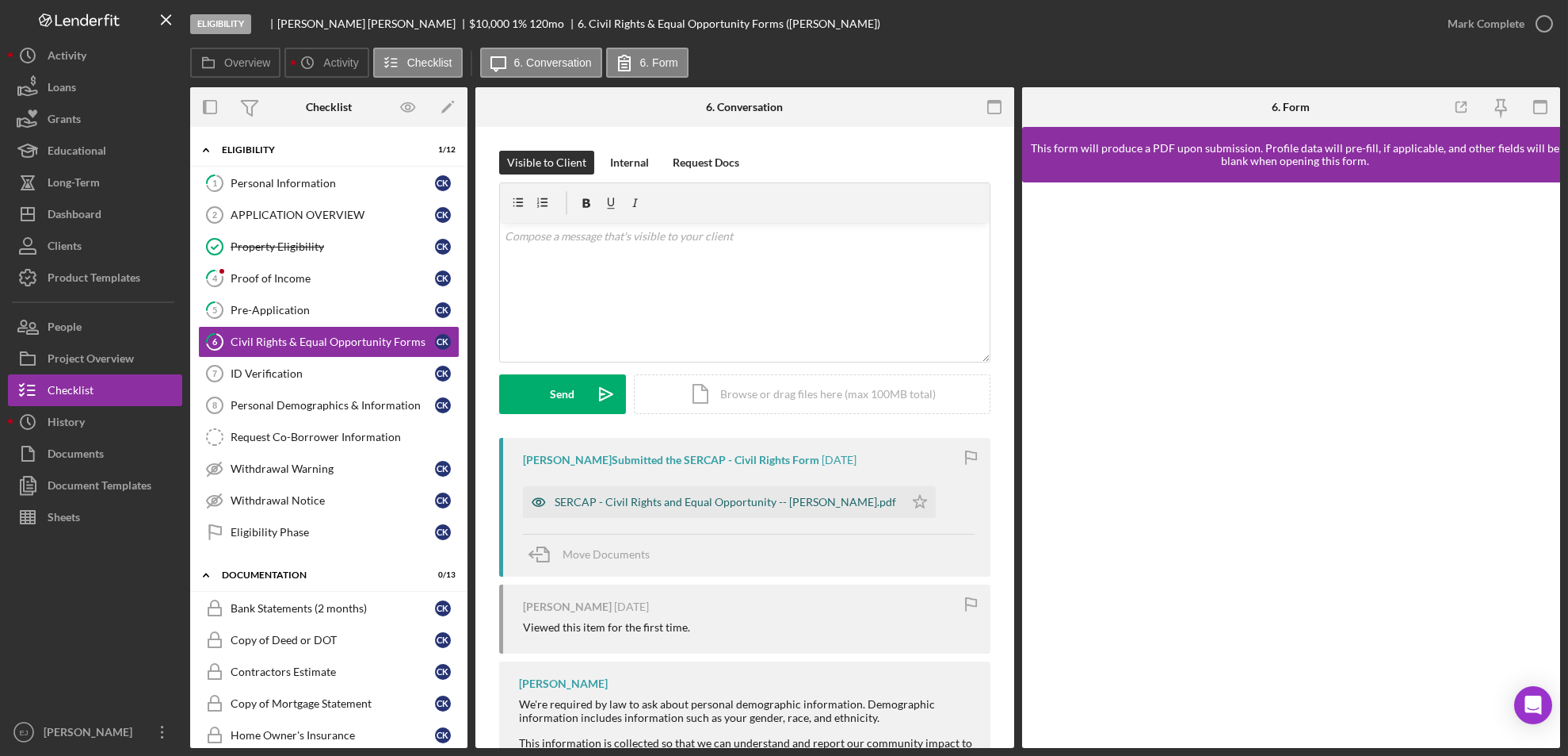
click at [647, 505] on div "SERCAP - Civil Rights and Equal Opportunity -- Christopher Kendrick.pdf" at bounding box center [726, 502] width 341 height 13
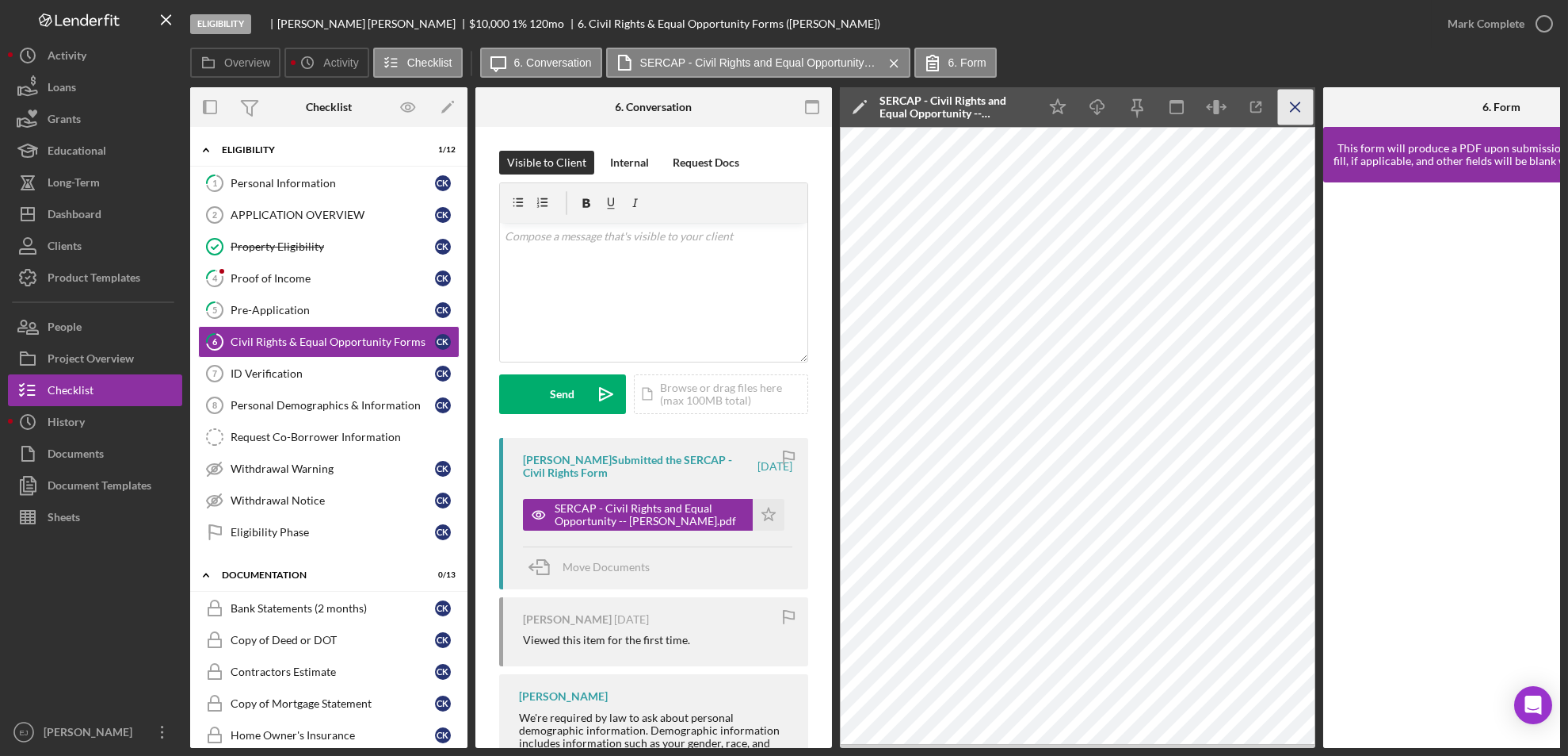
click at [1303, 110] on icon "Icon/Menu Close" at bounding box center [1296, 107] width 36 height 36
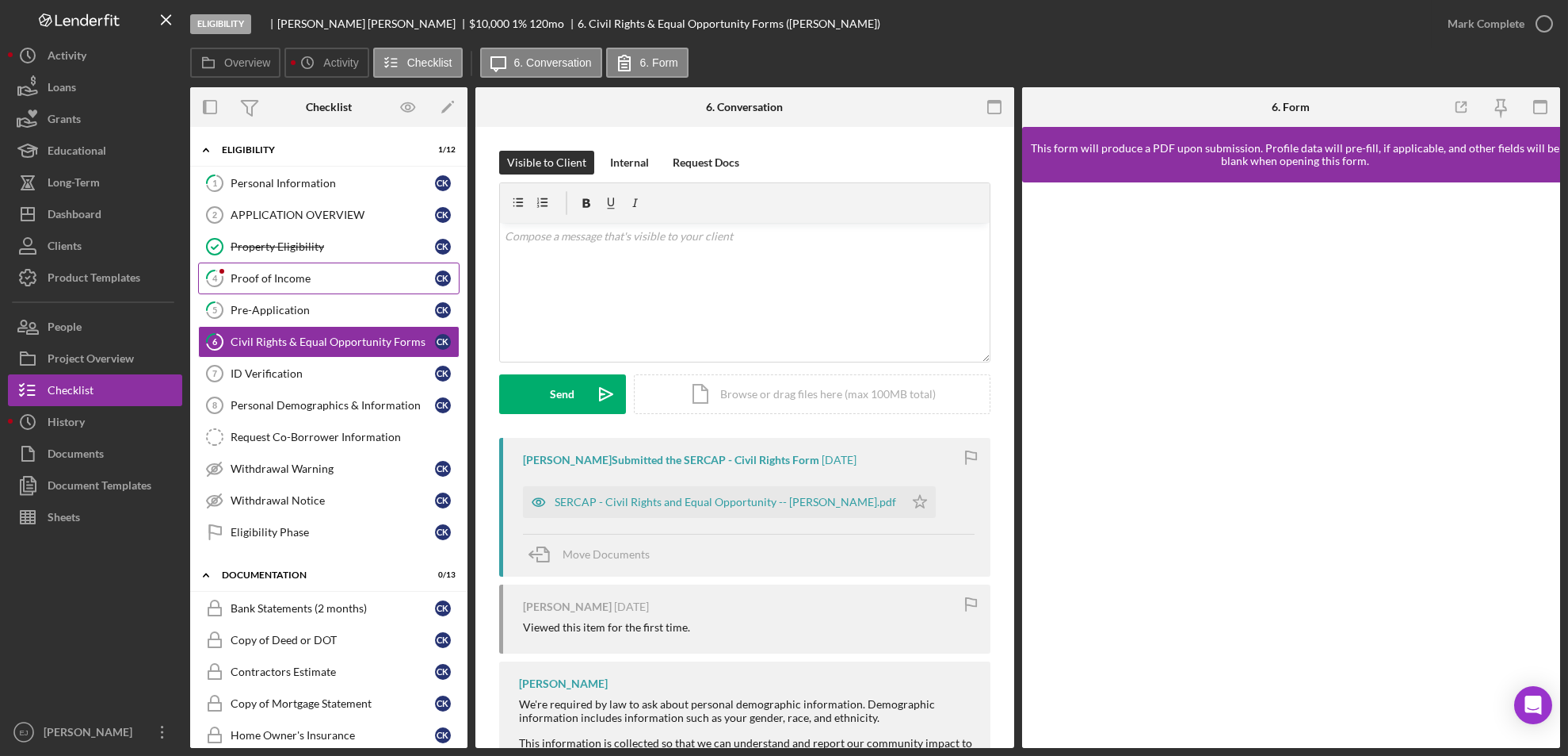
click at [247, 264] on link "4 Proof of Income C K" at bounding box center [329, 278] width 262 height 32
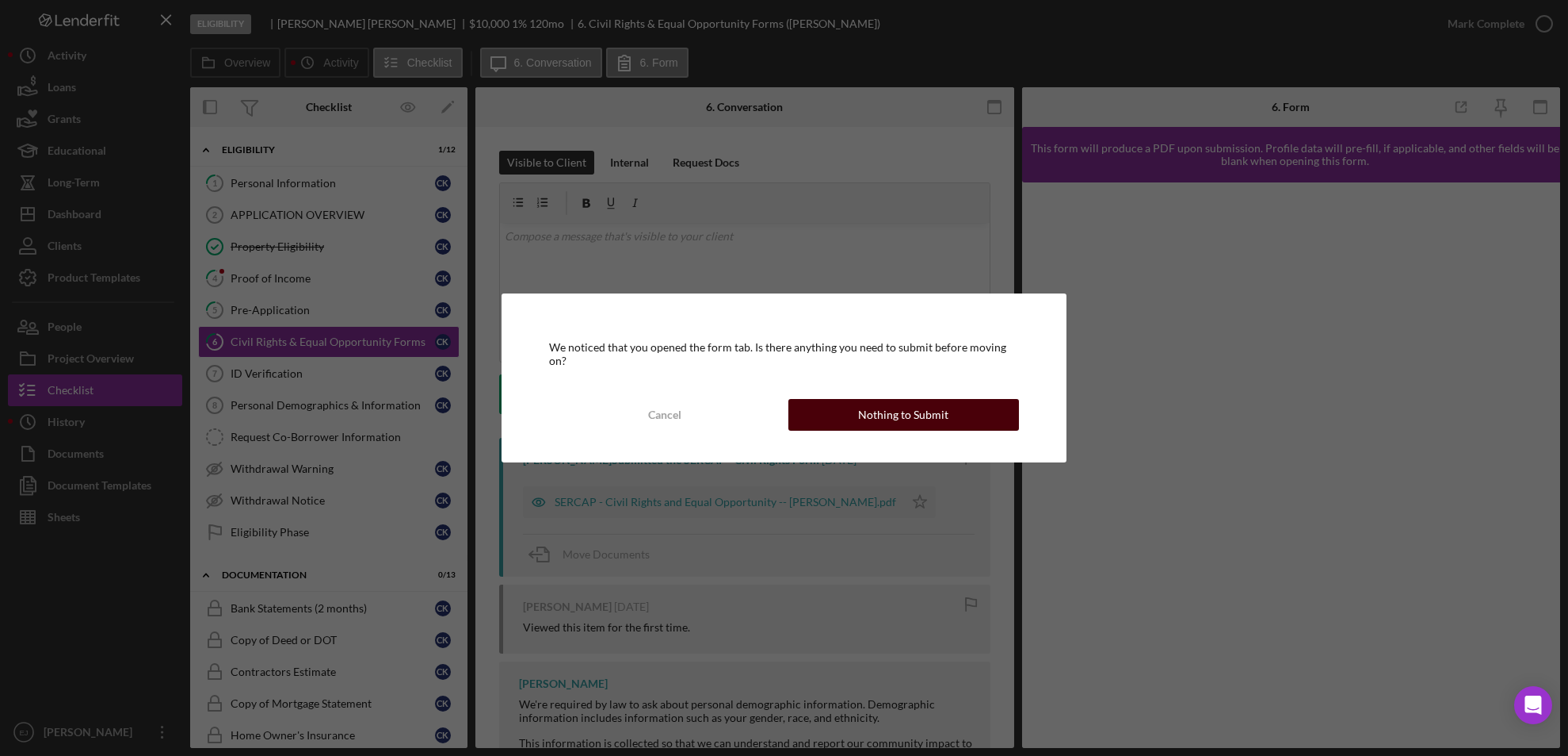
click at [836, 404] on button "Nothing to Submit" at bounding box center [905, 415] width 231 height 32
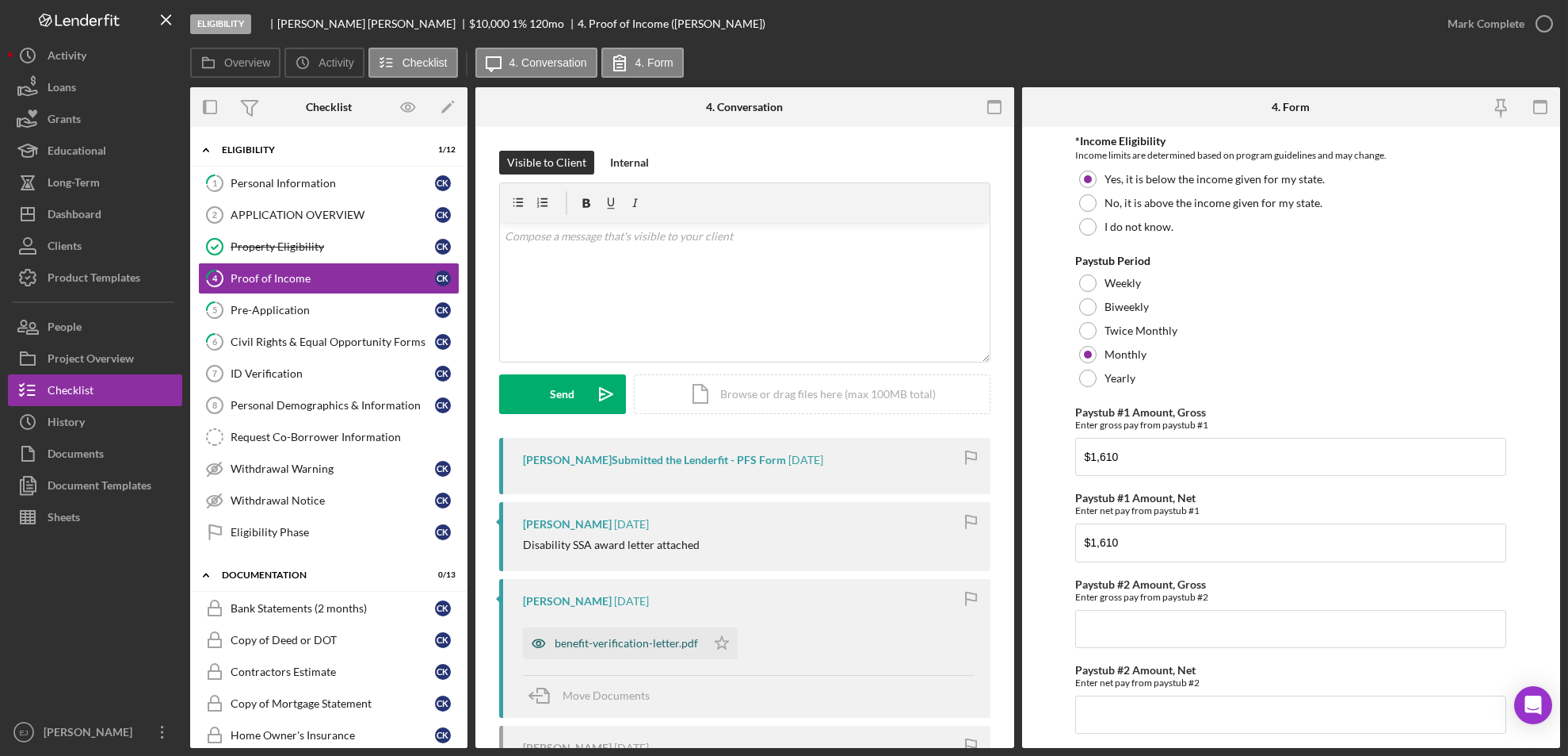
click at [626, 647] on div "benefit-verification-letter.pdf" at bounding box center [626, 643] width 144 height 13
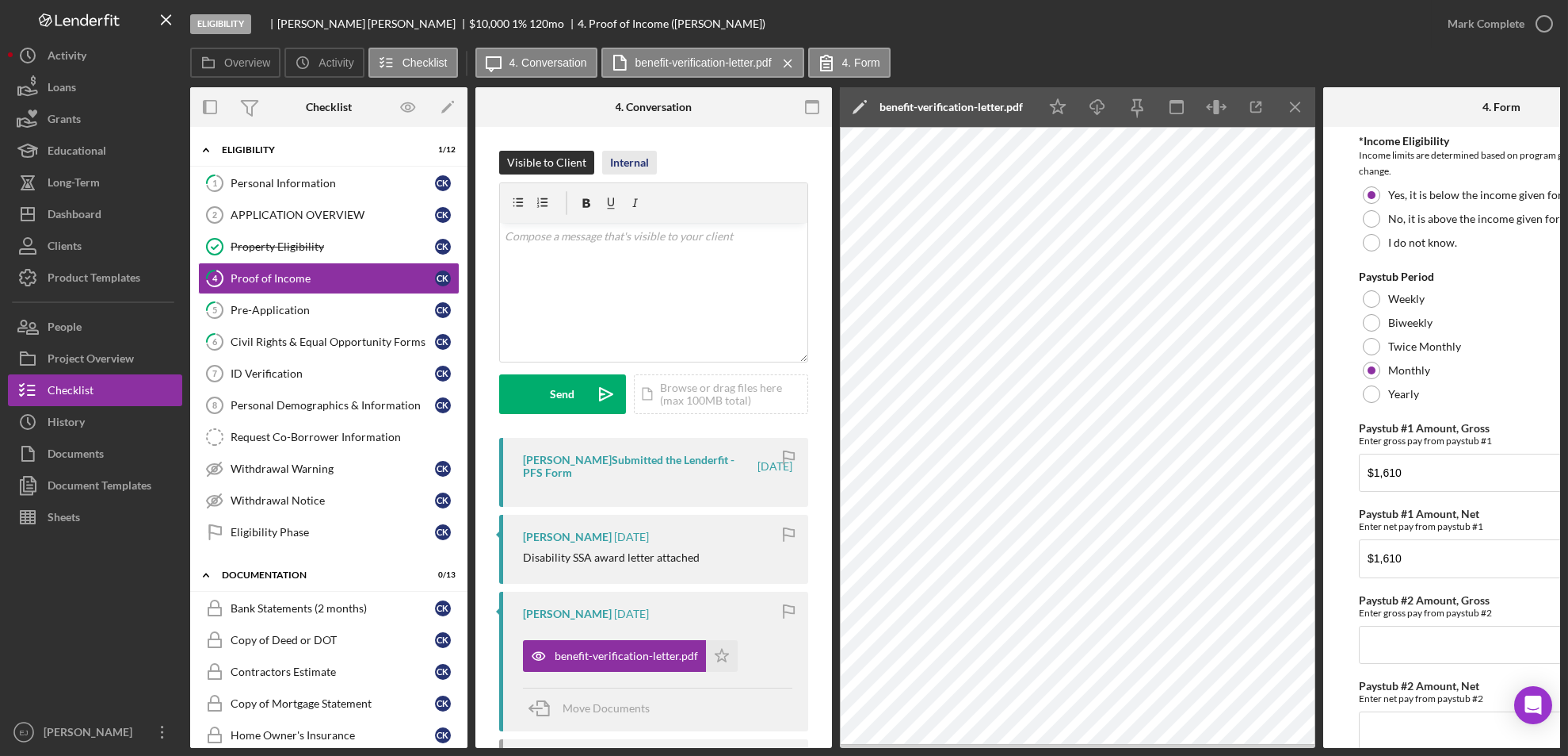
click at [616, 170] on div "Internal" at bounding box center [629, 163] width 39 height 23
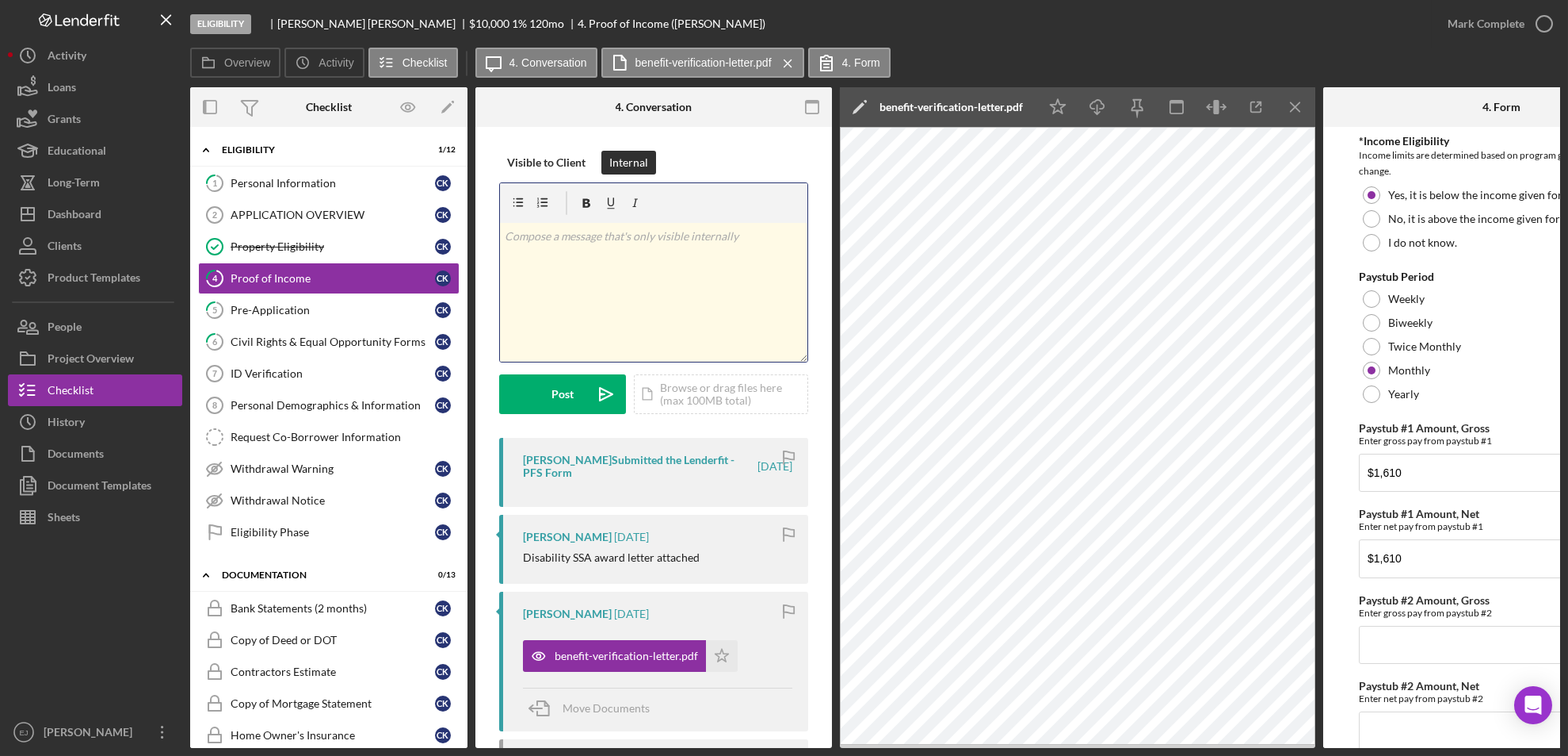
click at [574, 247] on div "v Color teal Color pink Remove color Add row above Add row below Add column bef…" at bounding box center [654, 293] width 308 height 139
click at [592, 234] on p "Gross Yearly-" at bounding box center [654, 236] width 299 height 17
click at [591, 239] on p "Gross Yearly-$22396.80" at bounding box center [654, 236] width 299 height 17
click at [663, 231] on p "Gross Yearly-$22,396.80" at bounding box center [654, 236] width 299 height 17
click at [543, 388] on button "Post Icon/icon-invite-send" at bounding box center [562, 394] width 126 height 40
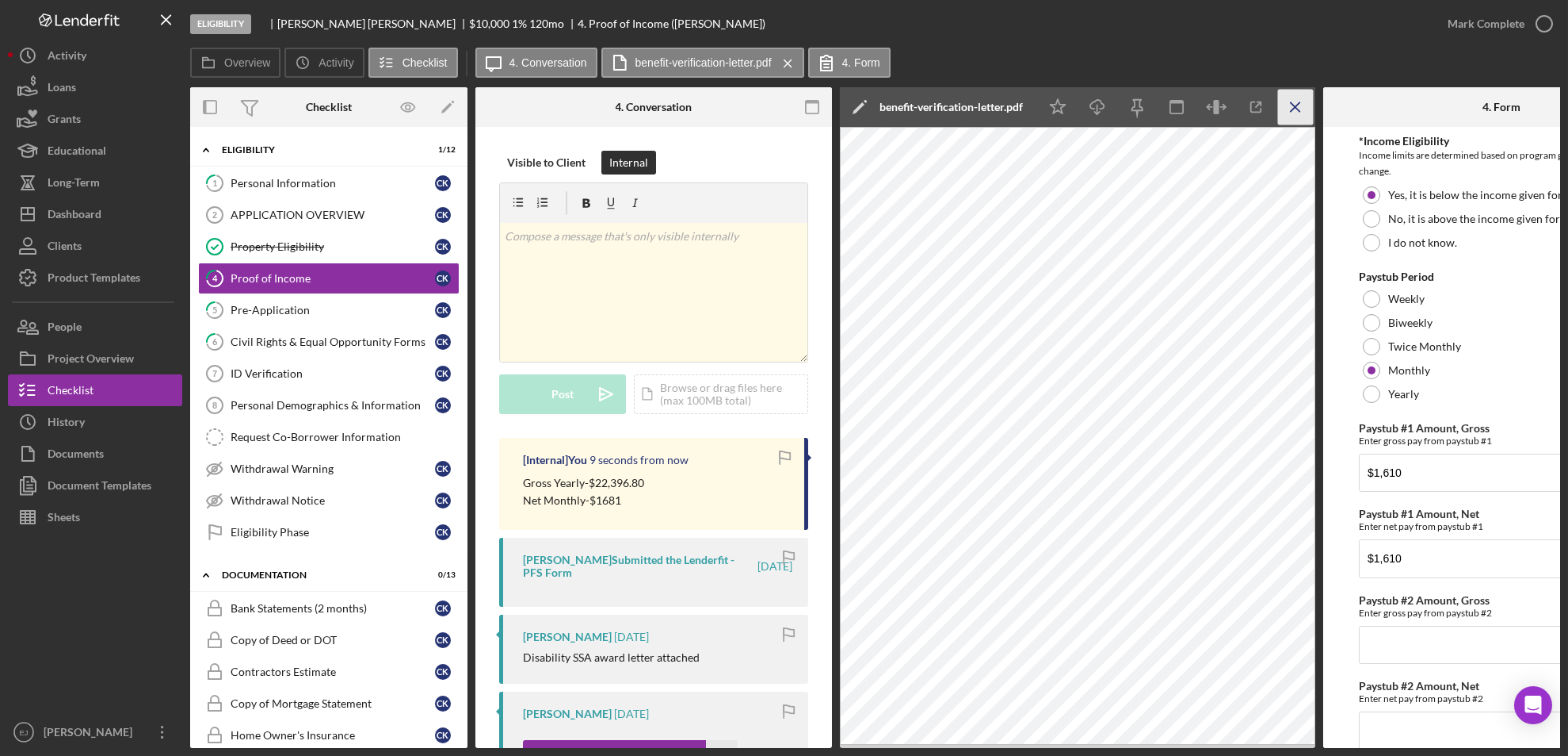
click at [1284, 102] on icon "Icon/Menu Close" at bounding box center [1296, 107] width 36 height 36
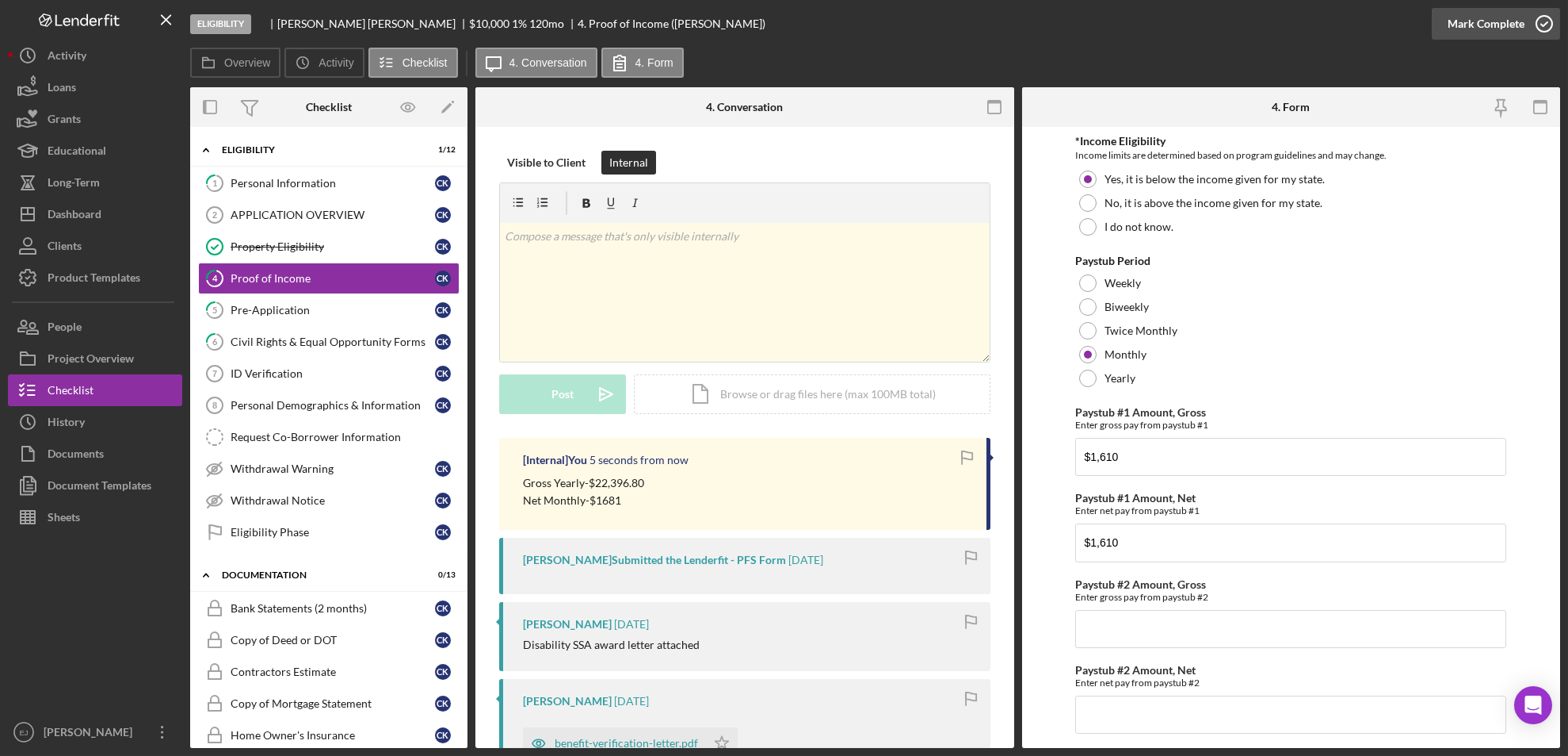
click at [1549, 18] on icon "button" at bounding box center [1545, 23] width 40 height 40
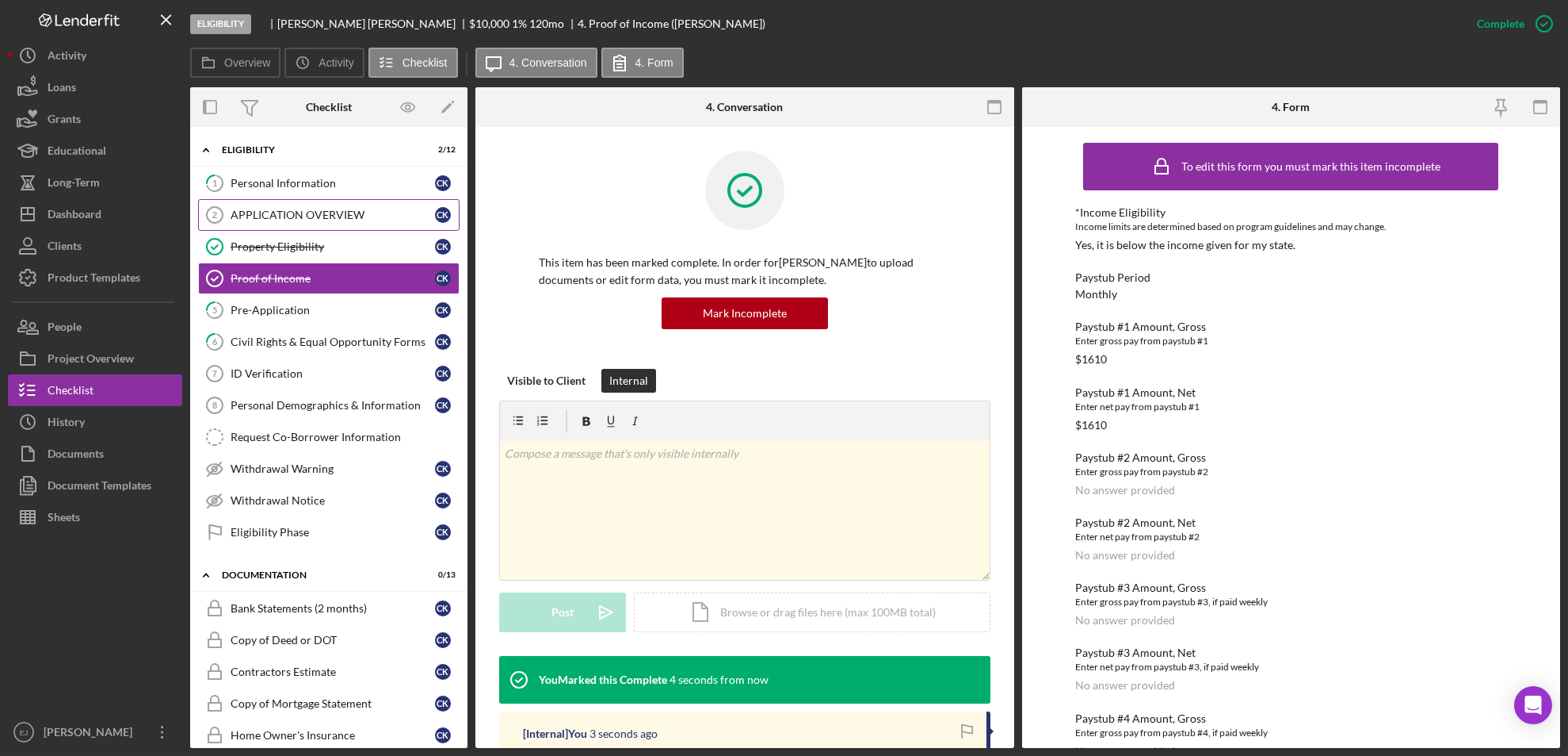
click at [264, 217] on div "APPLICATION OVERVIEW" at bounding box center [332, 215] width 205 height 13
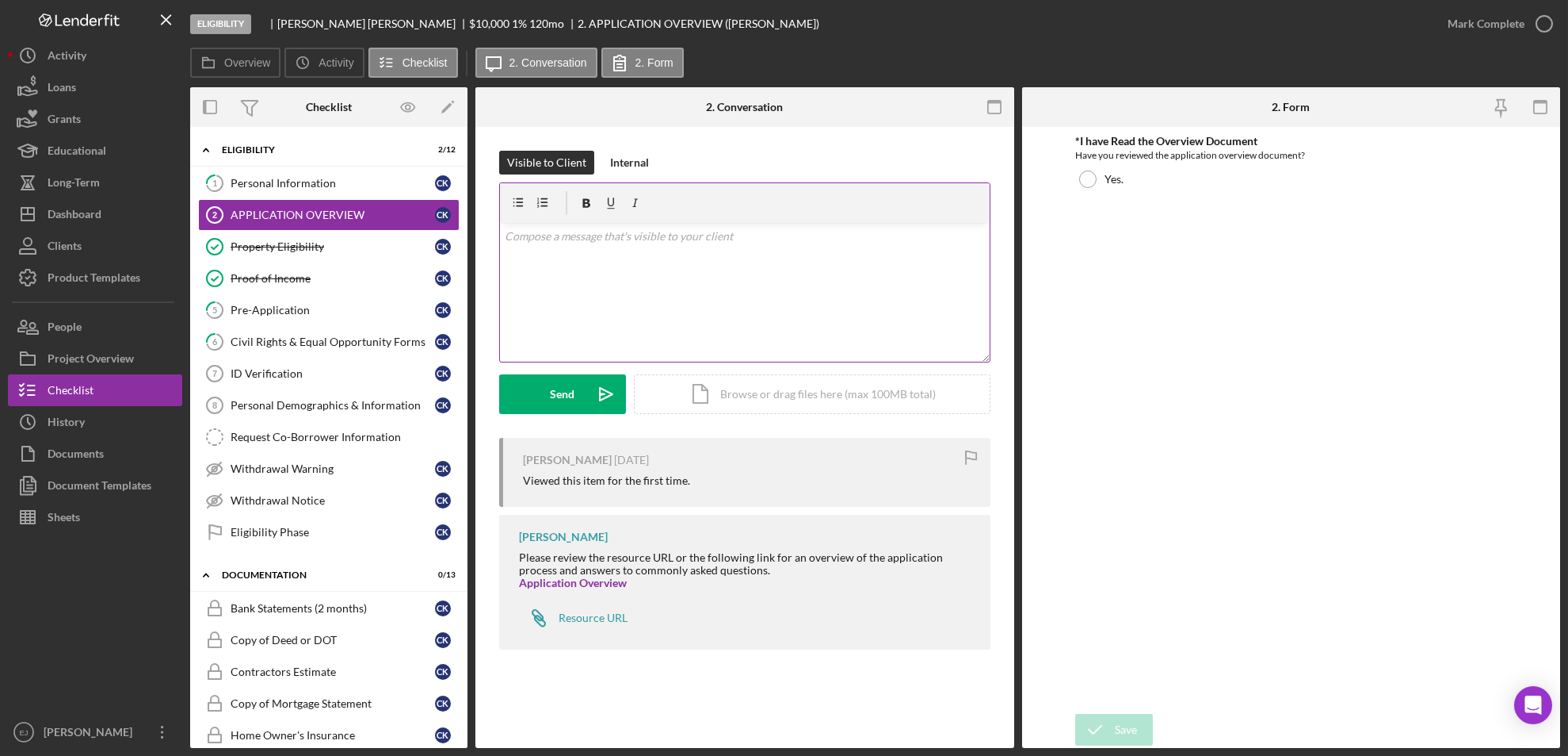
click at [547, 250] on div "v Color teal Color pink Remove color Add row above Add row below Add column bef…" at bounding box center [745, 293] width 490 height 139
click at [544, 388] on button "Send Icon/icon-invite-send" at bounding box center [562, 394] width 126 height 40
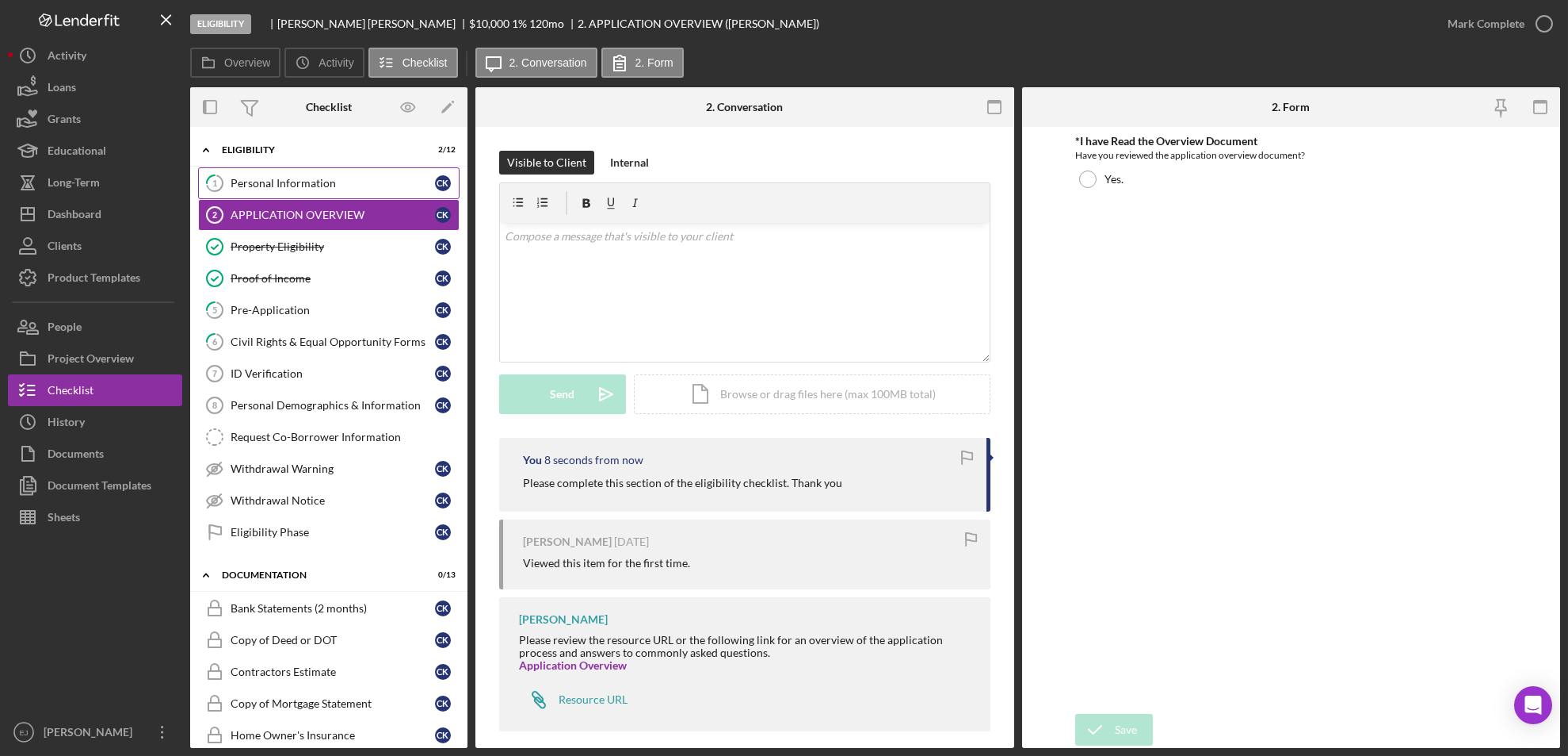
click at [253, 173] on link "1 Personal Information C K" at bounding box center [329, 182] width 262 height 32
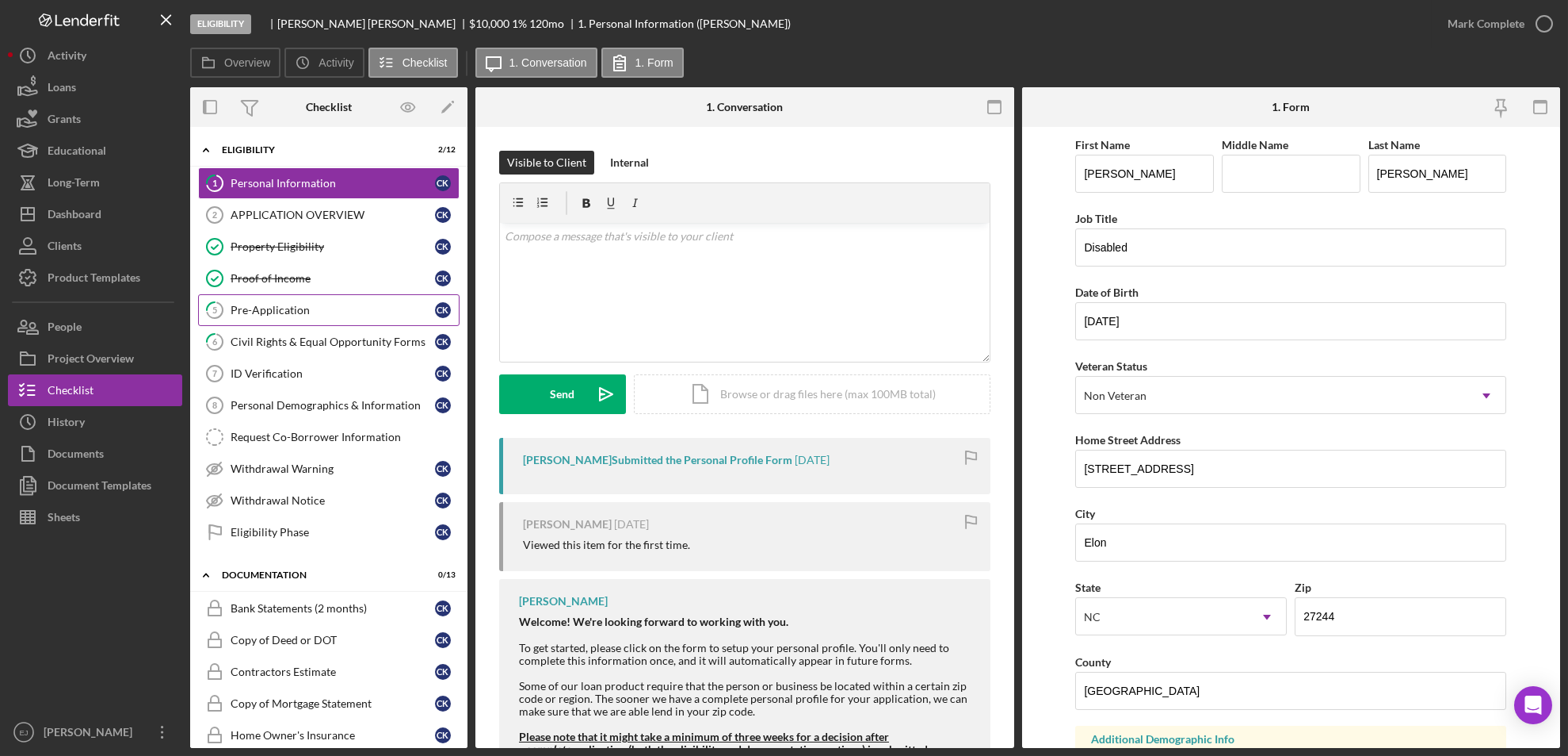
click at [262, 316] on link "5 Pre-Application C K" at bounding box center [329, 310] width 262 height 32
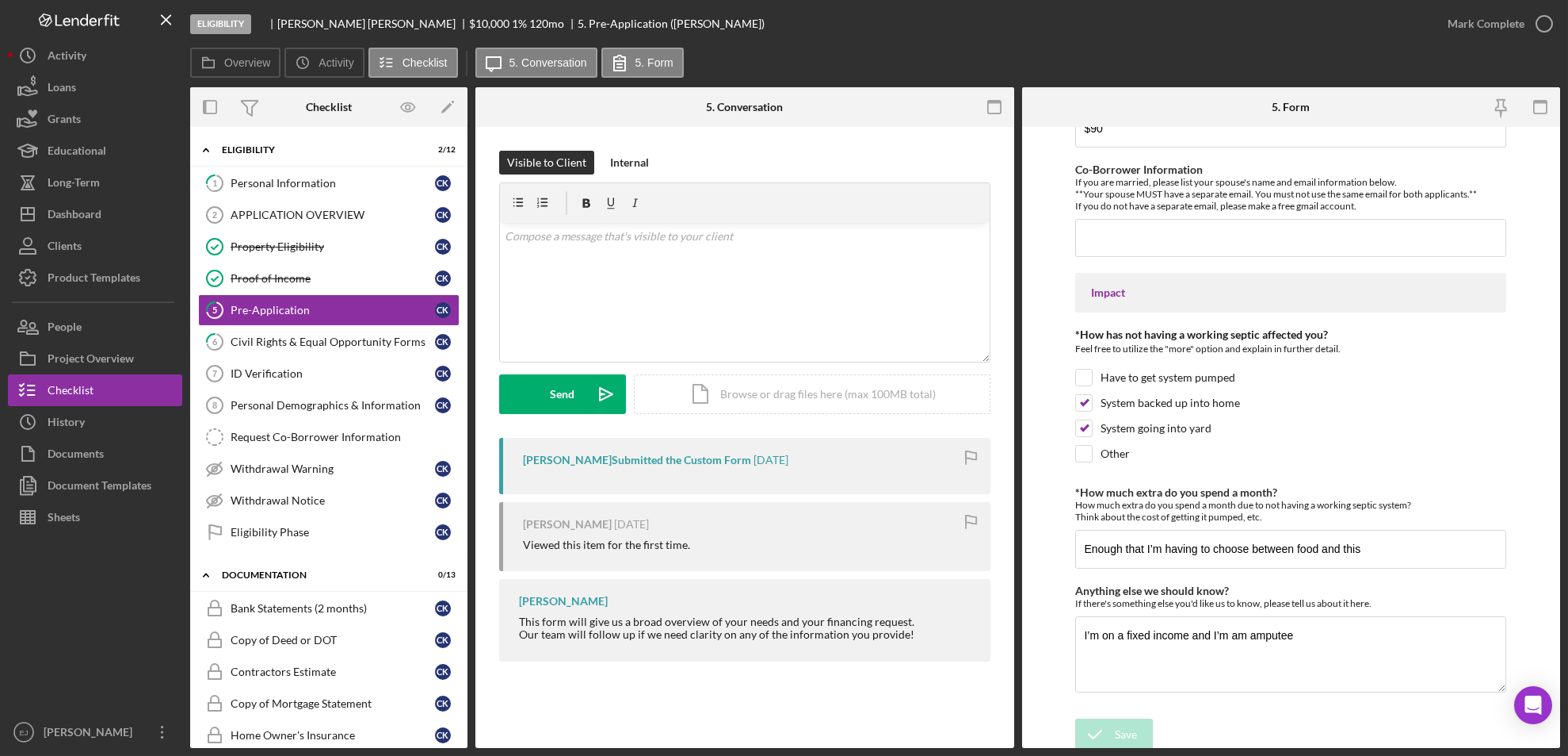
scroll to position [1171, 0]
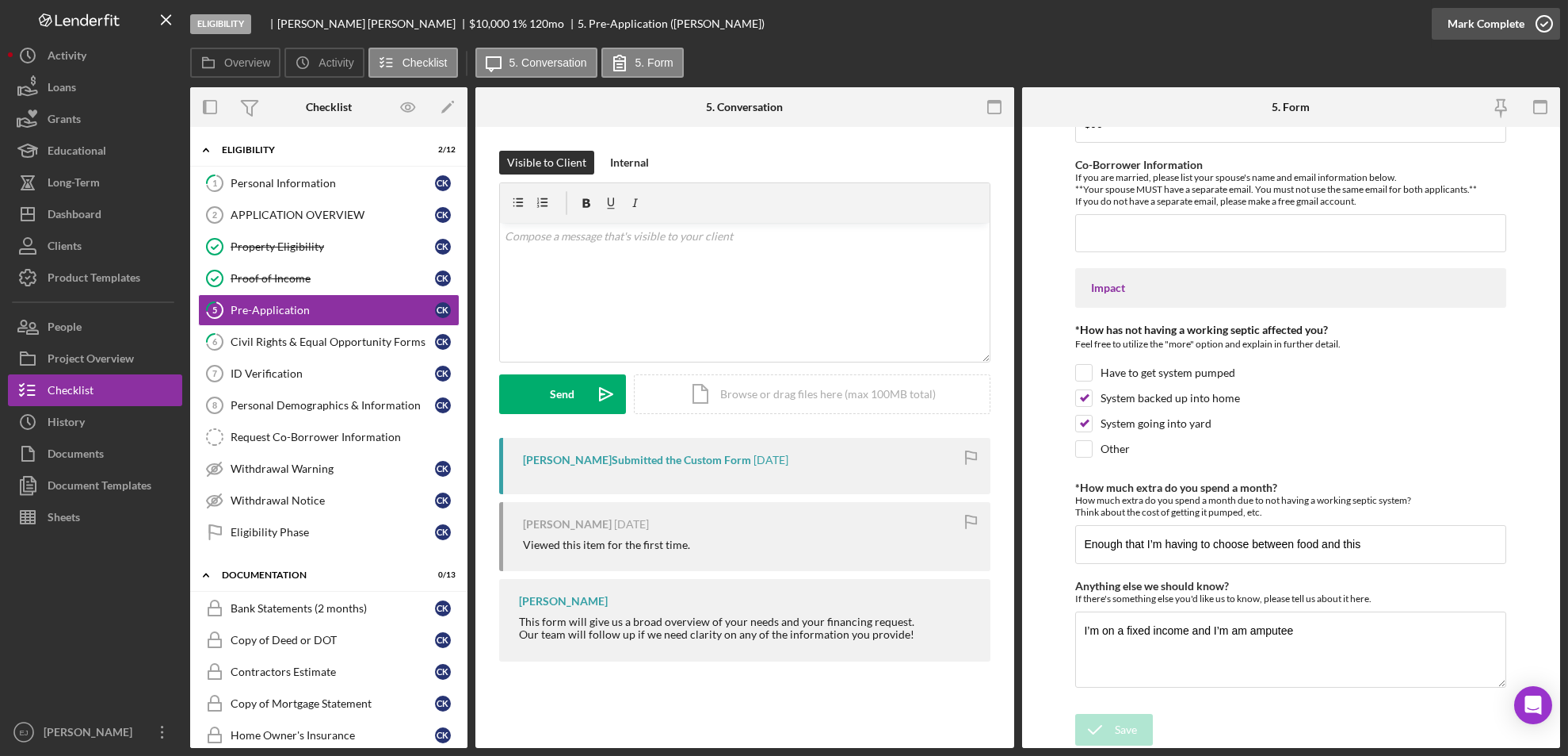
click at [1543, 14] on icon "button" at bounding box center [1545, 23] width 40 height 40
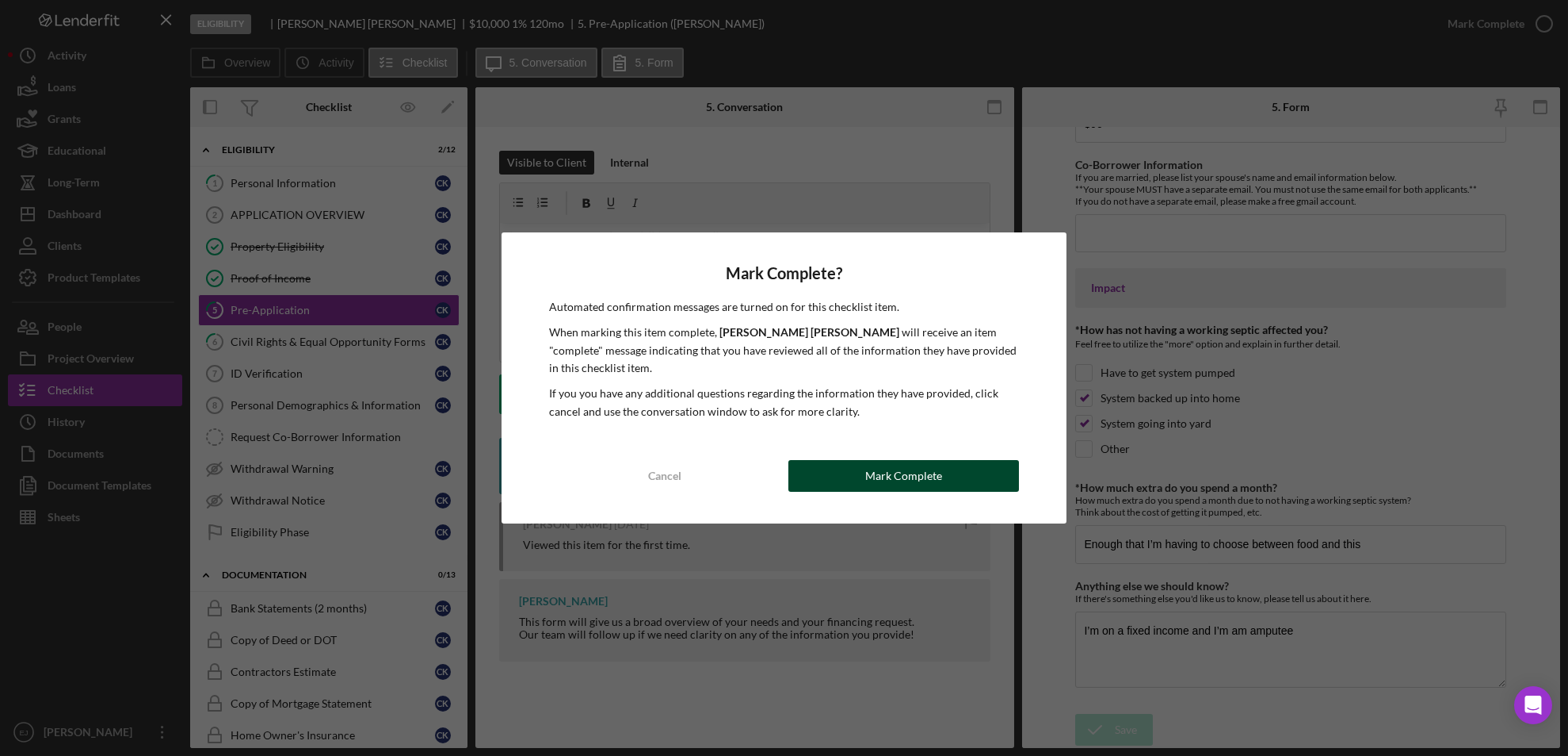
click at [909, 471] on div "Mark Complete" at bounding box center [904, 475] width 77 height 32
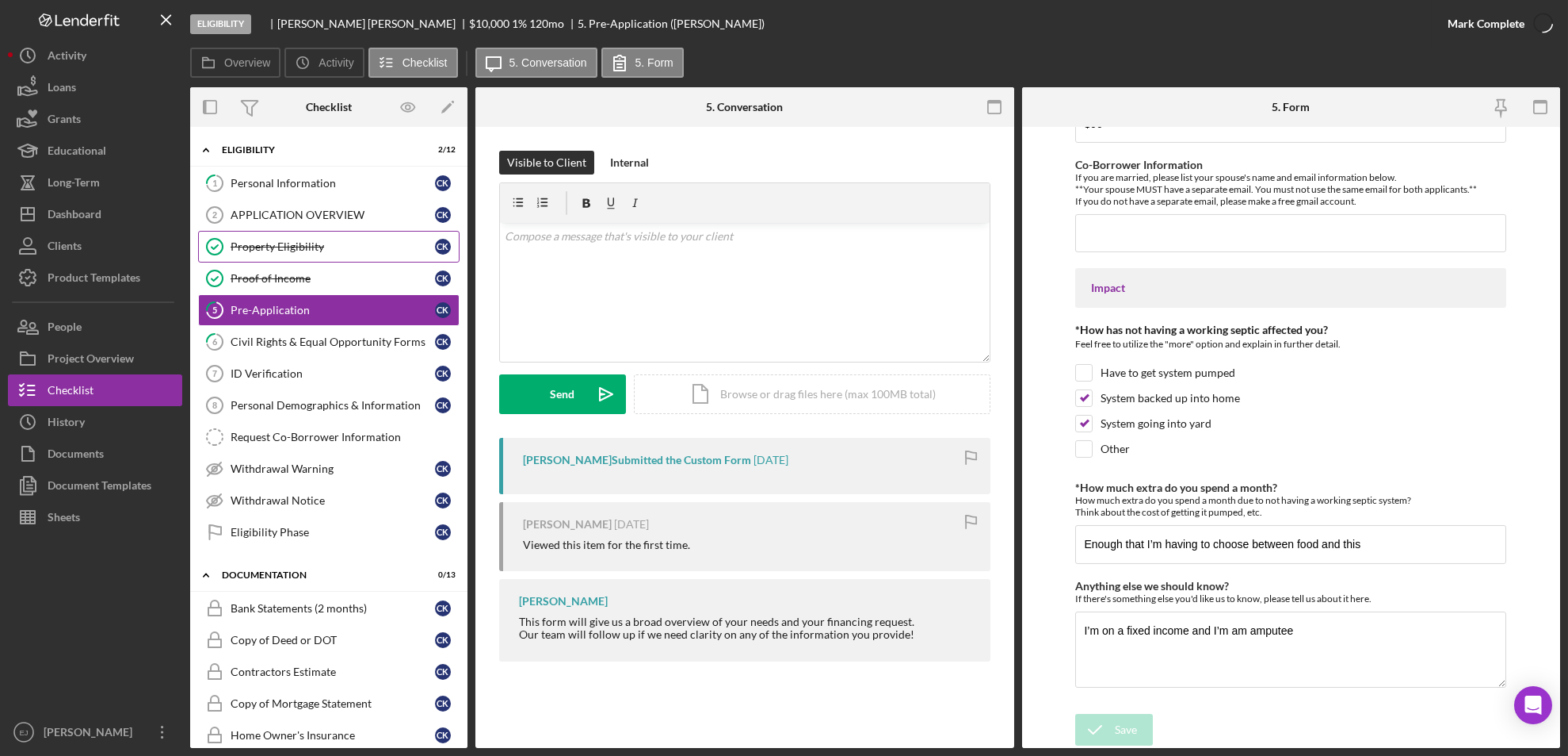
scroll to position [1235, 0]
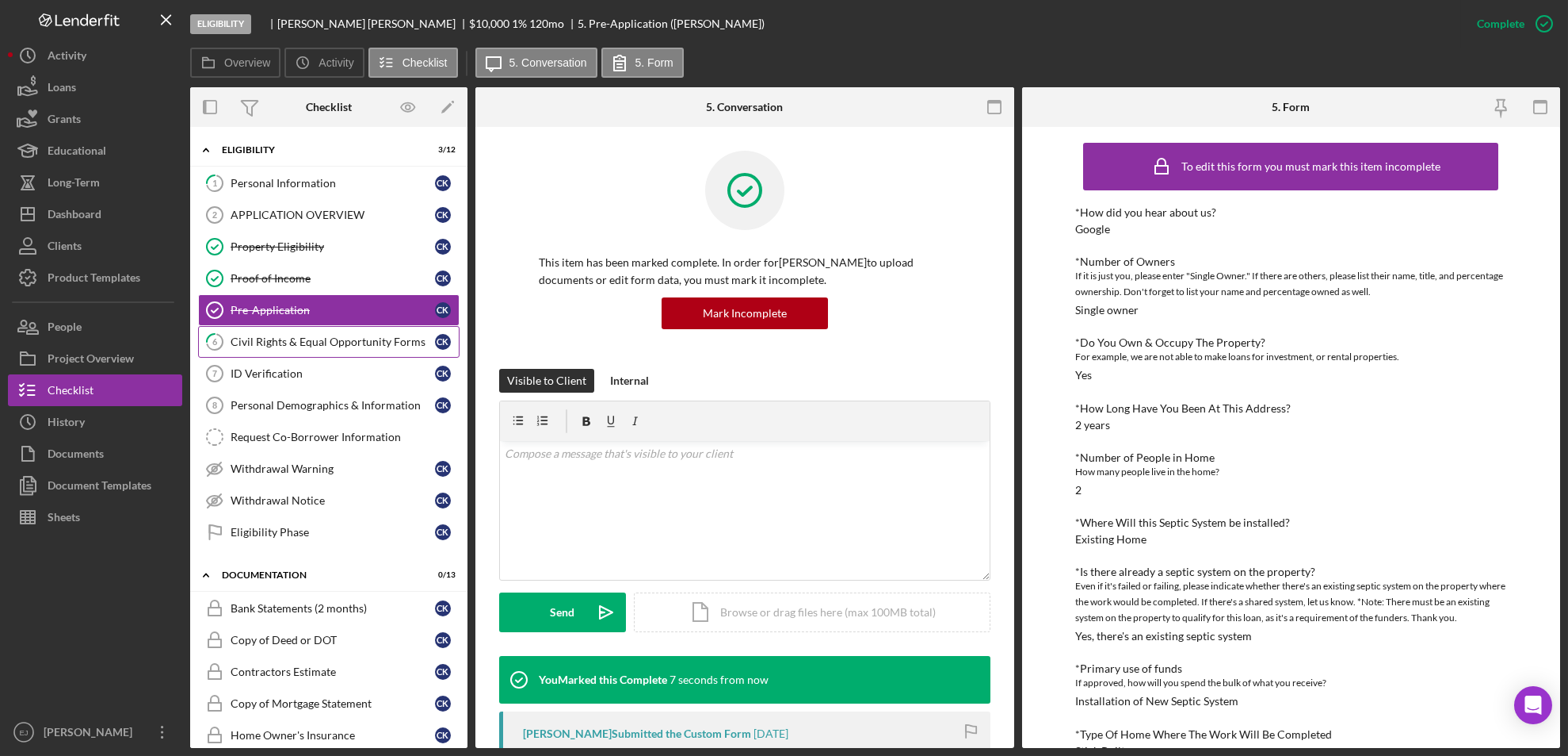
click at [292, 341] on div "Civil Rights & Equal Opportunity Forms" at bounding box center [332, 341] width 205 height 13
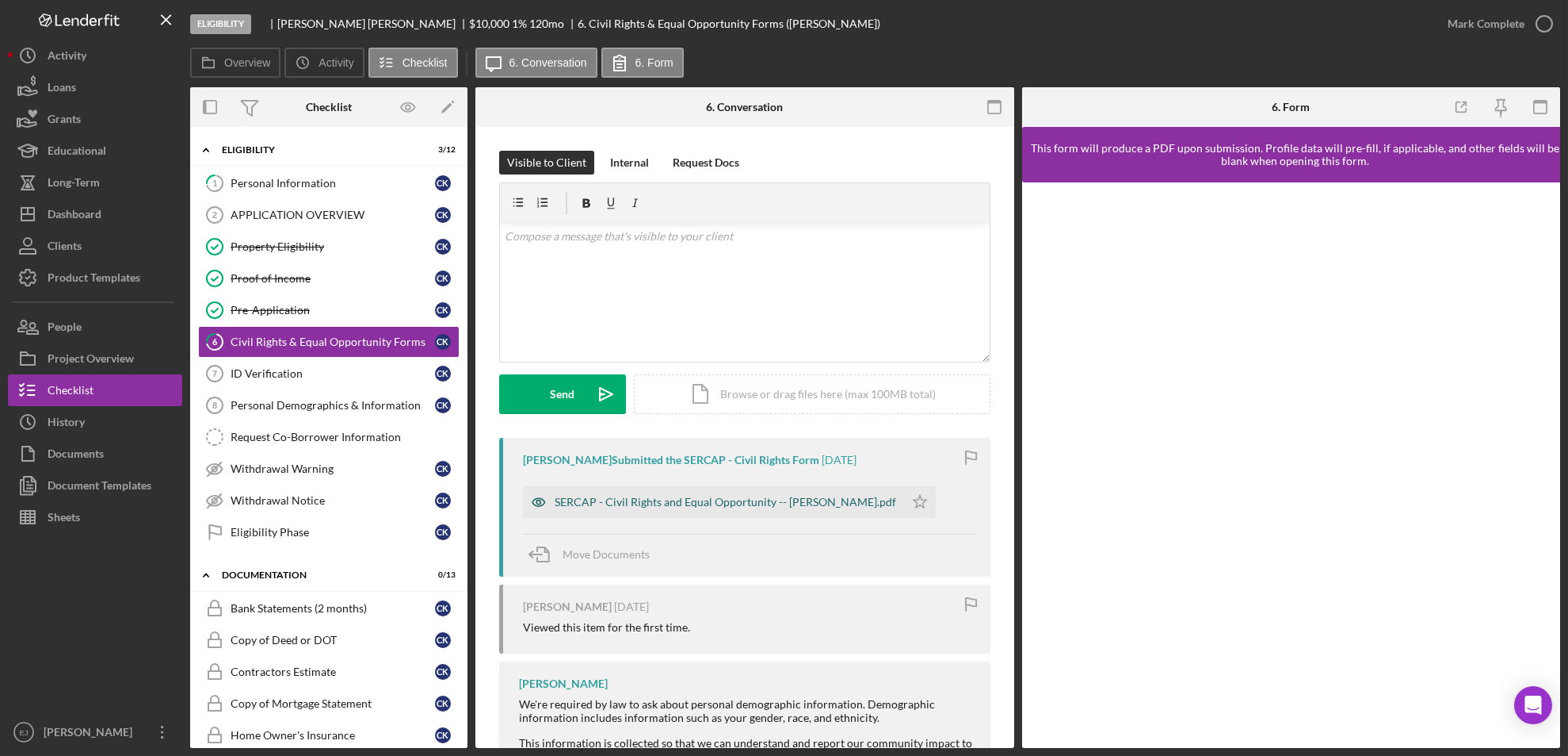
click at [730, 491] on div "SERCAP - Civil Rights and Equal Opportunity -- Christopher Kendrick.pdf" at bounding box center [713, 501] width 381 height 32
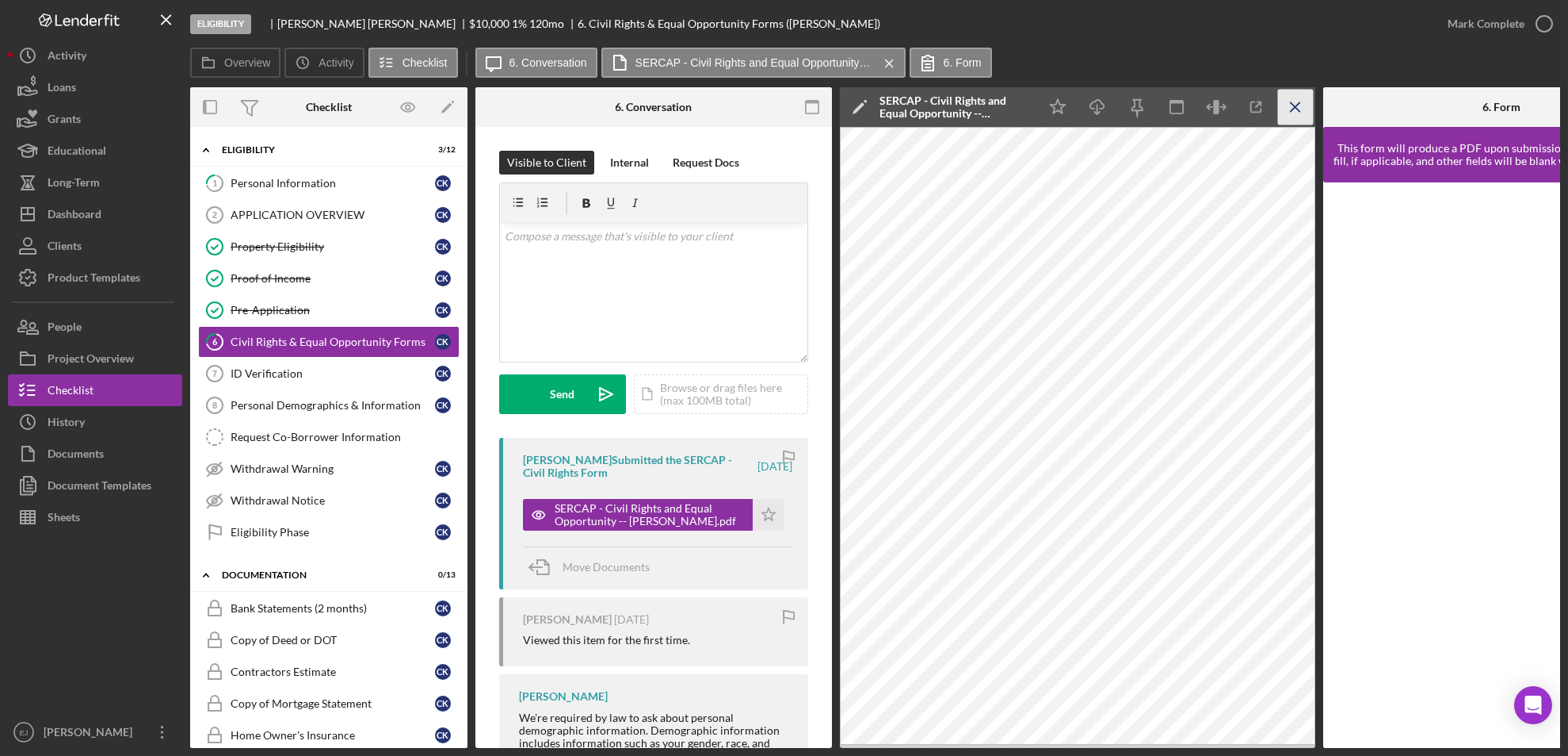
click at [1291, 101] on icon "Icon/Menu Close" at bounding box center [1296, 107] width 36 height 36
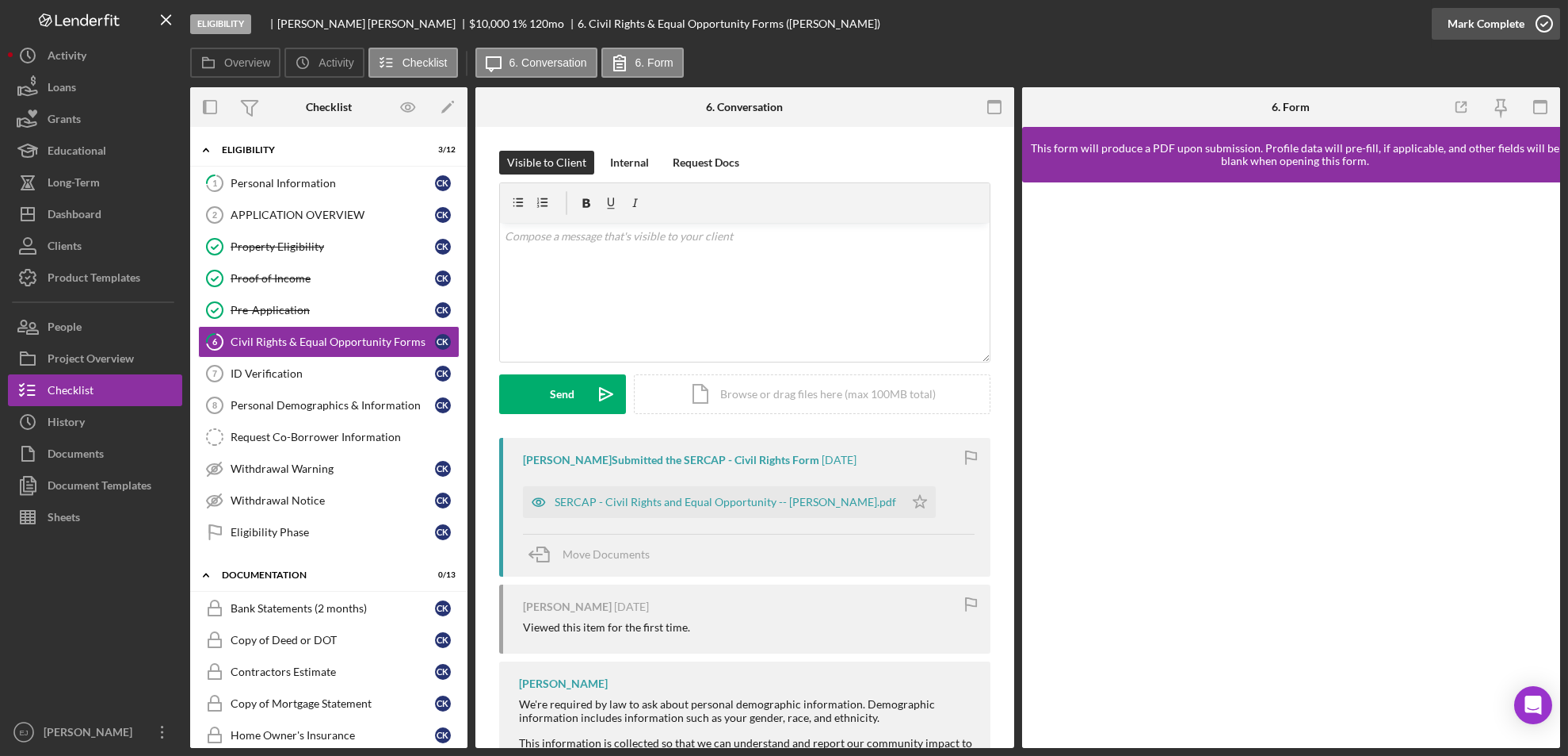
click at [1552, 29] on icon "button" at bounding box center [1545, 23] width 40 height 40
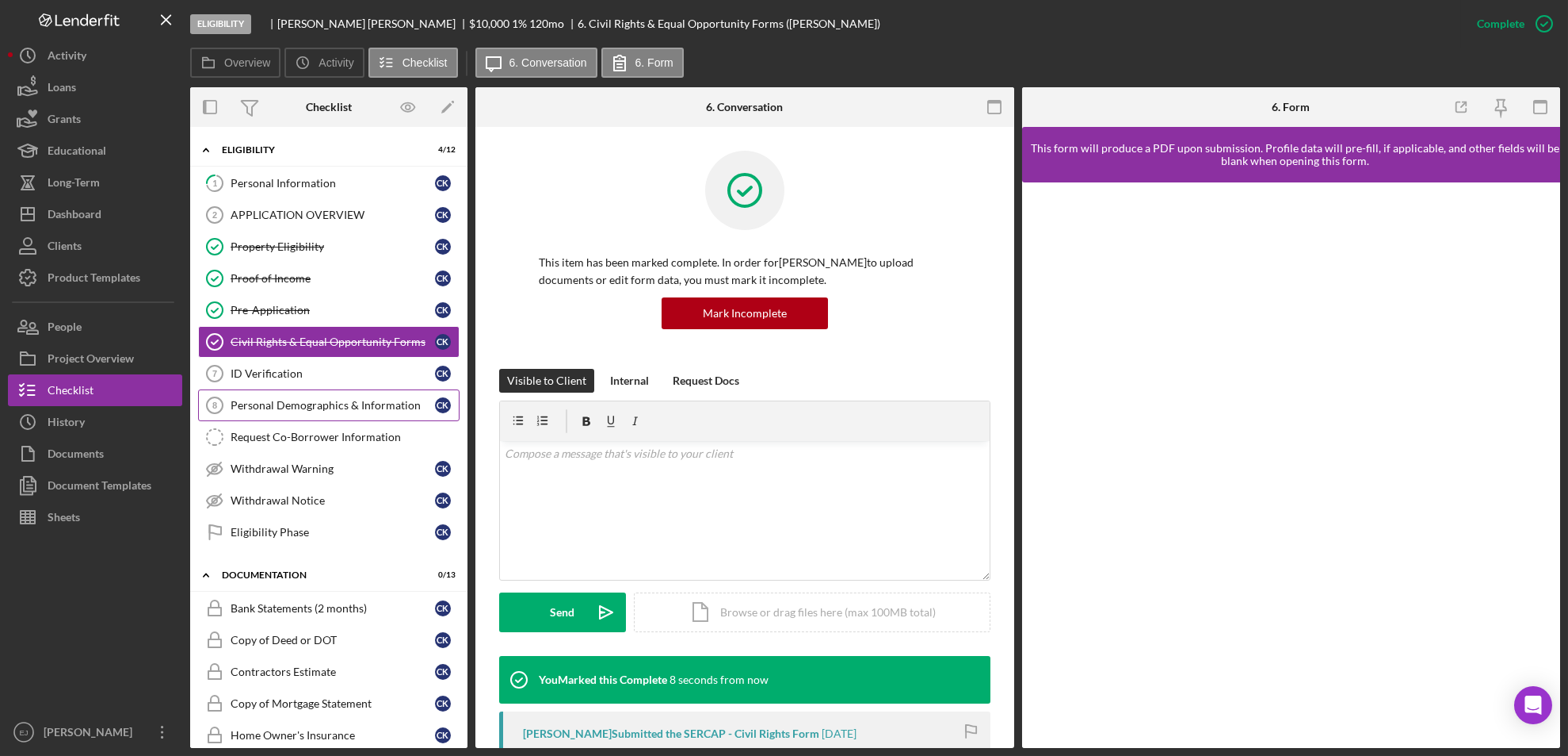
click at [304, 410] on div "Personal Demographics & Information" at bounding box center [332, 406] width 205 height 13
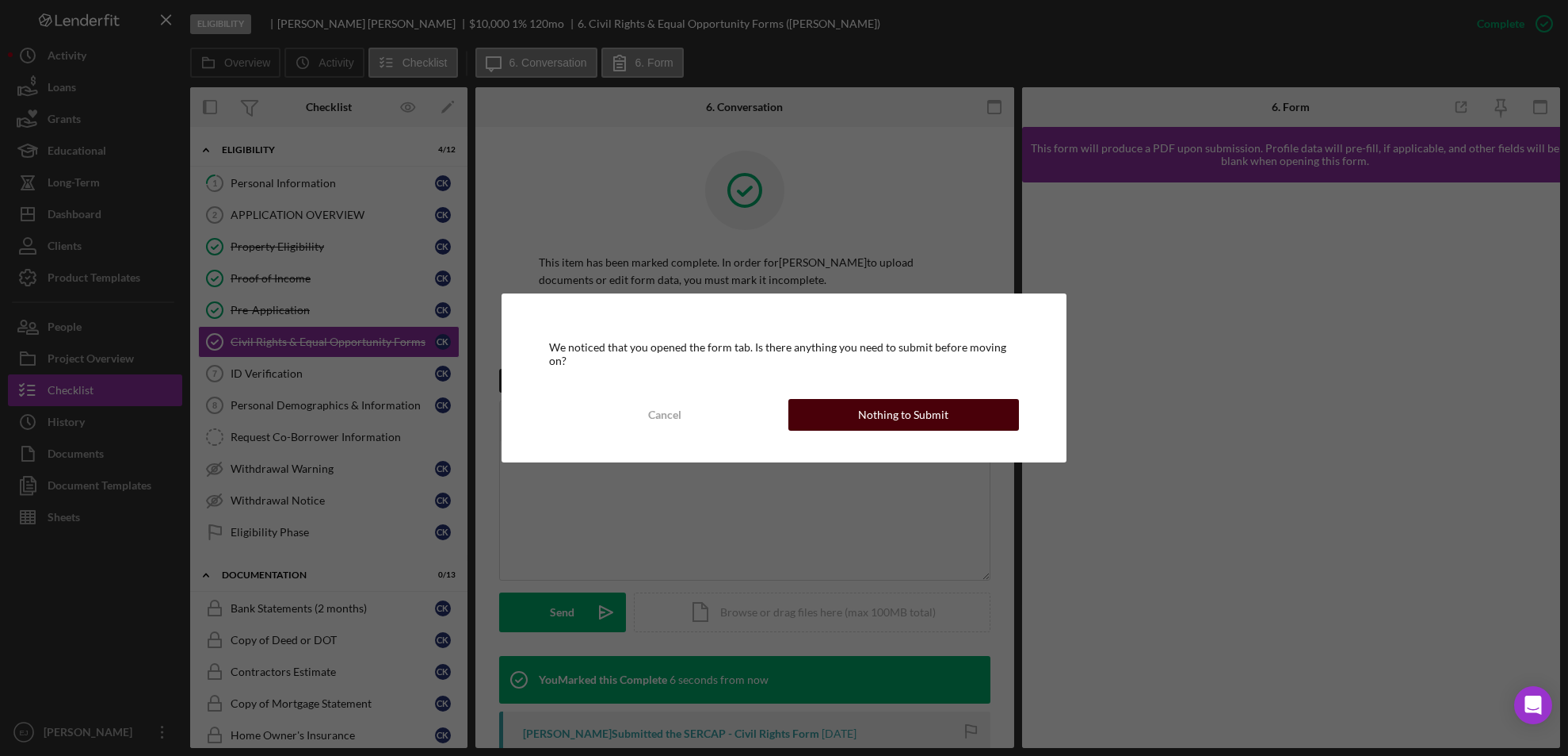
click at [890, 402] on div "Nothing to Submit" at bounding box center [904, 415] width 90 height 32
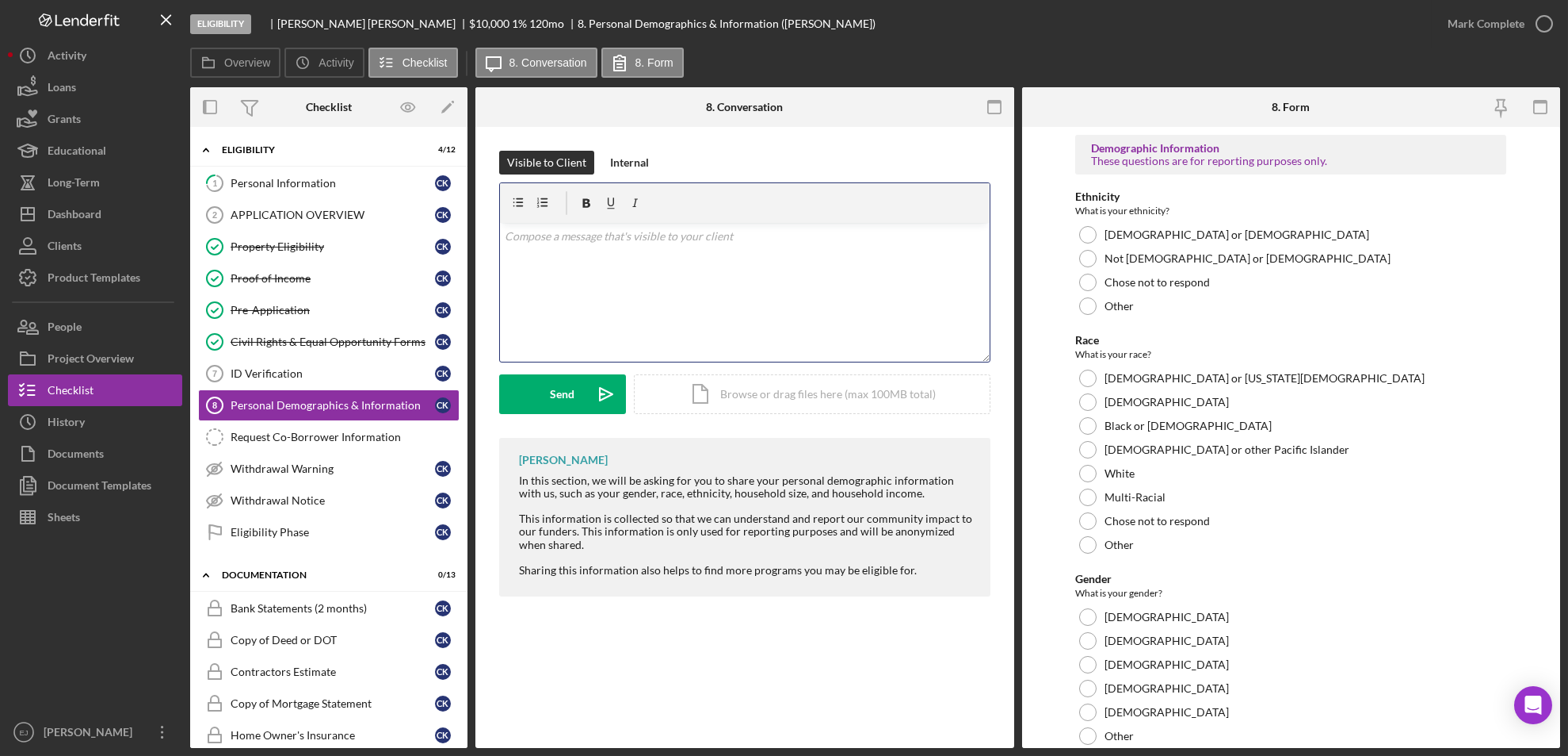
click at [590, 263] on div "v Color teal Color pink Remove color Add row above Add row below Add column bef…" at bounding box center [745, 293] width 490 height 139
click at [571, 388] on div "Send" at bounding box center [562, 394] width 24 height 40
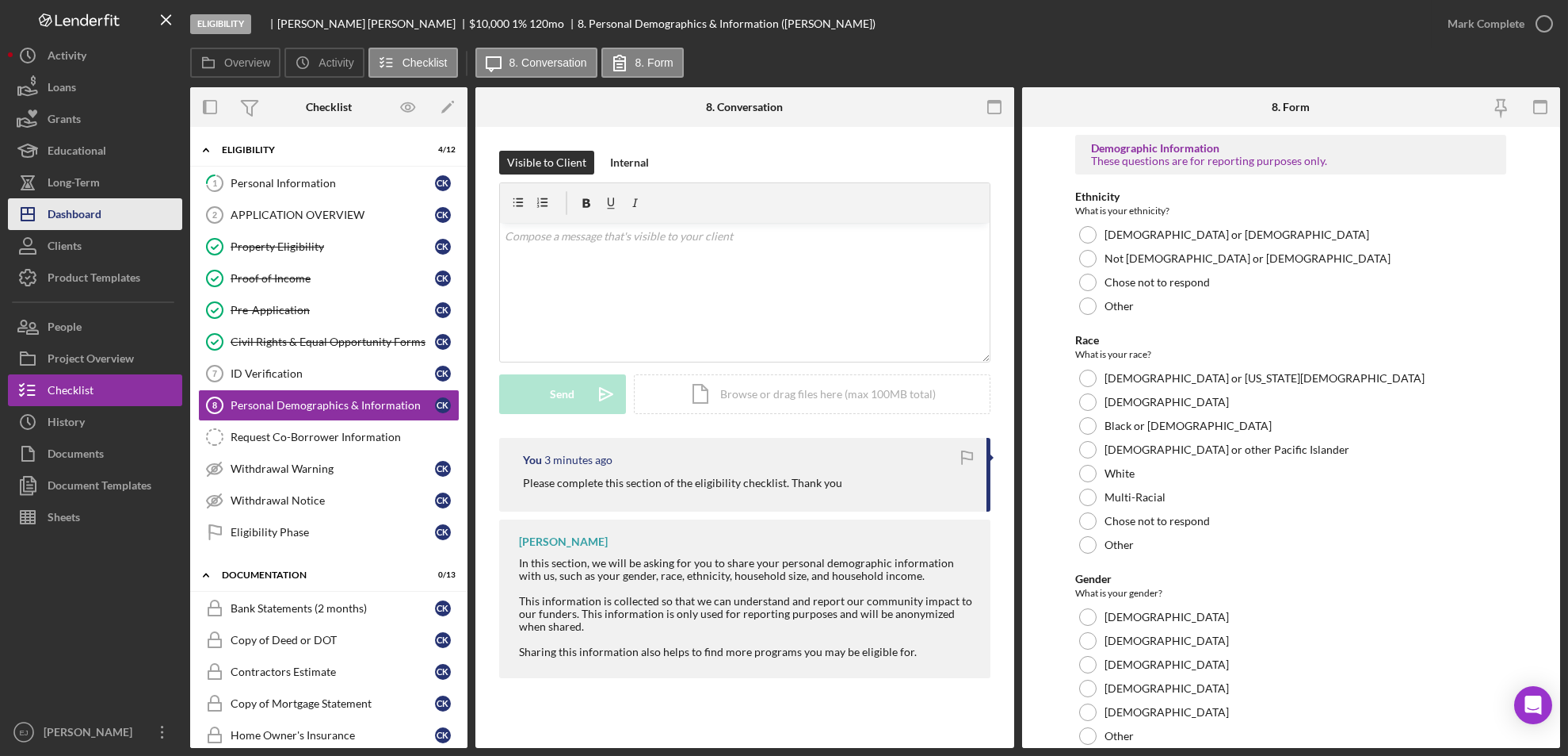
click at [106, 210] on button "Icon/Dashboard Dashboard" at bounding box center [95, 213] width 174 height 32
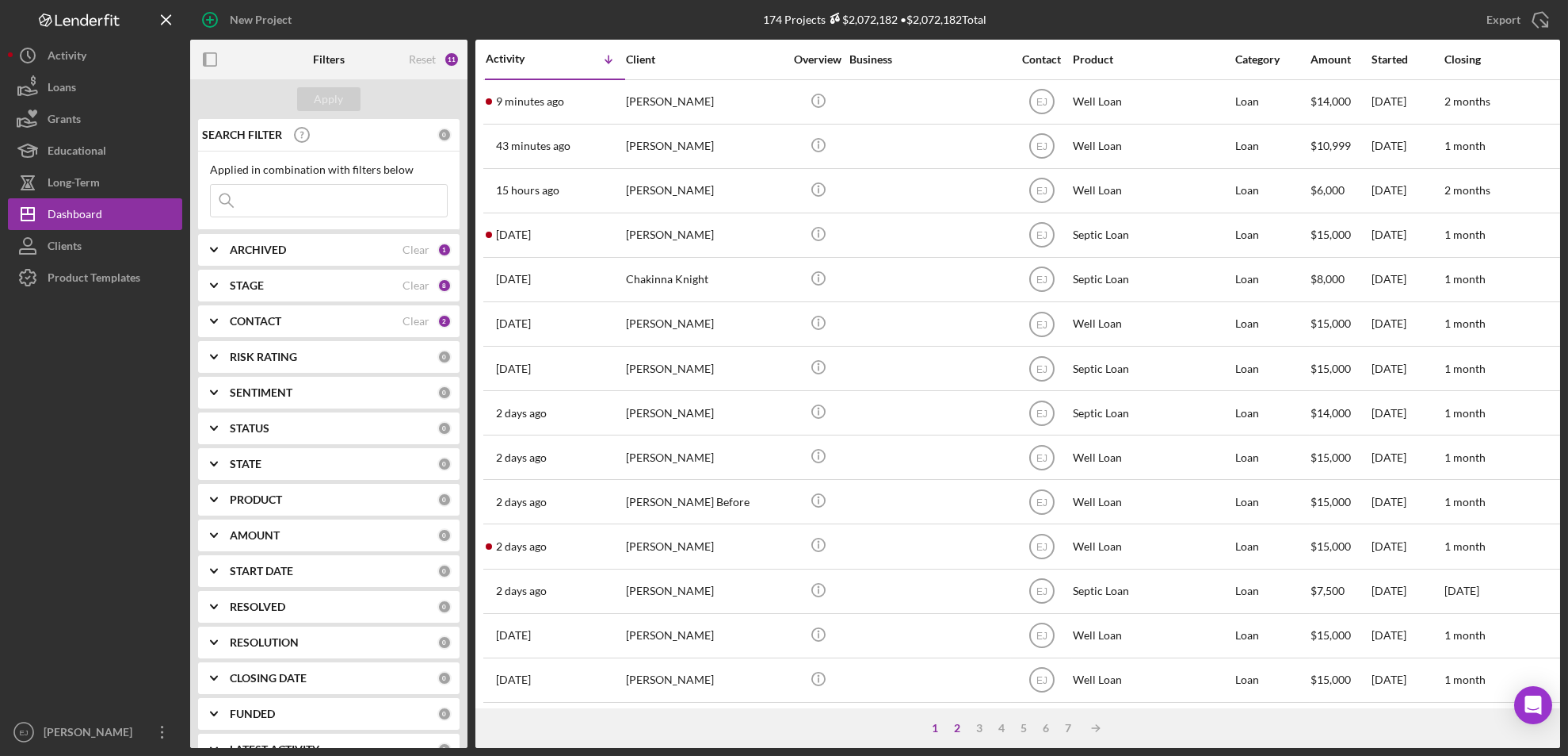
click at [960, 728] on div "2" at bounding box center [958, 728] width 23 height 13
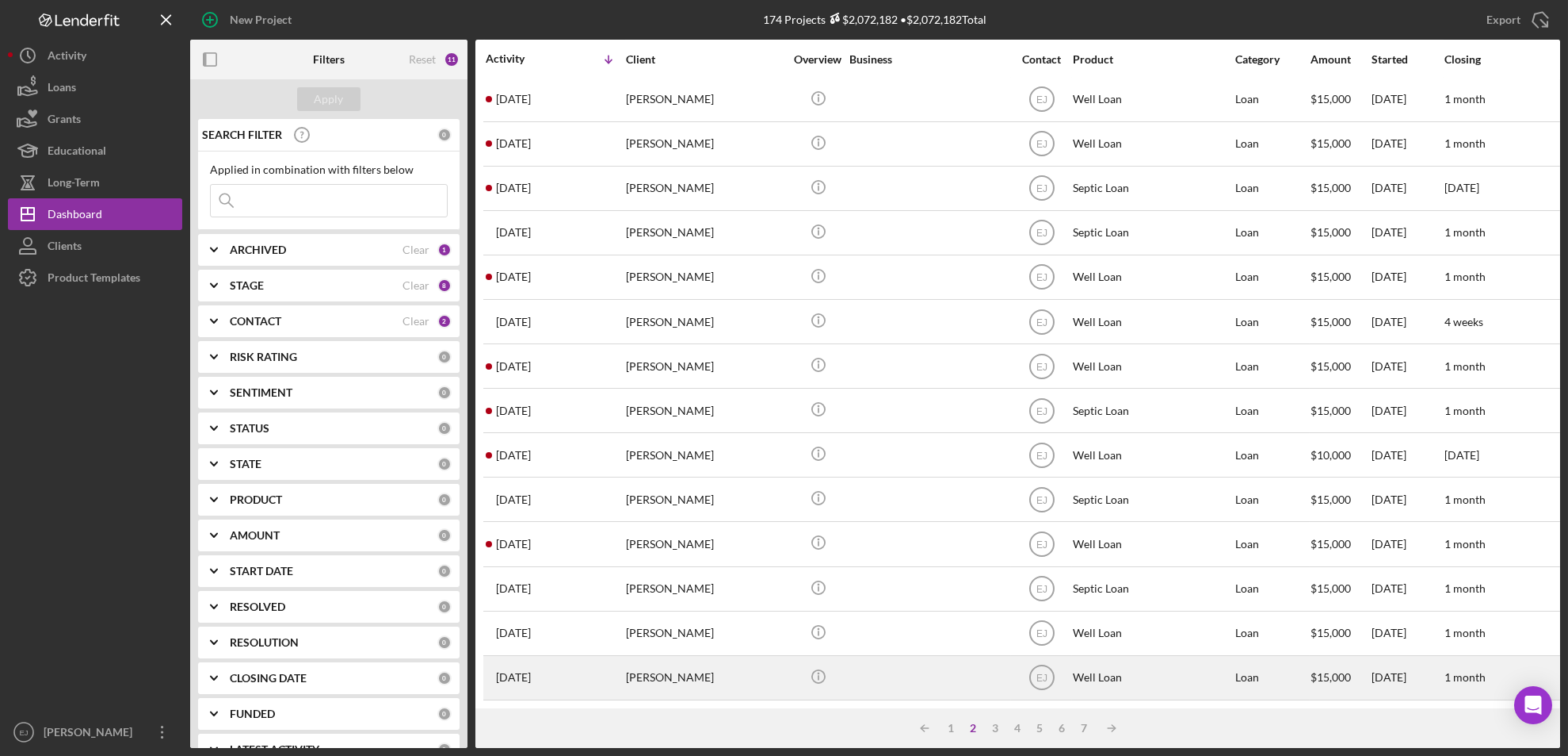
click at [650, 668] on div "Adam Price" at bounding box center [706, 677] width 159 height 42
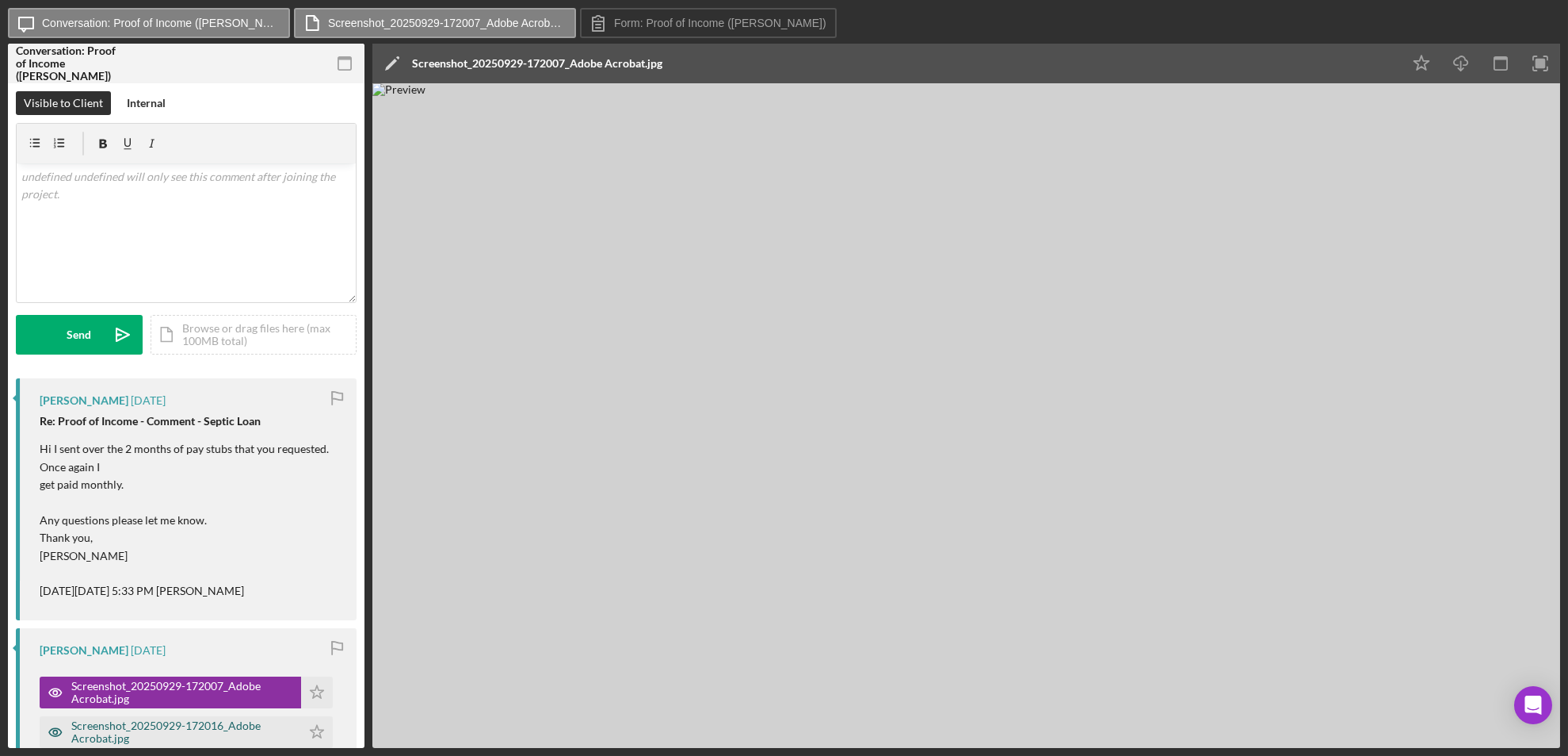
click at [244, 731] on div "Screenshot_20250929-172016_Adobe Acrobat.jpg" at bounding box center [182, 732] width 222 height 25
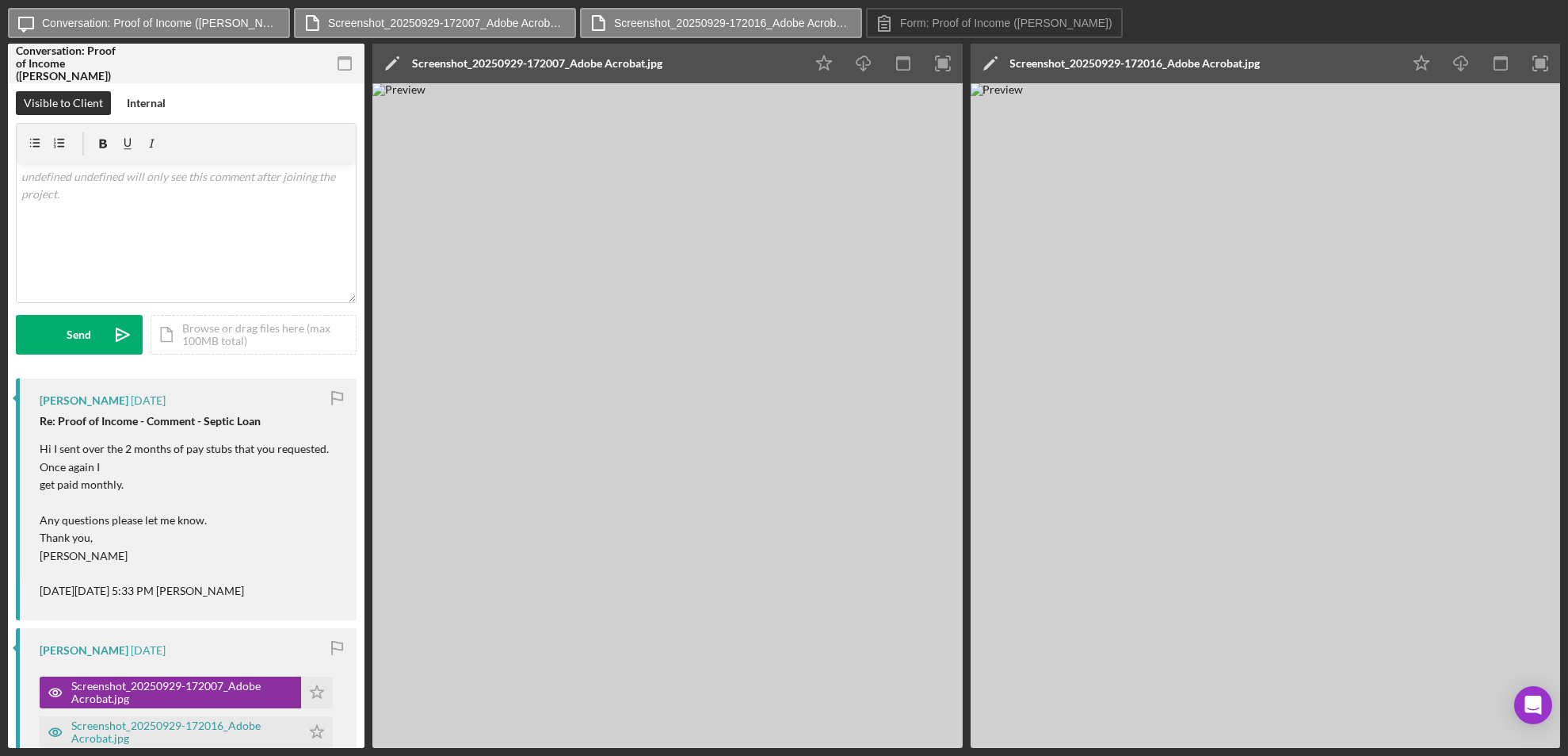
click at [293, 607] on div "Courtney Lehman 4 days ago Re: Proof of Income - Comment - Septic Loan Hi I sen…" at bounding box center [187, 499] width 341 height 242
click at [216, 724] on div "Screenshot_20250929-172016_Adobe Acrobat.jpg" at bounding box center [182, 732] width 222 height 25
click at [364, 358] on div "Icon/Checklist Item Sub Partial Proof of Income Visible to Client Internal v Co…" at bounding box center [186, 415] width 357 height 665
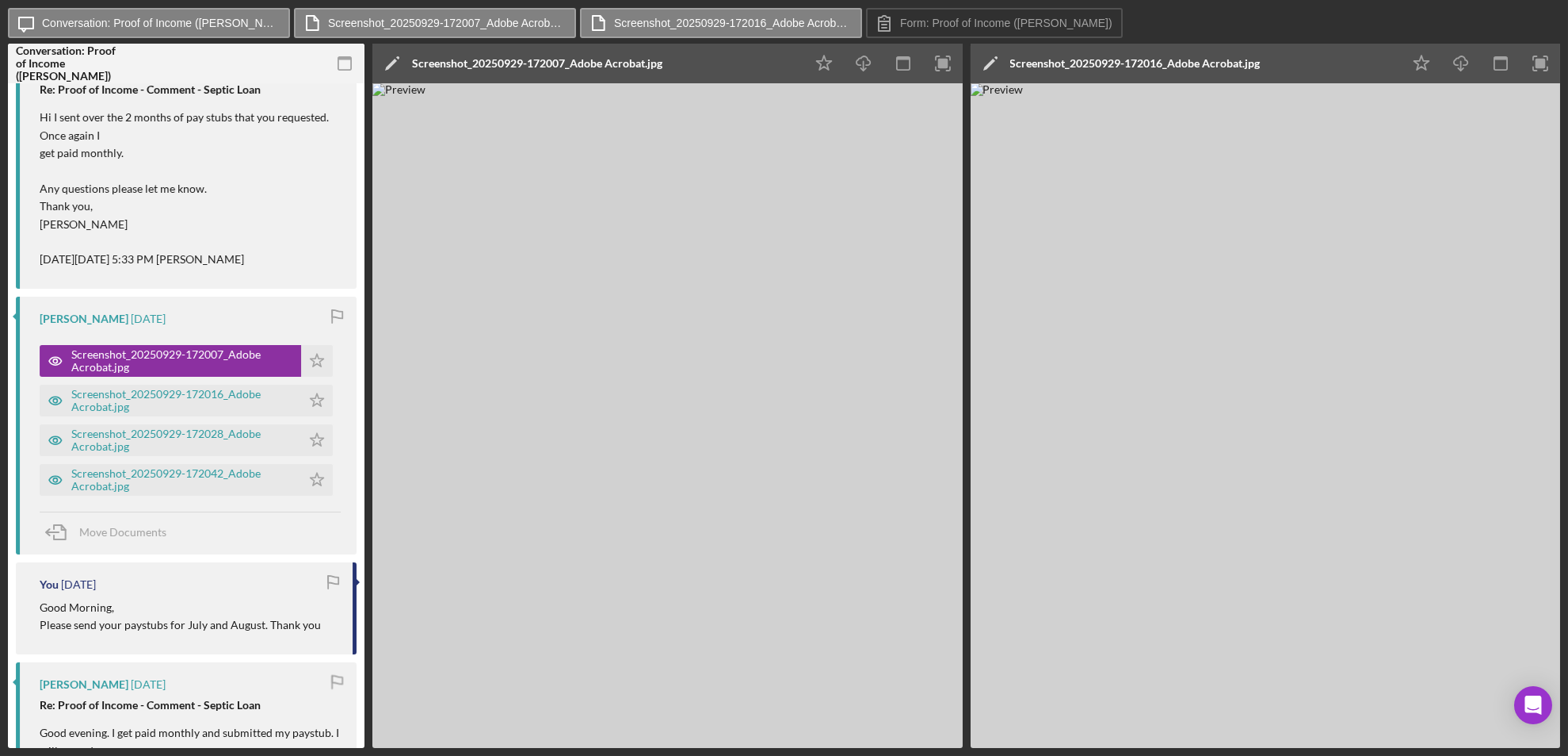
scroll to position [335, 0]
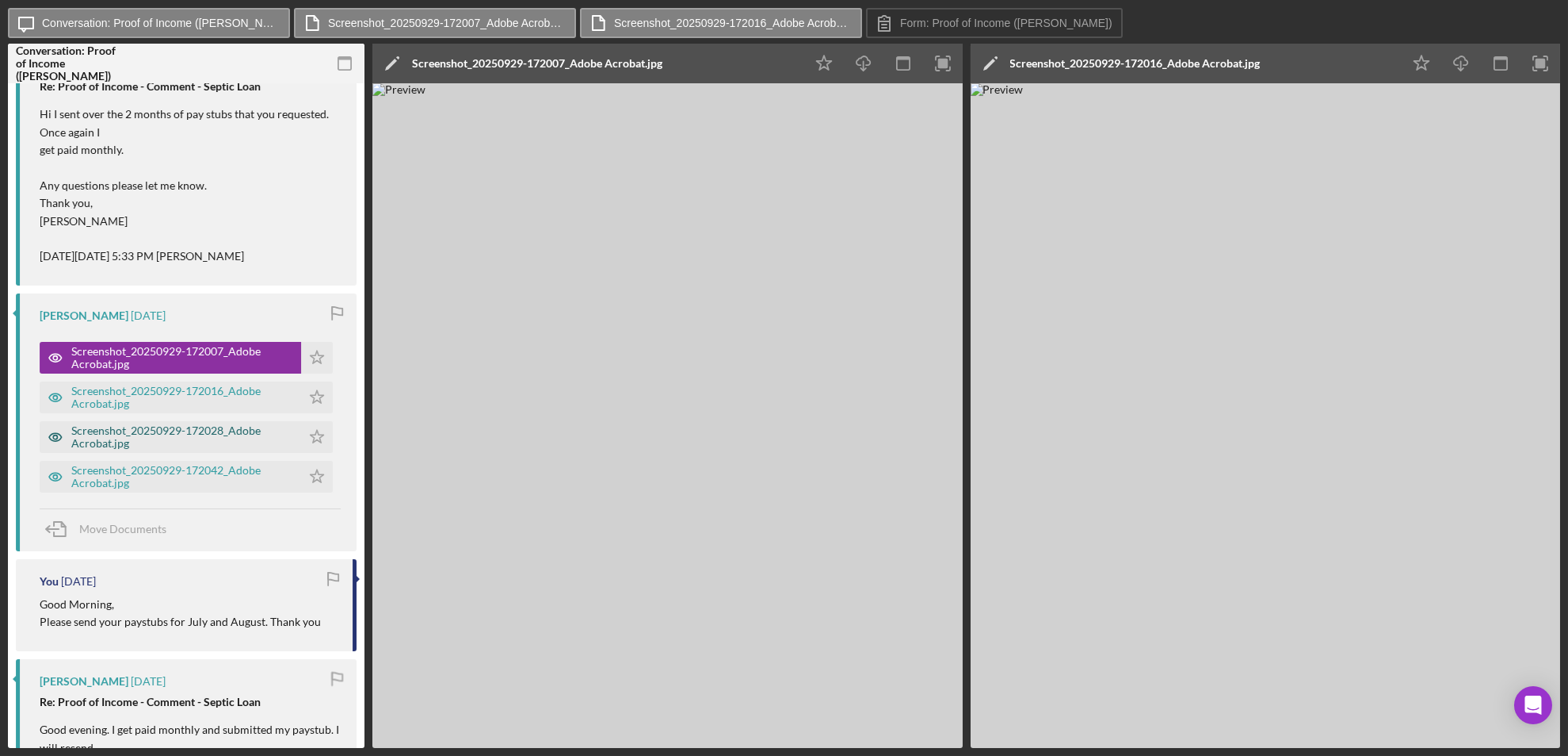
click at [227, 426] on div "Screenshot_20250929-172028_Adobe Acrobat.jpg" at bounding box center [182, 437] width 222 height 25
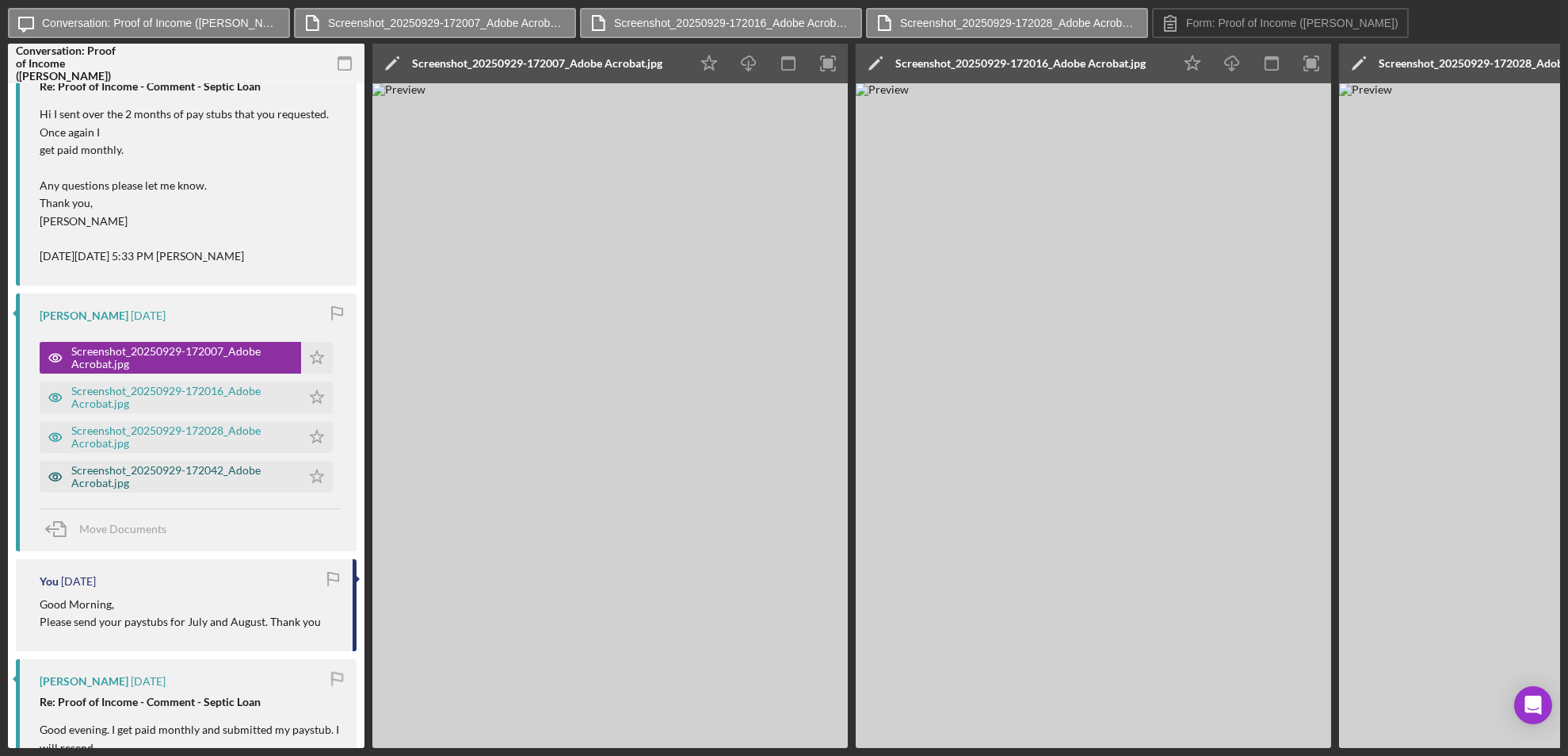
click at [224, 484] on div "Screenshot_20250929-172042_Adobe Acrobat.jpg" at bounding box center [182, 477] width 222 height 25
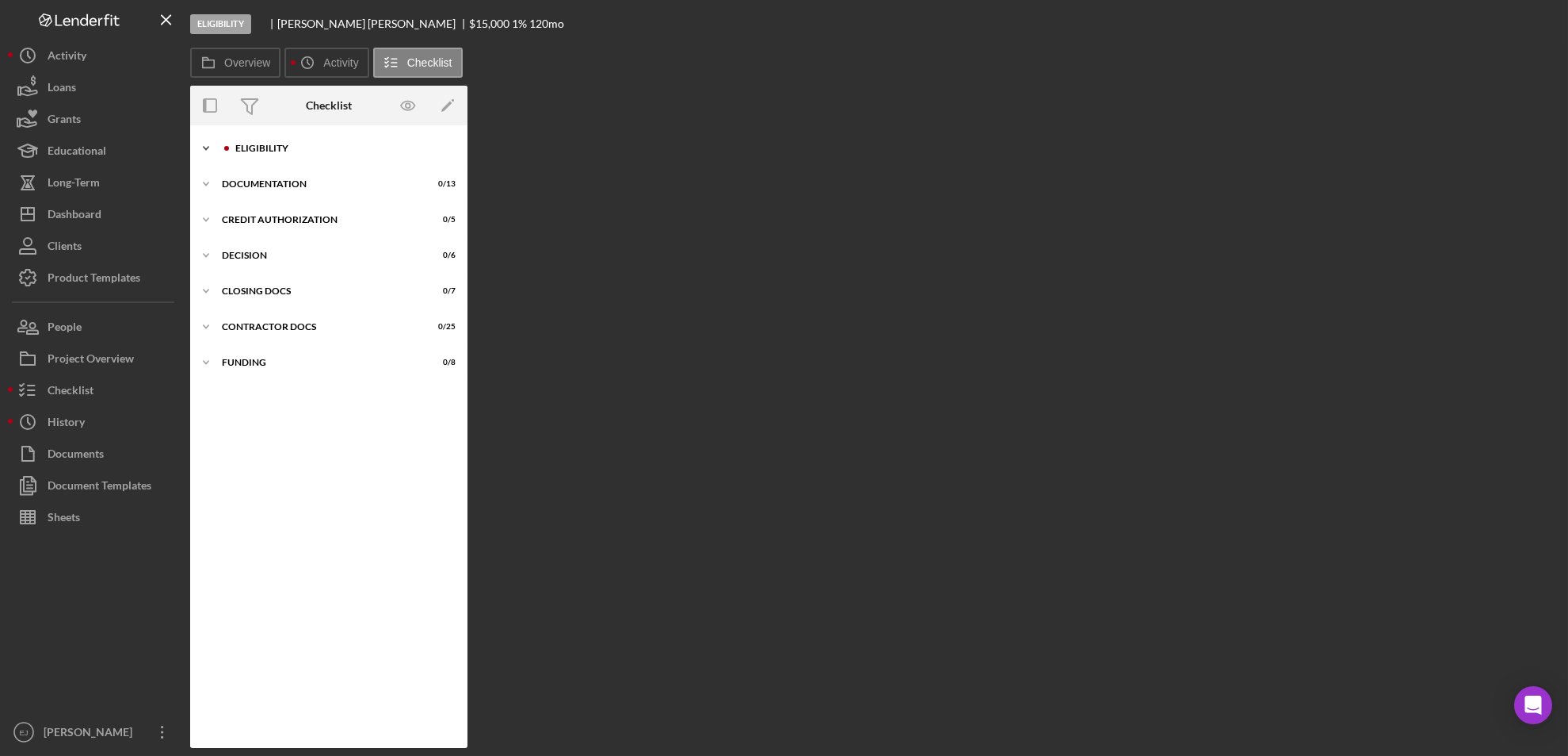
click at [205, 149] on polyline at bounding box center [206, 148] width 5 height 4
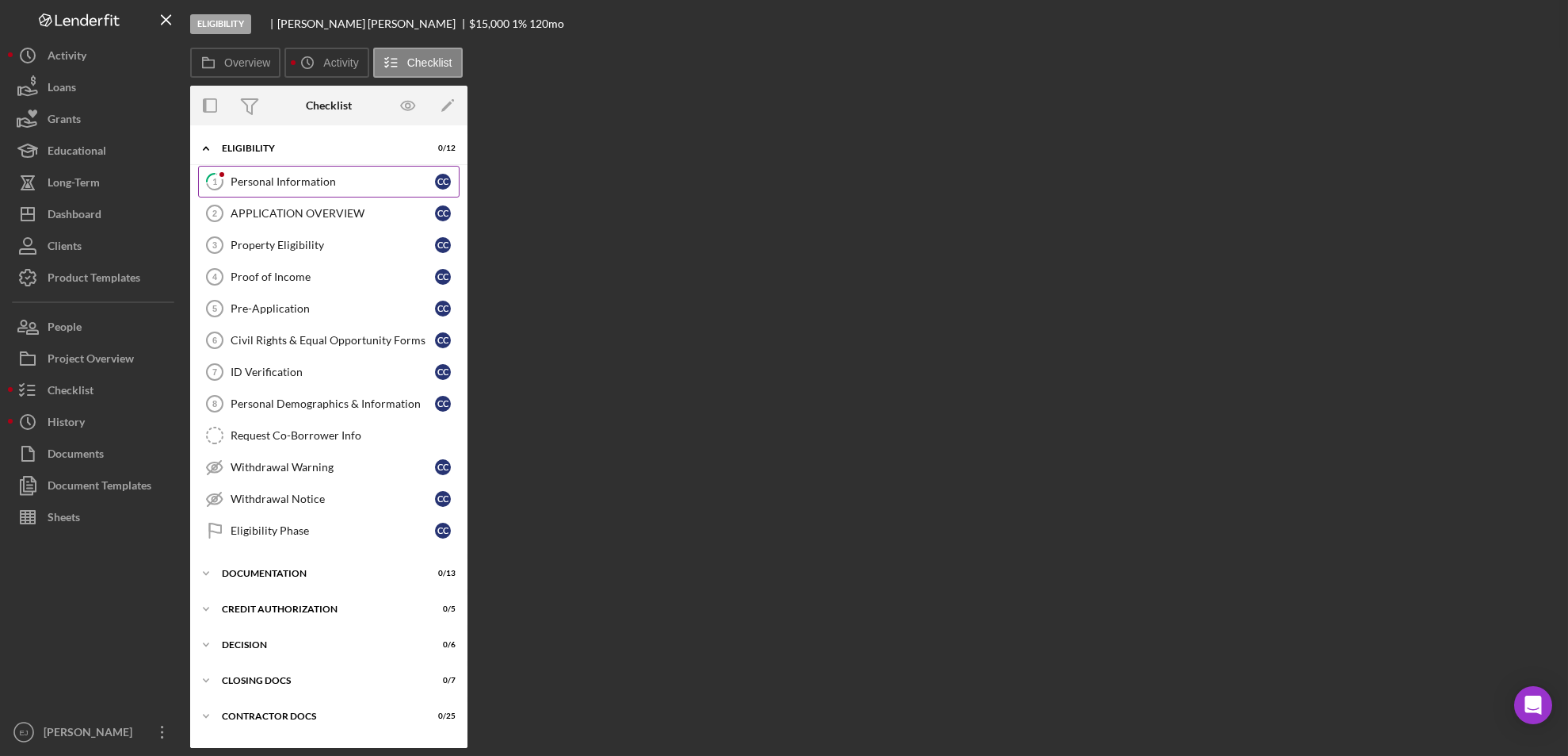
click at [329, 180] on div "Personal Information" at bounding box center [332, 182] width 205 height 13
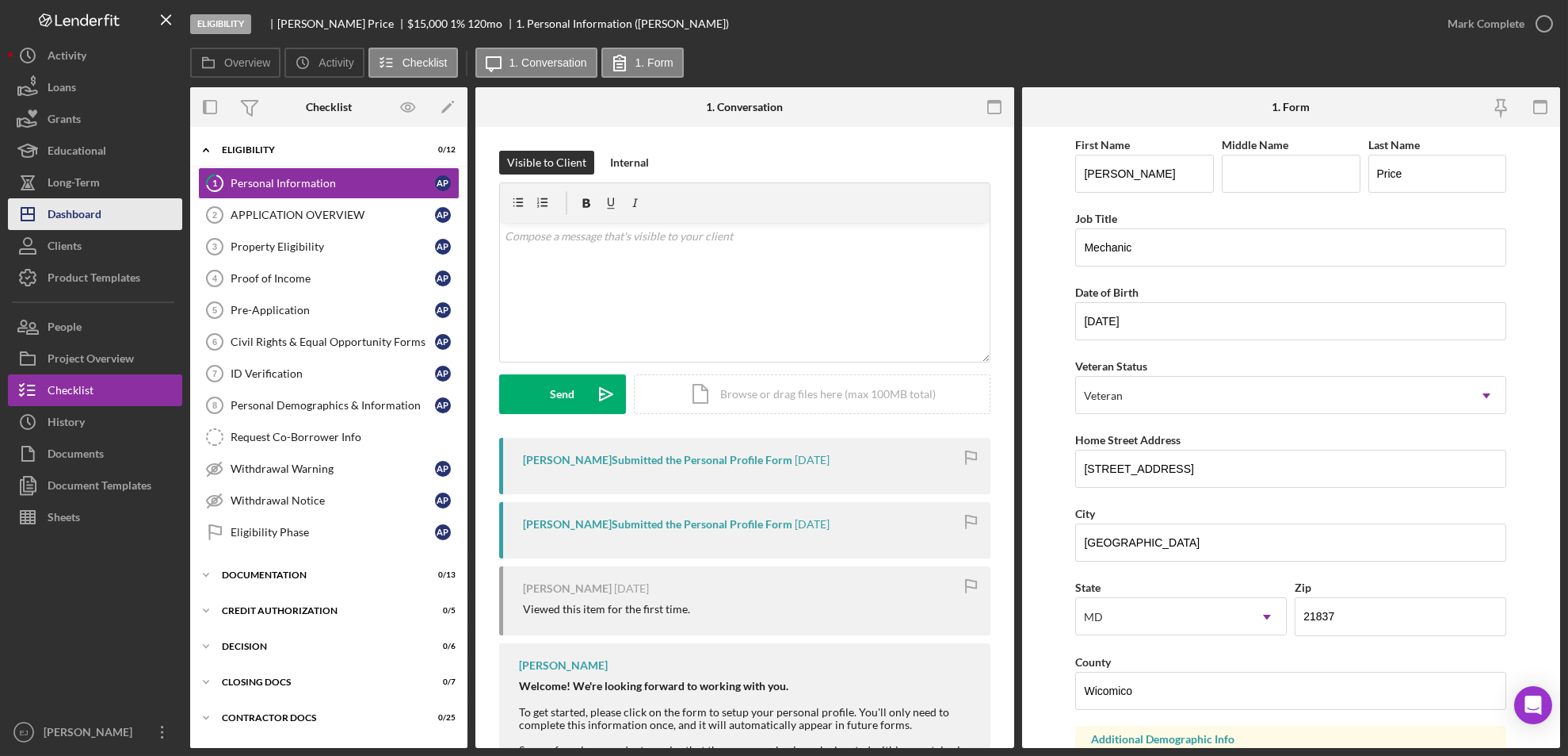
click at [103, 201] on button "Icon/Dashboard Dashboard" at bounding box center [95, 213] width 174 height 32
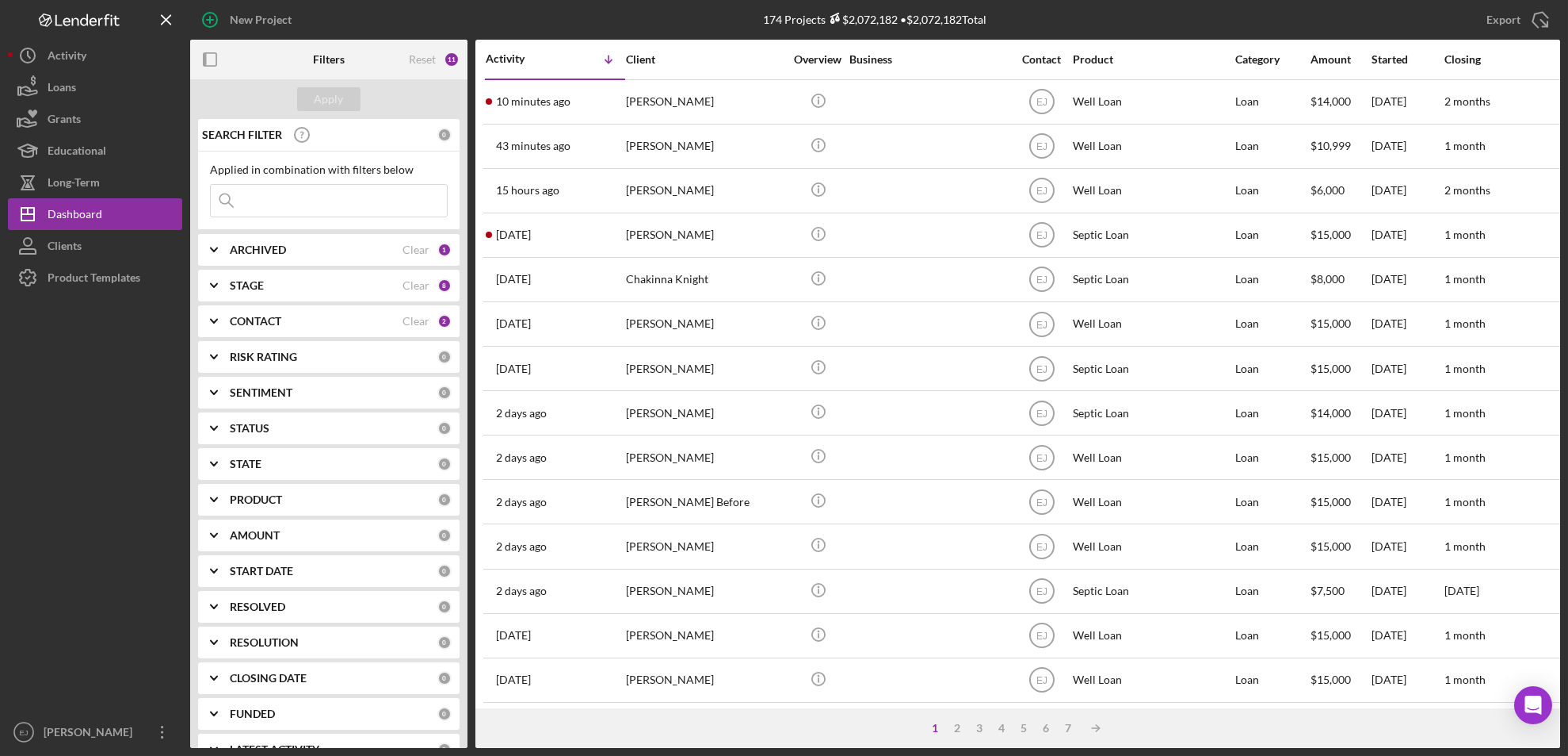
scroll to position [525, 0]
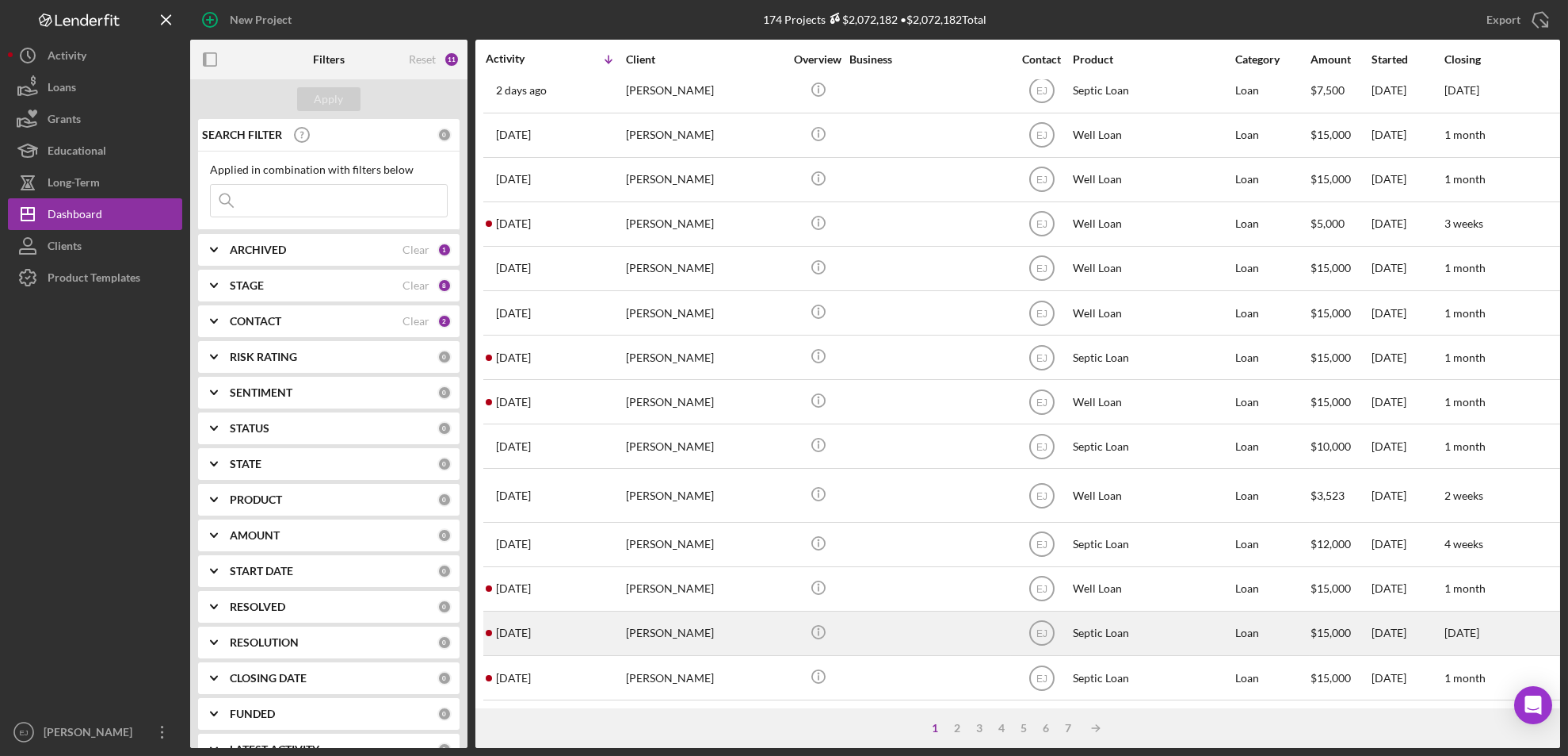
click at [726, 612] on div "Dynetta Evers" at bounding box center [706, 633] width 159 height 42
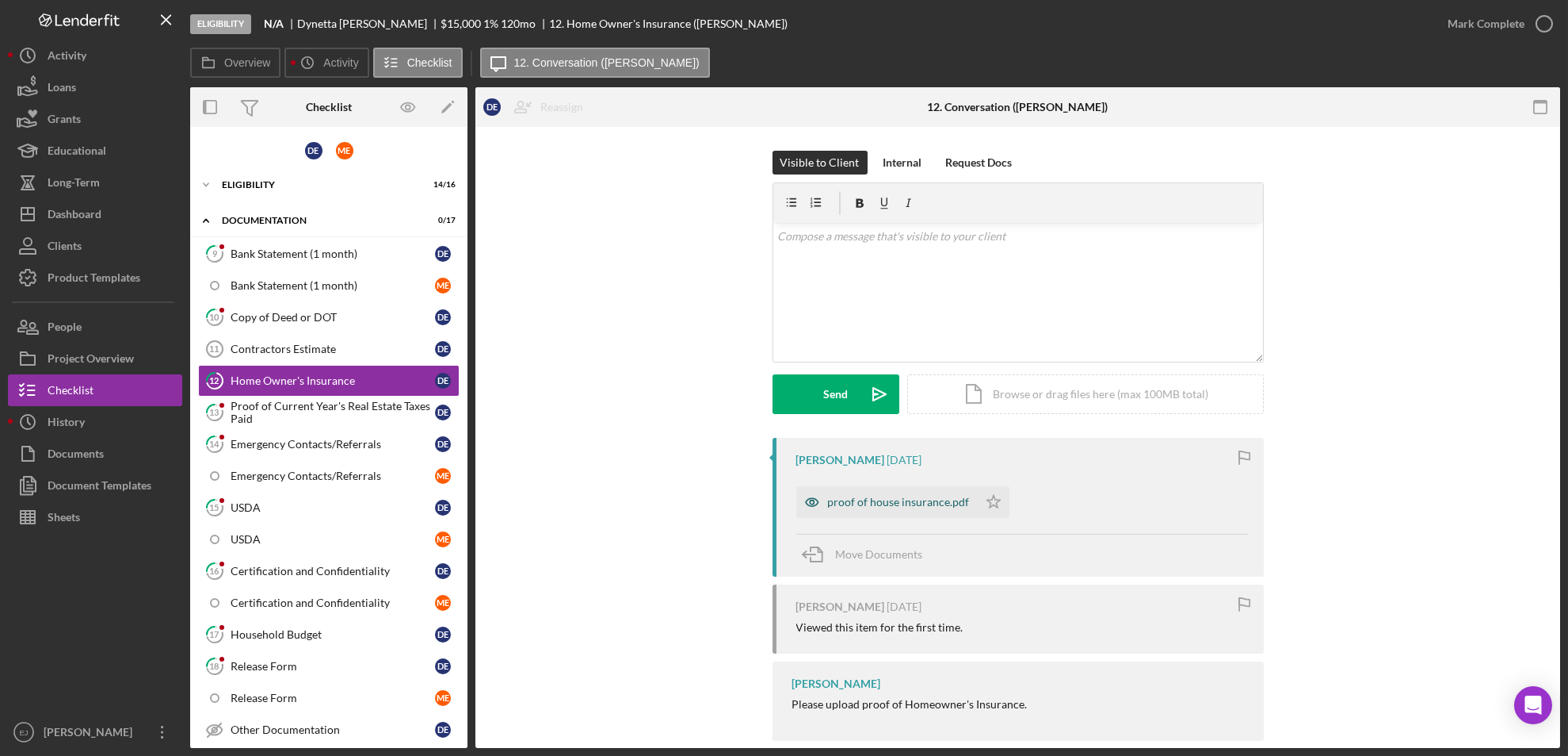
click at [897, 499] on div "proof of house insurance.pdf" at bounding box center [898, 502] width 142 height 13
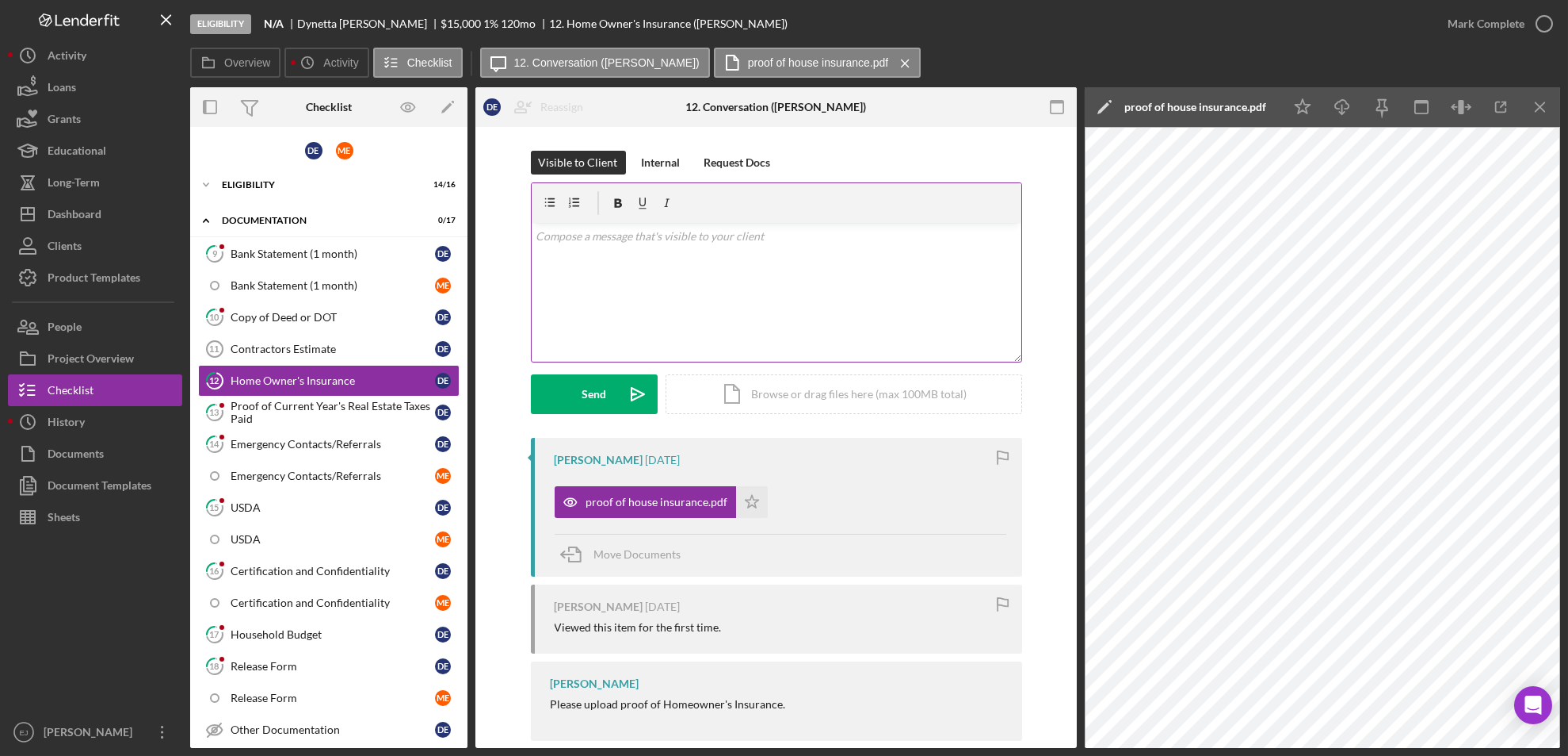
click at [797, 280] on div "v Color teal Color pink Remove color Add row above Add row below Add column bef…" at bounding box center [776, 293] width 490 height 139
click at [740, 260] on p "Please upload the declarations page of your policy. Thank you" at bounding box center [776, 258] width 481 height 17
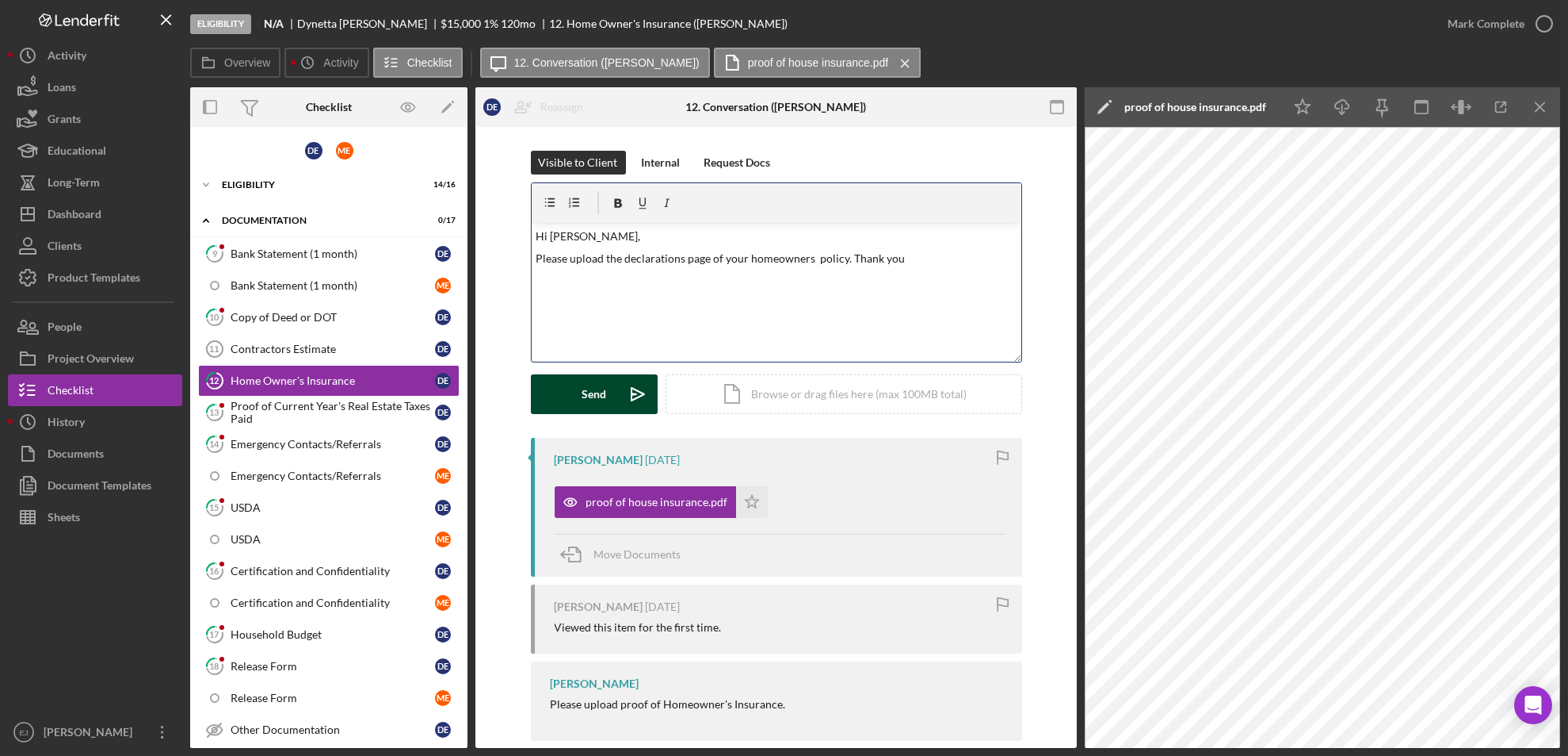
click at [600, 391] on div "Send" at bounding box center [593, 394] width 24 height 40
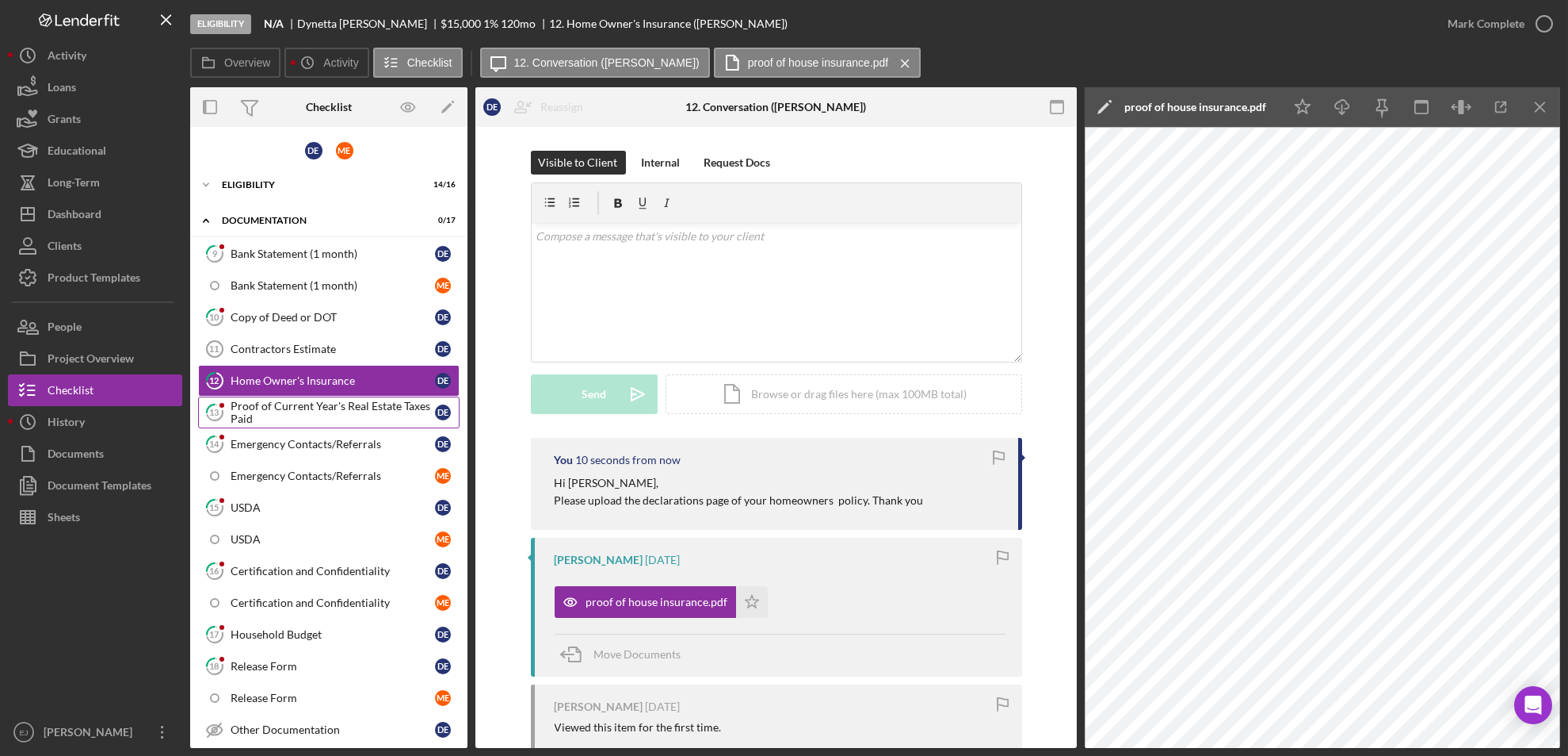
click at [301, 402] on div "Proof of Current Year's Real Estate Taxes Paid" at bounding box center [332, 412] width 205 height 25
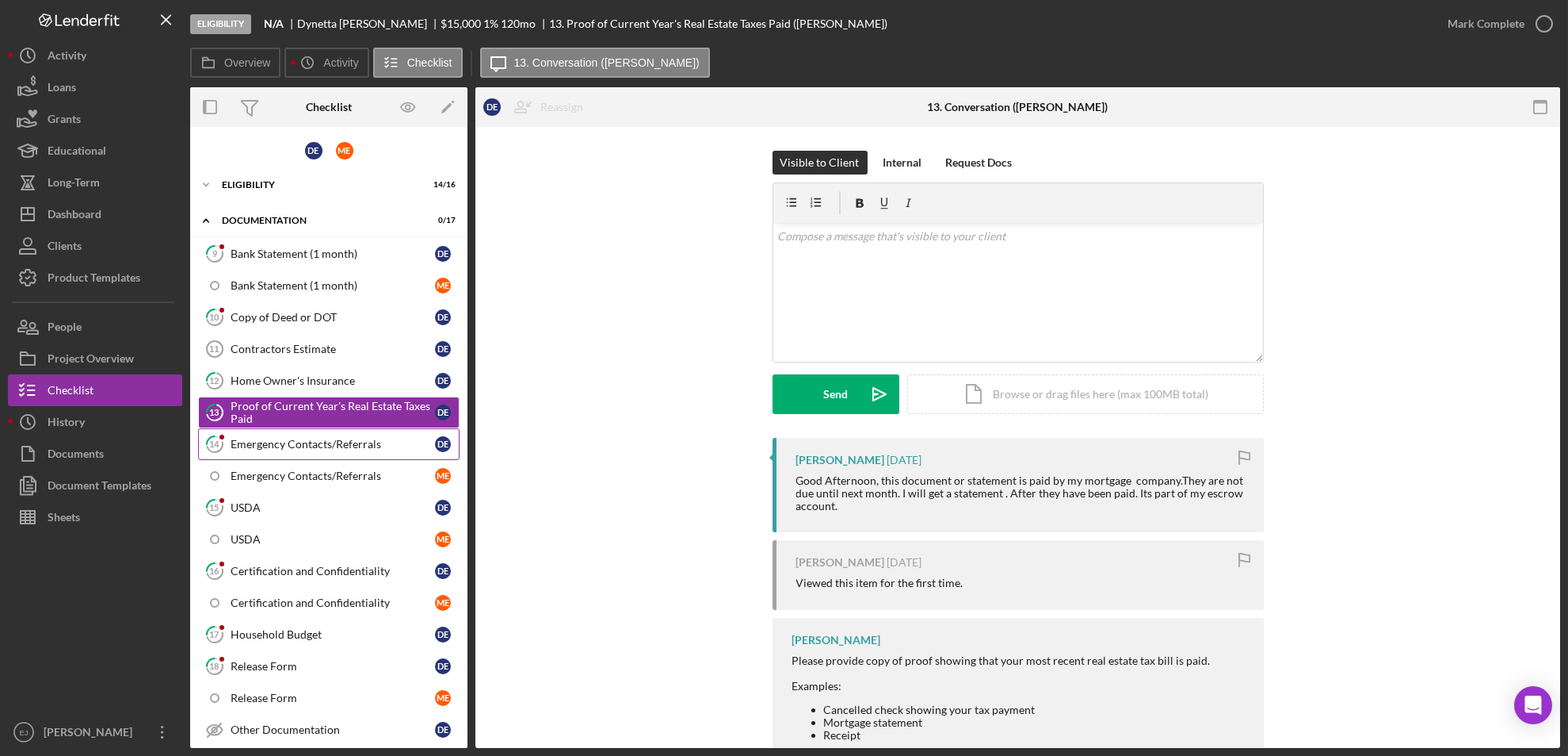
click at [312, 443] on div "Emergency Contacts/Referrals" at bounding box center [332, 444] width 205 height 13
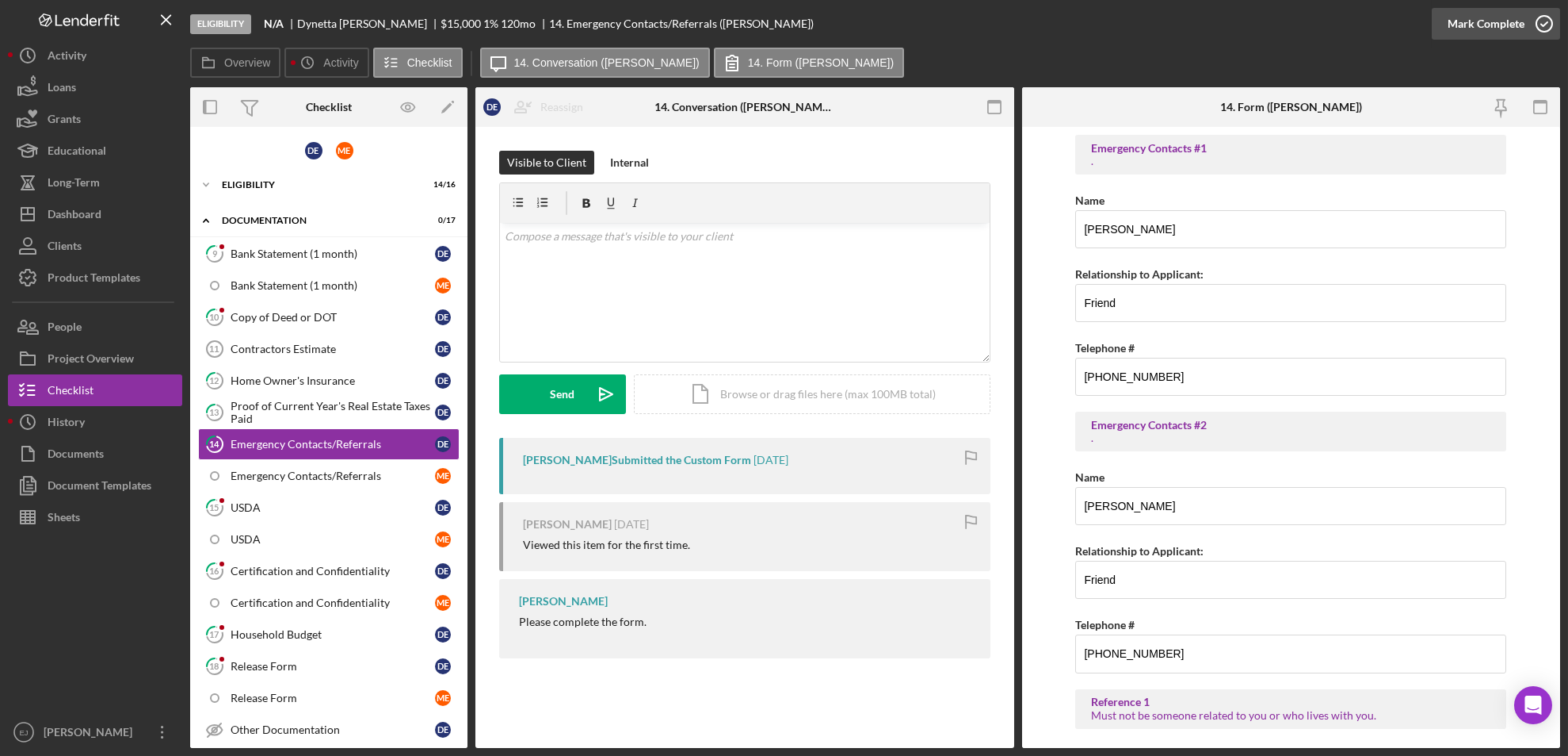
click at [1550, 33] on icon "button" at bounding box center [1545, 23] width 40 height 40
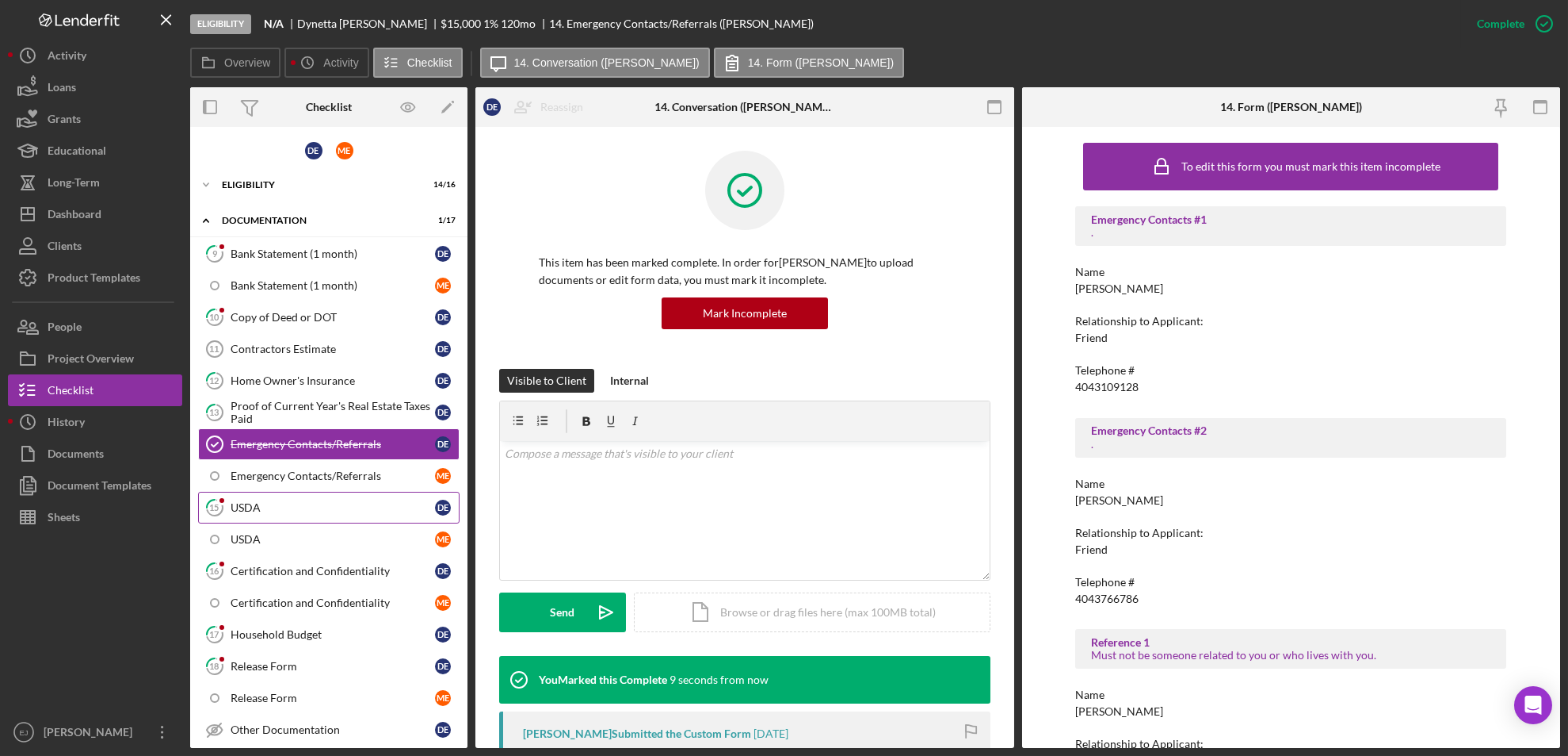
click at [337, 518] on link "15 USDA D E" at bounding box center [329, 507] width 262 height 32
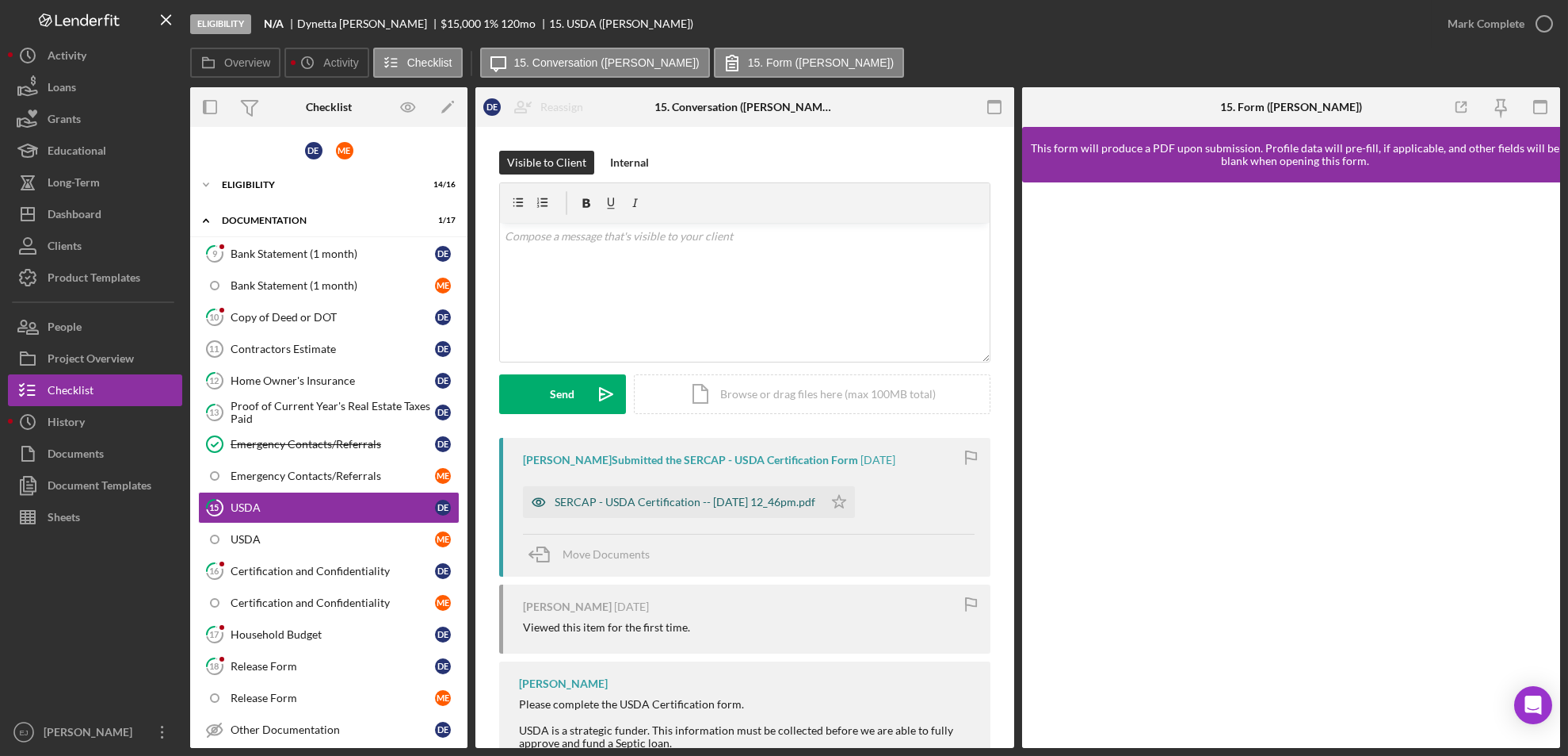
click at [812, 499] on div "SERCAP - USDA Certification -- 2025-10-01 12_46pm.pdf" at bounding box center [685, 502] width 261 height 13
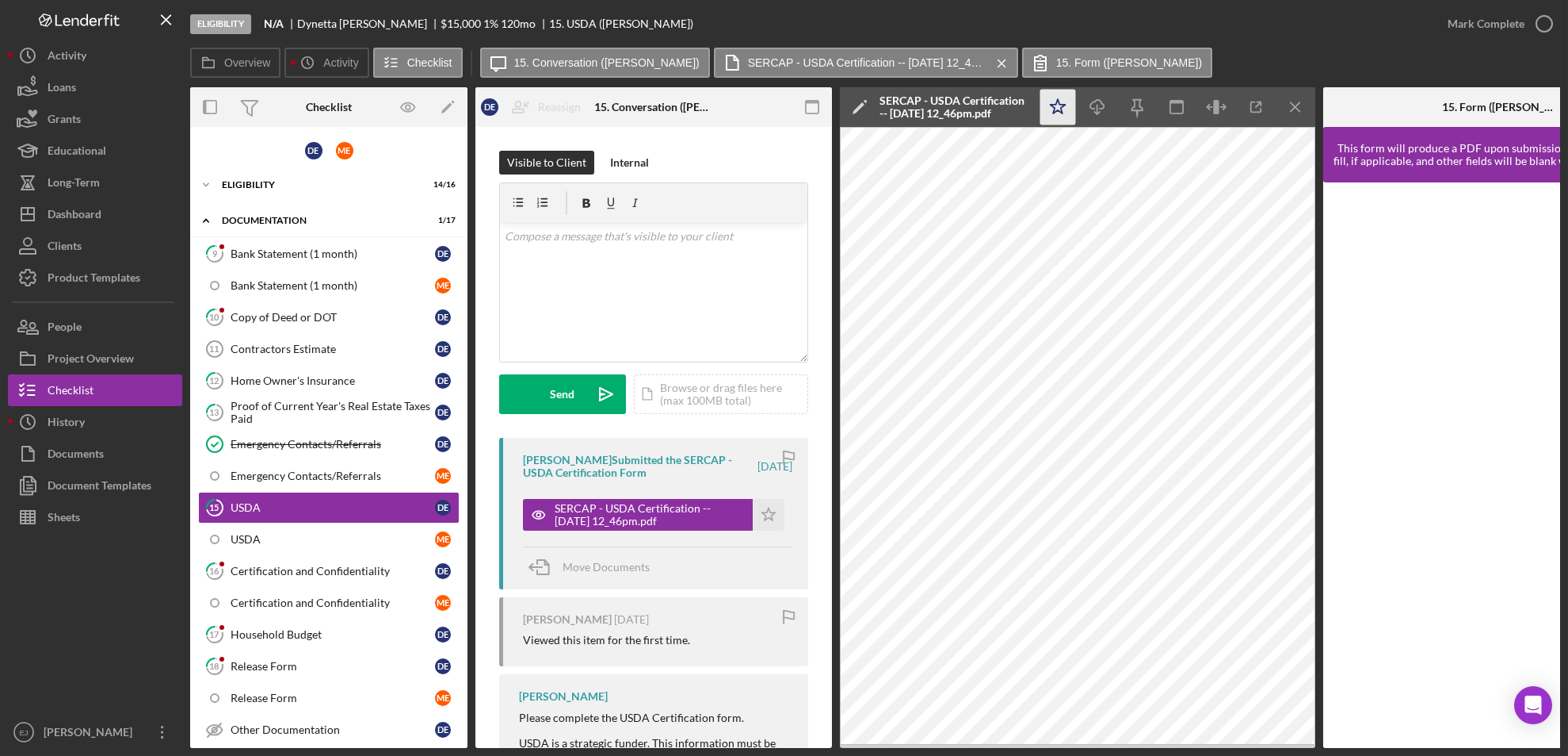
click at [1060, 107] on icon "Icon/Star" at bounding box center [1059, 107] width 36 height 36
click at [1549, 23] on icon "button" at bounding box center [1545, 23] width 40 height 40
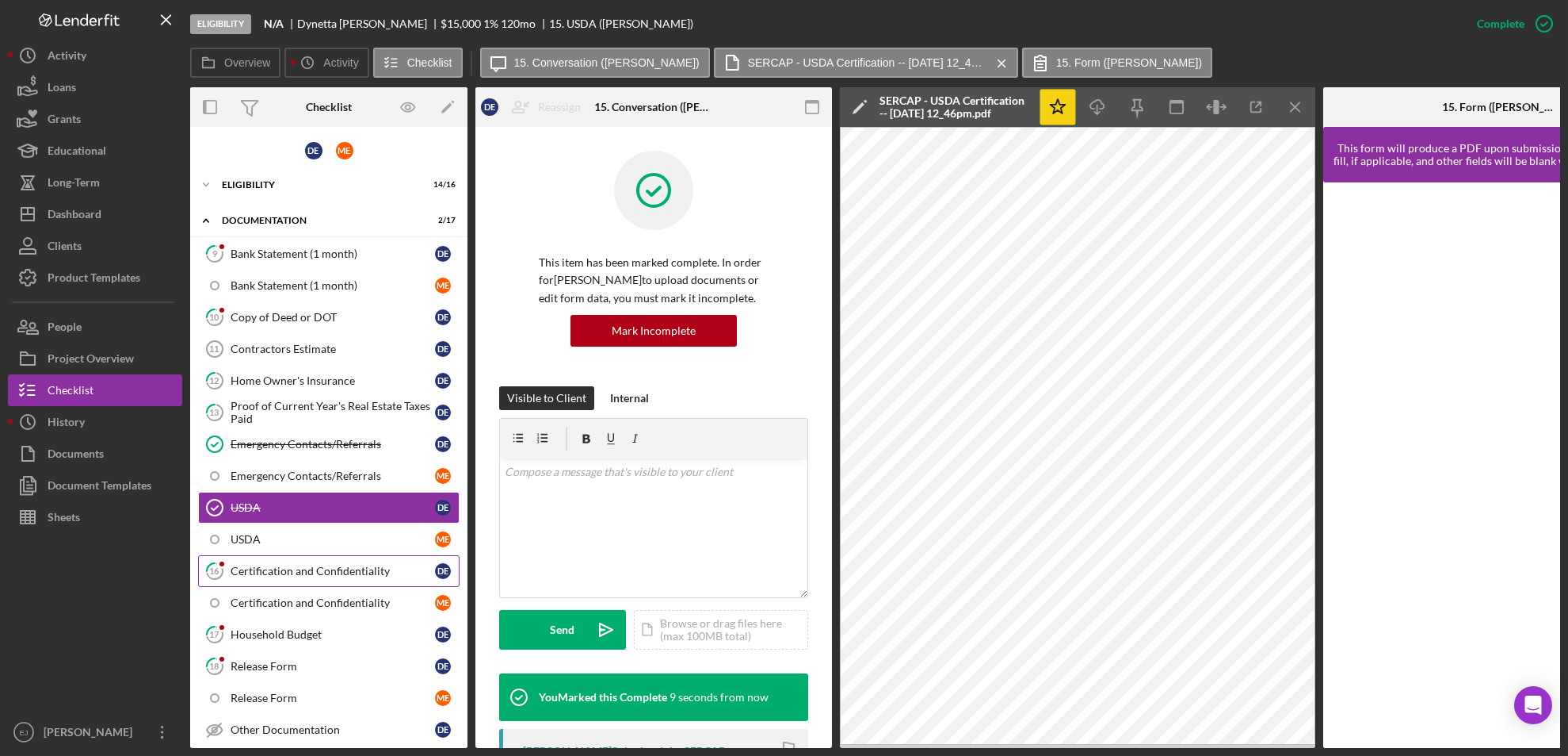
click at [367, 572] on div "Certification and Confidentiality" at bounding box center [332, 571] width 205 height 13
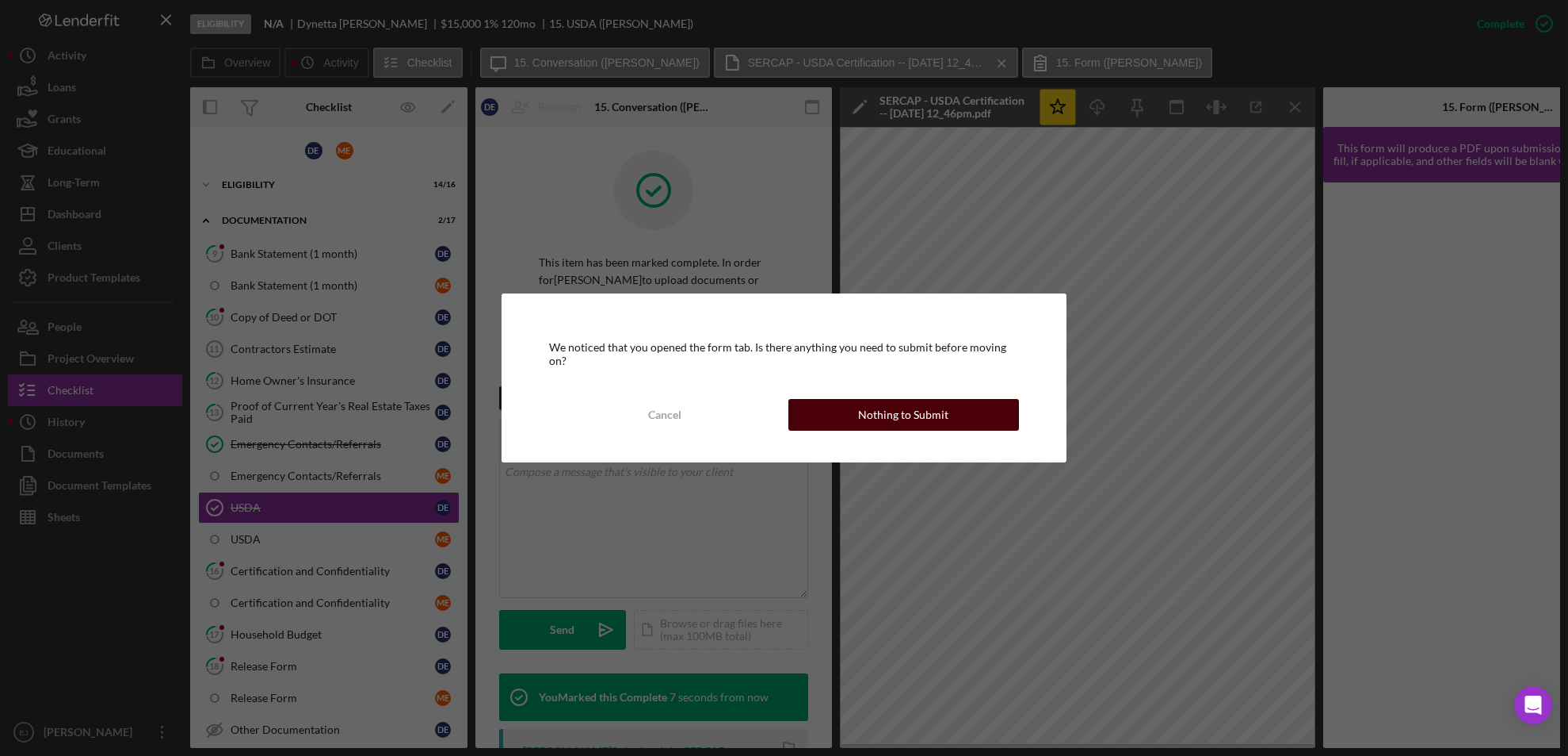
click at [851, 412] on button "Nothing to Submit" at bounding box center [905, 415] width 231 height 32
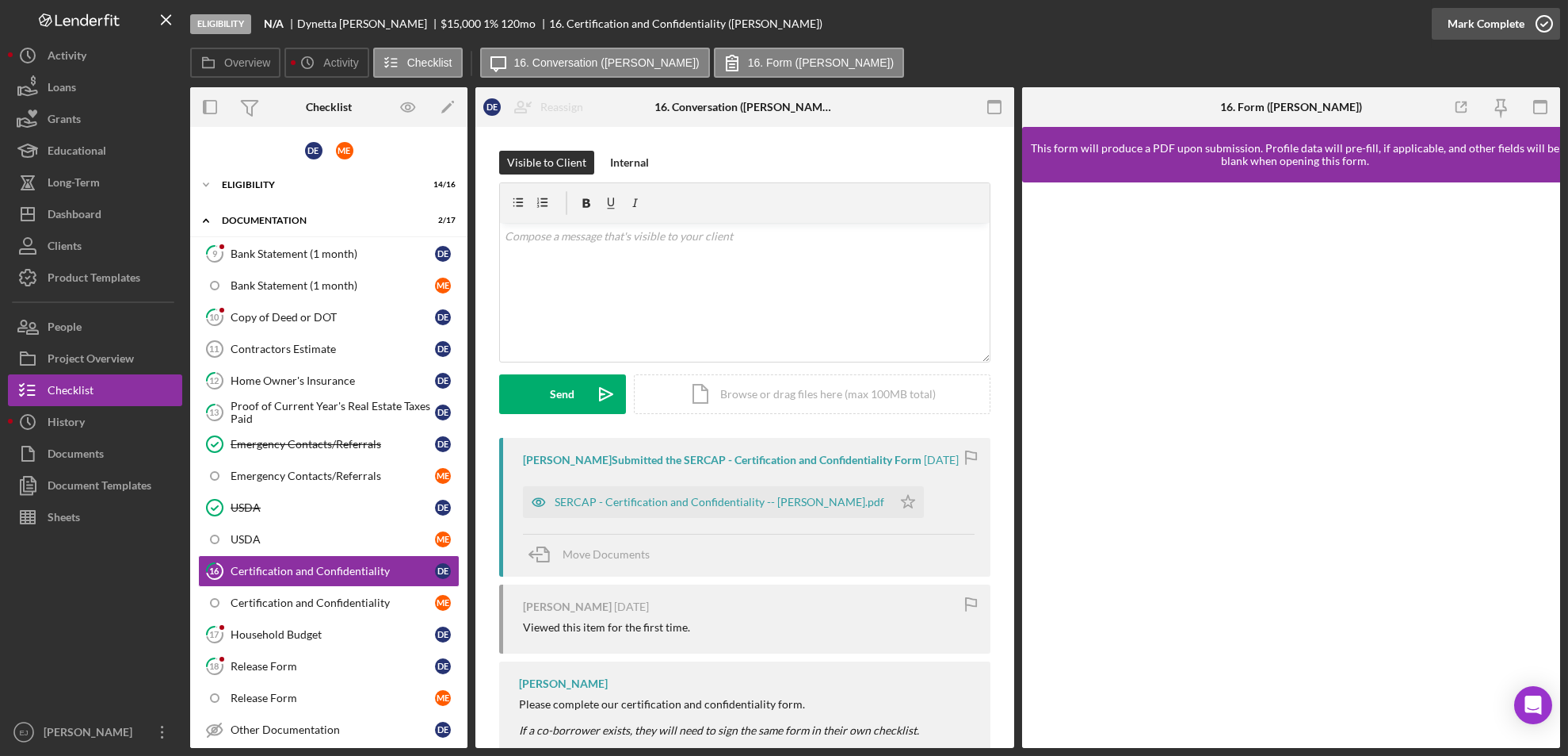
click at [1543, 18] on icon "button" at bounding box center [1545, 23] width 40 height 40
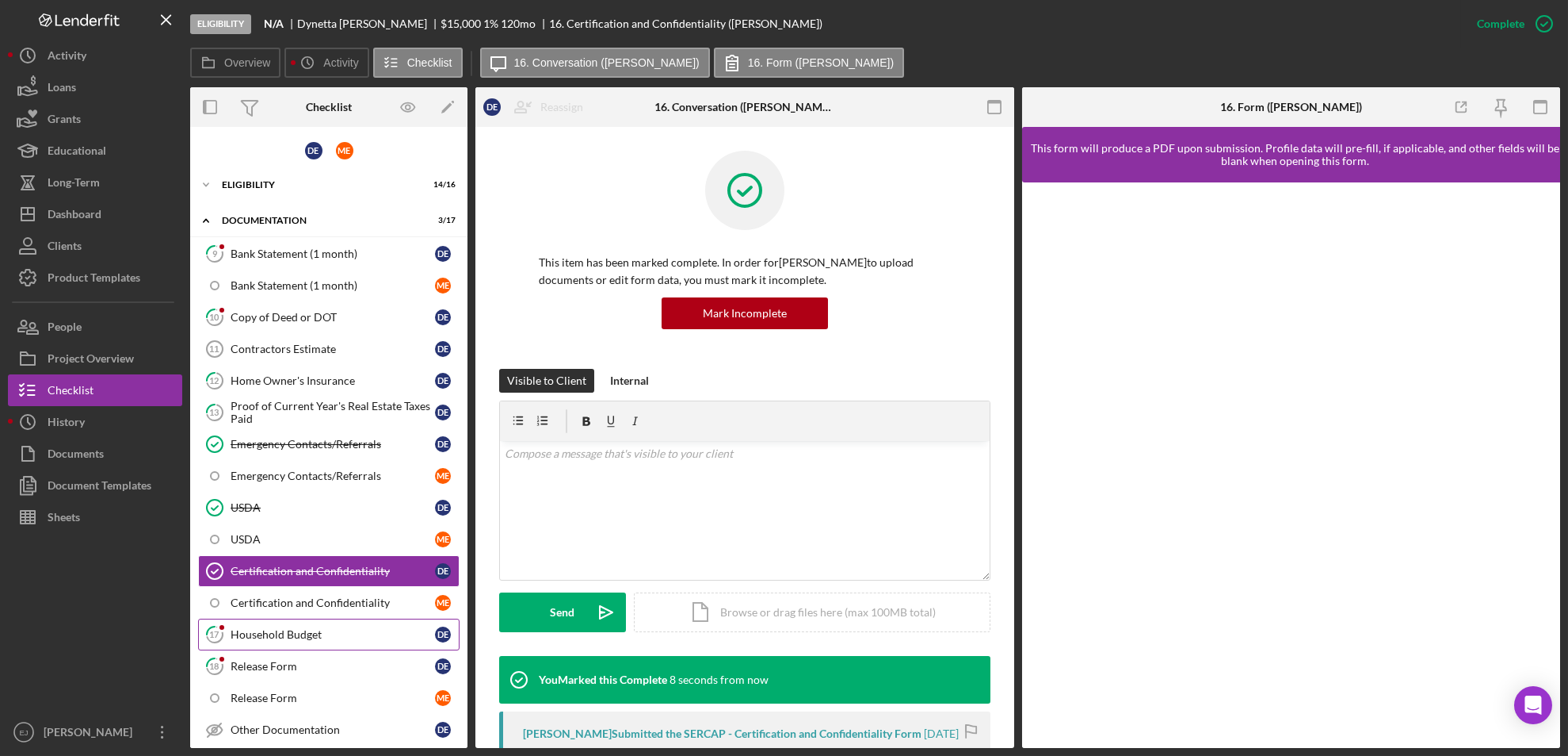
click at [366, 635] on div "Household Budget" at bounding box center [332, 634] width 205 height 13
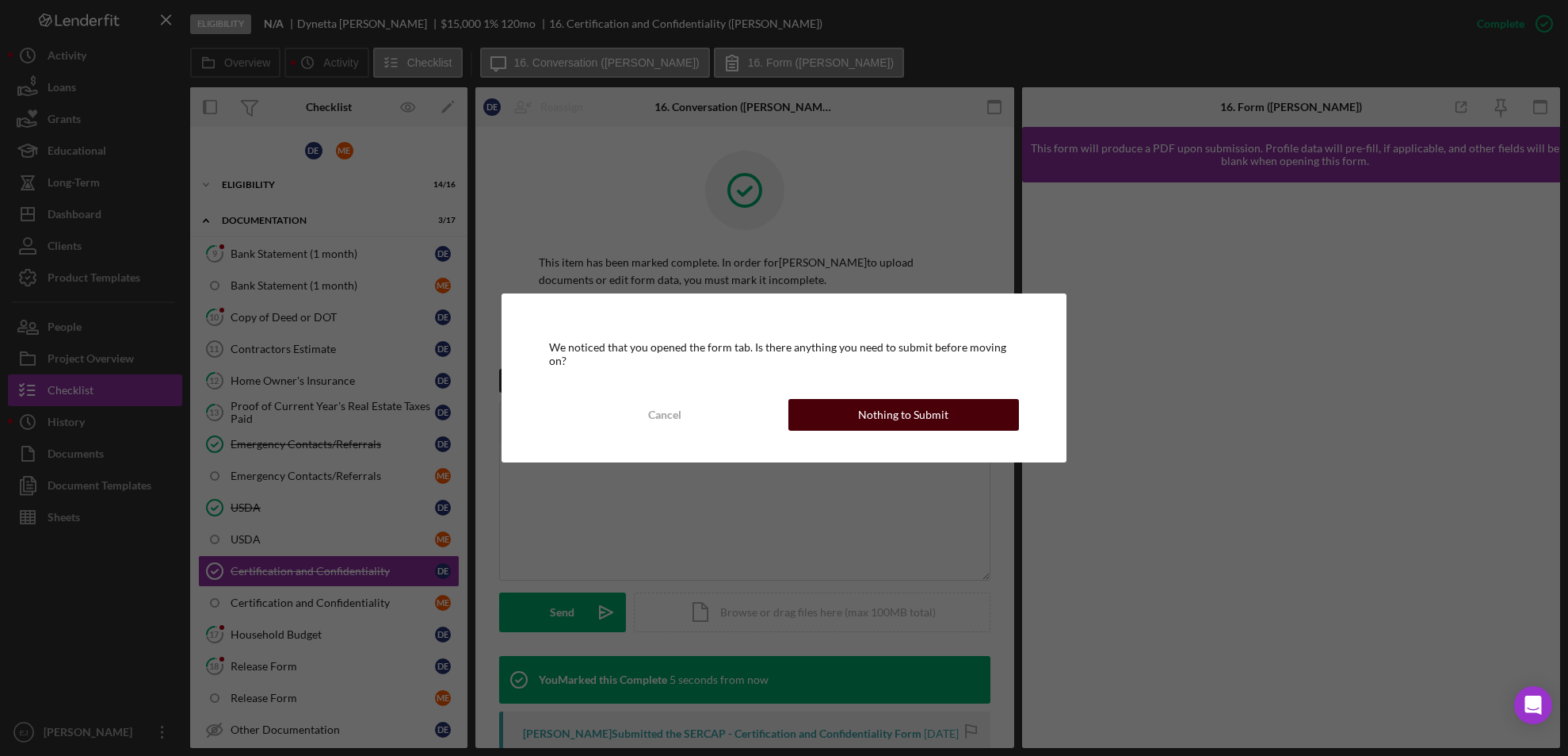
click at [887, 414] on div "Nothing to Submit" at bounding box center [904, 415] width 90 height 32
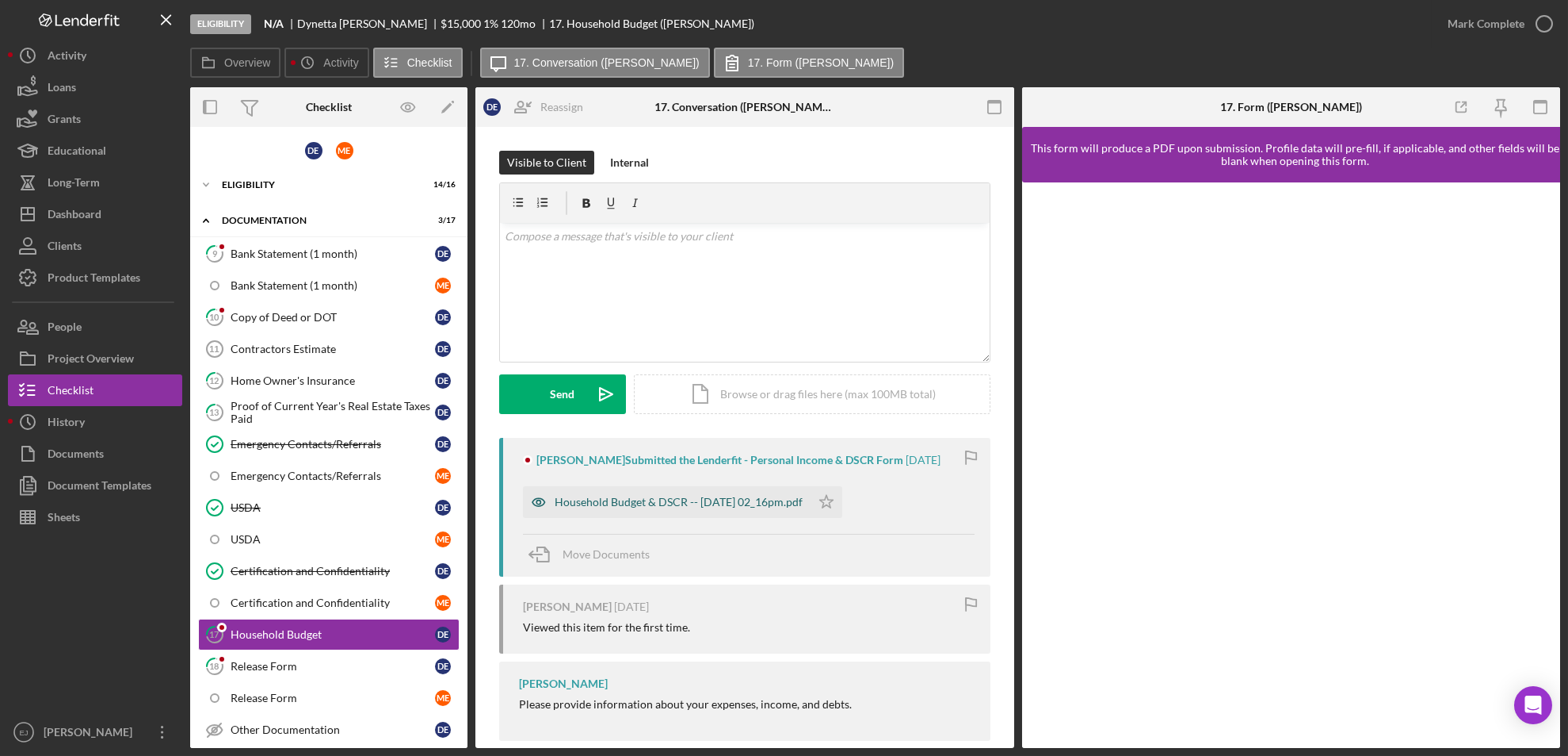
click at [791, 508] on div "Household Budget & DSCR -- 2025-10-01 02_16pm.pdf" at bounding box center [679, 502] width 248 height 13
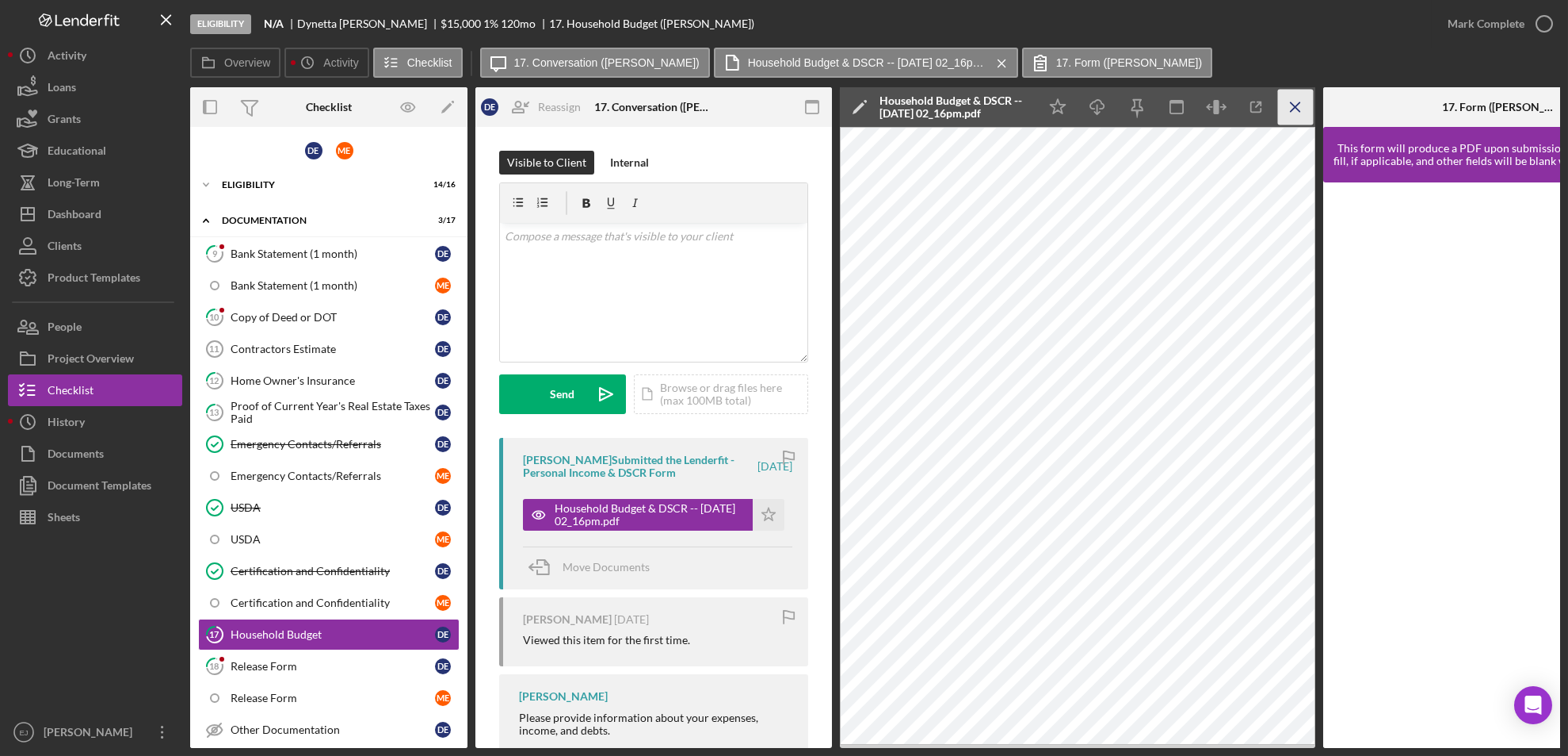
click at [1293, 107] on icon "Icon/Menu Close" at bounding box center [1296, 107] width 36 height 36
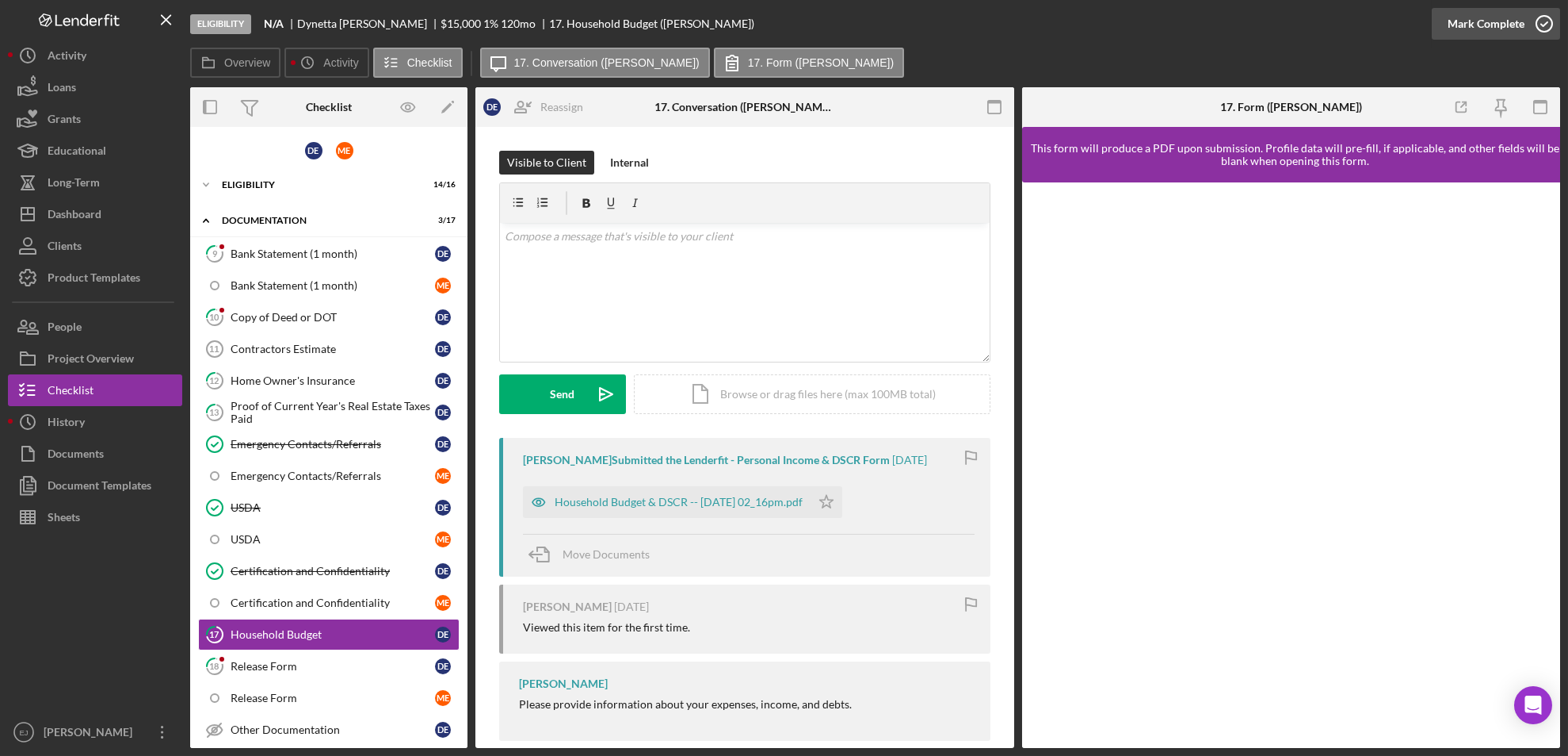
click at [1543, 26] on icon "button" at bounding box center [1545, 23] width 40 height 40
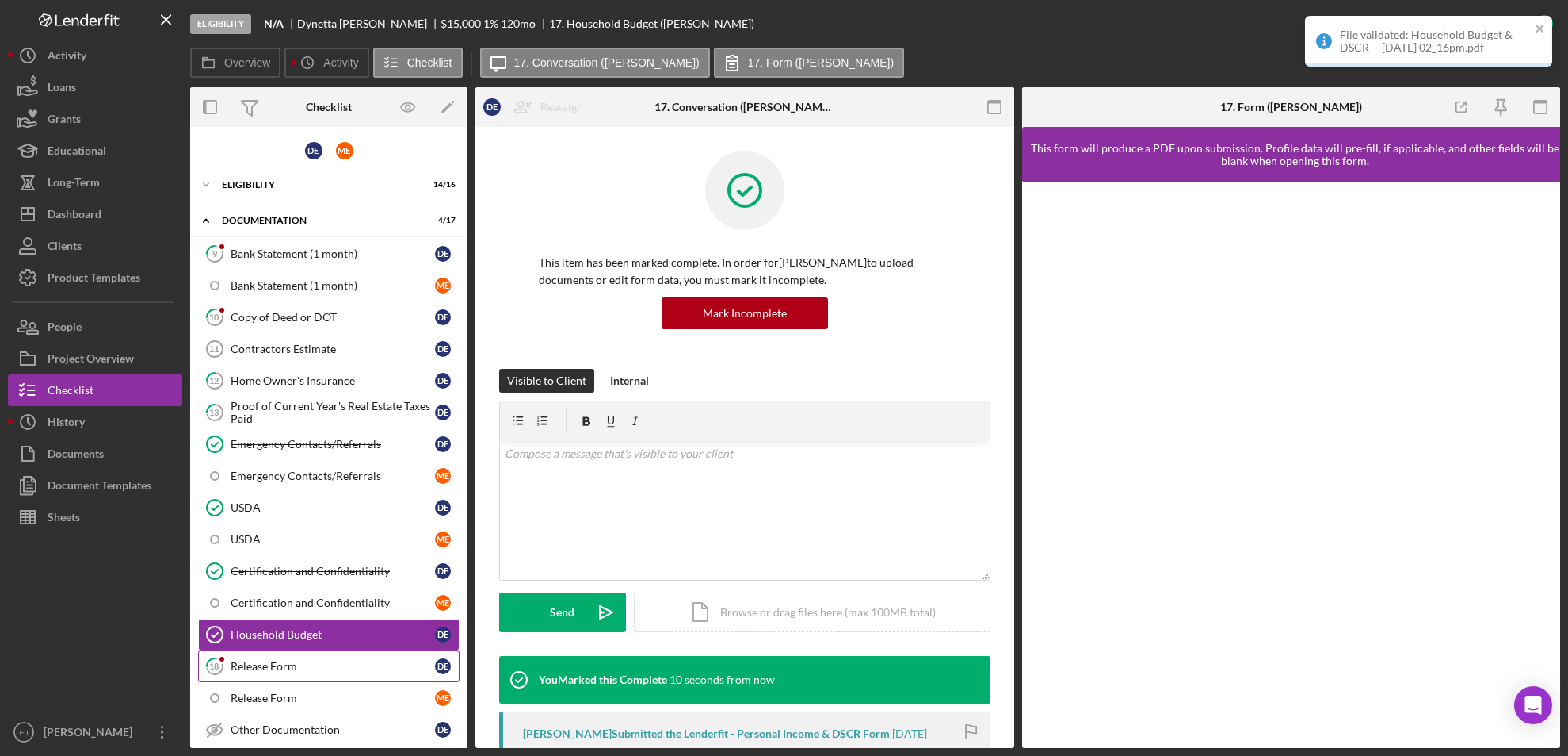
click at [341, 654] on link "18 Release Form D E" at bounding box center [329, 666] width 262 height 32
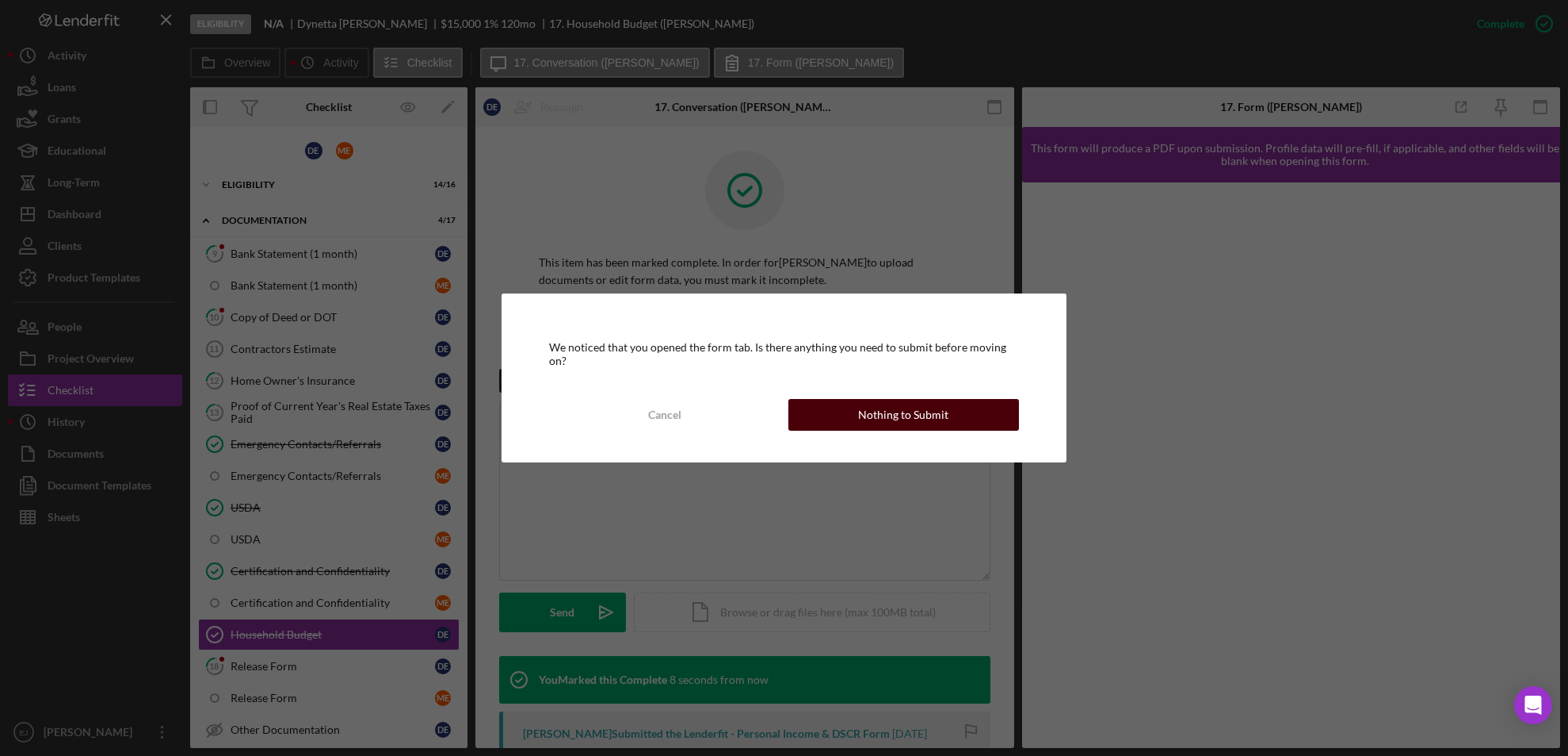
click at [830, 410] on button "Nothing to Submit" at bounding box center [905, 415] width 231 height 32
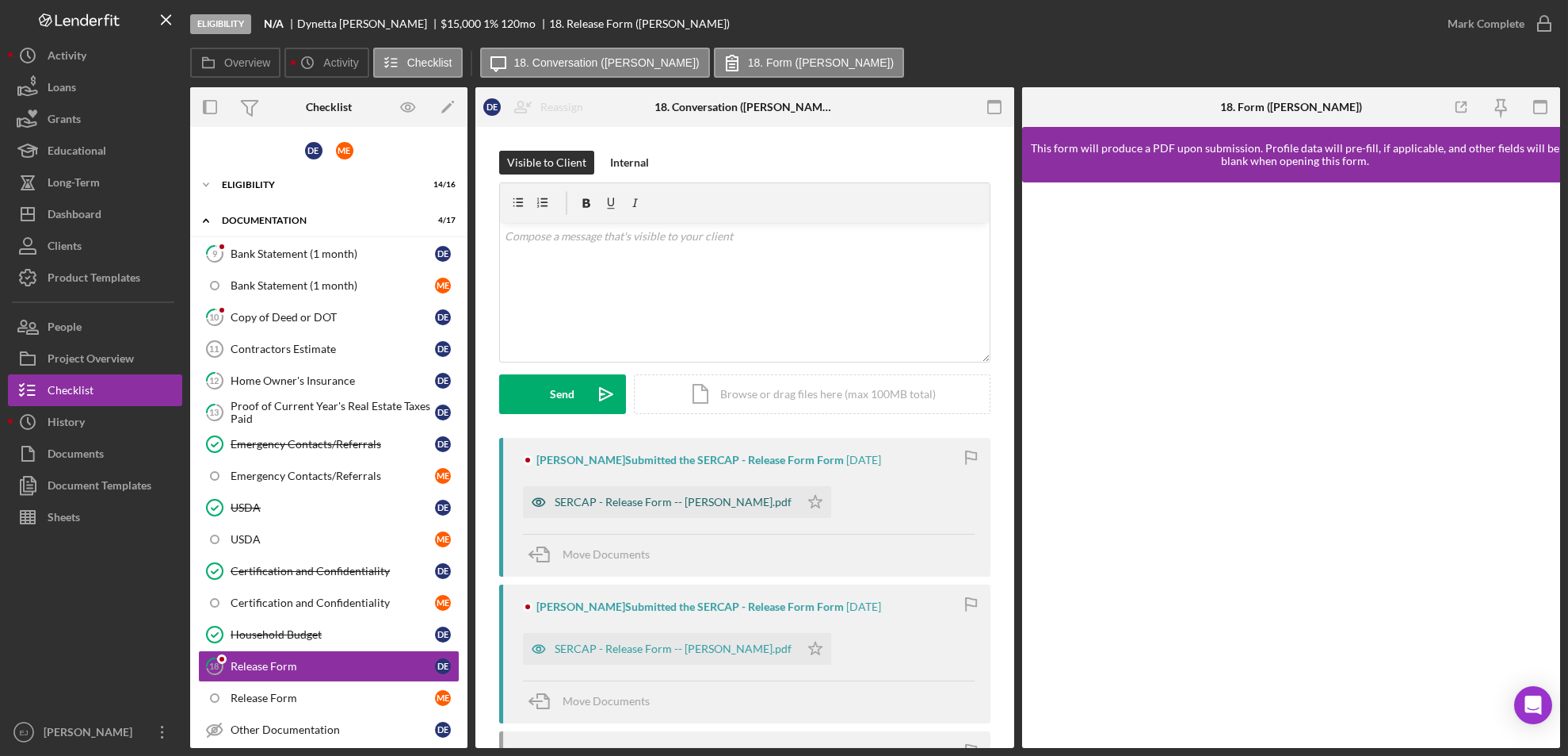
click at [590, 497] on div "SERCAP - Release Form -- Dynetta Evers.pdf" at bounding box center [673, 502] width 237 height 13
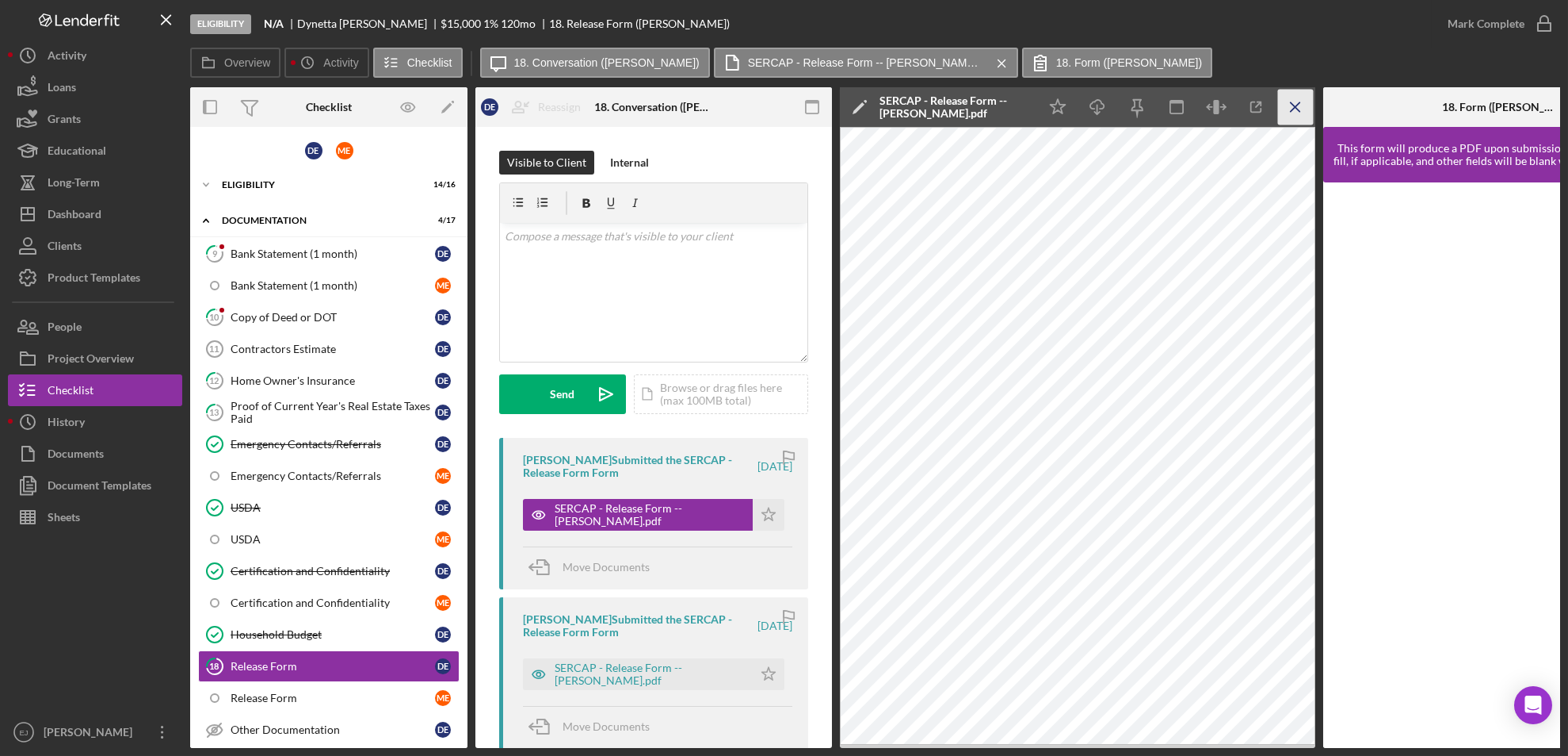
click at [1290, 107] on icon "Icon/Menu Close" at bounding box center [1296, 107] width 36 height 36
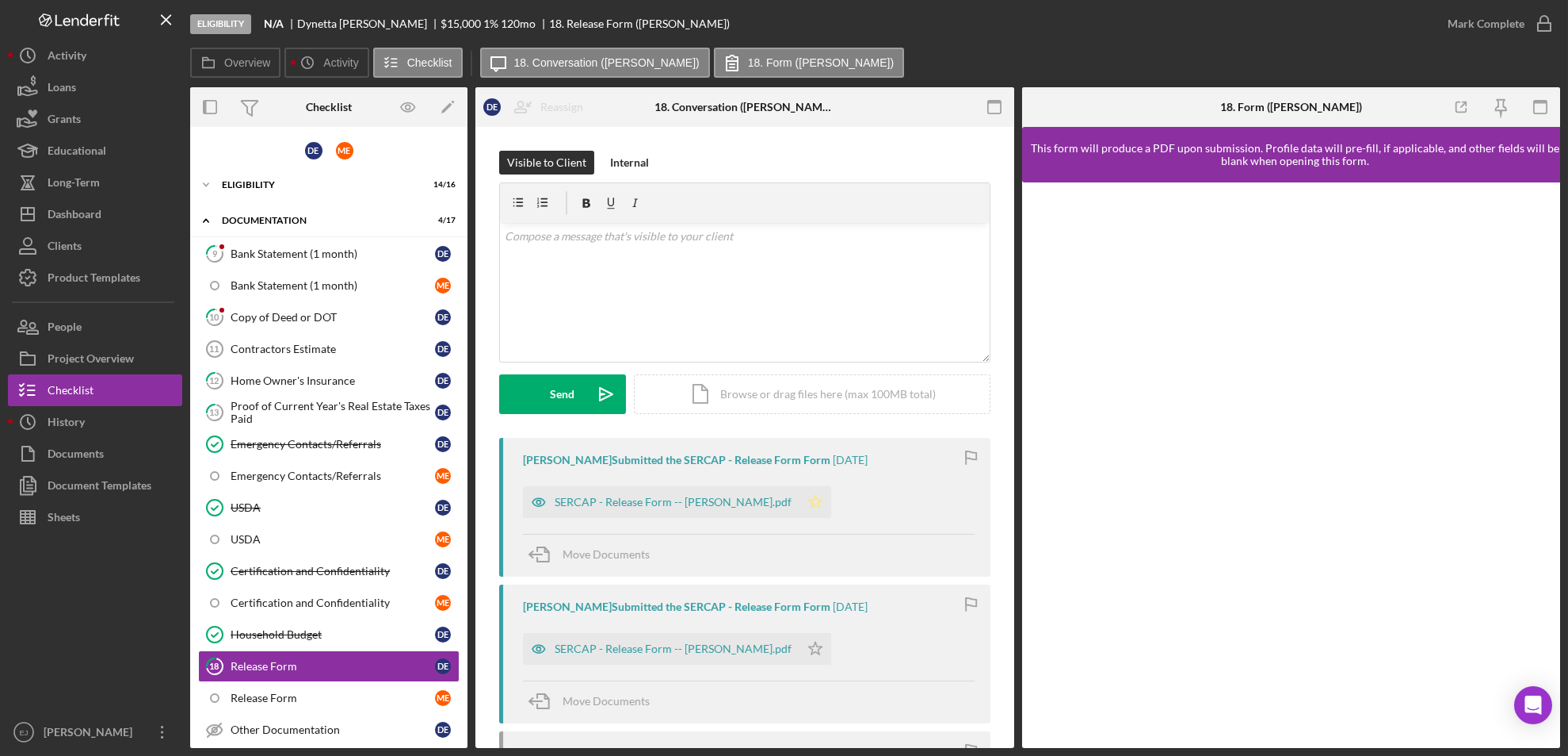
click at [800, 505] on icon "Icon/Star" at bounding box center [815, 501] width 32 height 32
click at [1543, 17] on icon "button" at bounding box center [1545, 23] width 40 height 40
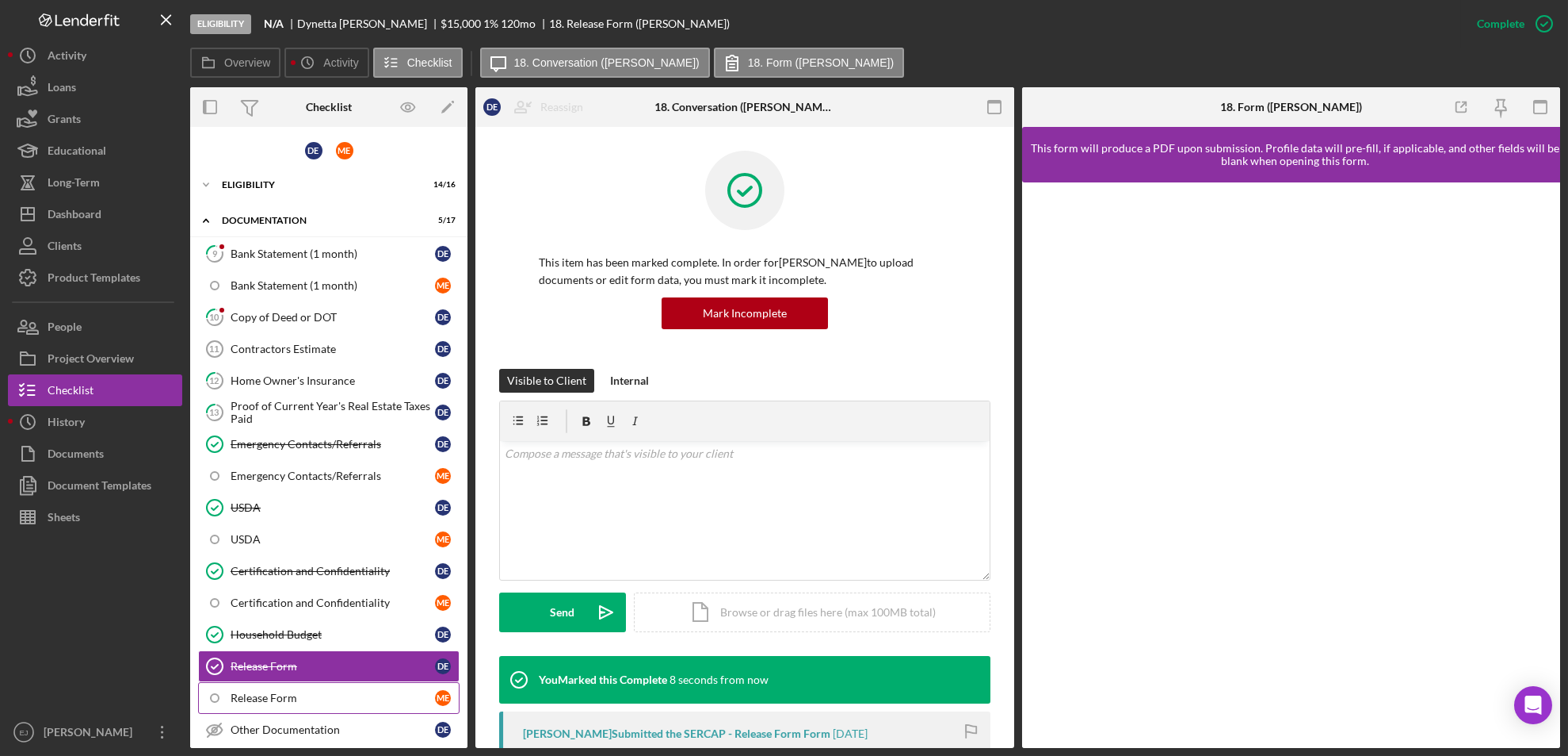
click at [346, 699] on div "Release Form" at bounding box center [332, 698] width 205 height 13
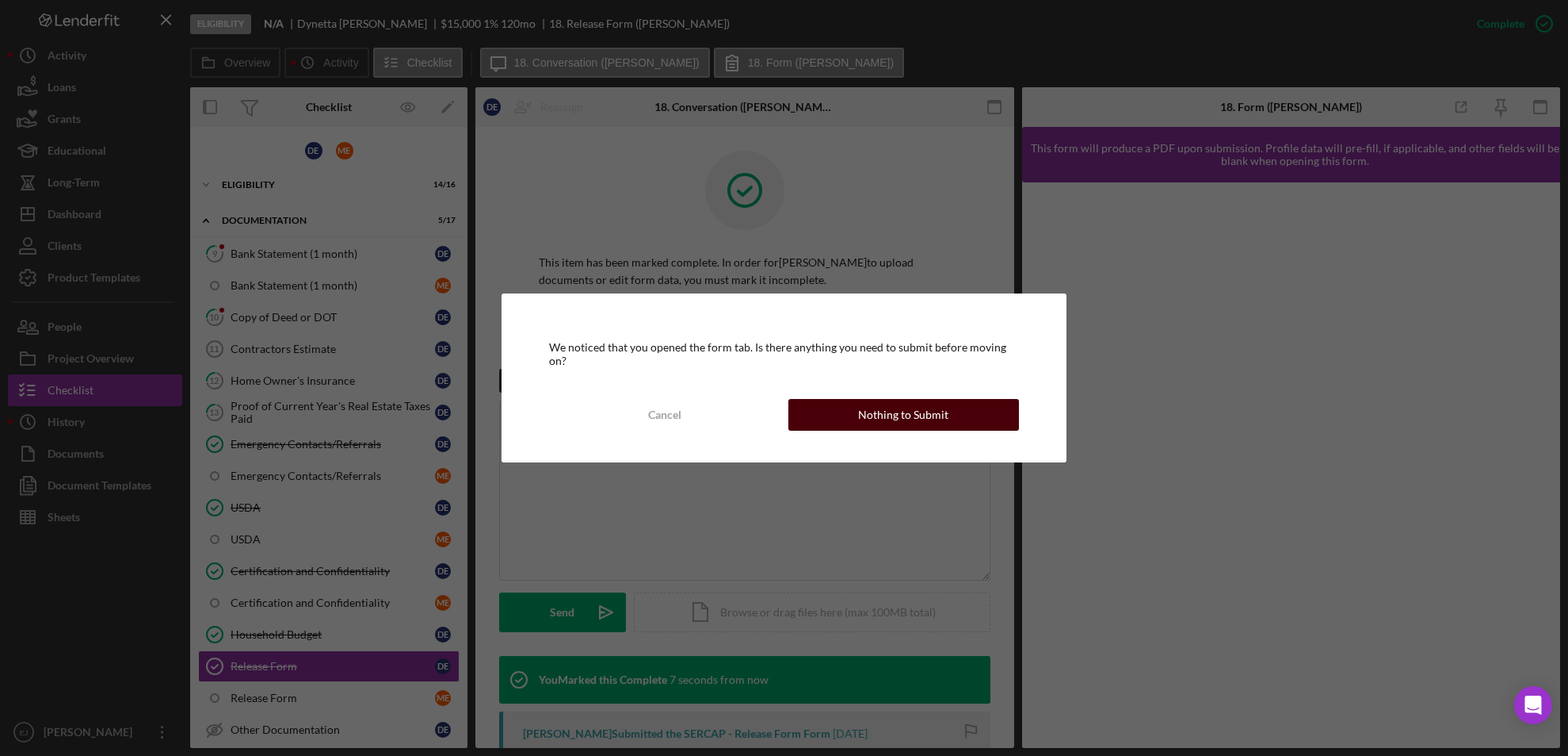
click at [945, 399] on div "Nothing to Submit" at bounding box center [904, 415] width 90 height 32
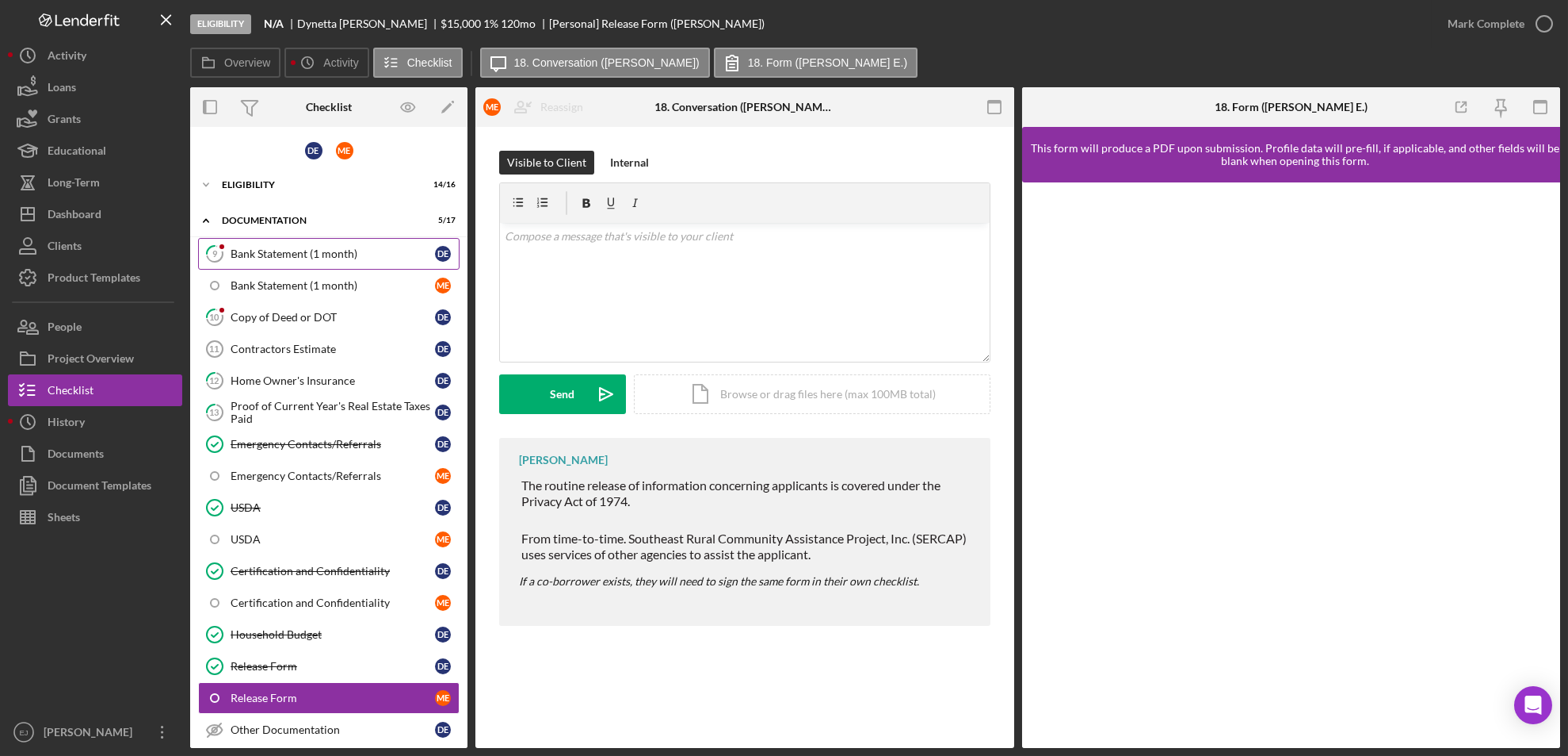
click at [309, 266] on link "9 Bank Statement (1 month) D E" at bounding box center [329, 253] width 262 height 32
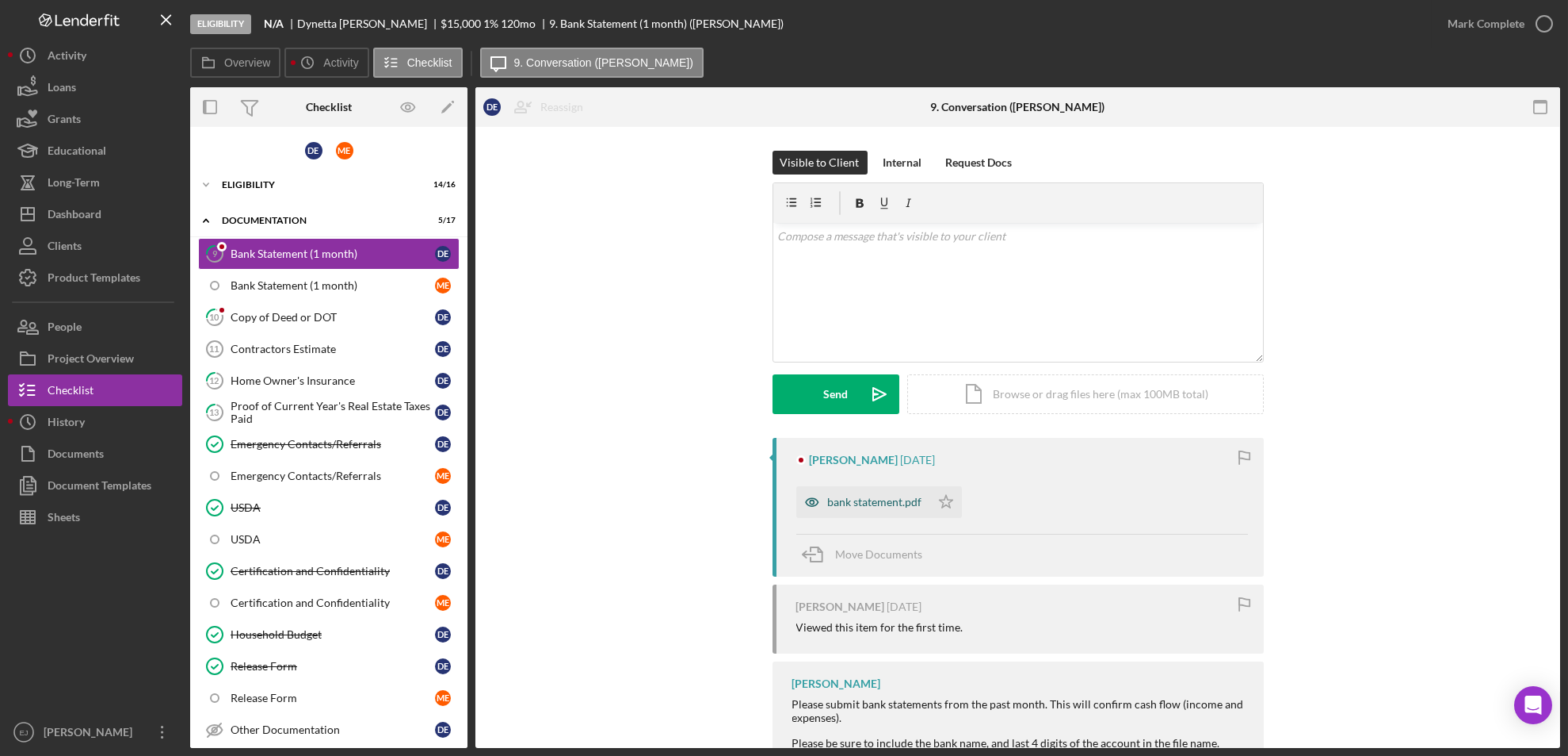
click at [889, 497] on div "bank statement.pdf" at bounding box center [875, 502] width 94 height 13
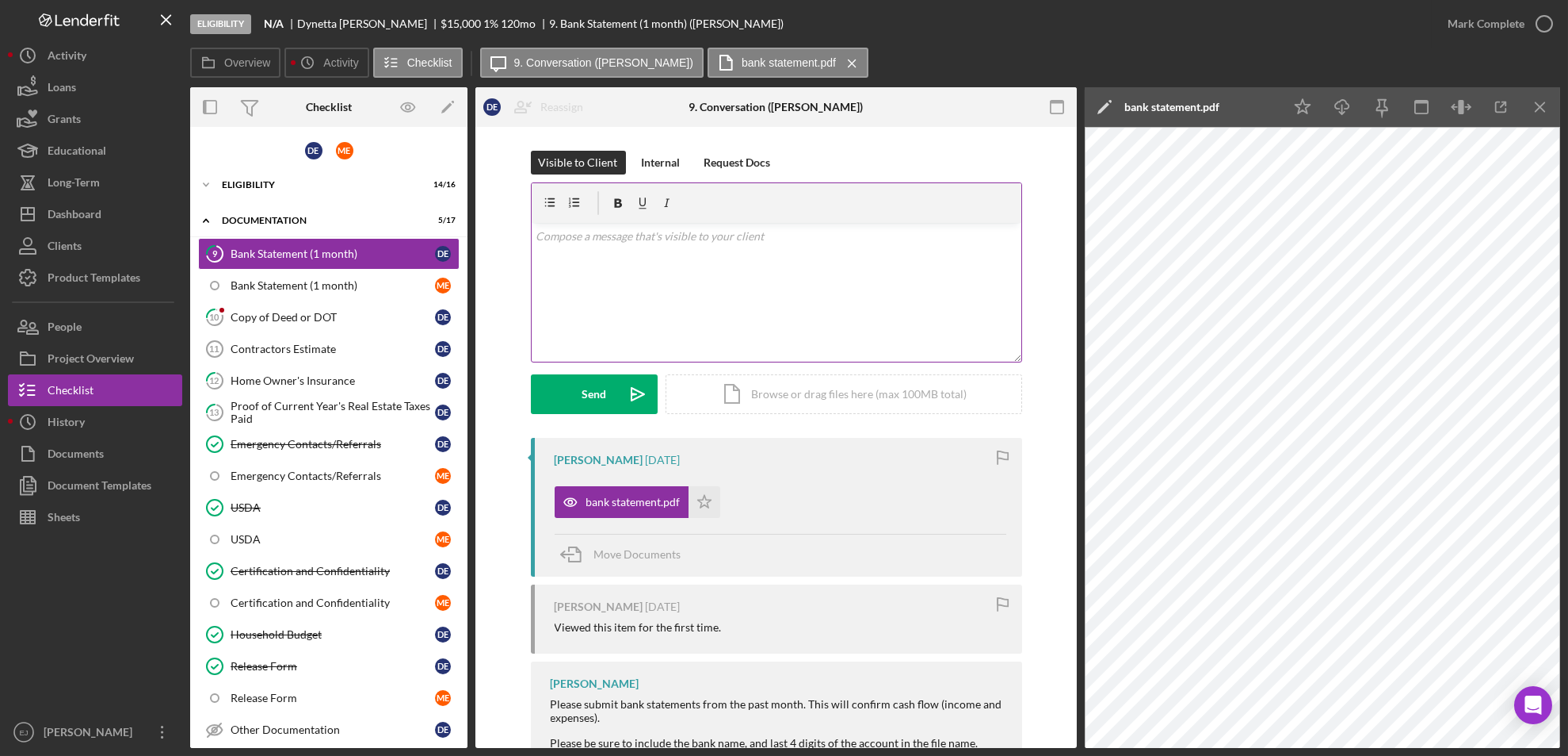
click at [577, 241] on p at bounding box center [776, 236] width 481 height 17
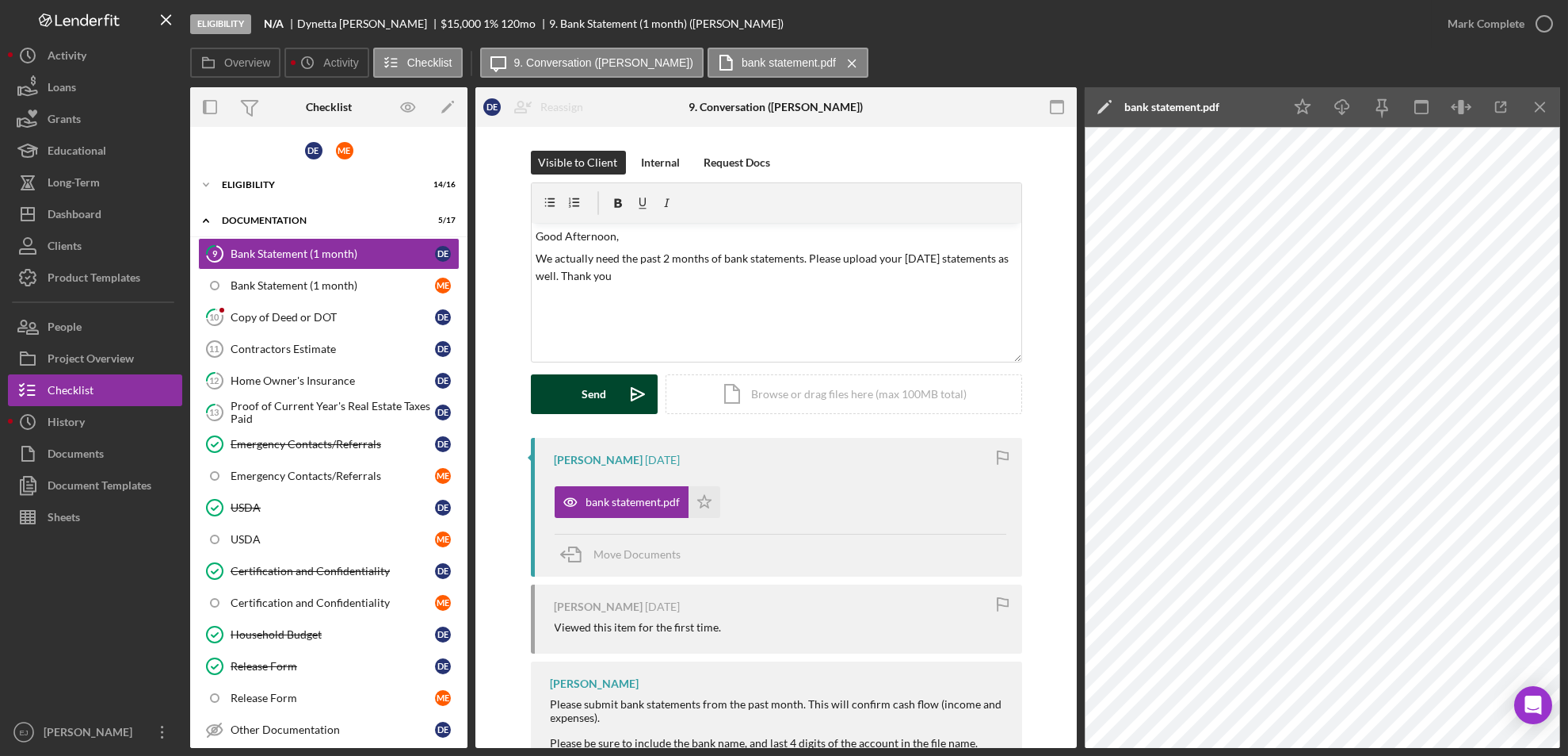
click at [584, 393] on div "Send" at bounding box center [593, 394] width 24 height 40
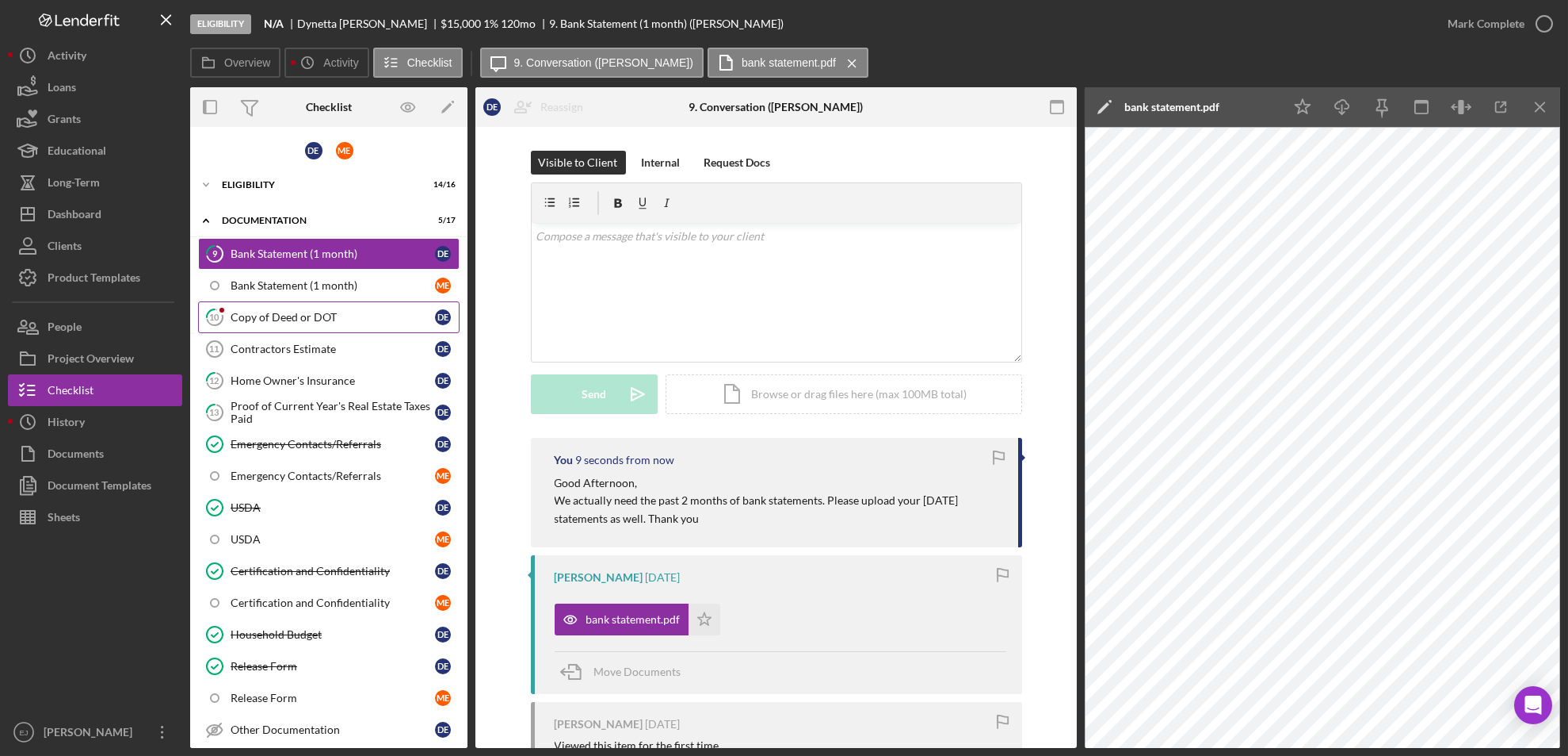
click at [336, 320] on div "Copy of Deed or DOT" at bounding box center [332, 317] width 205 height 13
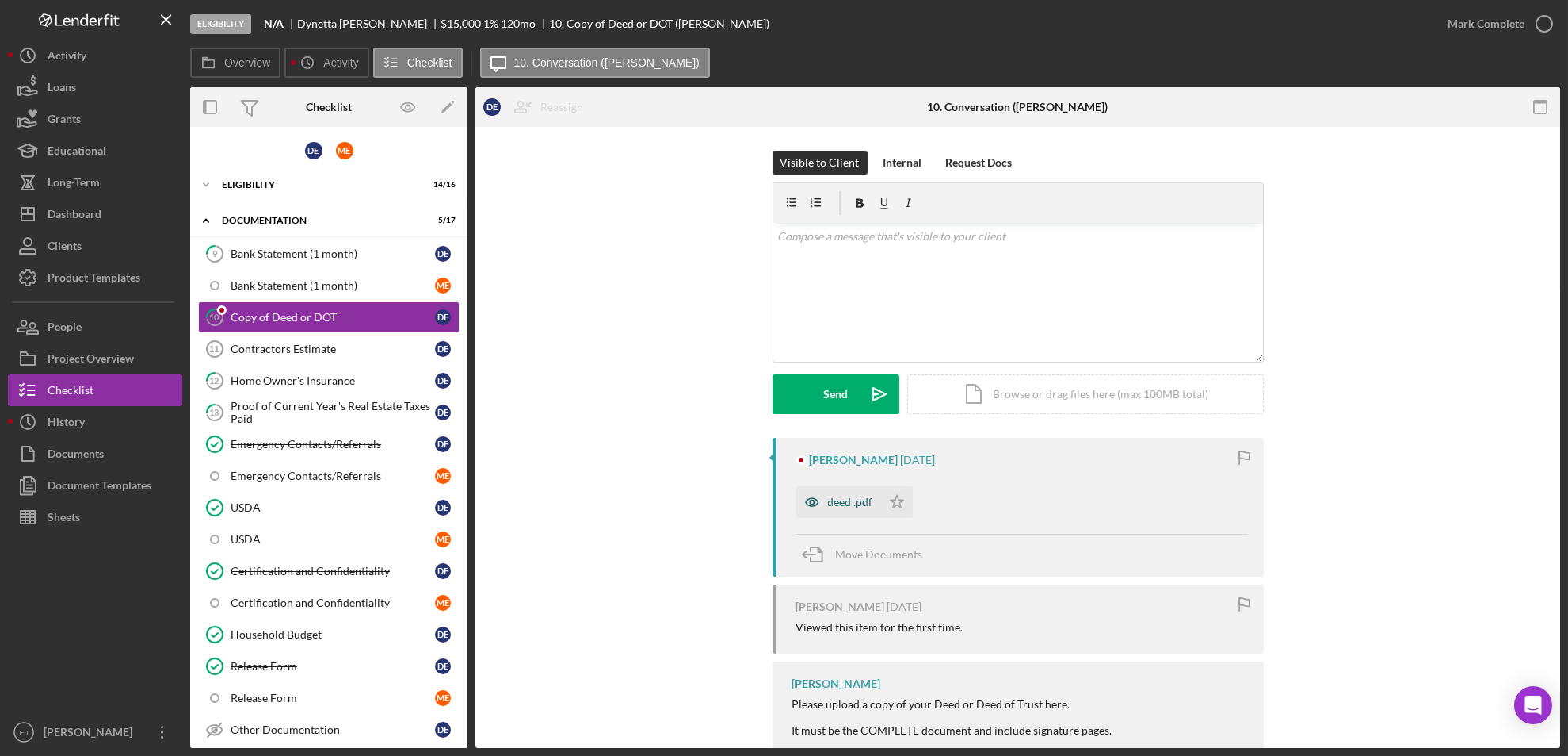
click at [830, 503] on div "deed .pdf" at bounding box center [850, 502] width 45 height 13
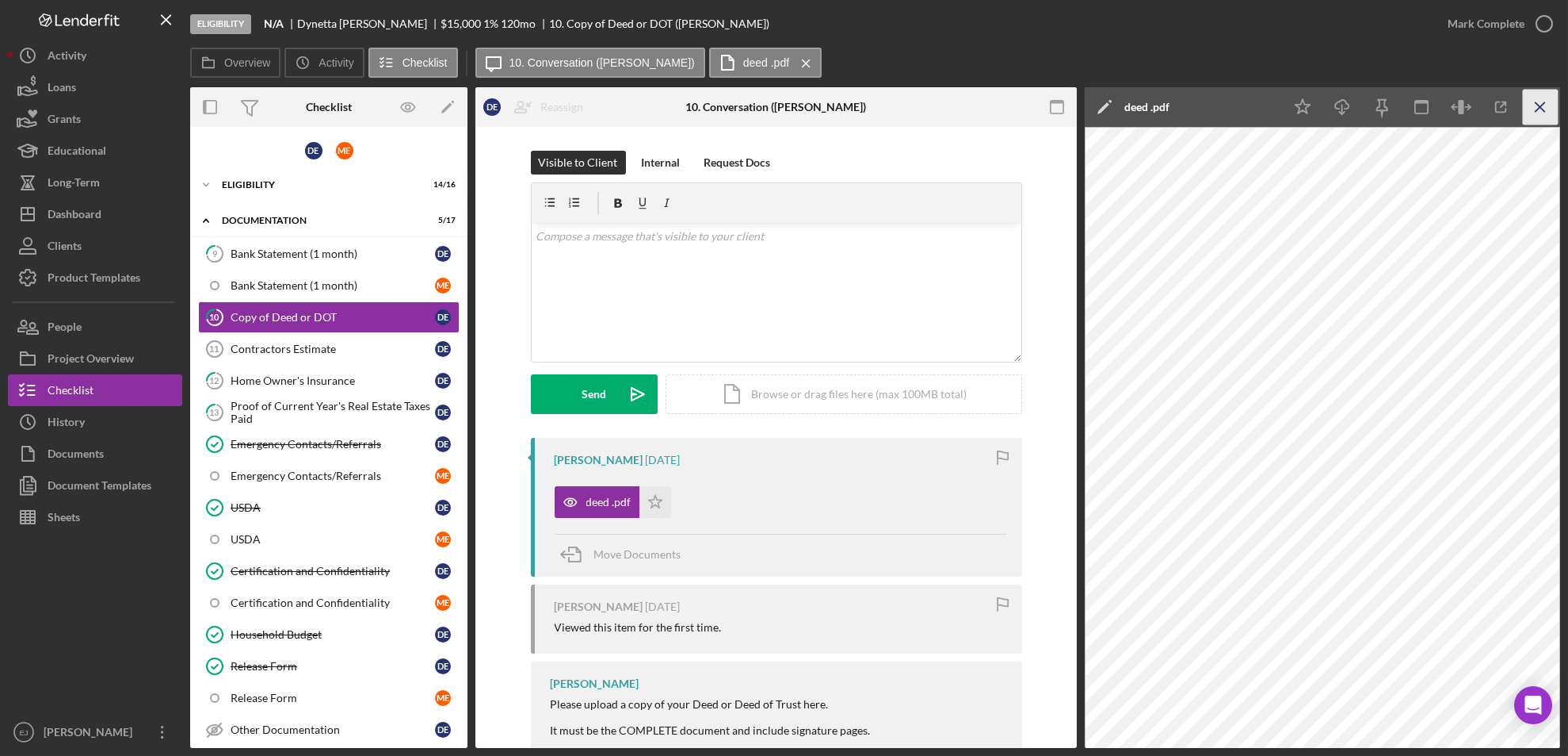
click at [1544, 103] on line "button" at bounding box center [1541, 107] width 9 height 9
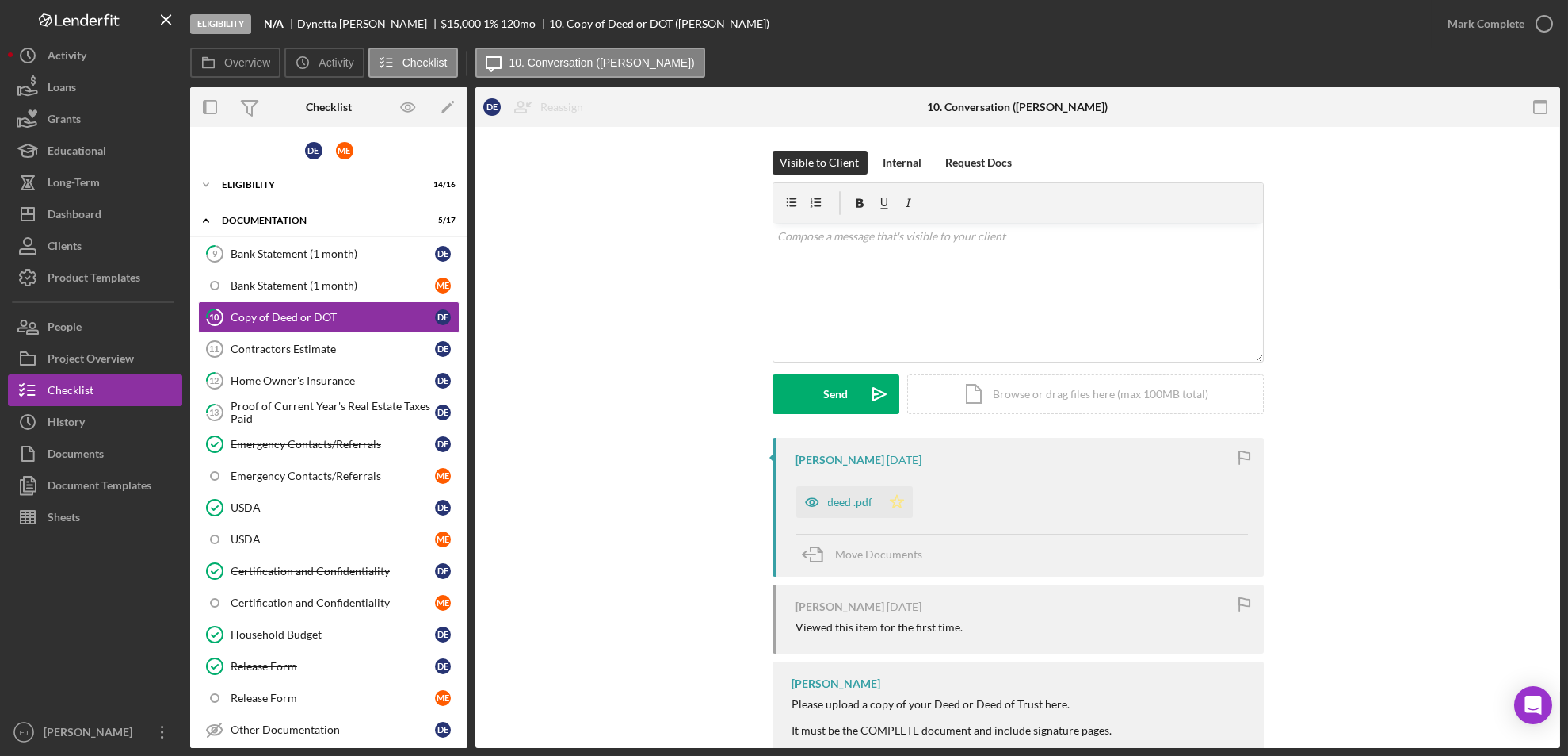
click at [899, 499] on polygon "button" at bounding box center [896, 501] width 14 height 13
click at [1553, 38] on icon "button" at bounding box center [1545, 23] width 40 height 40
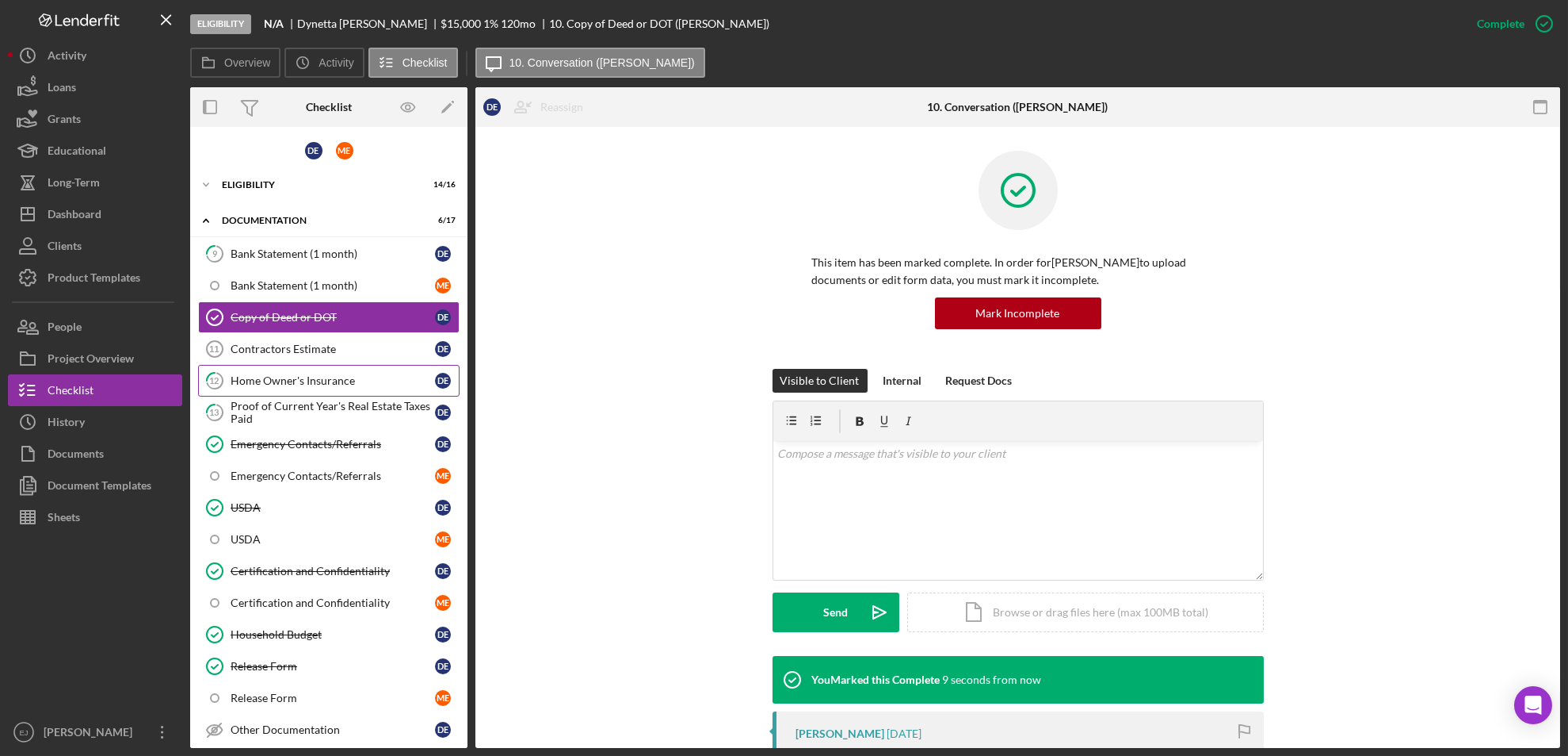
click at [257, 384] on div "Home Owner's Insurance" at bounding box center [332, 380] width 205 height 13
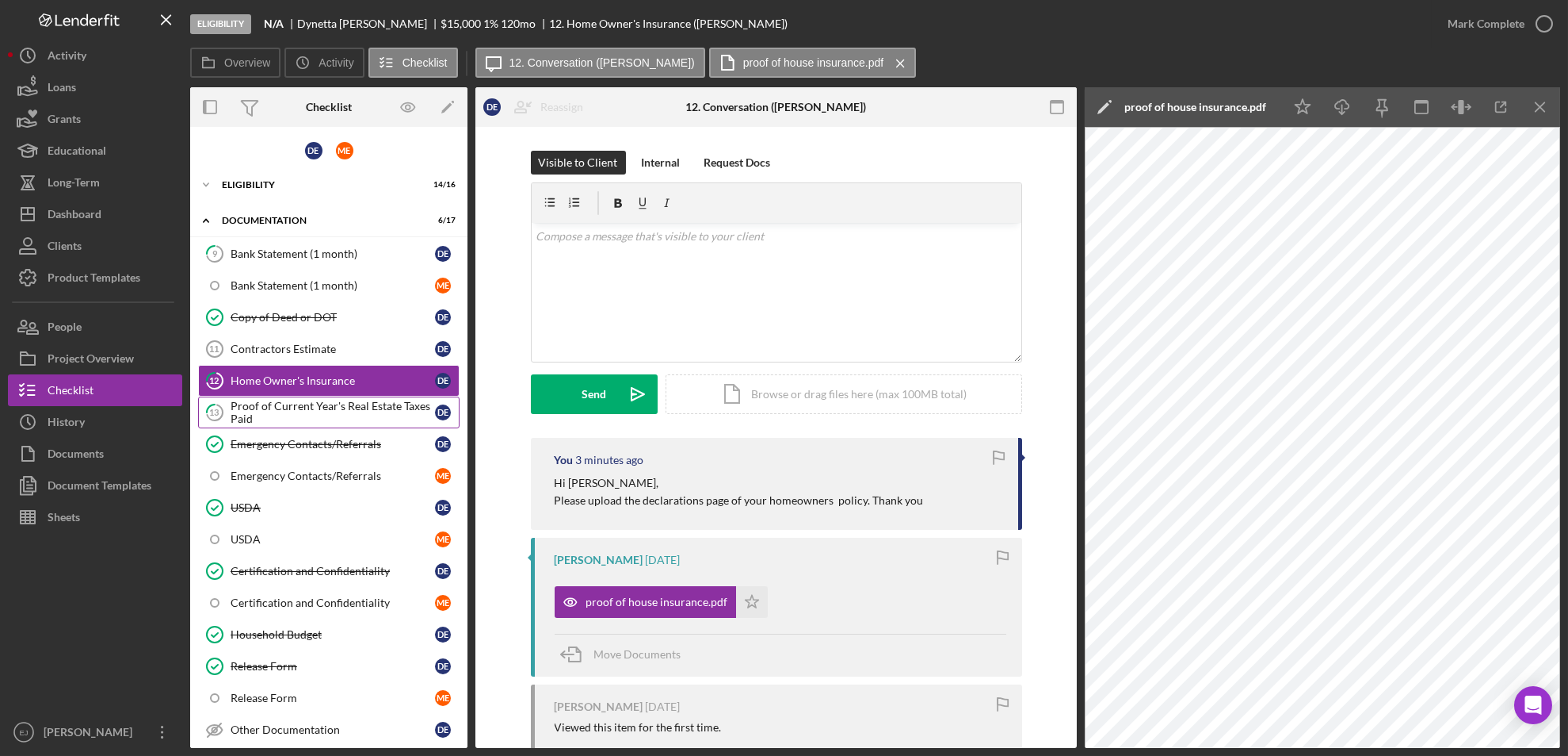
click at [283, 412] on div "Proof of Current Year's Real Estate Taxes Paid" at bounding box center [332, 412] width 205 height 25
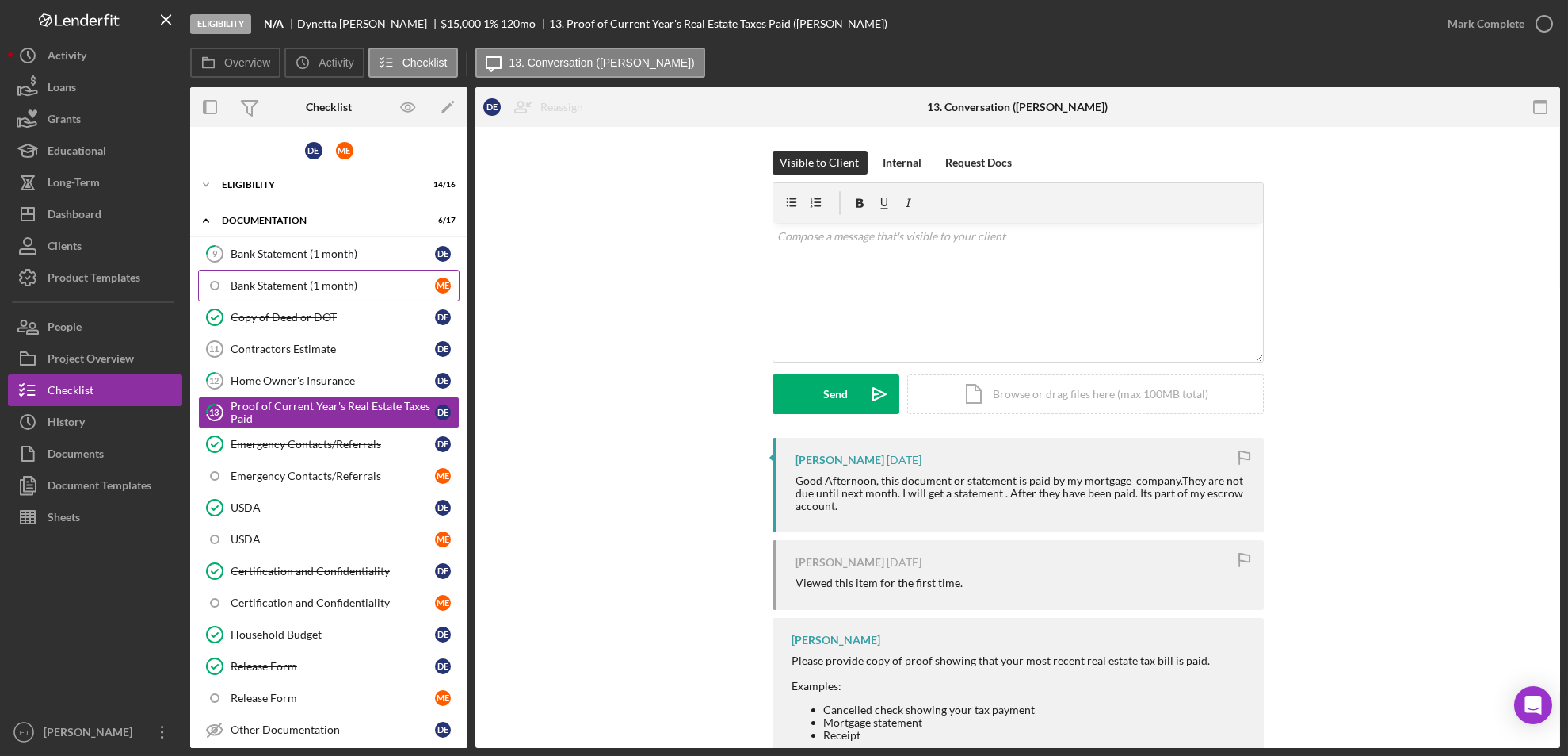
click at [307, 289] on div "Bank Statement (1 month)" at bounding box center [332, 285] width 205 height 13
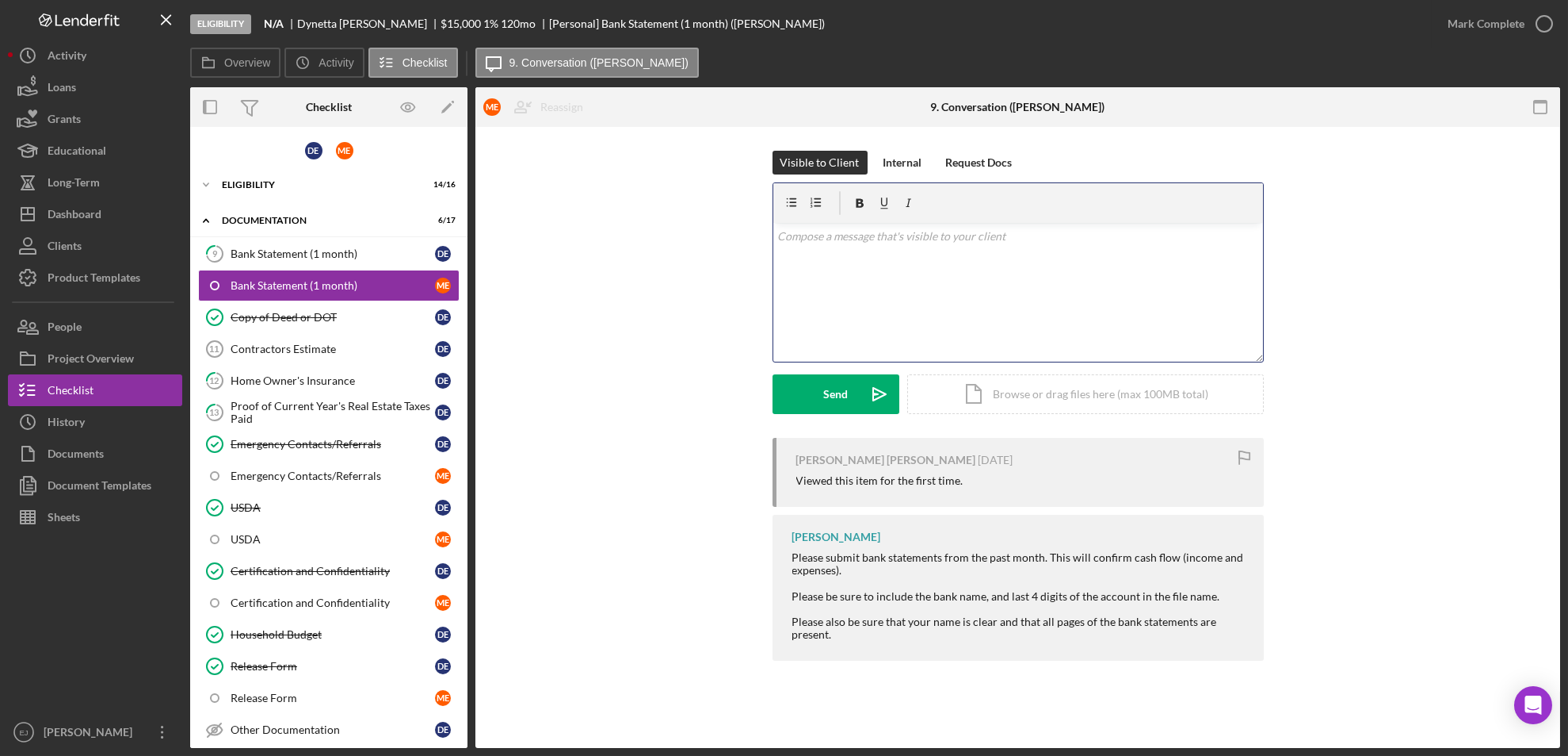
click at [938, 245] on div "v Color teal Color pink Remove color Add row above Add row below Add column bef…" at bounding box center [1018, 293] width 490 height 139
click at [869, 385] on icon "Icon/icon-invite-send" at bounding box center [880, 394] width 40 height 40
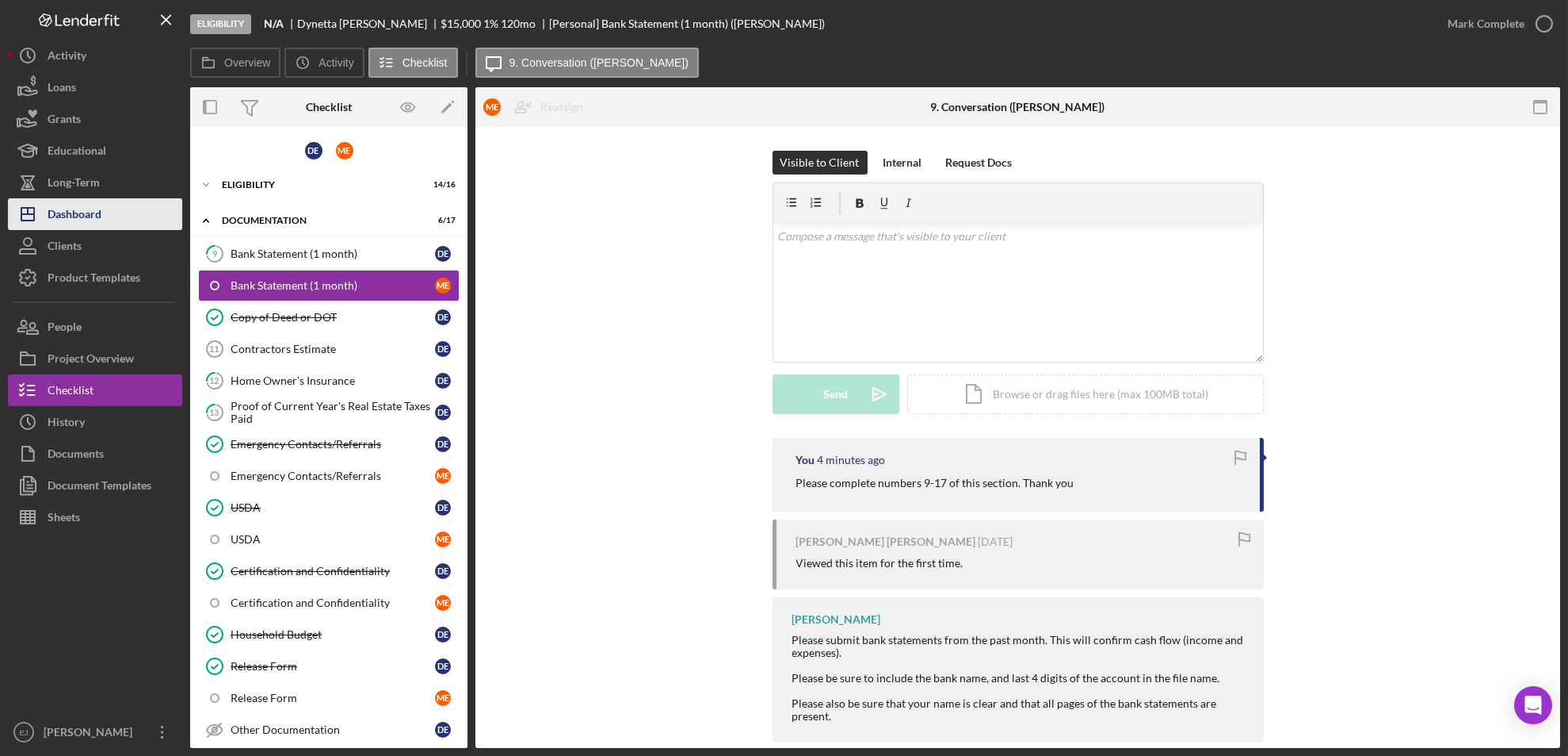
click at [125, 207] on button "Icon/Dashboard Dashboard" at bounding box center [95, 213] width 174 height 32
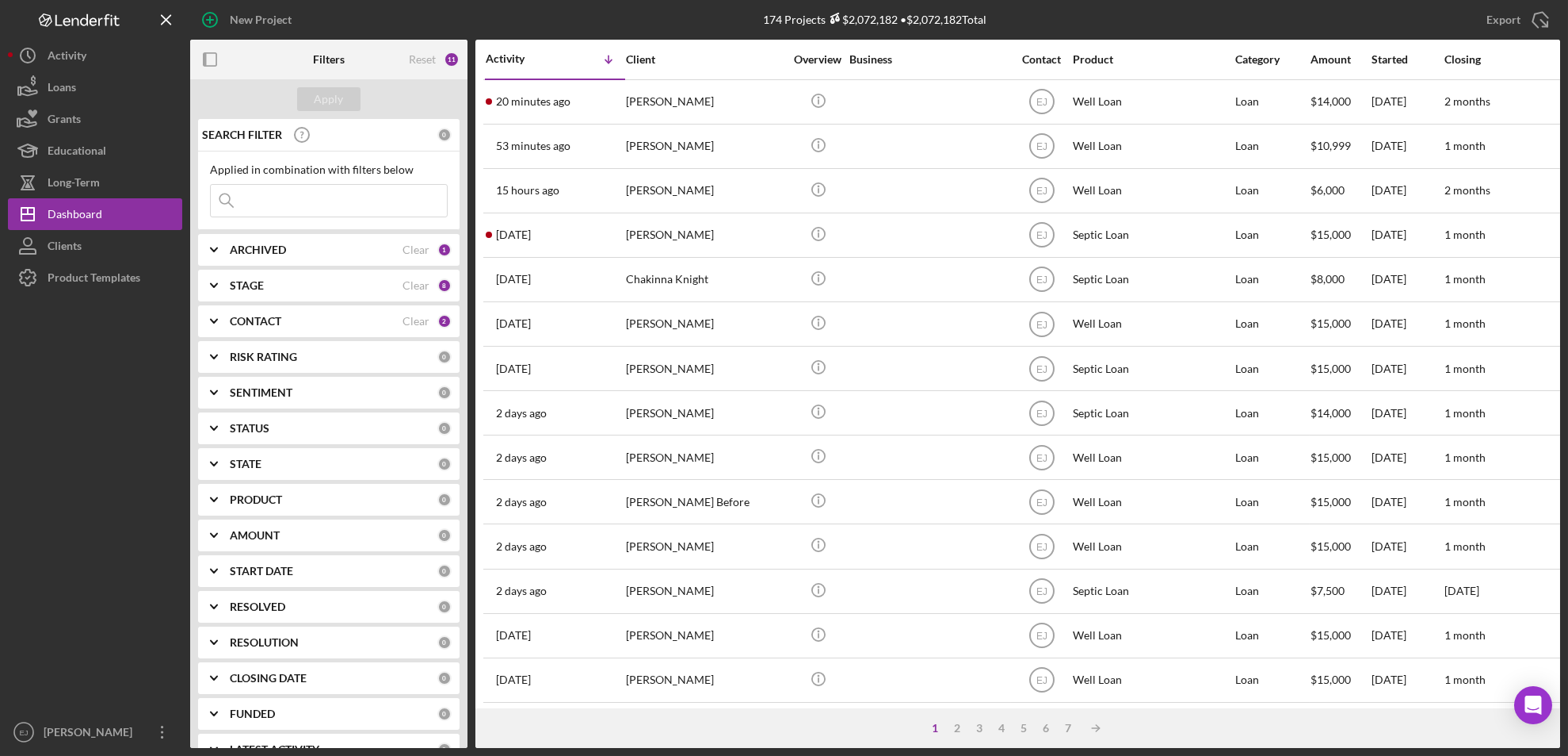
click at [1560, 673] on div "Activity Icon/Table Sort Arrow Client Overview Business Contact Product Categor…" at bounding box center [1018, 374] width 1085 height 668
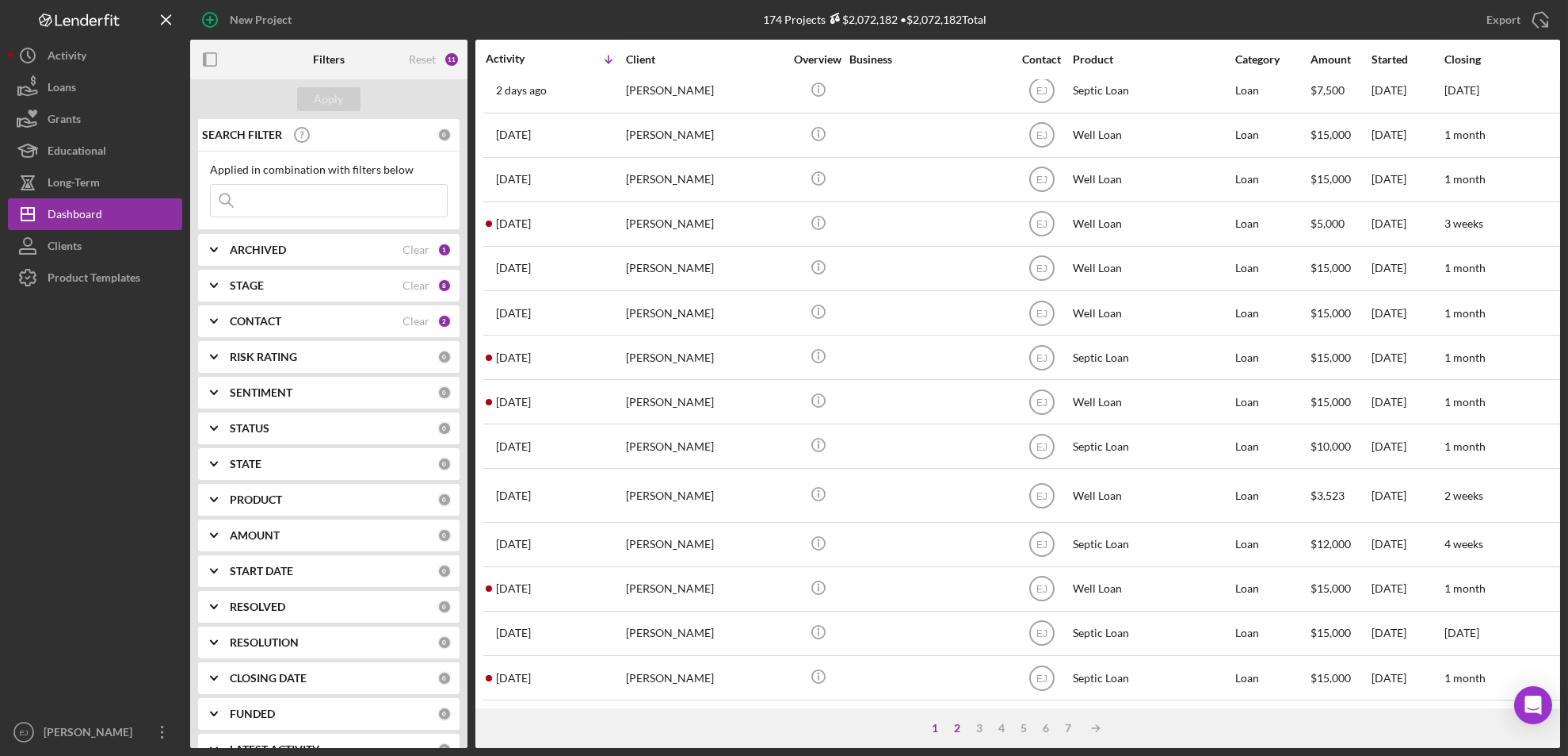
click at [956, 729] on div "2" at bounding box center [958, 728] width 23 height 13
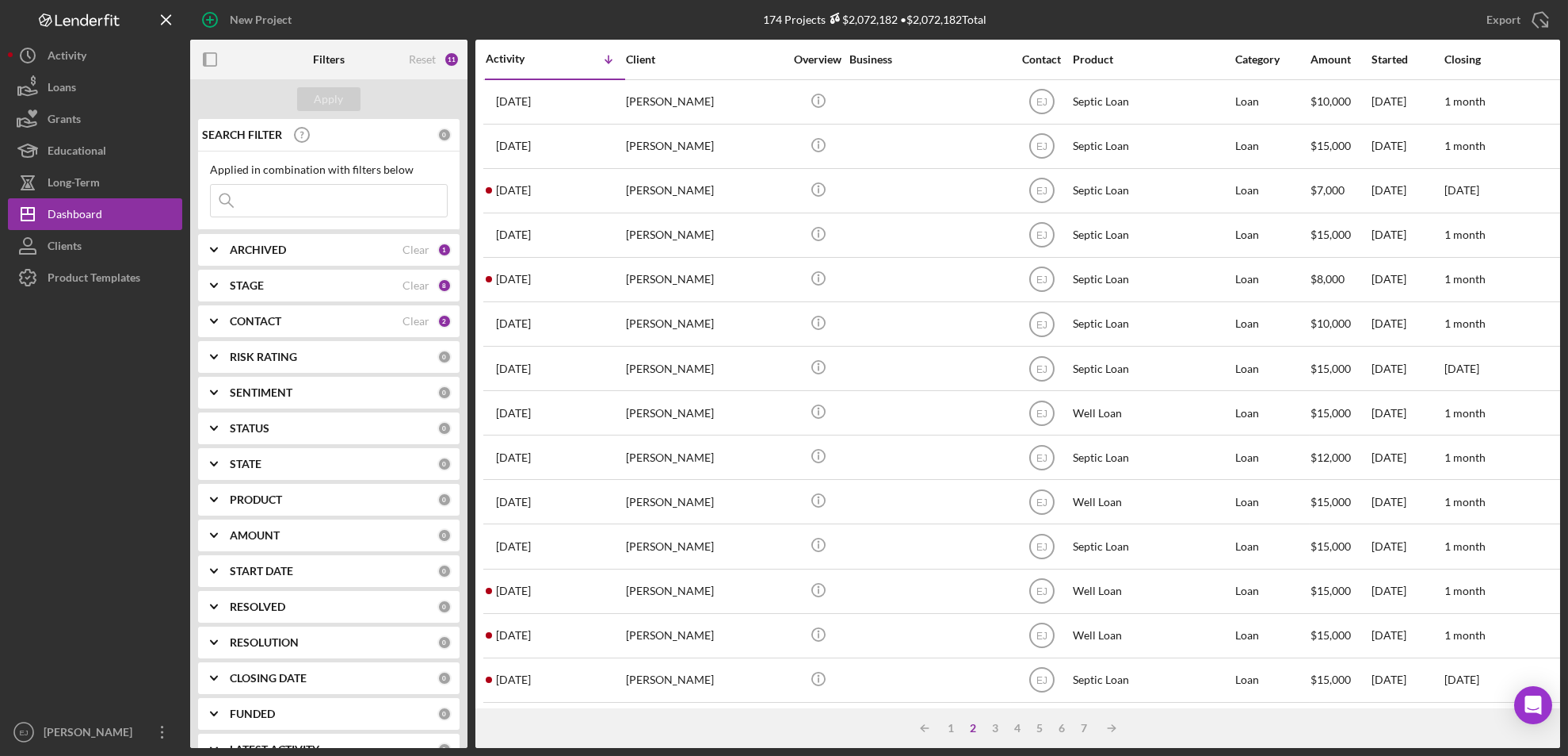
scroll to position [517, 0]
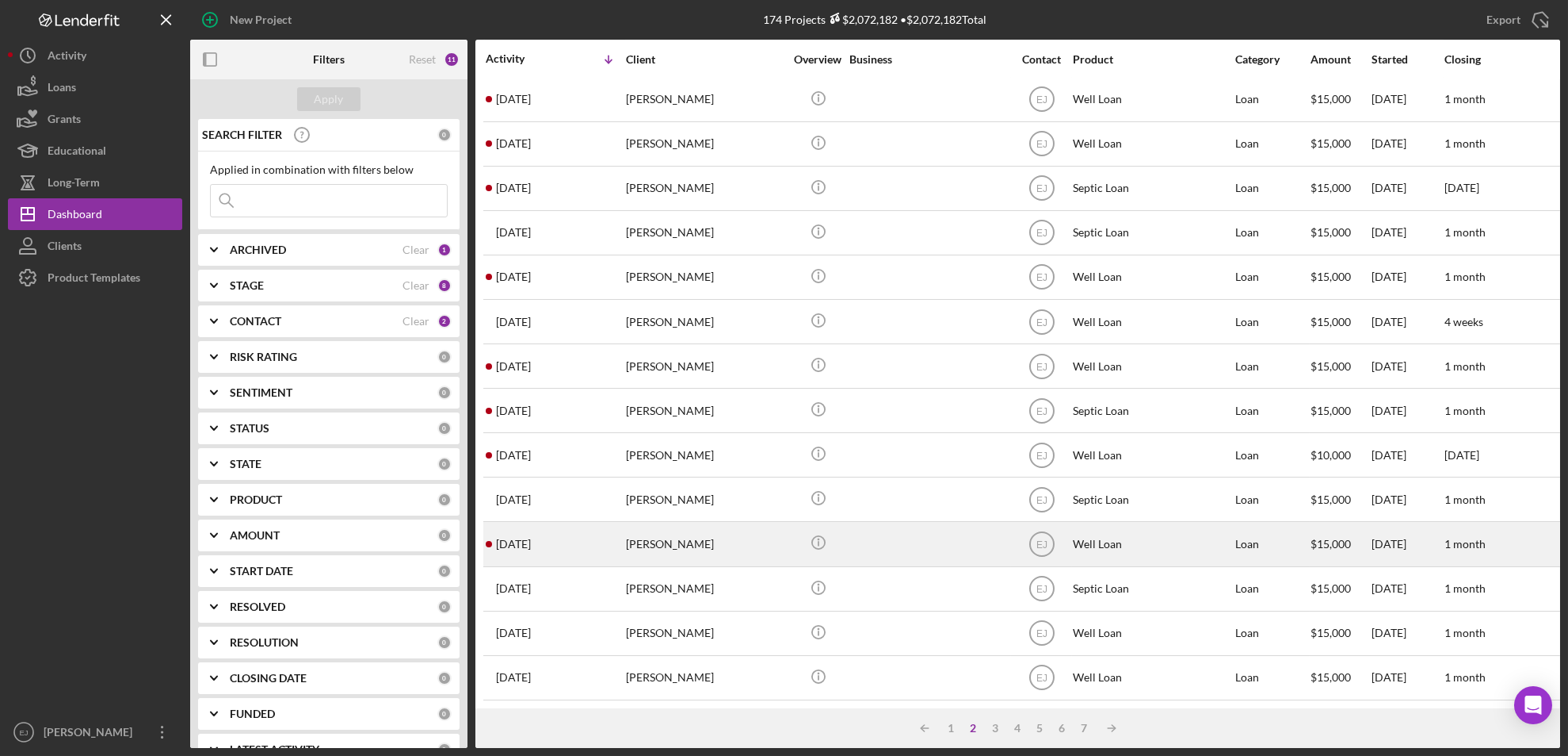
click at [662, 533] on div "Emily Soto" at bounding box center [706, 544] width 159 height 42
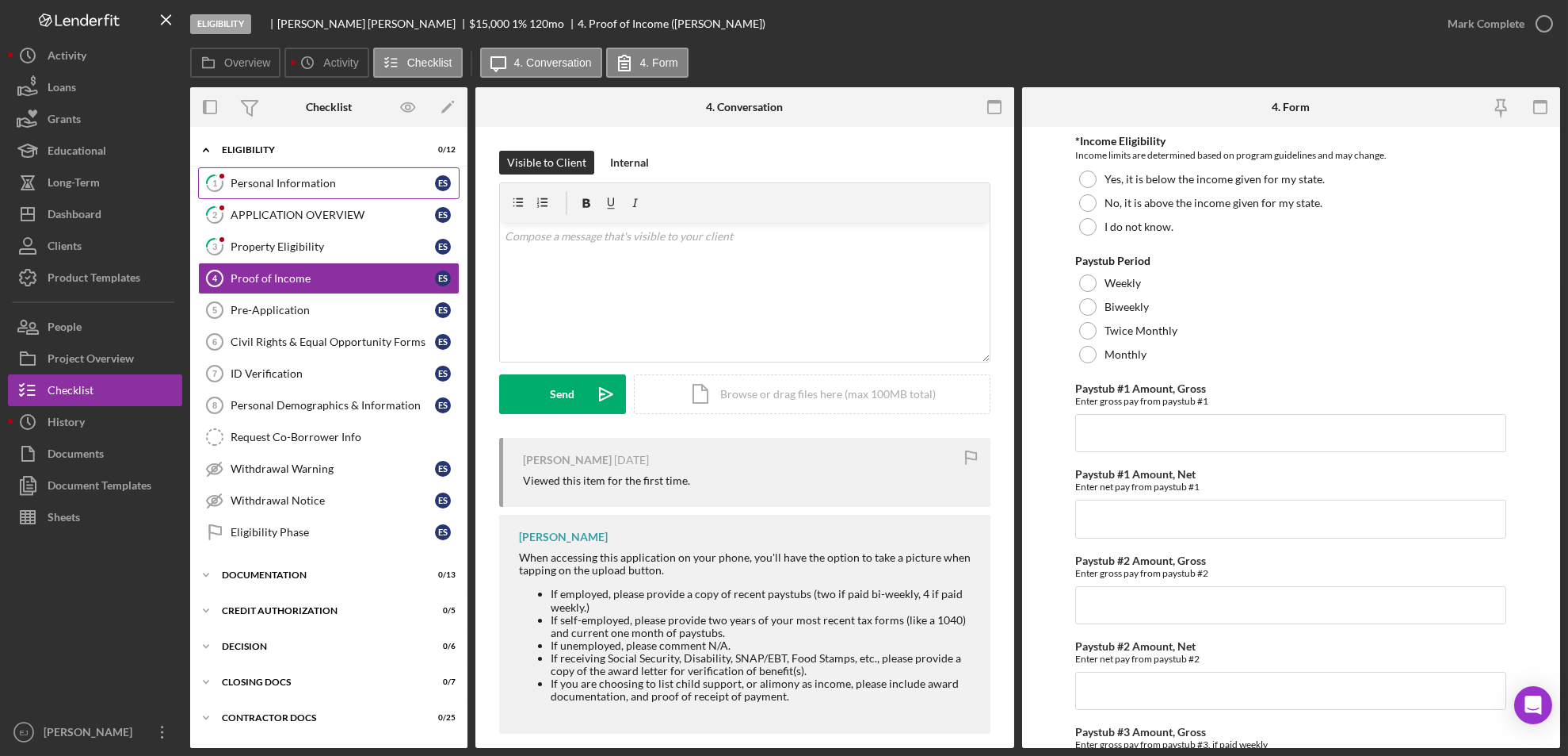
click at [328, 189] on div "Personal Information" at bounding box center [332, 183] width 205 height 13
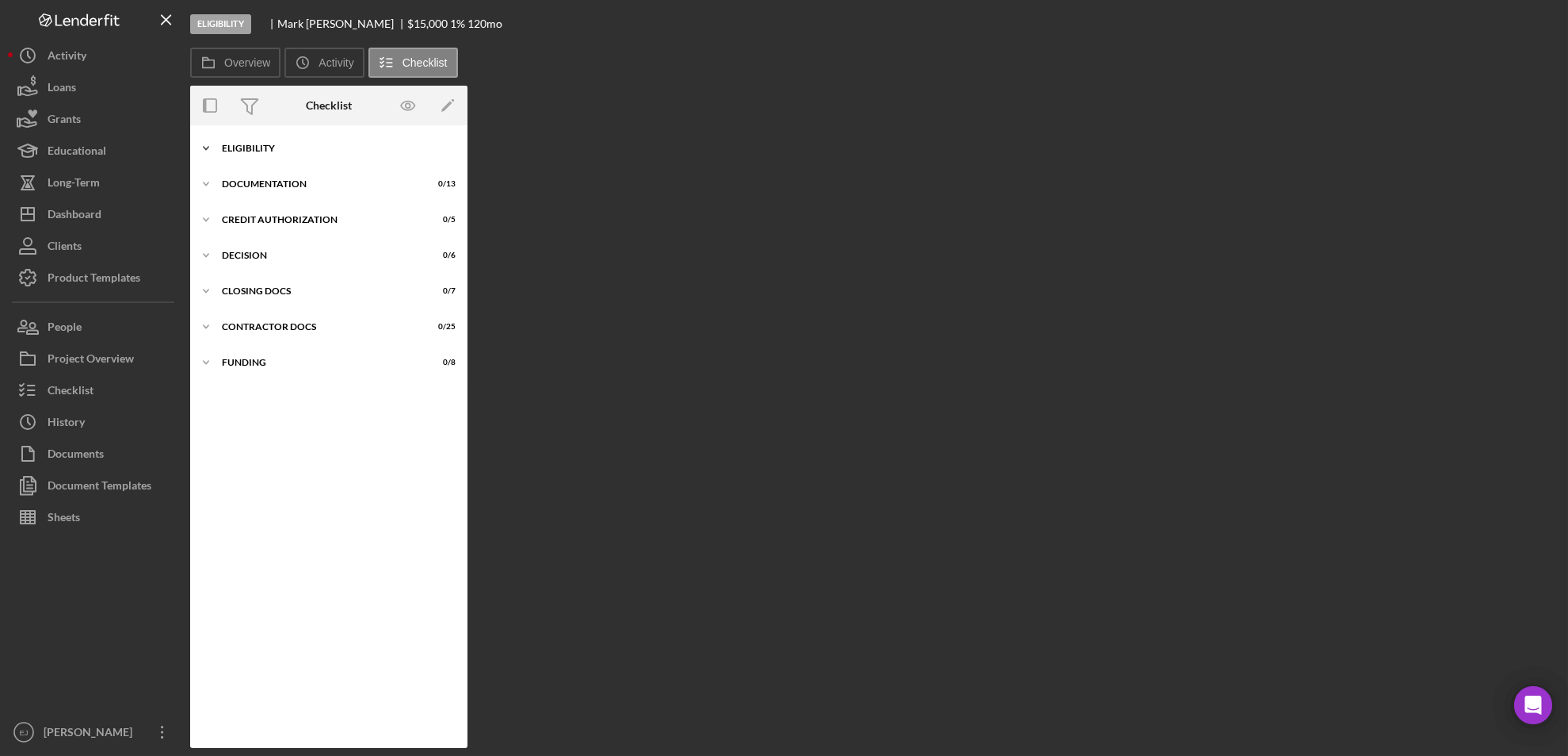
click at [227, 156] on div "Icon/Expander Eligibility 0 / 12" at bounding box center [329, 148] width 277 height 32
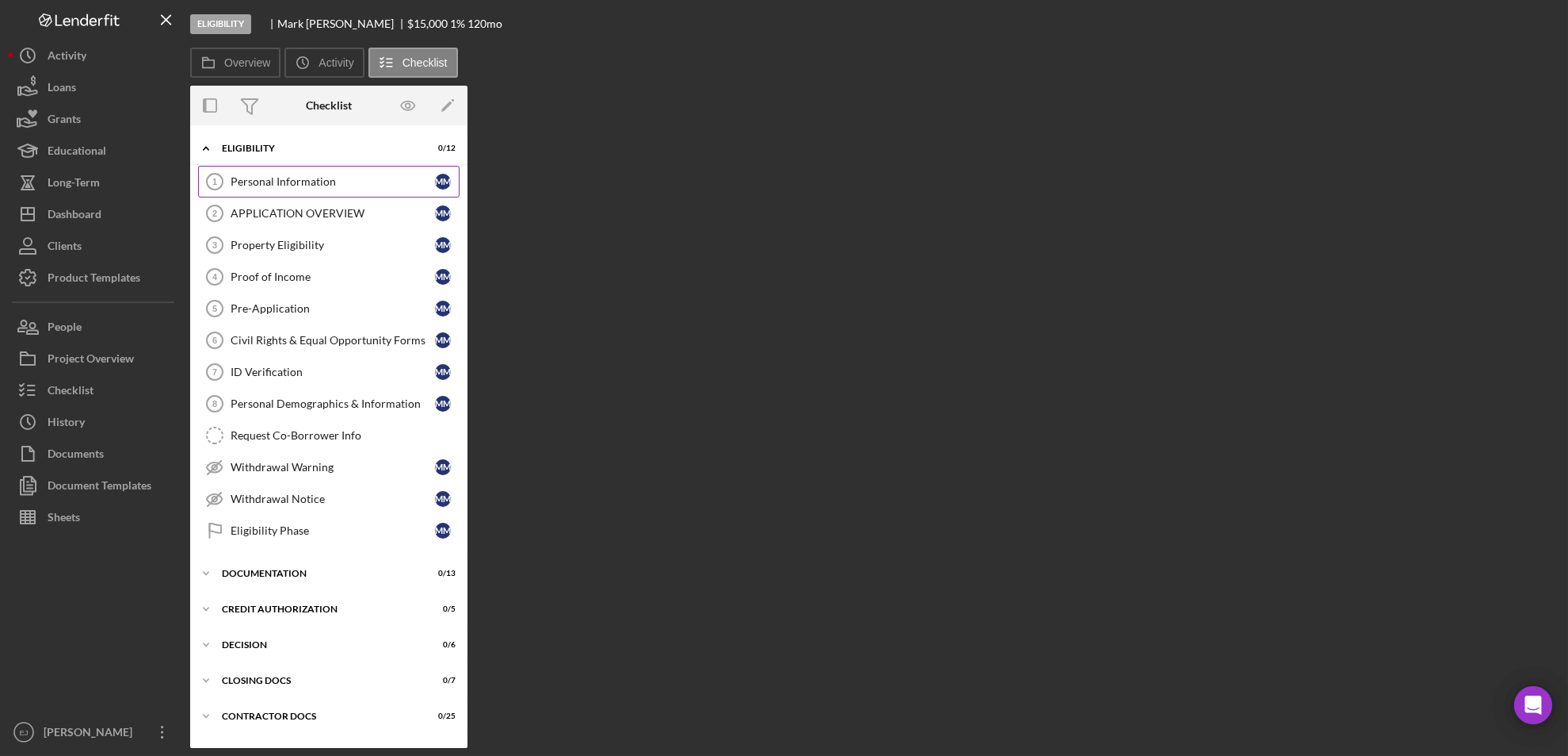
click at [246, 185] on div "Personal Information" at bounding box center [332, 182] width 205 height 13
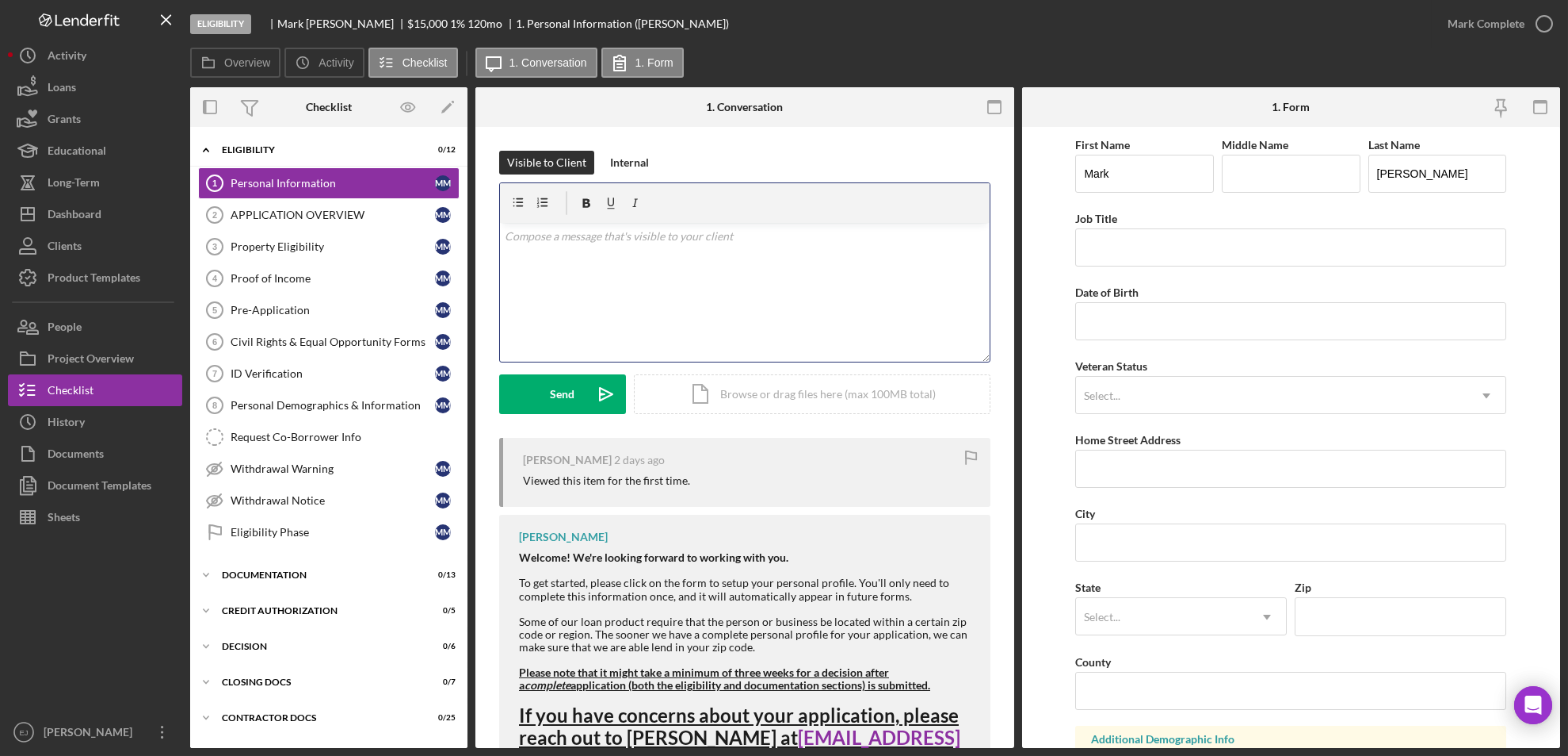
click at [710, 261] on div "v Color teal Color pink Remove color Add row above Add row below Add column bef…" at bounding box center [745, 293] width 490 height 139
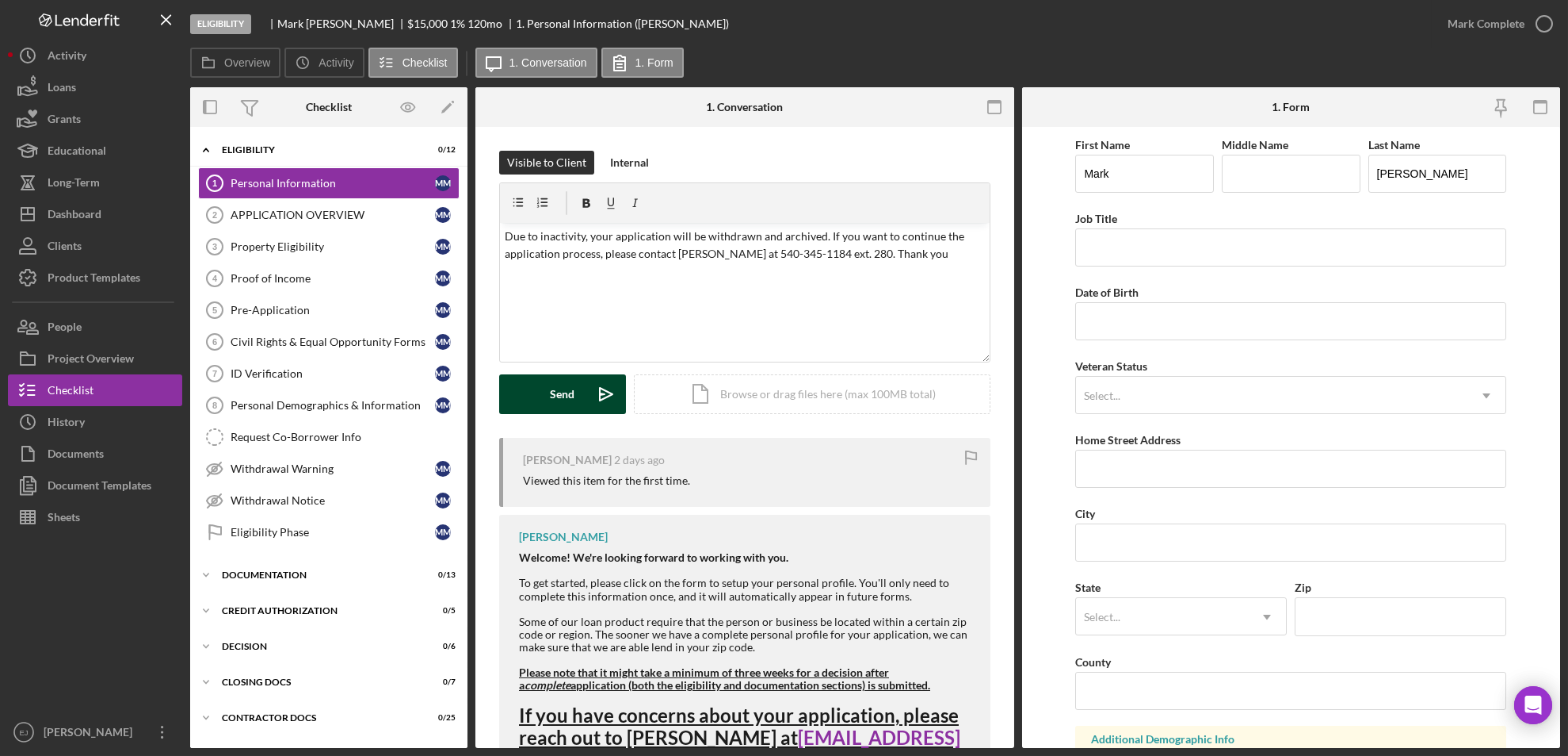
click at [567, 406] on div "Send" at bounding box center [562, 394] width 24 height 40
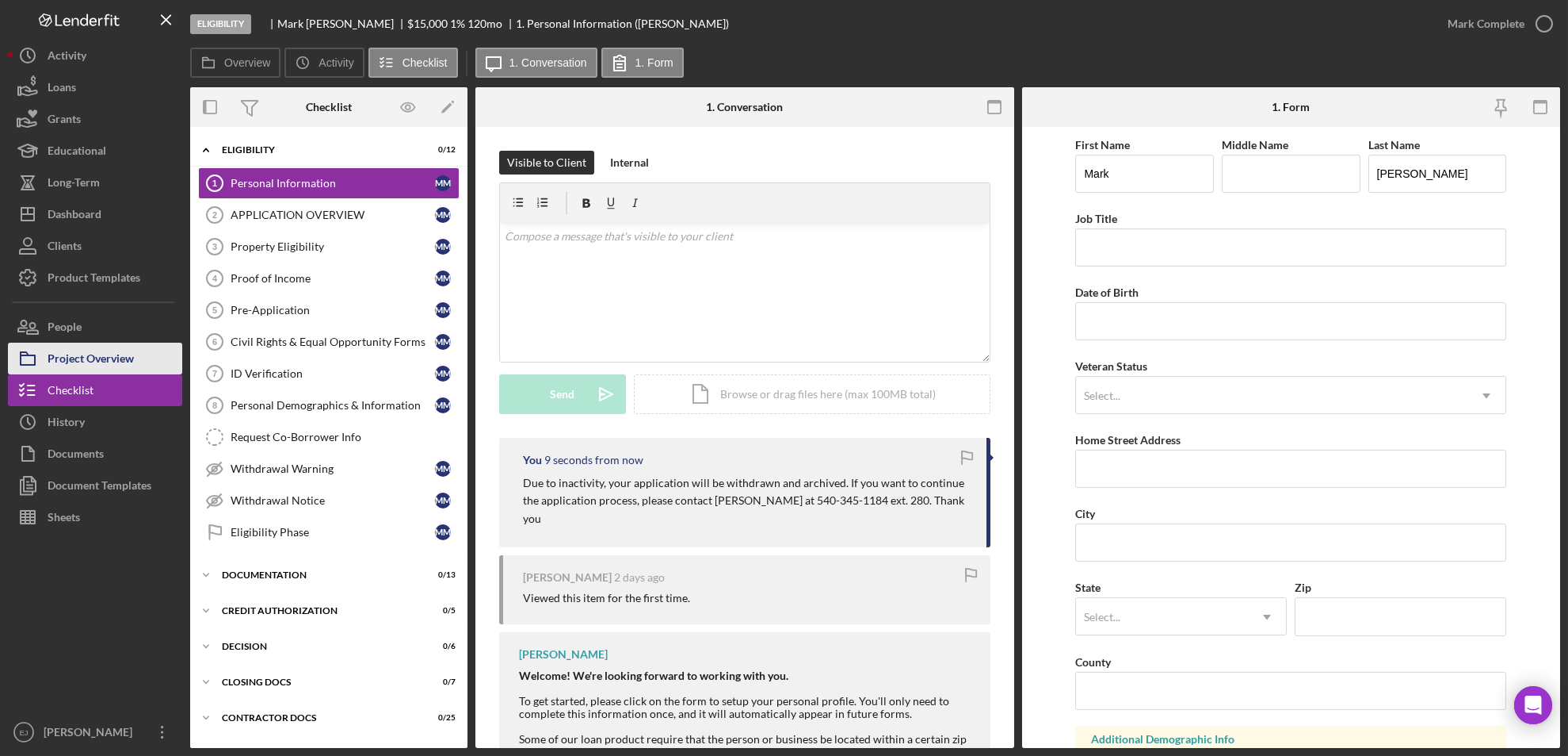
click at [97, 354] on div "Project Overview" at bounding box center [91, 360] width 87 height 36
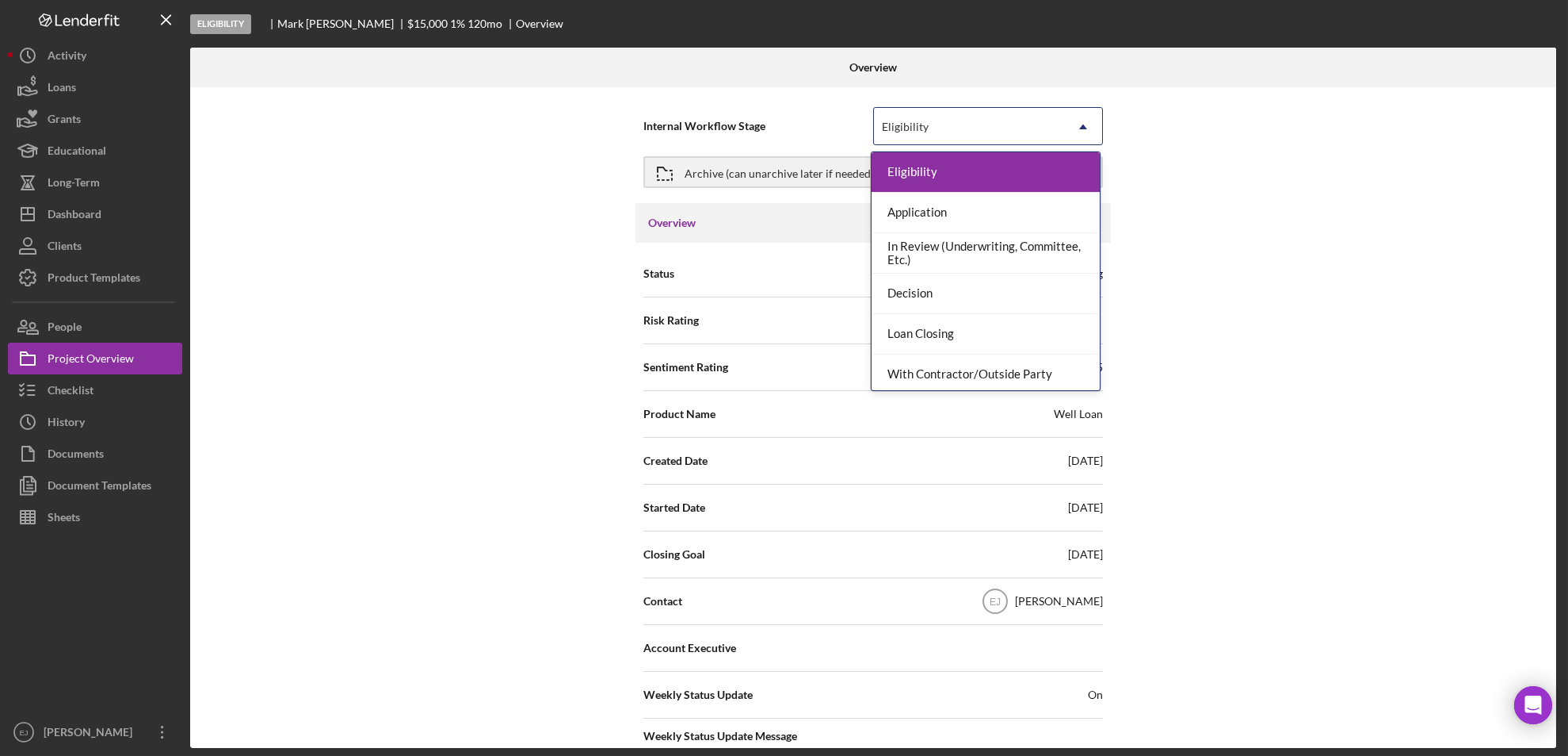
click at [1094, 114] on icon "Icon/Dropdown Arrow" at bounding box center [1083, 126] width 38 height 38
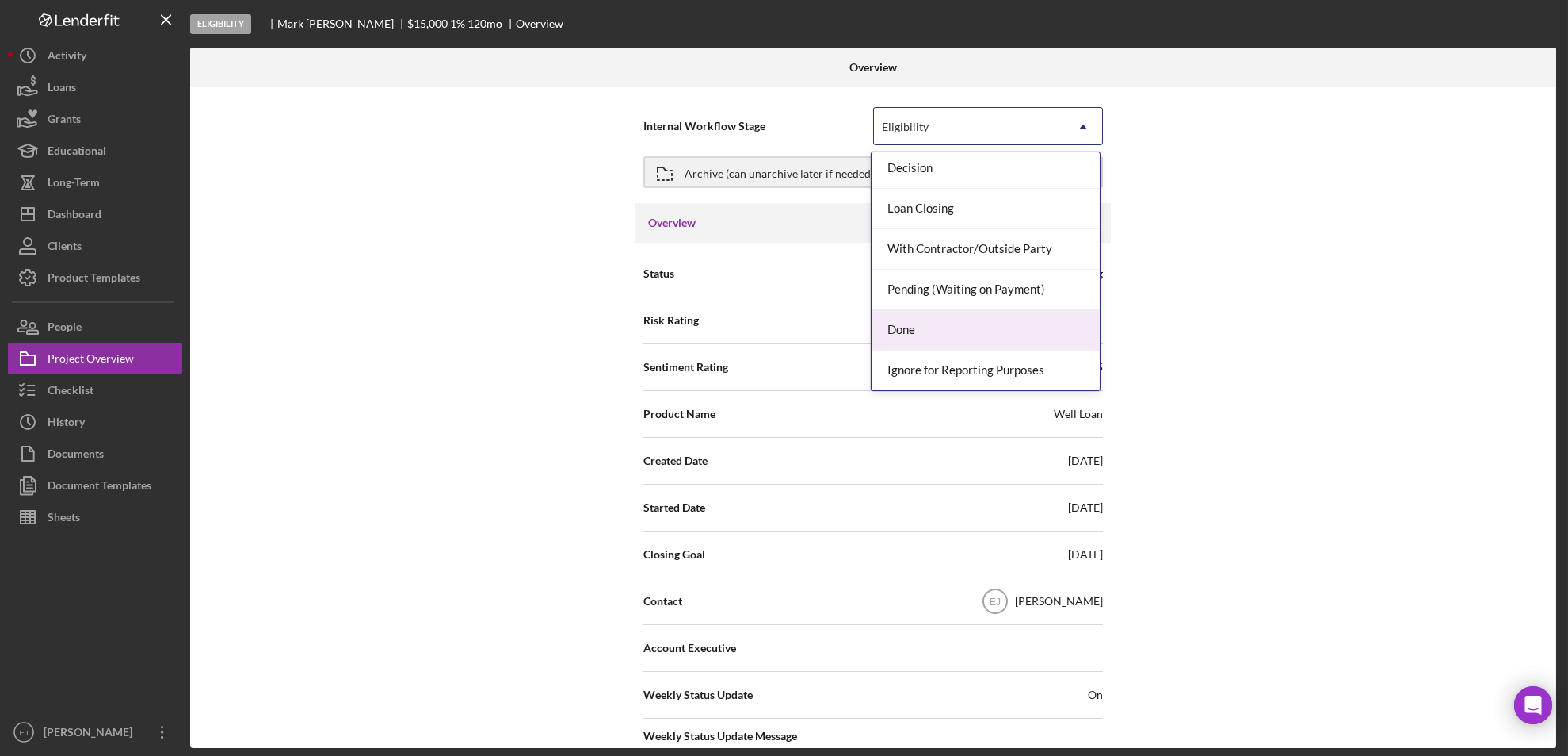
click at [1051, 340] on div "Done" at bounding box center [986, 330] width 228 height 41
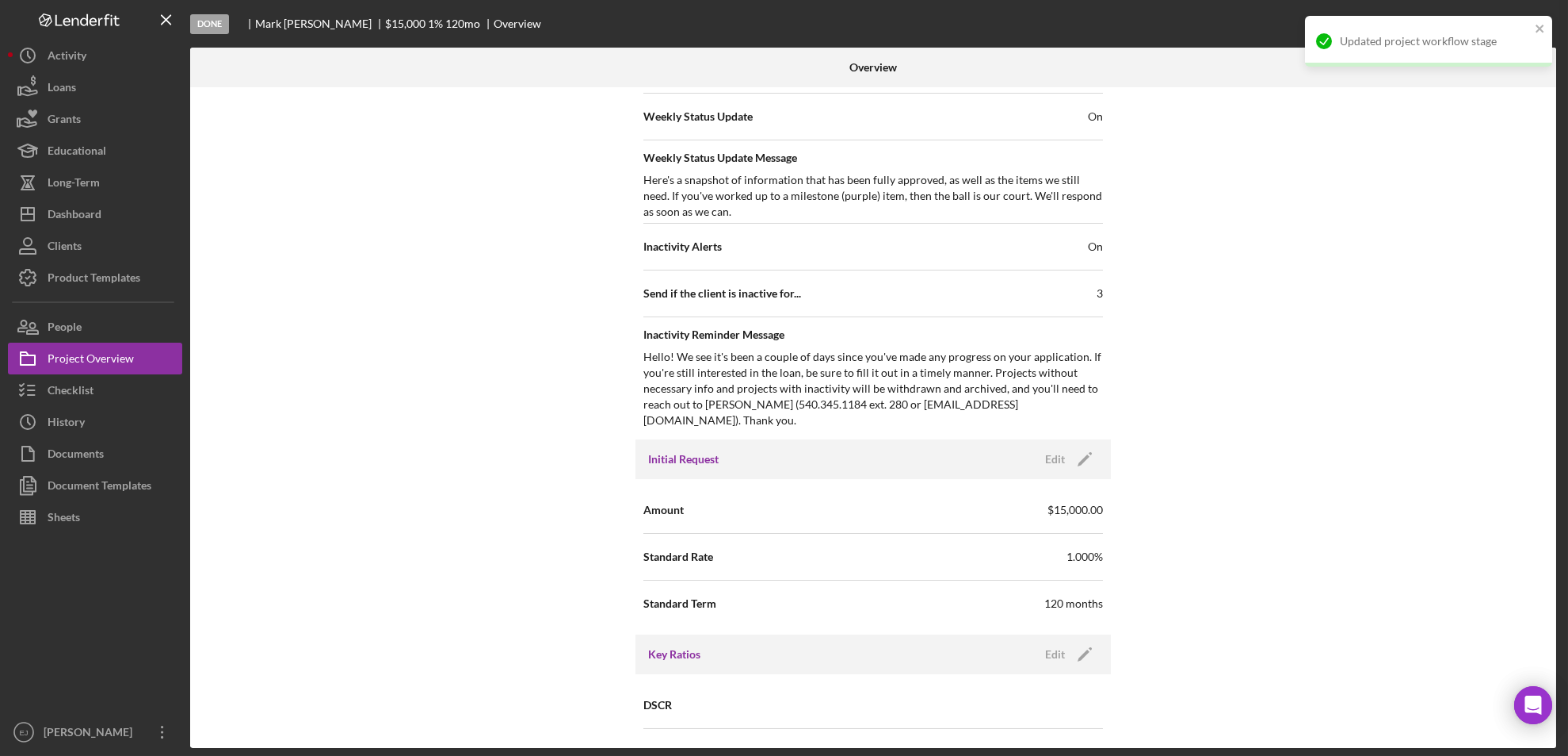
scroll to position [1696, 0]
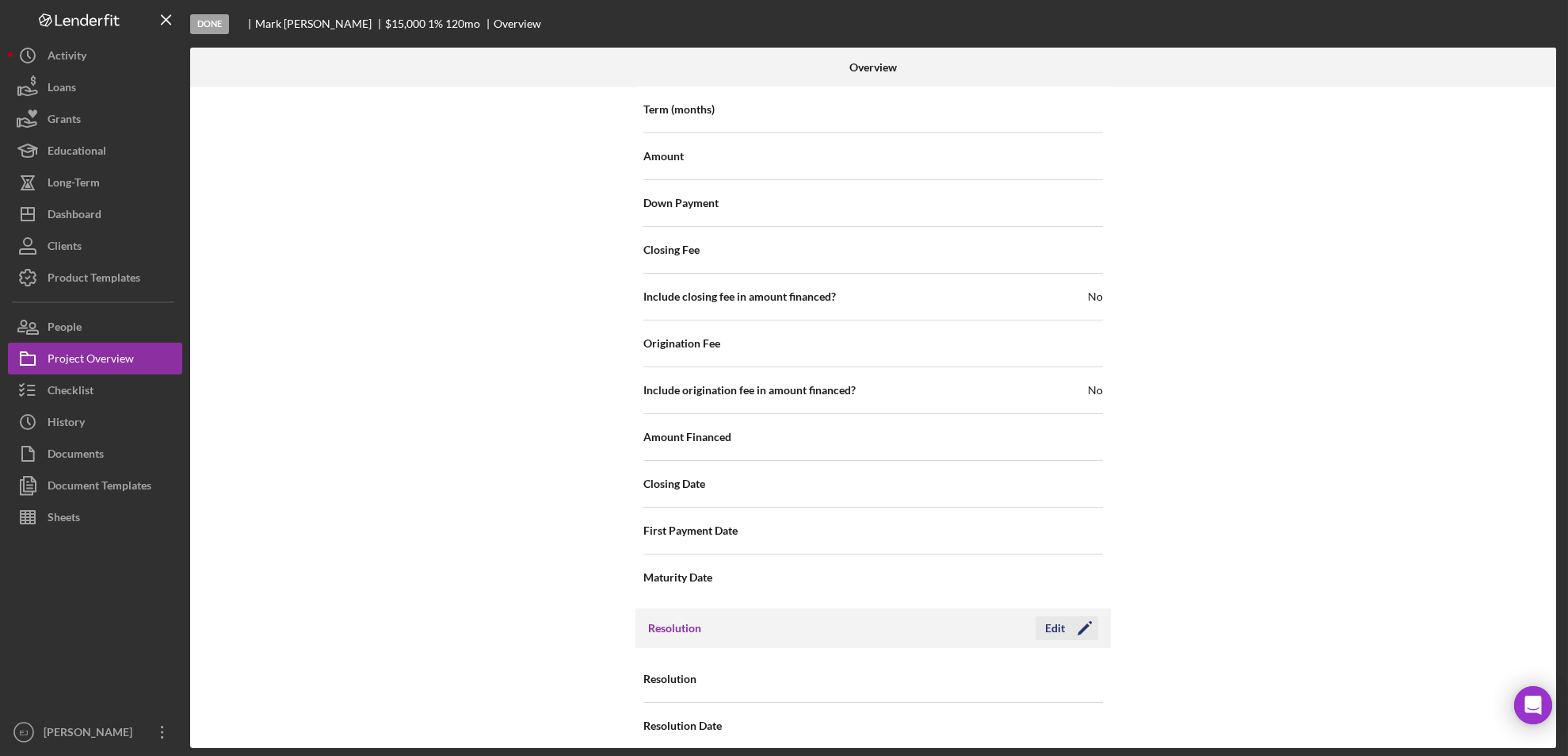
click at [1073, 622] on div "Edit Icon/Edit" at bounding box center [1067, 628] width 62 height 23
click at [1065, 608] on icon "Icon/Edit" at bounding box center [1085, 628] width 40 height 40
click at [1085, 660] on icon "Icon/Dropdown Arrow" at bounding box center [1083, 679] width 38 height 38
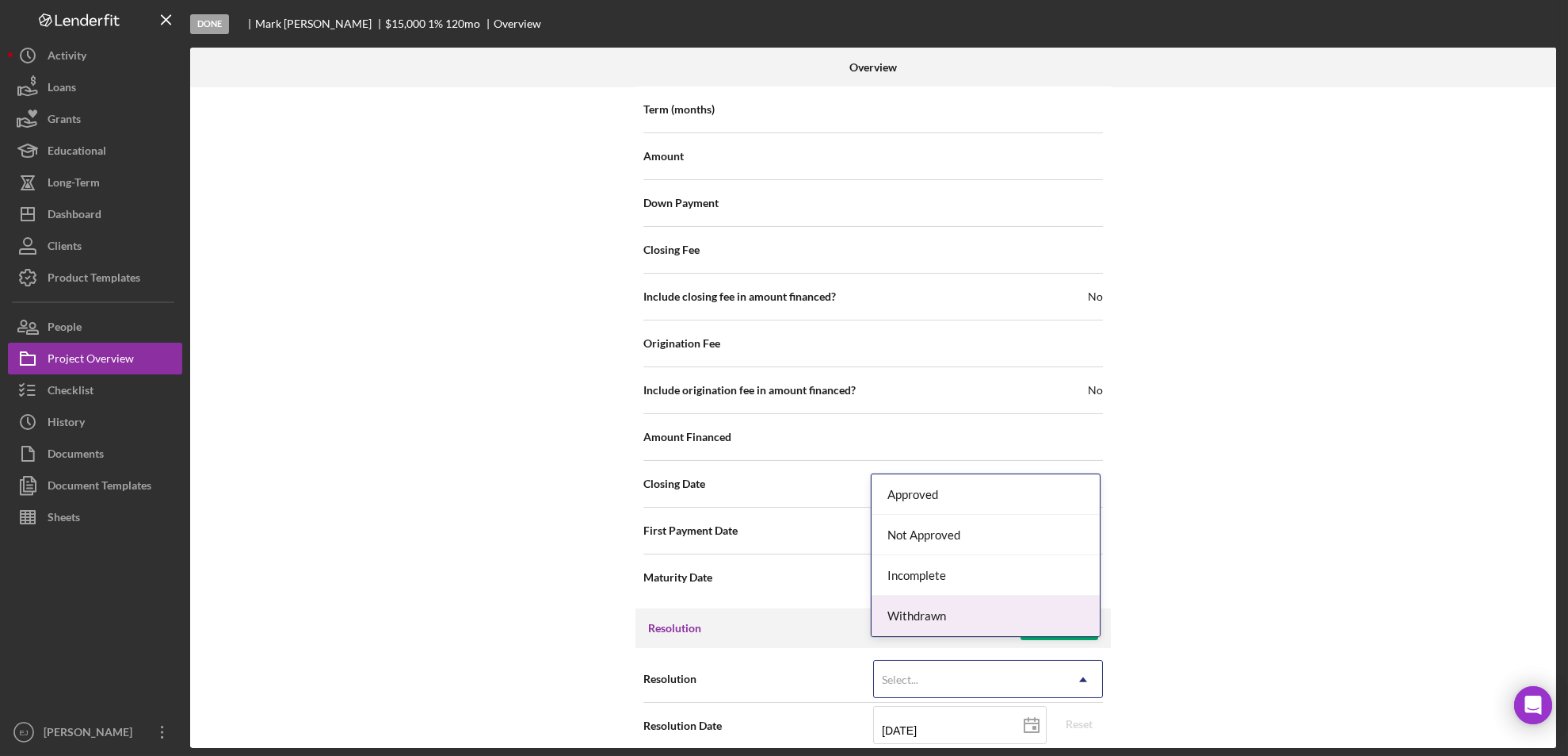
click at [1046, 603] on div "Withdrawn" at bounding box center [986, 615] width 228 height 41
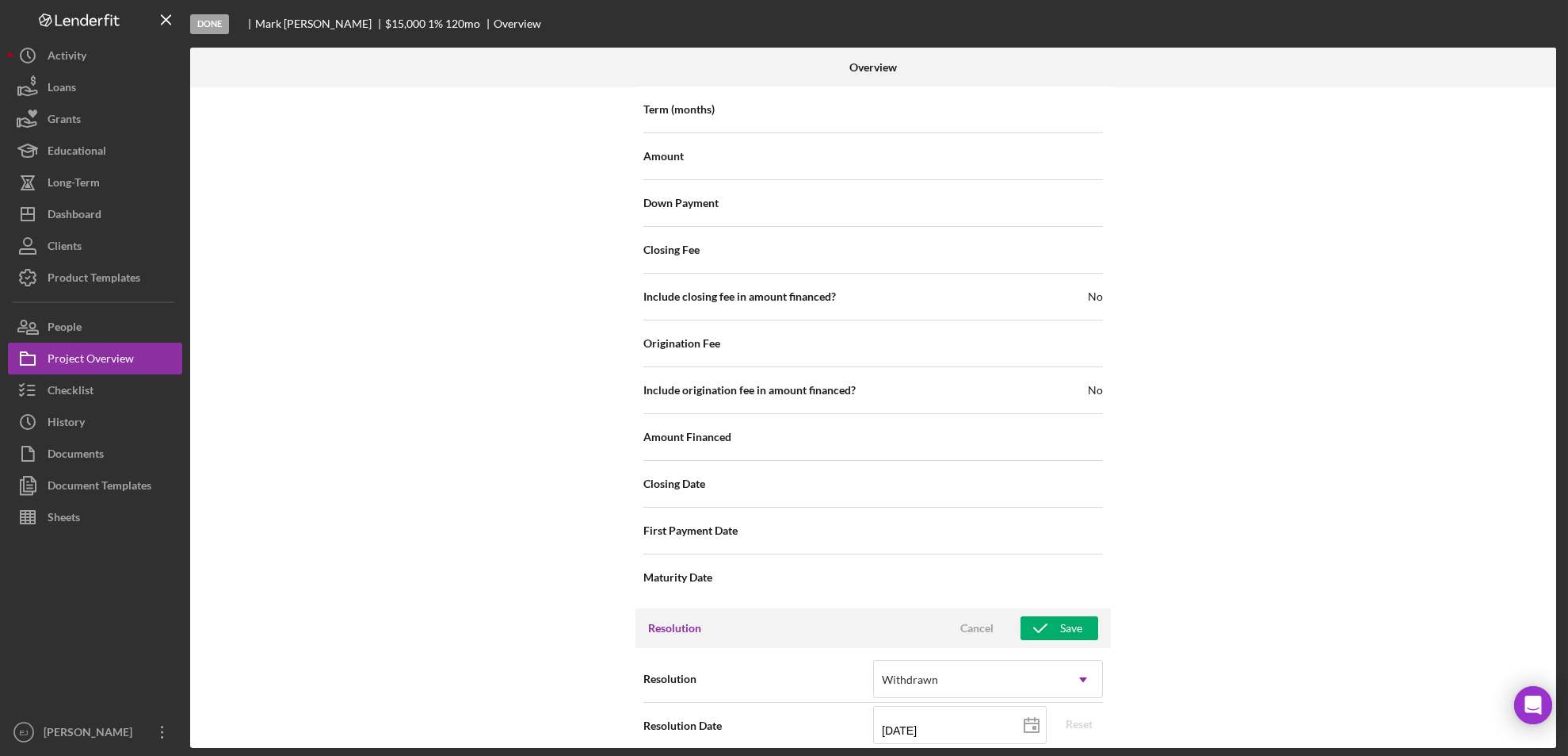
scroll to position [1797, 0]
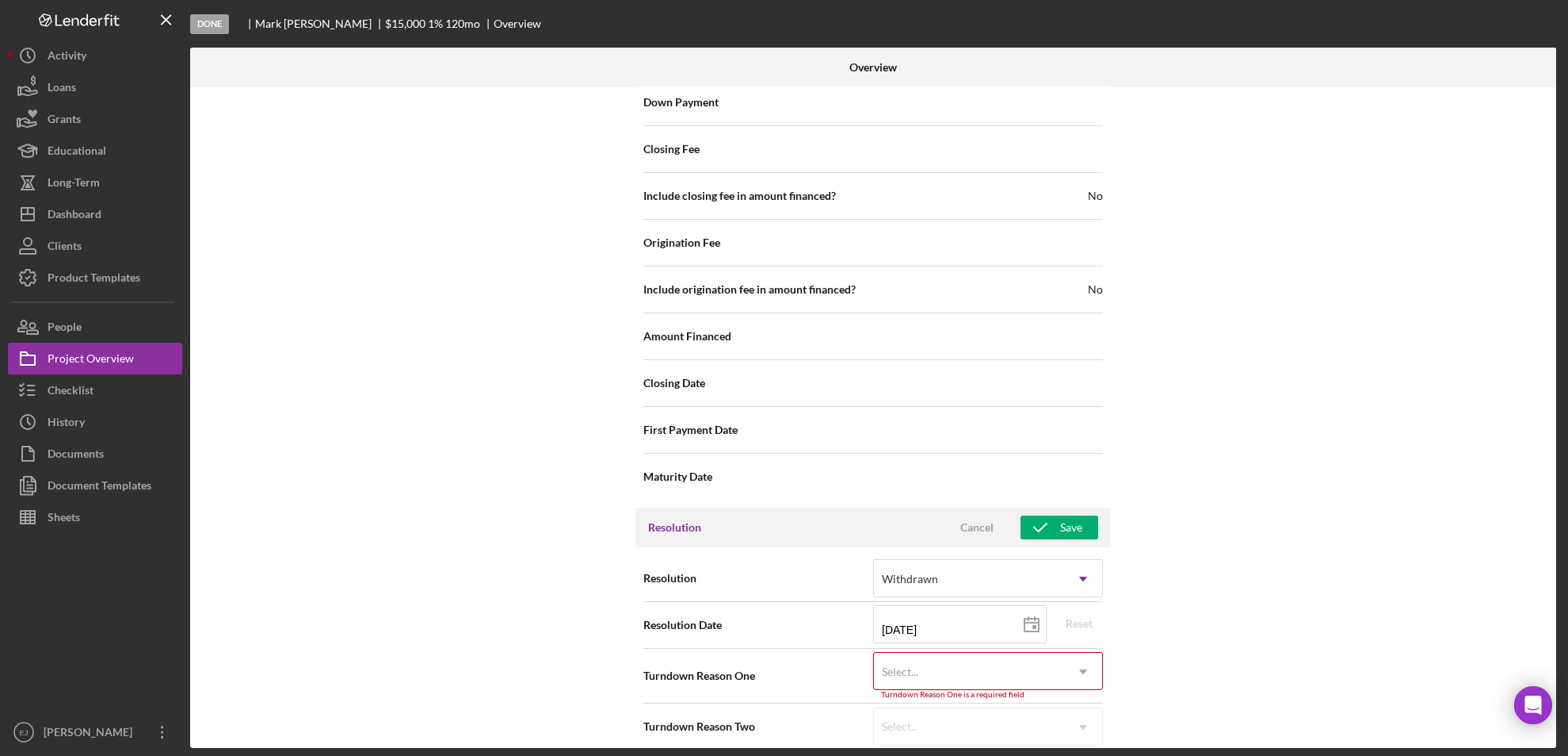
click at [1088, 736] on div "Resolution option Withdrawn, selected. Withdrawn Icon/Dropdown Arrow Resolution…" at bounding box center [873, 652] width 476 height 210
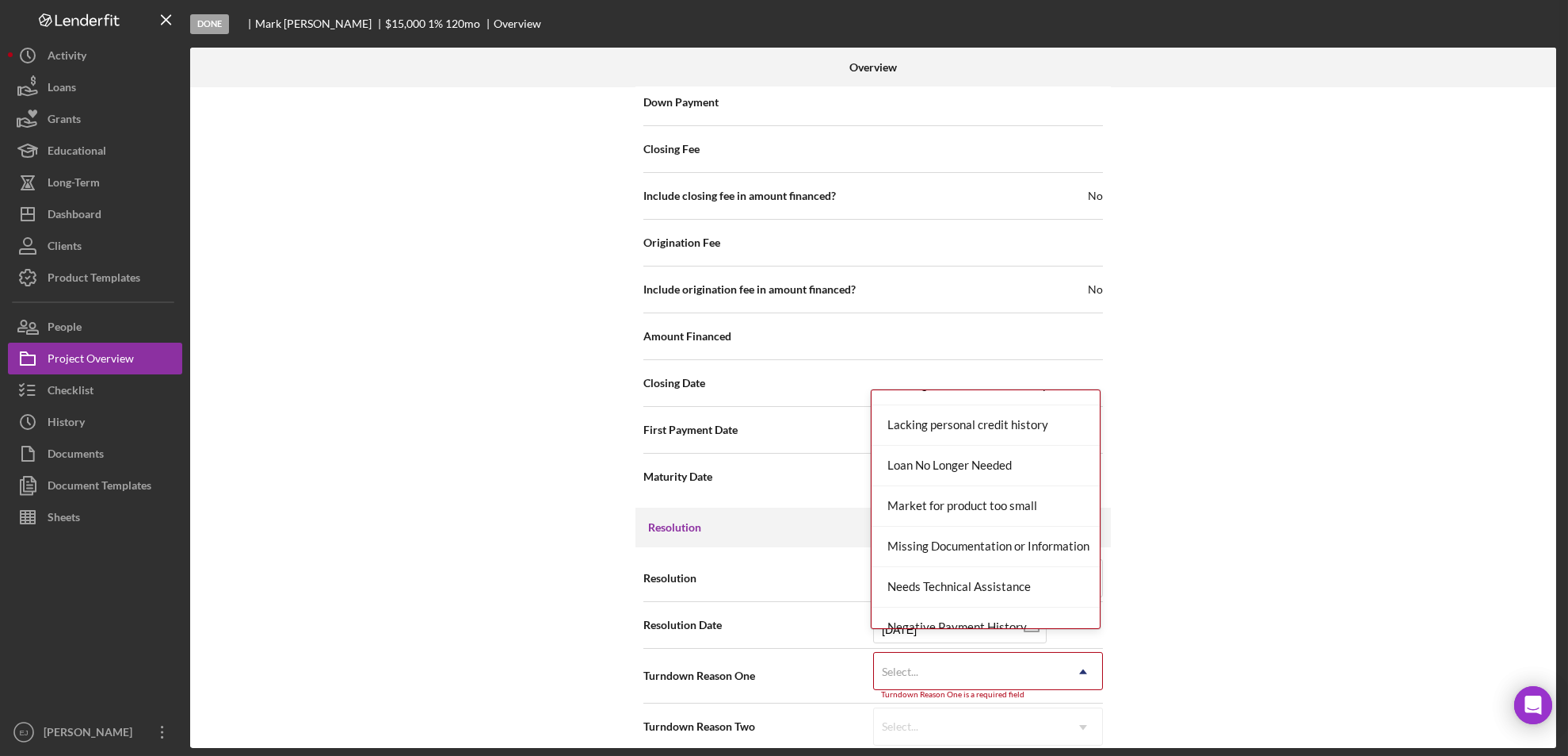
scroll to position [1039, 0]
click at [1016, 459] on div "Missing Documentation or Information" at bounding box center [986, 463] width 228 height 41
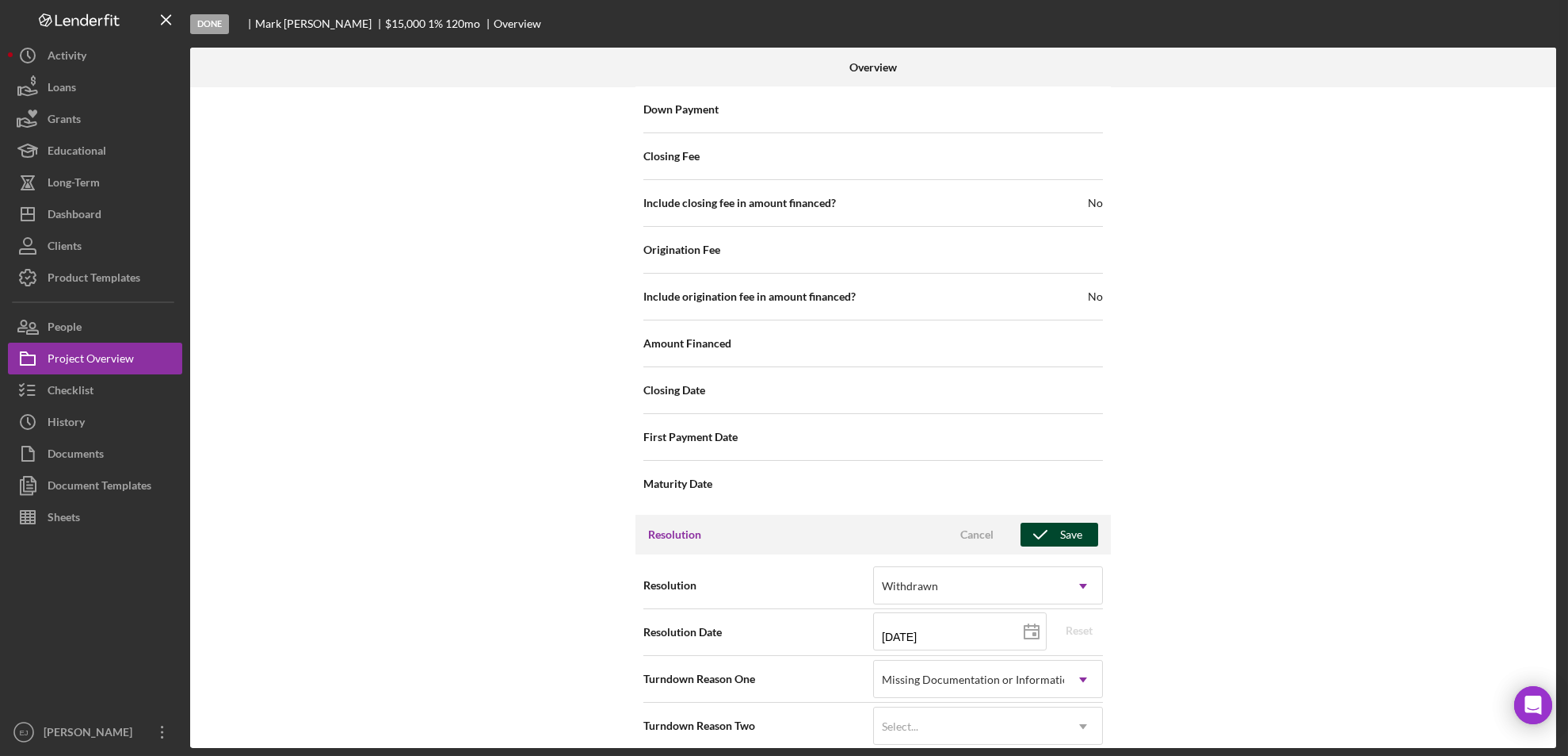
click at [1075, 523] on div "Save" at bounding box center [1072, 535] width 23 height 23
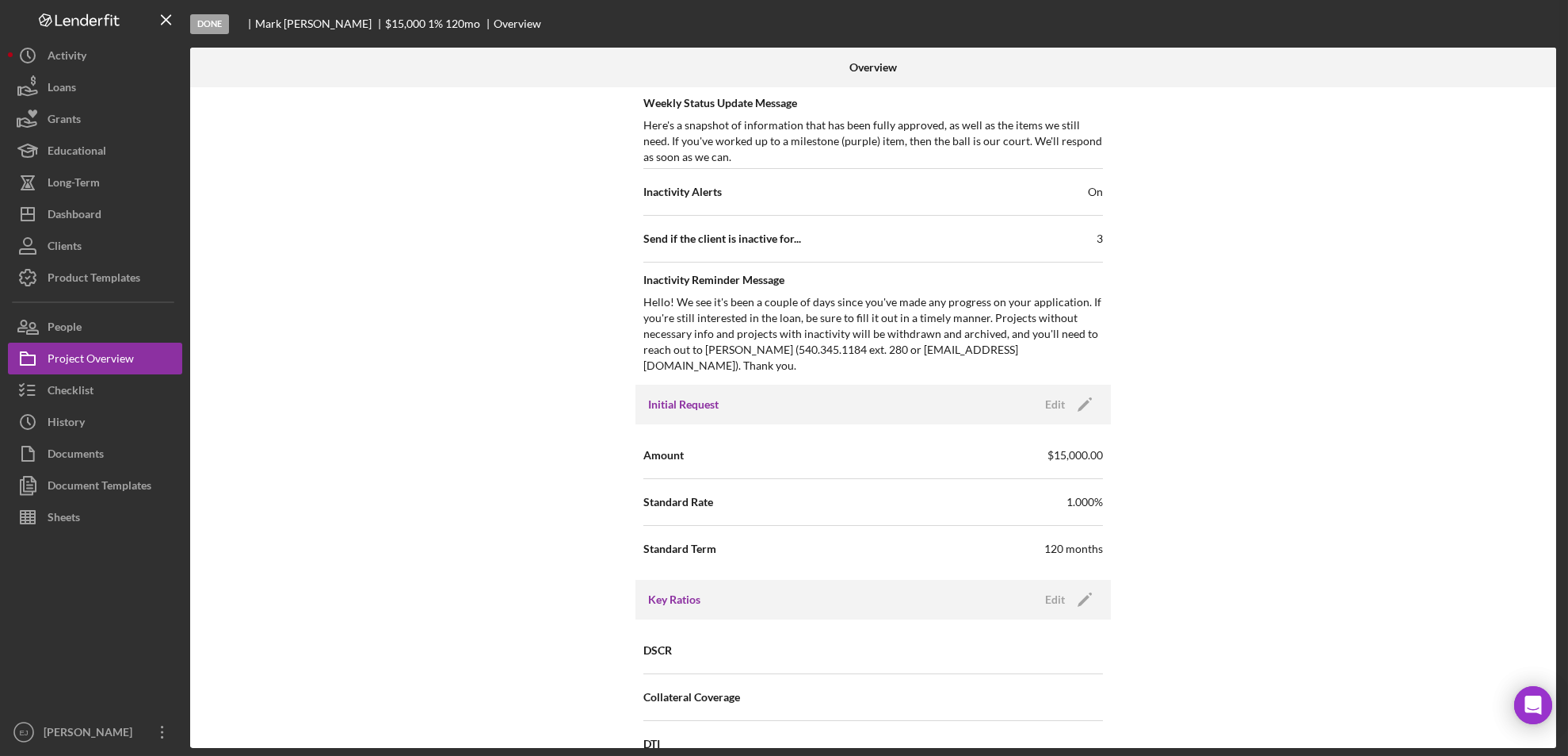
scroll to position [55, 0]
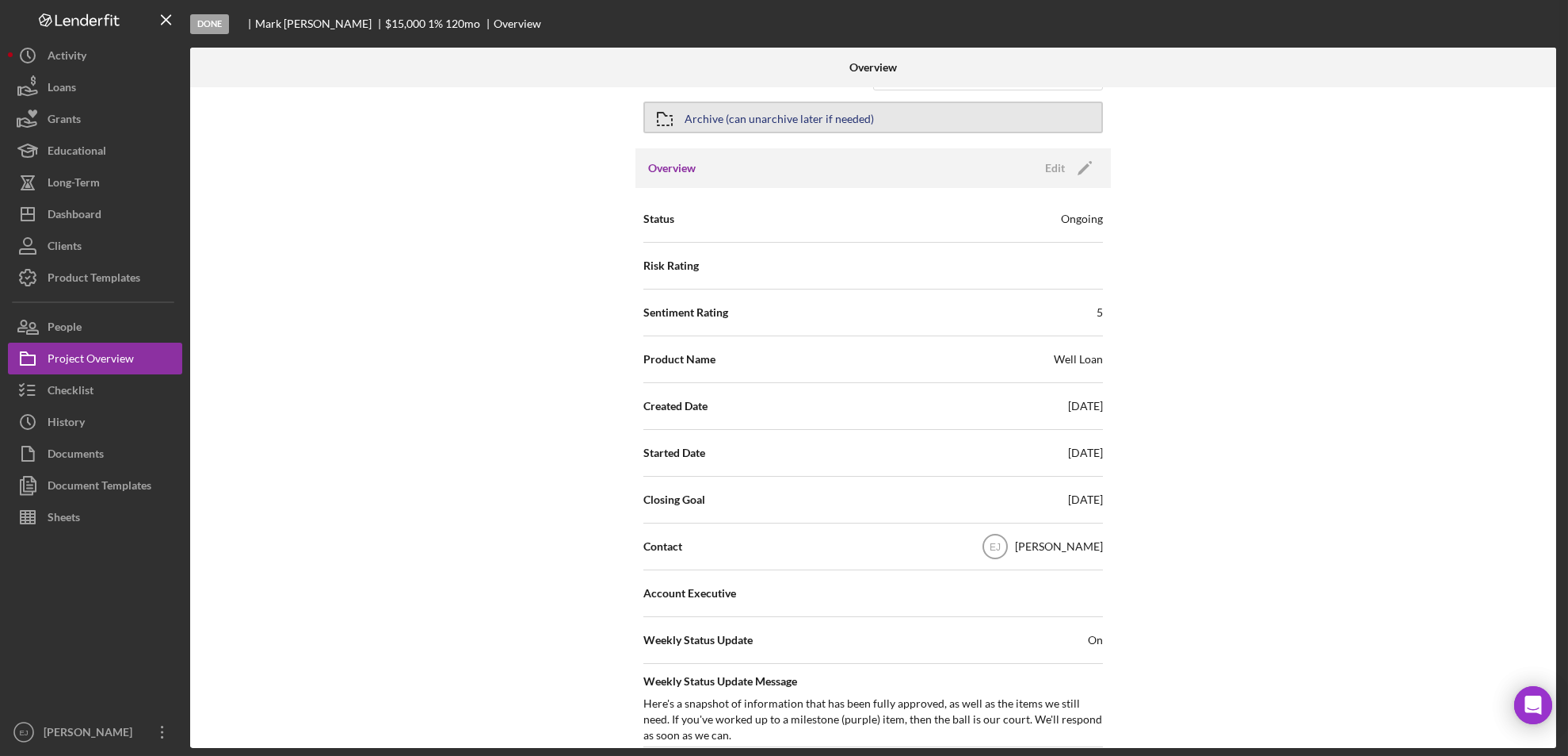
click at [854, 112] on div "Archive (can unarchive later if needed)" at bounding box center [780, 117] width 190 height 29
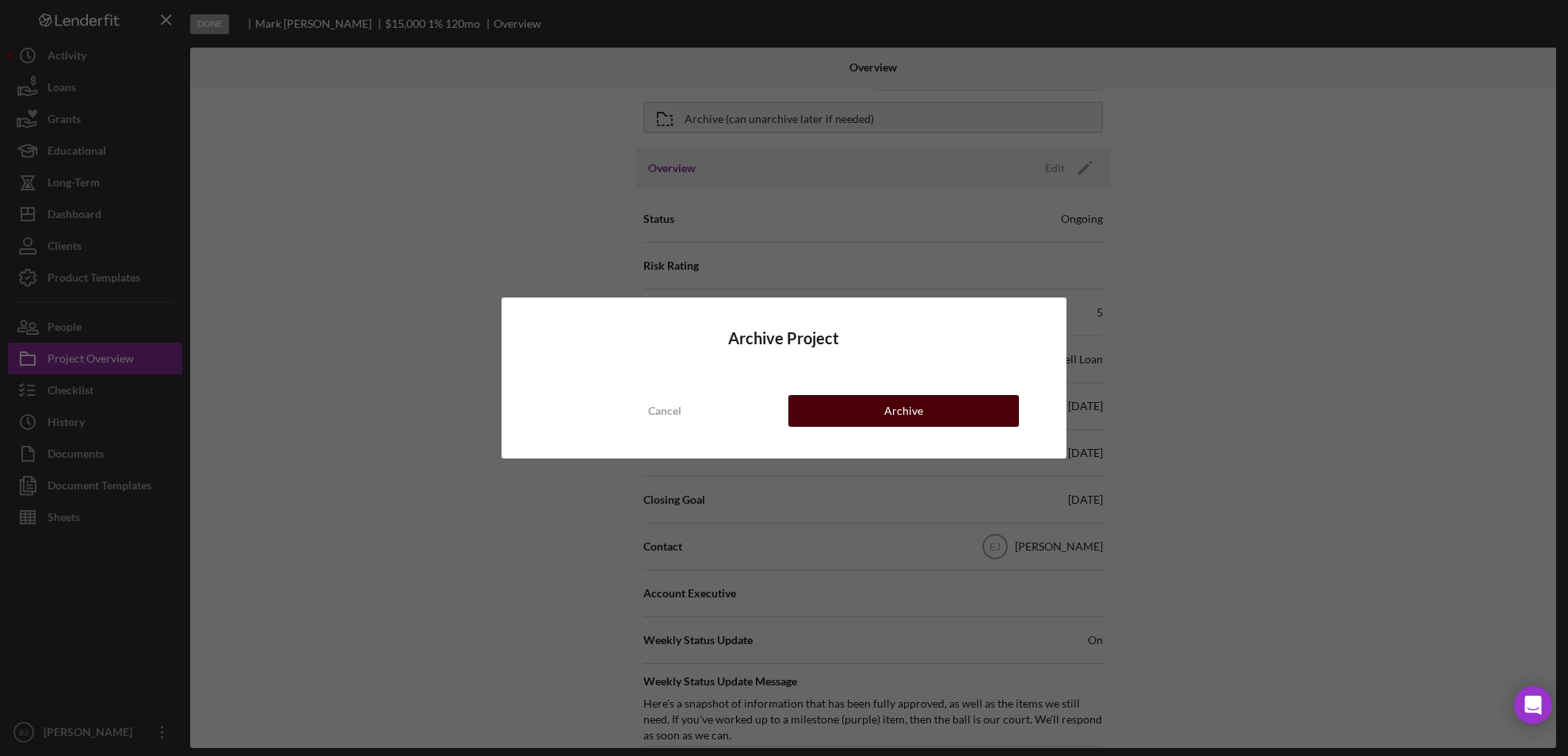
click at [963, 406] on button "Archive" at bounding box center [905, 410] width 231 height 32
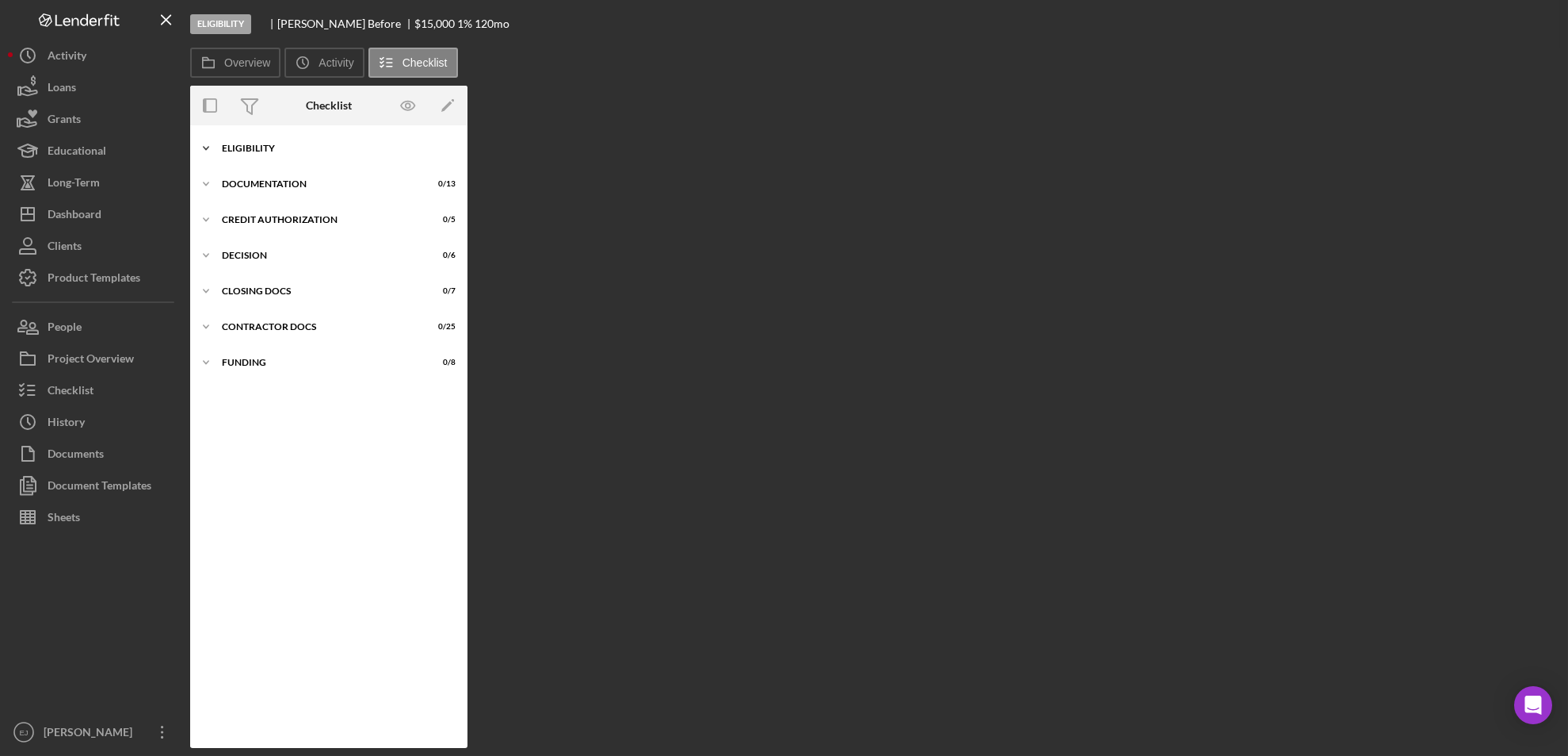
click at [225, 142] on div "Icon/Expander Eligibility 0 / 12" at bounding box center [329, 148] width 277 height 32
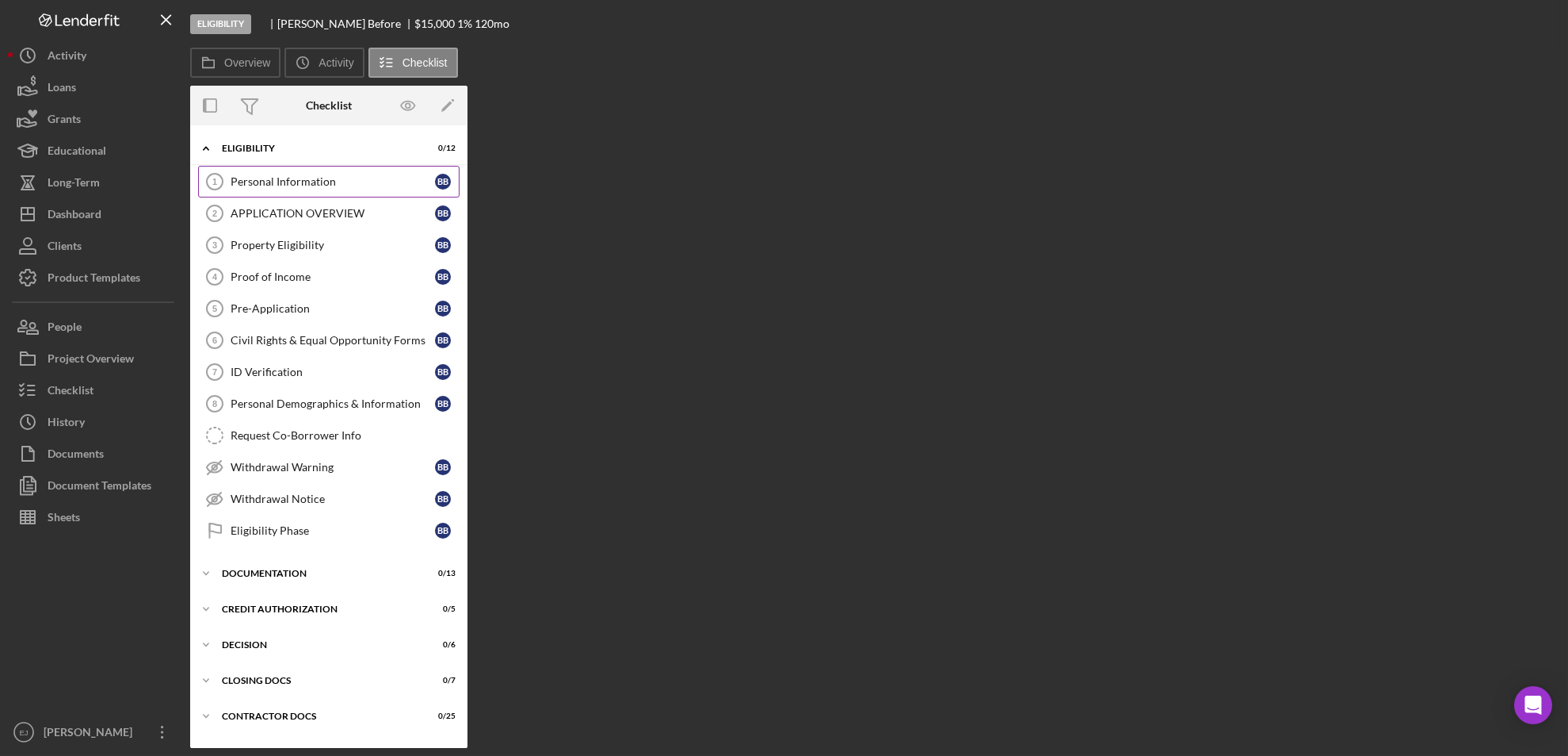
click at [220, 177] on circle at bounding box center [215, 182] width 16 height 16
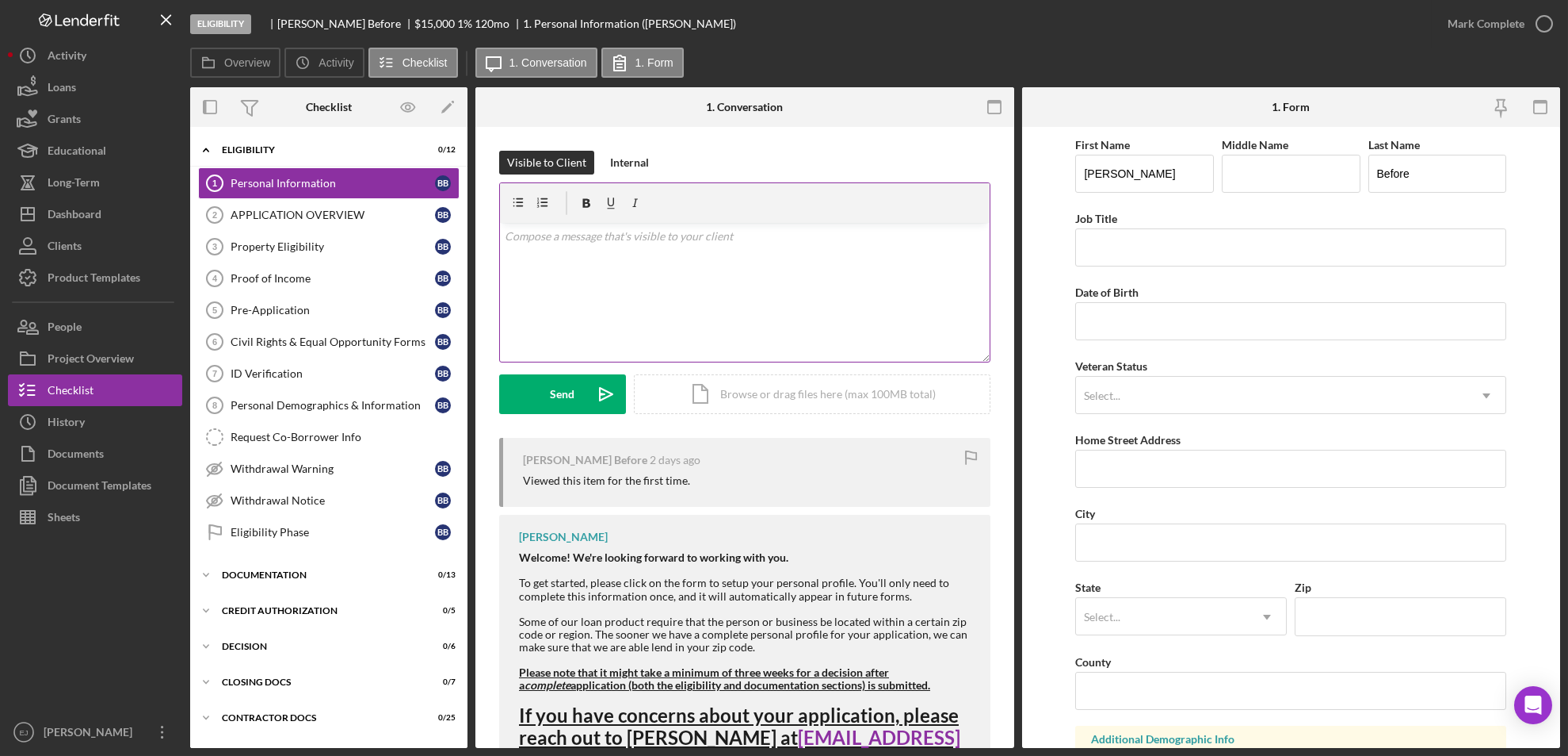
click at [718, 281] on div "v Color teal Color pink Remove color Add row above Add row below Add column bef…" at bounding box center [745, 293] width 490 height 139
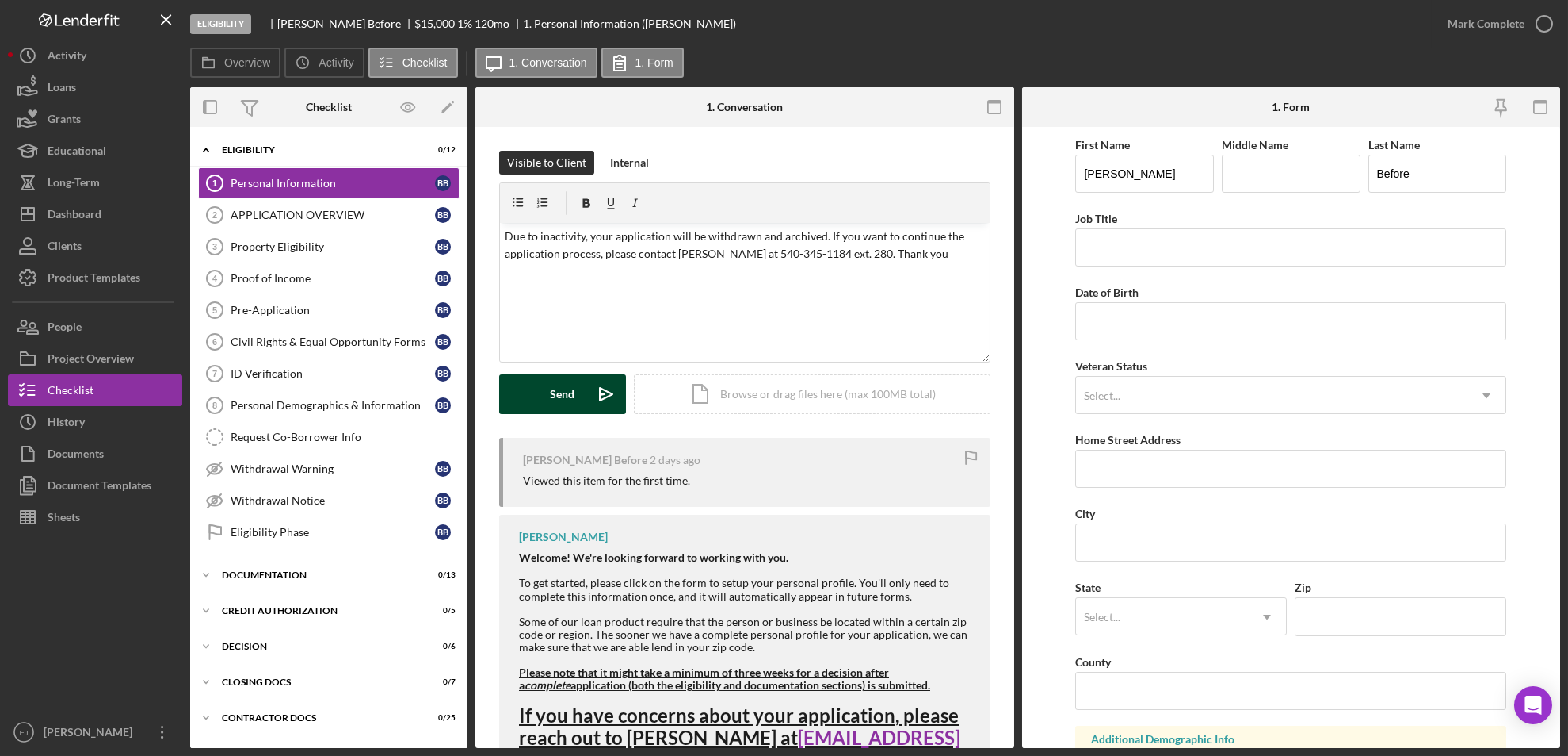
click at [574, 385] on button "Send Icon/icon-invite-send" at bounding box center [562, 394] width 126 height 40
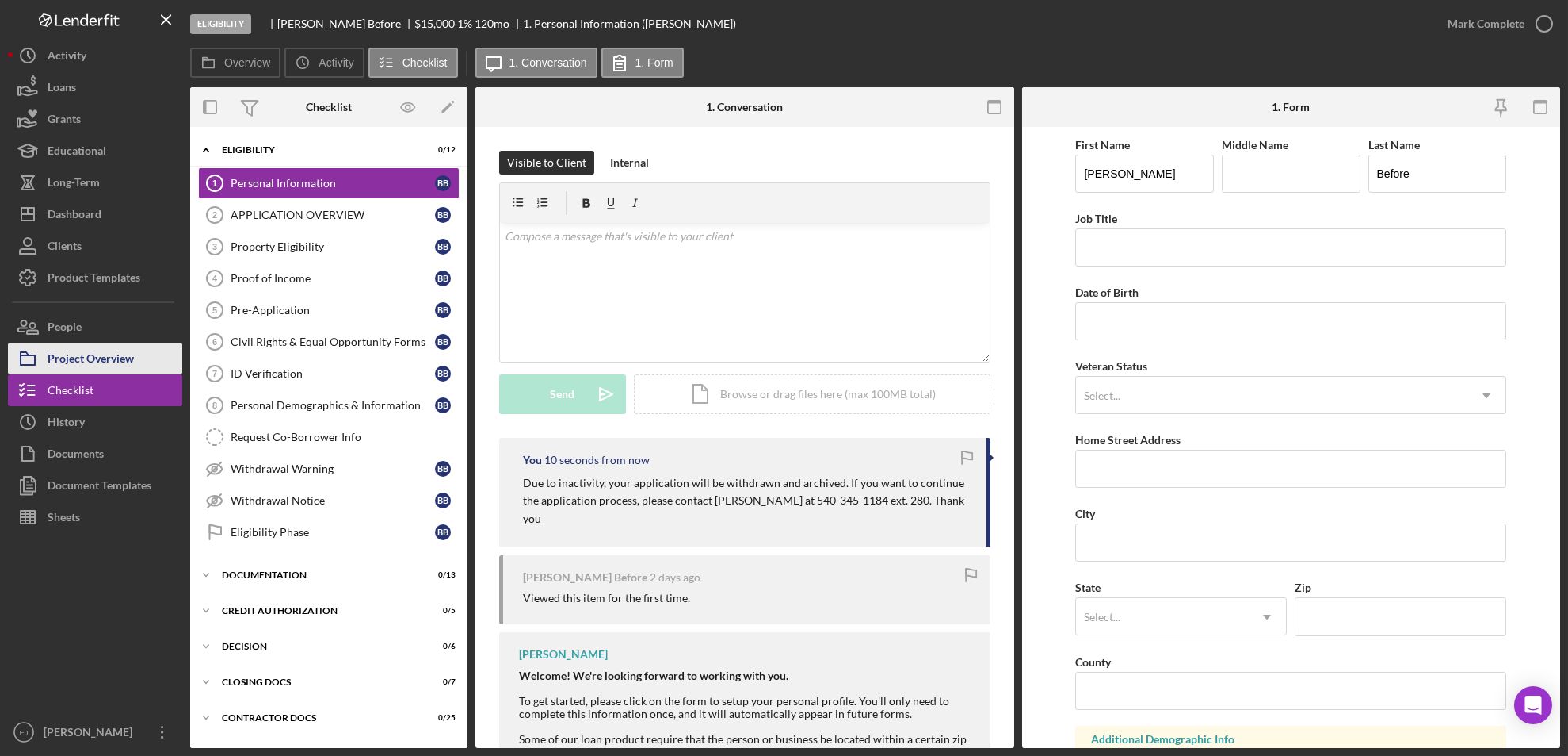
click at [108, 357] on div "Project Overview" at bounding box center [91, 360] width 87 height 36
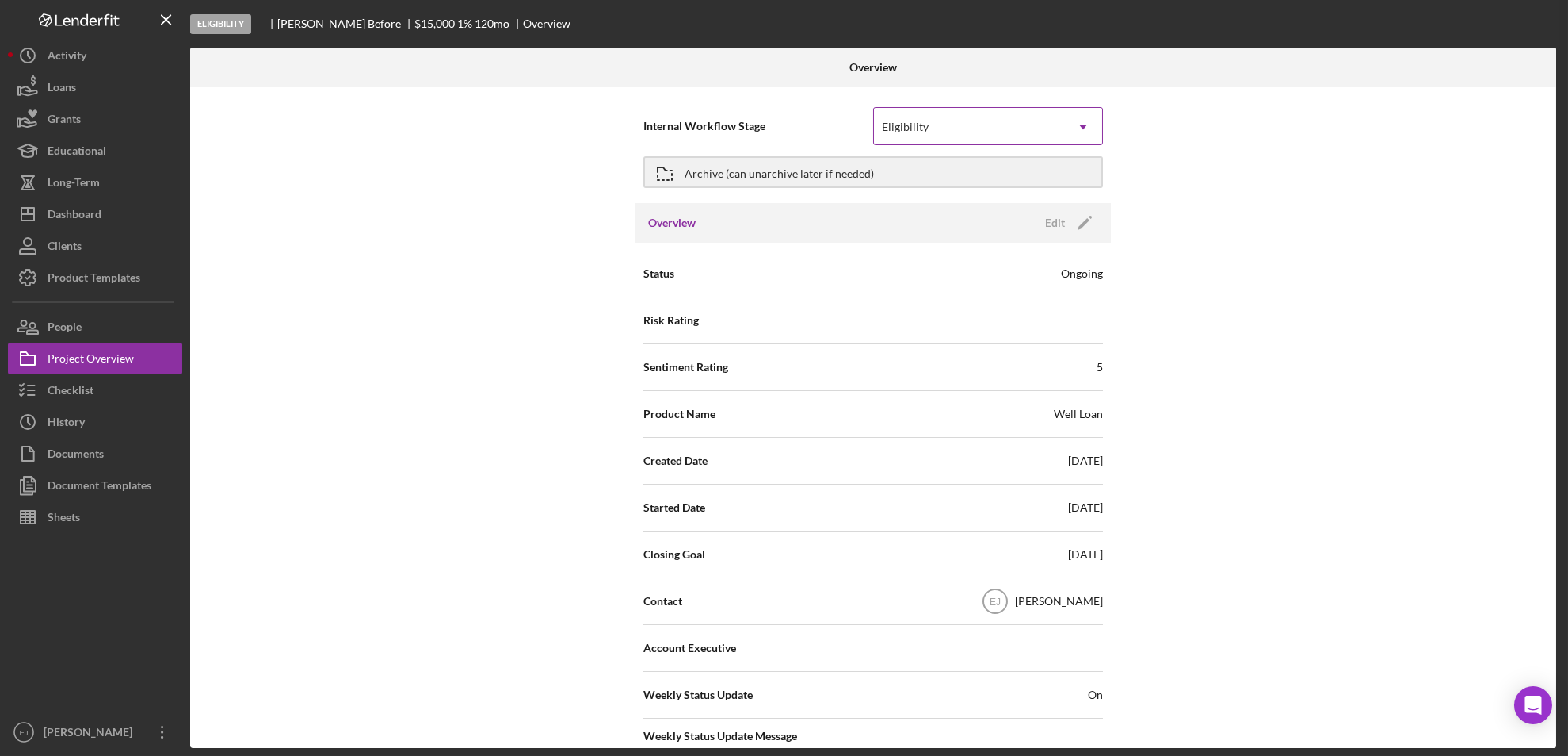
click at [1075, 124] on icon "Icon/Dropdown Arrow" at bounding box center [1083, 126] width 38 height 38
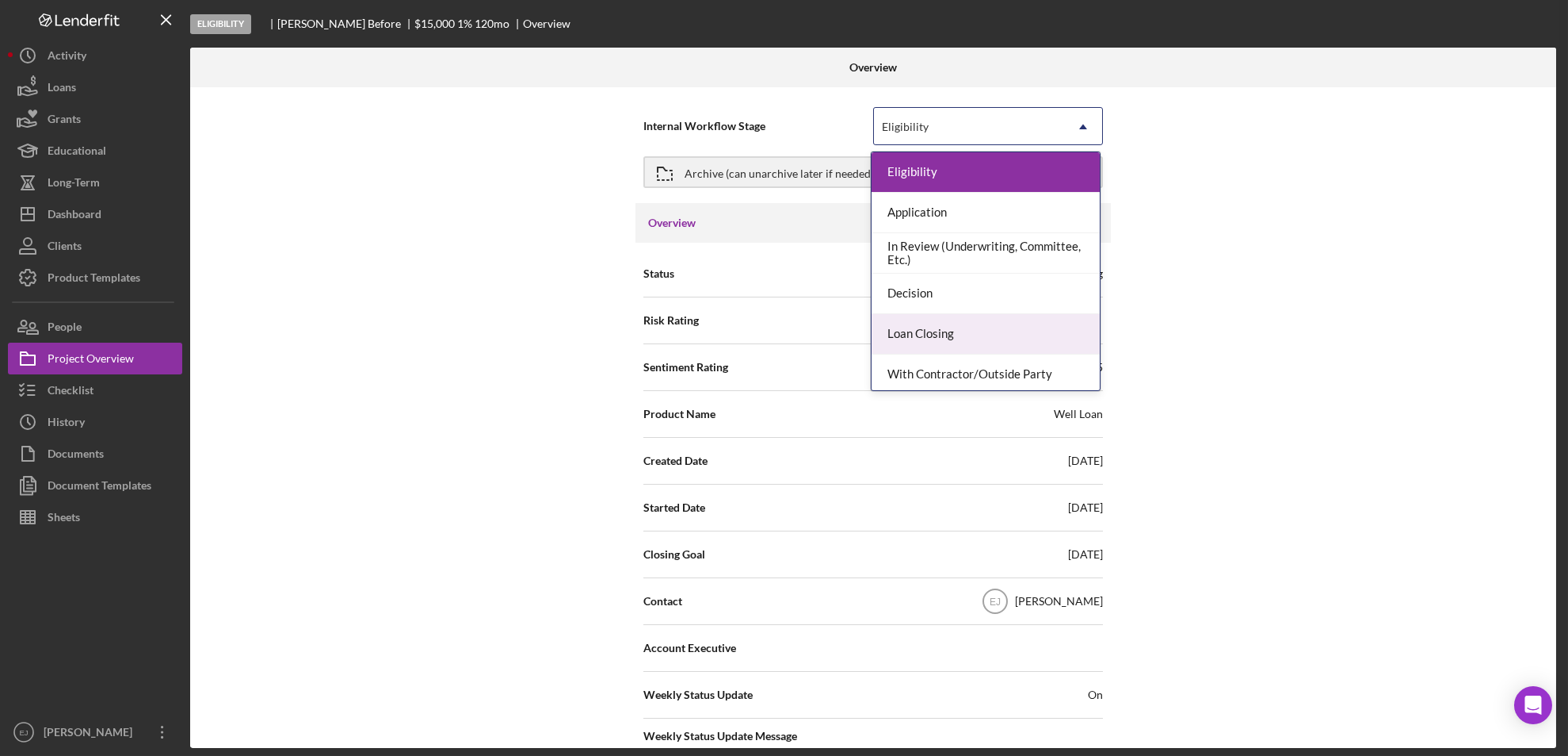
scroll to position [126, 0]
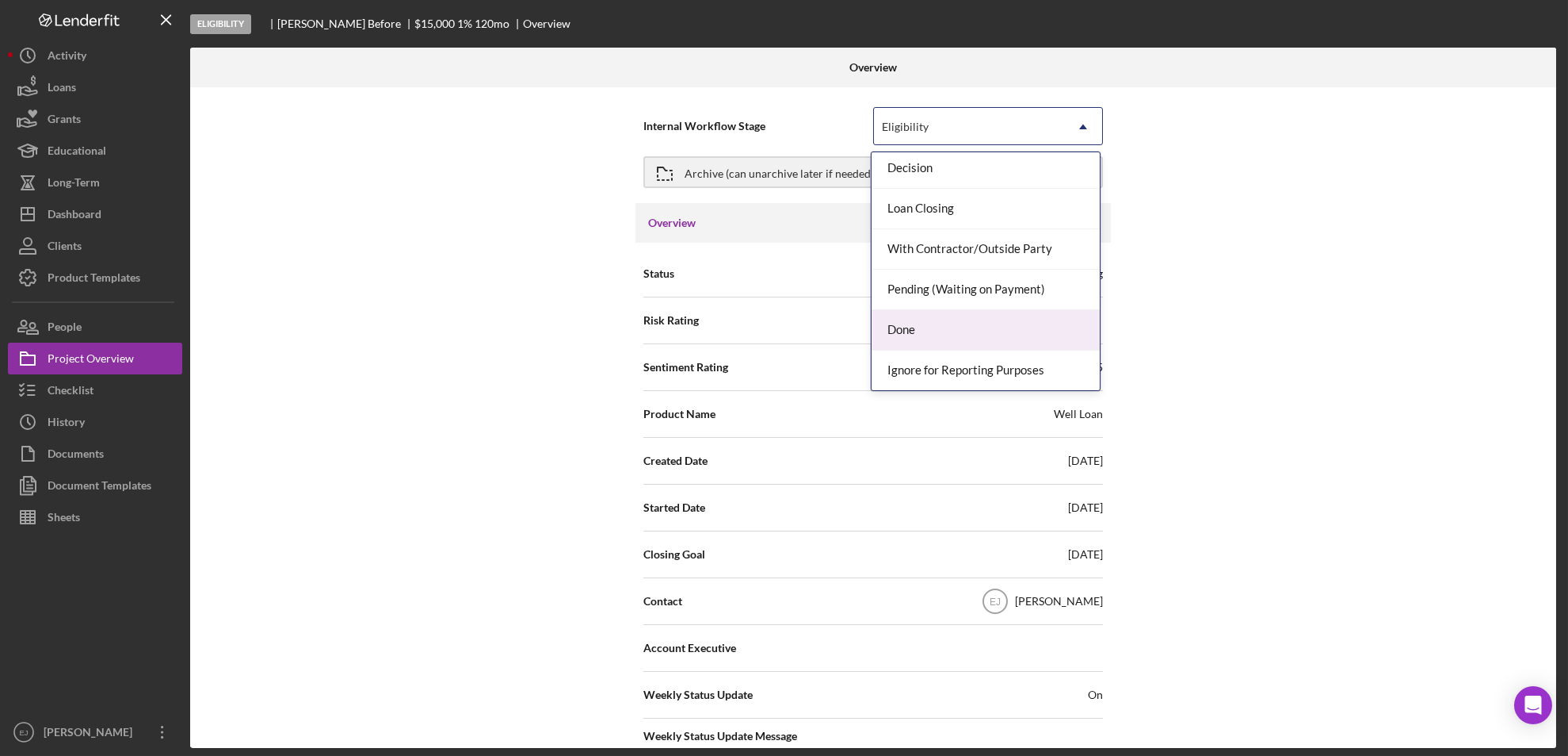
click at [1036, 333] on div "Done" at bounding box center [986, 330] width 228 height 41
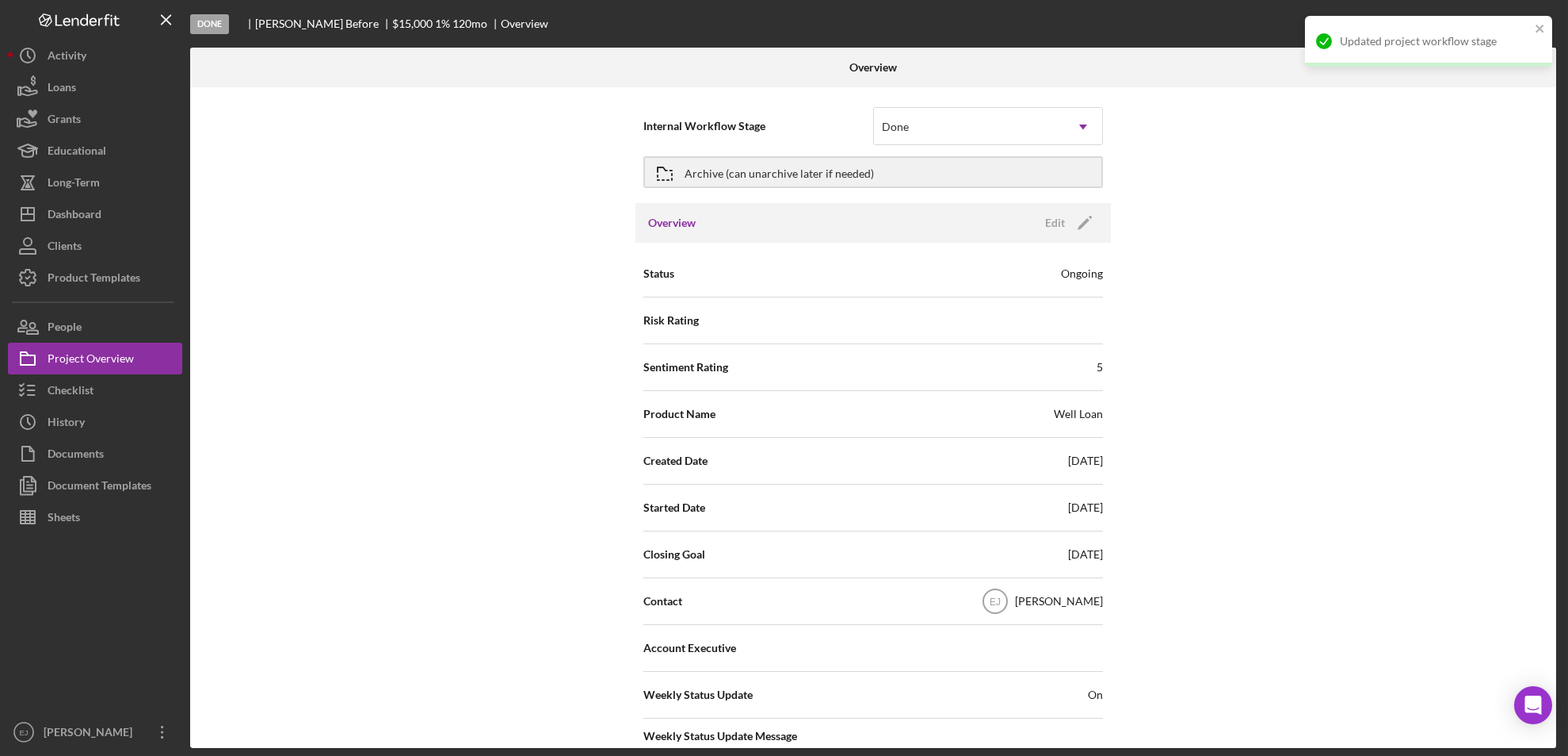
click at [1557, 537] on div "Overview Internal Workflow Stage Done Icon/Dropdown Arrow Archive (can unarchiv…" at bounding box center [876, 397] width 1370 height 700
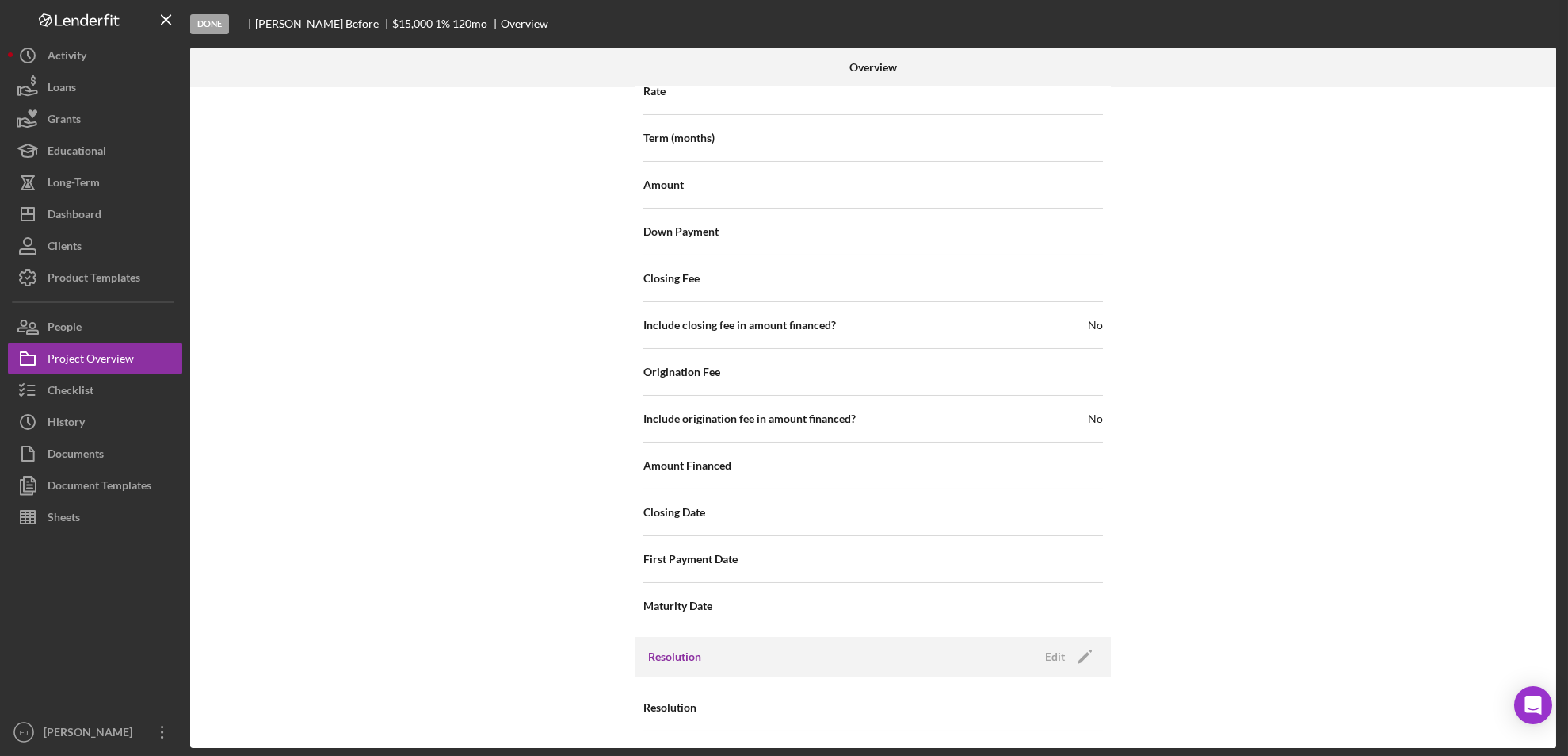
scroll to position [1696, 0]
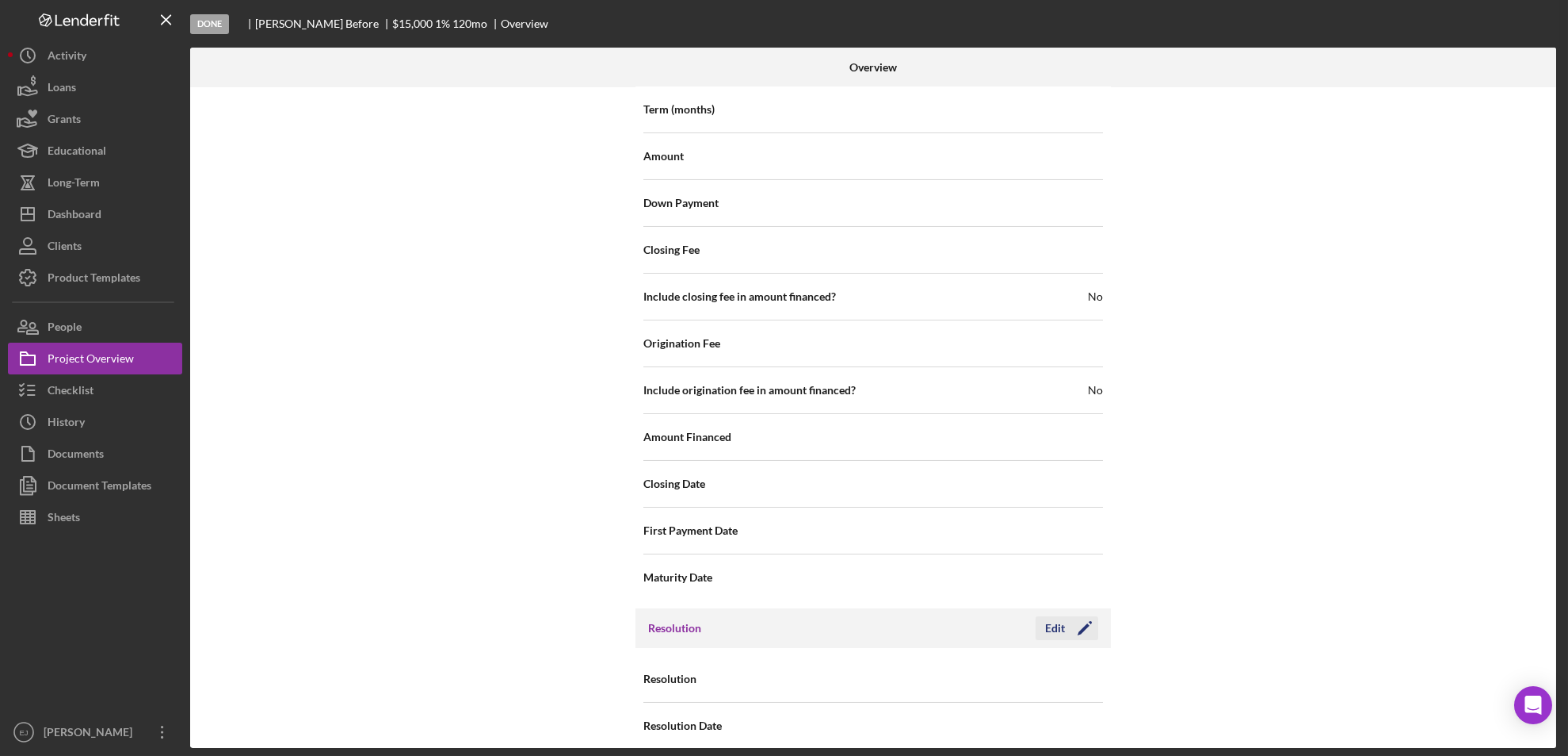
click at [1046, 621] on div "Edit" at bounding box center [1055, 628] width 20 height 23
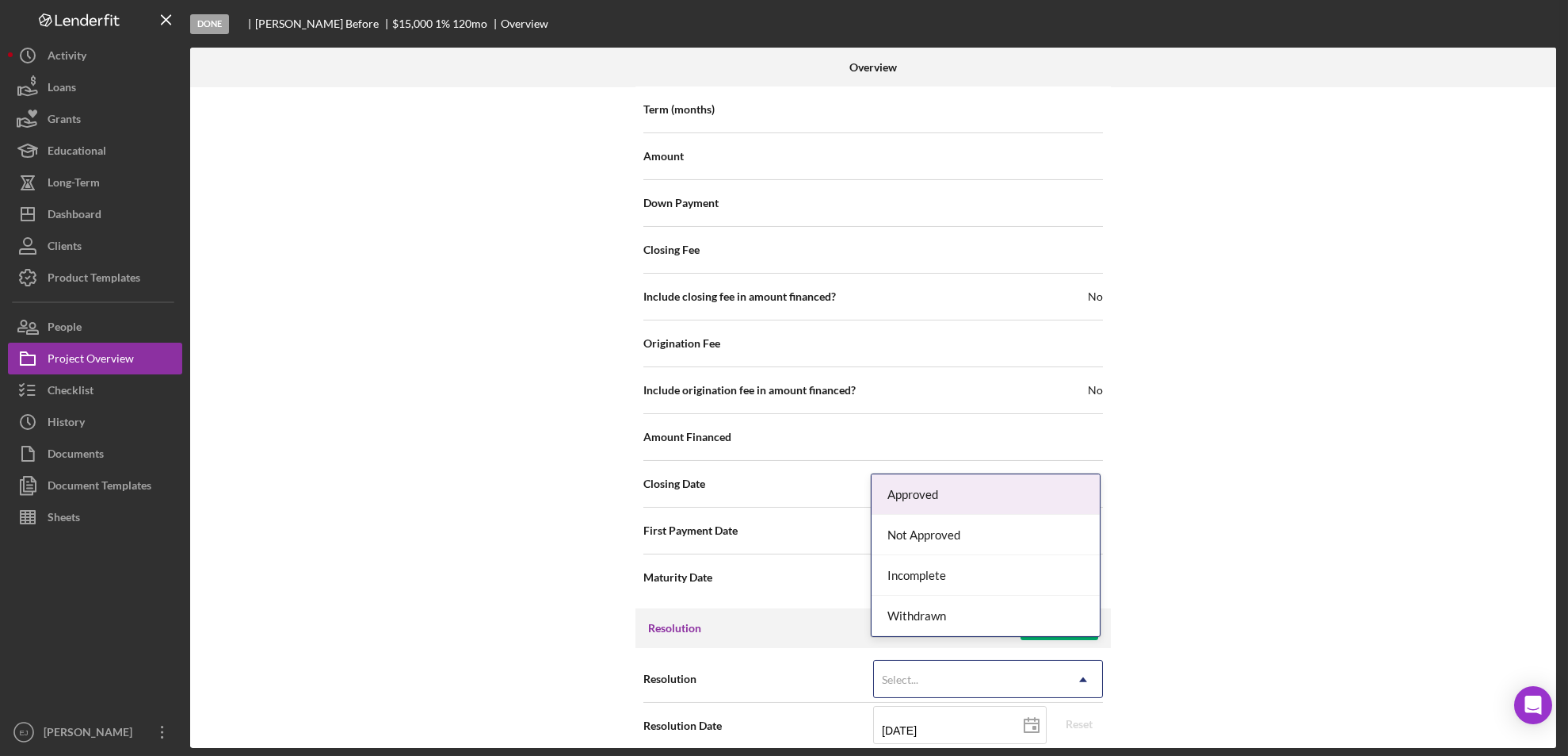
click at [1064, 660] on icon "Icon/Dropdown Arrow" at bounding box center [1083, 679] width 38 height 38
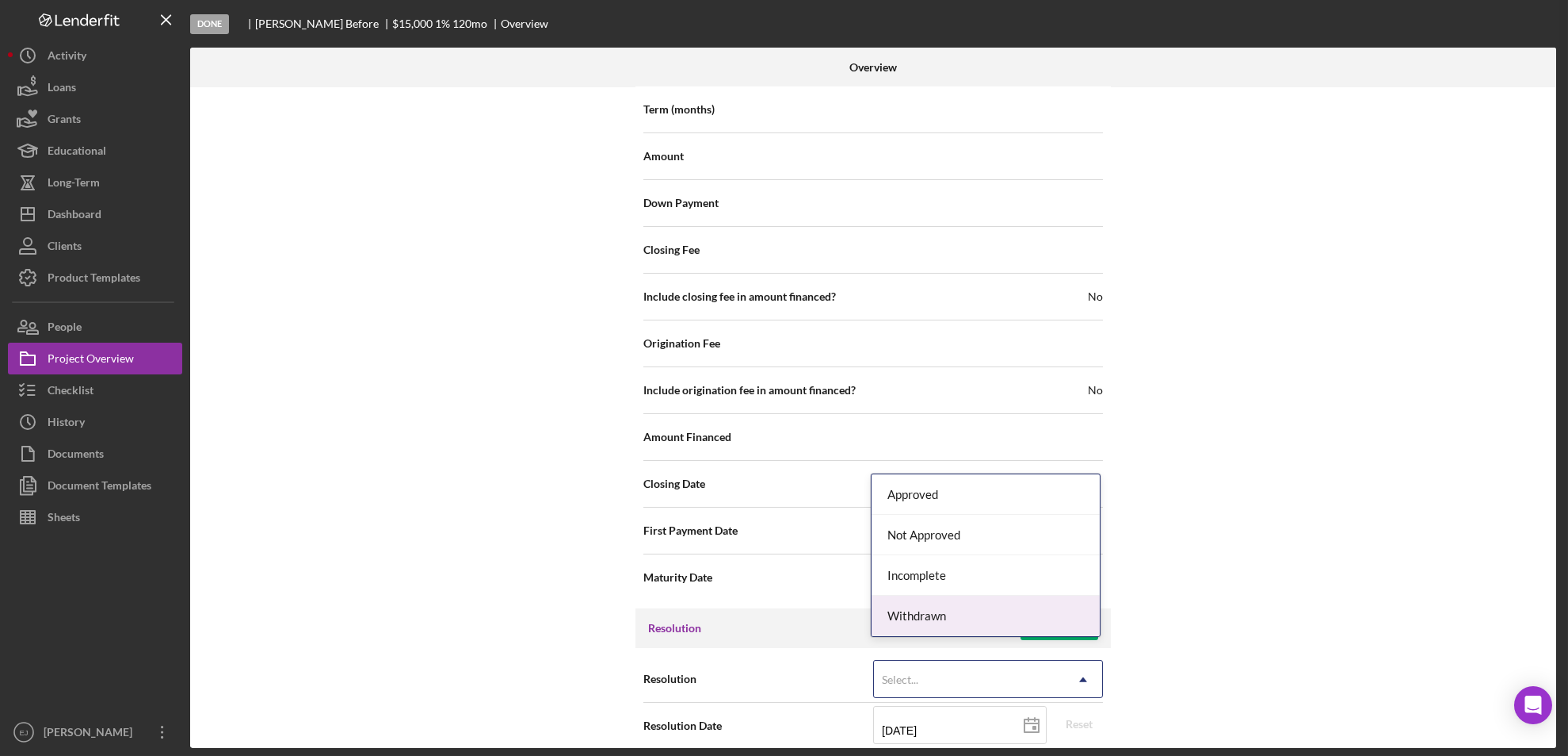
click at [1007, 621] on div "Withdrawn" at bounding box center [986, 615] width 228 height 41
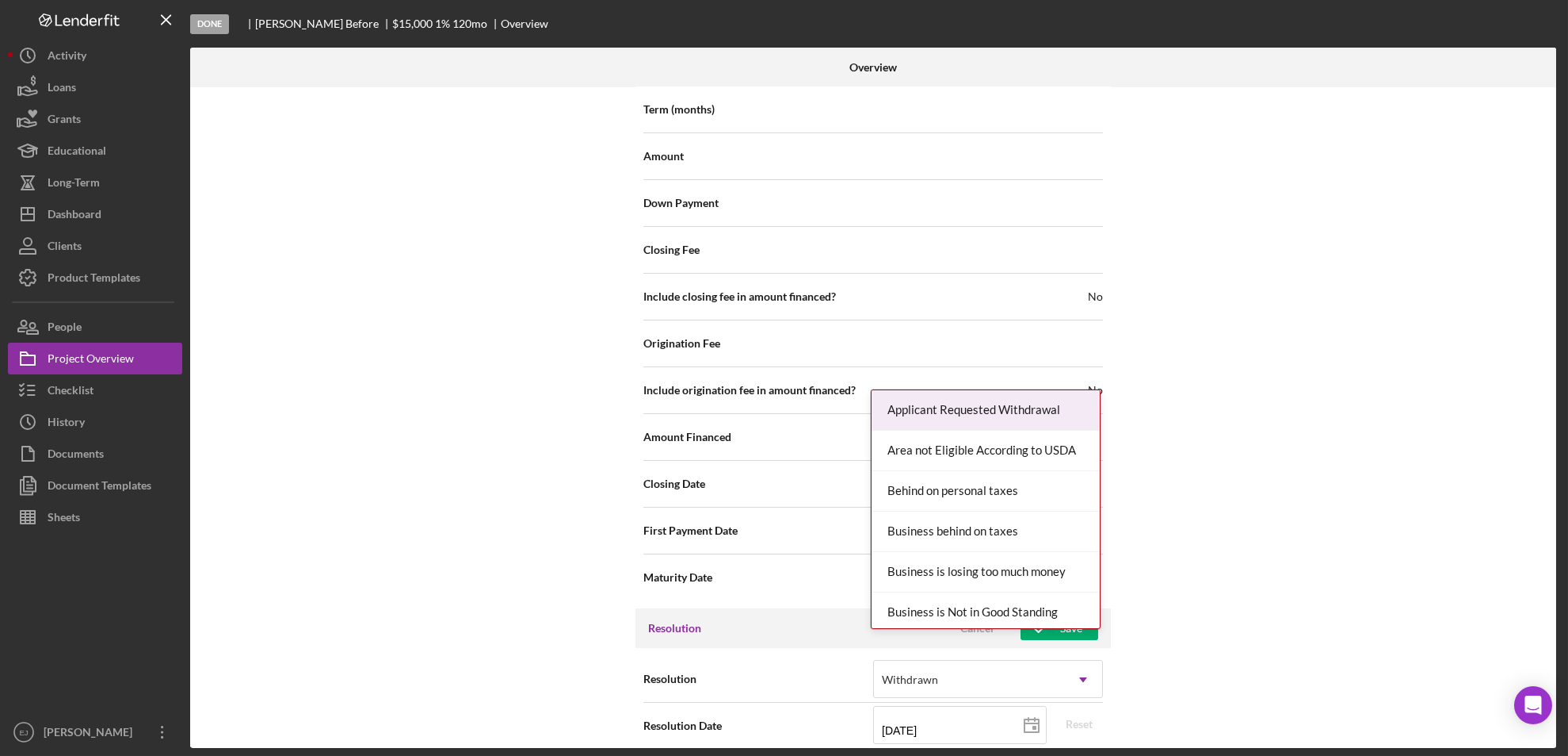
scroll to position [1797, 0]
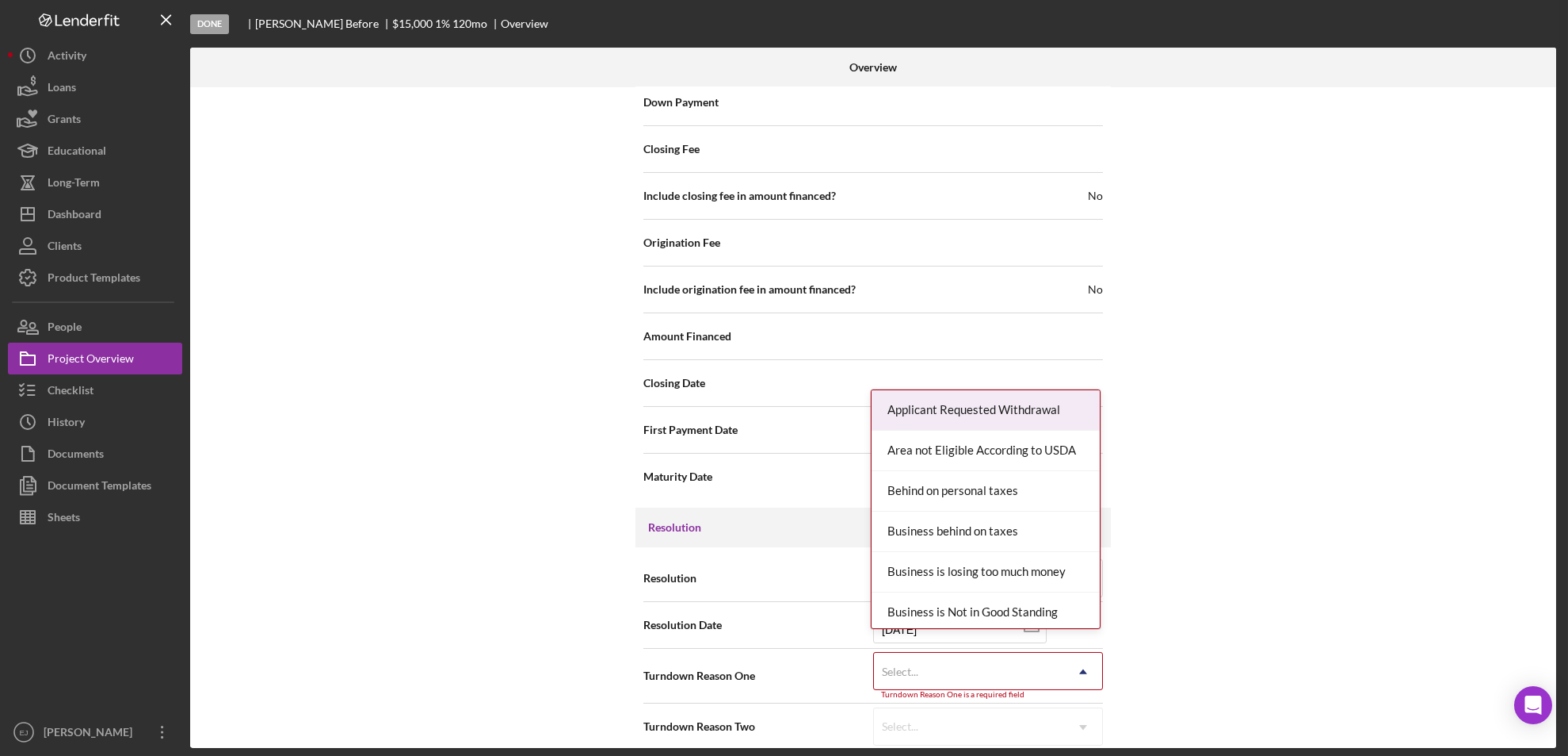
click at [1081, 740] on div "Internal Workflow Stage Done Icon/Dropdown Arrow Archive (can unarchive later i…" at bounding box center [874, 417] width 1367 height 660
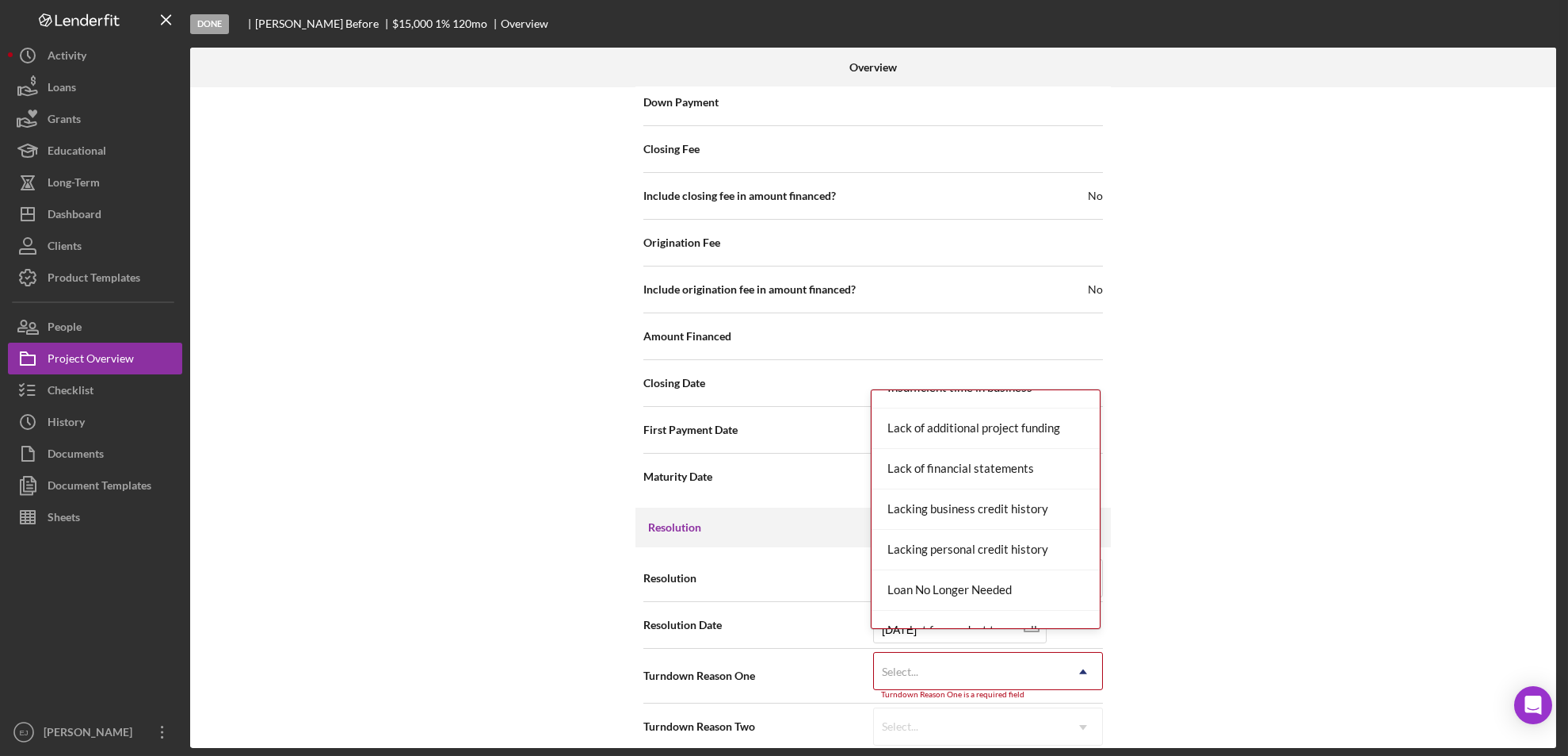
scroll to position [1039, 0]
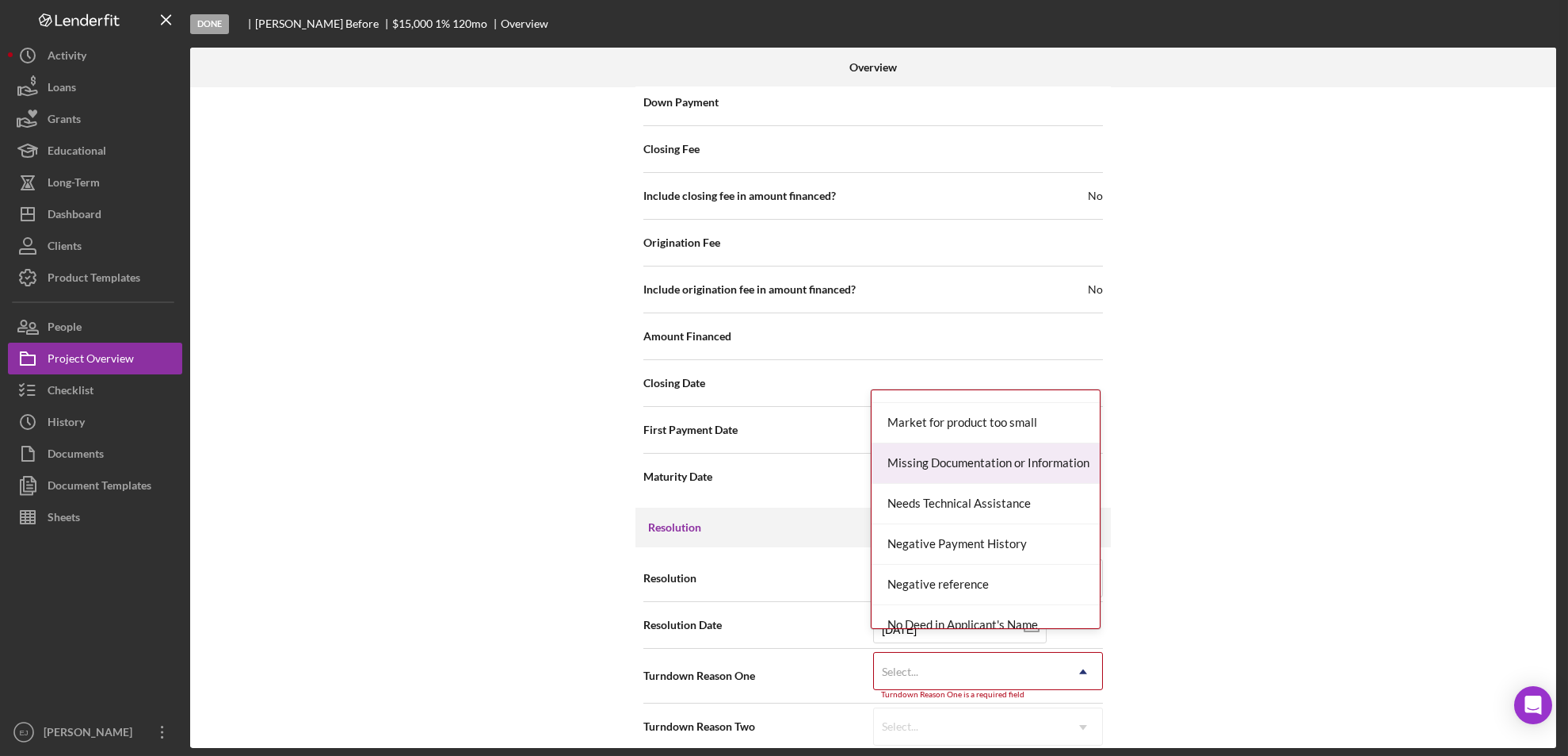
click at [1004, 452] on div "Missing Documentation or Information" at bounding box center [986, 463] width 228 height 41
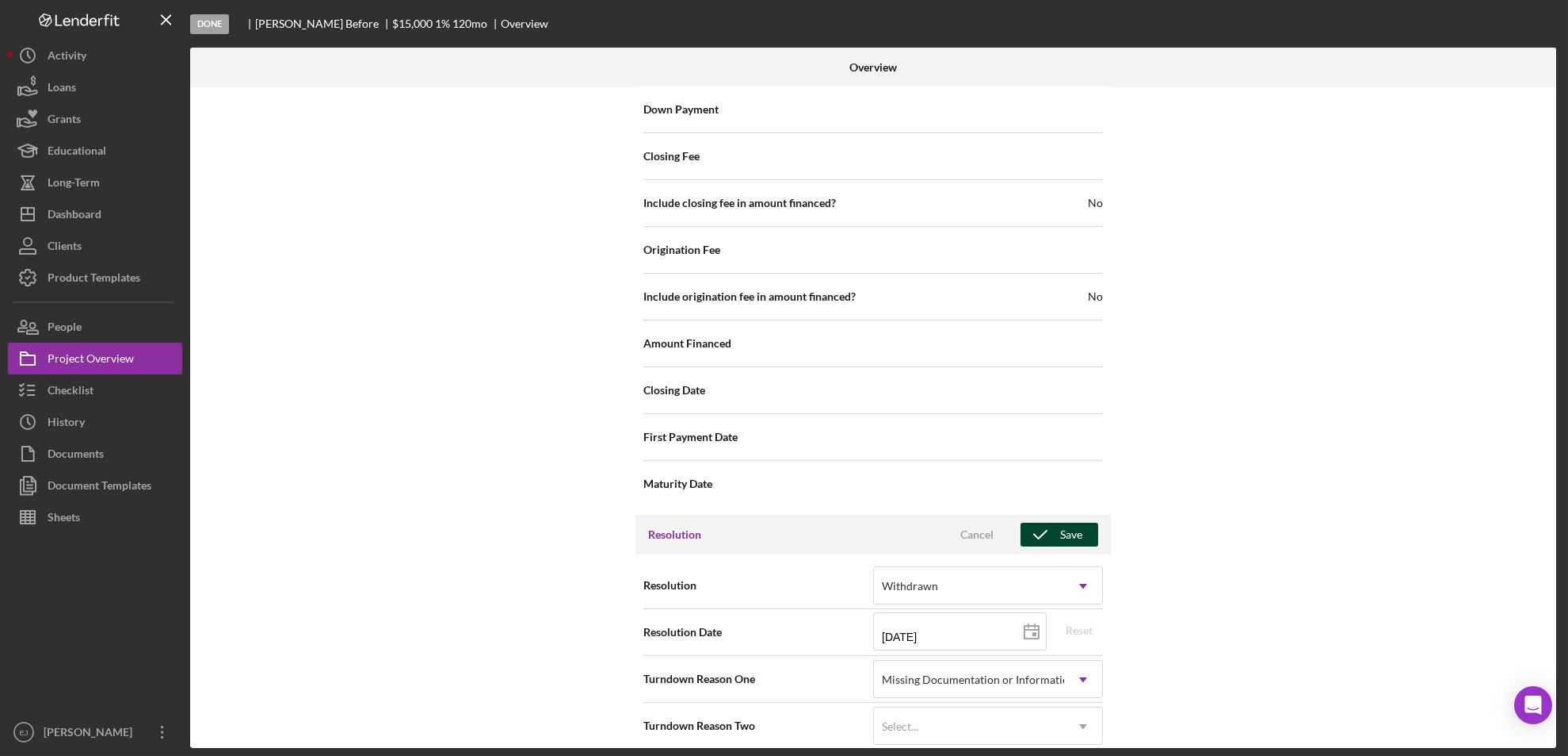
click at [1053, 522] on icon "button" at bounding box center [1041, 535] width 40 height 40
click at [1546, 311] on div "Internal Workflow Stage Done Icon/Dropdown Arrow Archive (can unarchive later i…" at bounding box center [874, 417] width 1367 height 660
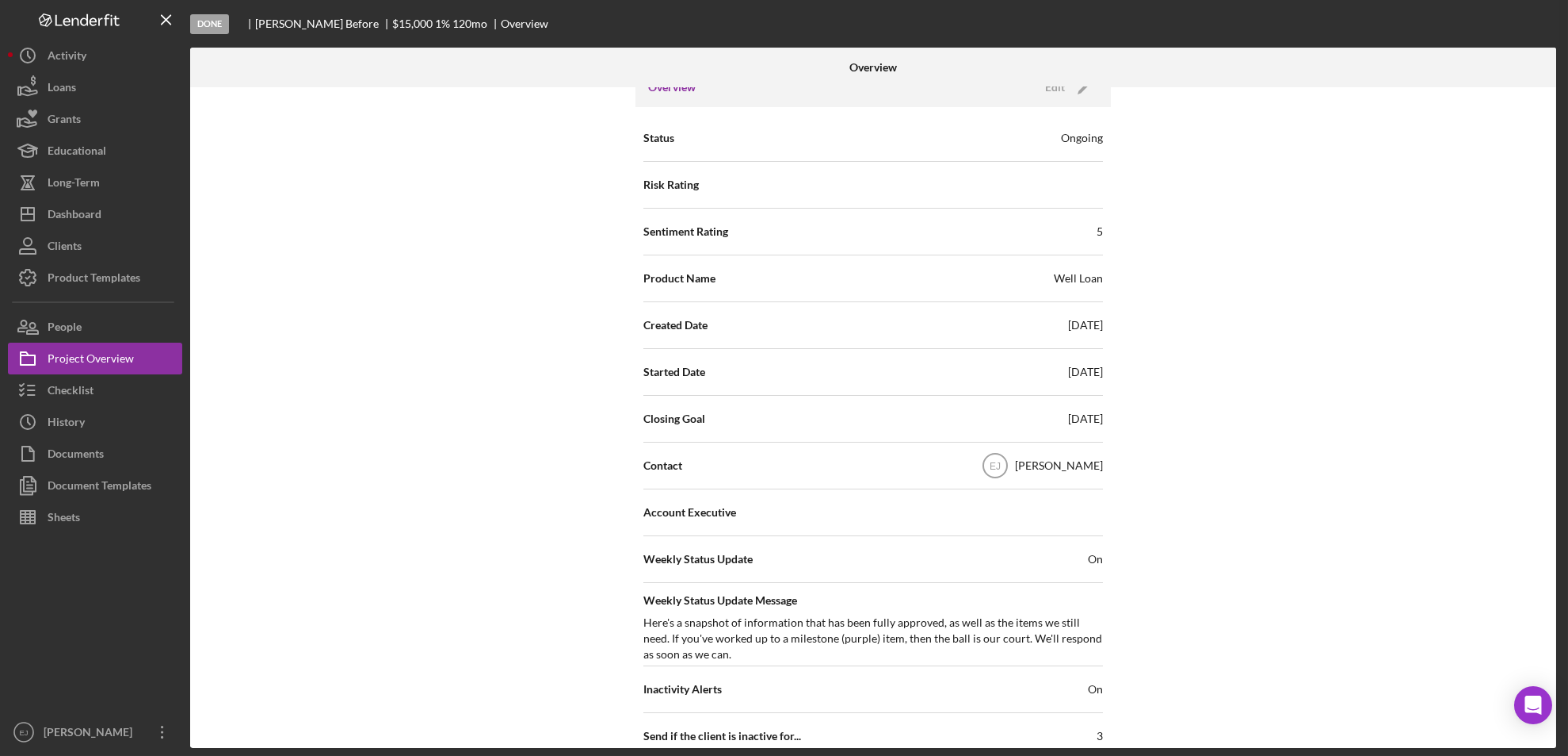
scroll to position [0, 0]
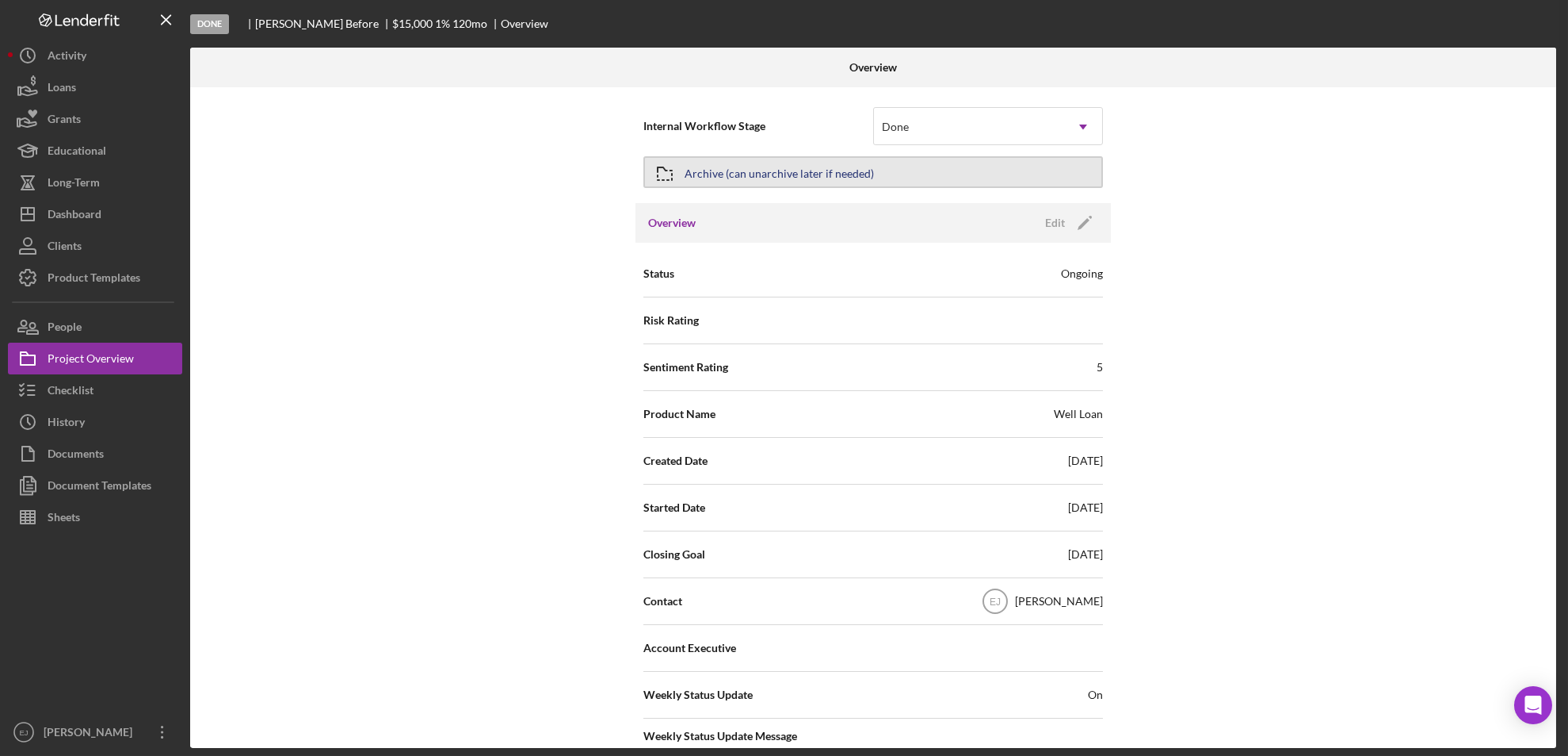
click at [815, 170] on div "Archive (can unarchive later if needed)" at bounding box center [780, 173] width 190 height 29
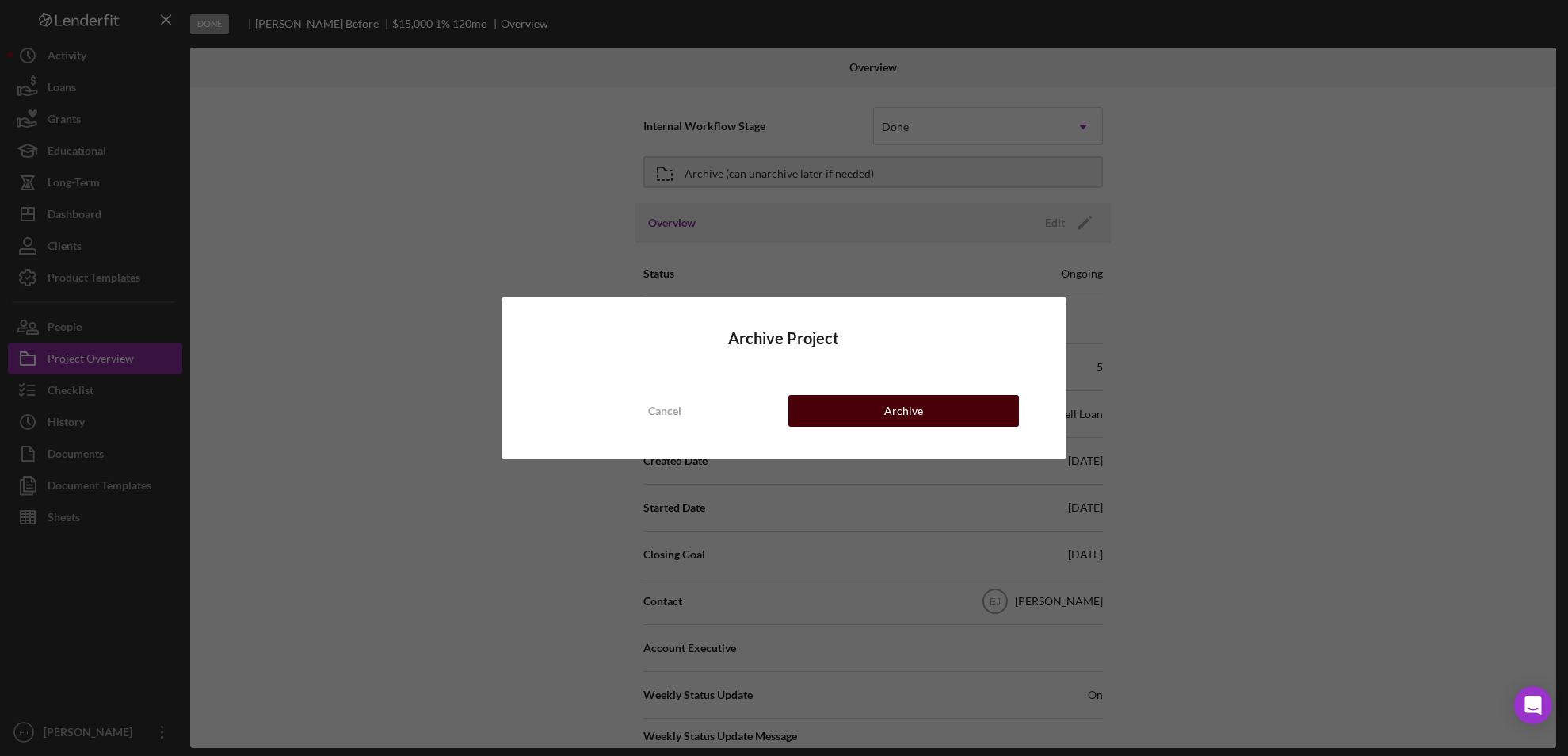
click at [996, 407] on button "Archive" at bounding box center [905, 410] width 231 height 32
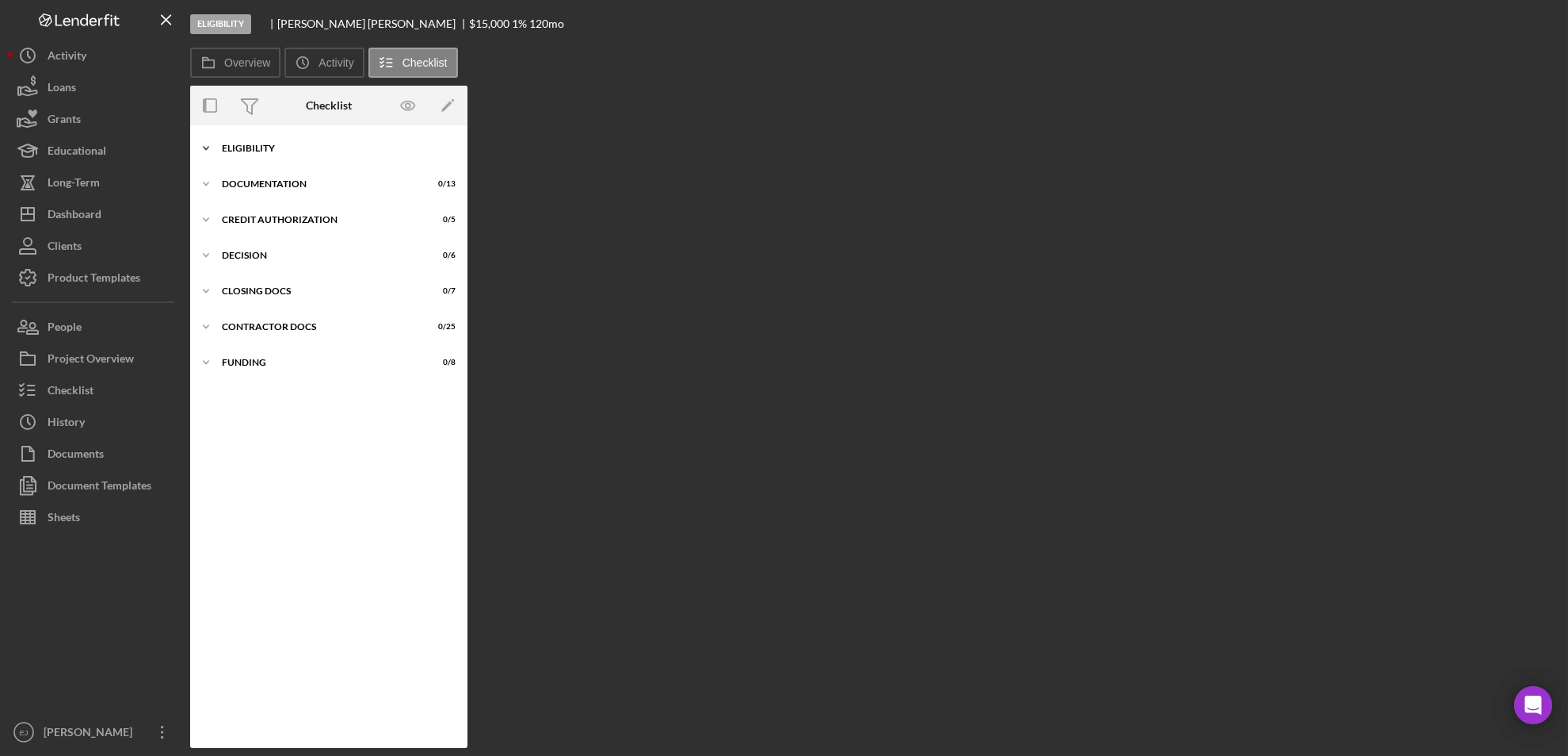
click at [215, 146] on icon "Icon/Expander" at bounding box center [206, 148] width 32 height 32
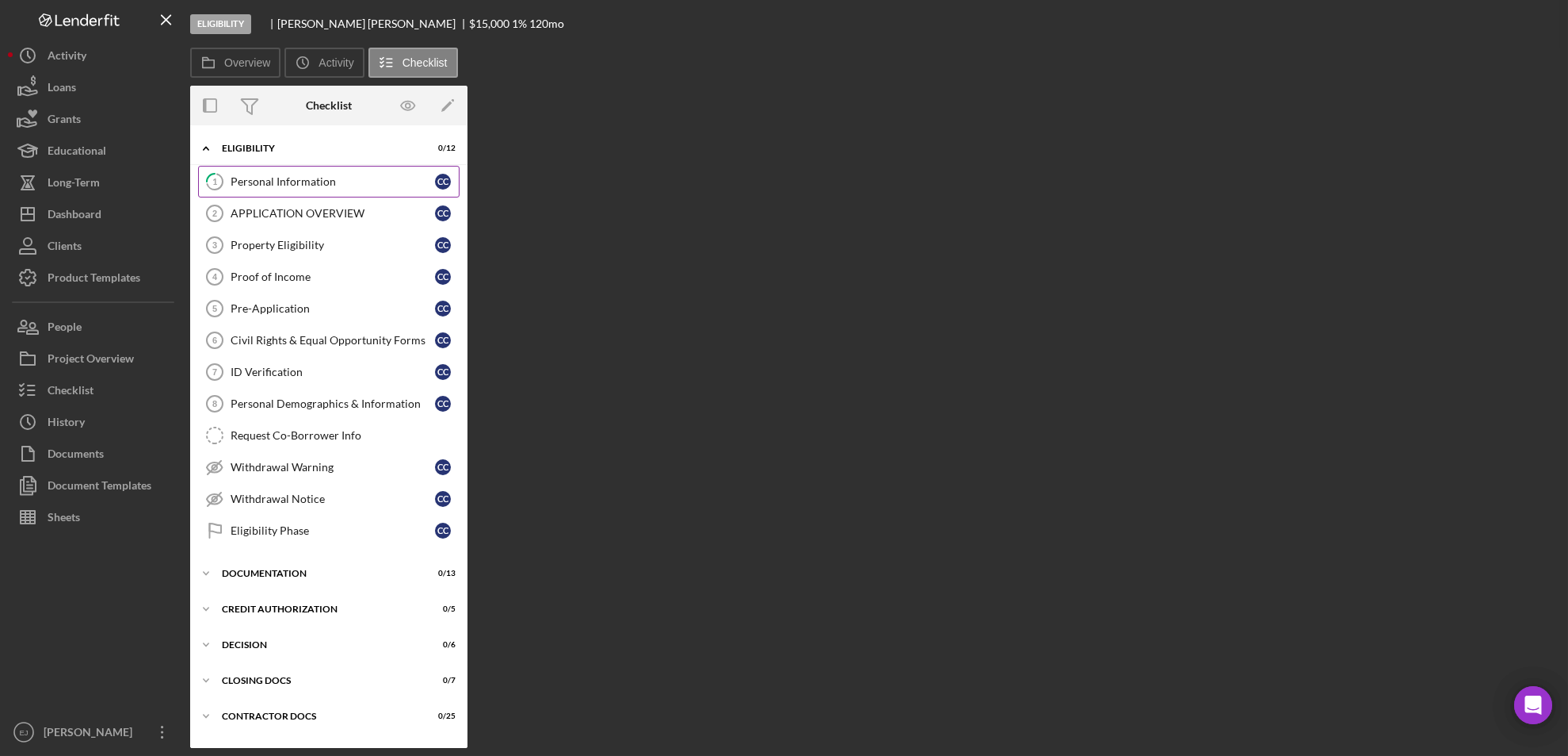
click at [250, 190] on link "1 Personal Information C C" at bounding box center [329, 181] width 262 height 32
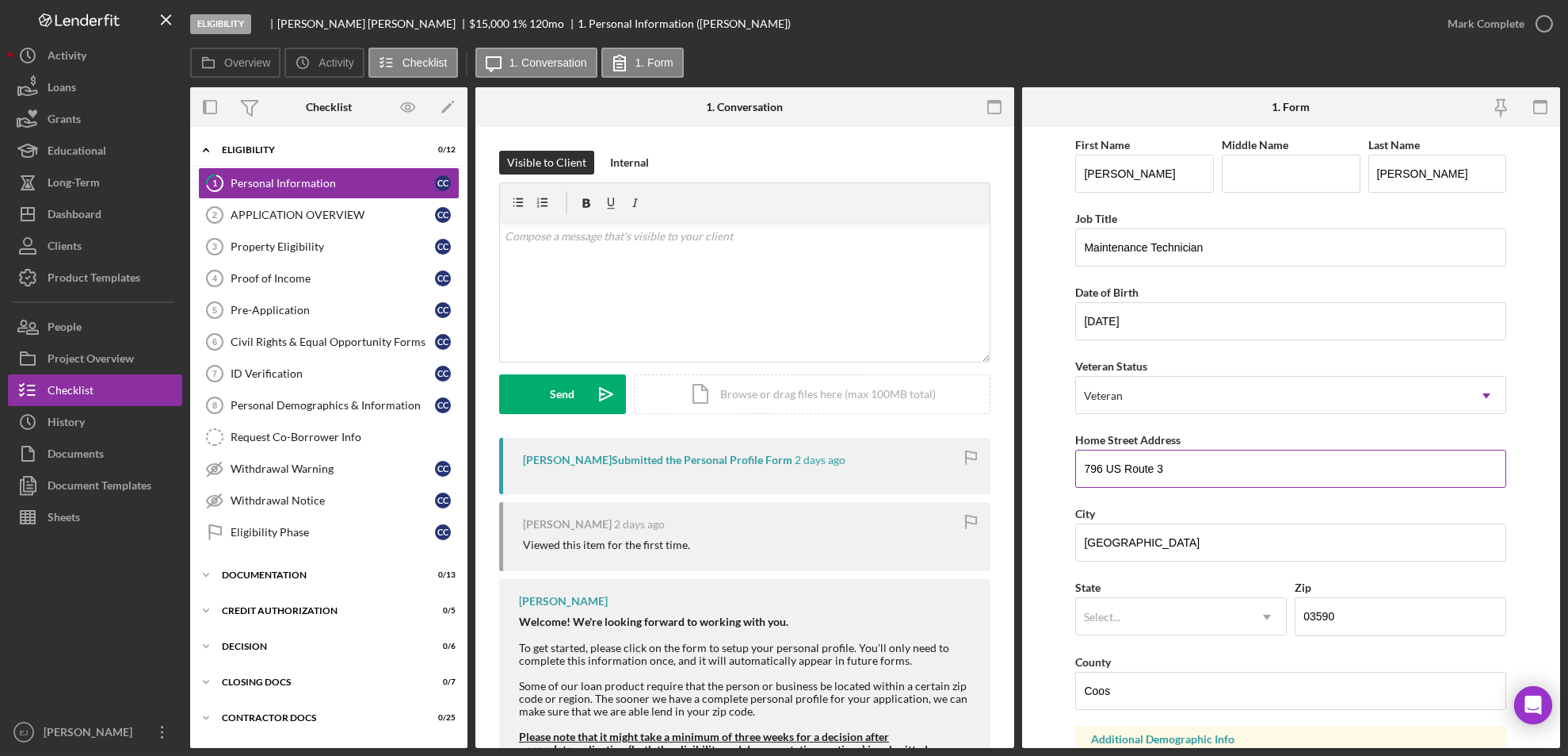
drag, startPoint x: 1077, startPoint y: 471, endPoint x: 1199, endPoint y: 476, distance: 122.1
click at [1199, 476] on input "796 US Route 3" at bounding box center [1291, 469] width 431 height 38
click at [347, 248] on div "Property Eligibility" at bounding box center [332, 247] width 205 height 13
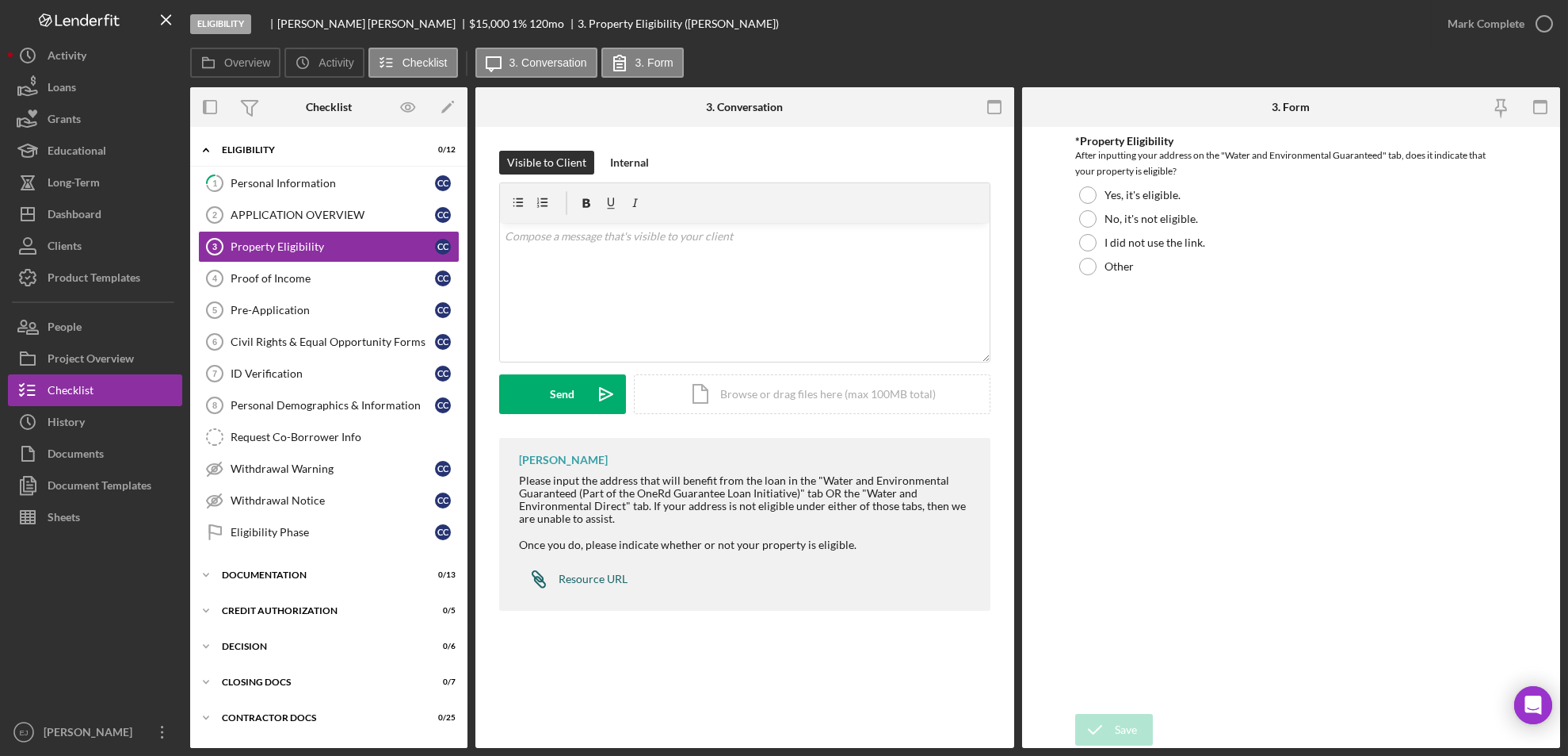
click at [588, 573] on div "Resource URL" at bounding box center [593, 579] width 69 height 13
click at [276, 182] on div "Personal Information" at bounding box center [332, 183] width 205 height 13
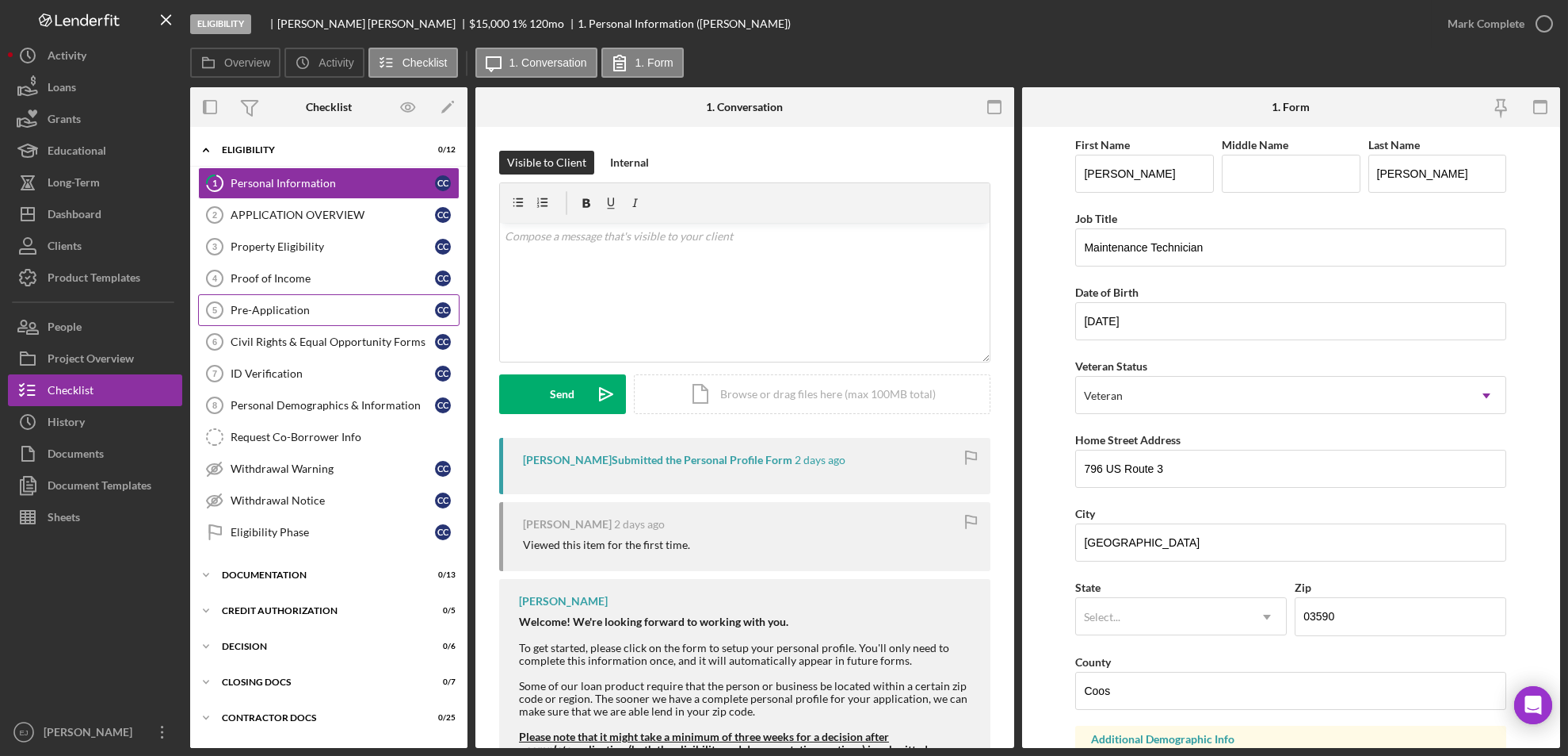
click at [365, 307] on div "Pre-Application" at bounding box center [332, 310] width 205 height 13
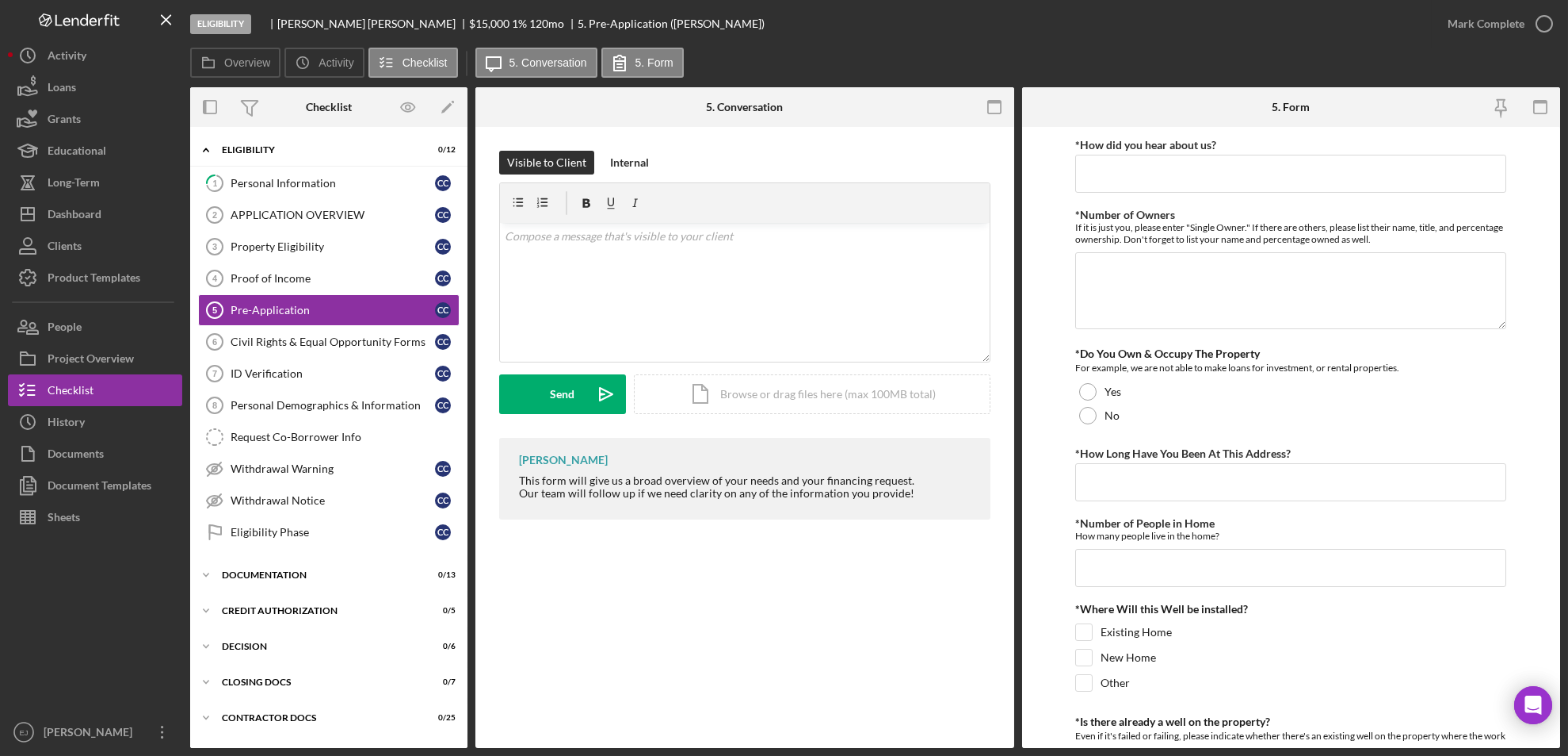
click at [336, 117] on div "Checklist" at bounding box center [329, 107] width 46 height 40
click at [789, 381] on div "Icon/Document Browse or drag files here (max 100MB total) Tap to choose files o…" at bounding box center [812, 394] width 357 height 40
click at [562, 397] on div "Upload" at bounding box center [563, 394] width 36 height 40
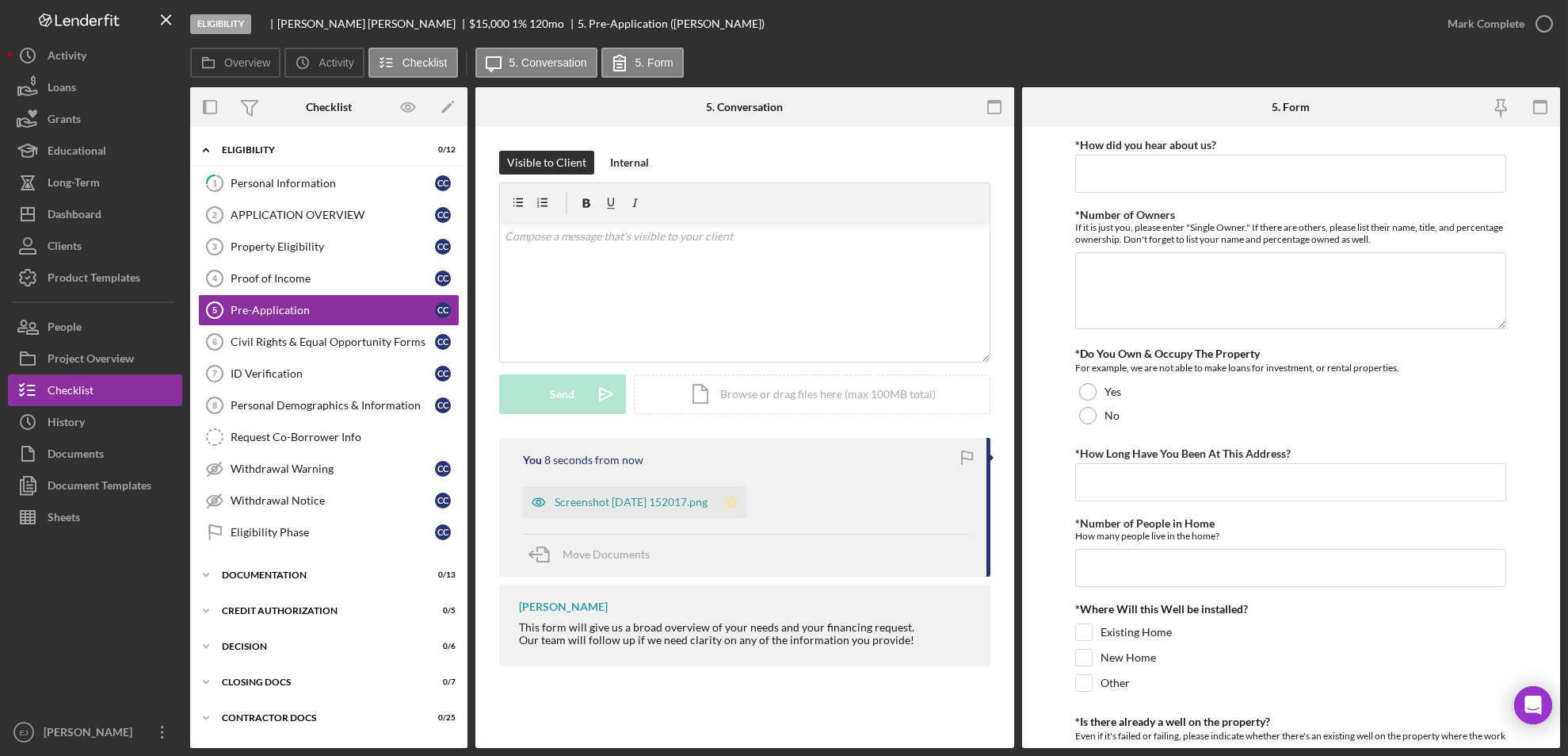
click at [747, 487] on icon "Icon/Star" at bounding box center [731, 501] width 32 height 32
click at [1549, 24] on icon "button" at bounding box center [1545, 23] width 40 height 40
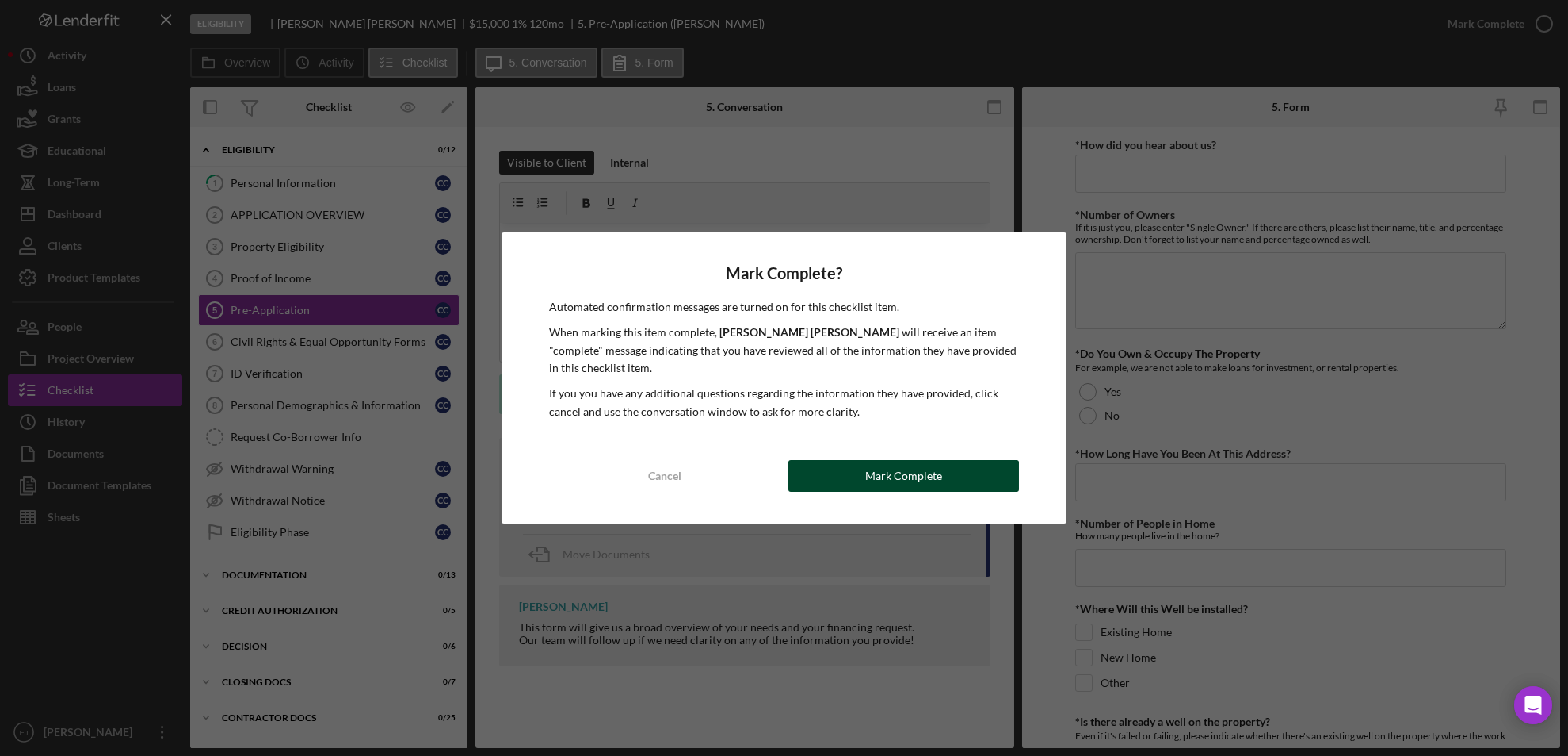
click at [941, 471] on button "Mark Complete" at bounding box center [905, 475] width 231 height 32
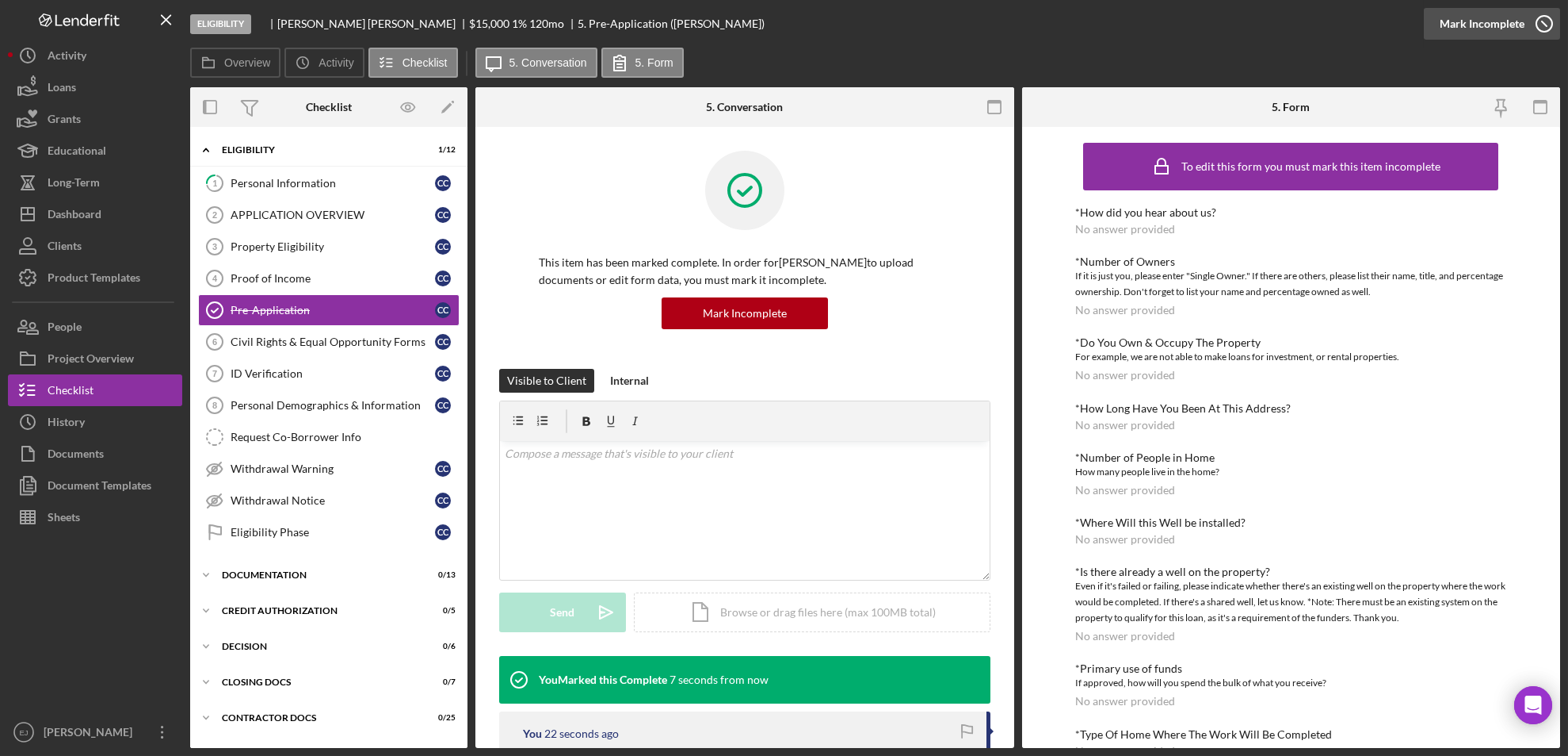
click at [1536, 17] on icon "button" at bounding box center [1545, 23] width 40 height 40
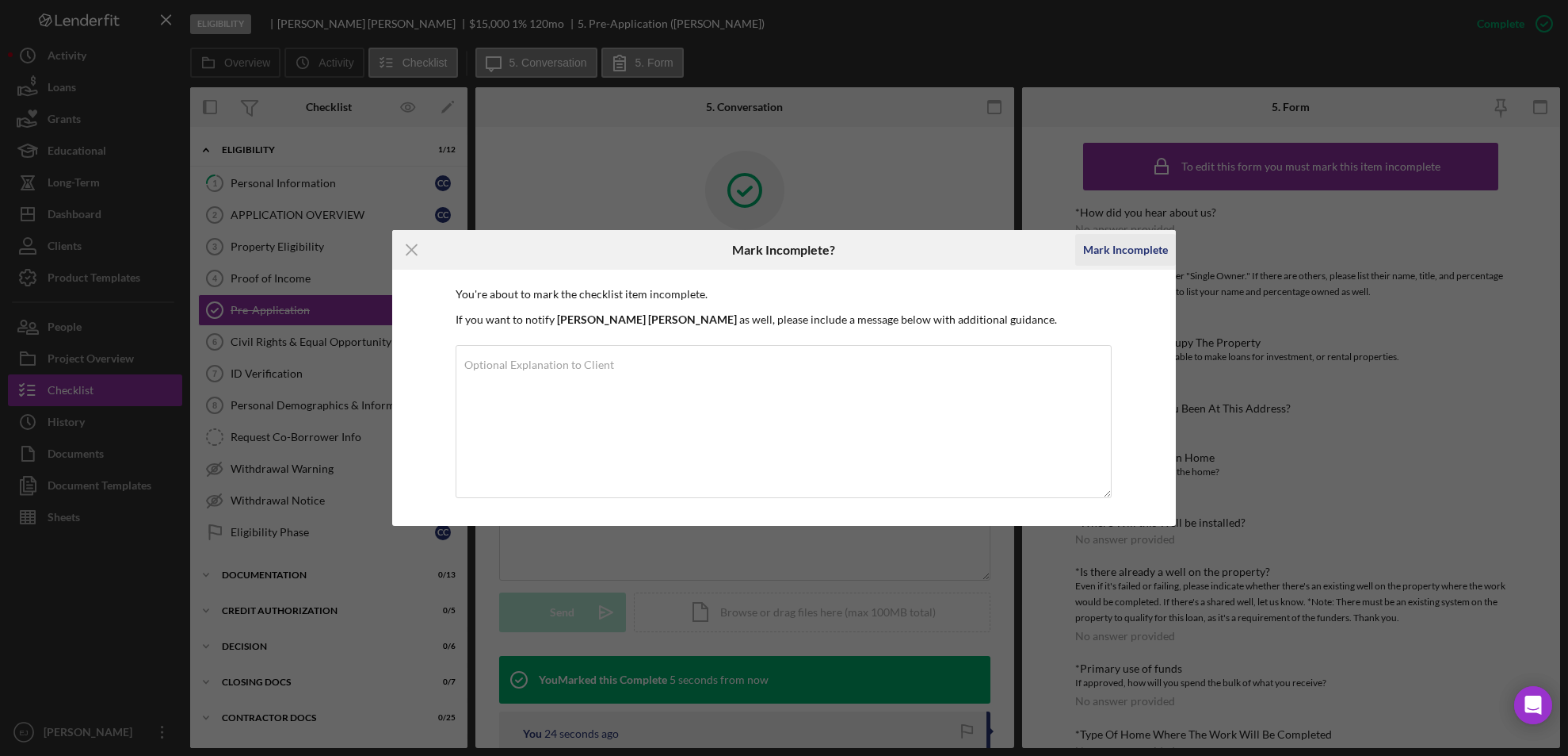
click at [1095, 248] on div "Mark Incomplete" at bounding box center [1126, 249] width 85 height 32
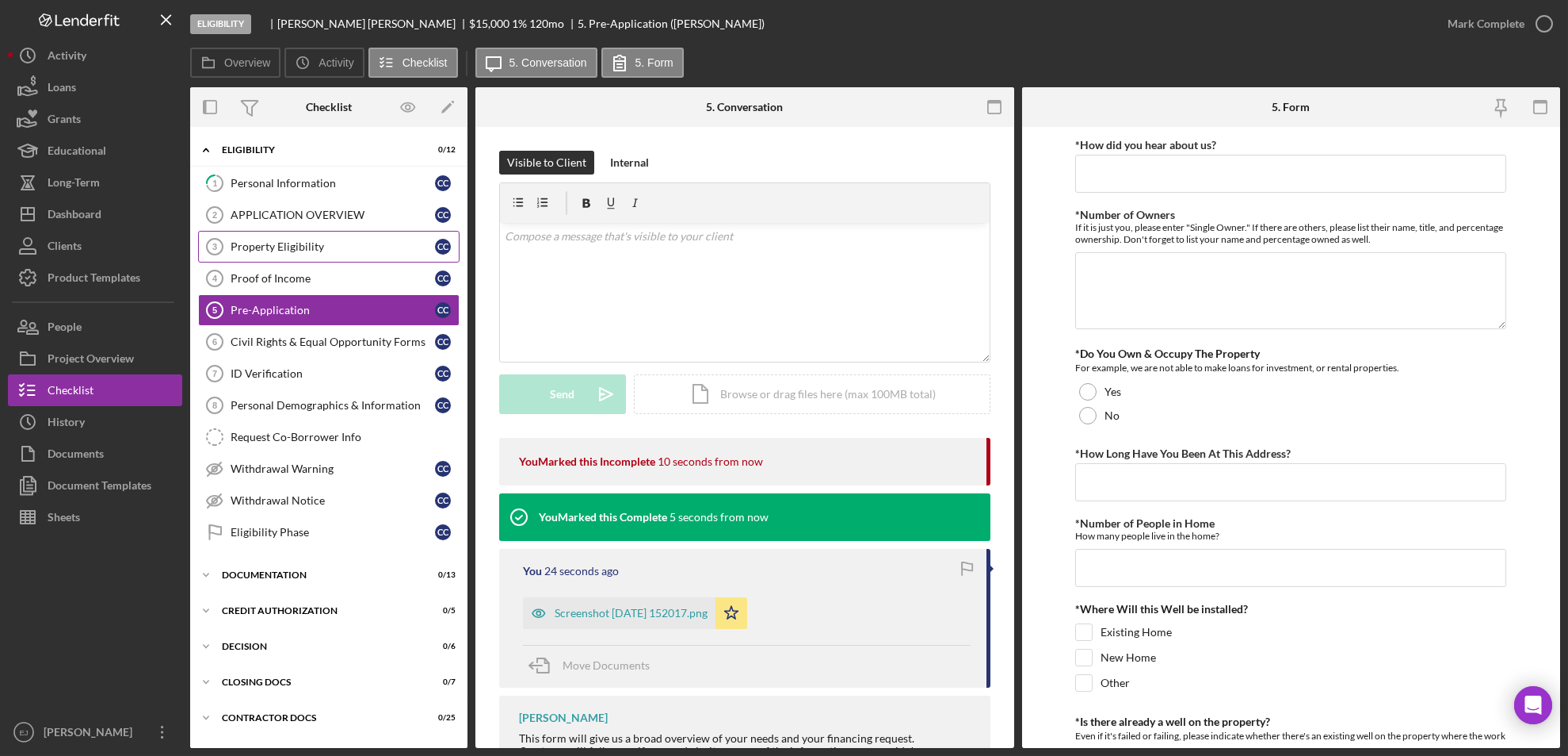
click at [341, 257] on link "Property Eligibility 3 Property Eligibility C C" at bounding box center [329, 246] width 262 height 32
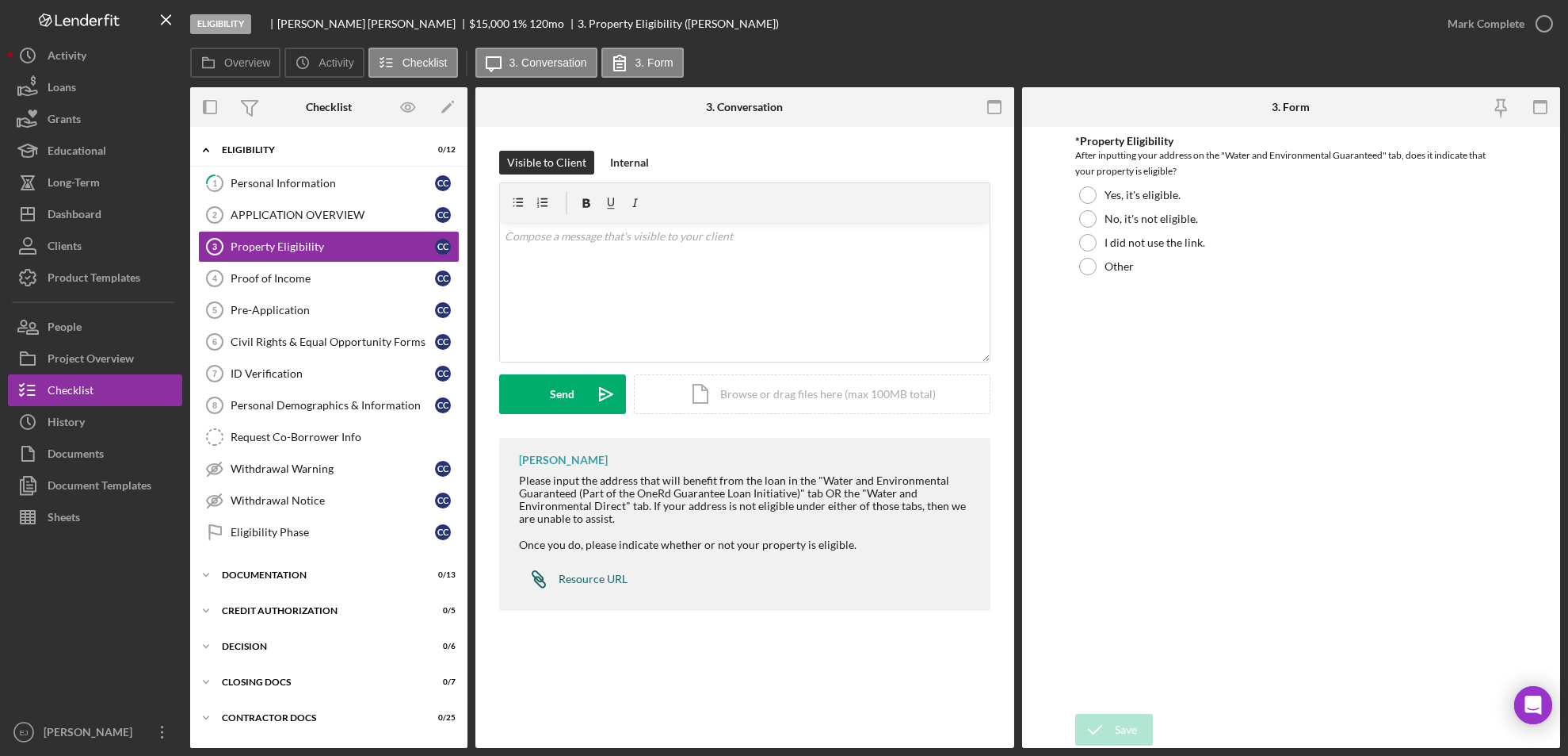
click at [614, 586] on link "Icon/Link Resource URL" at bounding box center [573, 578] width 108 height 32
click at [896, 393] on div "Icon/Document Browse or drag files here (max 100MB total) Tap to choose files o…" at bounding box center [812, 394] width 357 height 40
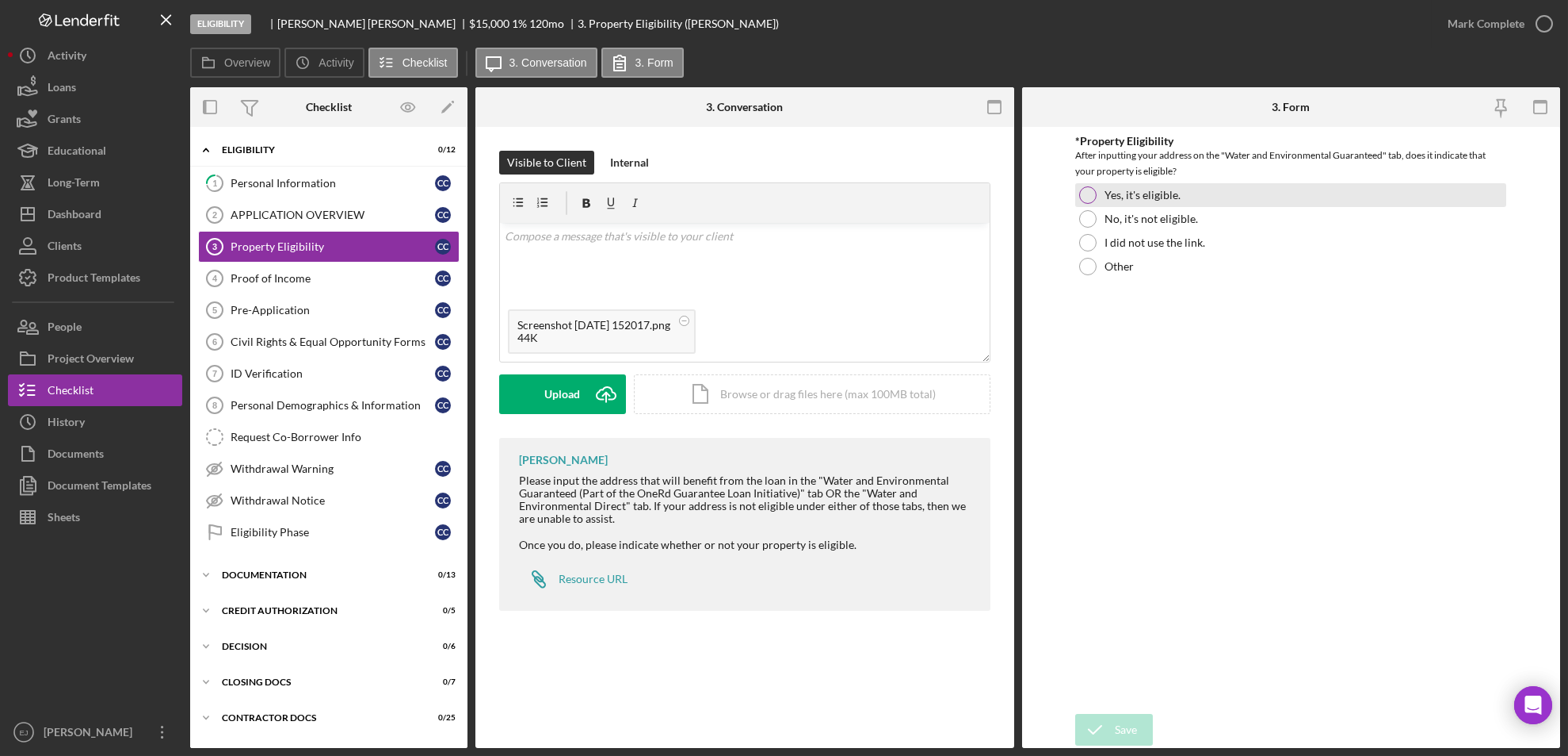
click at [1095, 191] on div at bounding box center [1088, 194] width 17 height 17
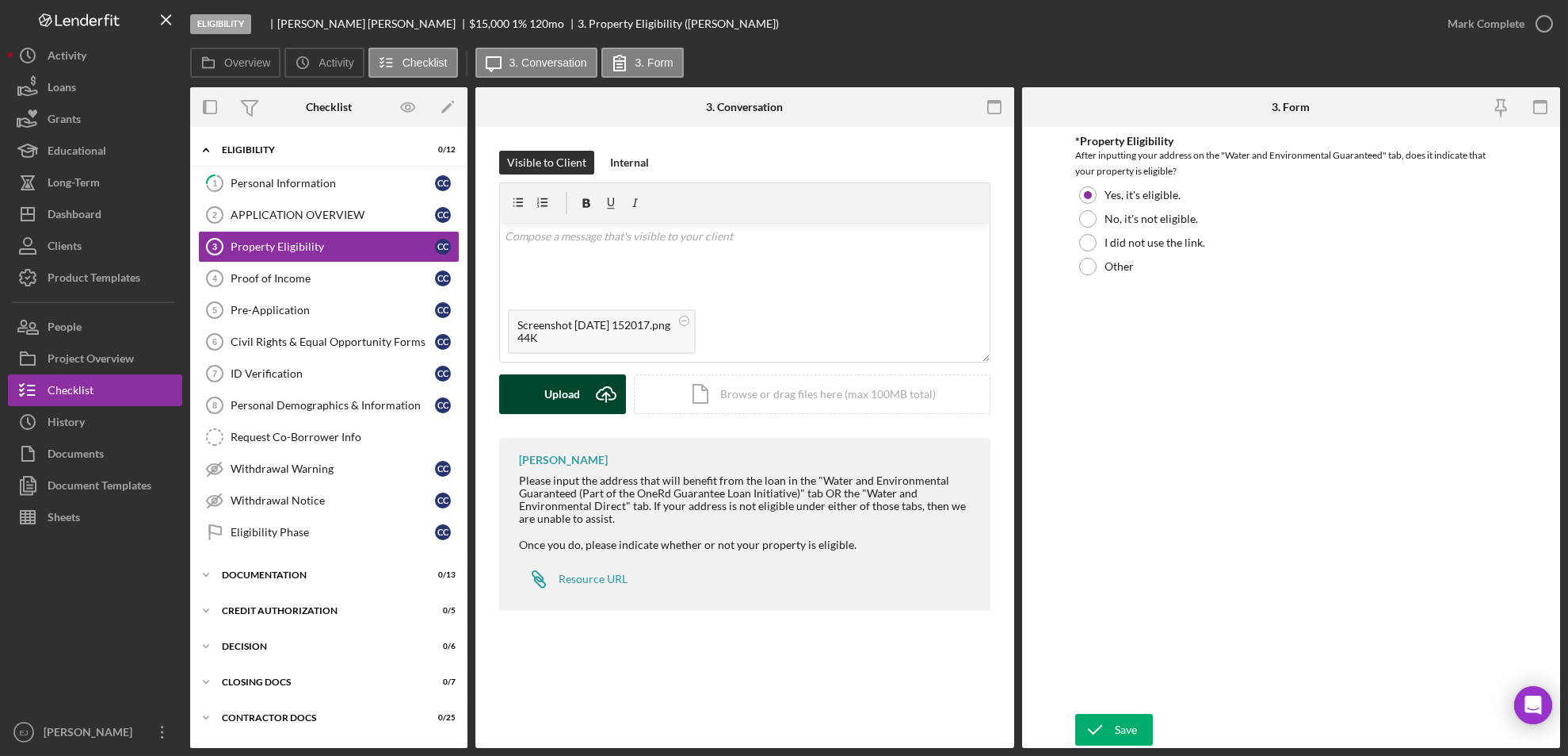
click at [518, 397] on button "Upload Icon/Upload" at bounding box center [562, 394] width 126 height 40
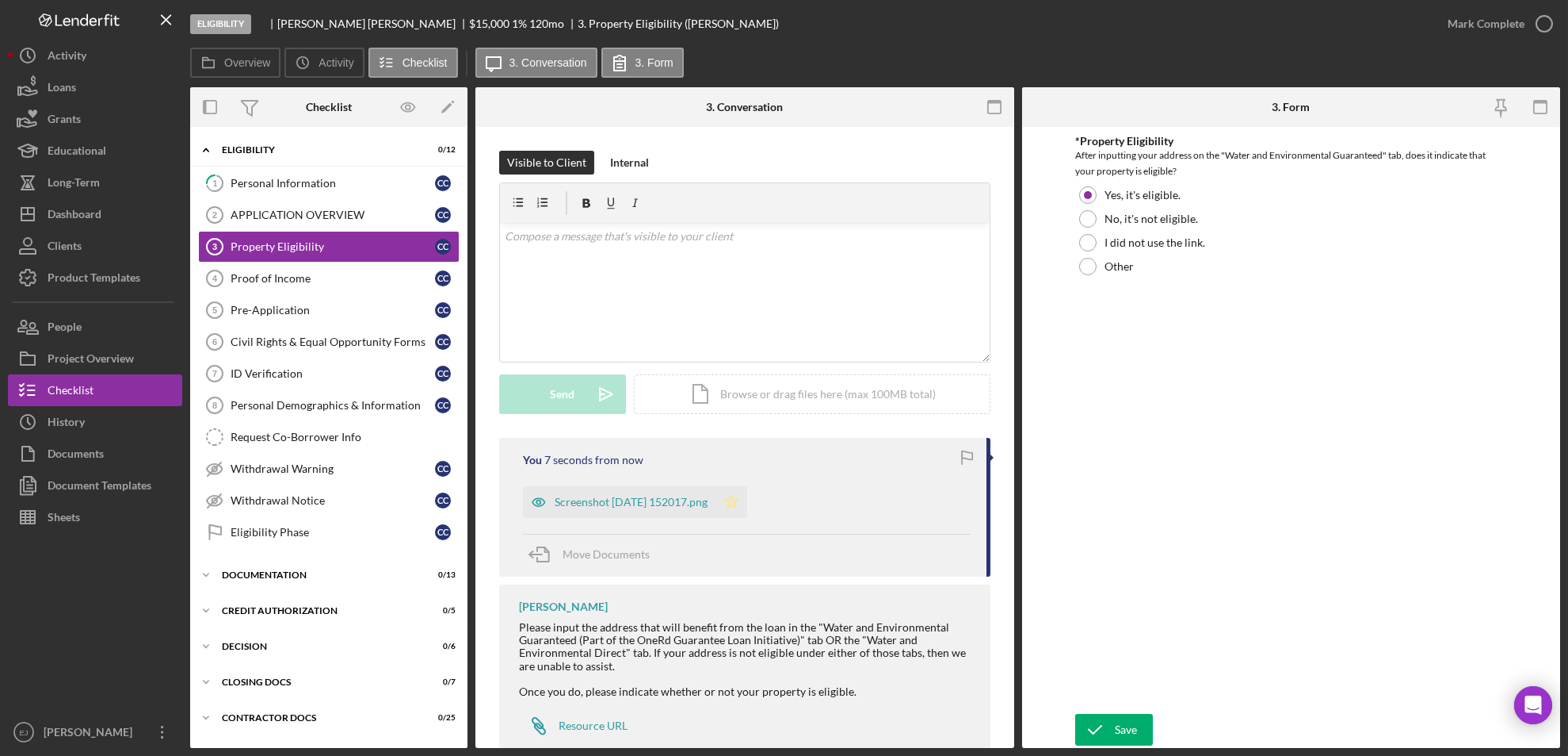
click at [747, 496] on icon "Icon/Star" at bounding box center [731, 501] width 32 height 32
click at [1553, 31] on icon "button" at bounding box center [1545, 23] width 40 height 40
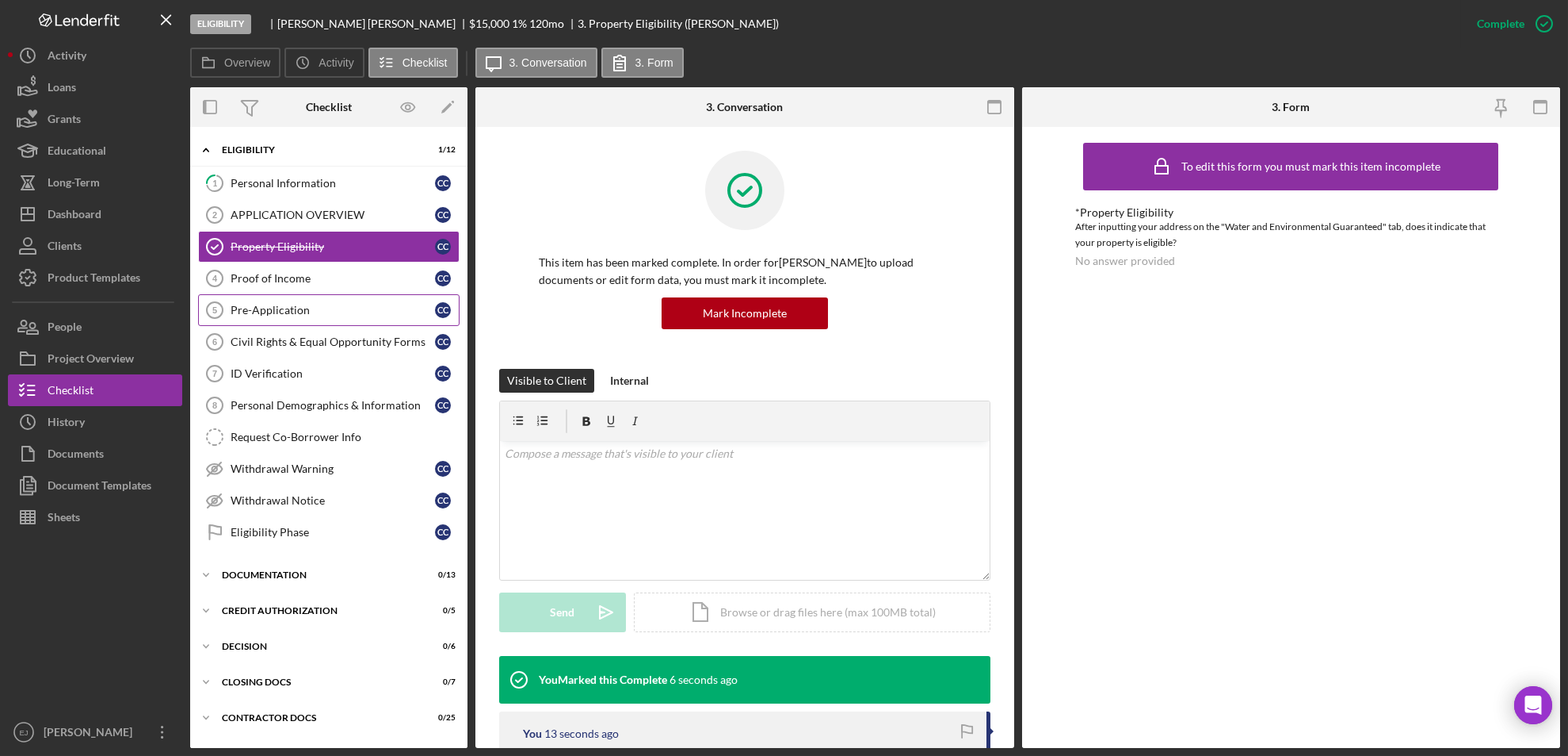
click at [323, 310] on div "Pre-Application" at bounding box center [332, 310] width 205 height 13
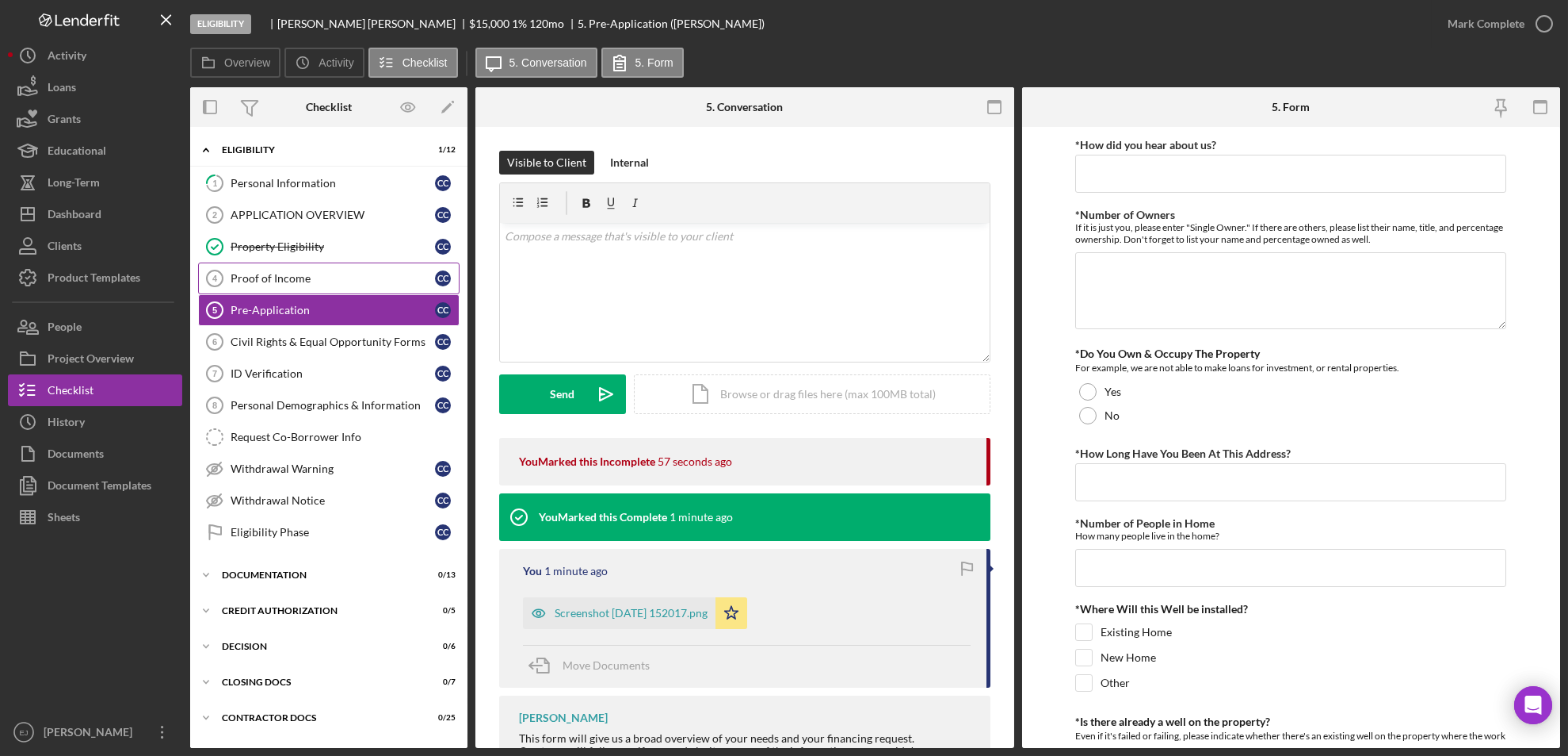
click at [349, 268] on link "Proof of Income 4 Proof of Income C C" at bounding box center [329, 278] width 262 height 32
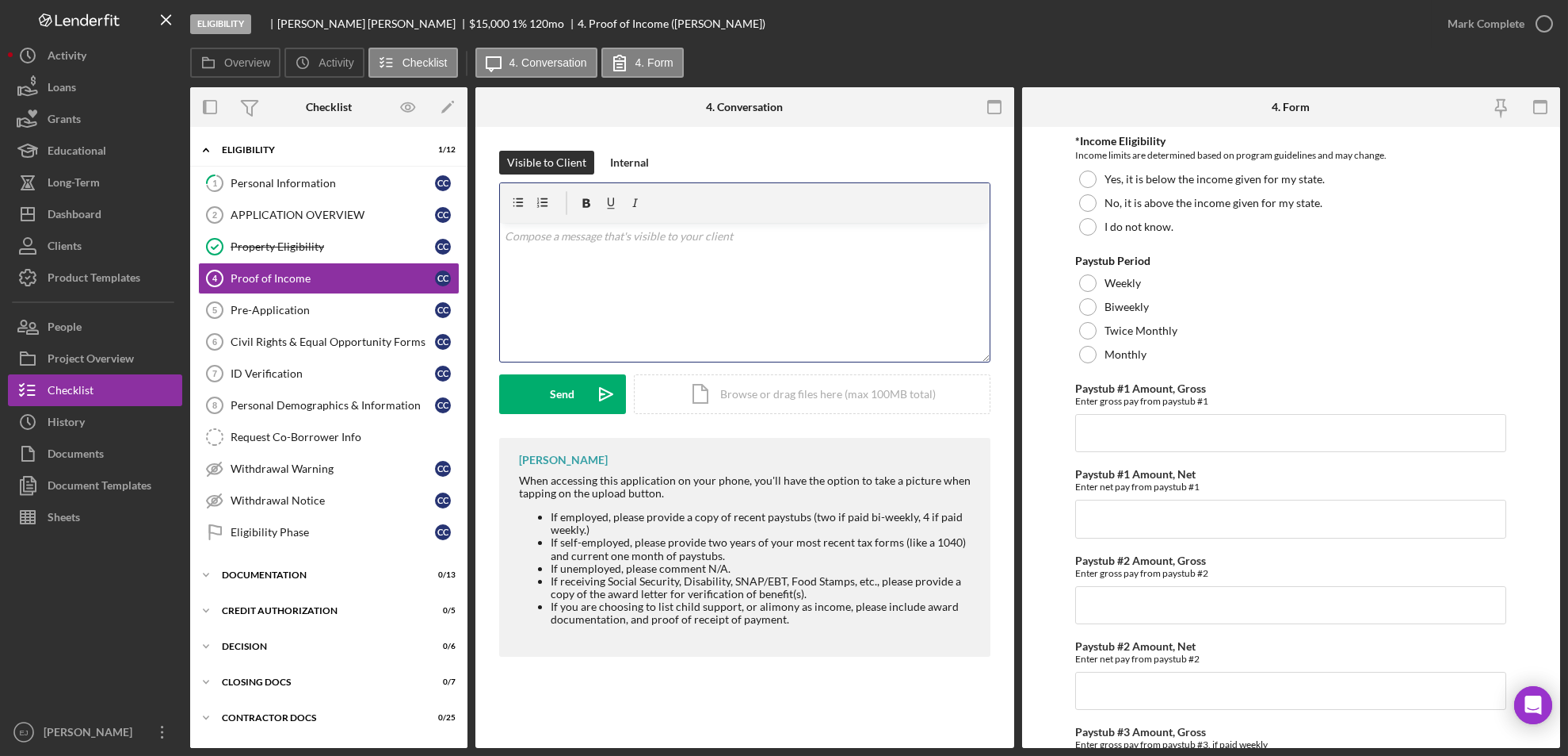
click at [555, 260] on div "v Color teal Color pink Remove color Add row above Add row below Add column bef…" at bounding box center [745, 293] width 490 height 139
paste div
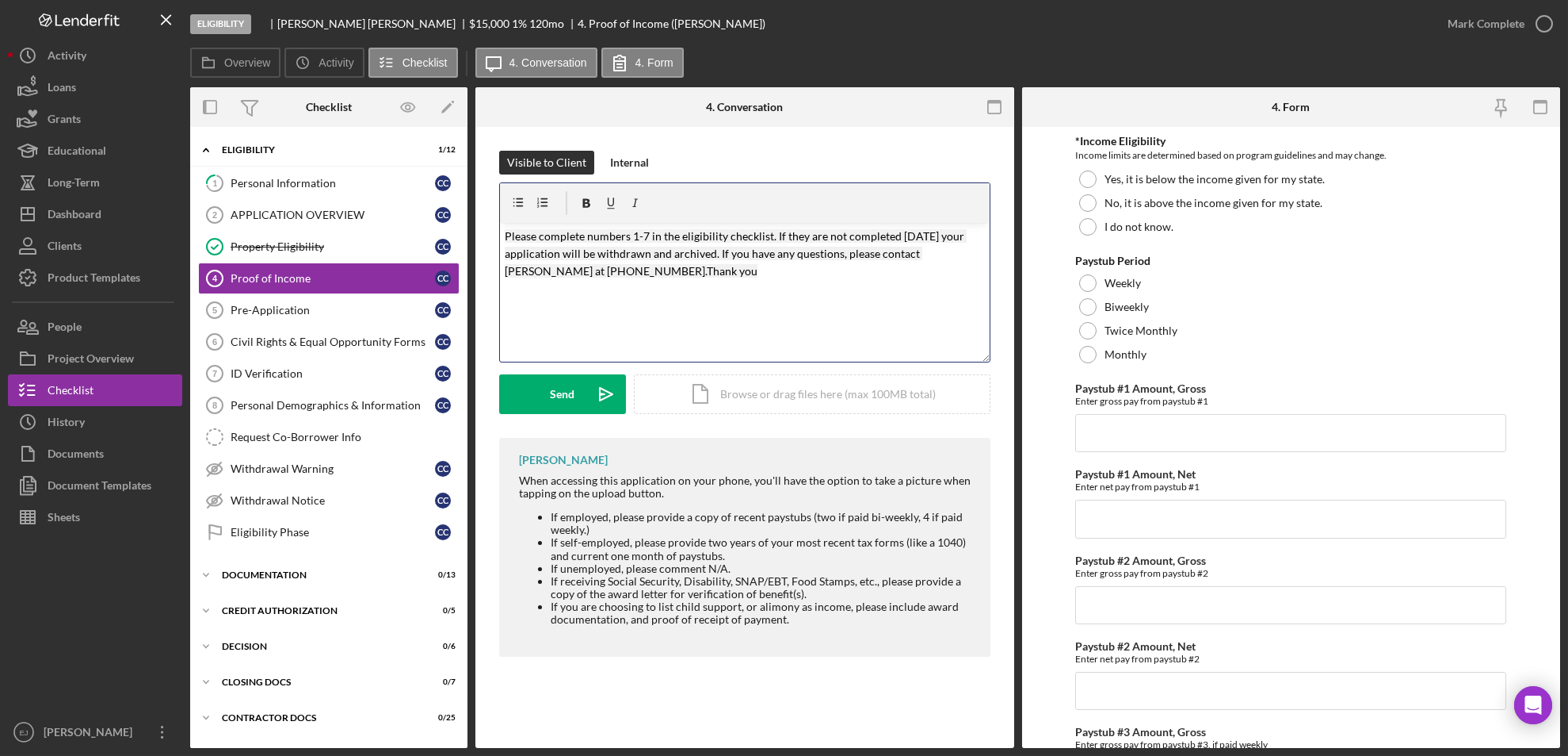
click at [635, 235] on mark "Please complete numbers 1-7 in the eligibility checklist. If they are not compl…" at bounding box center [736, 254] width 462 height 49
click at [535, 394] on button "Send Icon/icon-invite-send" at bounding box center [562, 394] width 126 height 40
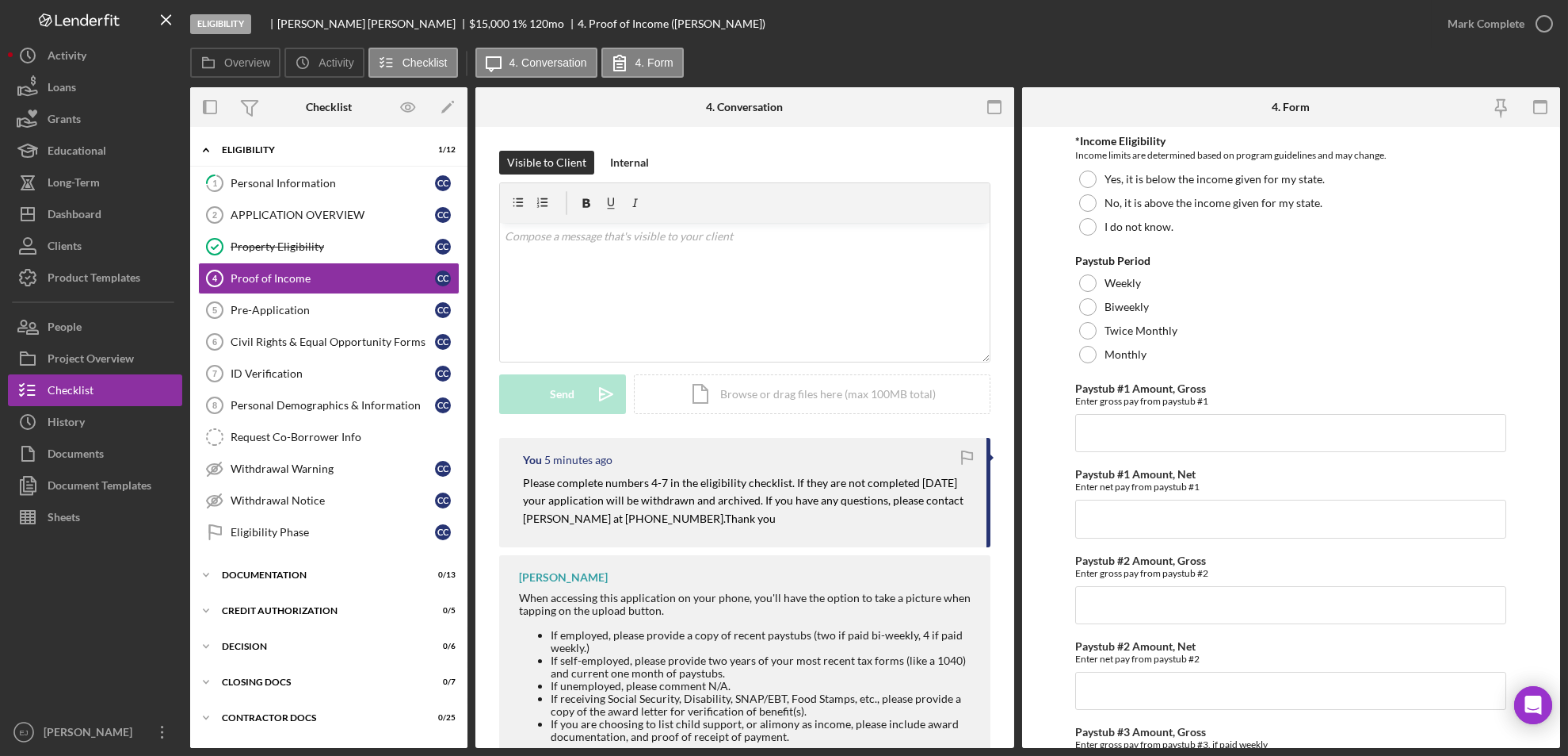
scroll to position [57, 0]
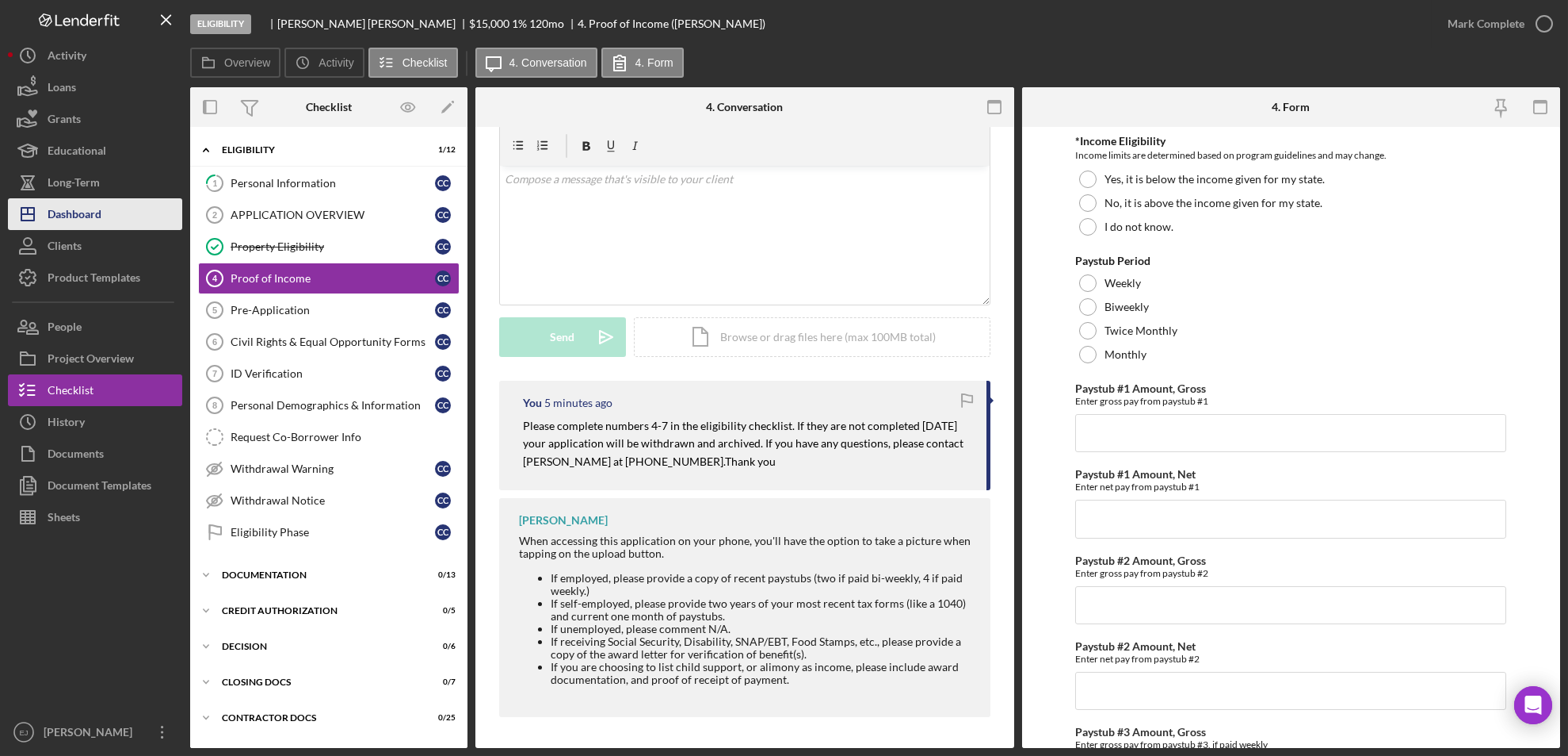
click at [74, 223] on div "Dashboard" at bounding box center [75, 216] width 54 height 36
